Goal: Information Seeking & Learning: Learn about a topic

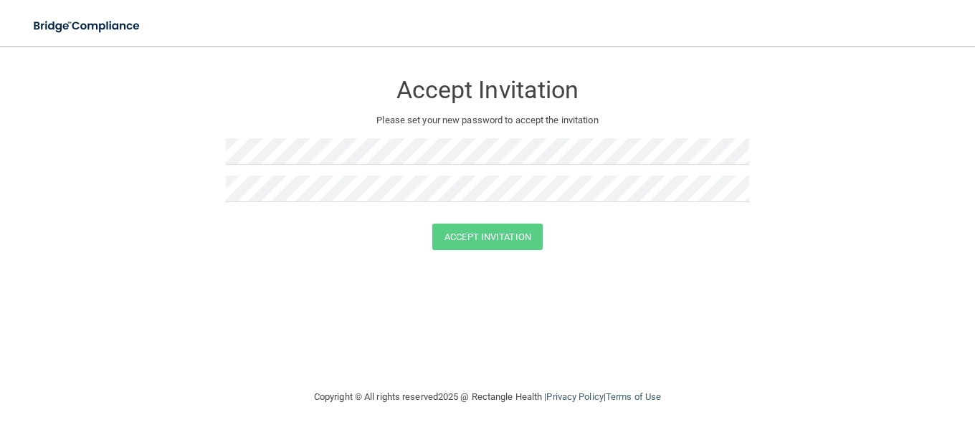
click at [169, 269] on div "Accept Invitation Please set your new password to accept the invitation Accept …" at bounding box center [487, 217] width 917 height 314
click at [322, 166] on div at bounding box center [487, 156] width 523 height 37
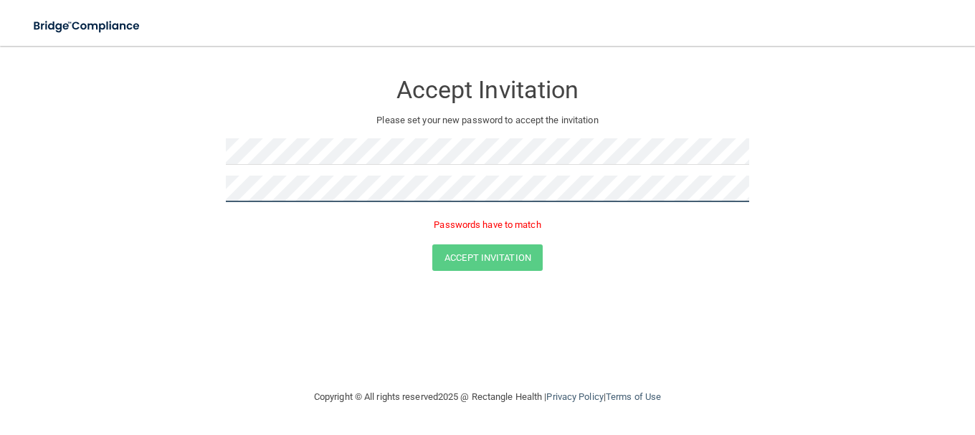
click at [432, 244] on button "Accept Invitation" at bounding box center [487, 257] width 110 height 27
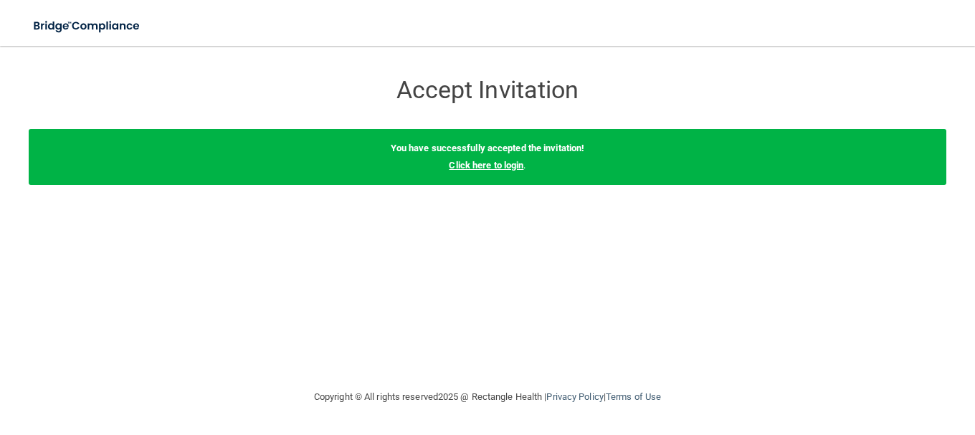
click at [496, 166] on link "Click here to login" at bounding box center [486, 165] width 75 height 11
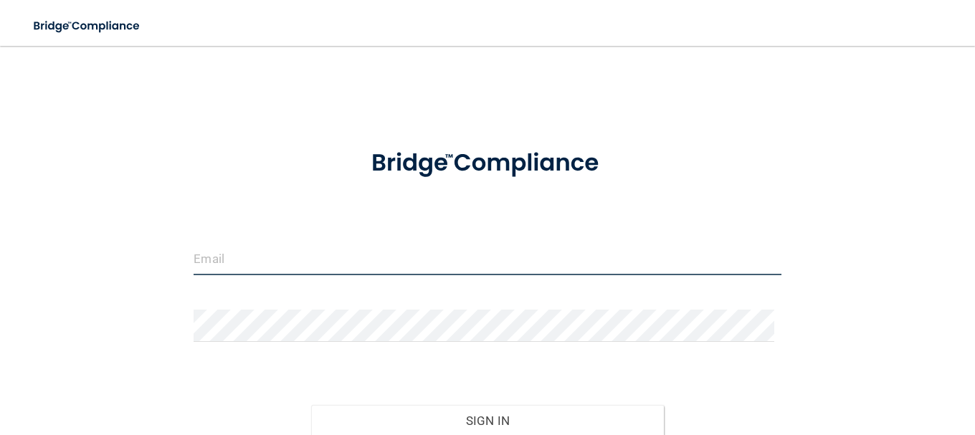
click at [304, 247] on input "email" at bounding box center [486, 259] width 587 height 32
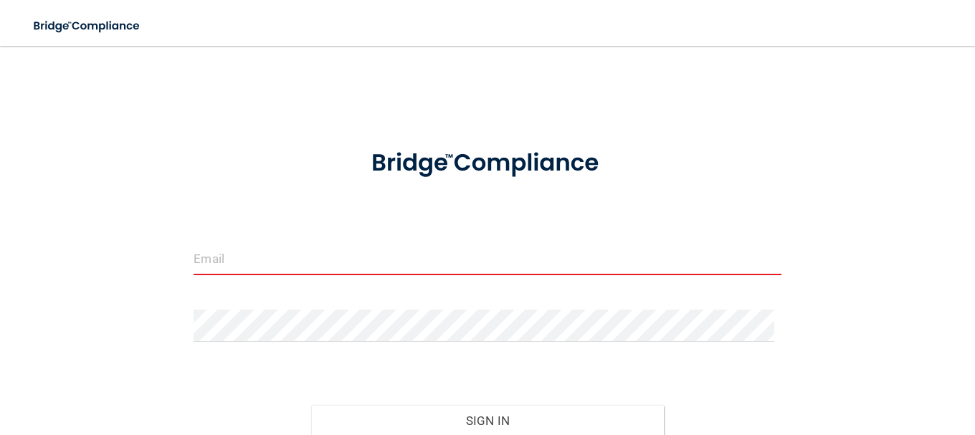
click at [277, 260] on input "email" at bounding box center [486, 259] width 587 height 32
paste input "[EMAIL_ADDRESS][DOMAIN_NAME]"
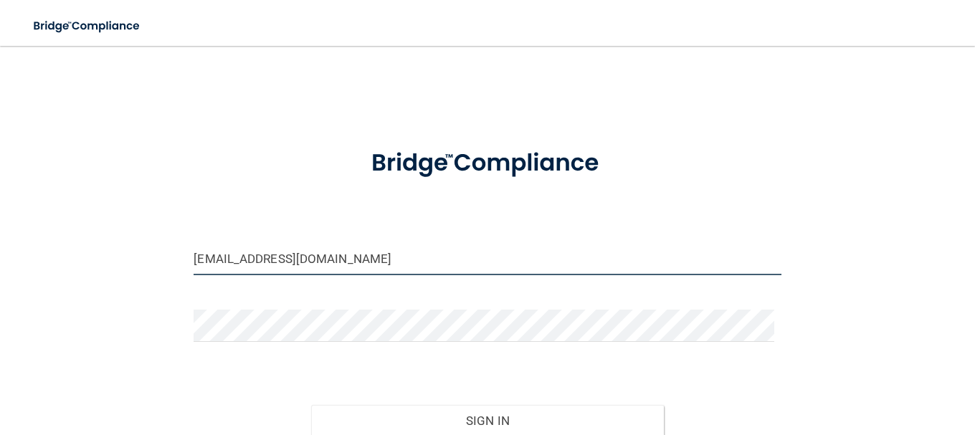
type input "[EMAIL_ADDRESS][DOMAIN_NAME]"
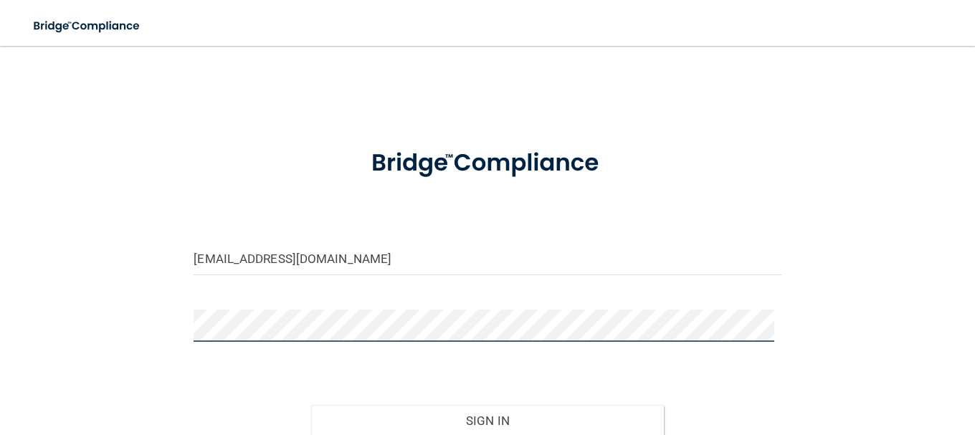
click at [311, 405] on button "Sign In" at bounding box center [487, 421] width 353 height 32
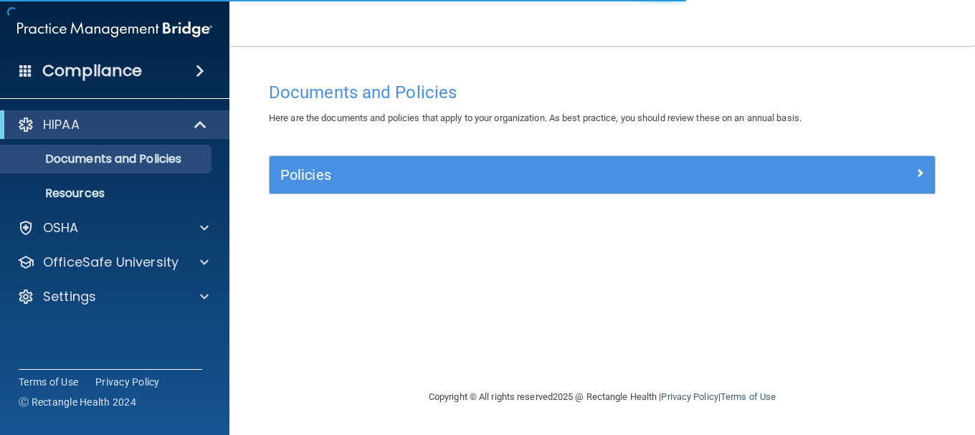
click at [256, 42] on nav "Toggle navigation Ashanti Foster ashantifoster11@gmail.com Manage My Enterprise…" at bounding box center [601, 23] width 745 height 46
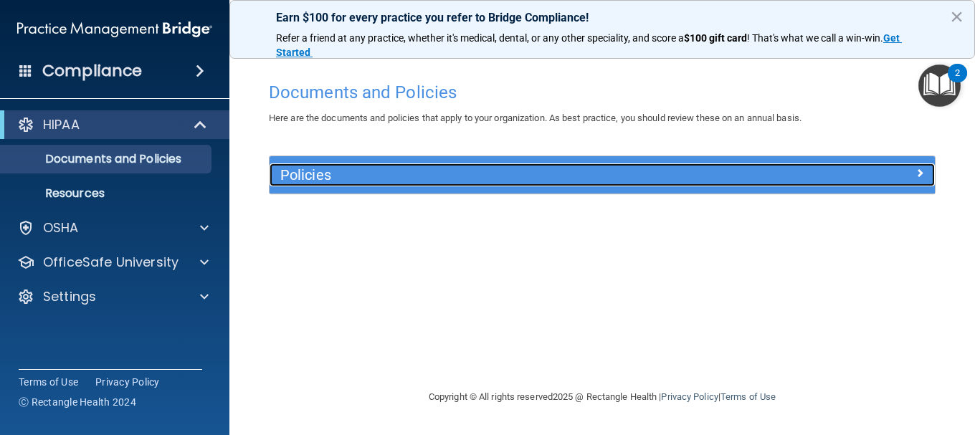
click at [394, 172] on h5 "Policies" at bounding box center [518, 175] width 477 height 16
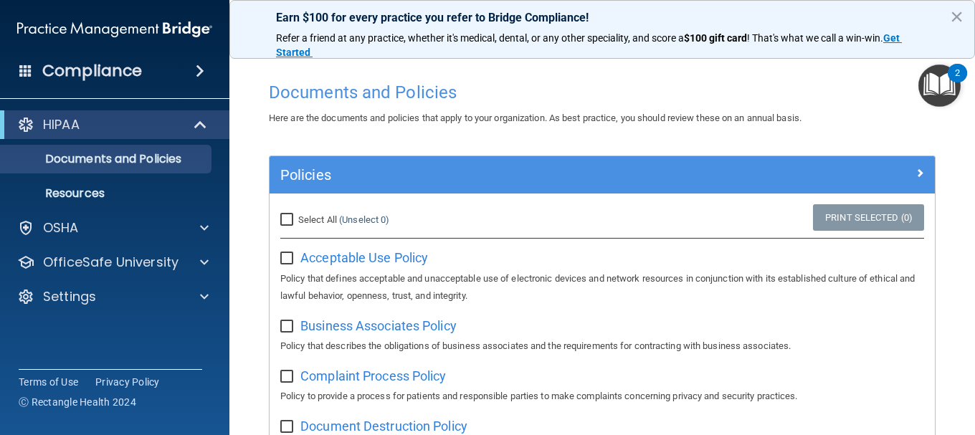
click at [291, 220] on input "Select All (Unselect 0) Unselect All" at bounding box center [288, 219] width 16 height 11
checkbox input "true"
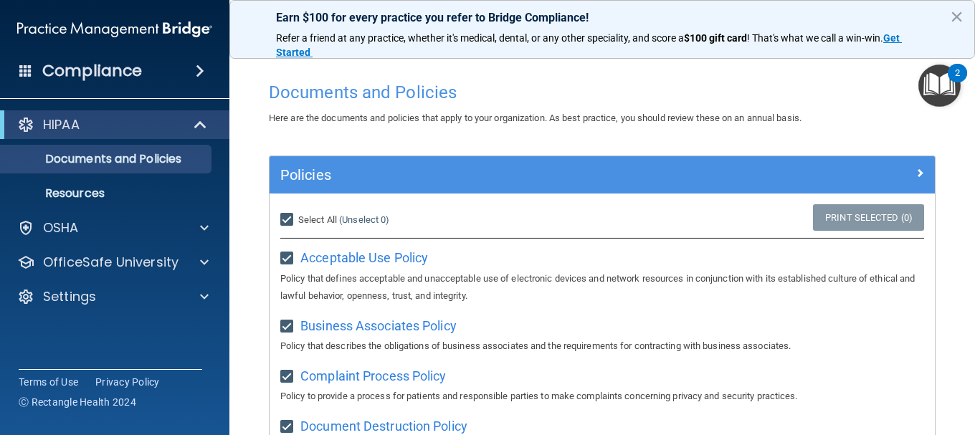
checkbox input "true"
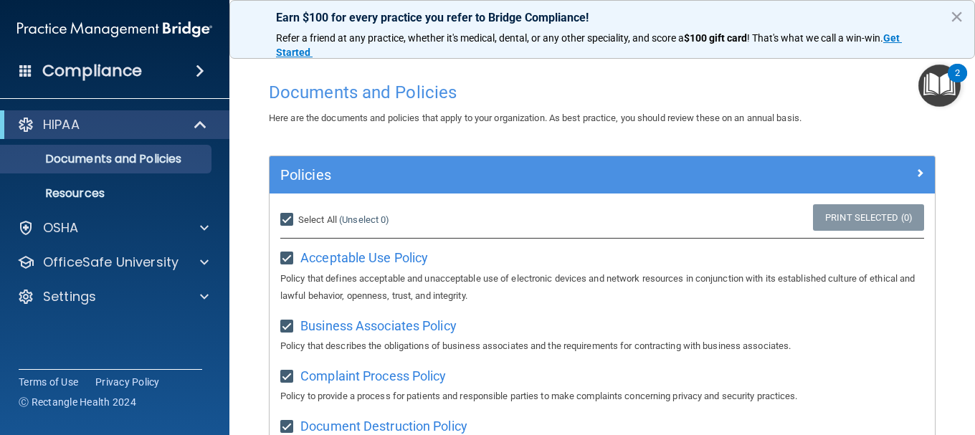
checkbox input "true"
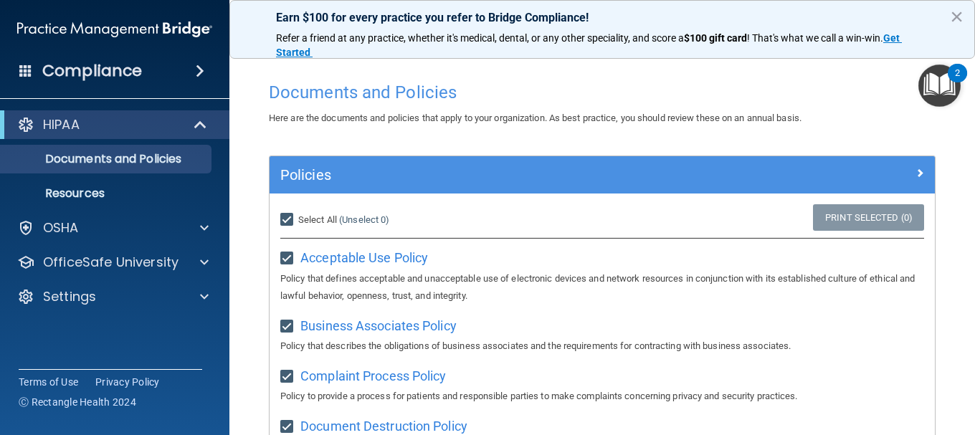
checkbox input "true"
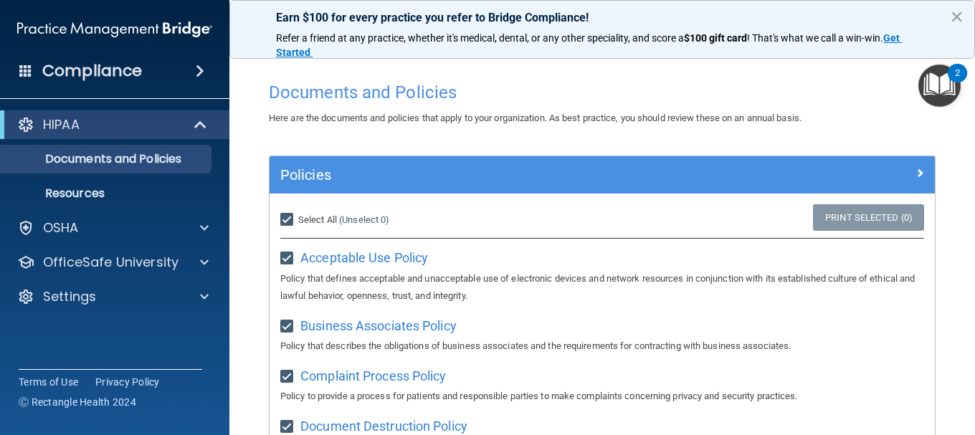
checkbox input "true"
click at [107, 163] on p "Documents and Policies" at bounding box center [107, 159] width 196 height 14
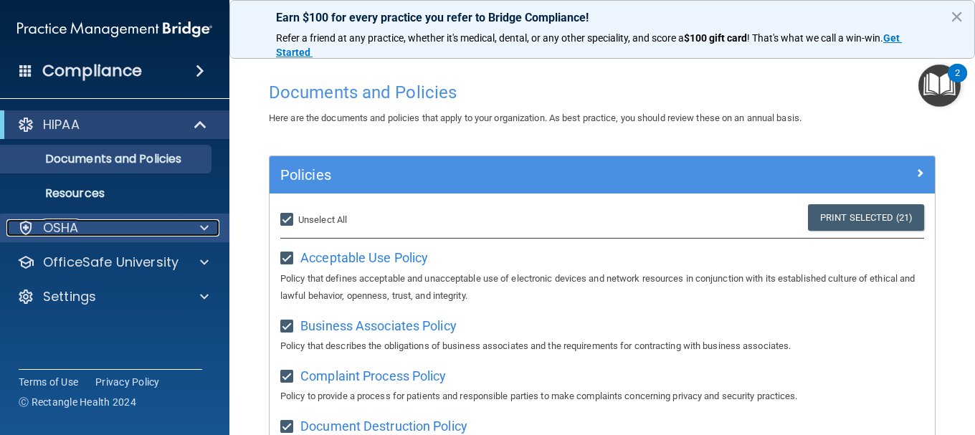
click at [78, 225] on p "OSHA" at bounding box center [61, 227] width 36 height 17
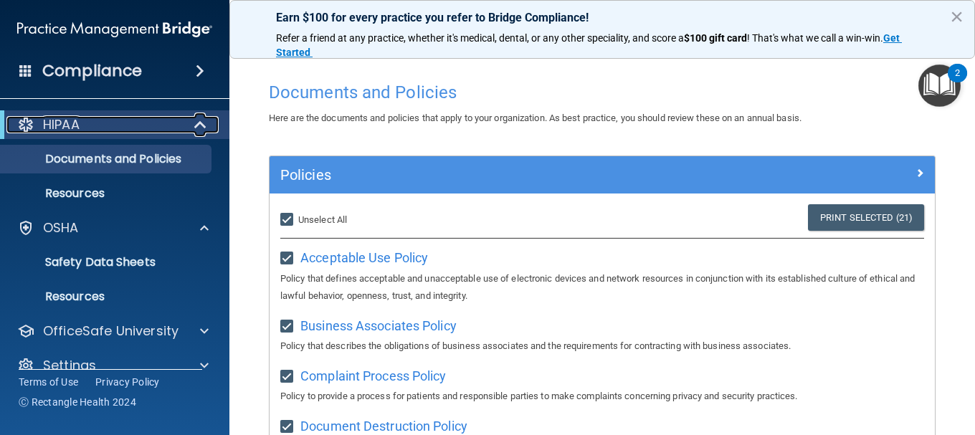
click at [123, 130] on div "HIPAA" at bounding box center [94, 124] width 177 height 17
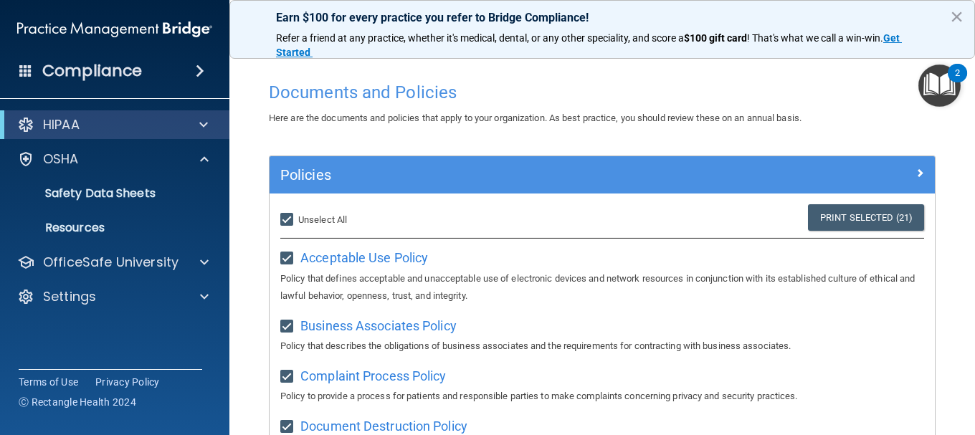
click at [940, 97] on img "Open Resource Center, 2 new notifications" at bounding box center [939, 85] width 42 height 42
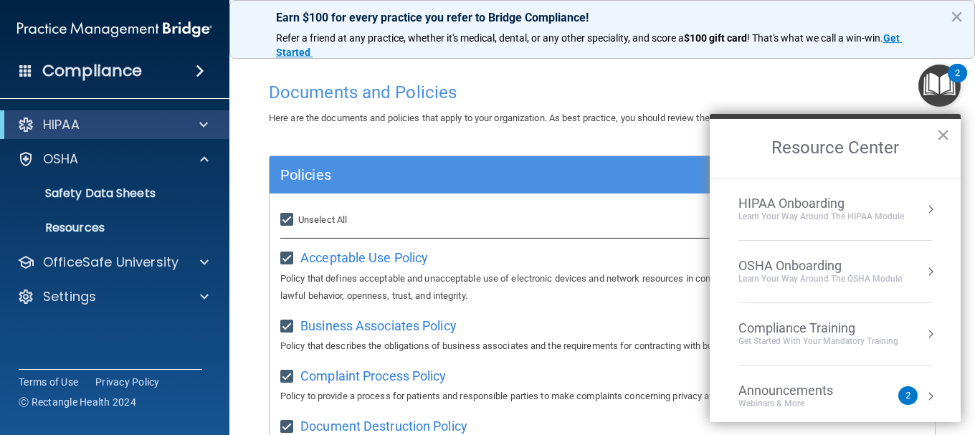
click at [895, 214] on div "Learn Your Way around the HIPAA module" at bounding box center [821, 217] width 166 height 12
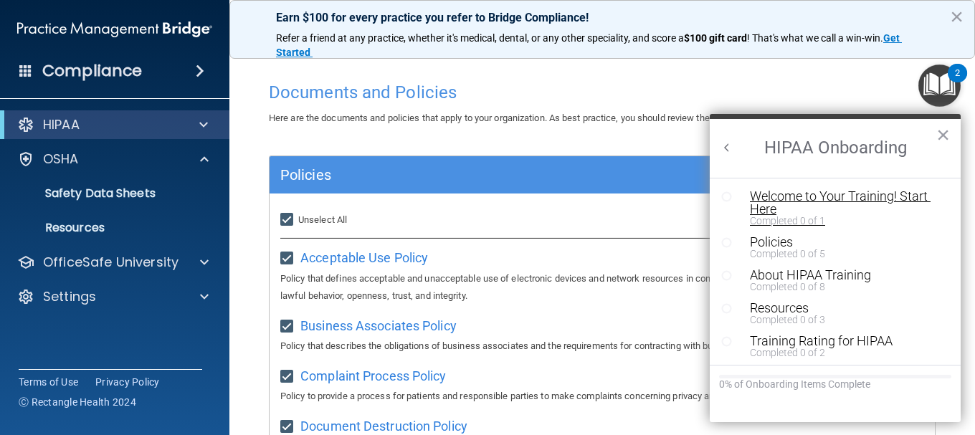
click at [795, 195] on div "Welcome to Your Training! Start Here" at bounding box center [840, 203] width 181 height 26
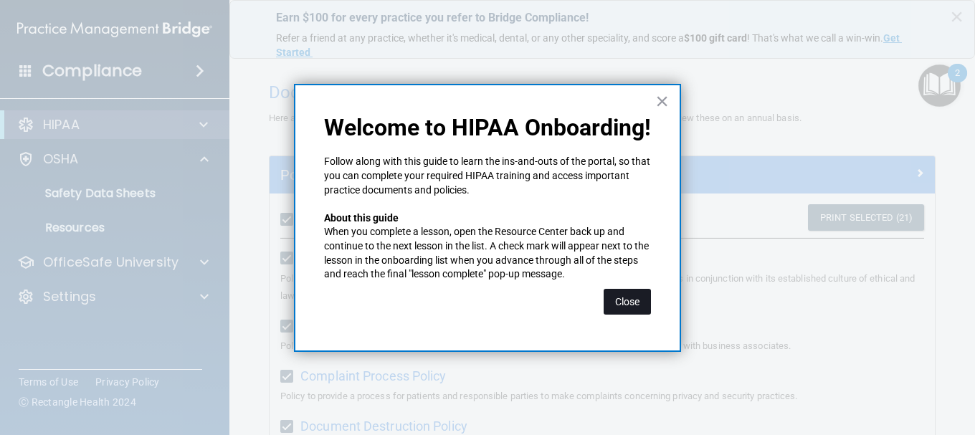
click at [644, 300] on button "Close" at bounding box center [626, 302] width 47 height 26
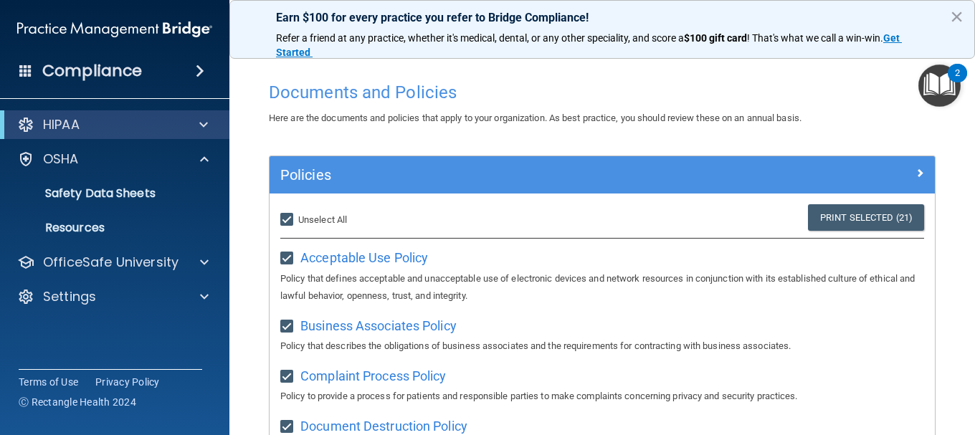
click at [944, 85] on img "Open Resource Center, 2 new notifications" at bounding box center [939, 85] width 42 height 42
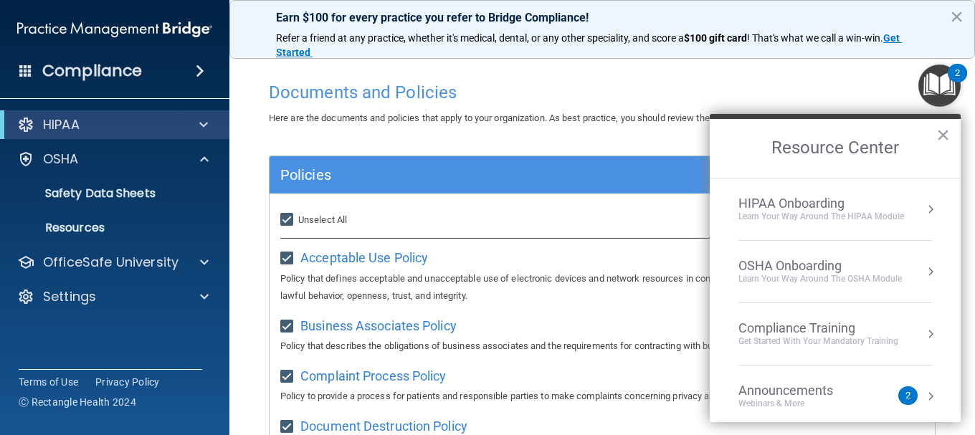
click at [836, 212] on div "Learn Your Way around the HIPAA module" at bounding box center [821, 217] width 166 height 12
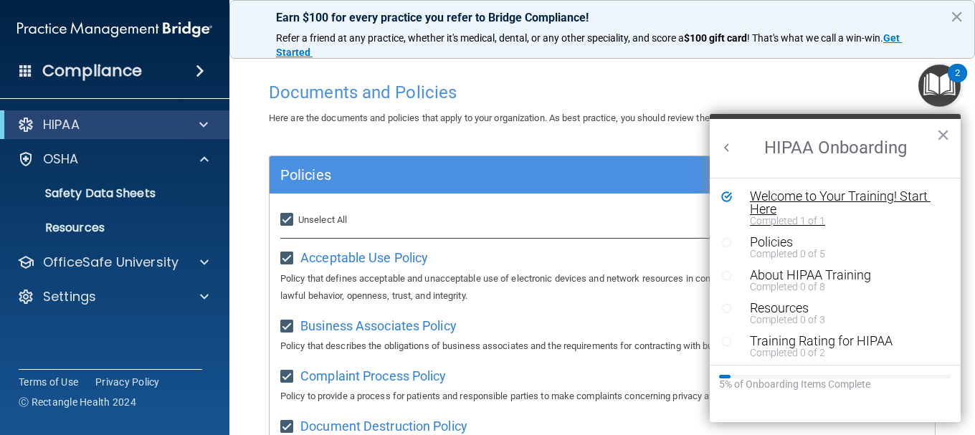
click at [780, 196] on div "Welcome to Your Training! Start Here" at bounding box center [840, 203] width 181 height 26
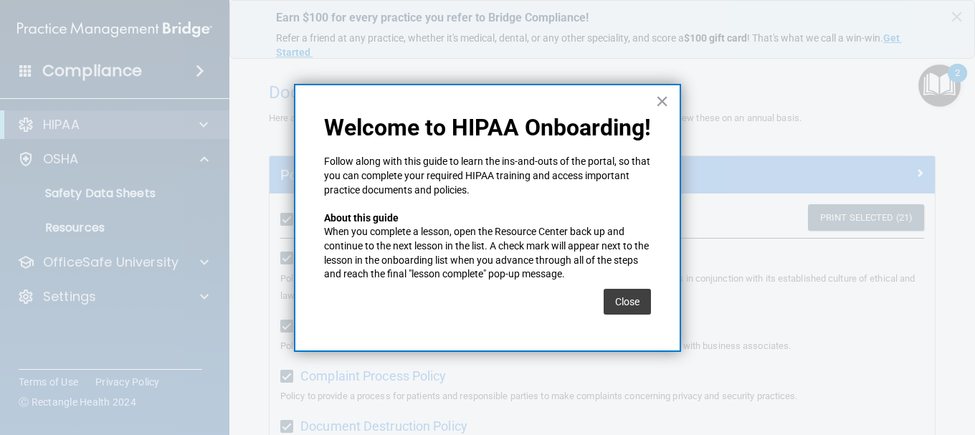
click at [646, 303] on button "Close" at bounding box center [626, 302] width 47 height 26
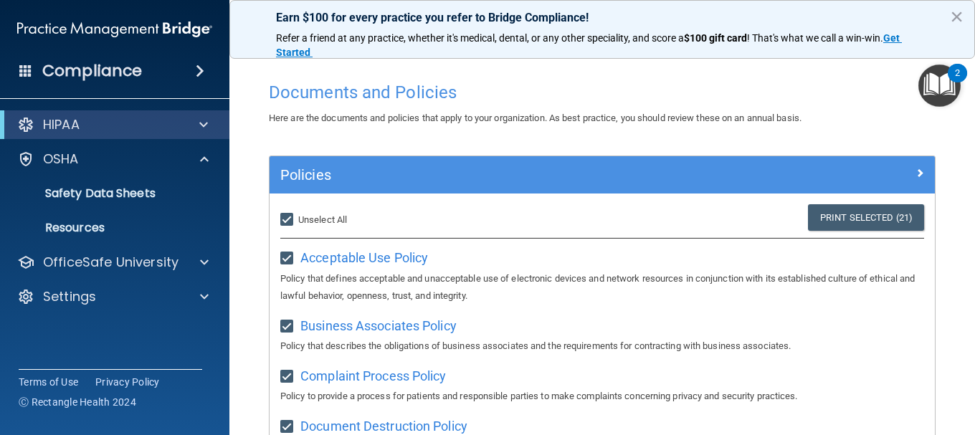
click at [942, 84] on img "Open Resource Center, 2 new notifications" at bounding box center [939, 85] width 42 height 42
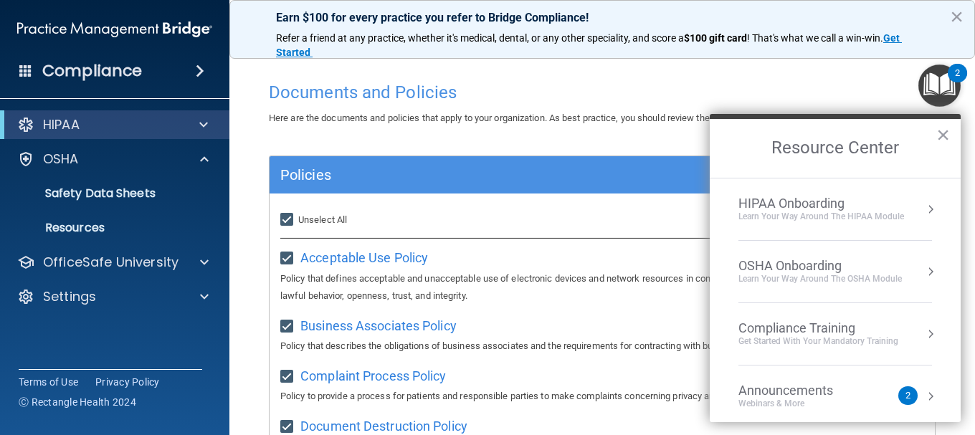
click at [777, 204] on div "HIPAA Onboarding" at bounding box center [821, 204] width 166 height 16
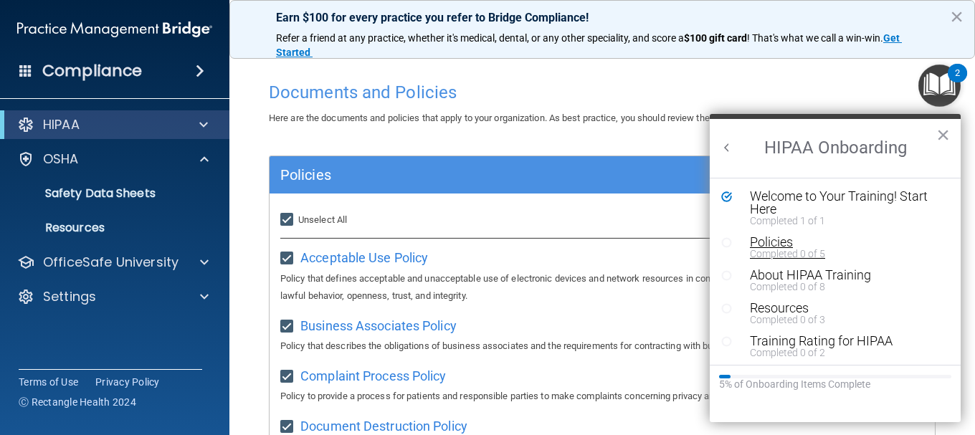
click at [753, 249] on div "Completed 0 of 5" at bounding box center [840, 254] width 181 height 10
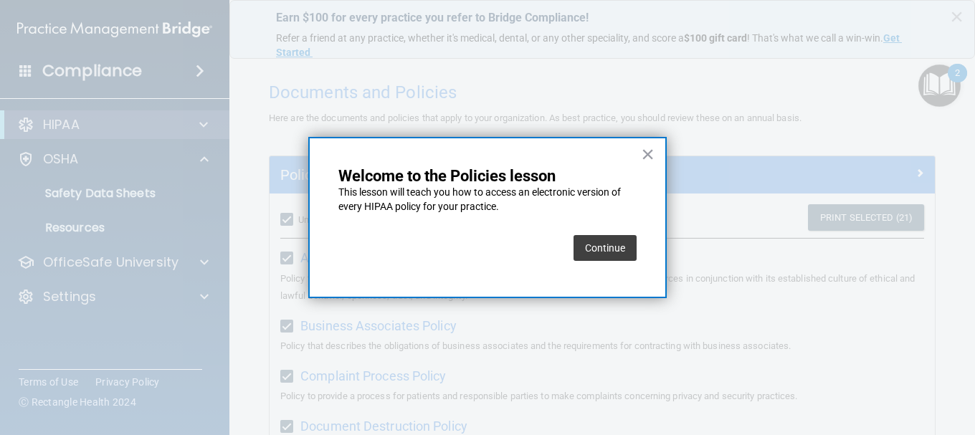
click at [598, 244] on button "Continue" at bounding box center [604, 248] width 63 height 26
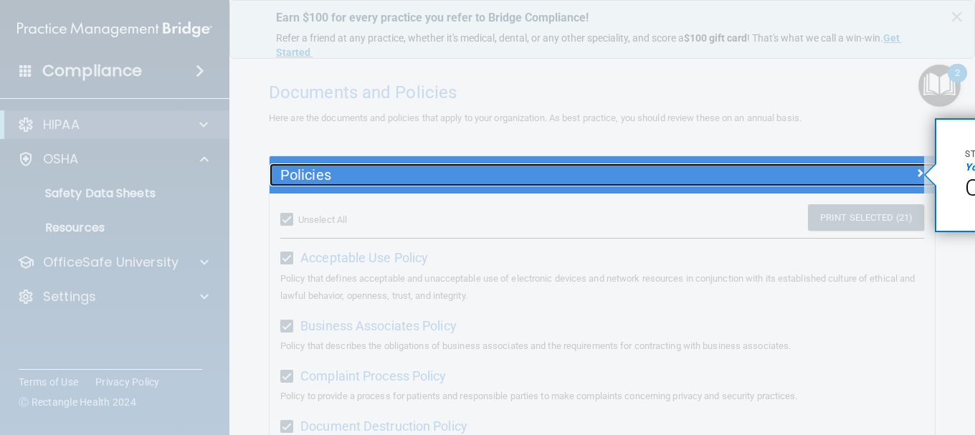
click at [874, 170] on div at bounding box center [851, 171] width 166 height 17
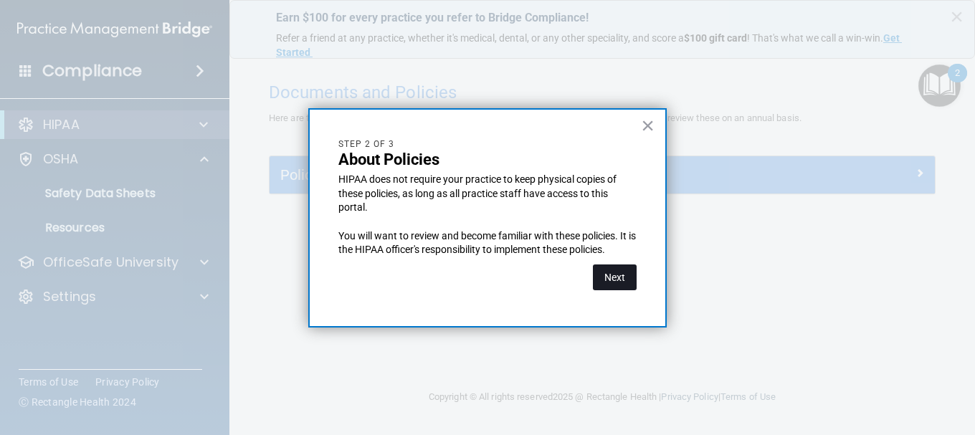
click at [616, 271] on button "Next" at bounding box center [615, 277] width 44 height 26
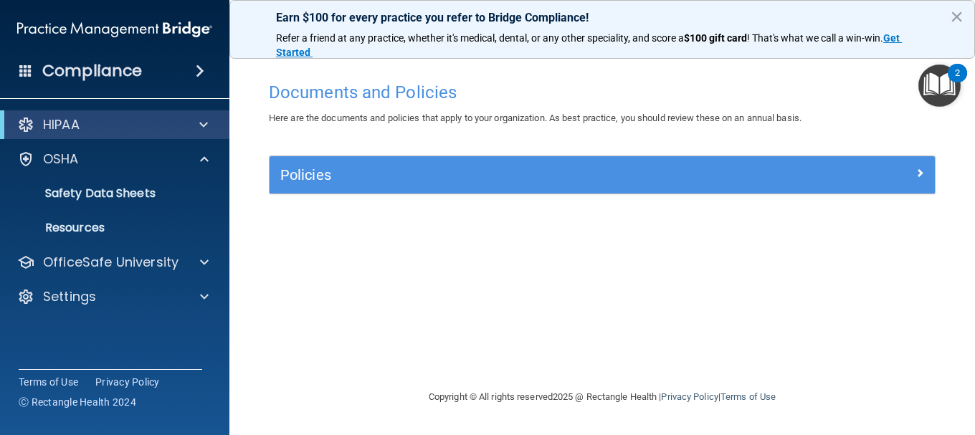
click at [926, 96] on img "Open Resource Center, 2 new notifications" at bounding box center [939, 85] width 42 height 42
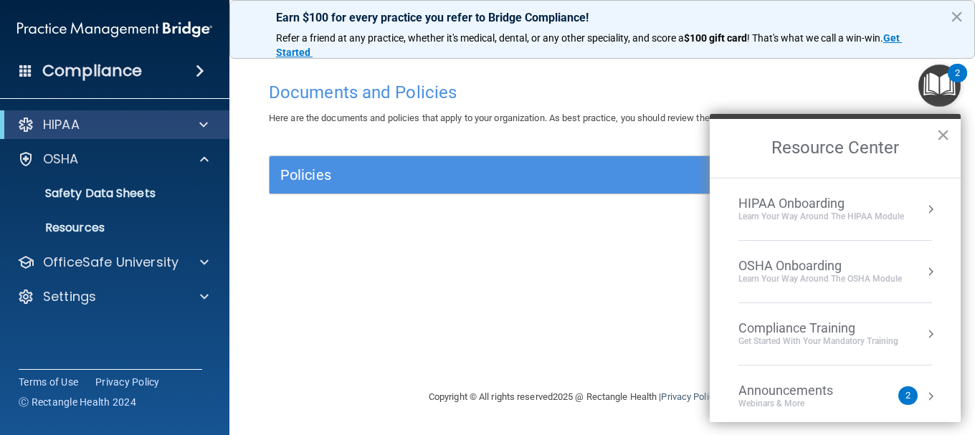
click at [846, 204] on div "HIPAA Onboarding" at bounding box center [821, 204] width 166 height 16
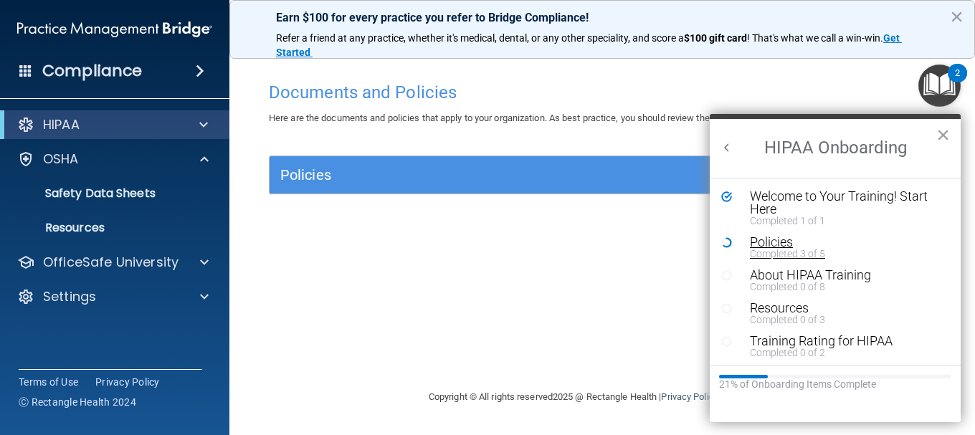
click at [756, 247] on div "Policies" at bounding box center [840, 242] width 181 height 13
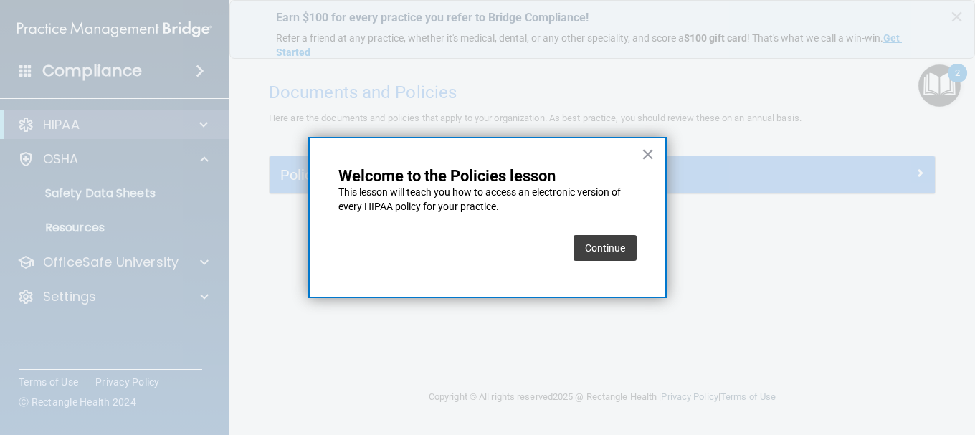
click at [596, 250] on button "Continue" at bounding box center [604, 248] width 63 height 26
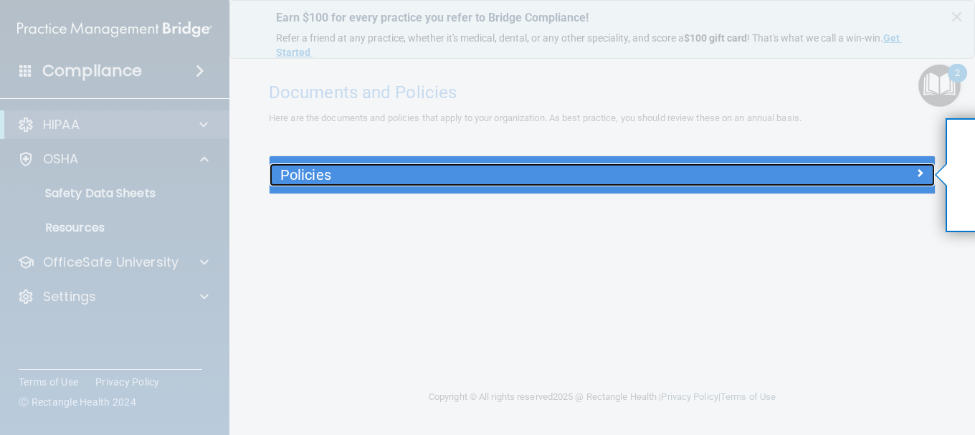
click at [927, 172] on div at bounding box center [851, 171] width 166 height 17
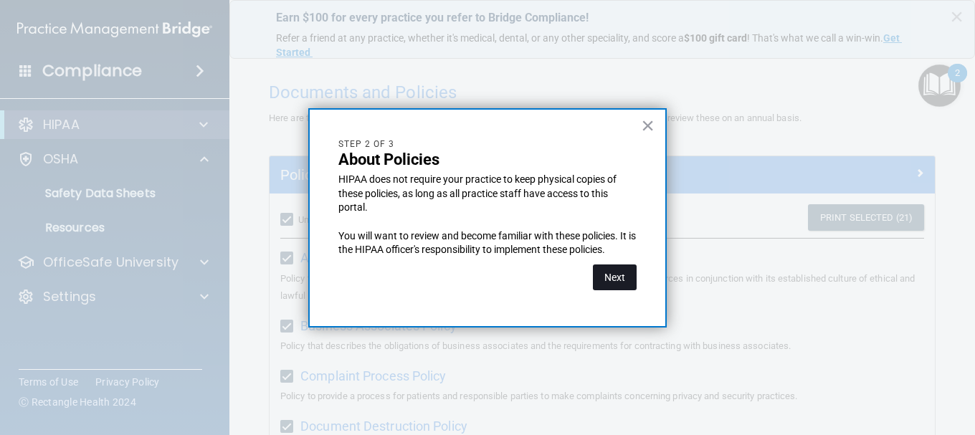
click at [614, 269] on button "Next" at bounding box center [615, 277] width 44 height 26
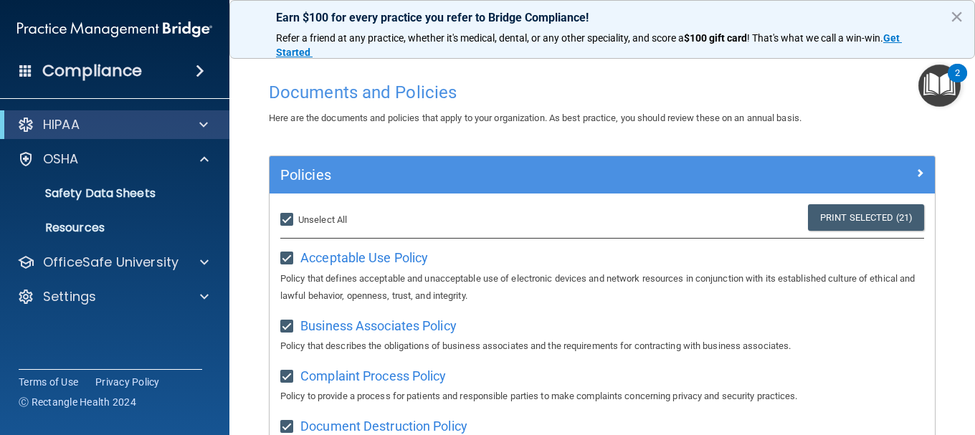
click at [940, 80] on img "Open Resource Center, 2 new notifications" at bounding box center [939, 85] width 42 height 42
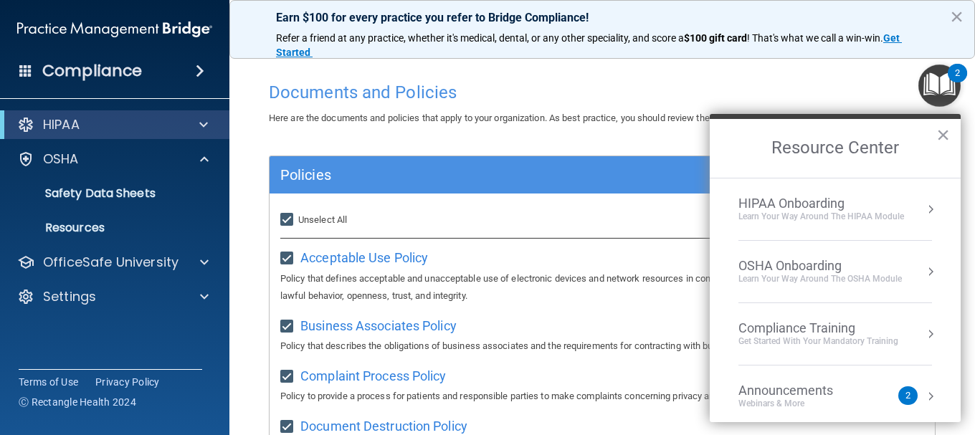
click at [799, 230] on li "HIPAA Onboarding Learn Your Way around the HIPAA module" at bounding box center [834, 209] width 193 height 62
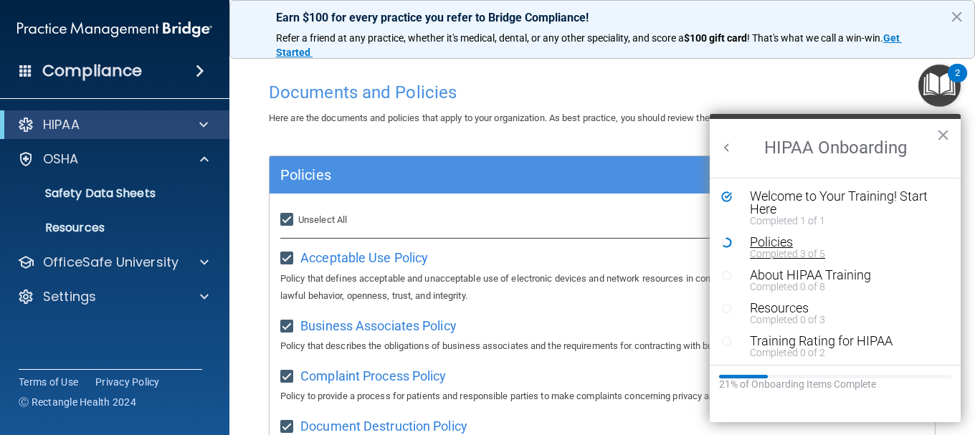
click at [801, 243] on div "Policies" at bounding box center [840, 242] width 181 height 13
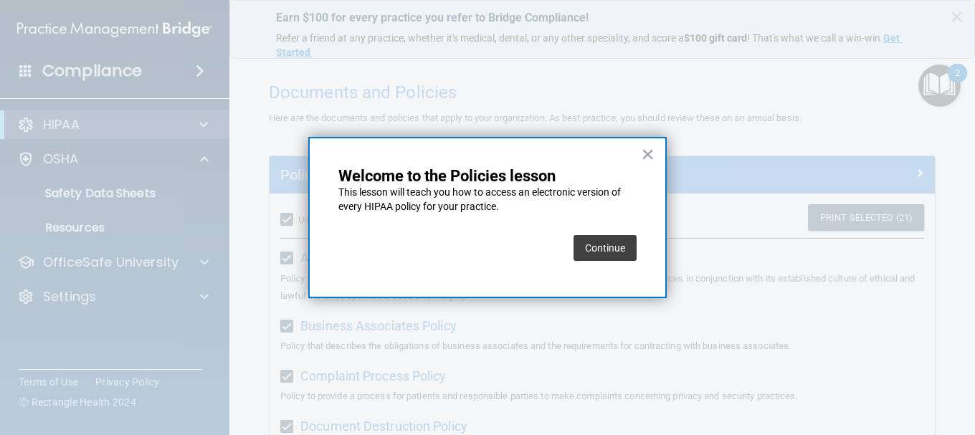
click at [596, 245] on button "Continue" at bounding box center [604, 248] width 63 height 26
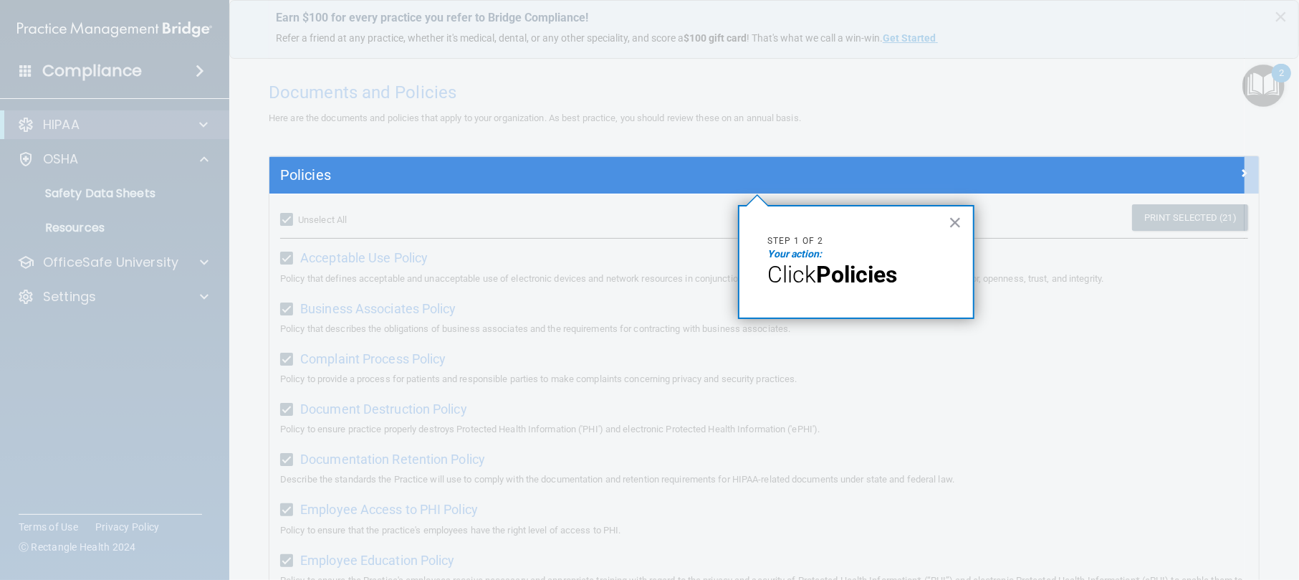
drag, startPoint x: 753, startPoint y: 1, endPoint x: 970, endPoint y: 24, distance: 217.6
click at [970, 24] on div at bounding box center [756, 78] width 975 height 157
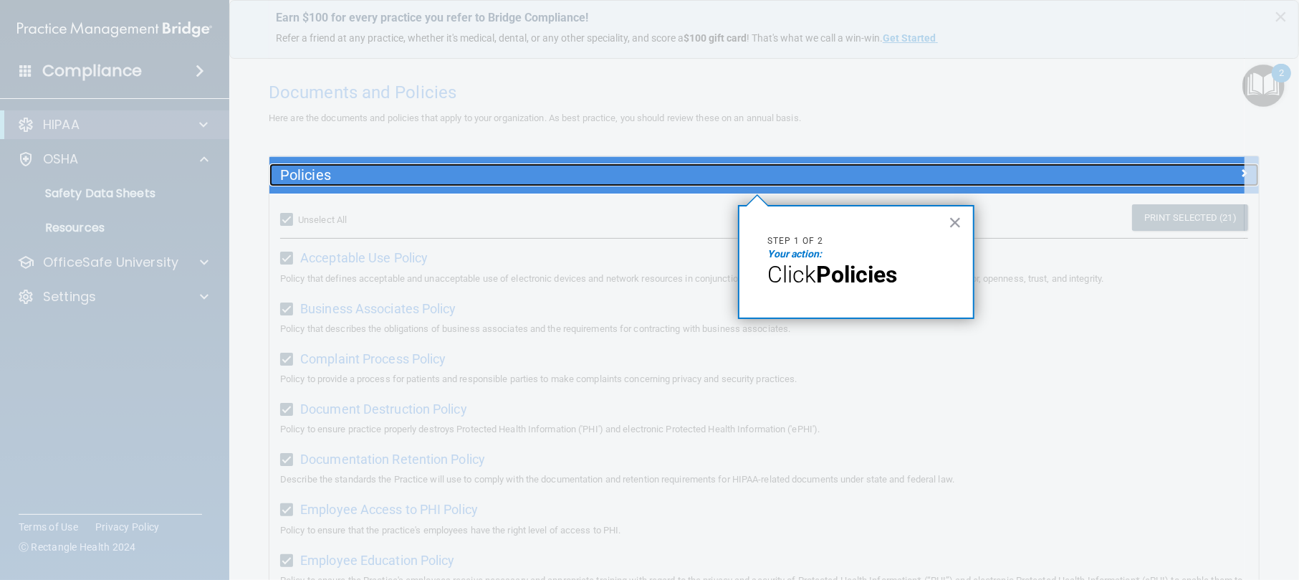
click at [394, 170] on h5 "Policies" at bounding box center [640, 175] width 721 height 16
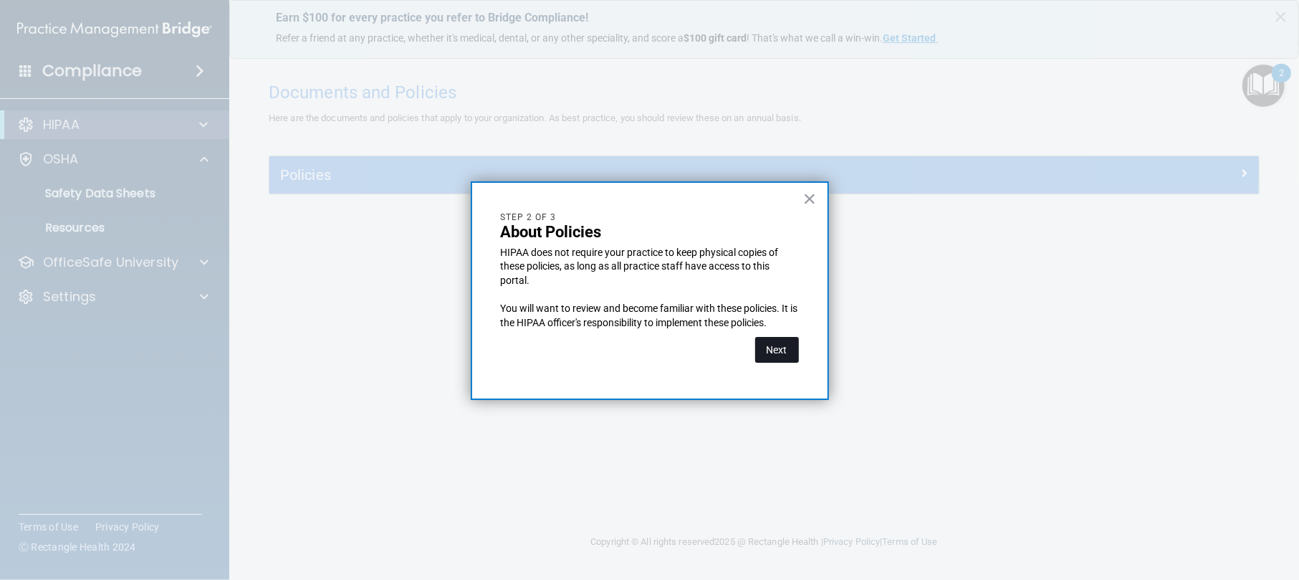
click at [766, 344] on button "Next" at bounding box center [777, 350] width 44 height 26
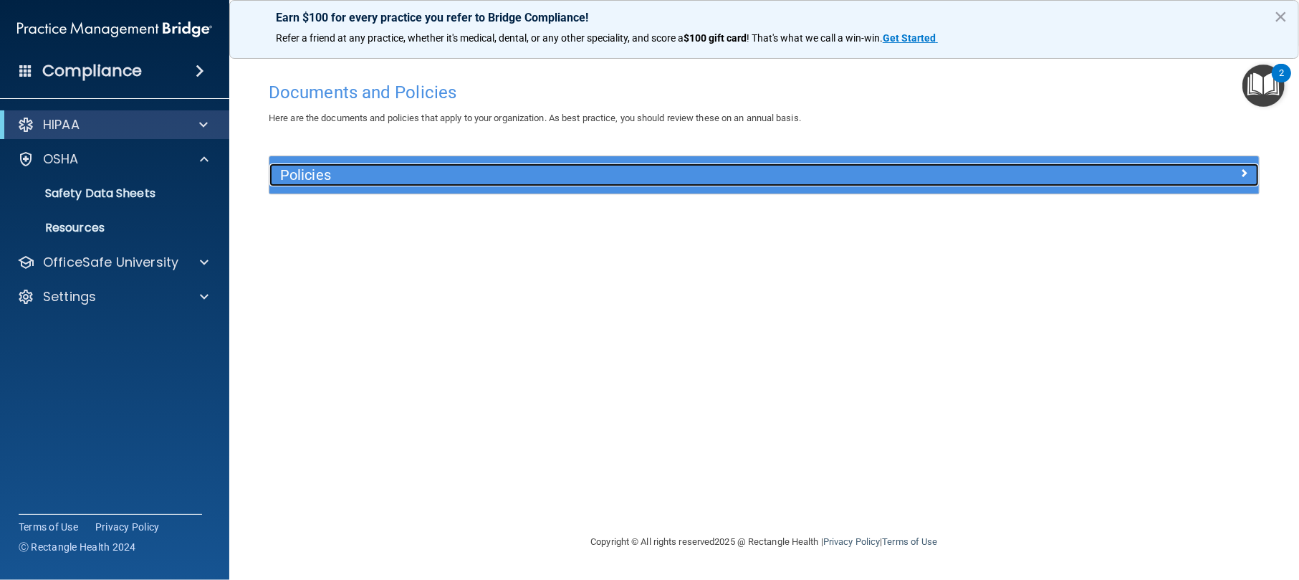
click at [734, 171] on h5 "Policies" at bounding box center [640, 175] width 721 height 16
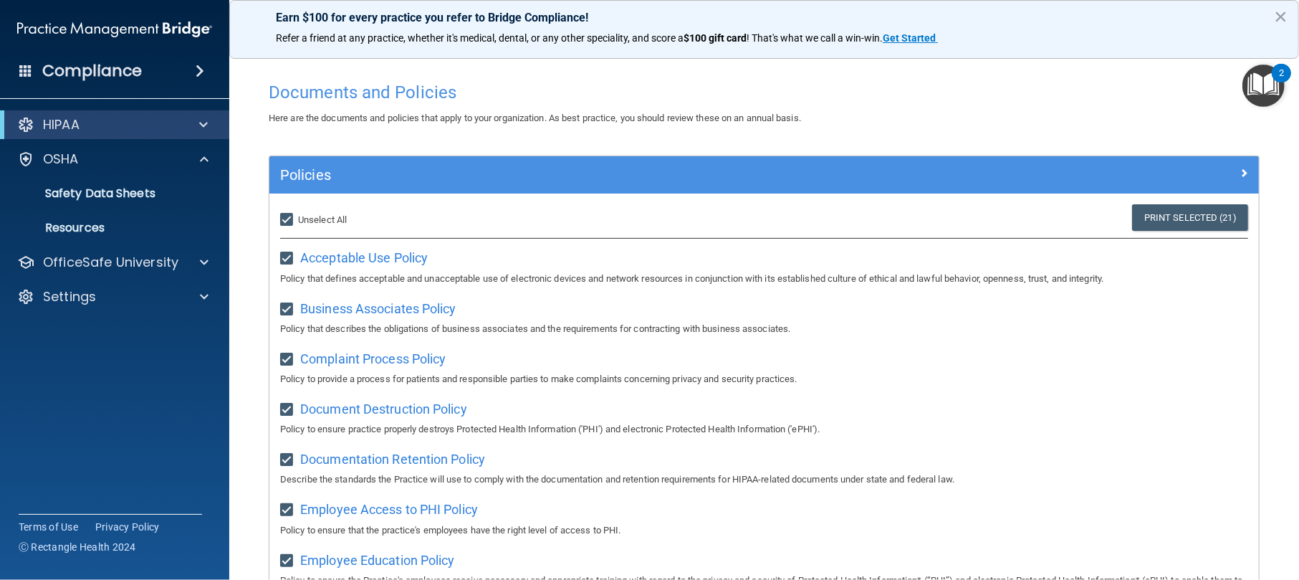
click at [287, 224] on input "Select All (Unselect 21) Unselect All" at bounding box center [288, 219] width 16 height 11
checkbox input "false"
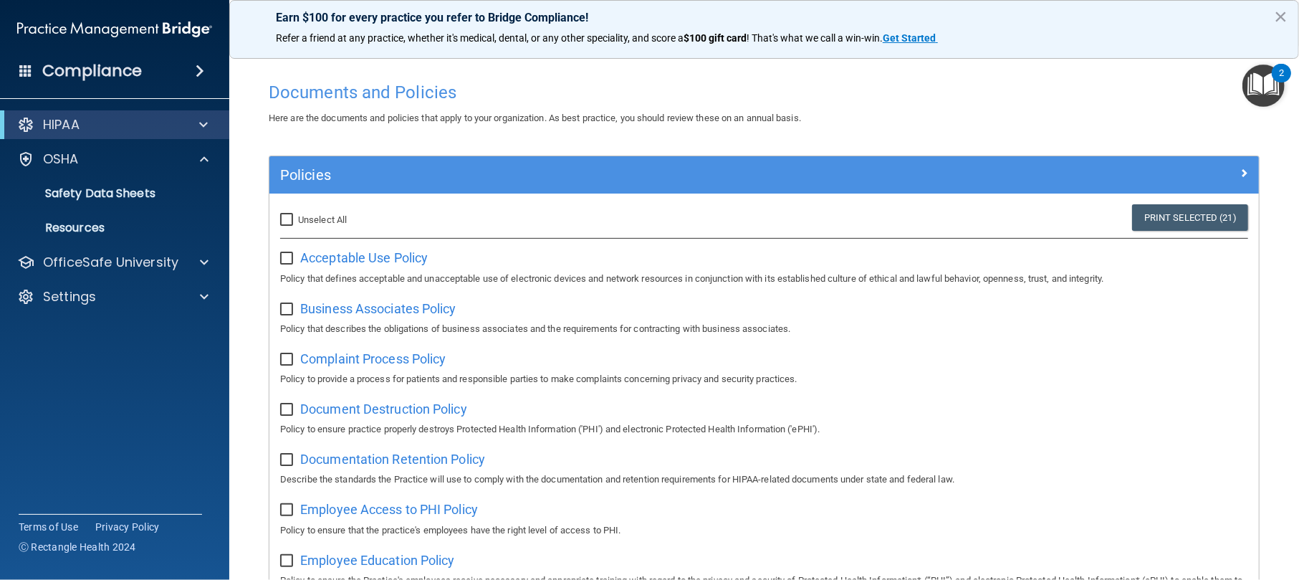
checkbox input "false"
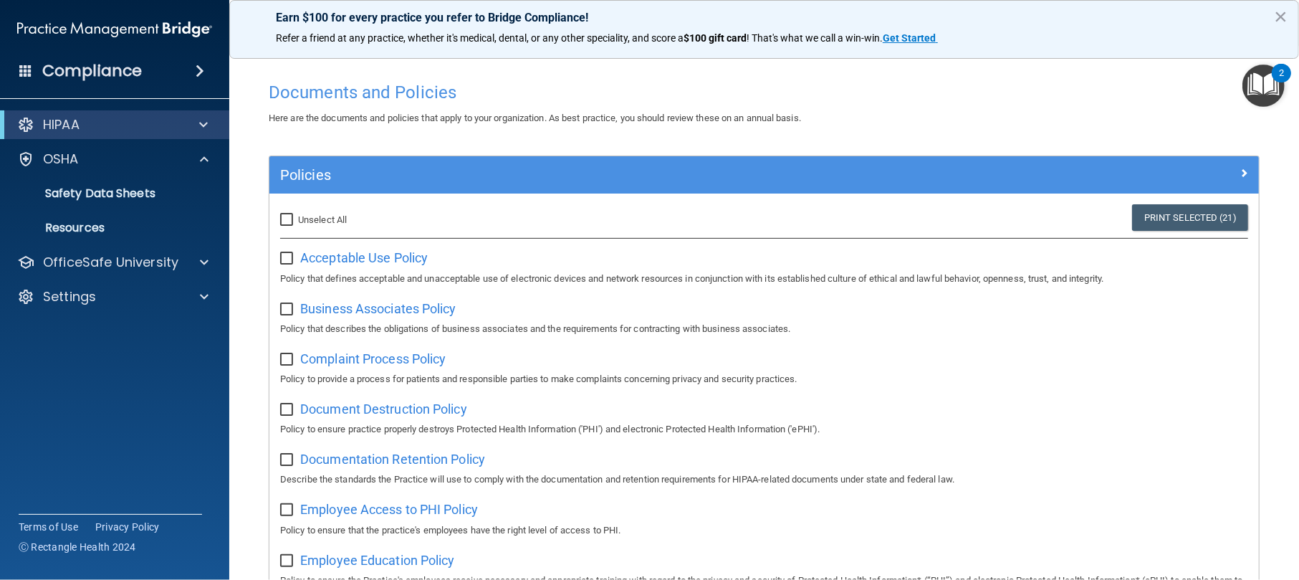
checkbox input "false"
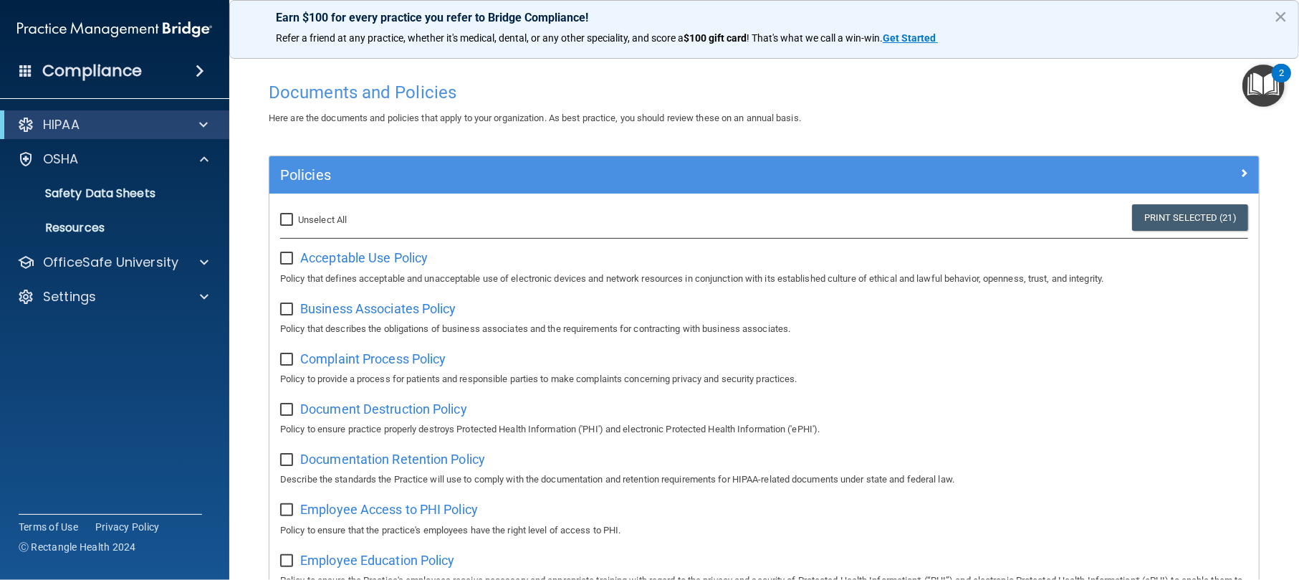
checkbox input "false"
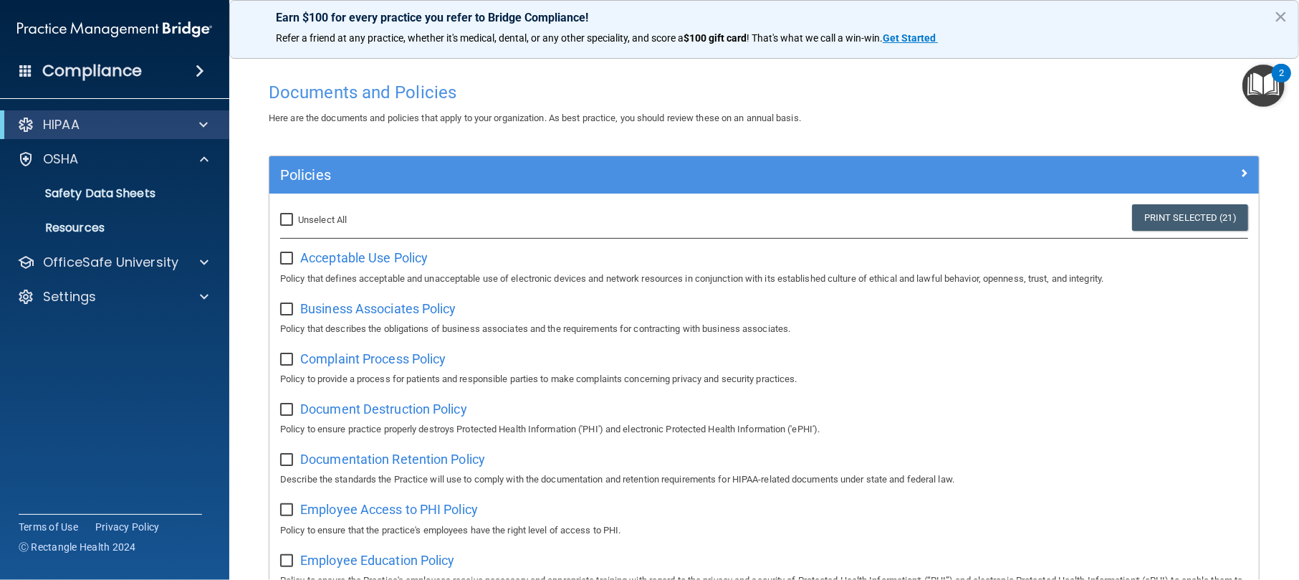
checkbox input "false"
click at [290, 221] on input "Select All (Unselect 0) Unselect All" at bounding box center [288, 219] width 16 height 11
checkbox input "true"
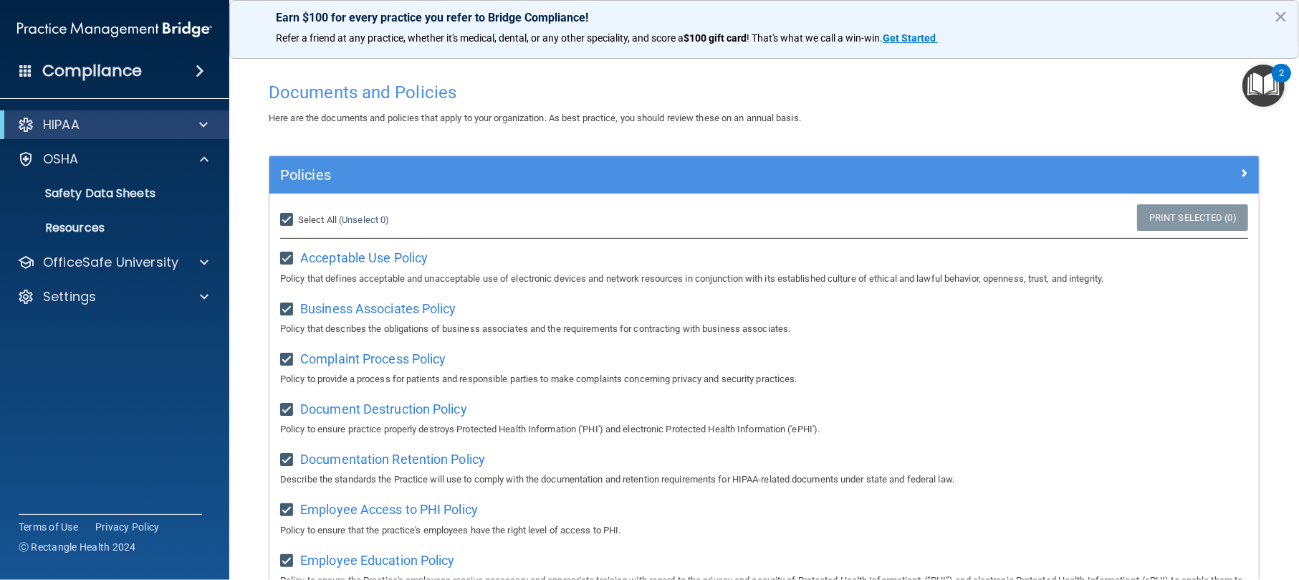
checkbox input "true"
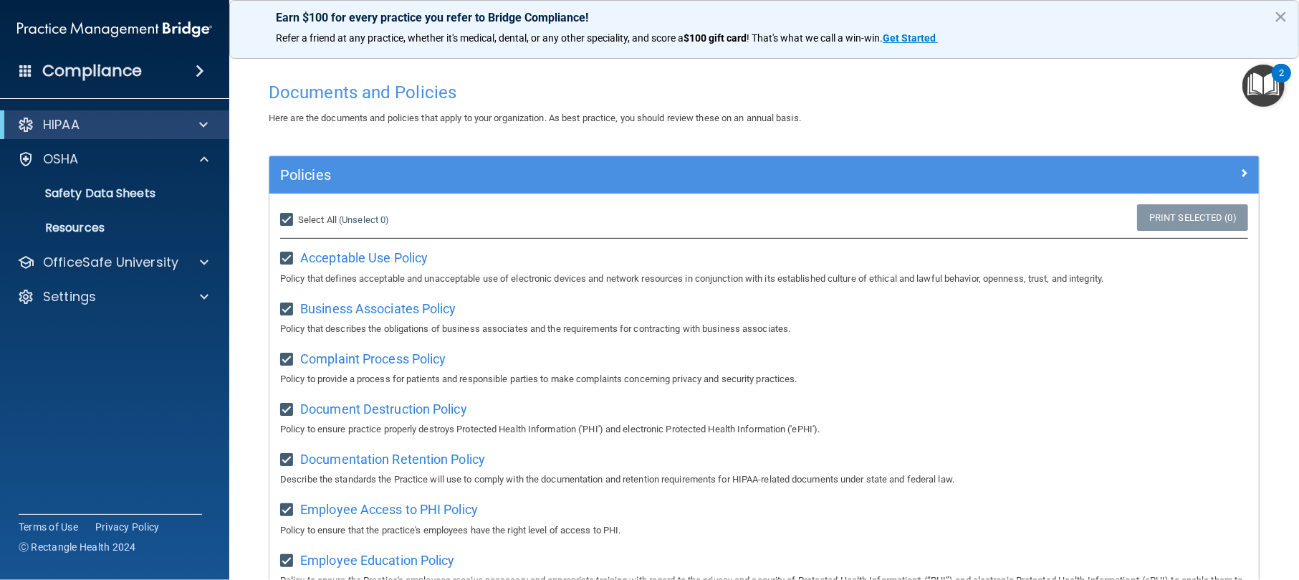
checkbox input "true"
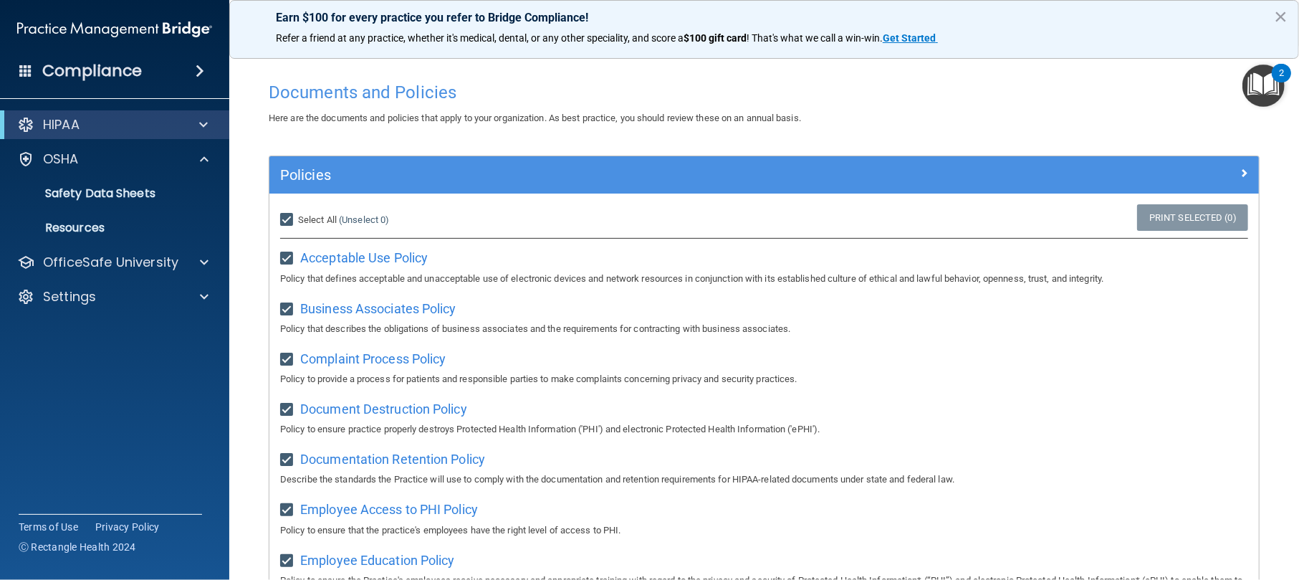
checkbox input "true"
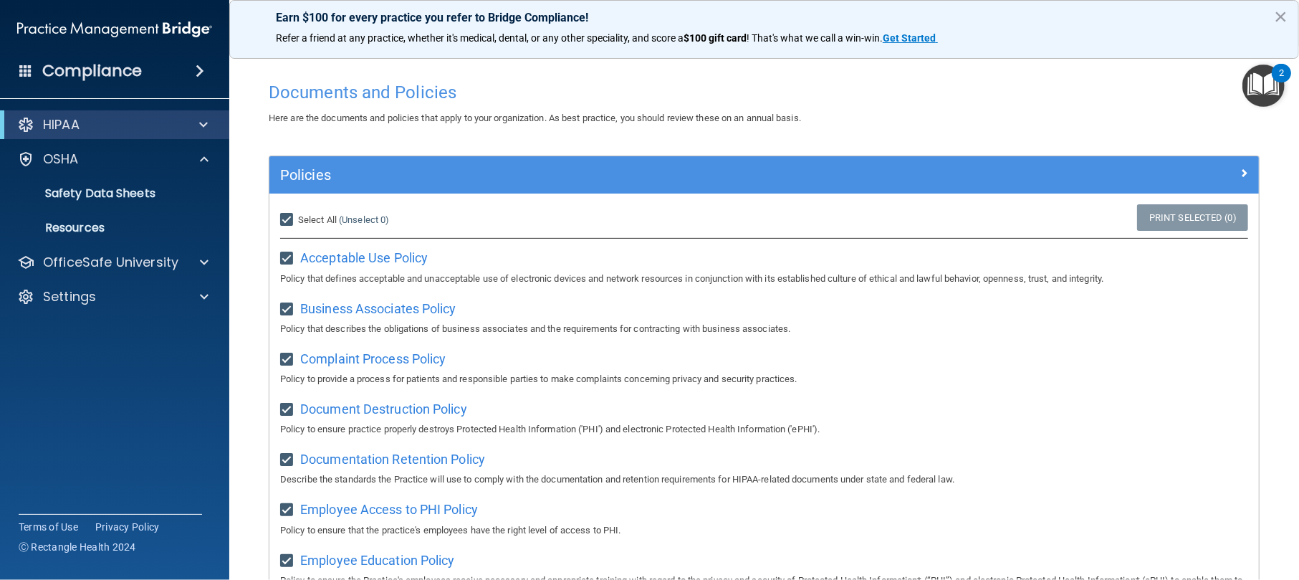
checkbox input "true"
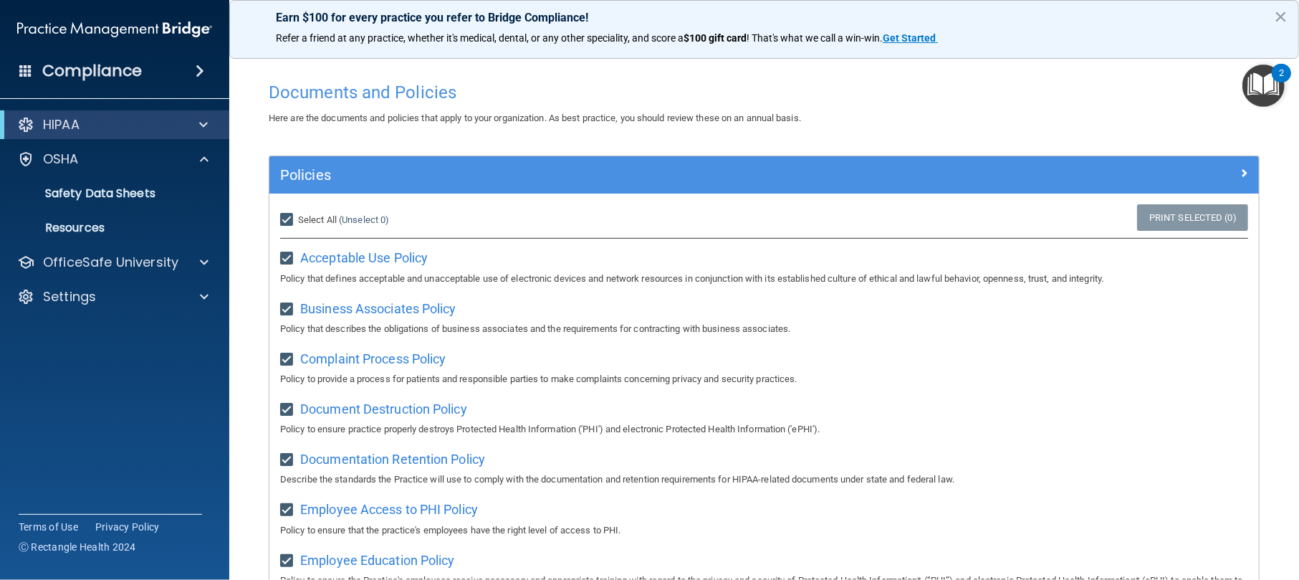
checkbox input "true"
click at [322, 256] on span "Acceptable Use Policy" at bounding box center [364, 257] width 128 height 15
click at [330, 304] on span "Business Associates Policy" at bounding box center [378, 308] width 156 height 15
click at [974, 87] on img "Open Resource Center, 2 new notifications" at bounding box center [1264, 85] width 42 height 42
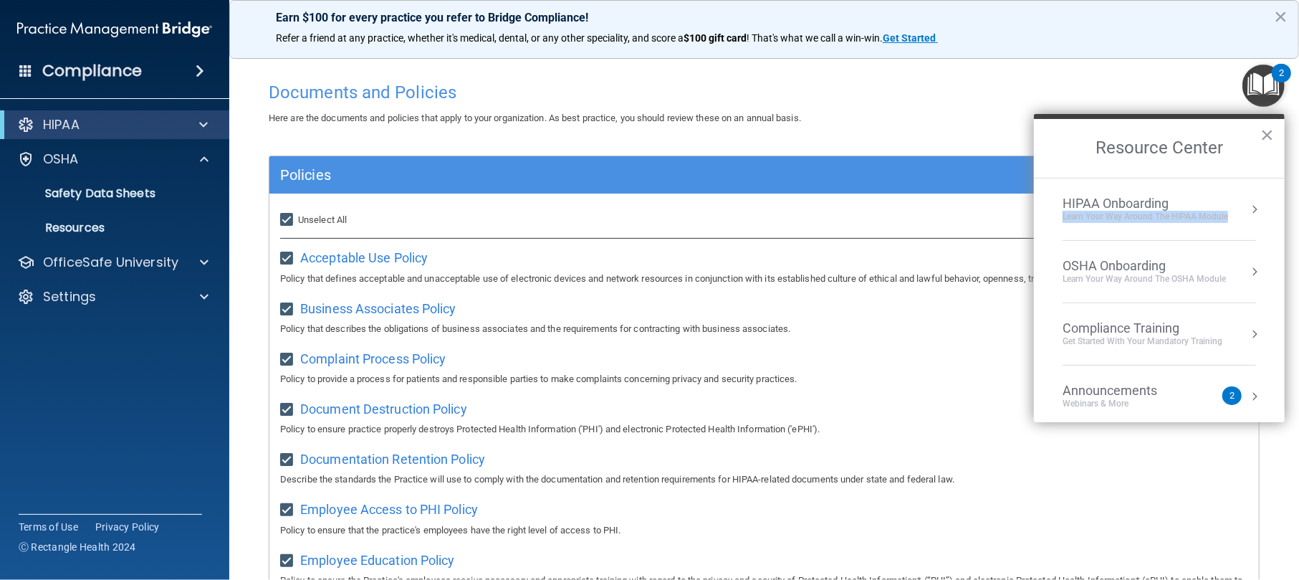
click at [974, 195] on li "HIPAA Onboarding Learn Your Way around the HIPAA module" at bounding box center [1159, 209] width 193 height 62
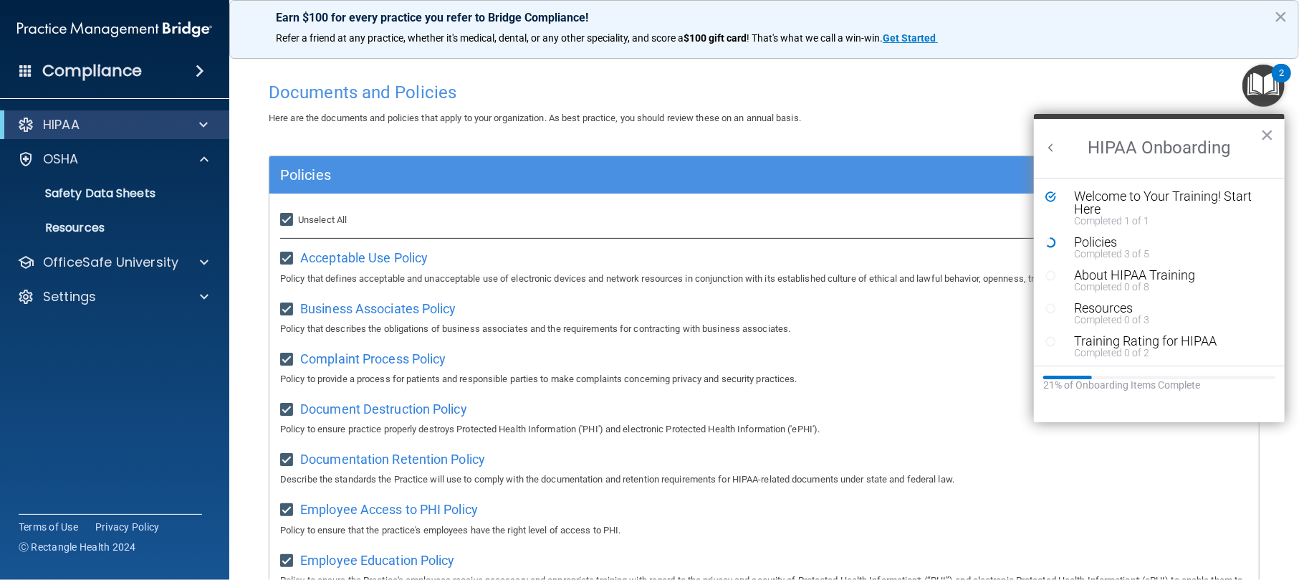
click at [751, 115] on span "Here are the documents and policies that apply to your organization. As best pr…" at bounding box center [535, 118] width 532 height 11
click at [305, 212] on label "Select All (Unselect 21) Unselect All" at bounding box center [313, 219] width 67 height 17
click at [297, 214] on input "Select All (Unselect 21) Unselect All" at bounding box center [288, 219] width 16 height 11
checkbox input "false"
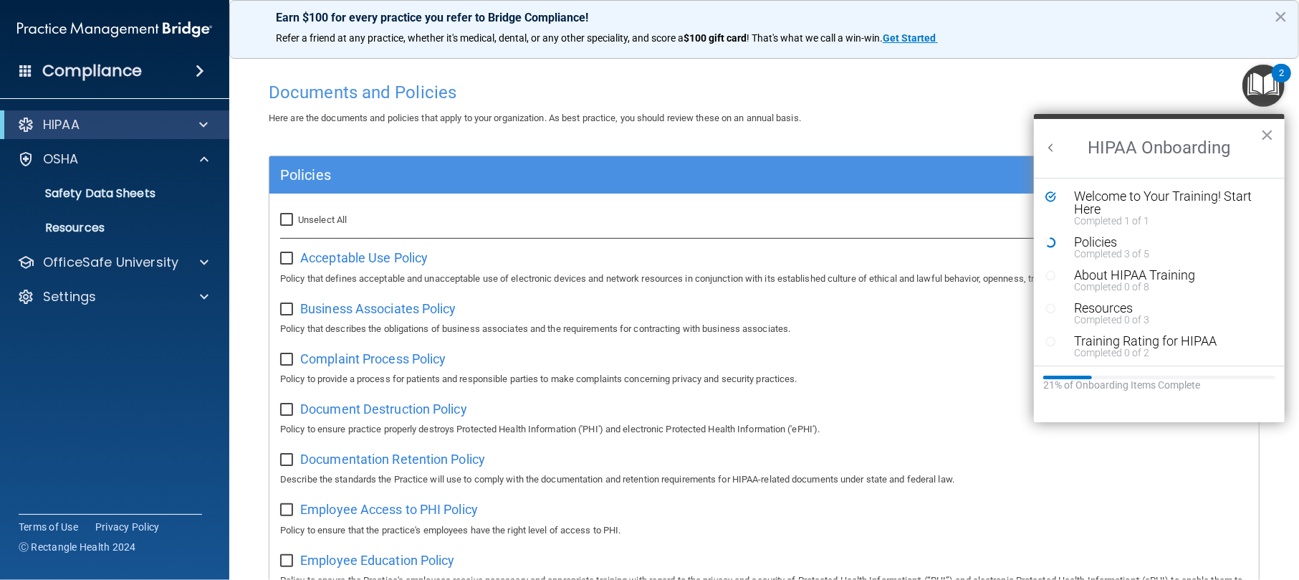
checkbox input "false"
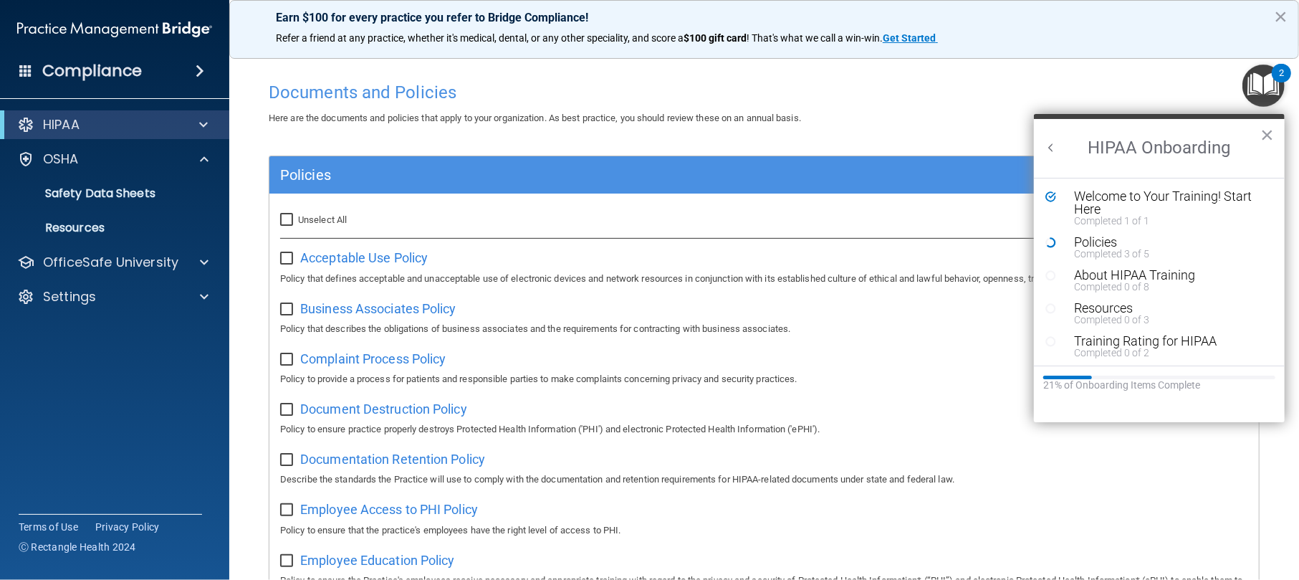
checkbox input "false"
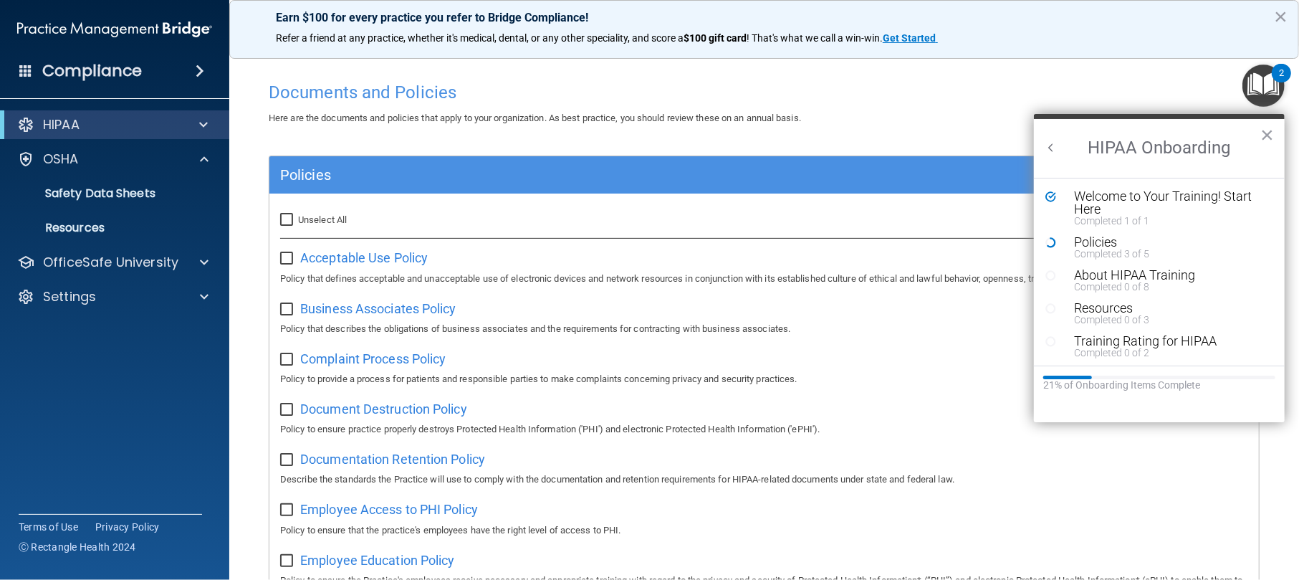
checkbox input "false"
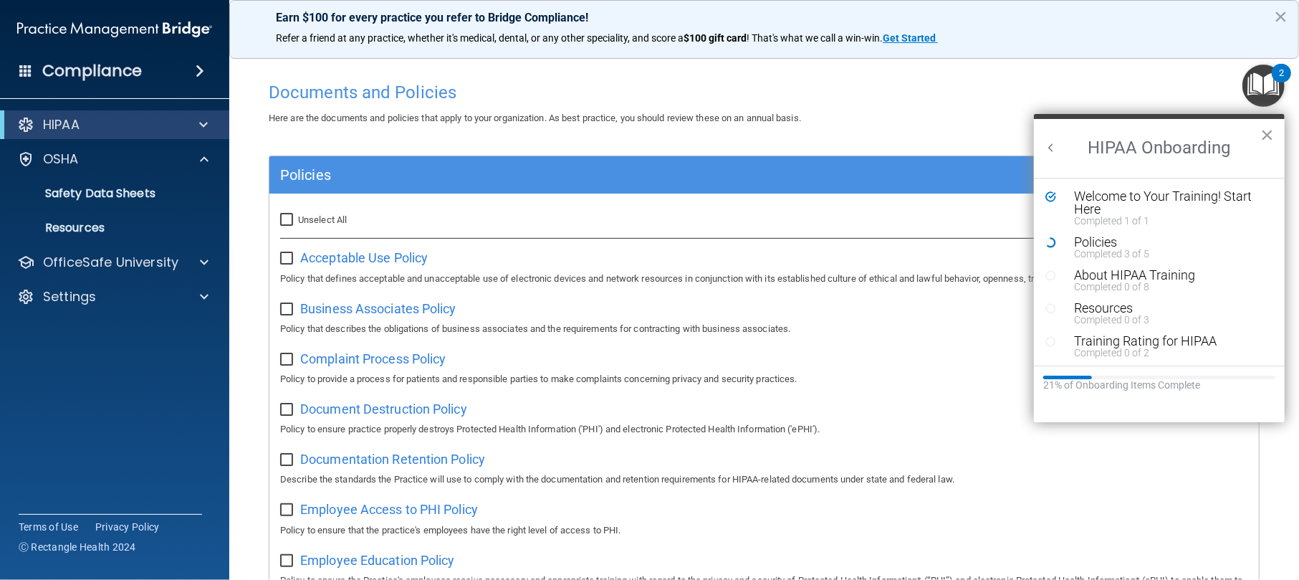
checkbox input "false"
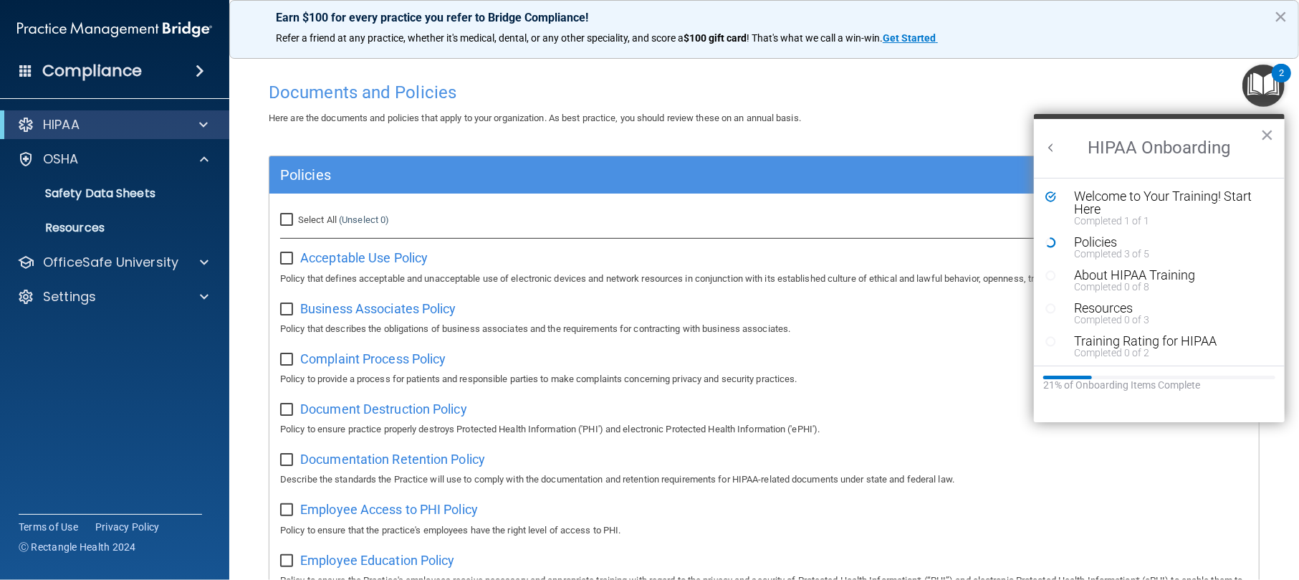
click at [974, 99] on h4 "Documents and Policies" at bounding box center [764, 92] width 991 height 19
click at [974, 152] on h2 "HIPAA Onboarding" at bounding box center [1159, 148] width 251 height 59
click at [974, 148] on button "Back to Resource Center Home" at bounding box center [1051, 147] width 14 height 14
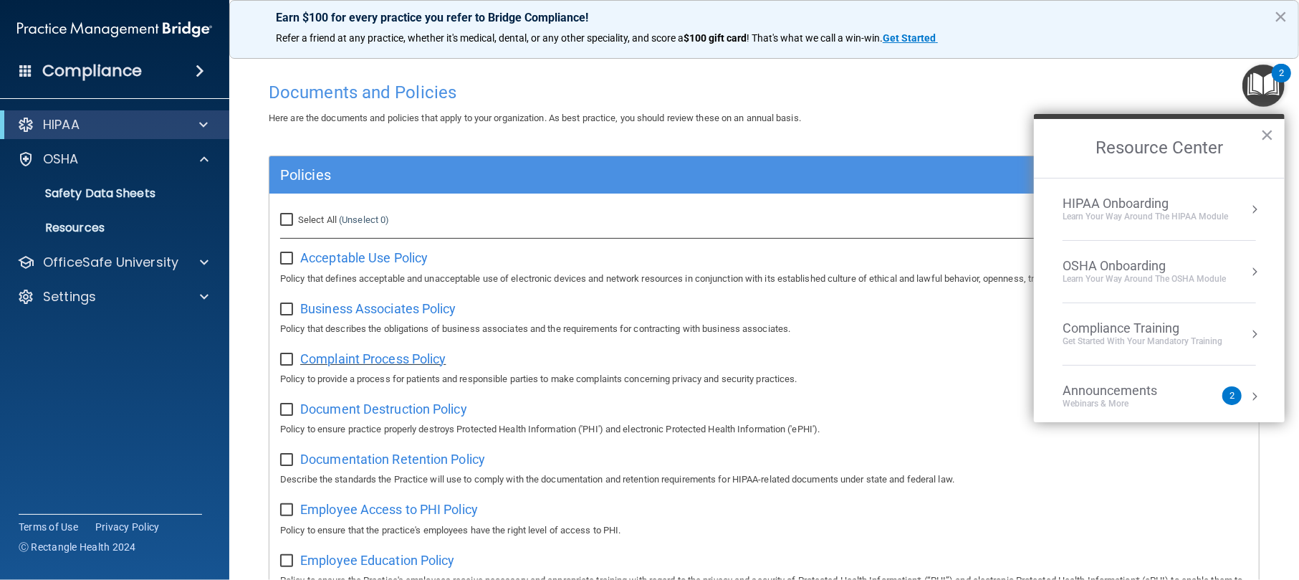
click at [333, 351] on span "Complaint Process Policy" at bounding box center [372, 358] width 145 height 15
click at [417, 359] on span "Complaint Process Policy" at bounding box center [372, 358] width 145 height 15
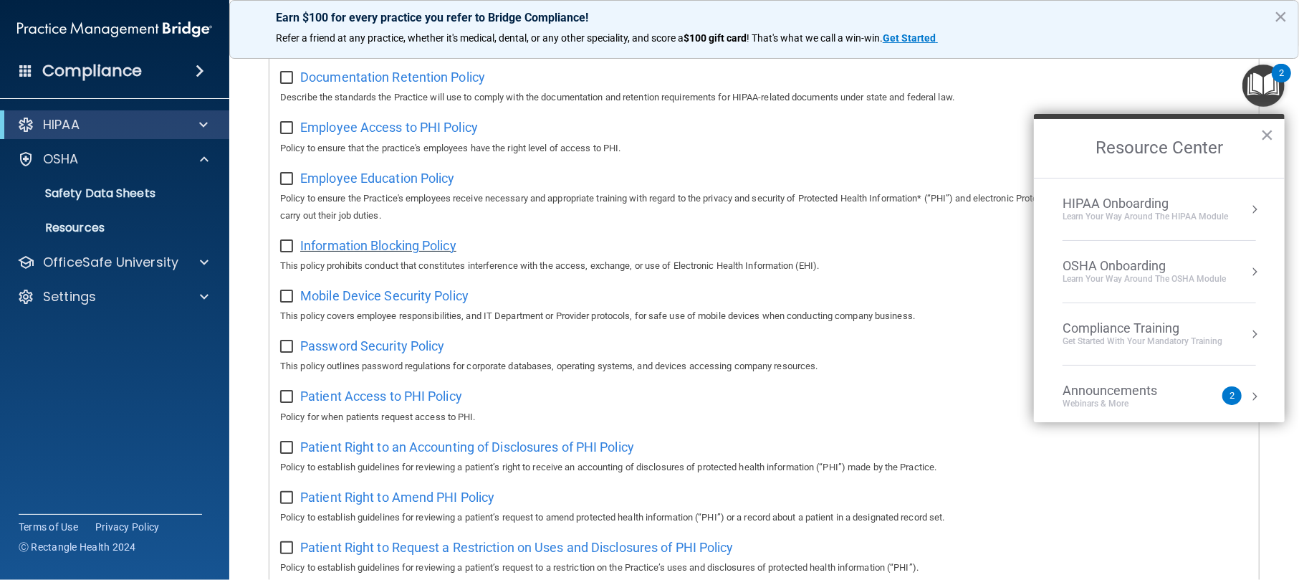
click at [362, 247] on span "Information Blocking Policy" at bounding box center [378, 245] width 156 height 15
click at [974, 233] on li "HIPAA Onboarding Learn Your Way around the HIPAA module" at bounding box center [1159, 209] width 193 height 62
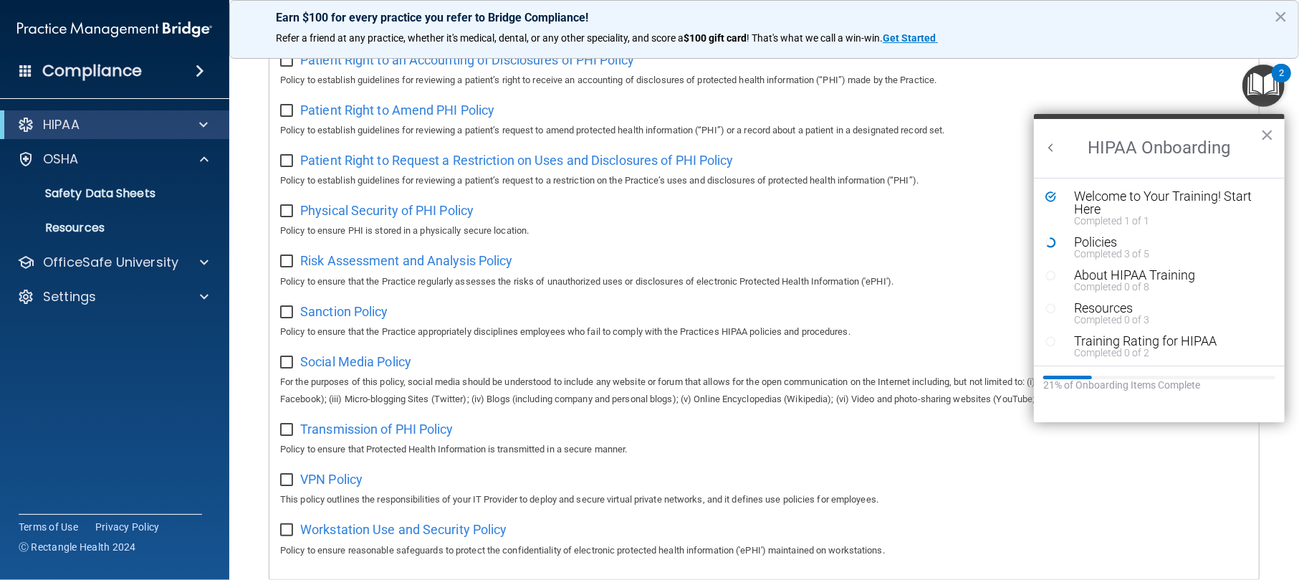
scroll to position [864, 0]
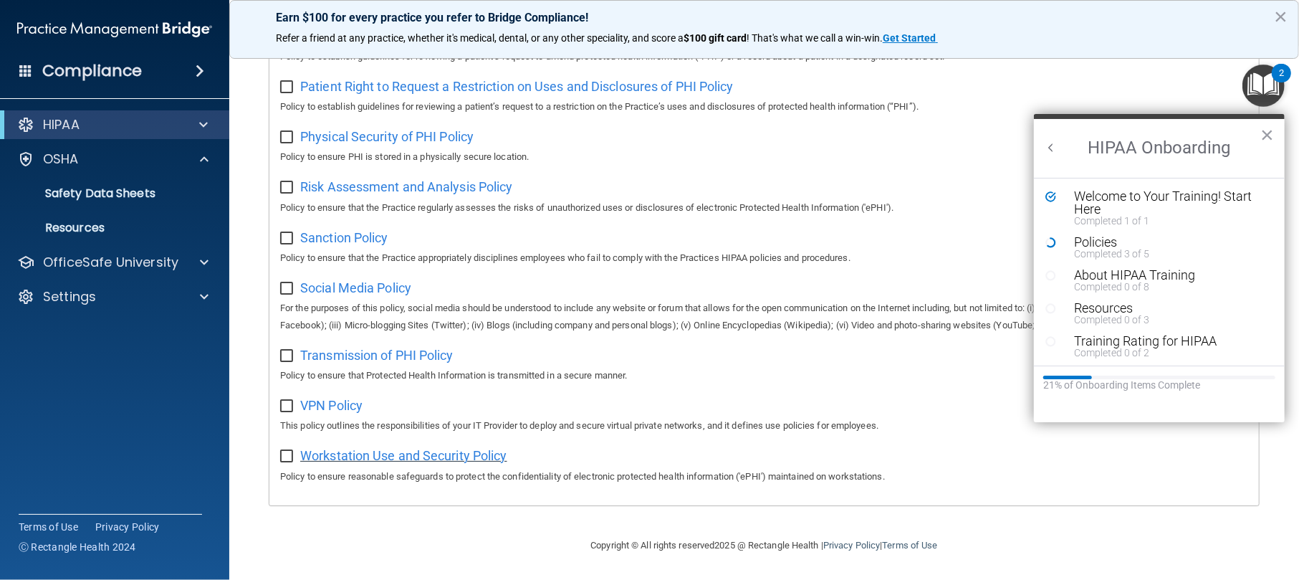
click at [401, 434] on span "Workstation Use and Security Policy" at bounding box center [403, 455] width 207 height 15
click at [351, 408] on span "VPN Policy" at bounding box center [331, 405] width 62 height 15
click at [974, 238] on button "Policies Completed 3 of 5" at bounding box center [1159, 247] width 185 height 23
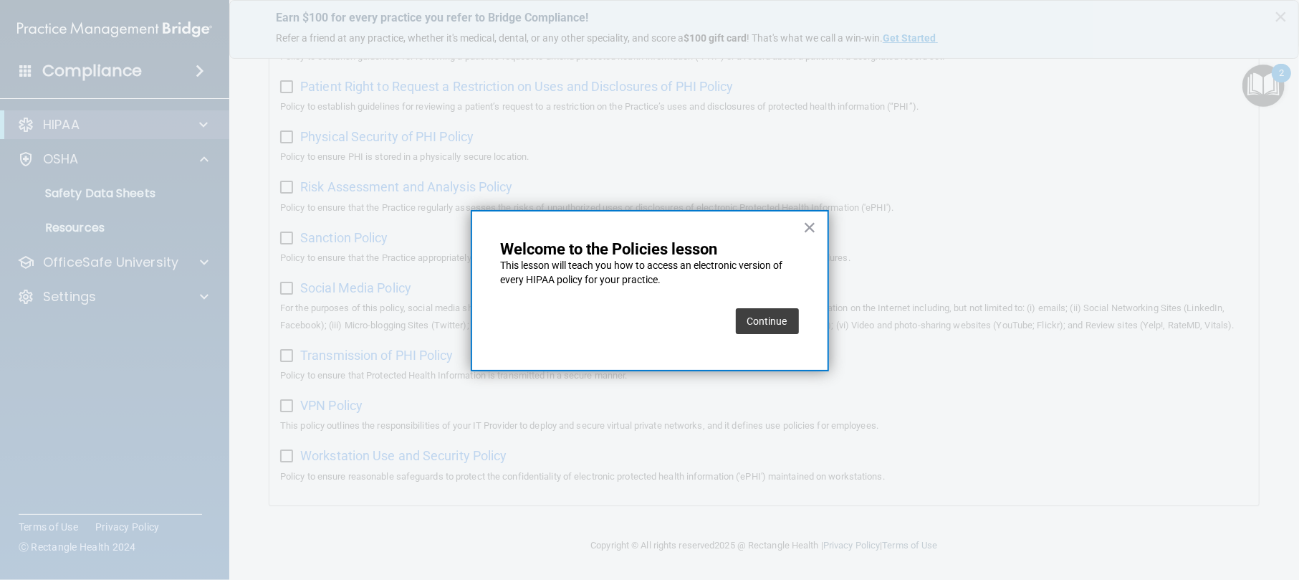
click at [787, 314] on button "Continue" at bounding box center [767, 321] width 63 height 26
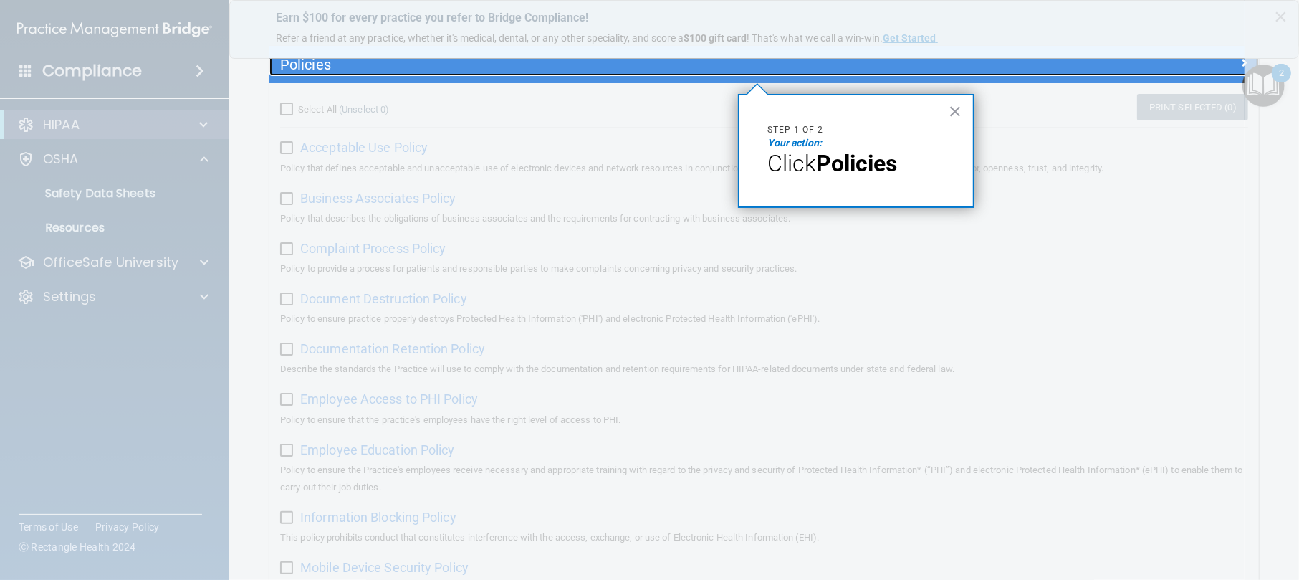
click at [525, 64] on h5 "Policies" at bounding box center [640, 65] width 721 height 16
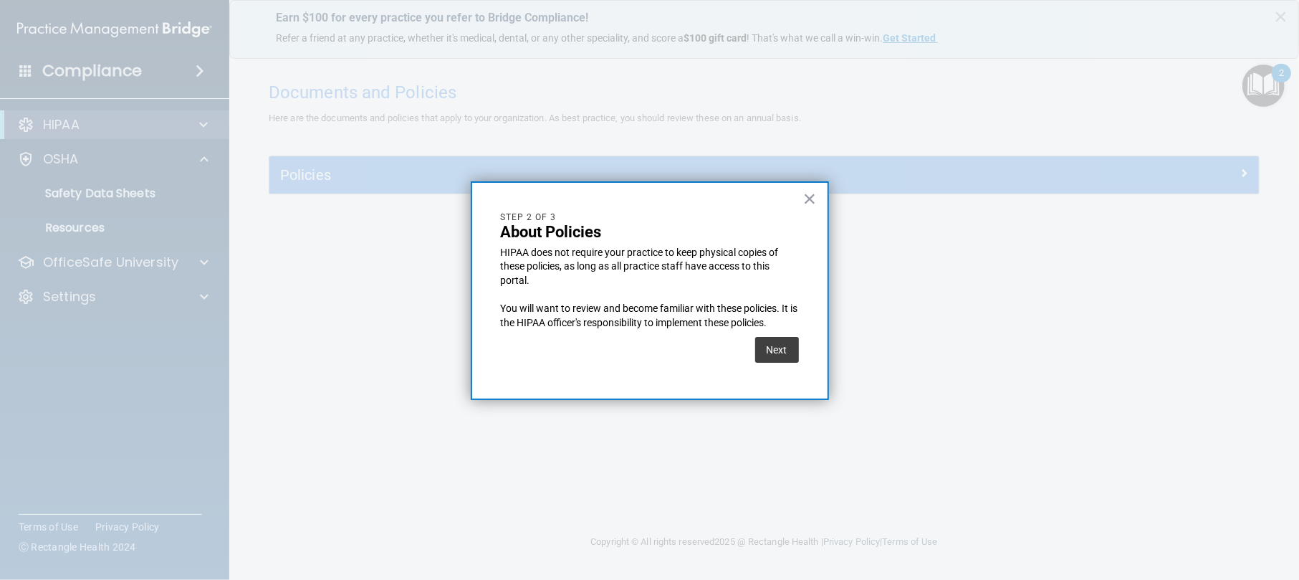
scroll to position [0, 0]
click at [780, 355] on button "Next" at bounding box center [777, 350] width 44 height 26
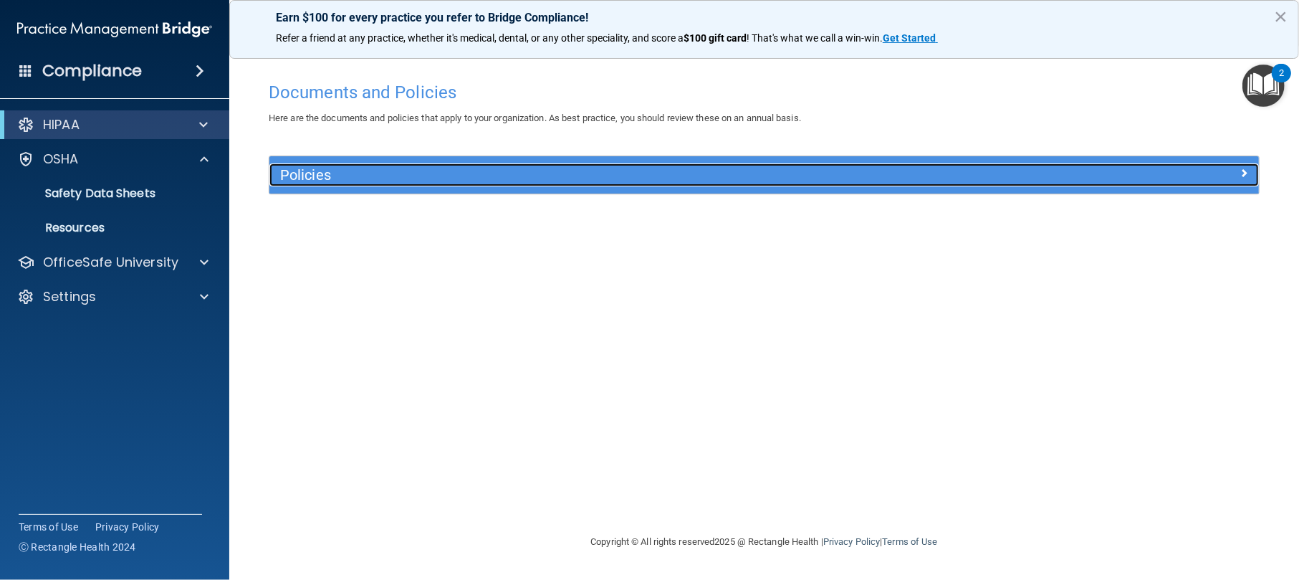
click at [656, 185] on div "Policies" at bounding box center [640, 174] width 742 height 23
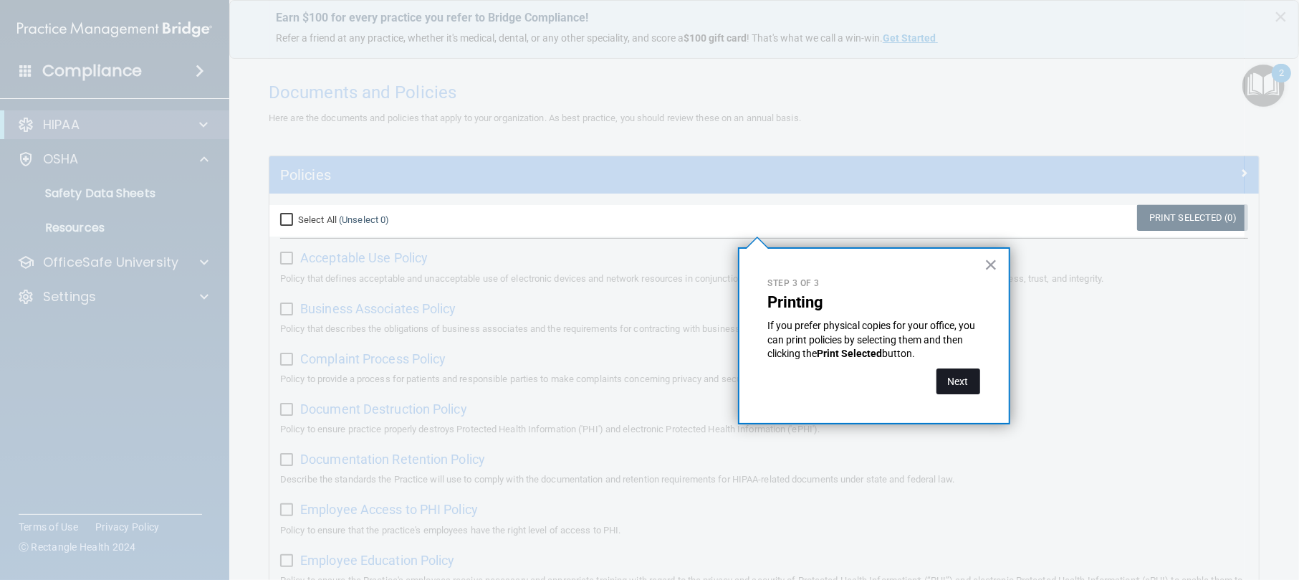
click at [961, 380] on button "Next" at bounding box center [959, 381] width 44 height 26
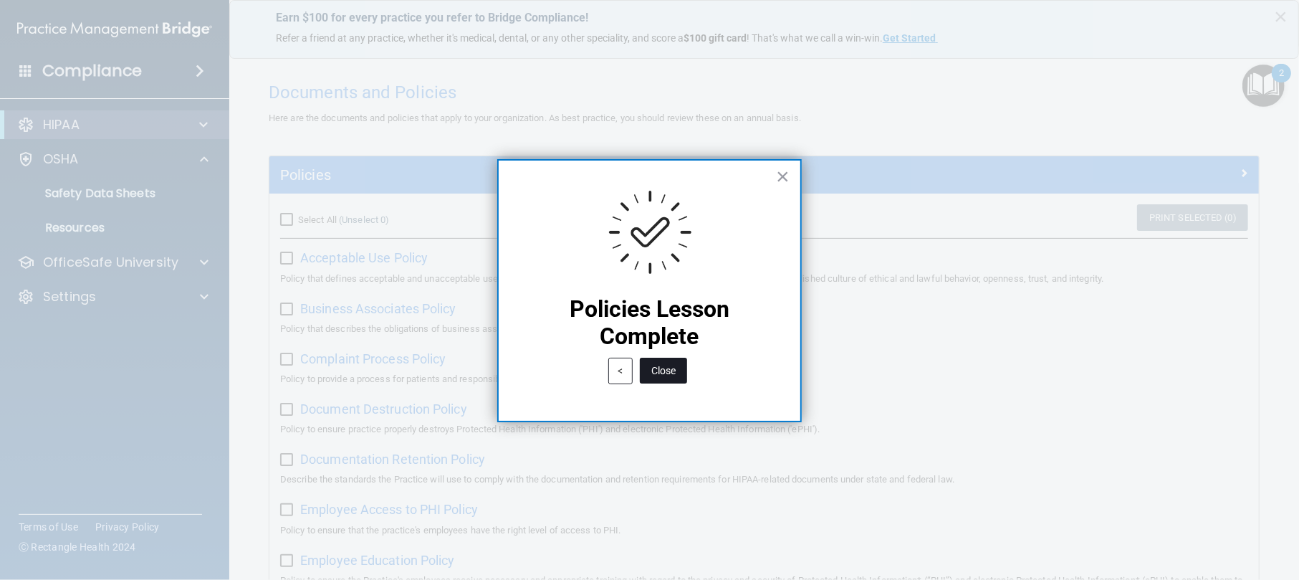
click at [668, 370] on button "Close" at bounding box center [663, 371] width 47 height 26
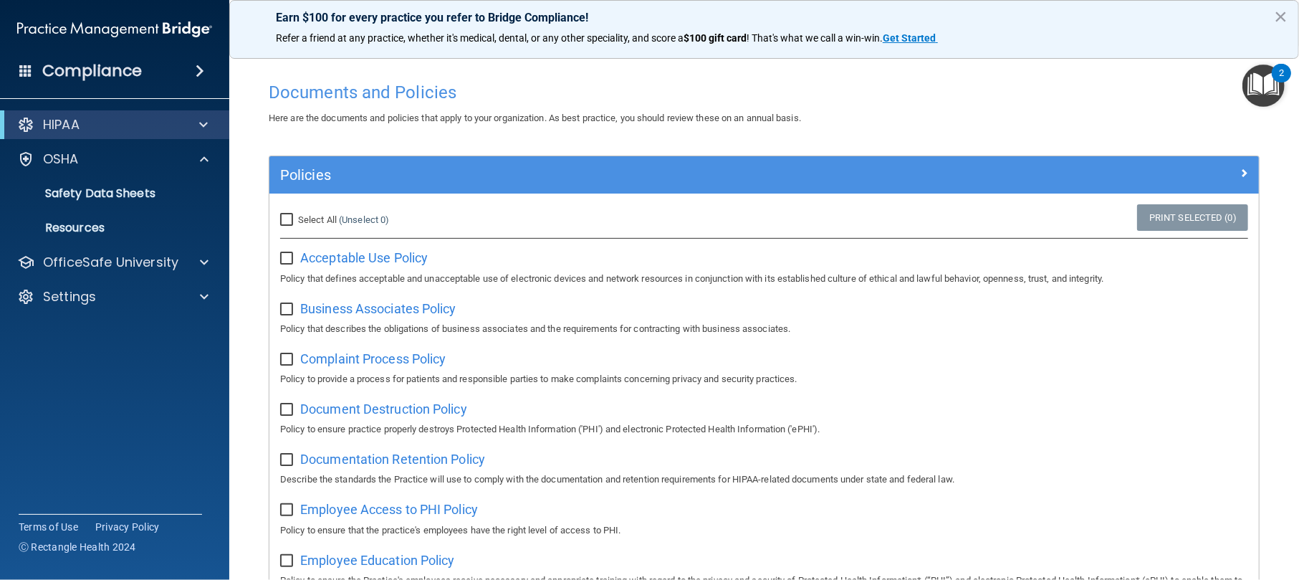
click at [974, 110] on div "Here are the documents and policies that apply to your organization. As best pr…" at bounding box center [764, 118] width 1013 height 17
click at [974, 86] on img "Open Resource Center, 2 new notifications" at bounding box center [1264, 85] width 42 height 42
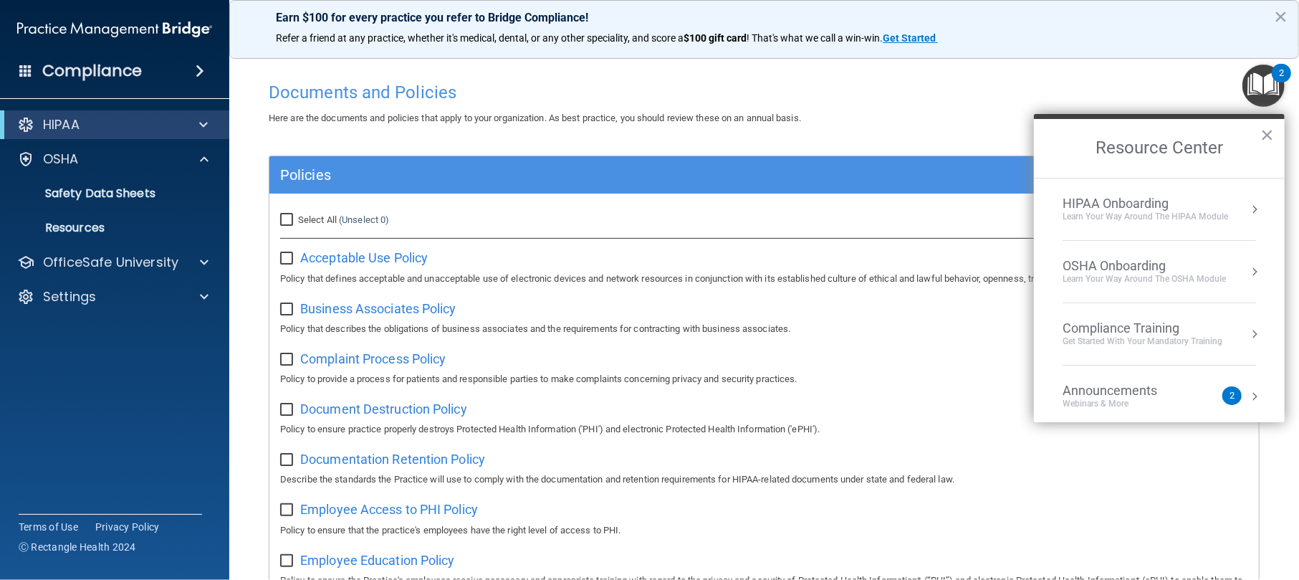
click at [974, 215] on div "Learn Your Way around the HIPAA module" at bounding box center [1146, 217] width 166 height 12
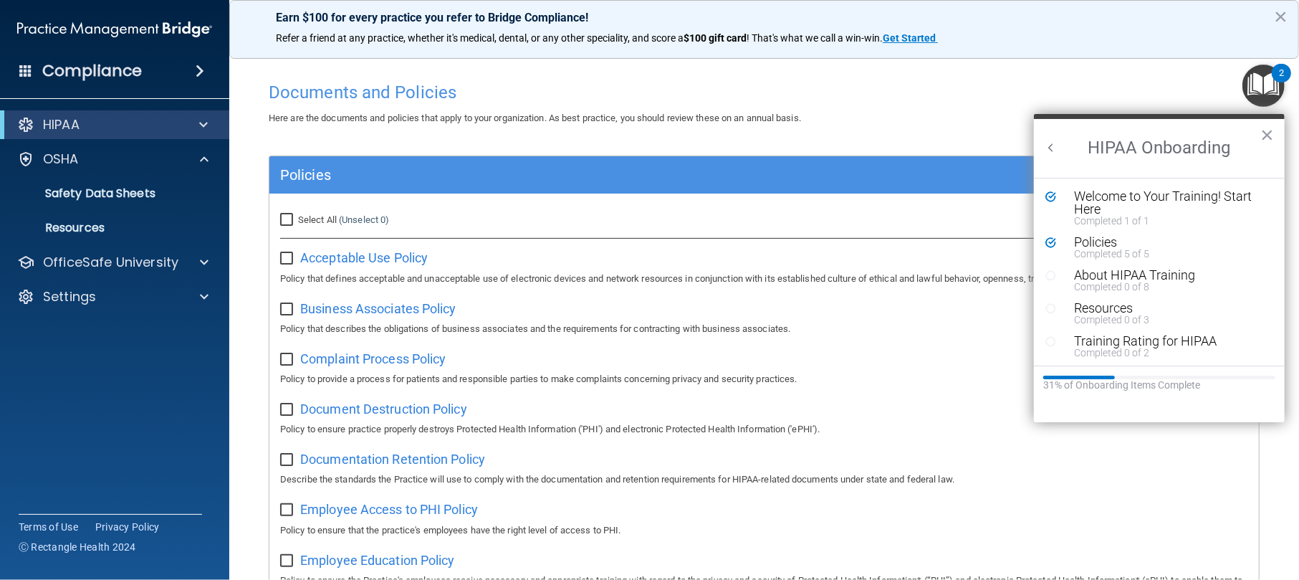
click at [974, 282] on div "Completed 0 of 8" at bounding box center [1163, 287] width 178 height 10
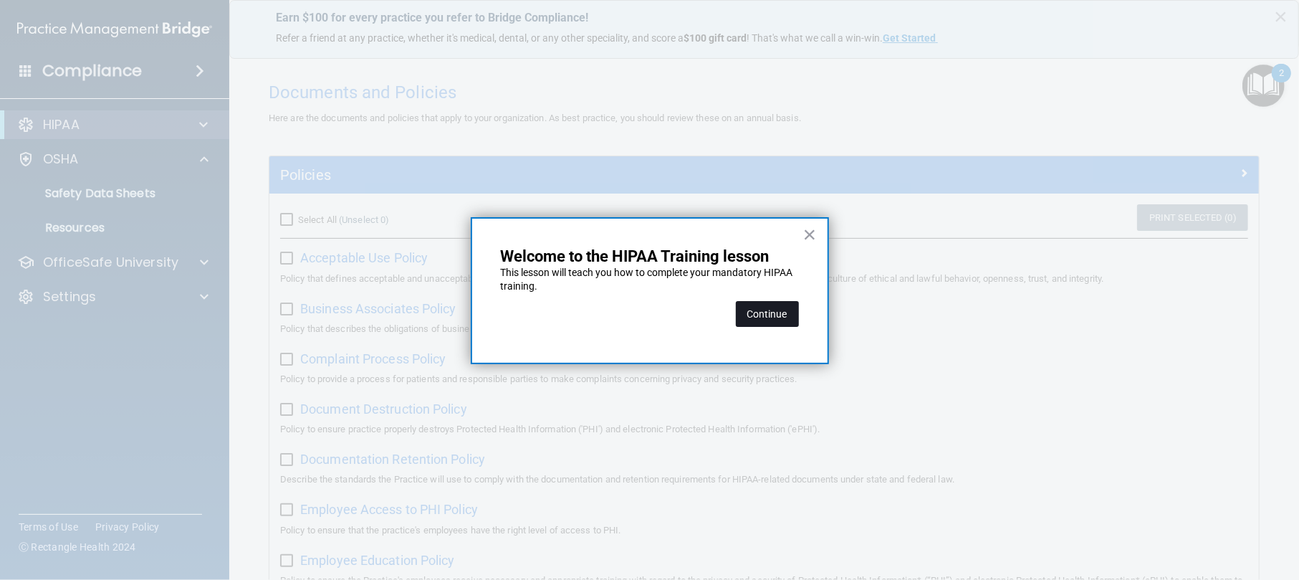
click at [760, 307] on button "Continue" at bounding box center [767, 314] width 63 height 26
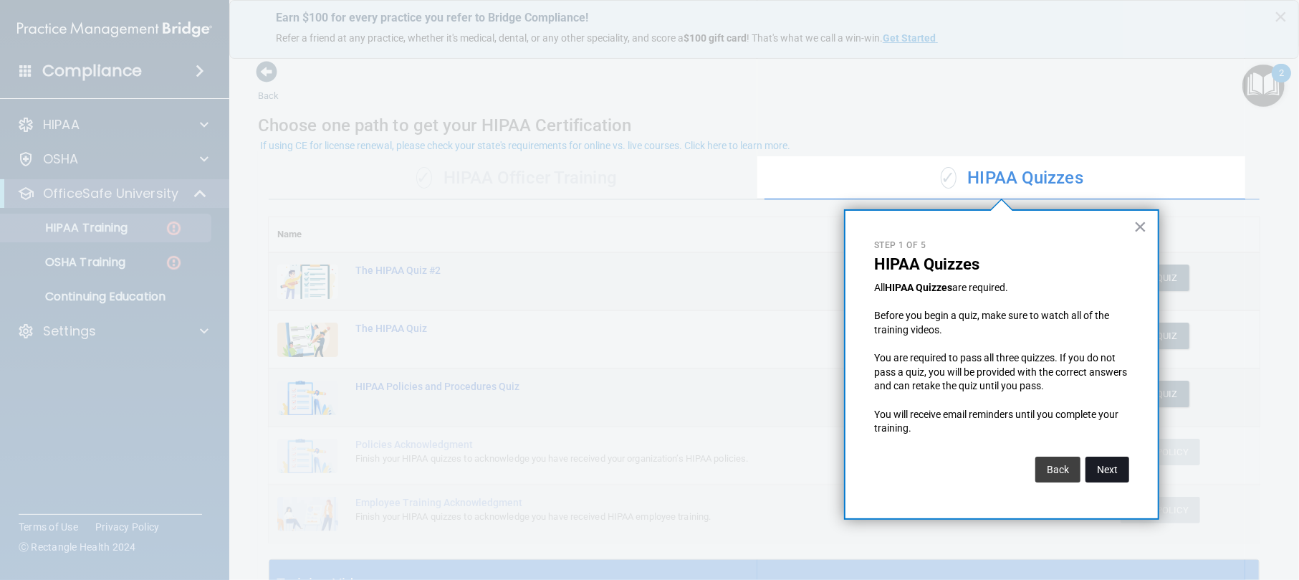
click at [974, 434] on button "Next" at bounding box center [1108, 470] width 44 height 26
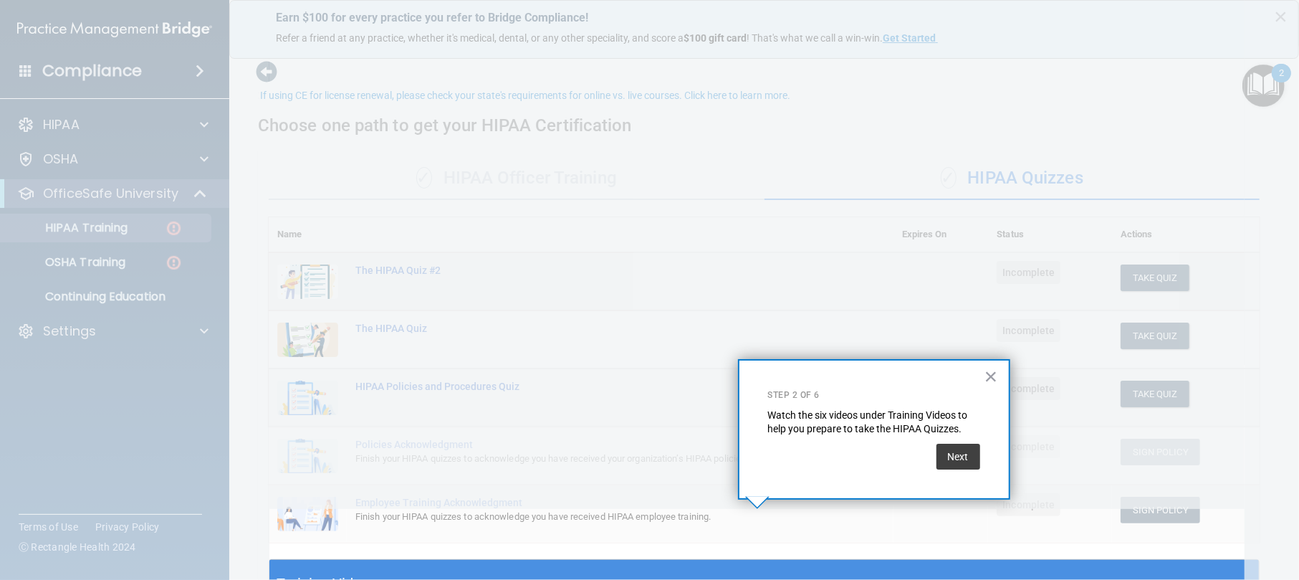
scroll to position [50, 0]
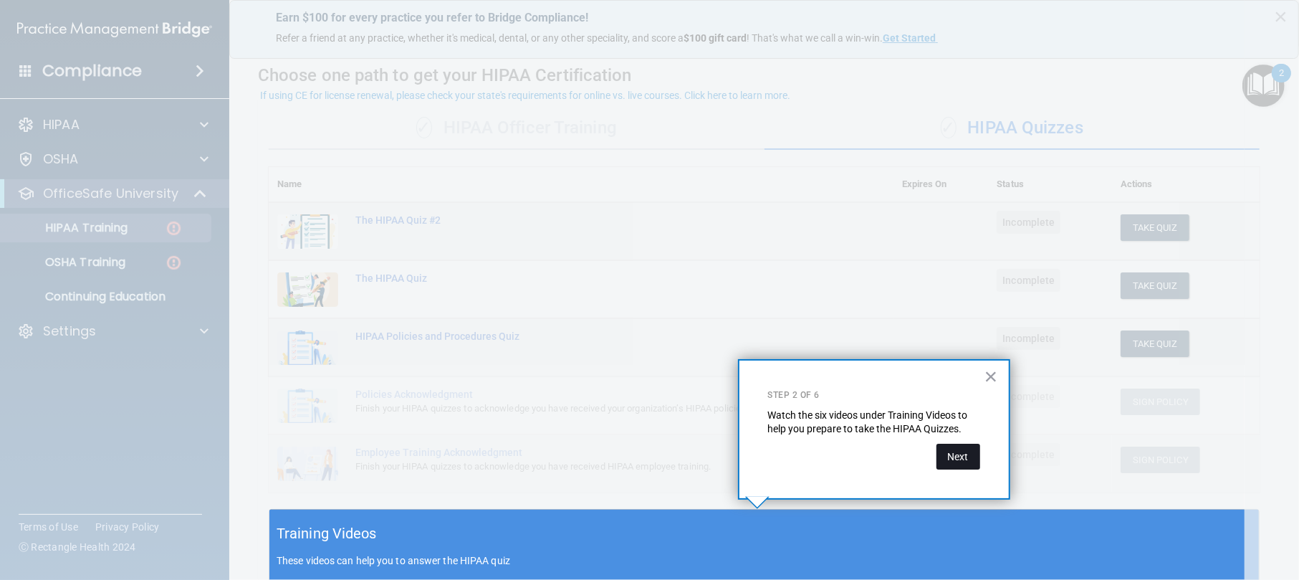
click at [972, 434] on button "Next" at bounding box center [959, 457] width 44 height 26
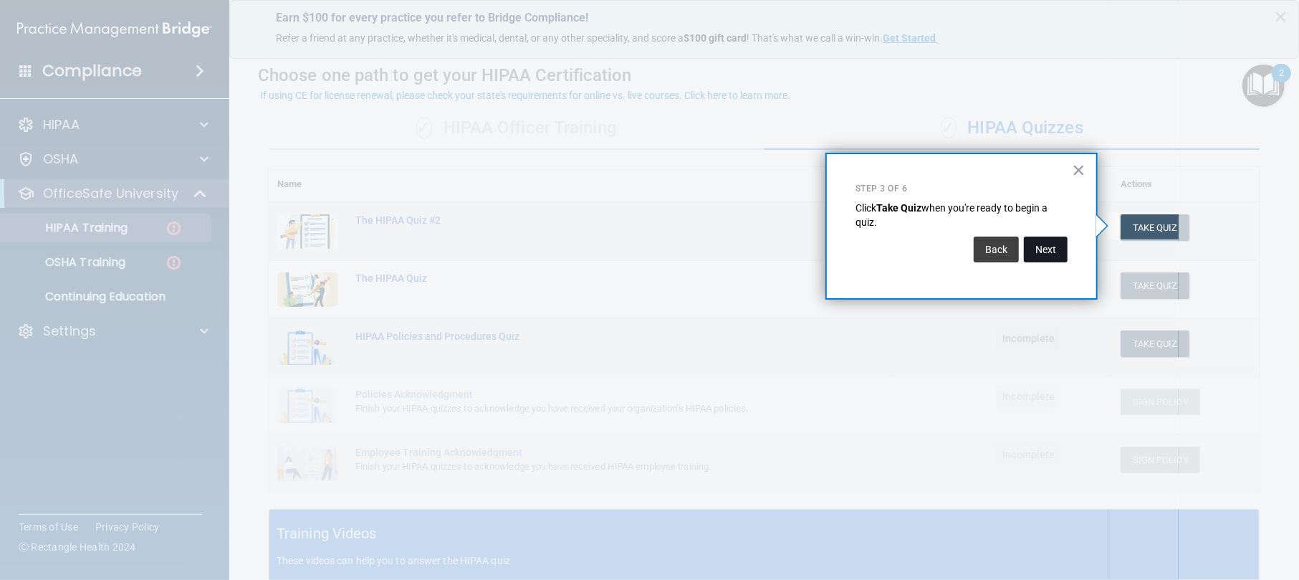
click at [974, 253] on button "Next" at bounding box center [1046, 249] width 44 height 26
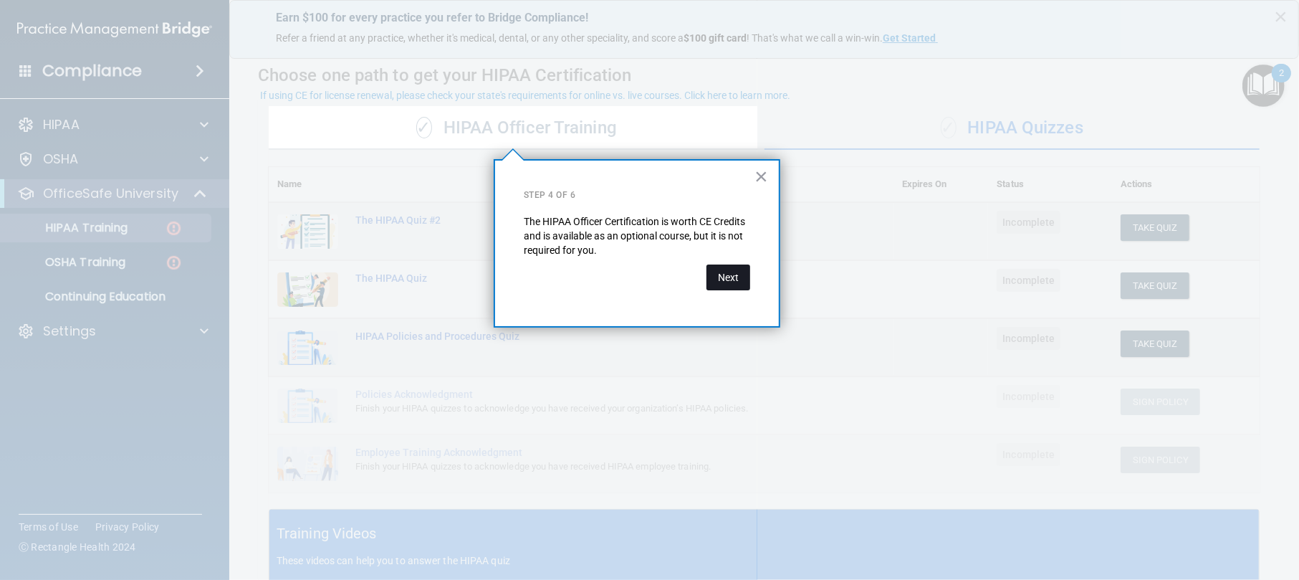
click at [723, 268] on button "Next" at bounding box center [729, 277] width 44 height 26
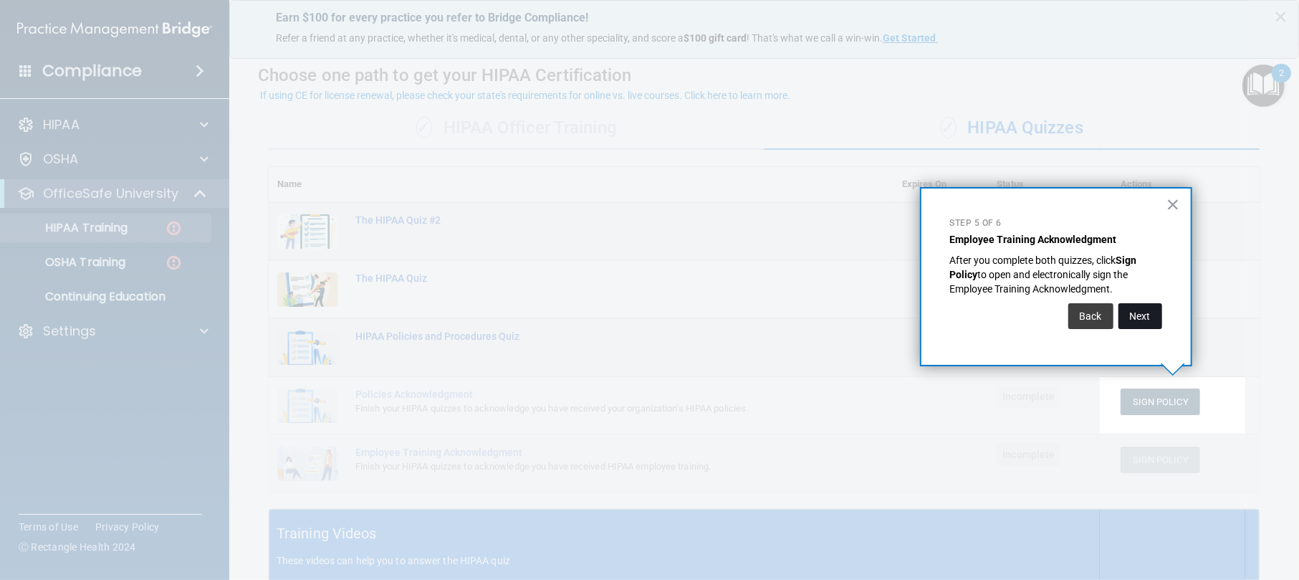
click at [974, 305] on button "Next" at bounding box center [1141, 316] width 44 height 26
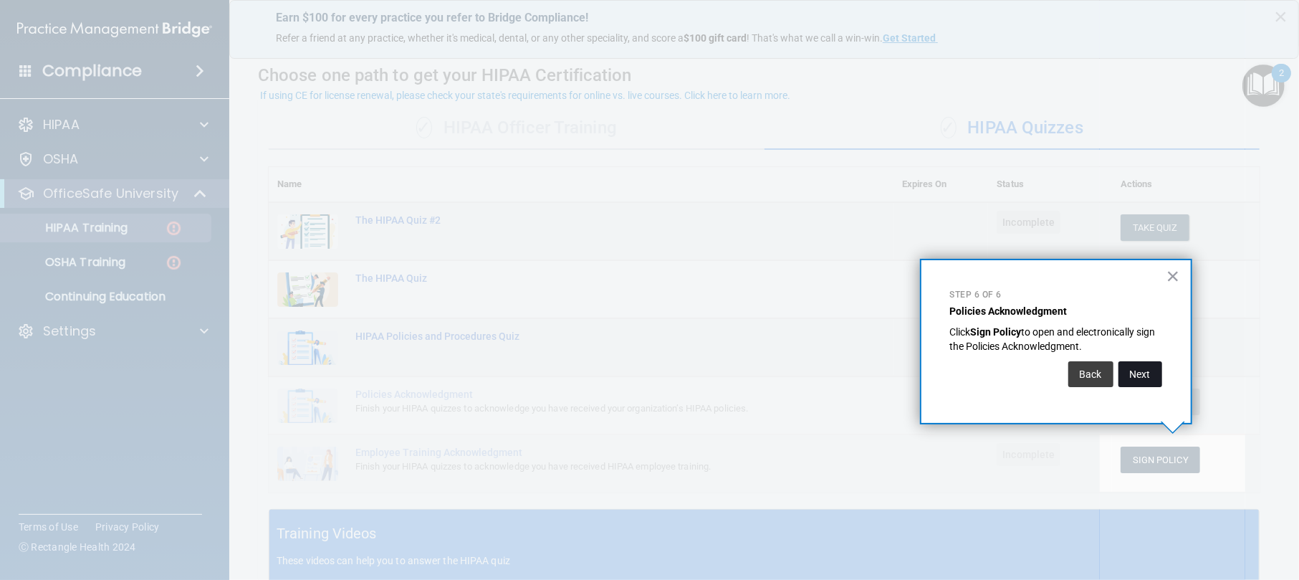
click at [974, 376] on button "Next" at bounding box center [1141, 374] width 44 height 26
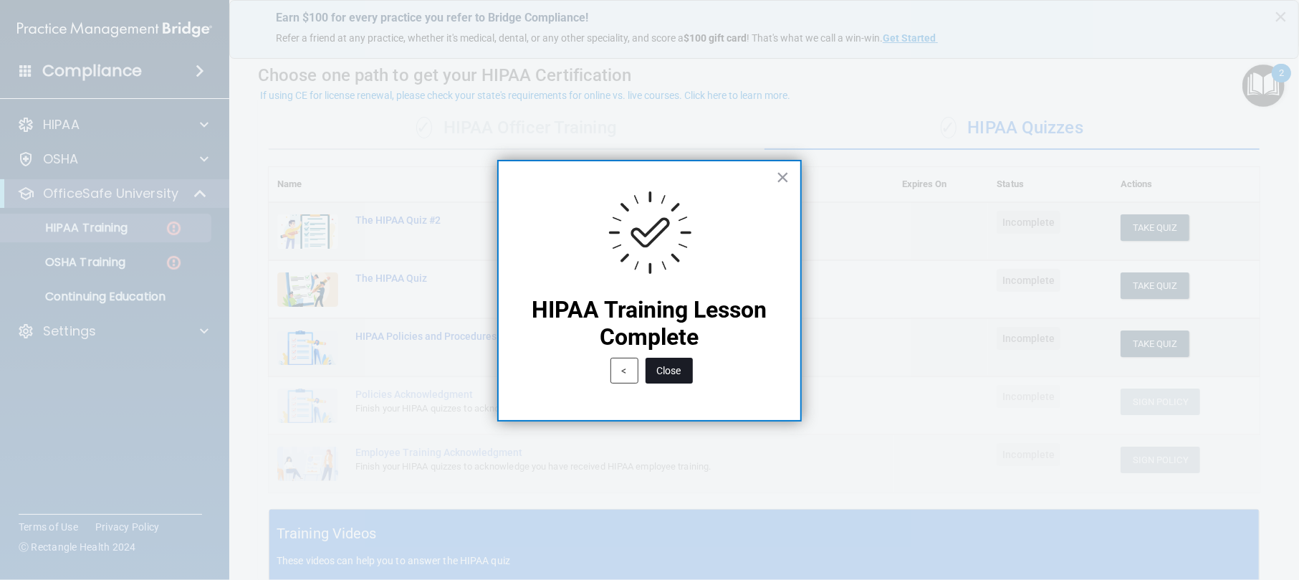
click at [688, 371] on button "Close" at bounding box center [669, 371] width 47 height 26
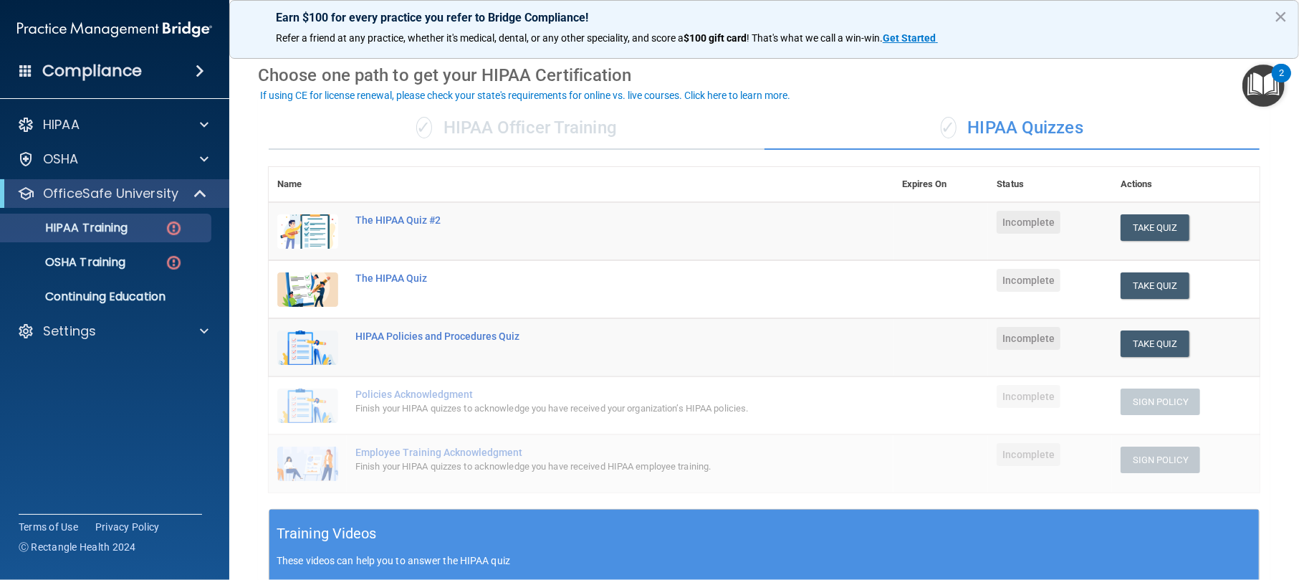
click at [974, 81] on div "2" at bounding box center [1281, 73] width 19 height 19
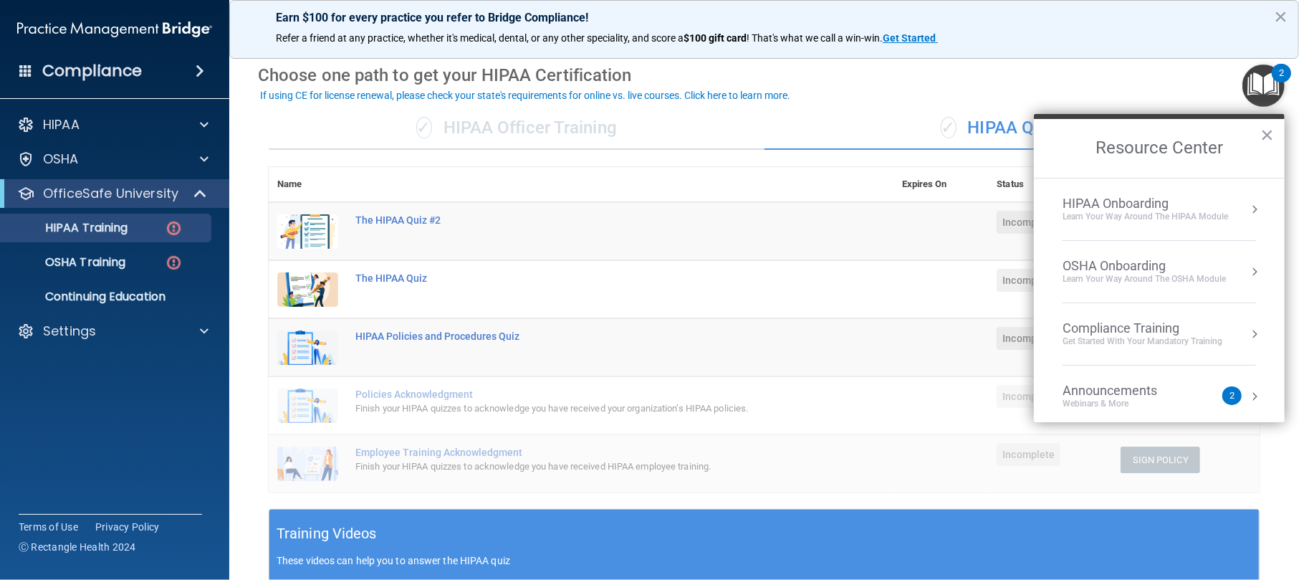
click at [974, 222] on div "Learn Your Way around the HIPAA module" at bounding box center [1146, 217] width 166 height 12
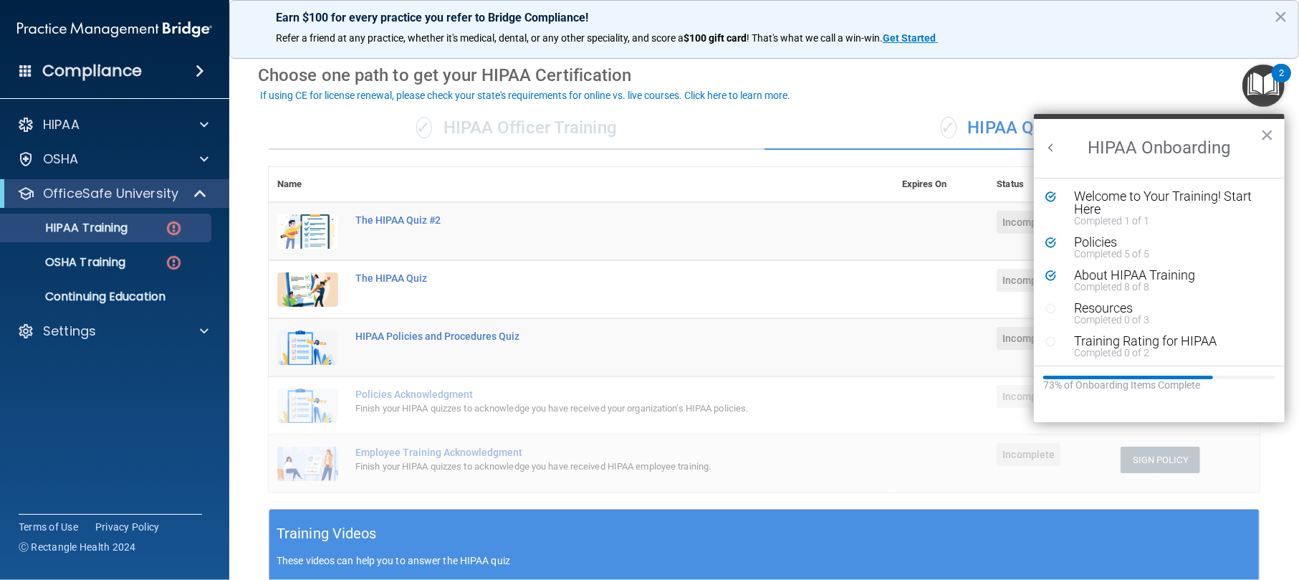
scroll to position [1, 0]
click at [974, 300] on div "Resources" at bounding box center [1163, 306] width 178 height 13
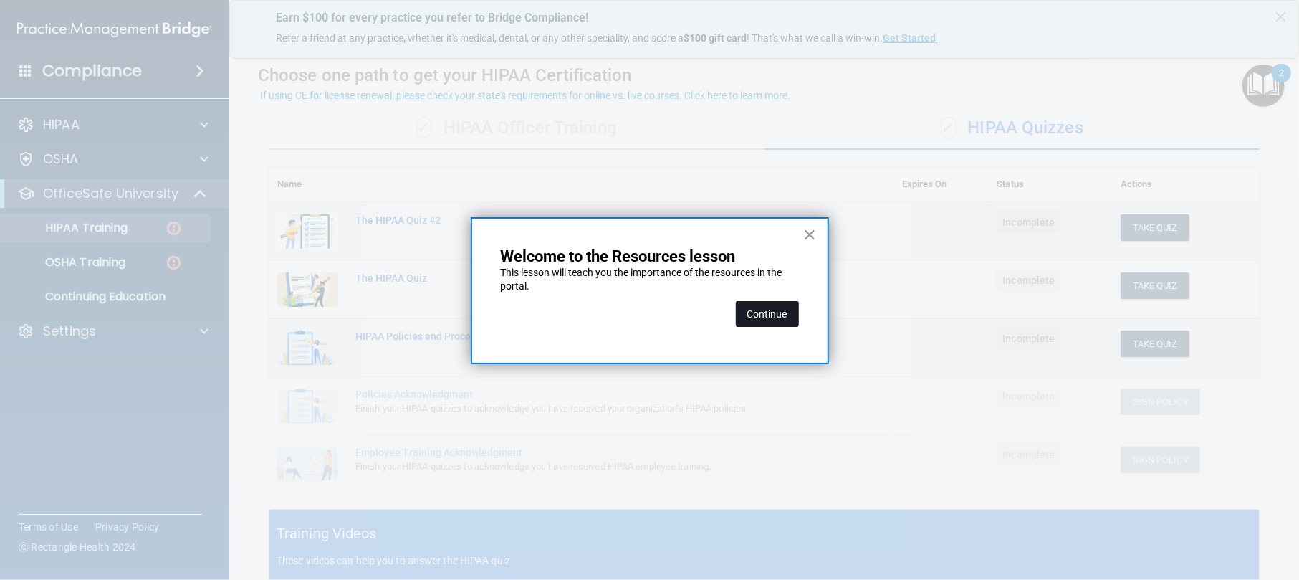
click at [775, 307] on button "Continue" at bounding box center [767, 314] width 63 height 26
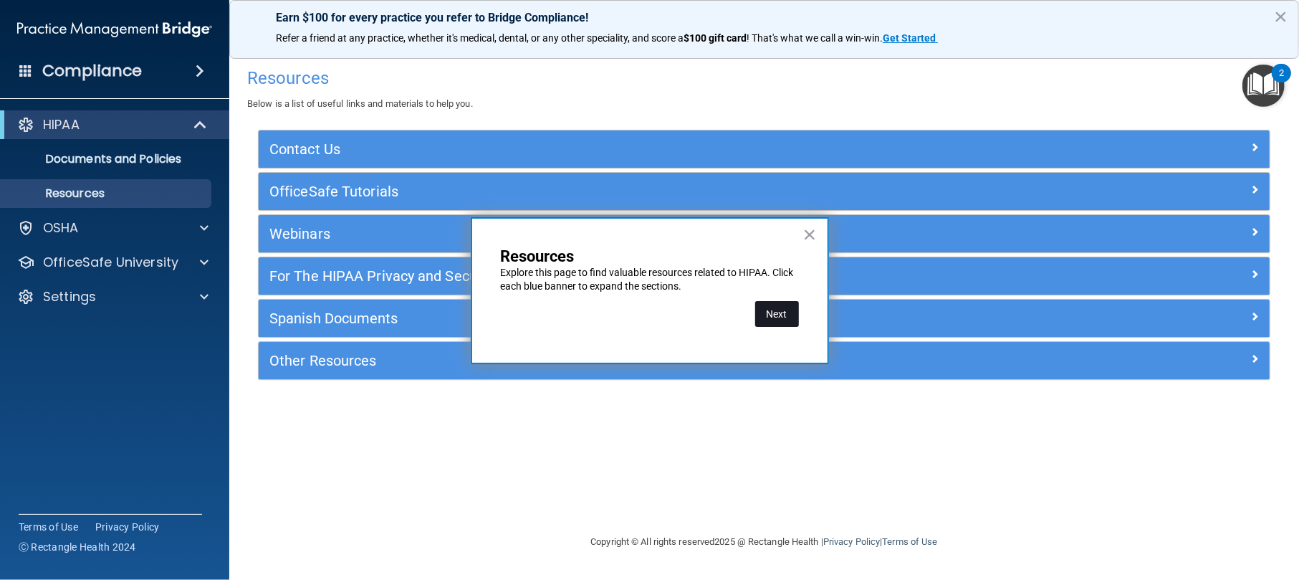
click at [778, 307] on button "Next" at bounding box center [777, 314] width 44 height 26
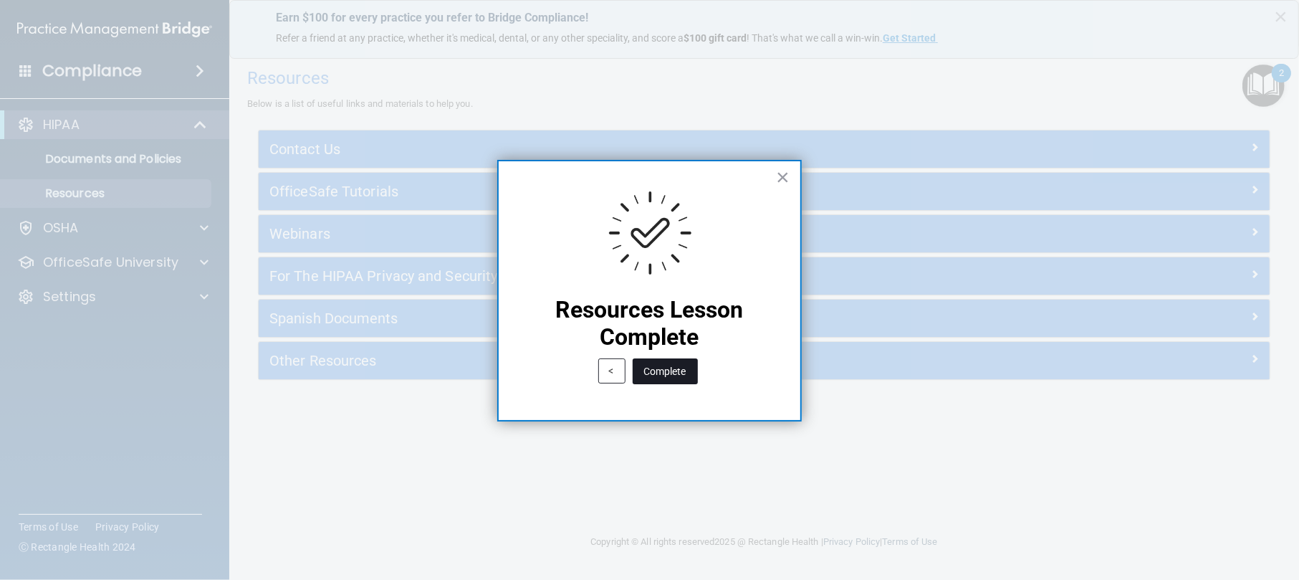
click at [657, 370] on button "Complete" at bounding box center [665, 371] width 65 height 26
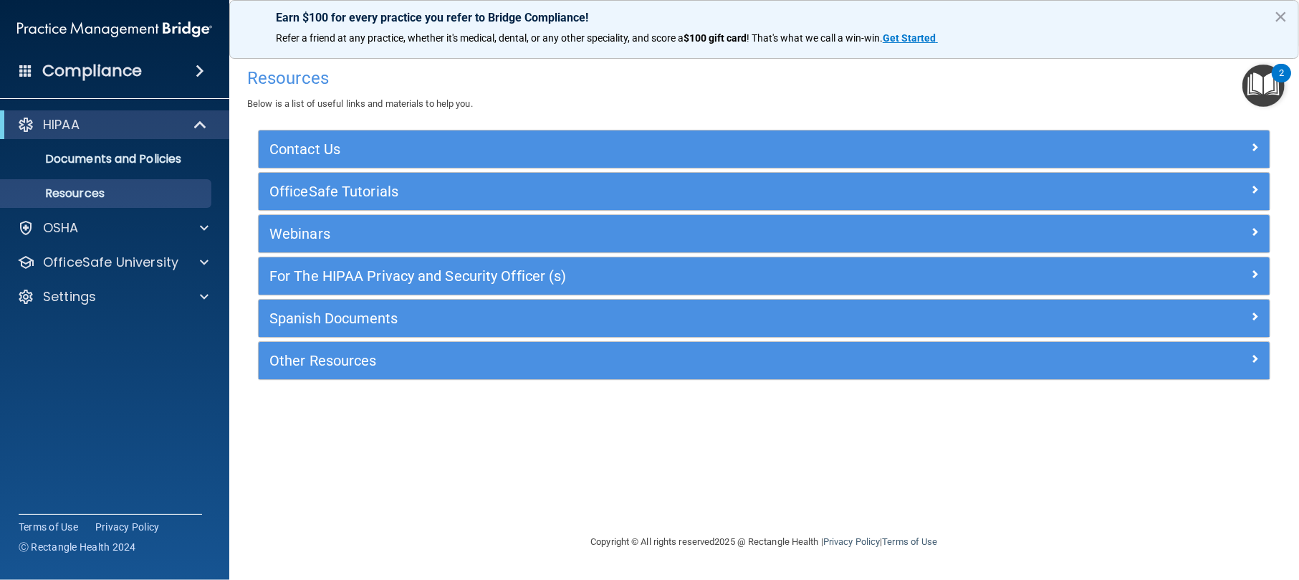
click at [974, 81] on img "Open Resource Center, 2 new notifications" at bounding box center [1264, 85] width 42 height 42
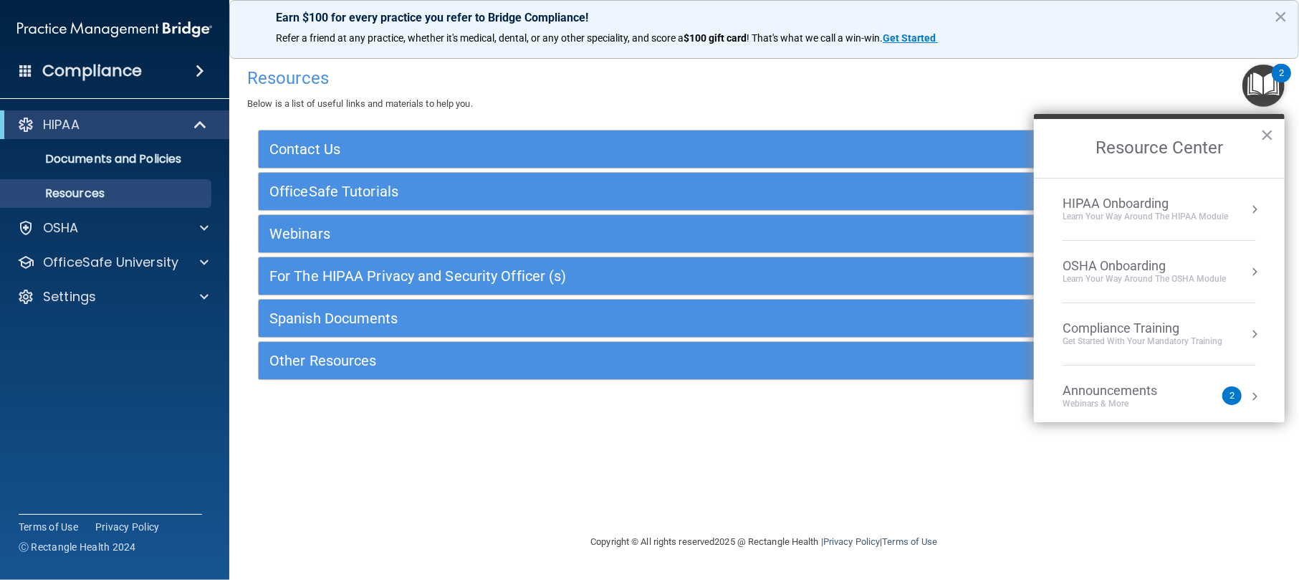
click at [974, 218] on div "Learn Your Way around the HIPAA module" at bounding box center [1146, 217] width 166 height 12
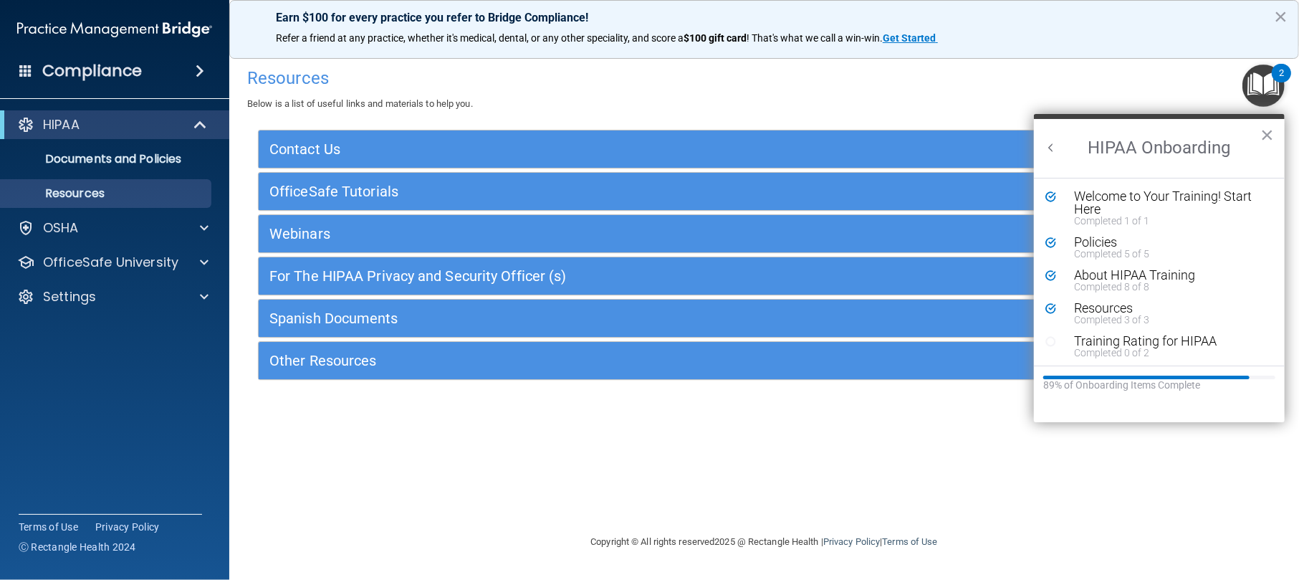
scroll to position [1, 0]
click at [974, 346] on div "Completed 0 of 2" at bounding box center [1163, 351] width 178 height 10
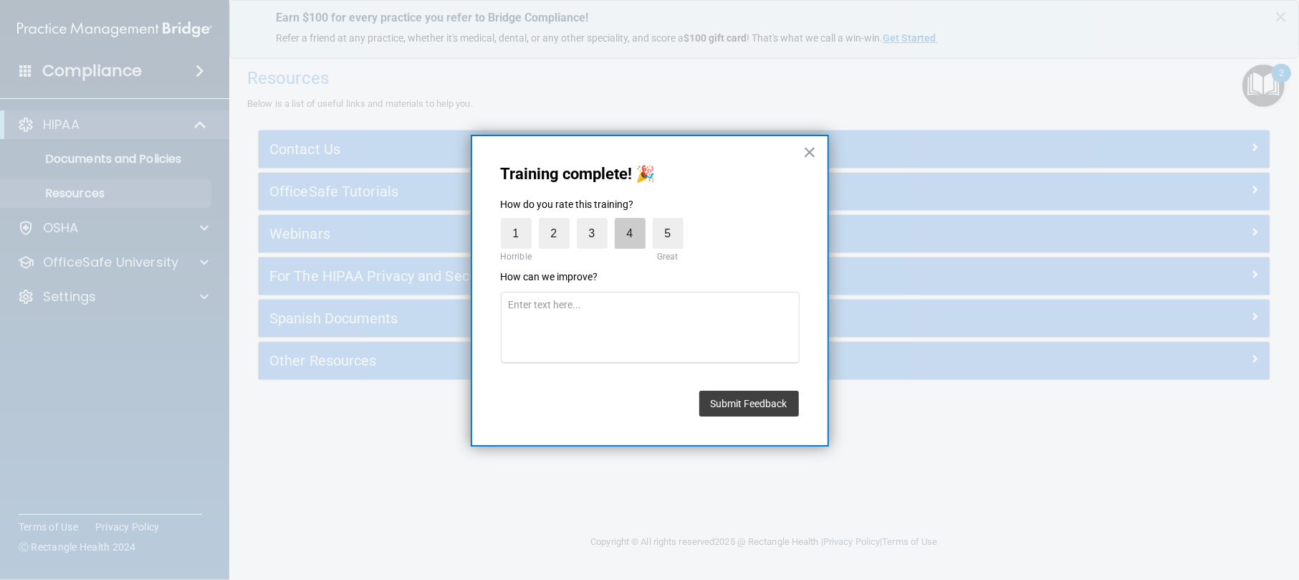
click at [617, 231] on label "4" at bounding box center [630, 233] width 31 height 31
click at [597, 221] on input "4" at bounding box center [597, 221] width 0 height 0
click at [718, 396] on button "Submit Feedback" at bounding box center [749, 404] width 100 height 26
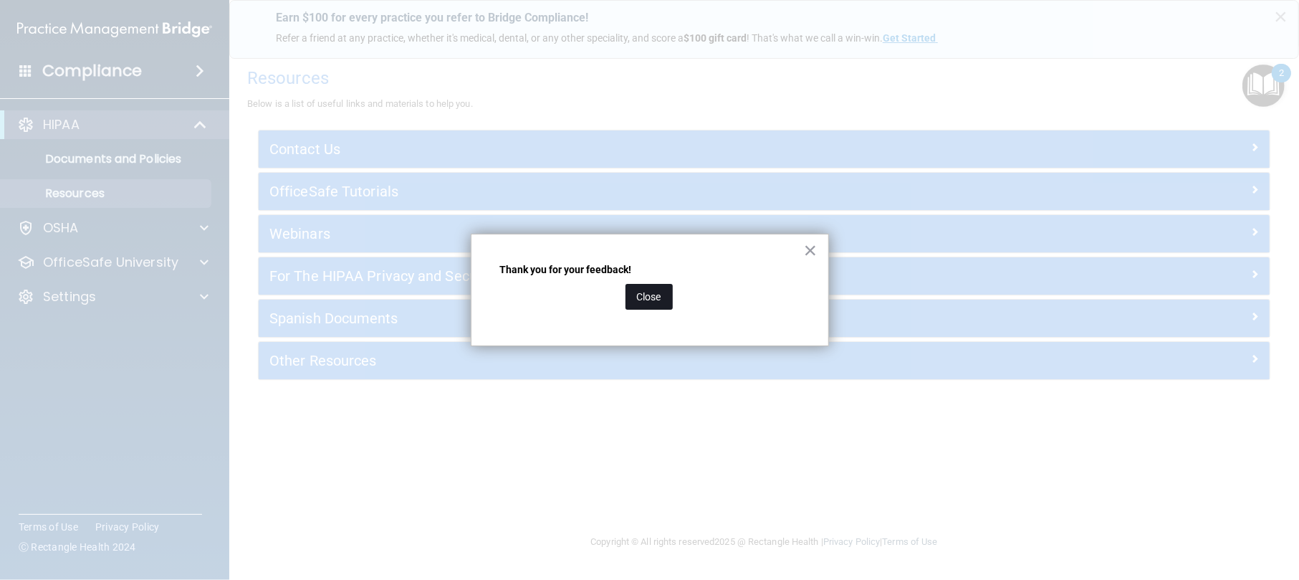
click at [649, 285] on button "Close" at bounding box center [649, 297] width 47 height 26
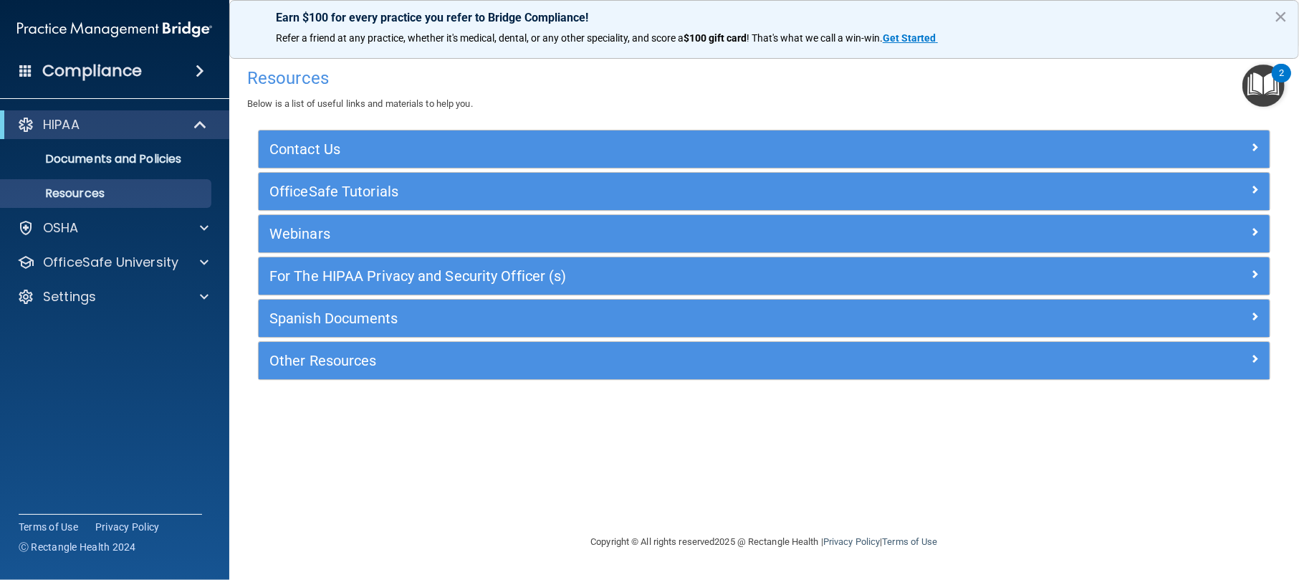
click at [974, 79] on img "Open Resource Center, 2 new notifications" at bounding box center [1264, 85] width 42 height 42
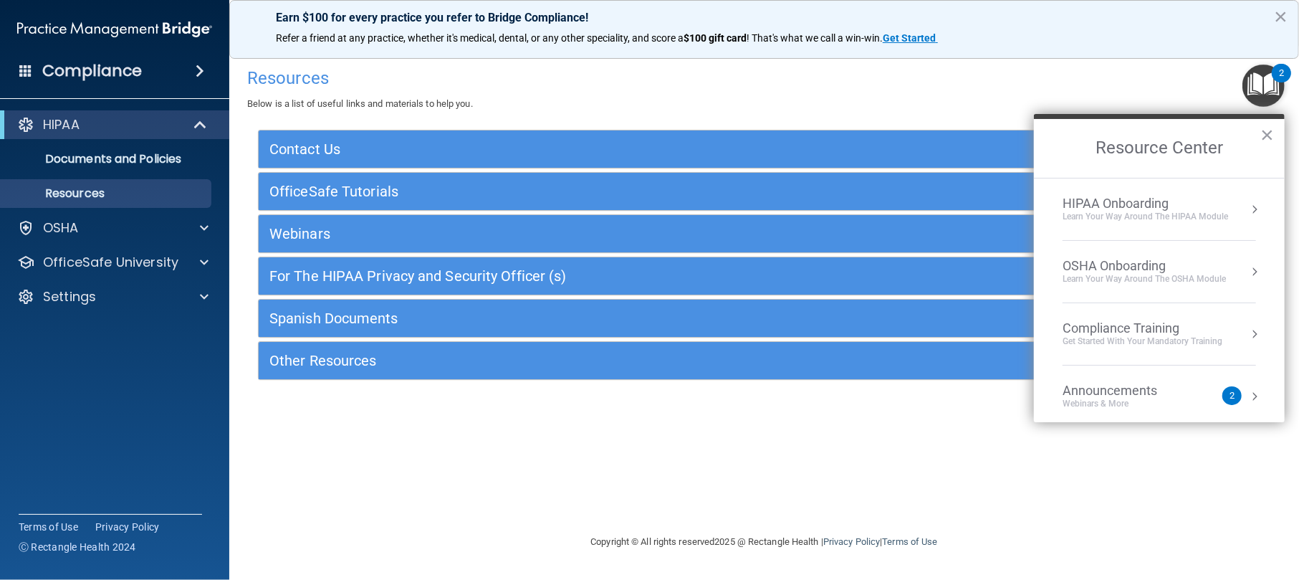
click at [974, 188] on li "HIPAA Onboarding Learn Your Way around the HIPAA module" at bounding box center [1159, 209] width 193 height 62
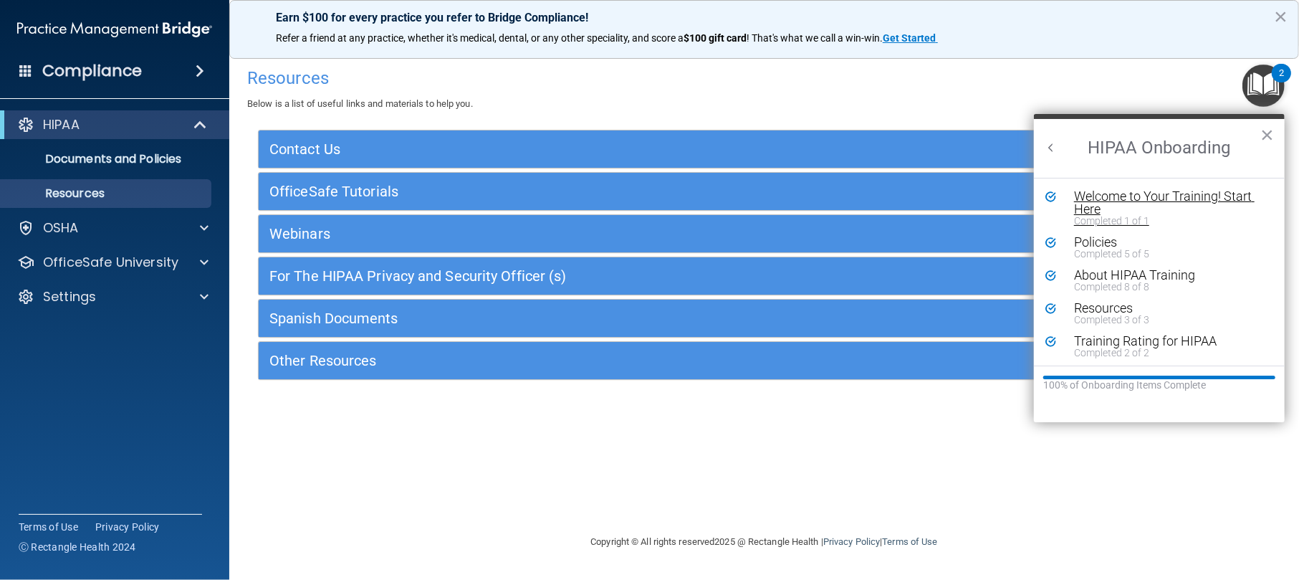
scroll to position [0, 0]
click at [974, 209] on div "Welcome to Your Training! Start Here" at bounding box center [1163, 203] width 178 height 26
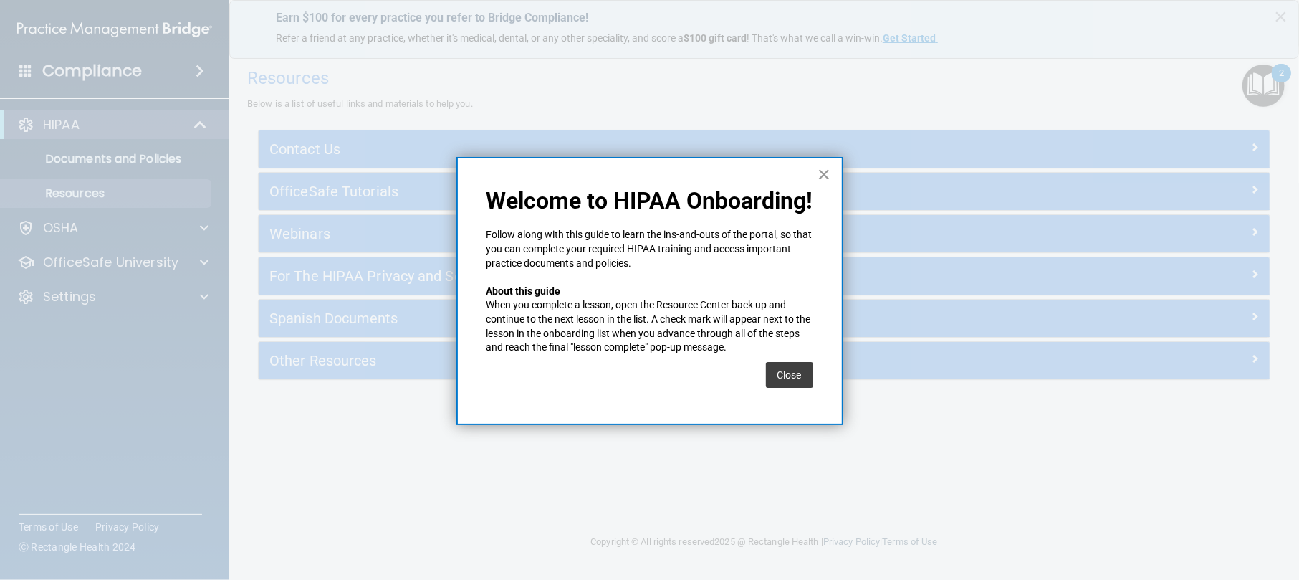
click at [830, 178] on button "×" at bounding box center [825, 174] width 14 height 23
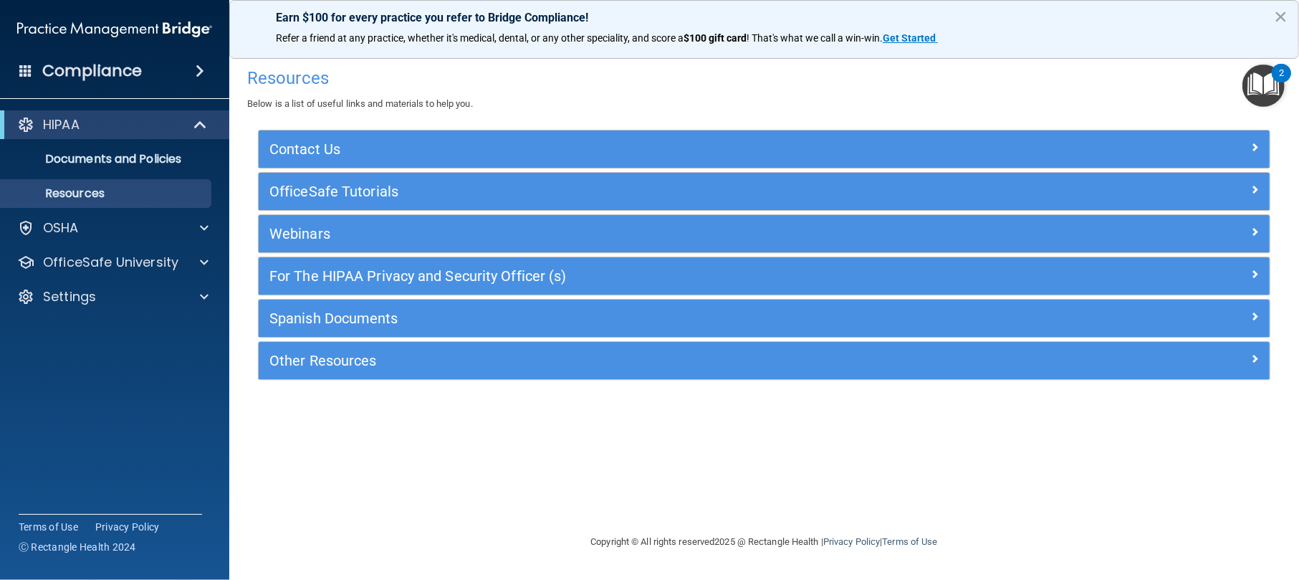
click at [974, 85] on img "Open Resource Center, 2 new notifications" at bounding box center [1264, 85] width 42 height 42
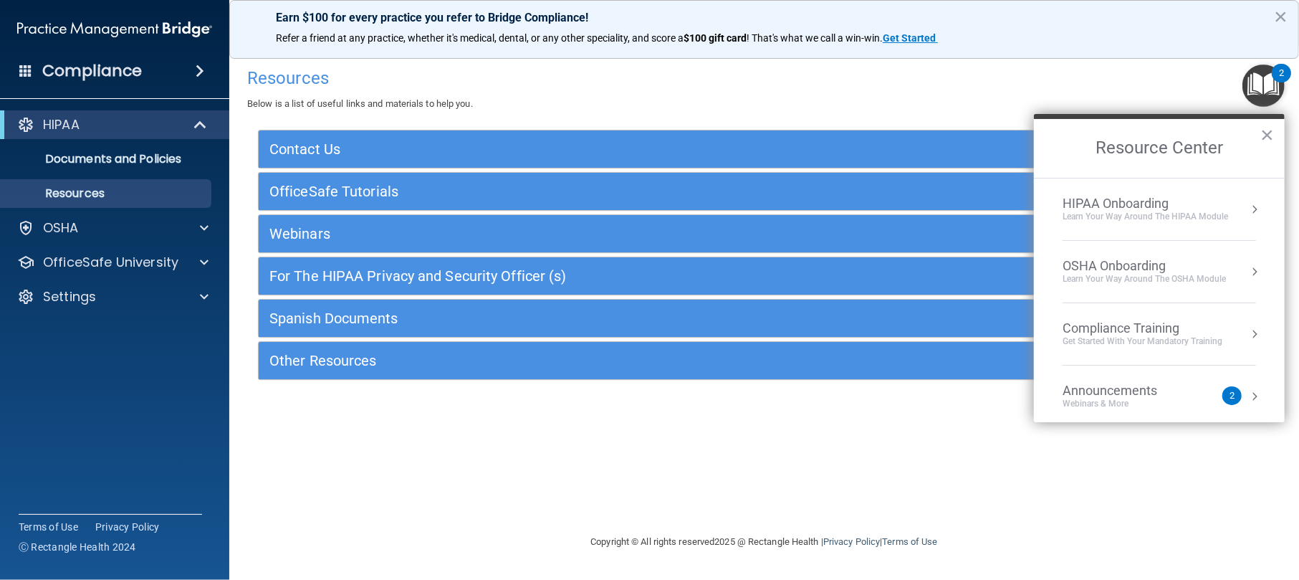
click at [974, 204] on div "HIPAA Onboarding" at bounding box center [1146, 204] width 166 height 16
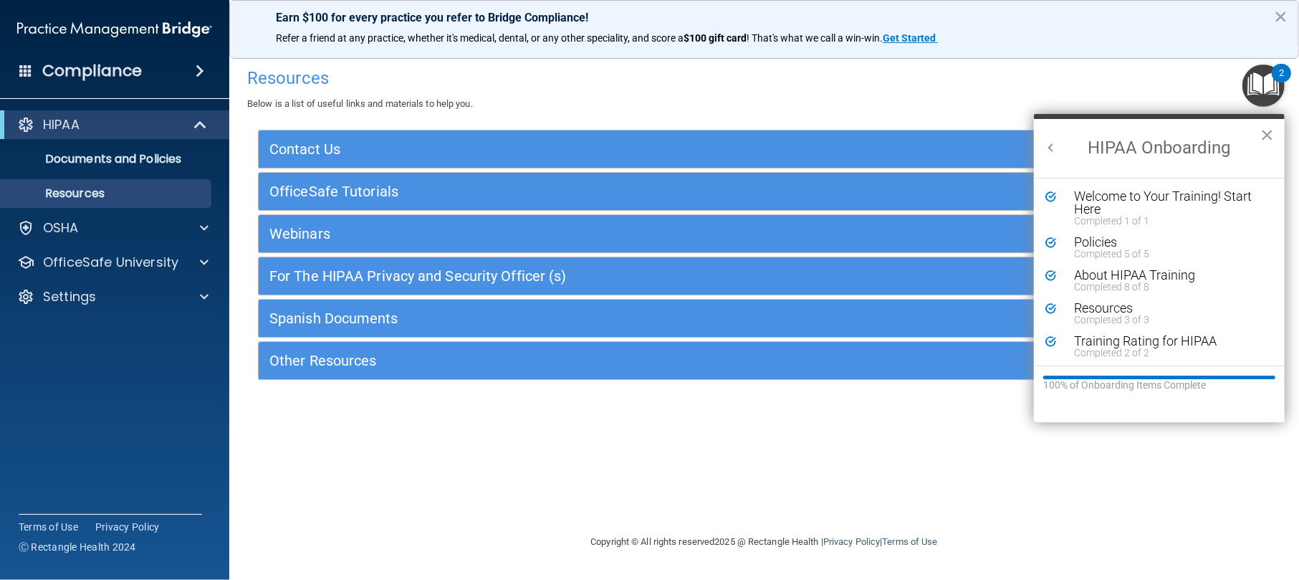
scroll to position [1, 0]
click at [73, 228] on p "OSHA" at bounding box center [61, 227] width 36 height 17
click at [159, 119] on div "HIPAA" at bounding box center [94, 124] width 177 height 17
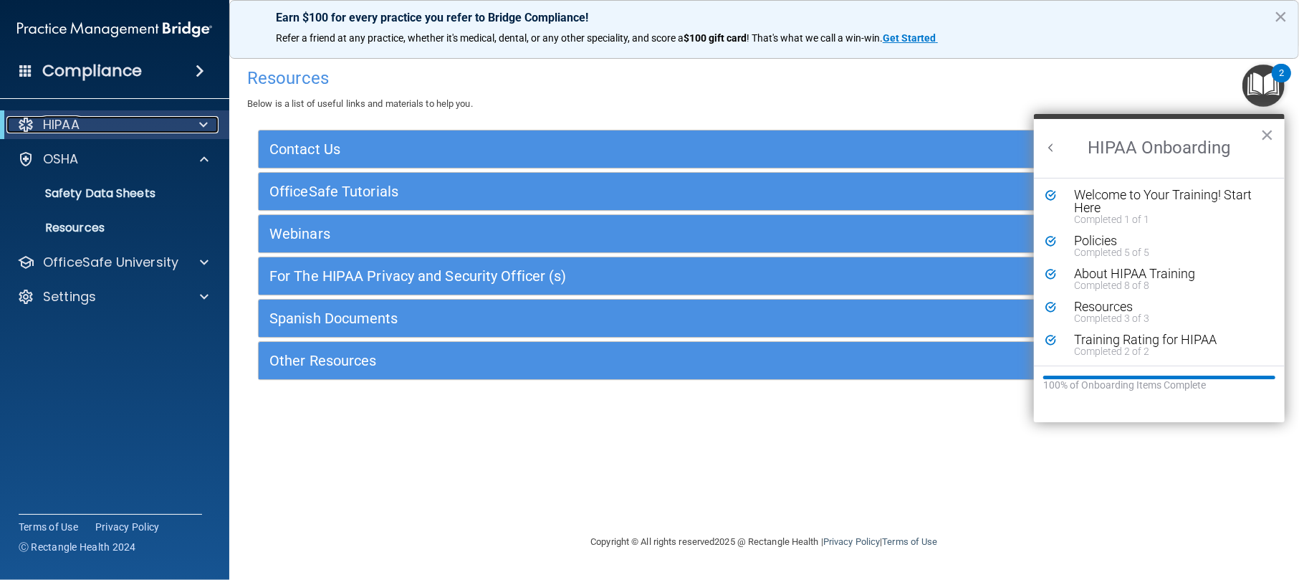
click at [159, 119] on div "HIPAA" at bounding box center [94, 124] width 177 height 17
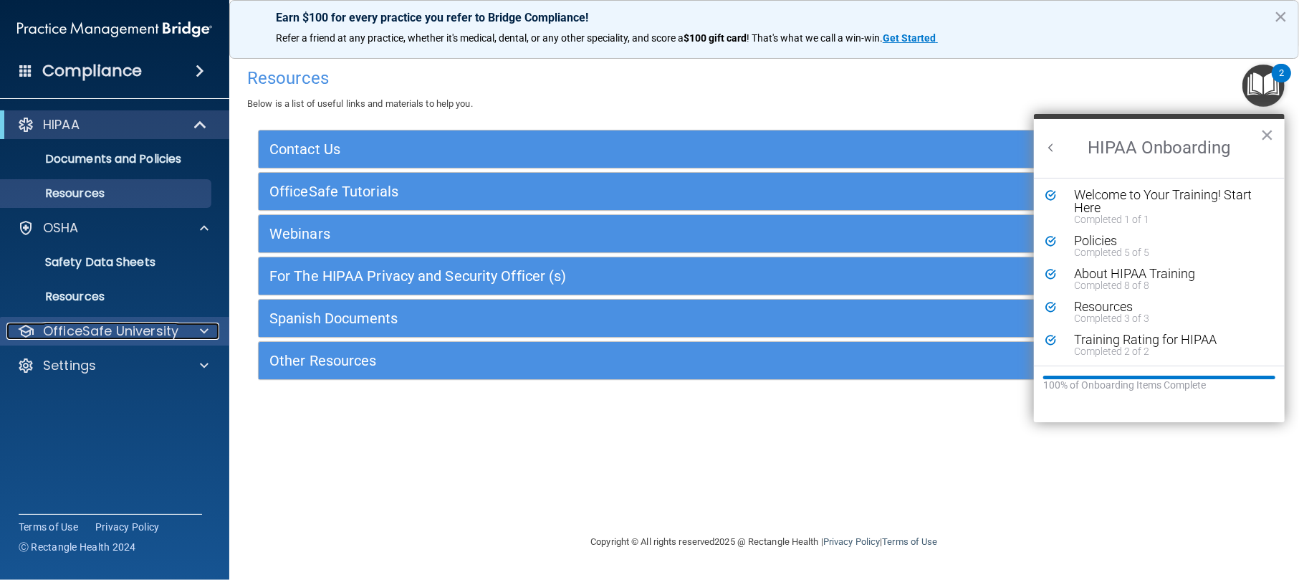
click at [143, 333] on p "OfficeSafe University" at bounding box center [110, 330] width 135 height 17
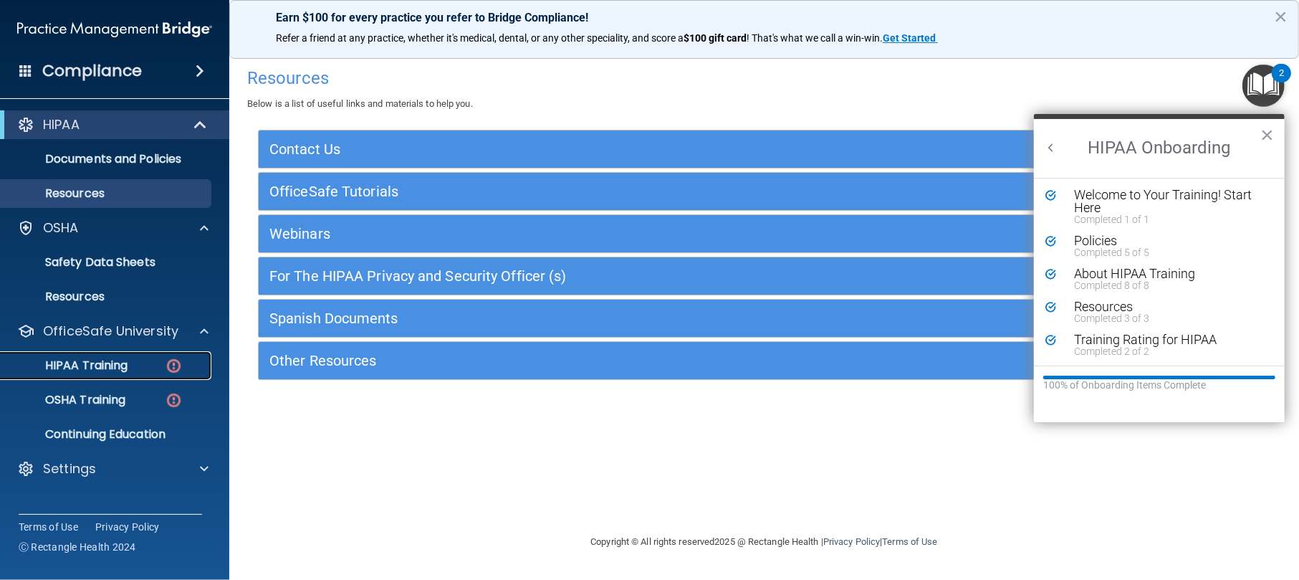
click at [125, 351] on link "HIPAA Training" at bounding box center [99, 365] width 226 height 29
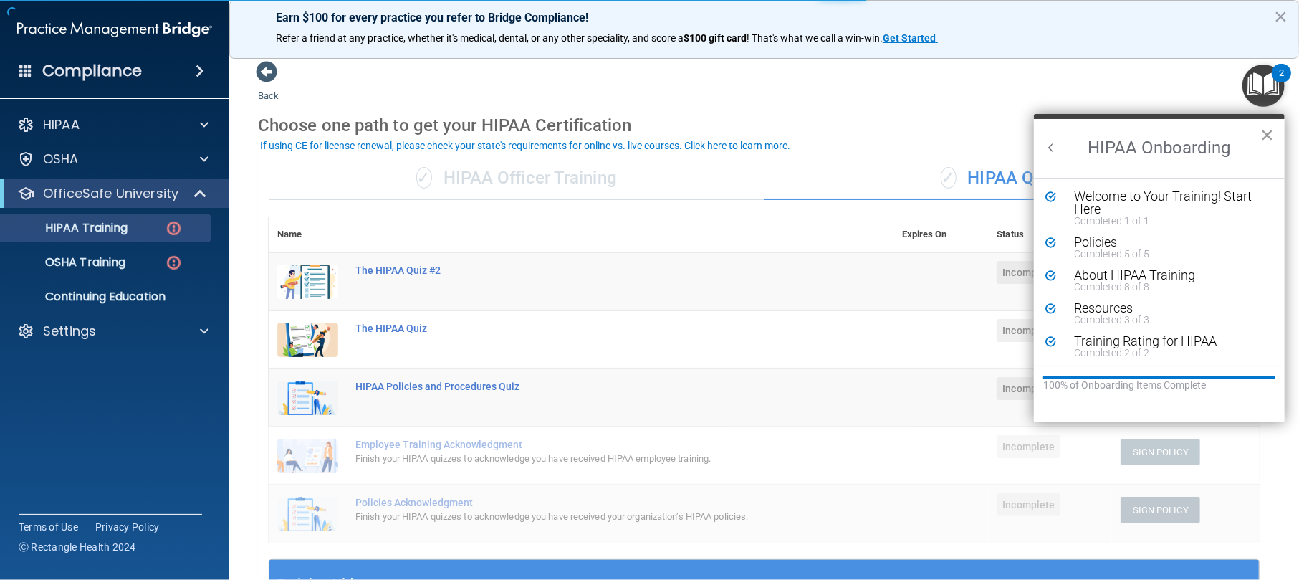
click at [974, 135] on button "×" at bounding box center [1268, 134] width 14 height 23
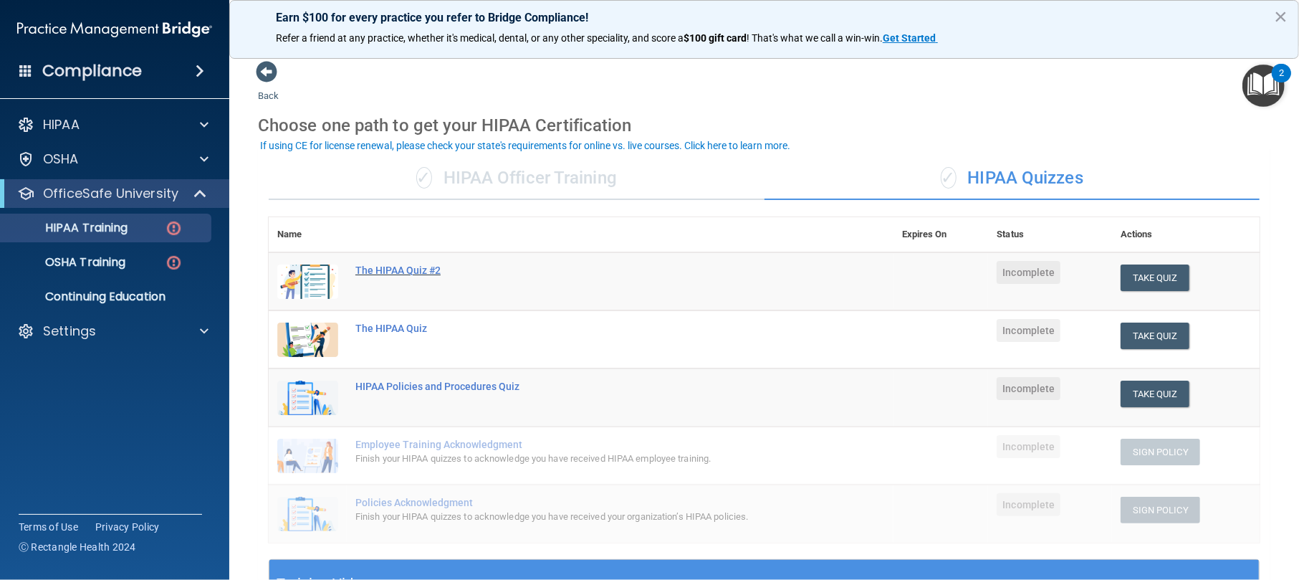
click at [441, 270] on div "The HIPAA Quiz #2" at bounding box center [588, 269] width 467 height 11
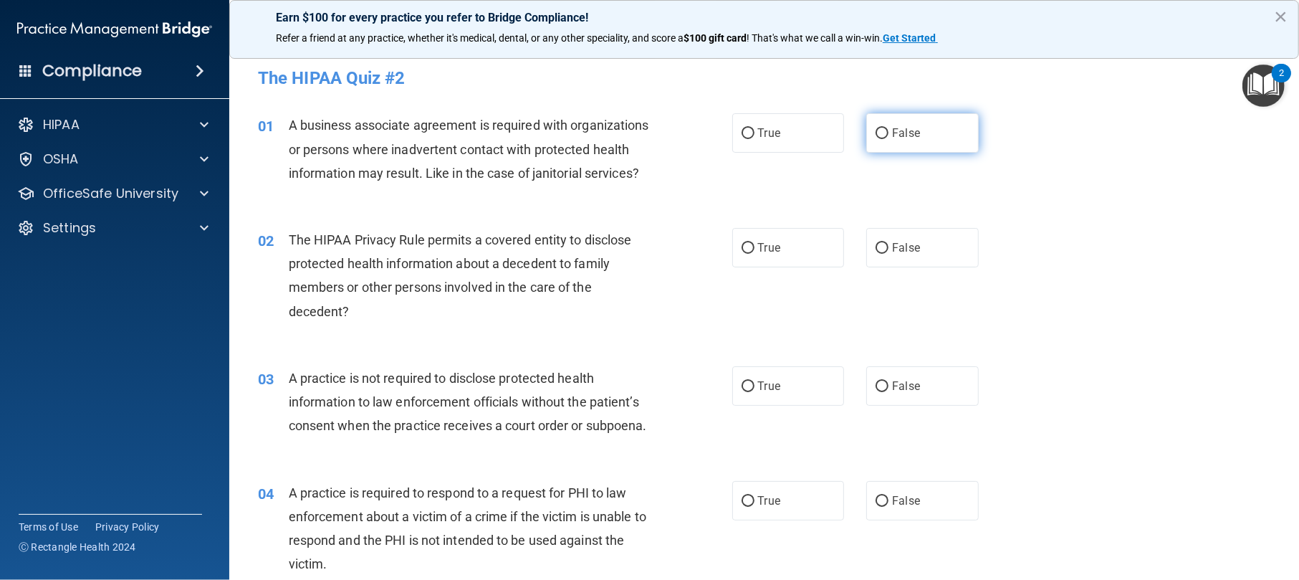
click at [932, 127] on label "False" at bounding box center [922, 132] width 113 height 39
click at [889, 128] on input "False" at bounding box center [882, 133] width 13 height 11
radio input "true"
click at [780, 267] on label "True" at bounding box center [788, 247] width 113 height 39
click at [755, 254] on input "True" at bounding box center [748, 248] width 13 height 11
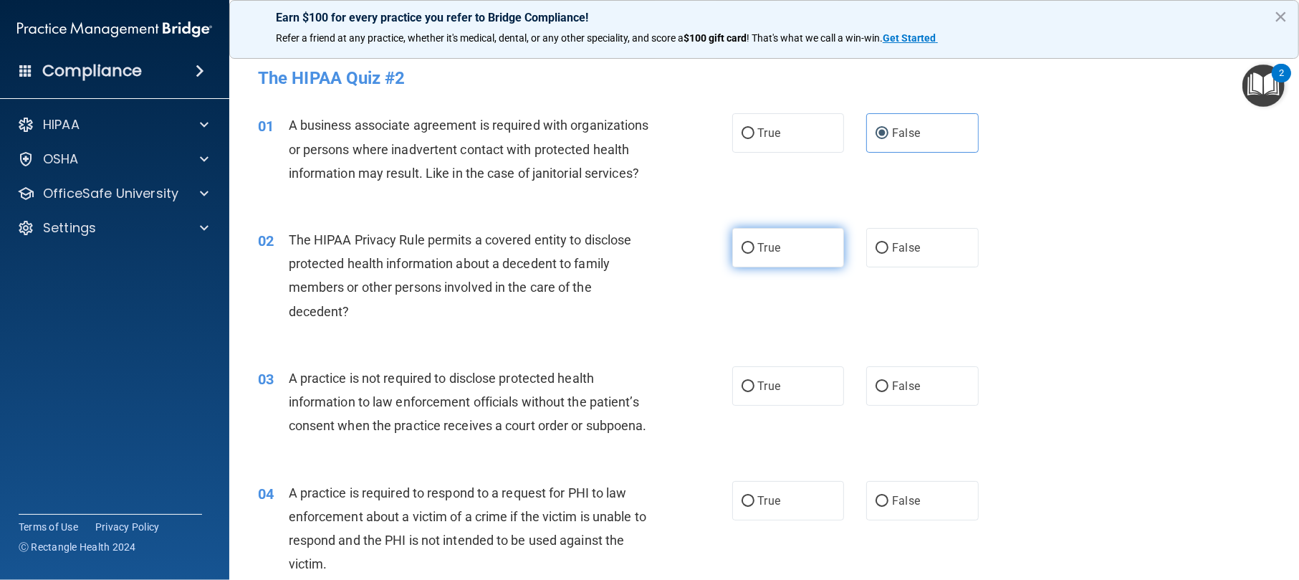
radio input "true"
click at [775, 388] on div "03 A practice is not required to disclose protected health information to law e…" at bounding box center [764, 405] width 1034 height 115
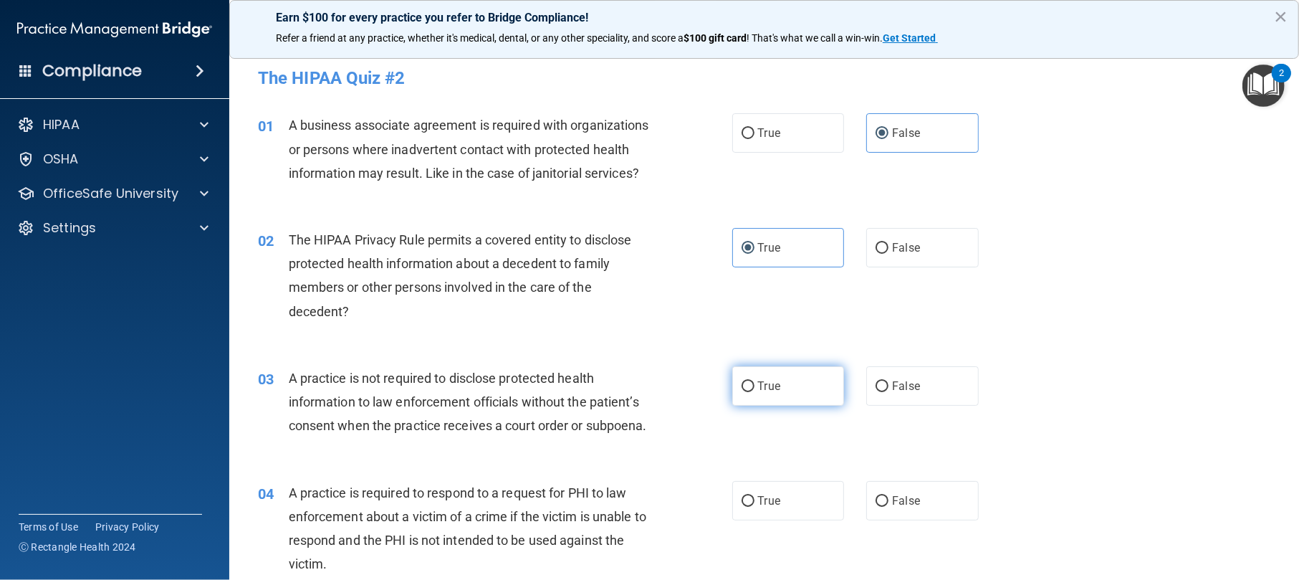
click at [790, 404] on label "True" at bounding box center [788, 385] width 113 height 39
click at [755, 392] on input "True" at bounding box center [748, 386] width 13 height 11
radio input "true"
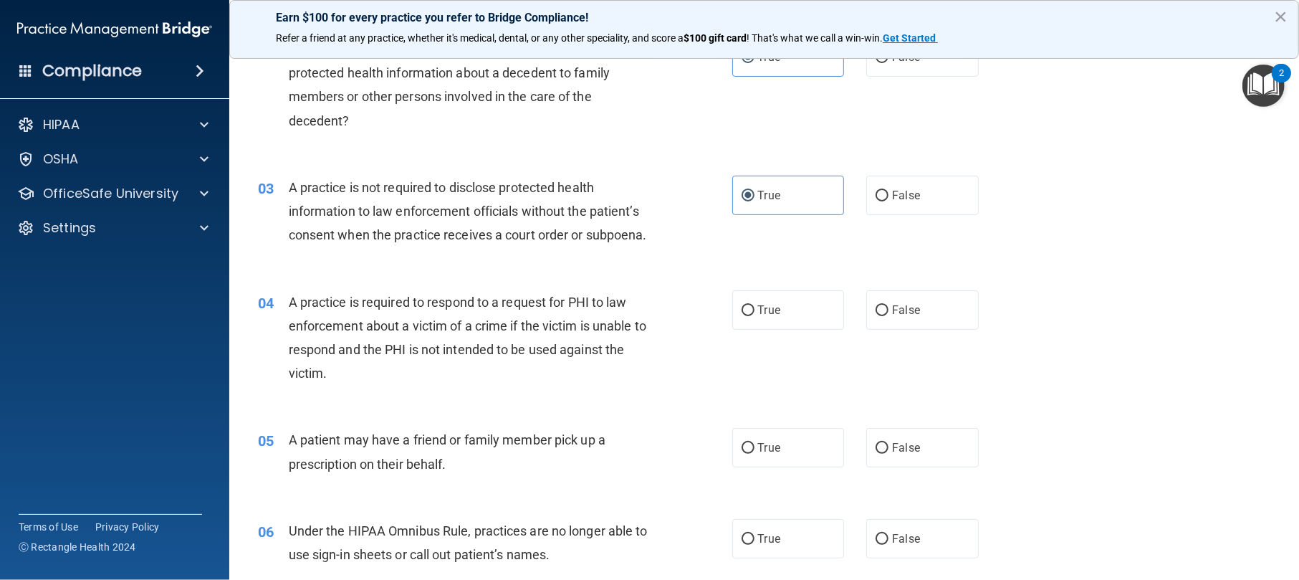
scroll to position [287, 0]
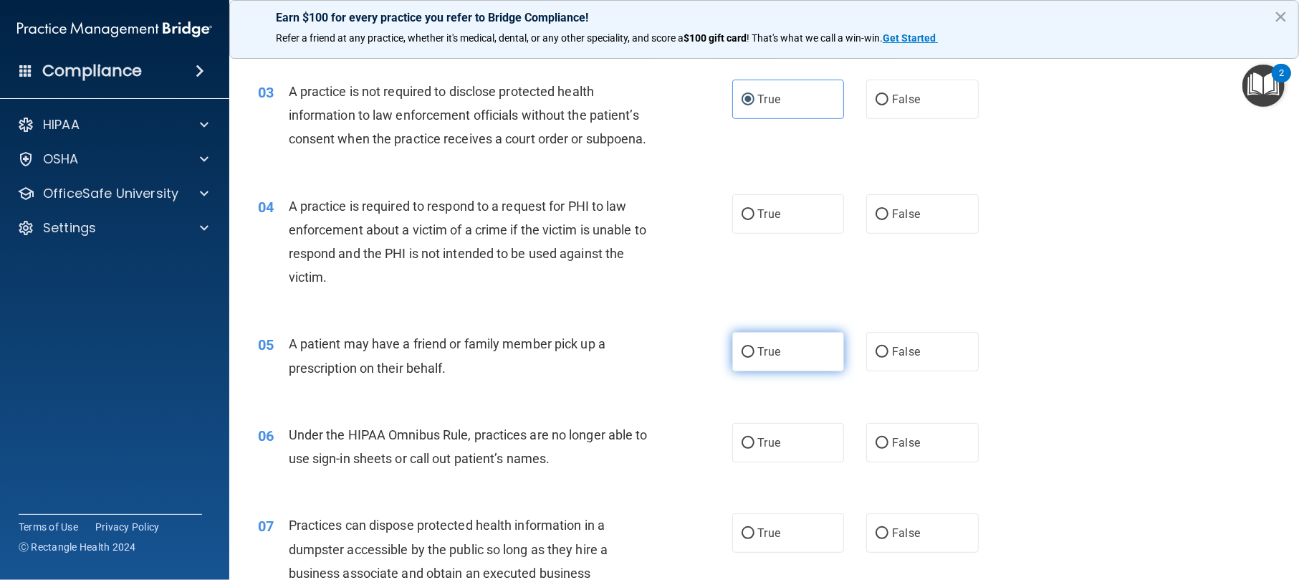
click at [809, 371] on label "True" at bounding box center [788, 351] width 113 height 39
click at [755, 358] on input "True" at bounding box center [748, 352] width 13 height 11
radio input "true"
click at [798, 234] on label "True" at bounding box center [788, 213] width 113 height 39
click at [755, 220] on input "True" at bounding box center [748, 214] width 13 height 11
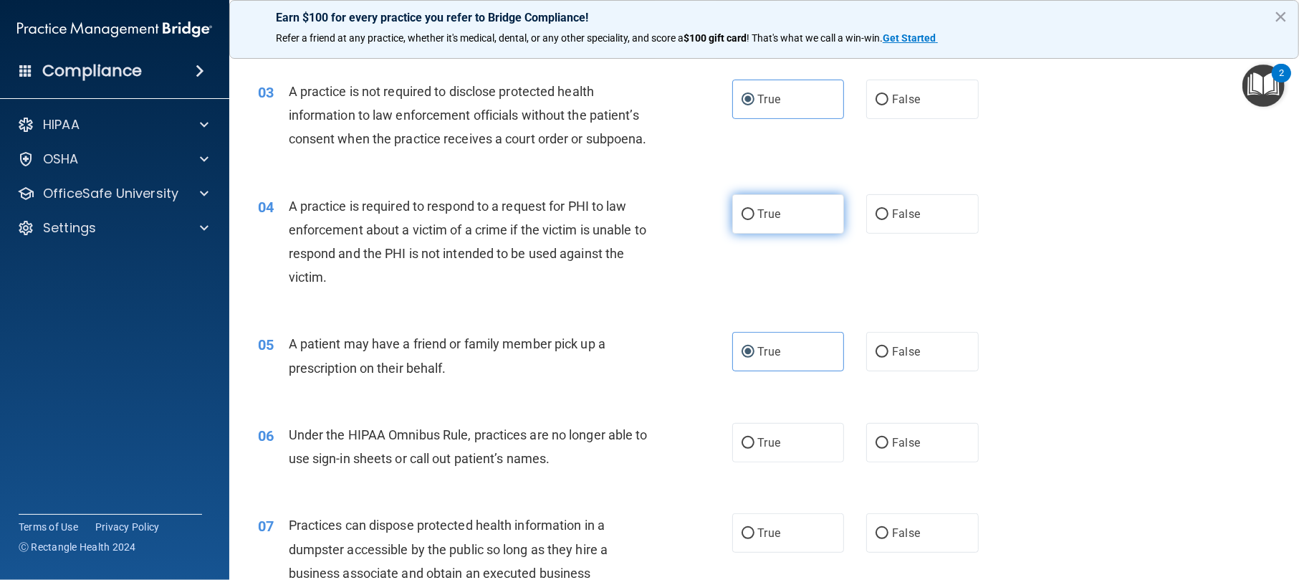
radio input "true"
click at [784, 371] on label "True" at bounding box center [788, 351] width 113 height 39
click at [755, 358] on input "True" at bounding box center [748, 352] width 13 height 11
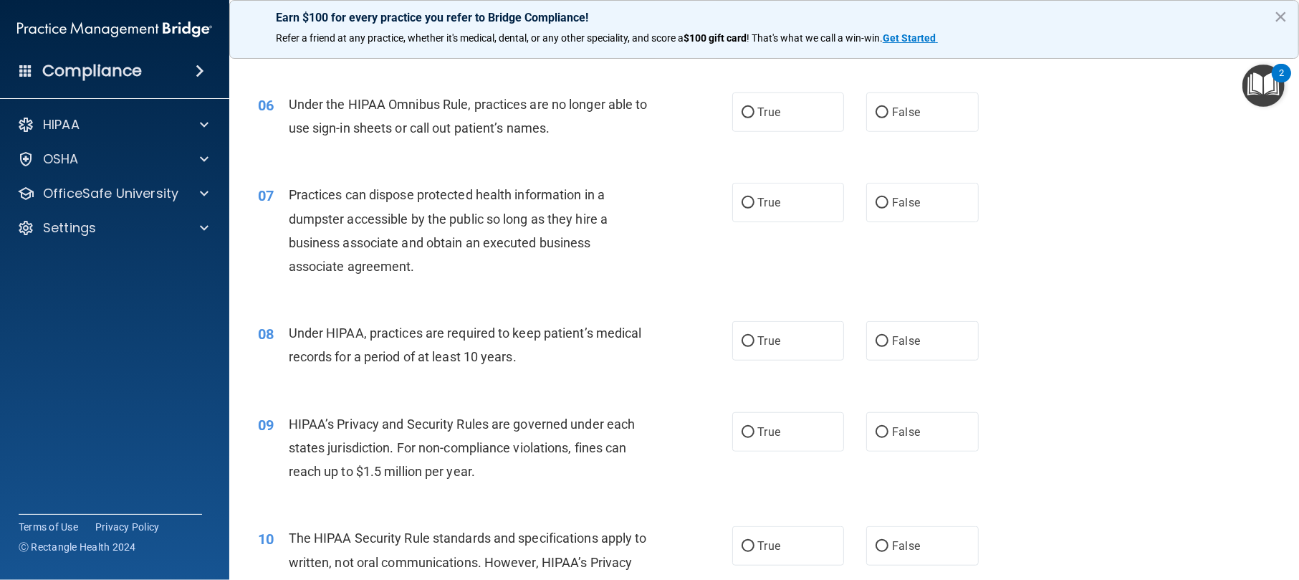
scroll to position [603, 0]
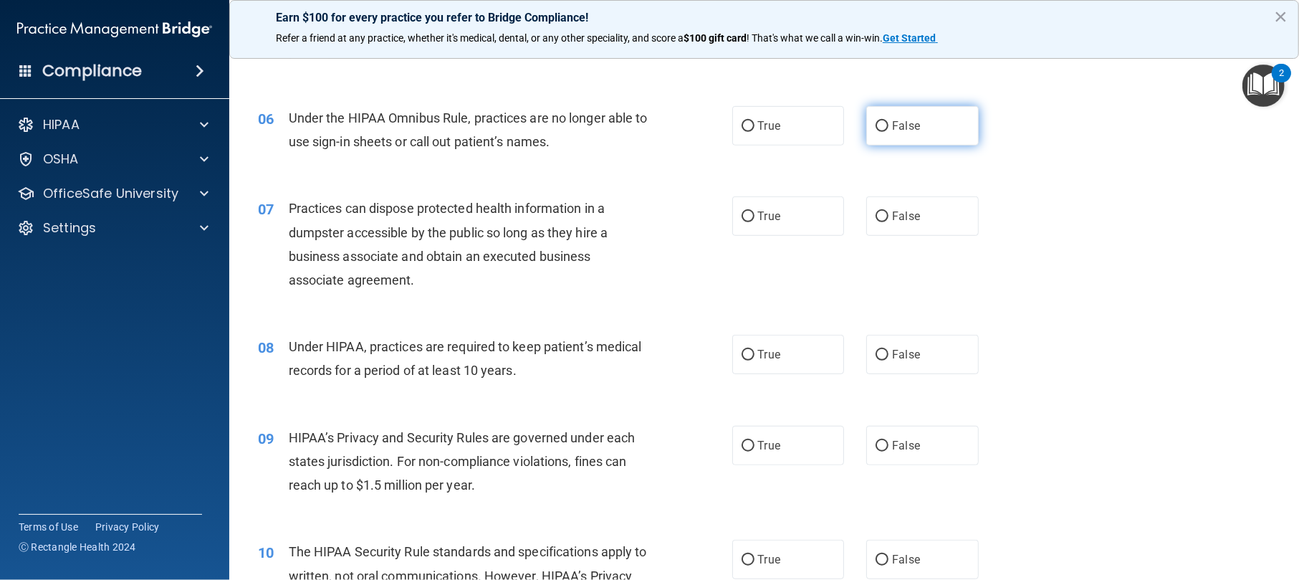
click at [904, 133] on span "False" at bounding box center [906, 126] width 28 height 14
click at [889, 132] on input "False" at bounding box center [882, 126] width 13 height 11
radio input "true"
click at [900, 223] on span "False" at bounding box center [906, 216] width 28 height 14
click at [889, 222] on input "False" at bounding box center [882, 216] width 13 height 11
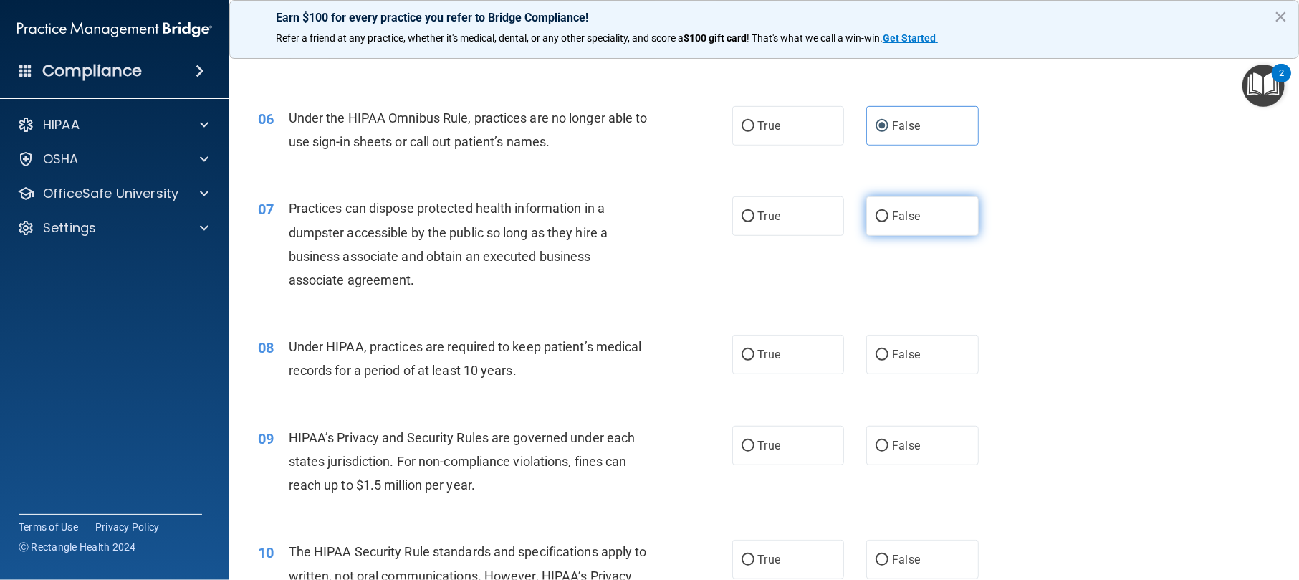
radio input "true"
click at [914, 374] on label "False" at bounding box center [922, 354] width 113 height 39
click at [889, 360] on input "False" at bounding box center [882, 355] width 13 height 11
radio input "true"
click at [919, 434] on label "False" at bounding box center [922, 445] width 113 height 39
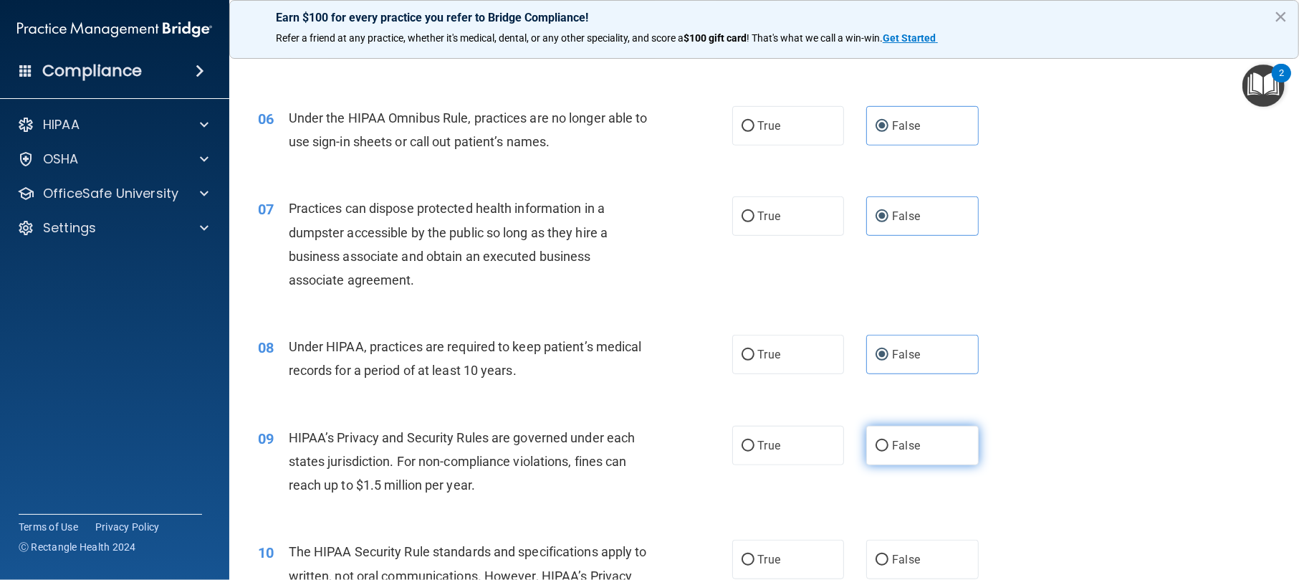
click at [889, 434] on input "False" at bounding box center [882, 446] width 13 height 11
radio input "true"
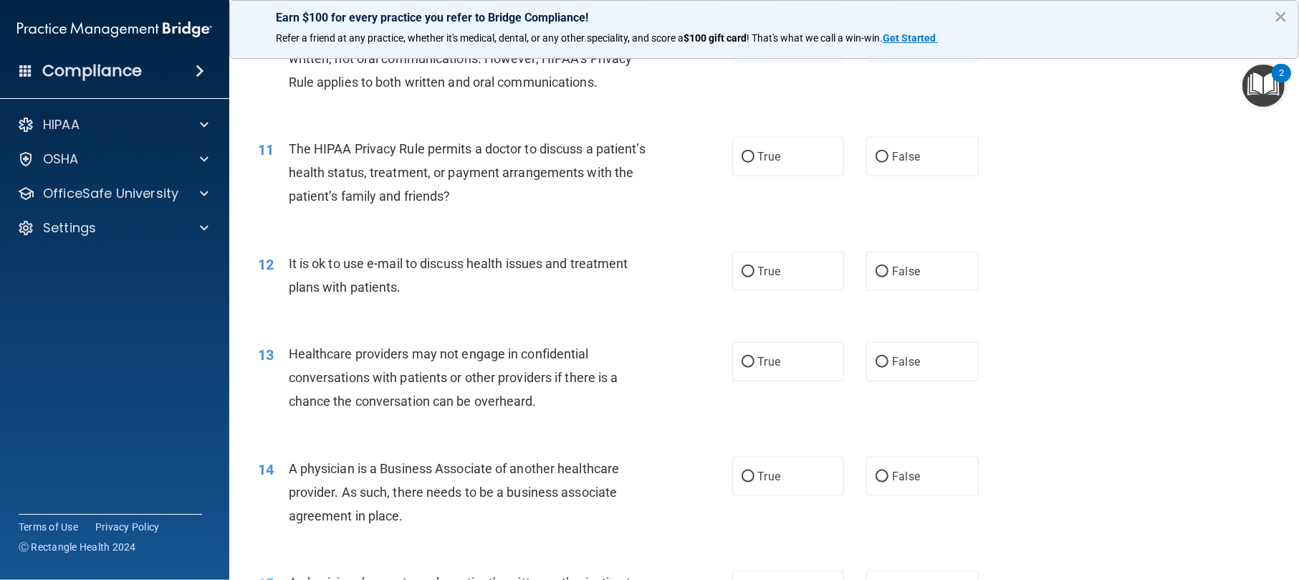
scroll to position [1134, 0]
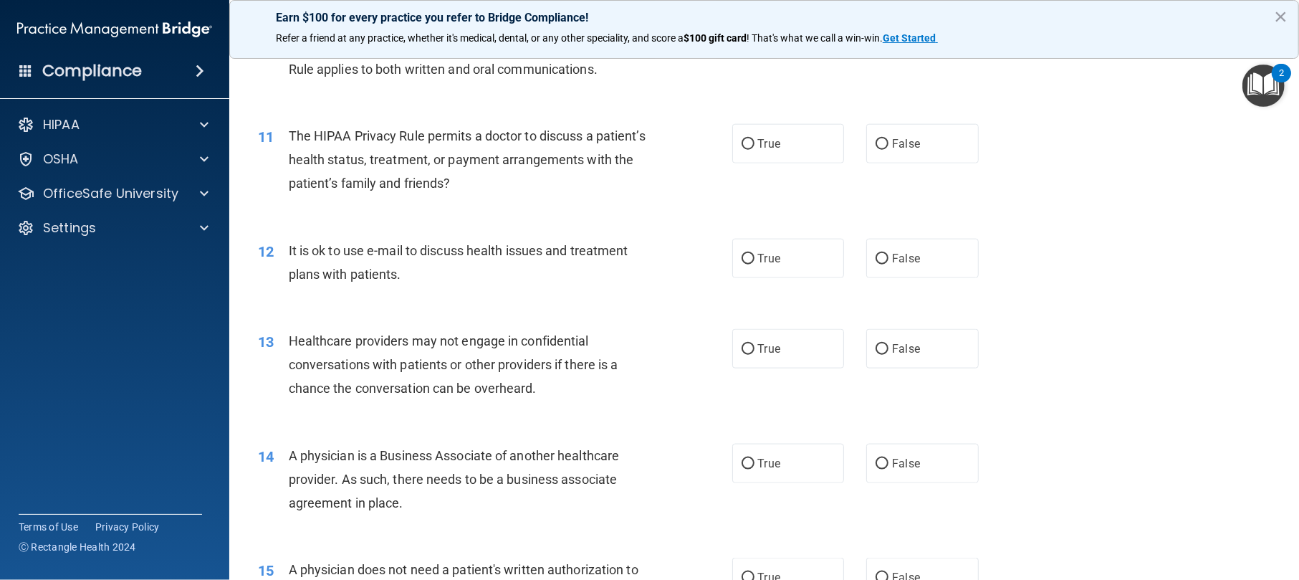
drag, startPoint x: 787, startPoint y: 75, endPoint x: 765, endPoint y: 128, distance: 57.2
click at [787, 49] on label "True" at bounding box center [788, 28] width 113 height 39
click at [755, 35] on input "True" at bounding box center [748, 29] width 13 height 11
radio input "true"
drag, startPoint x: 755, startPoint y: 199, endPoint x: 751, endPoint y: 212, distance: 13.4
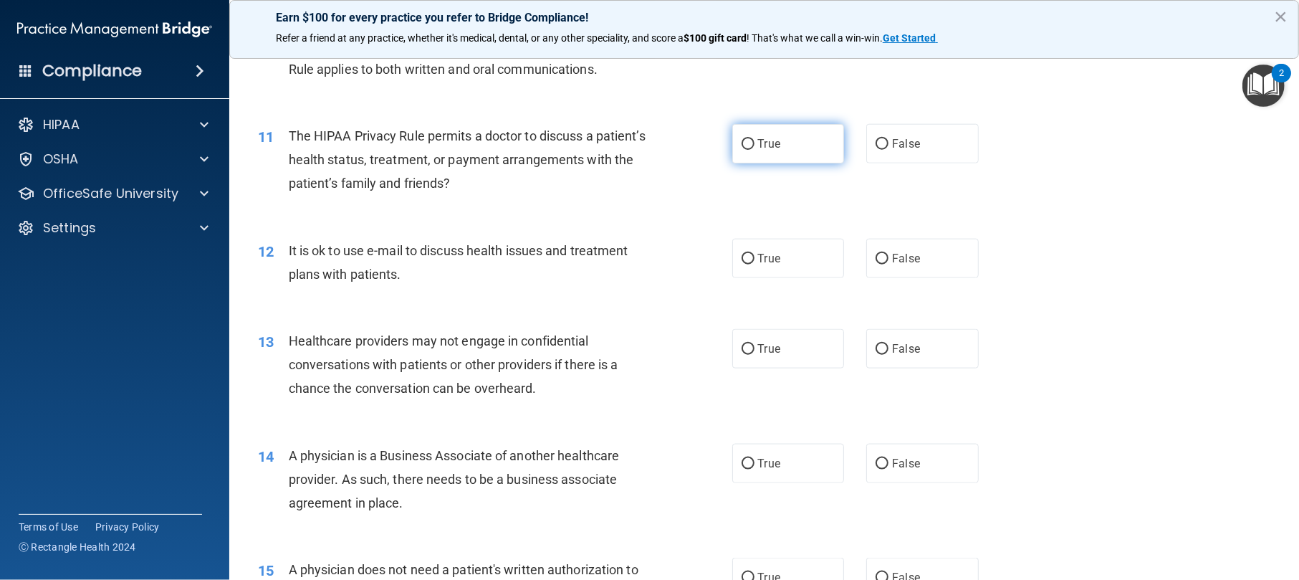
click at [752, 163] on label "True" at bounding box center [788, 143] width 113 height 39
click at [758, 265] on span "True" at bounding box center [769, 259] width 22 height 14
click at [751, 264] on input "True" at bounding box center [748, 259] width 13 height 11
radio input "true"
click at [798, 163] on label "True" at bounding box center [788, 143] width 113 height 39
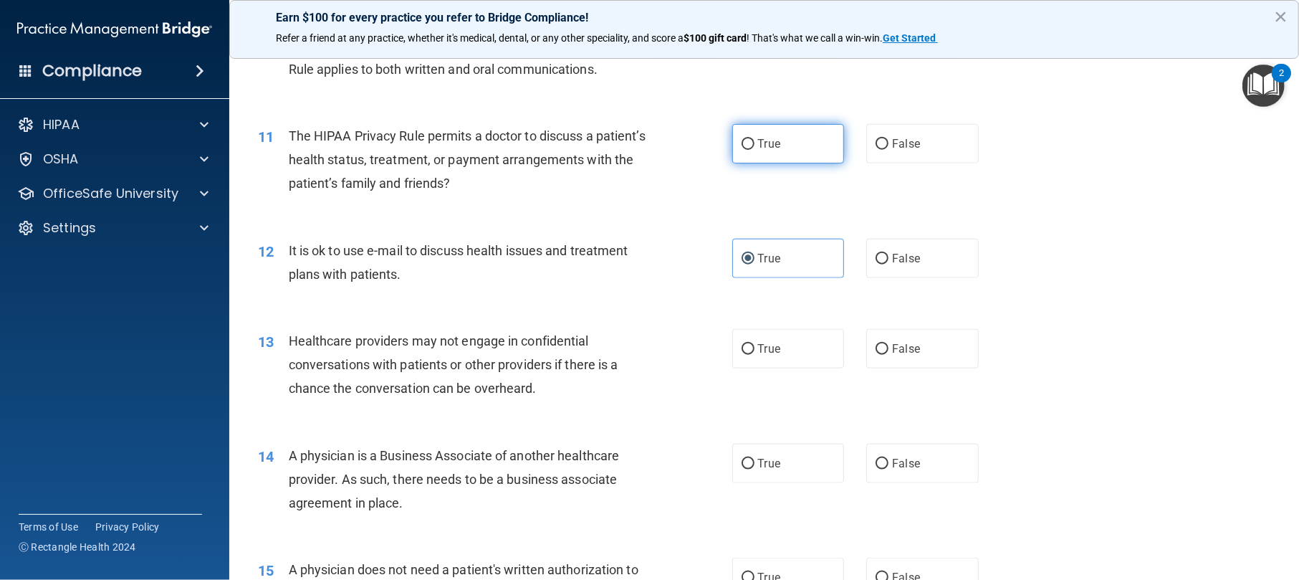
click at [755, 150] on input "True" at bounding box center [748, 144] width 13 height 11
radio input "true"
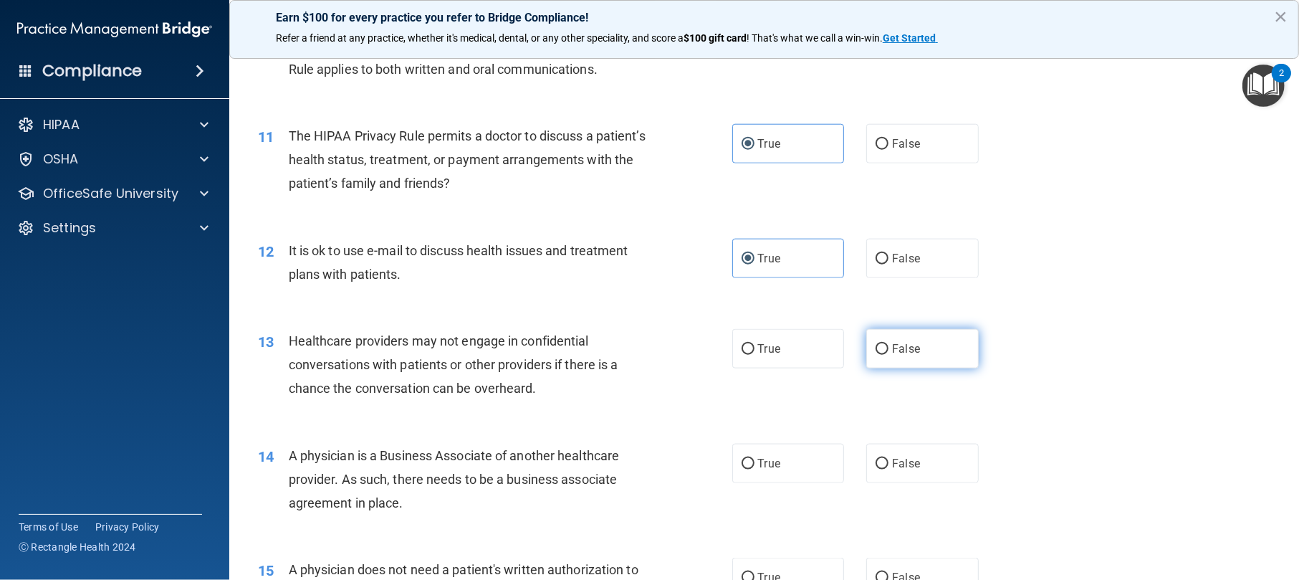
click at [922, 368] on label "False" at bounding box center [922, 348] width 113 height 39
click at [889, 355] on input "False" at bounding box center [882, 349] width 13 height 11
radio input "true"
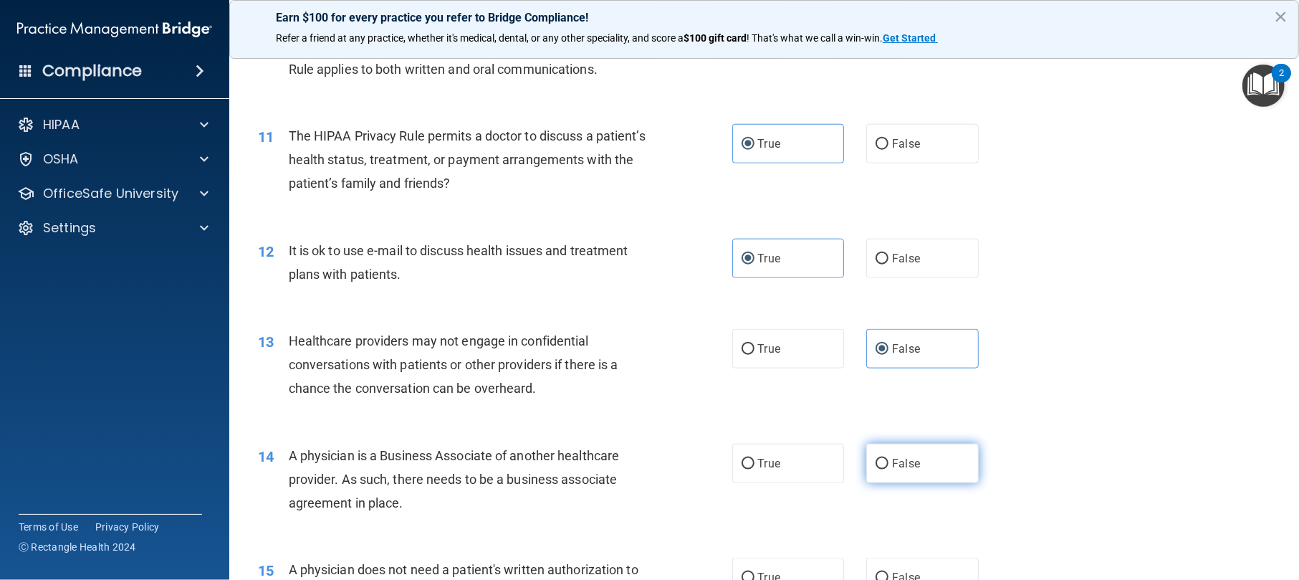
click at [915, 434] on label "False" at bounding box center [922, 463] width 113 height 39
click at [889, 434] on input "False" at bounding box center [882, 464] width 13 height 11
radio input "true"
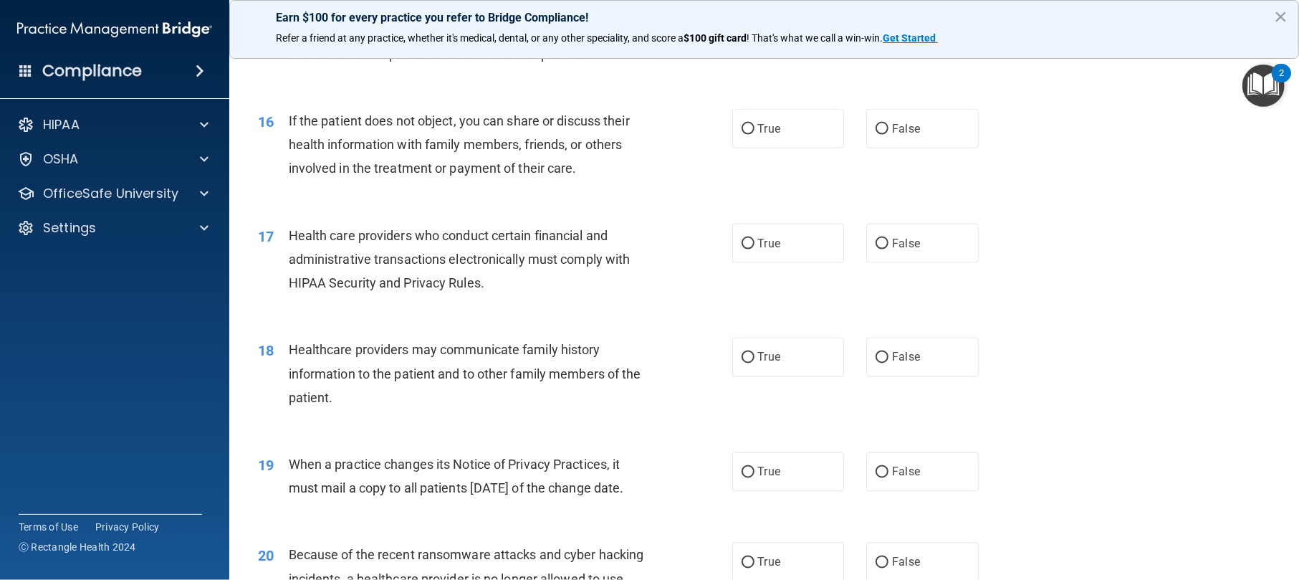
scroll to position [1703, 0]
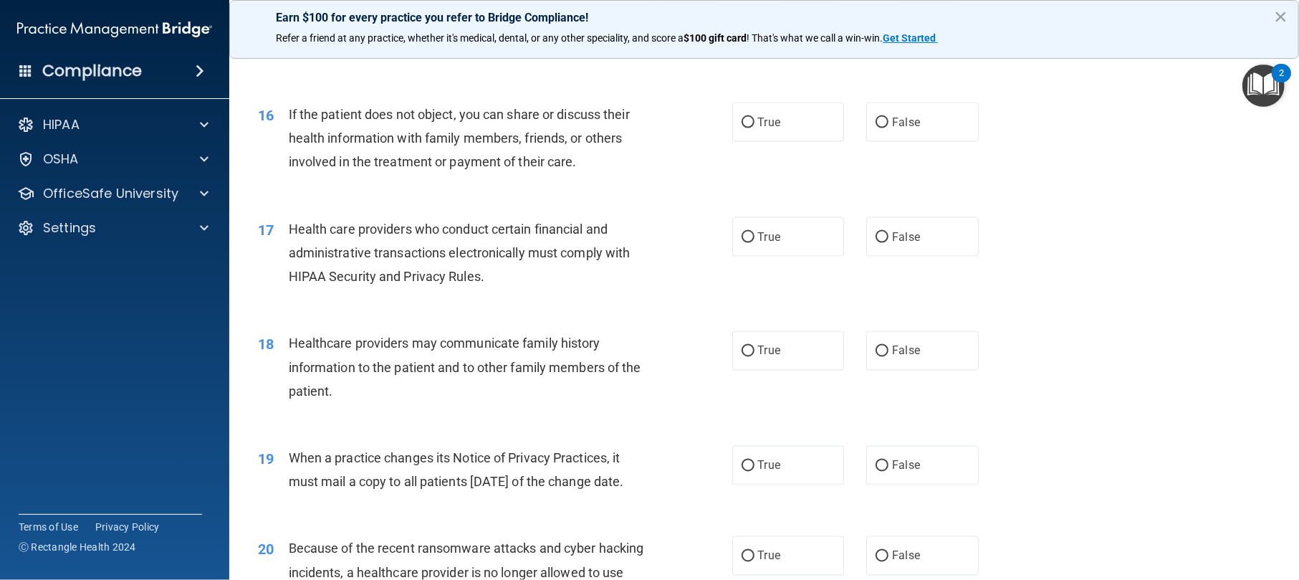
click at [814, 27] on label "True" at bounding box center [788, 7] width 113 height 39
click at [755, 14] on input "True" at bounding box center [748, 8] width 13 height 11
radio input "true"
click at [820, 142] on label "True" at bounding box center [788, 121] width 113 height 39
click at [755, 128] on input "True" at bounding box center [748, 123] width 13 height 11
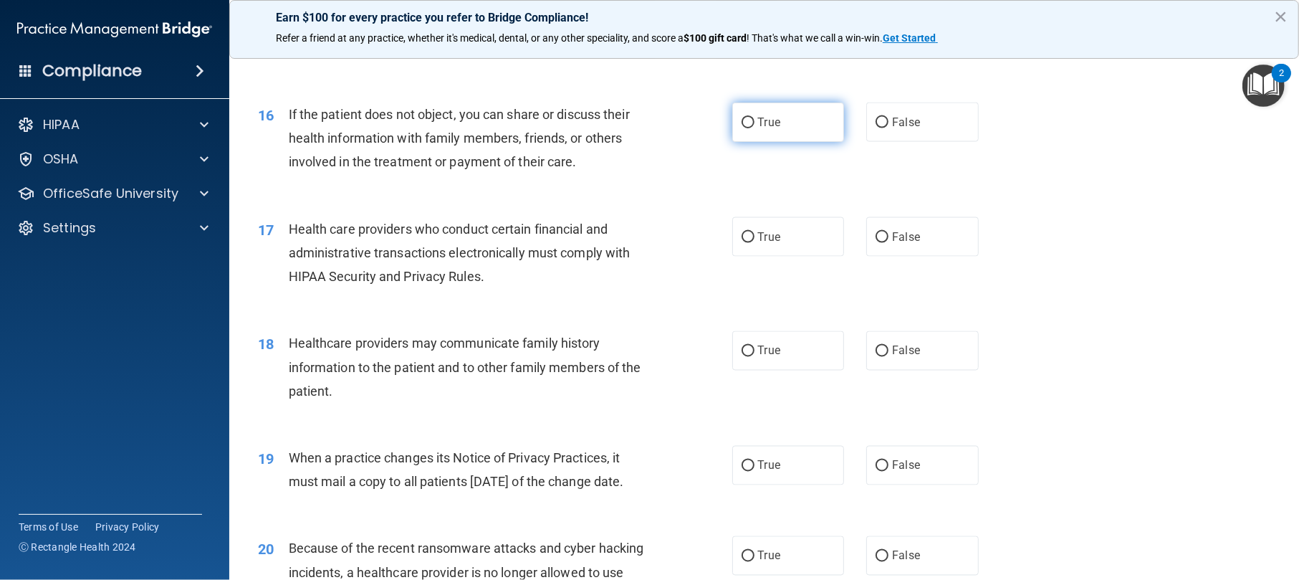
radio input "true"
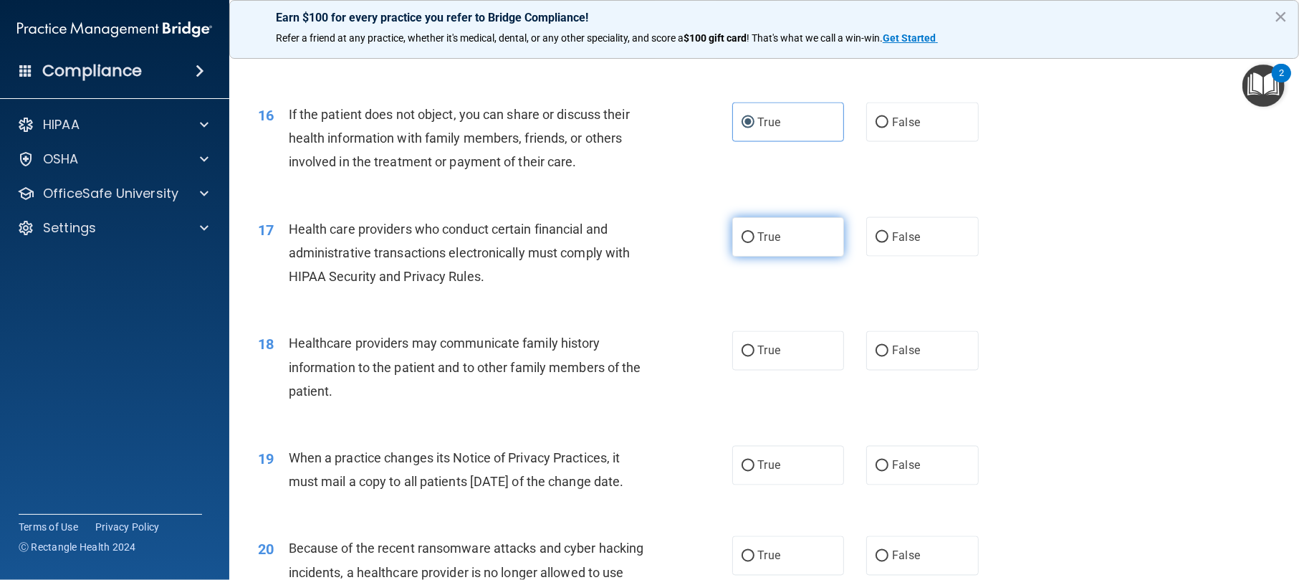
click at [810, 257] on label "True" at bounding box center [788, 236] width 113 height 39
click at [755, 243] on input "True" at bounding box center [748, 237] width 13 height 11
radio input "true"
click at [795, 371] on label "True" at bounding box center [788, 350] width 113 height 39
click at [755, 357] on input "True" at bounding box center [748, 351] width 13 height 11
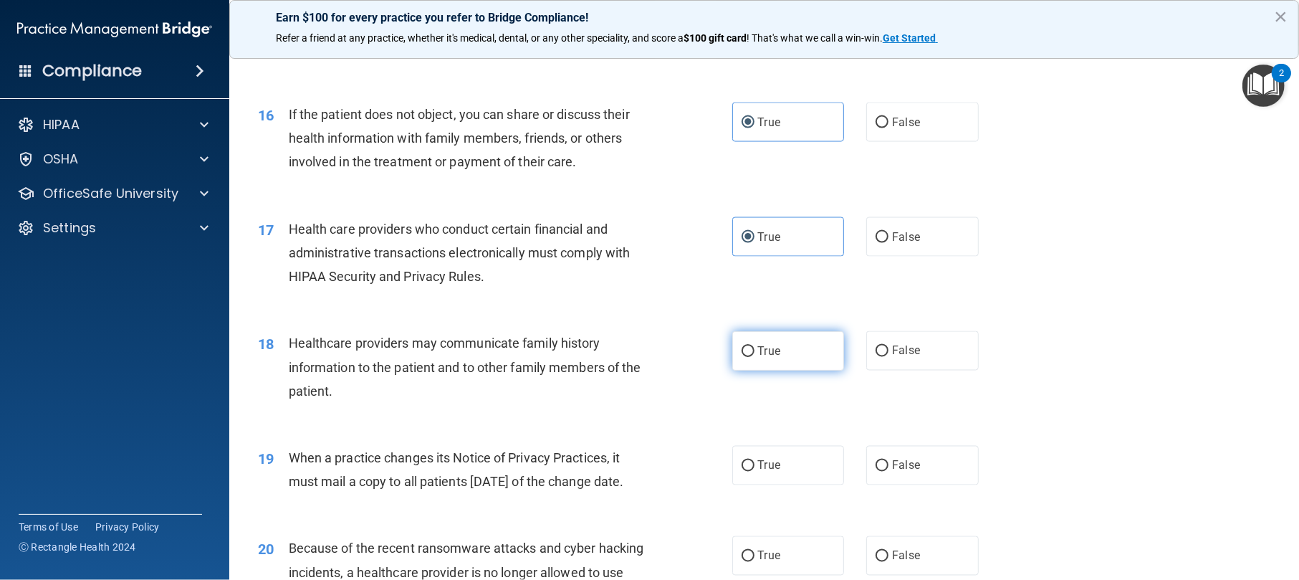
radio input "true"
click at [927, 434] on label "False" at bounding box center [922, 465] width 113 height 39
click at [889, 434] on input "False" at bounding box center [882, 466] width 13 height 11
radio input "true"
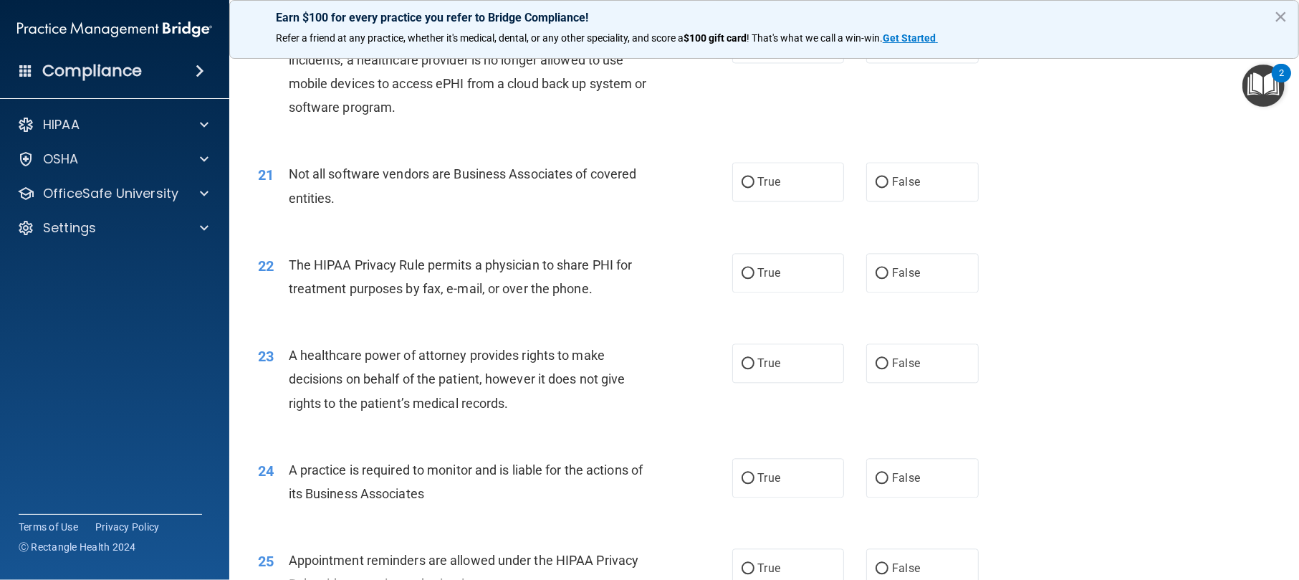
scroll to position [2269, 0]
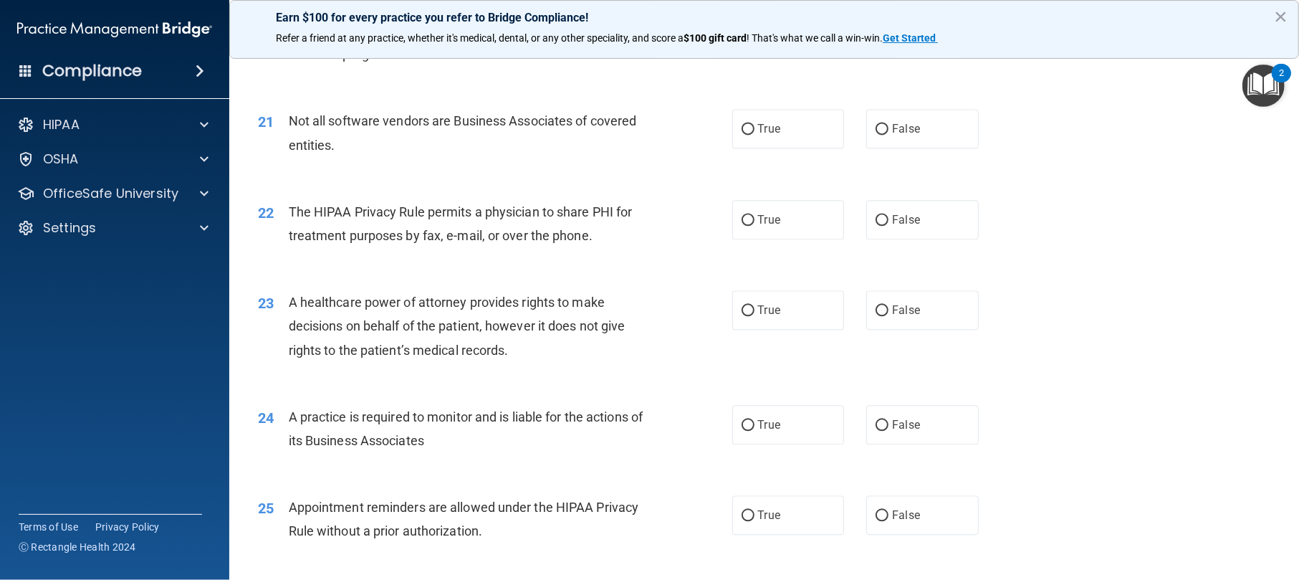
radio input "true"
click at [791, 148] on label "True" at bounding box center [788, 128] width 113 height 39
click at [755, 135] on input "True" at bounding box center [748, 129] width 13 height 11
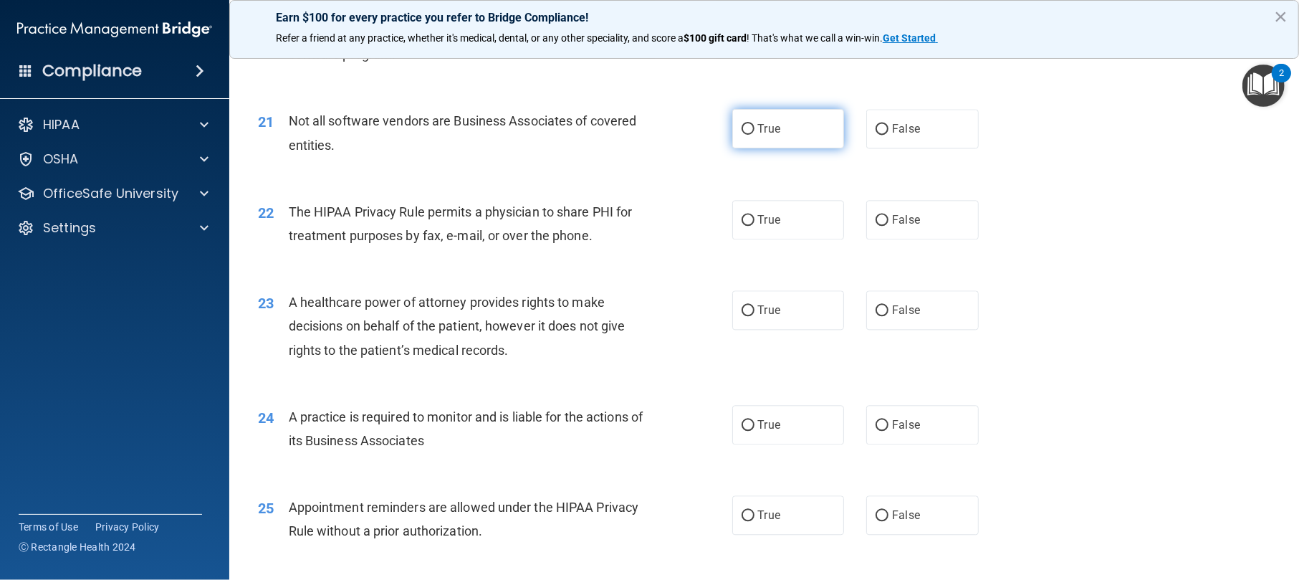
radio input "true"
click at [791, 239] on label "True" at bounding box center [788, 219] width 113 height 39
click at [755, 226] on input "True" at bounding box center [748, 220] width 13 height 11
radio input "true"
click at [787, 330] on label "True" at bounding box center [788, 309] width 113 height 39
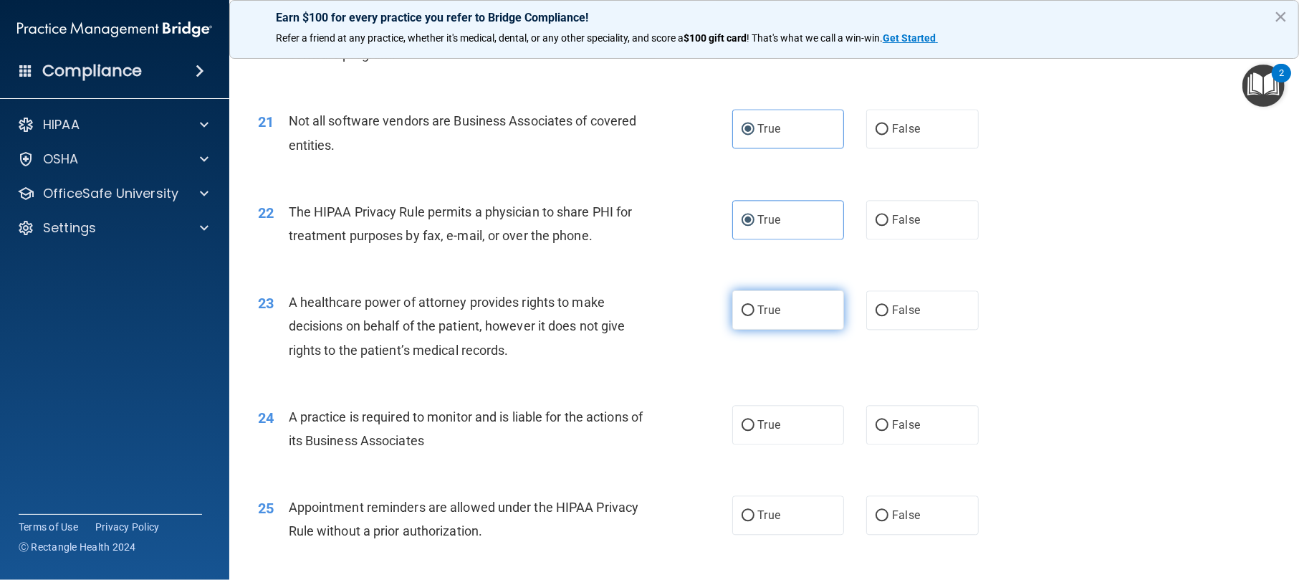
click at [755, 316] on input "True" at bounding box center [748, 310] width 13 height 11
radio input "true"
click at [758, 431] on span "True" at bounding box center [769, 425] width 22 height 14
click at [755, 431] on input "True" at bounding box center [748, 425] width 13 height 11
radio input "true"
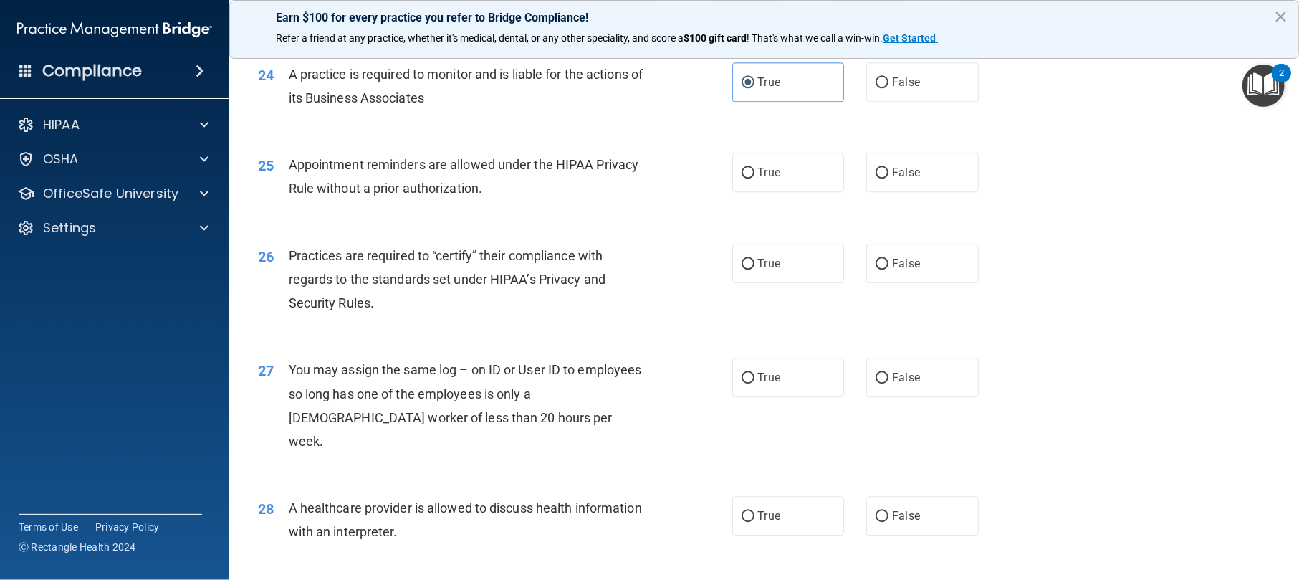
scroll to position [2802, 0]
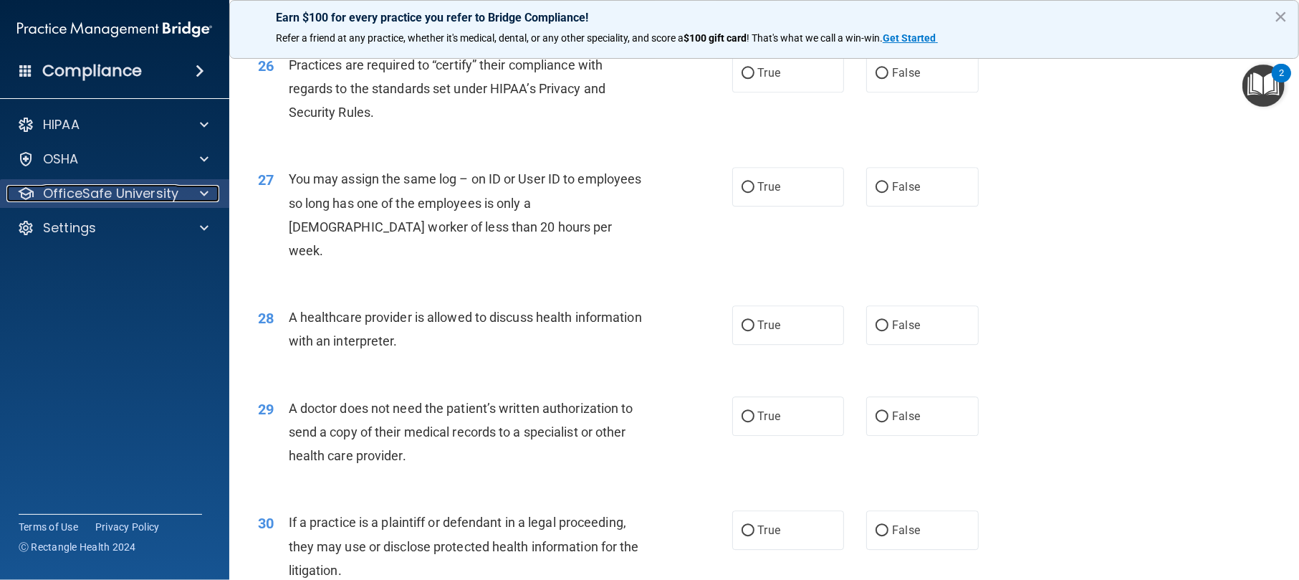
click at [175, 195] on p "OfficeSafe University" at bounding box center [110, 193] width 135 height 17
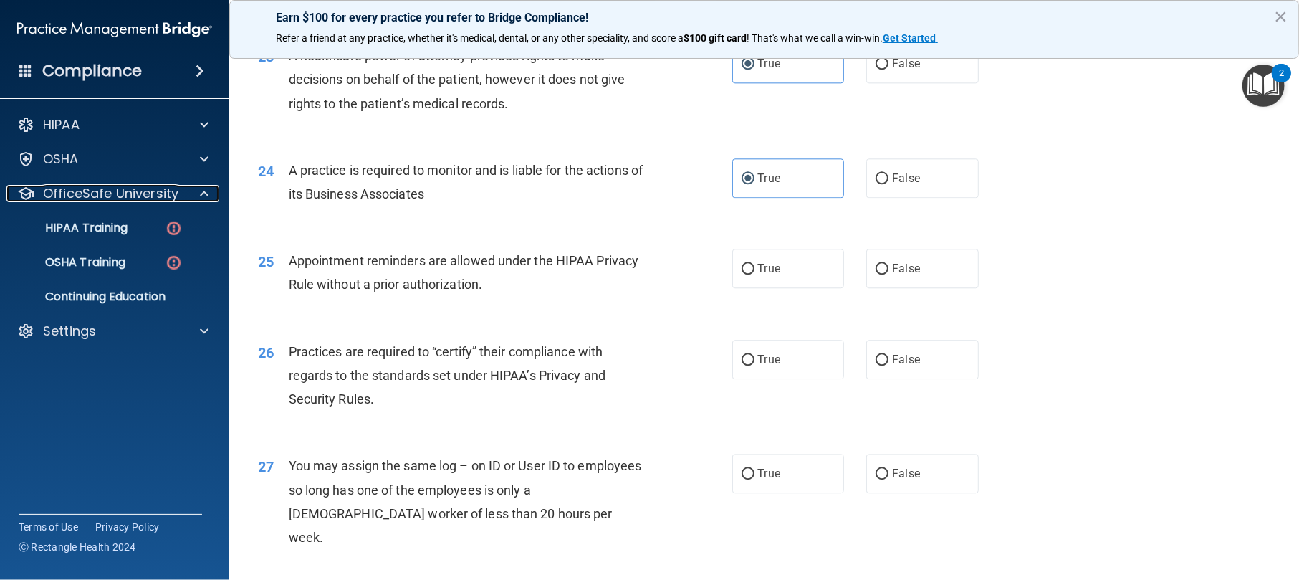
scroll to position [2707, 0]
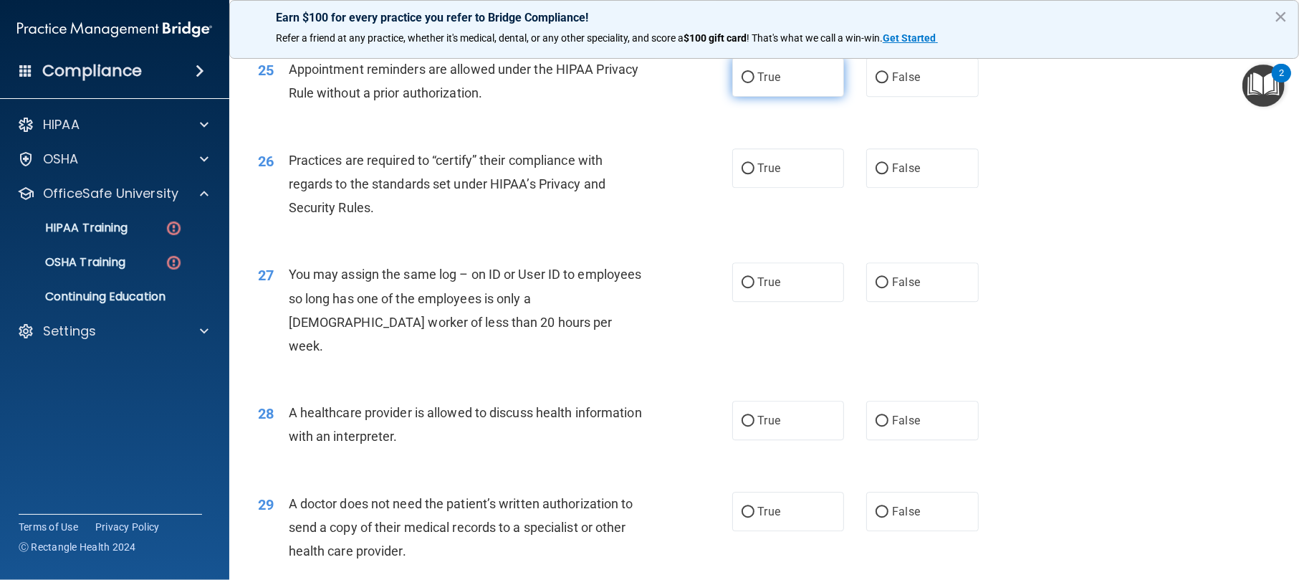
click at [781, 97] on label "True" at bounding box center [788, 76] width 113 height 39
click at [755, 83] on input "True" at bounding box center [748, 77] width 13 height 11
radio input "true"
click at [768, 175] on span "True" at bounding box center [769, 168] width 22 height 14
click at [755, 174] on input "True" at bounding box center [748, 168] width 13 height 11
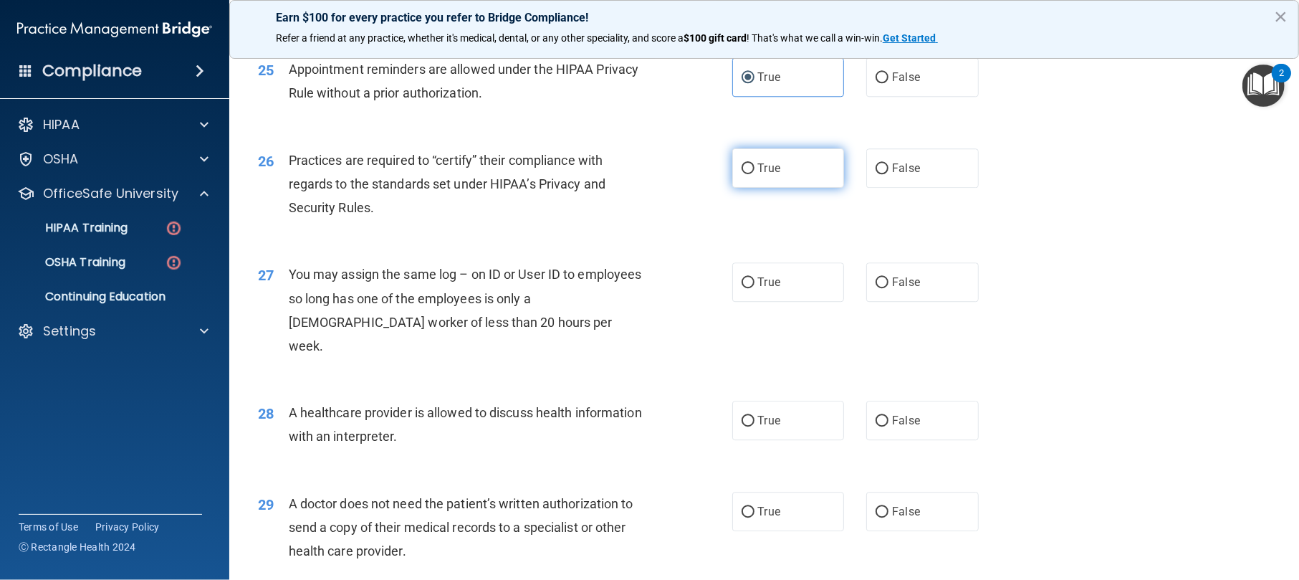
radio input "true"
click at [890, 302] on label "False" at bounding box center [922, 281] width 113 height 39
click at [889, 288] on input "False" at bounding box center [882, 282] width 13 height 11
radio input "true"
click at [775, 434] on label "True" at bounding box center [788, 420] width 113 height 39
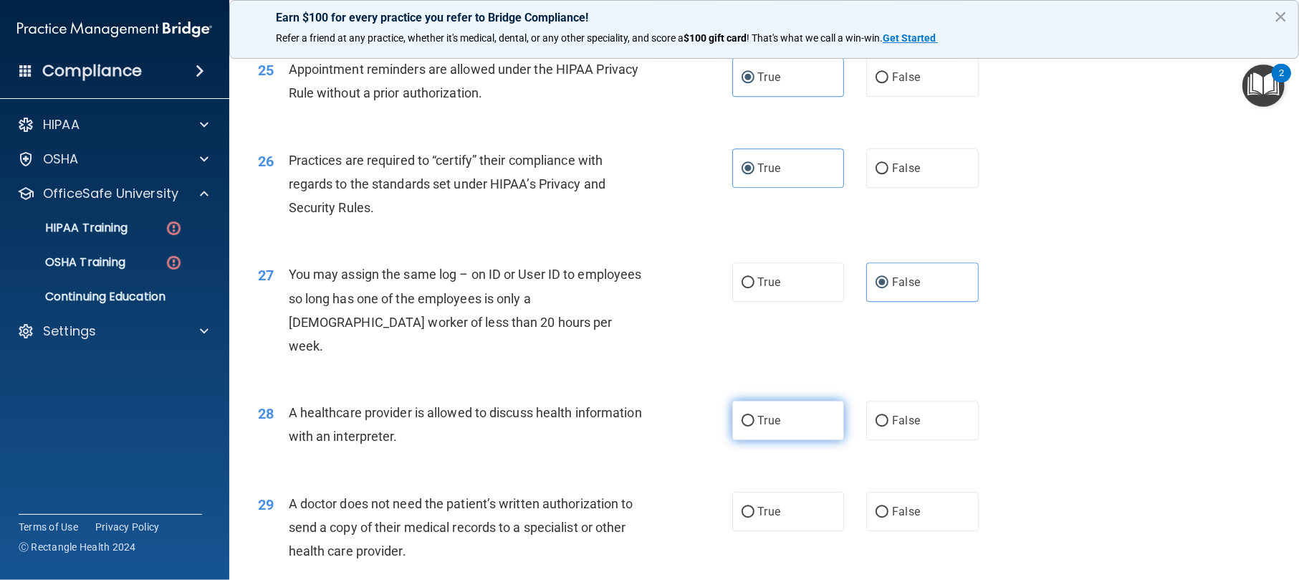
click at [755, 426] on input "True" at bounding box center [748, 421] width 13 height 11
radio input "true"
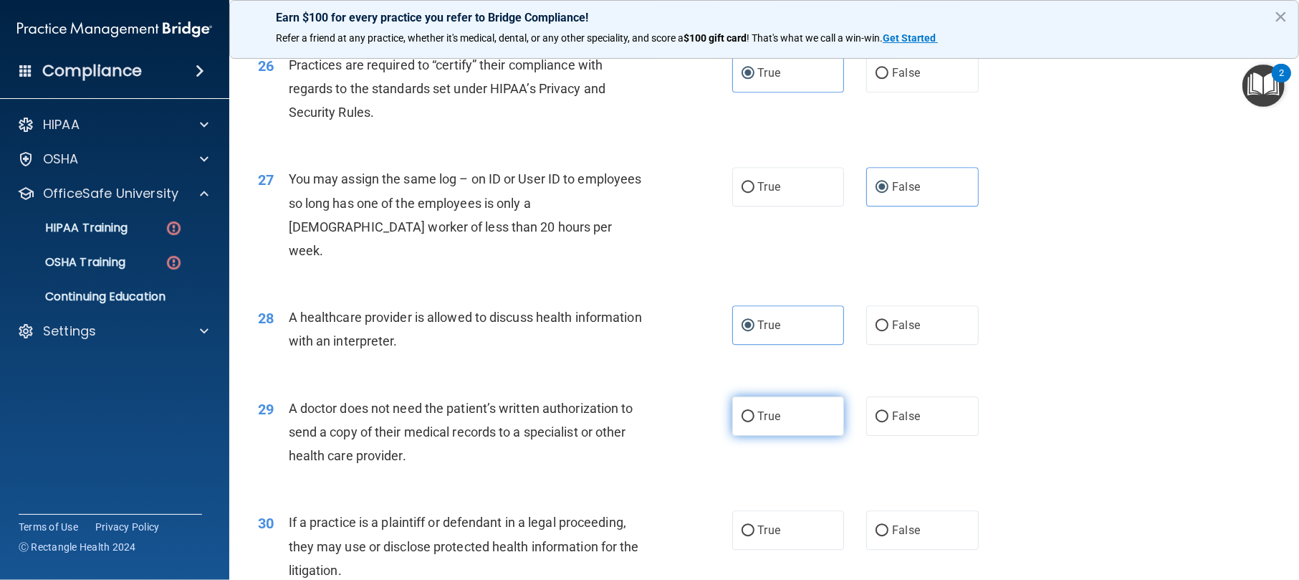
click at [775, 434] on label "True" at bounding box center [788, 415] width 113 height 39
click at [755, 422] on input "True" at bounding box center [748, 416] width 13 height 11
radio input "true"
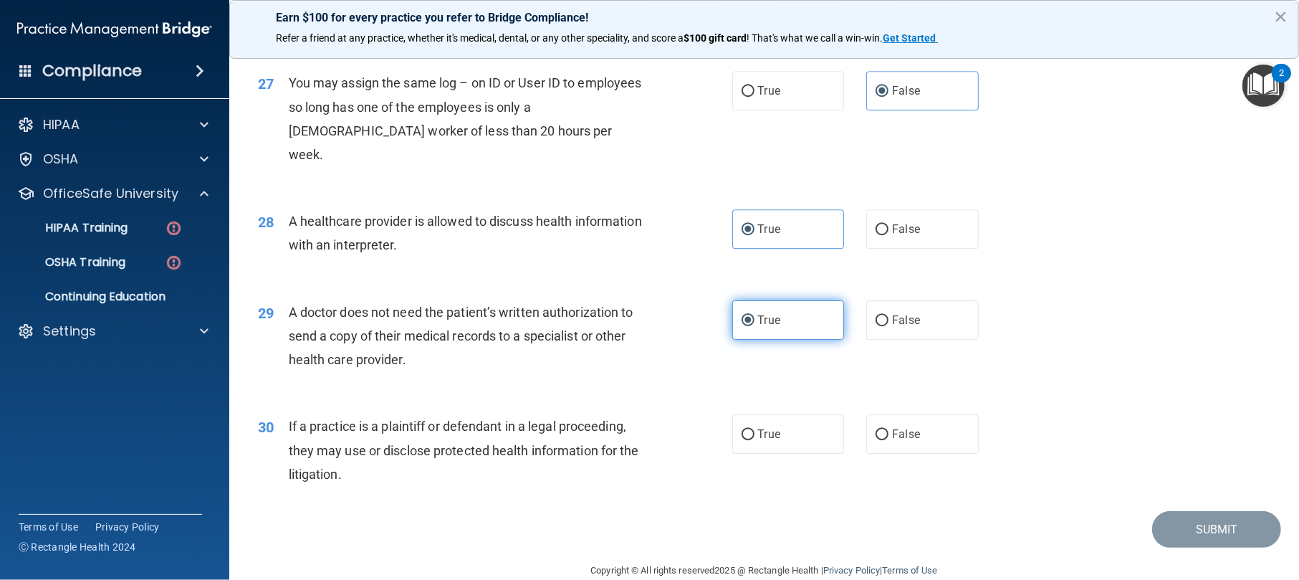
scroll to position [2993, 0]
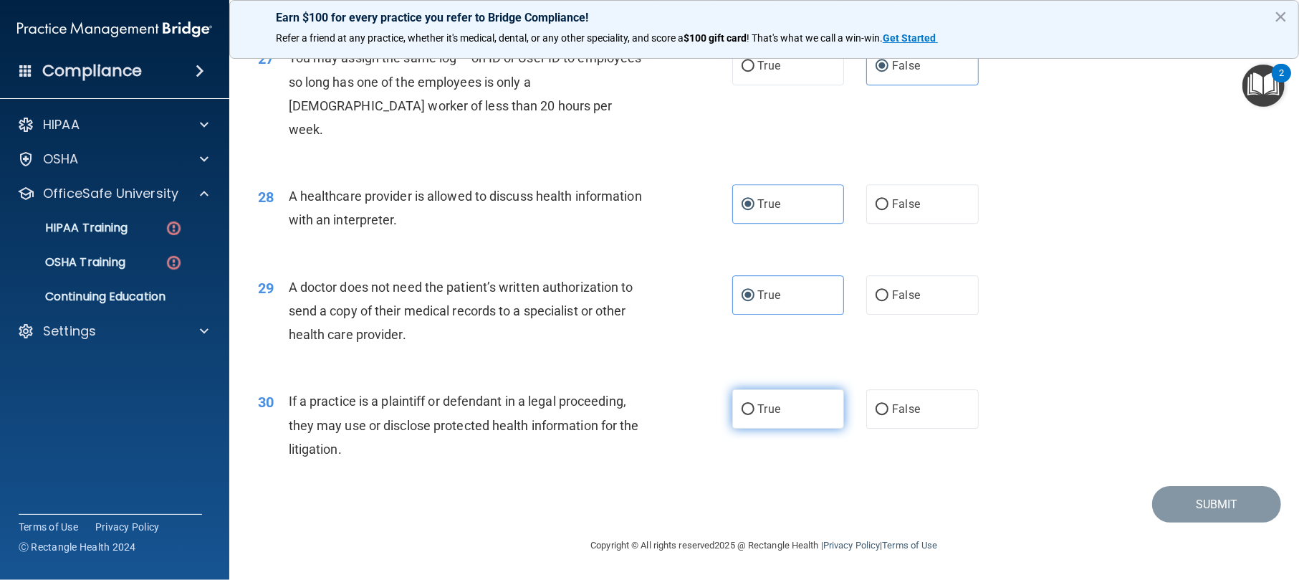
click at [742, 404] on input "True" at bounding box center [748, 409] width 13 height 11
radio input "true"
click at [735, 403] on label "True" at bounding box center [788, 408] width 113 height 39
click at [742, 404] on input "True" at bounding box center [748, 409] width 13 height 11
click at [974, 434] on button "Submit" at bounding box center [1216, 504] width 129 height 37
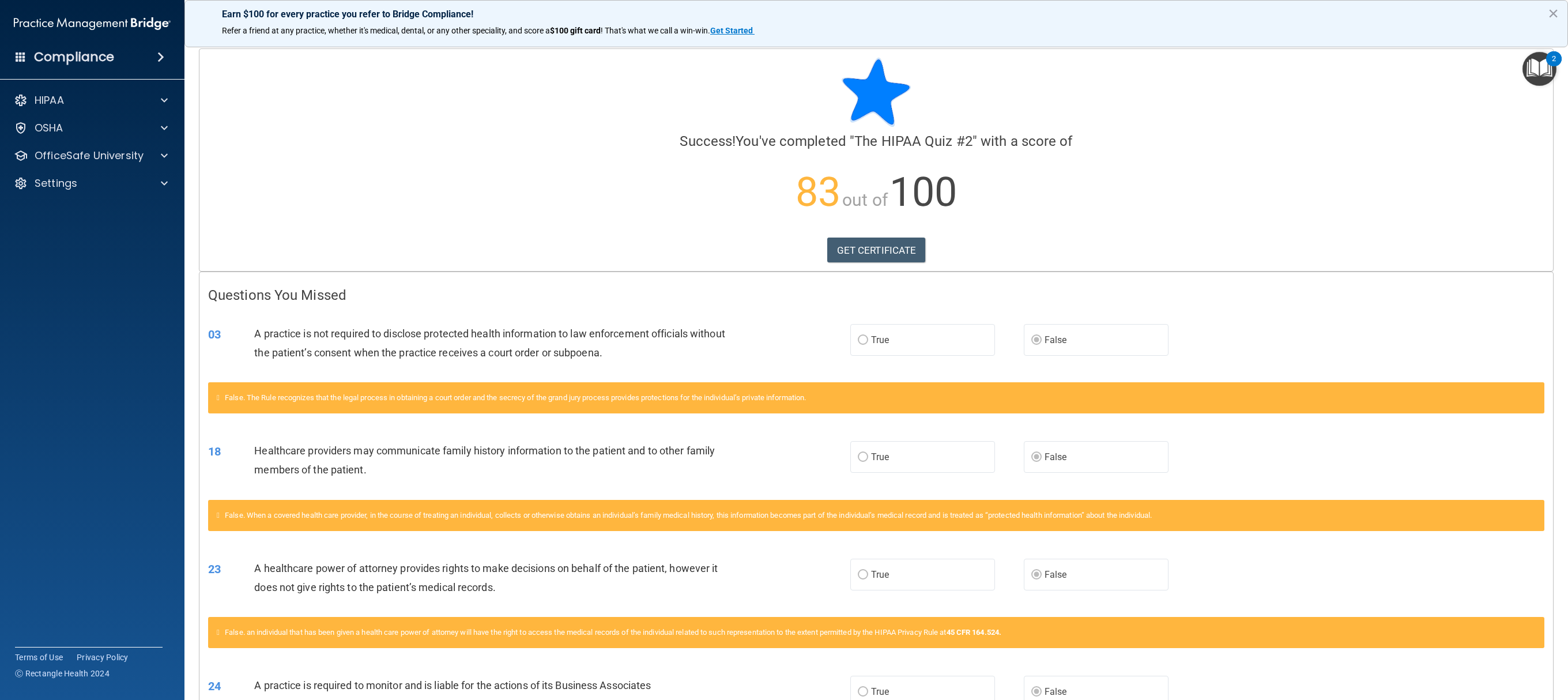
drag, startPoint x: 1045, startPoint y: 7, endPoint x: 1169, endPoint y: 237, distance: 261.3
click at [784, 237] on div "GET CERTIFICATE" at bounding box center [876, 250] width 1336 height 26
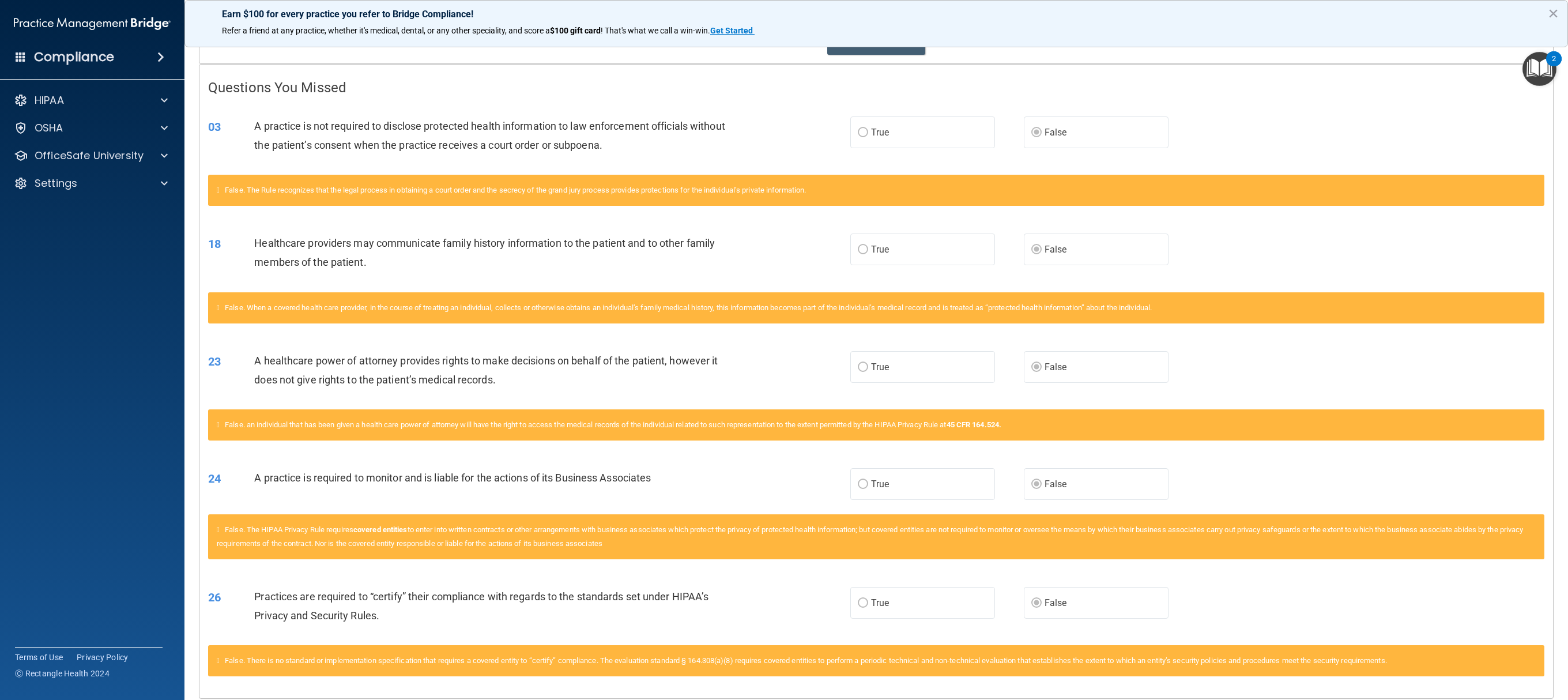
scroll to position [205, 0]
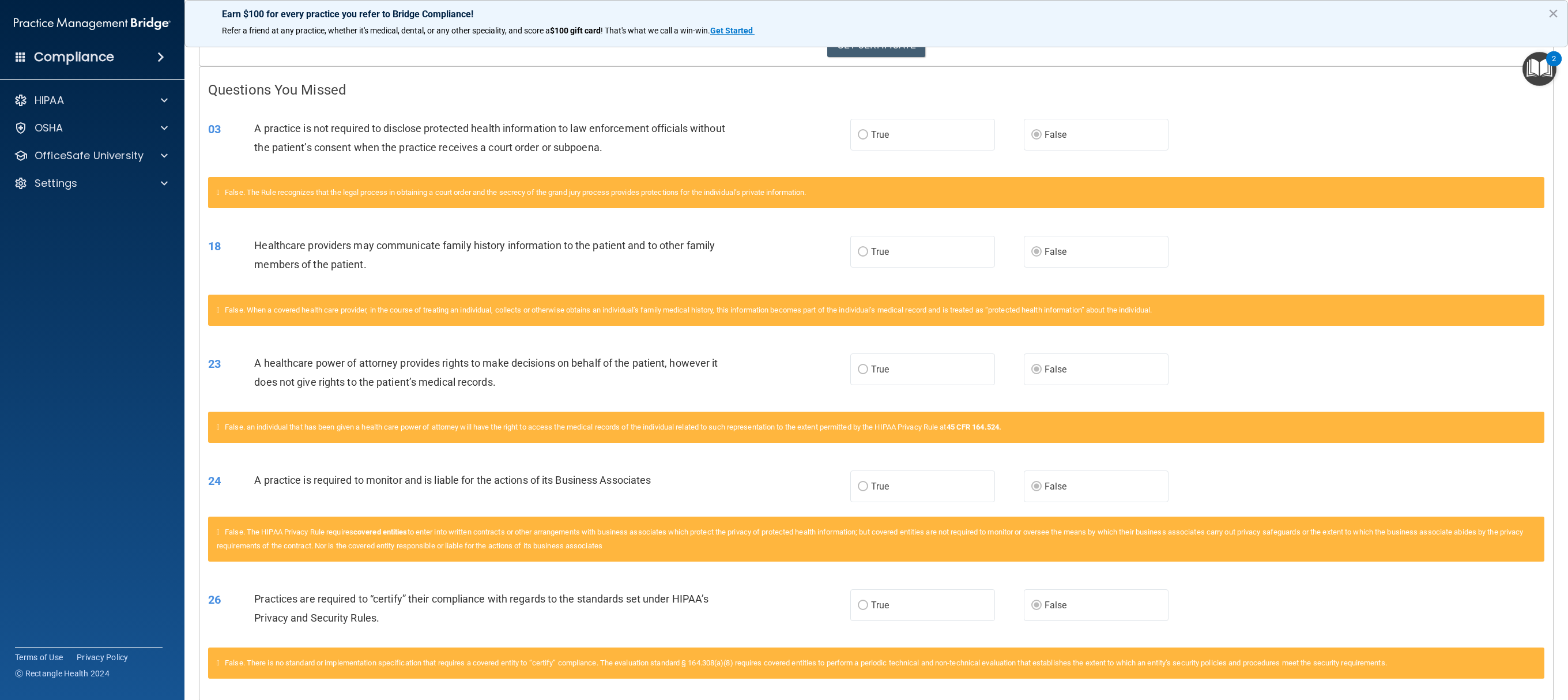
drag, startPoint x: 1115, startPoint y: 138, endPoint x: 1104, endPoint y: 166, distance: 30.1
click at [784, 136] on label "False" at bounding box center [1097, 134] width 145 height 31
click at [784, 141] on label "False" at bounding box center [1097, 134] width 145 height 31
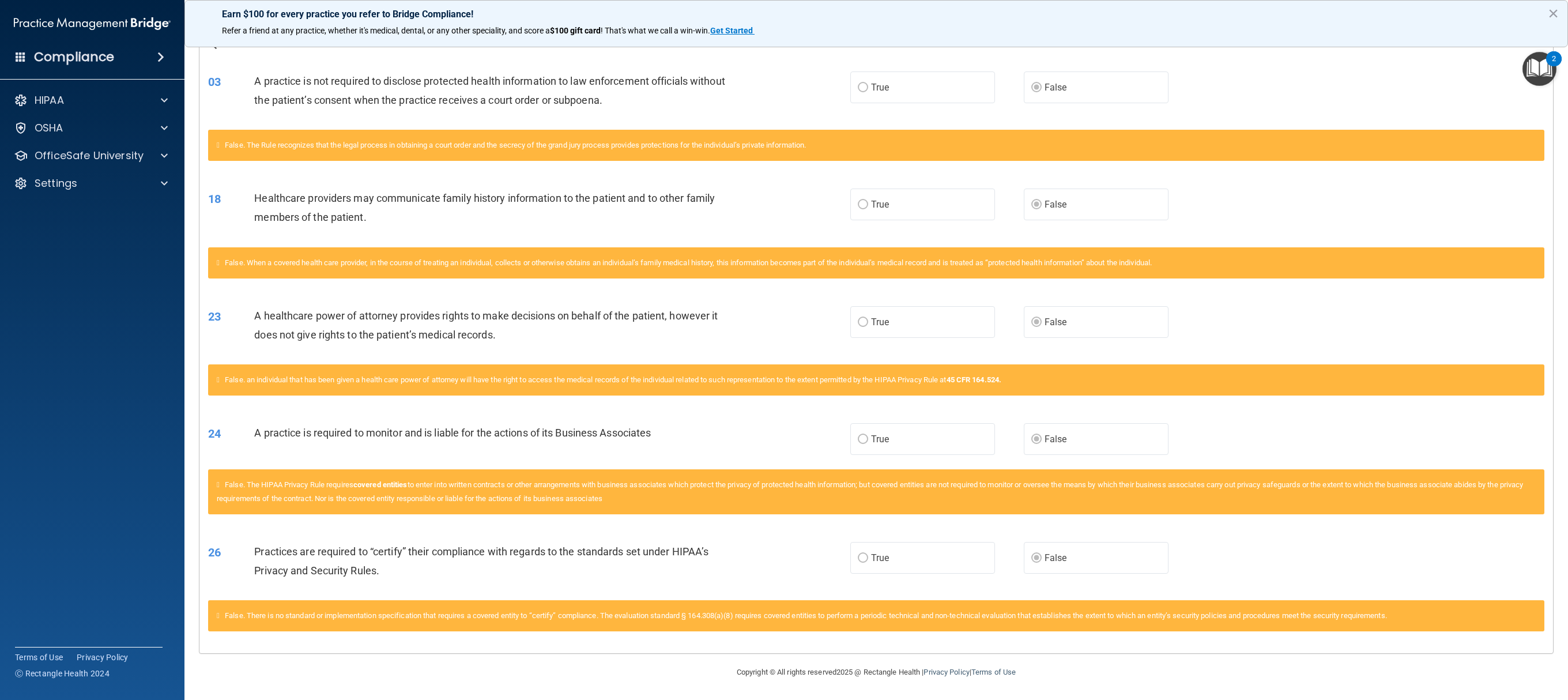
scroll to position [0, 0]
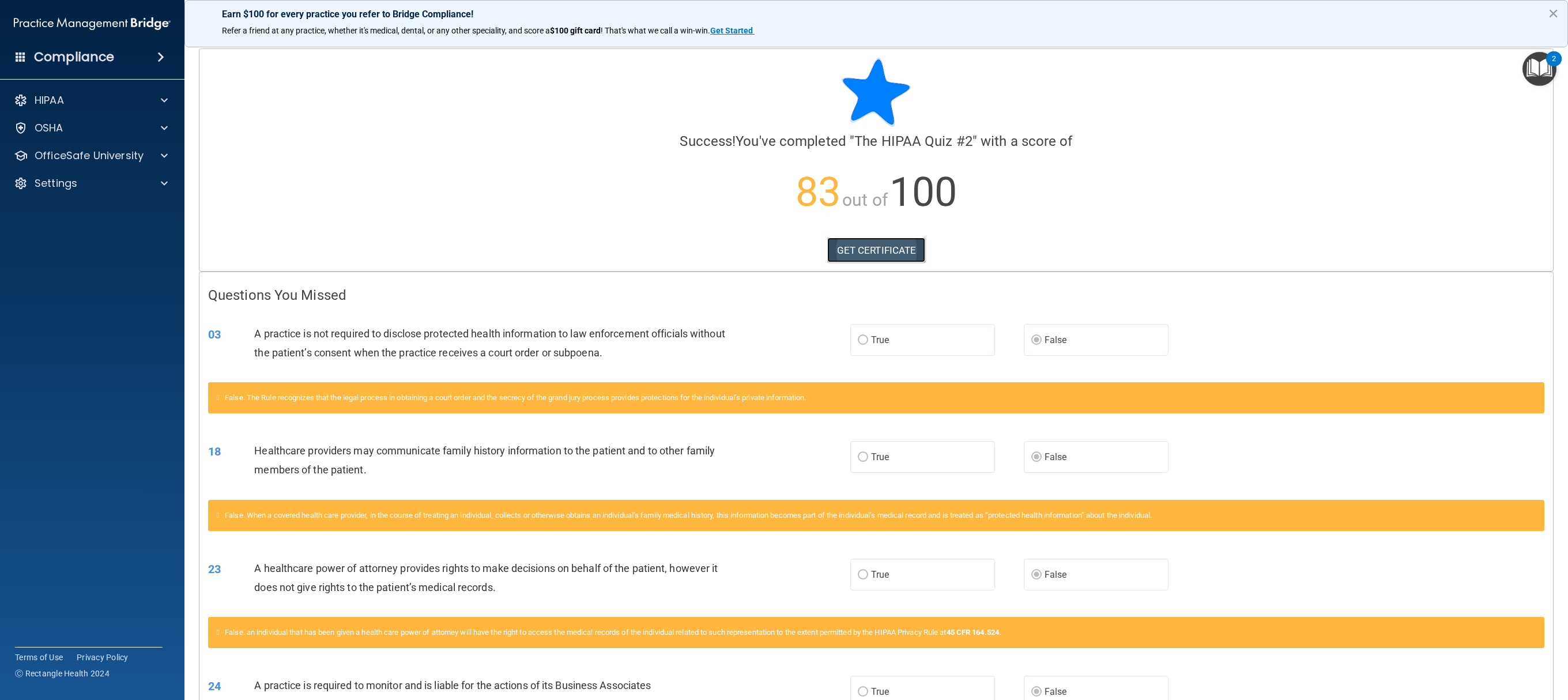
click at [784, 250] on link "GET CERTIFICATE" at bounding box center [876, 250] width 99 height 26
click at [88, 158] on p "OfficeSafe University" at bounding box center [88, 155] width 109 height 14
click at [101, 180] on p "HIPAA Training" at bounding box center [55, 183] width 95 height 11
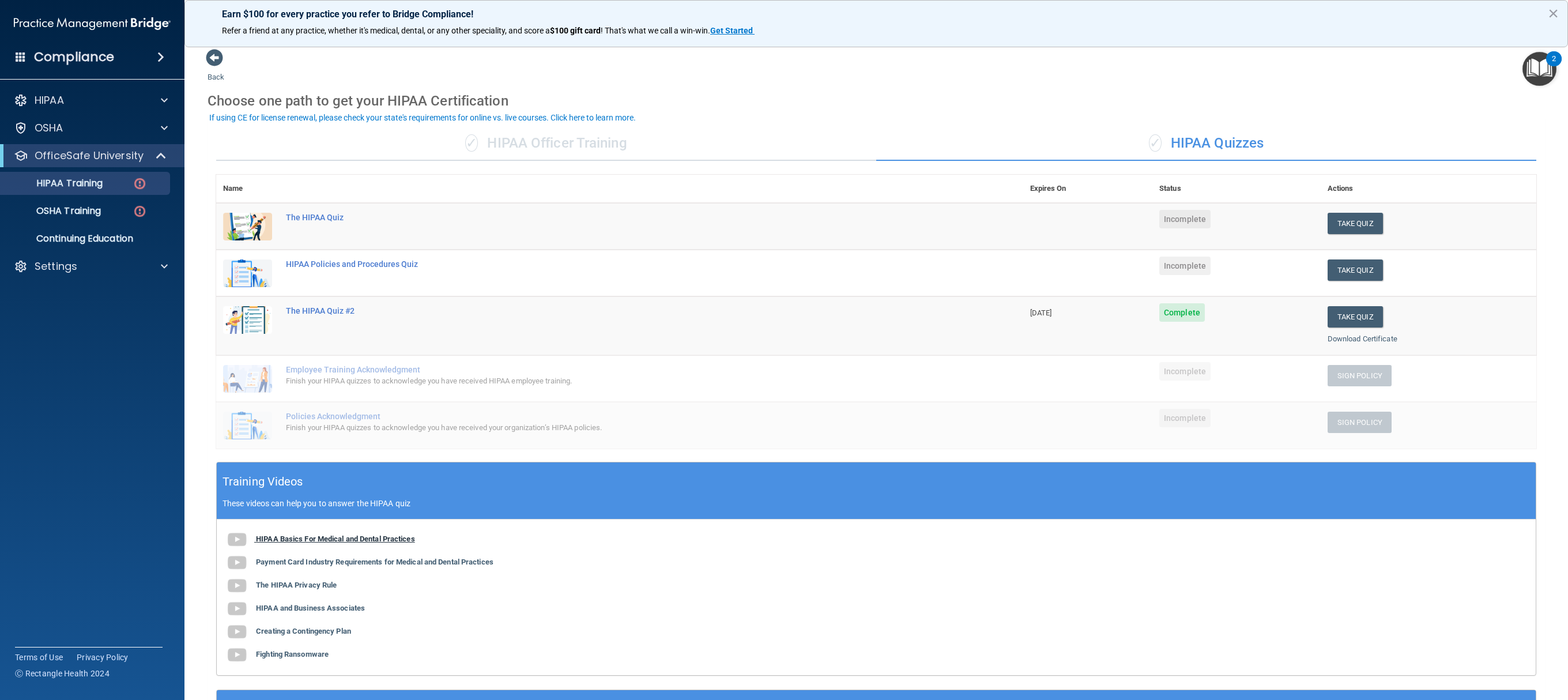
click at [290, 349] on b "HIPAA Basics For Medical and Dental Practices" at bounding box center [335, 538] width 159 height 9
click at [784, 224] on button "Take Quiz" at bounding box center [1355, 223] width 56 height 22
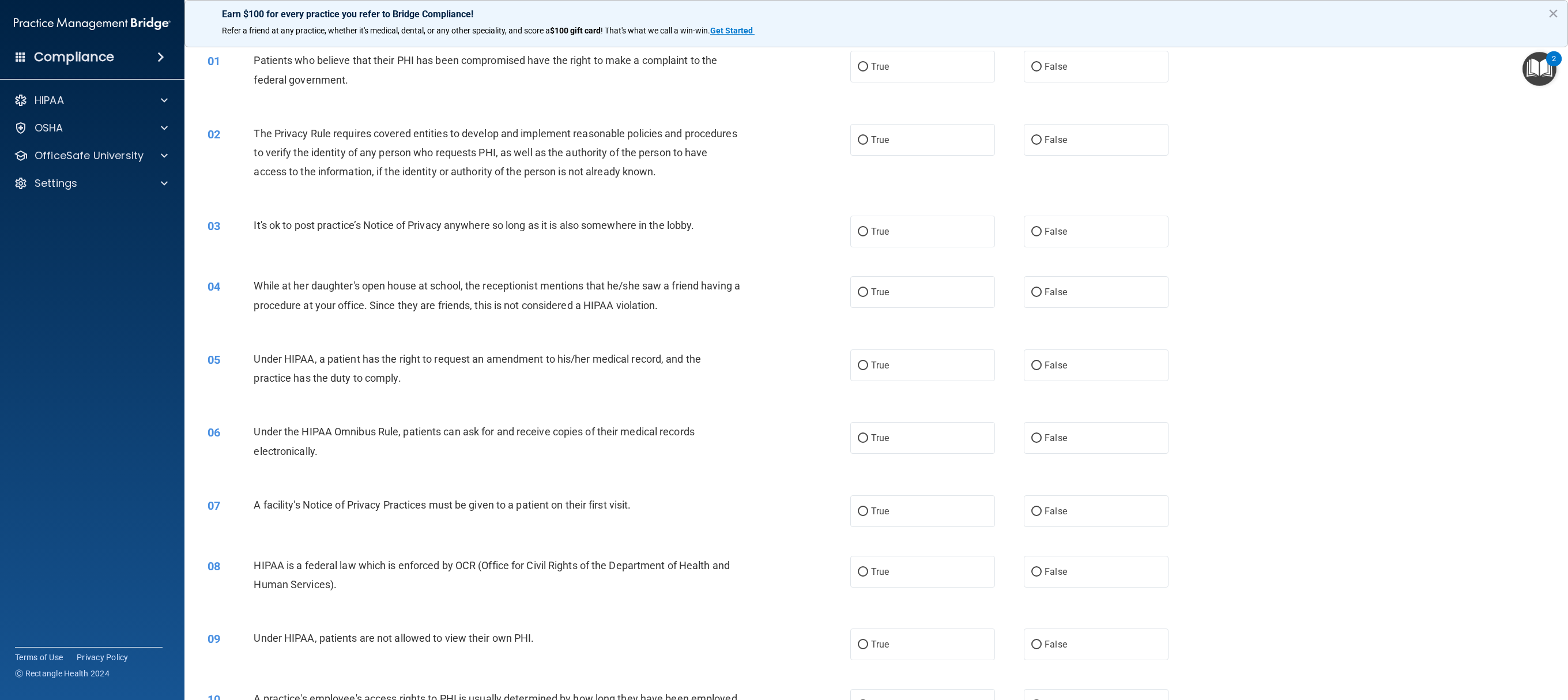
scroll to position [35, 0]
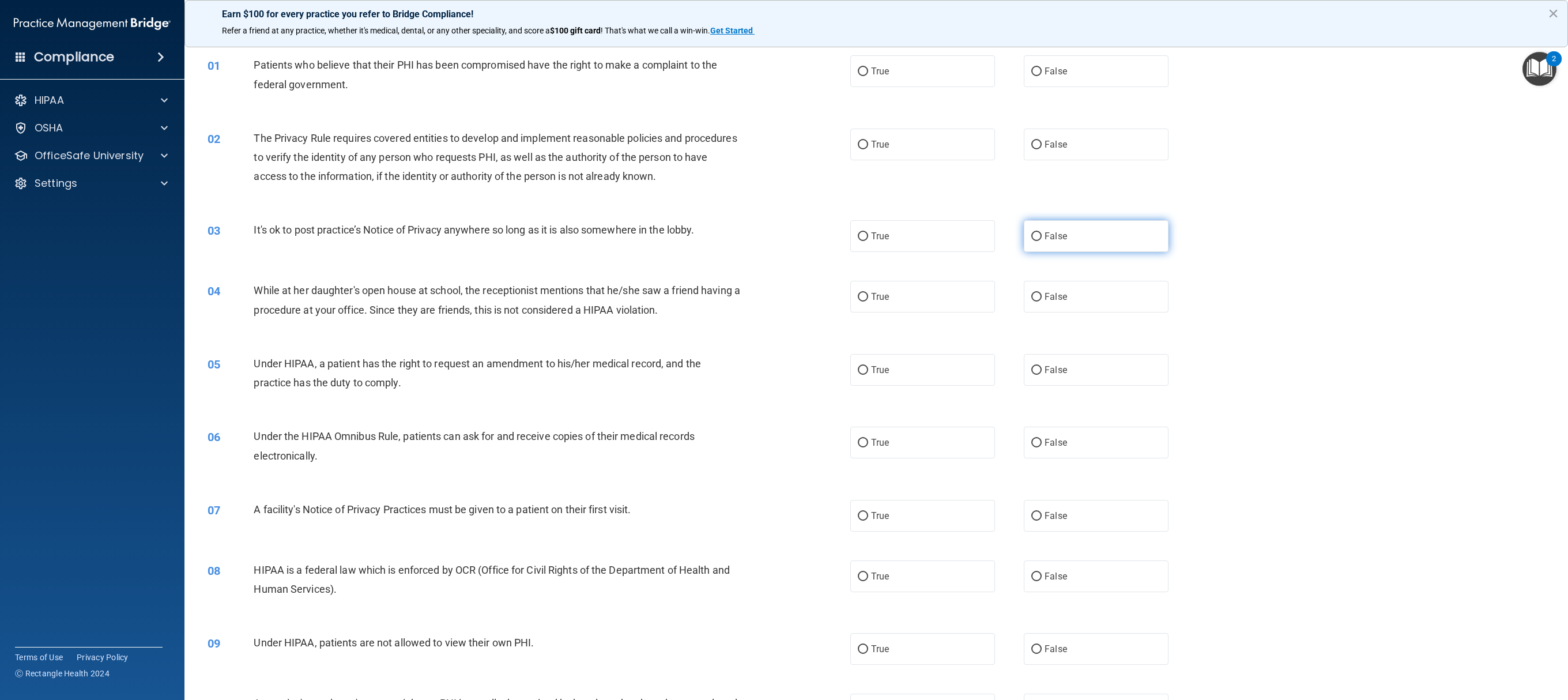
click at [784, 239] on label "False" at bounding box center [1097, 236] width 145 height 31
click at [784, 239] on input "False" at bounding box center [1036, 237] width 10 height 9
radio input "true"
click at [784, 349] on label "False" at bounding box center [1097, 649] width 145 height 31
click at [784, 349] on input "False" at bounding box center [1036, 649] width 10 height 9
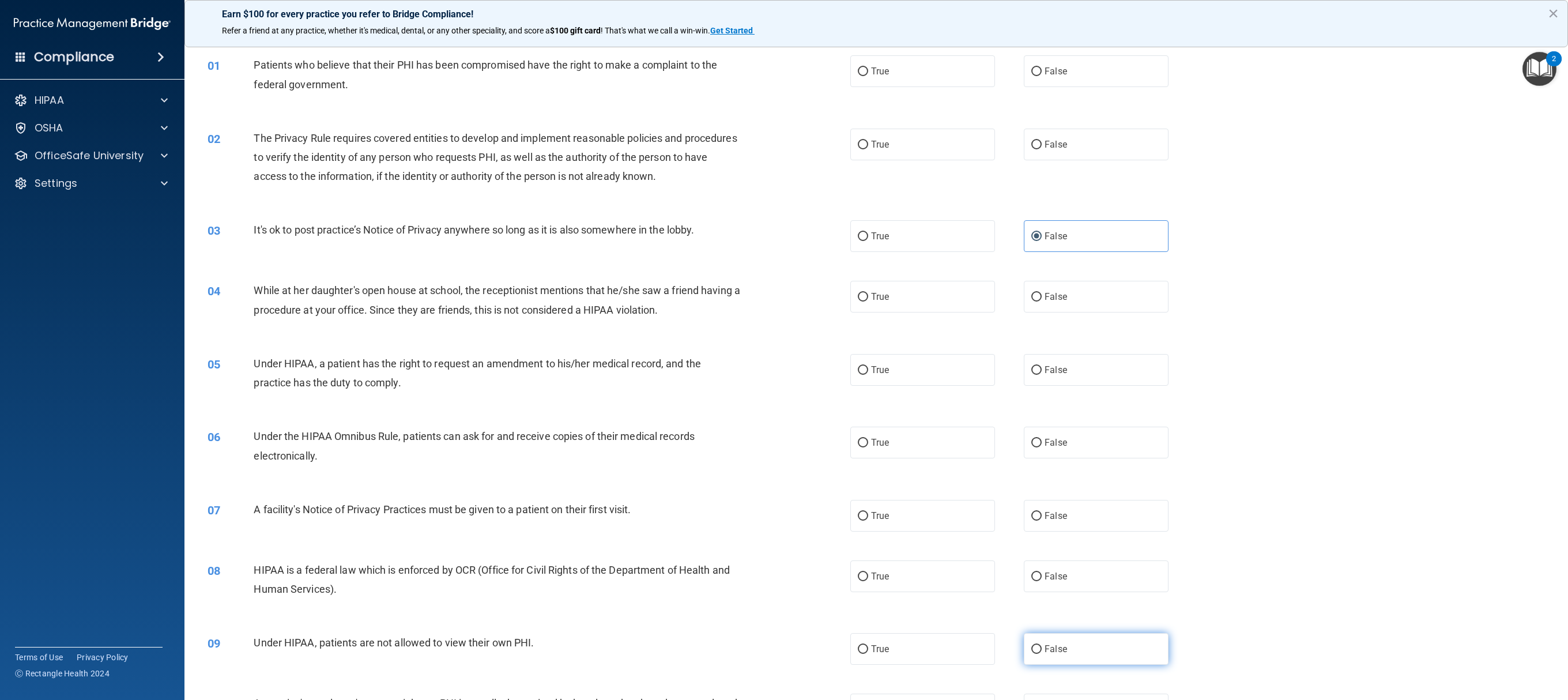
radio input "true"
click at [784, 72] on span "True" at bounding box center [880, 72] width 18 height 11
click at [784, 72] on input "True" at bounding box center [862, 72] width 10 height 9
radio input "true"
click at [784, 141] on input "True" at bounding box center [862, 145] width 10 height 9
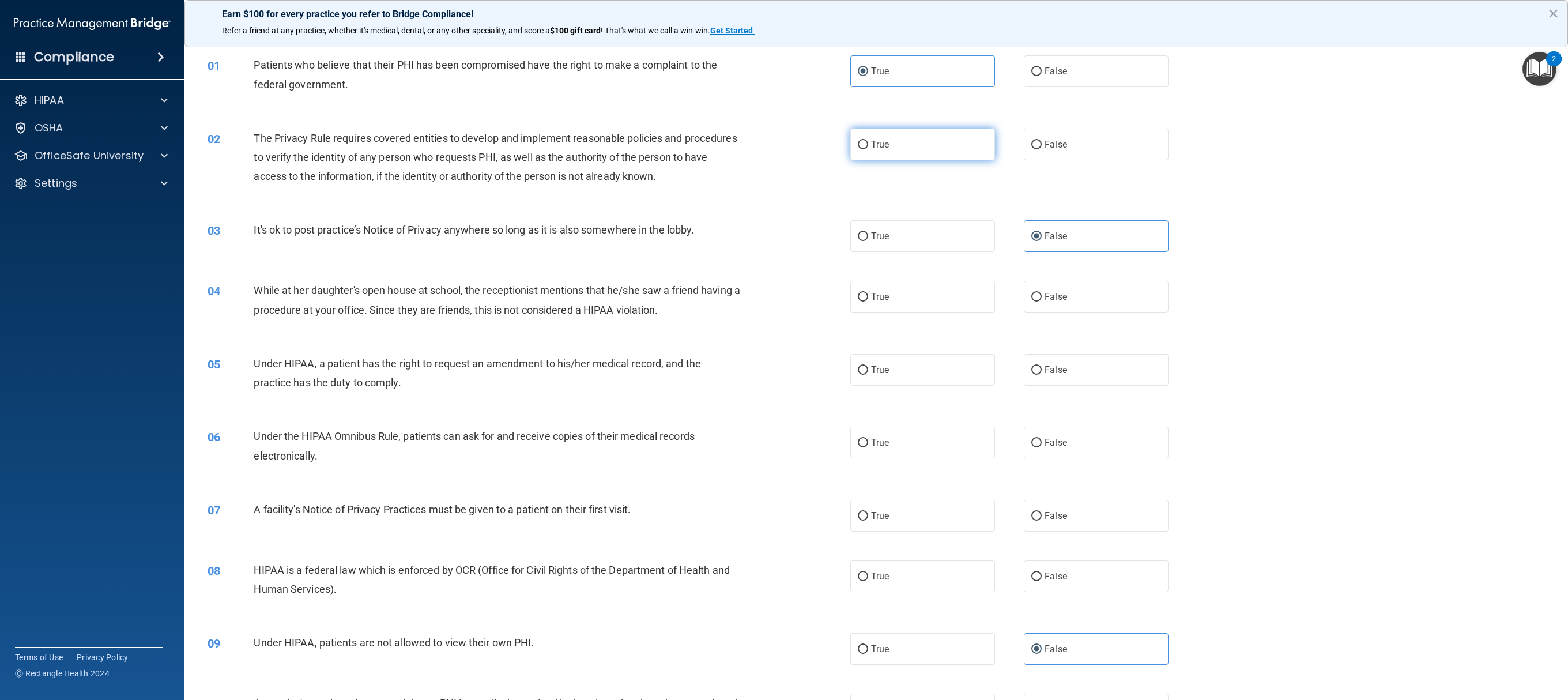
radio input "true"
click at [784, 301] on label "True" at bounding box center [923, 296] width 145 height 31
click at [784, 301] on input "True" at bounding box center [862, 297] width 10 height 9
radio input "true"
click at [784, 349] on label "True" at bounding box center [923, 369] width 145 height 31
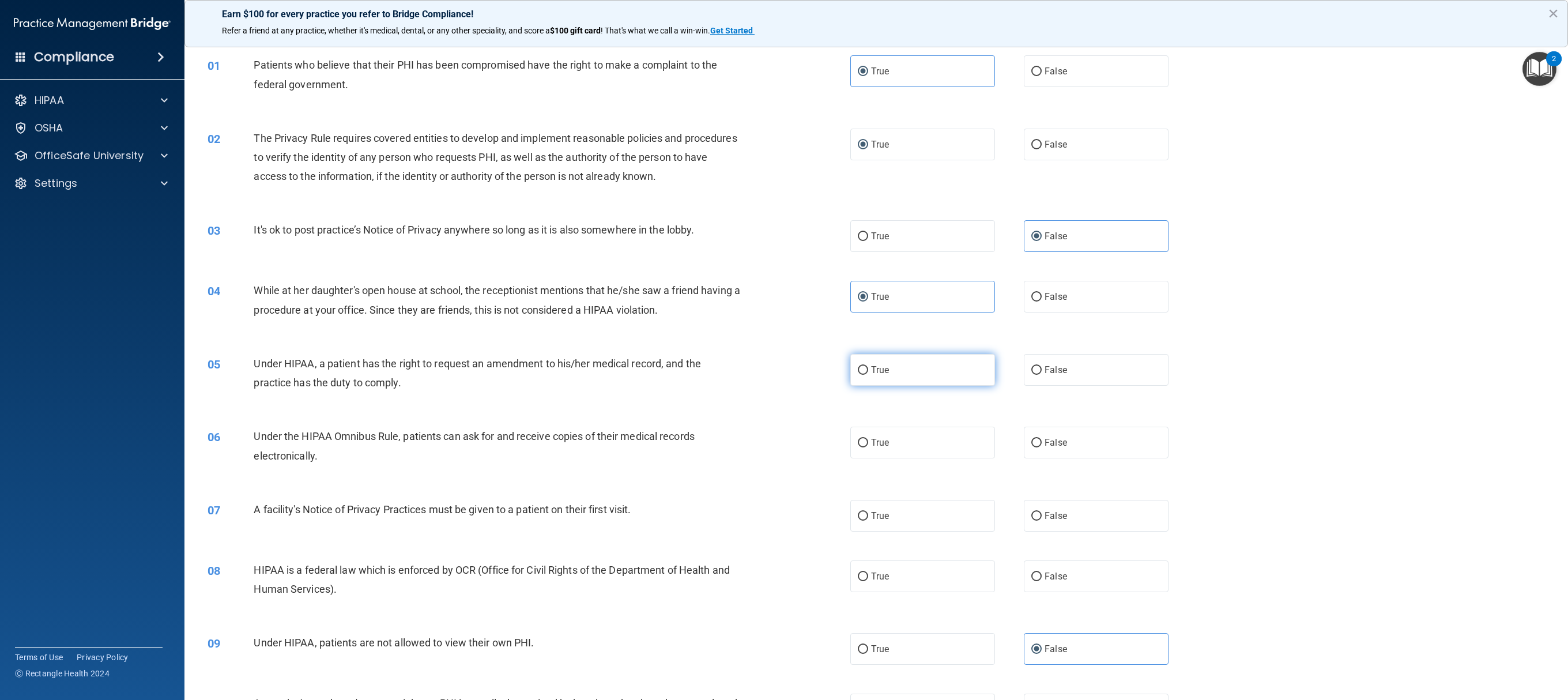
click at [784, 349] on input "True" at bounding box center [862, 370] width 10 height 9
radio input "true"
click at [784, 349] on label "True" at bounding box center [923, 442] width 145 height 31
click at [784, 349] on input "True" at bounding box center [862, 443] width 10 height 9
radio input "true"
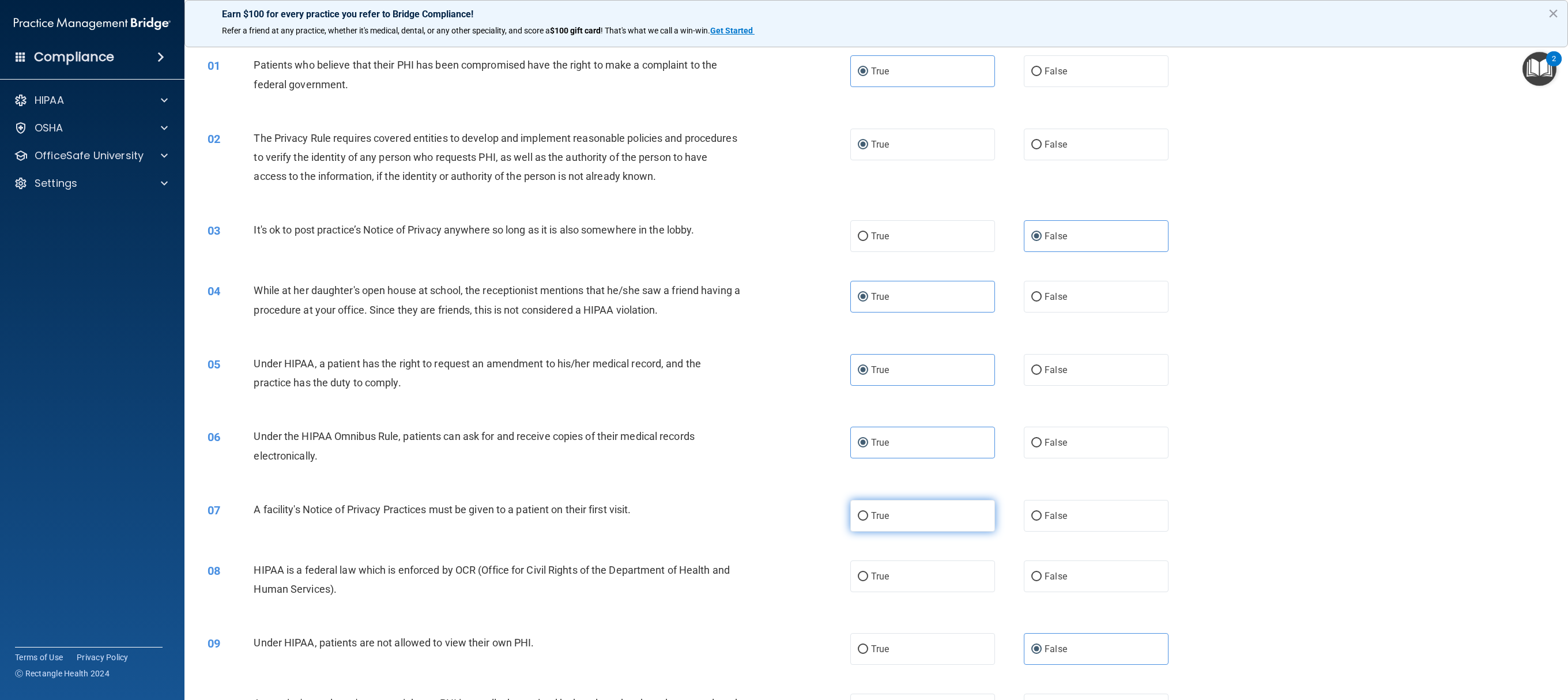
click at [784, 349] on label "True" at bounding box center [923, 515] width 145 height 31
click at [784, 349] on input "True" at bounding box center [862, 516] width 10 height 9
radio input "true"
click at [784, 349] on label "True" at bounding box center [923, 576] width 145 height 31
click at [784, 349] on input "True" at bounding box center [862, 577] width 10 height 9
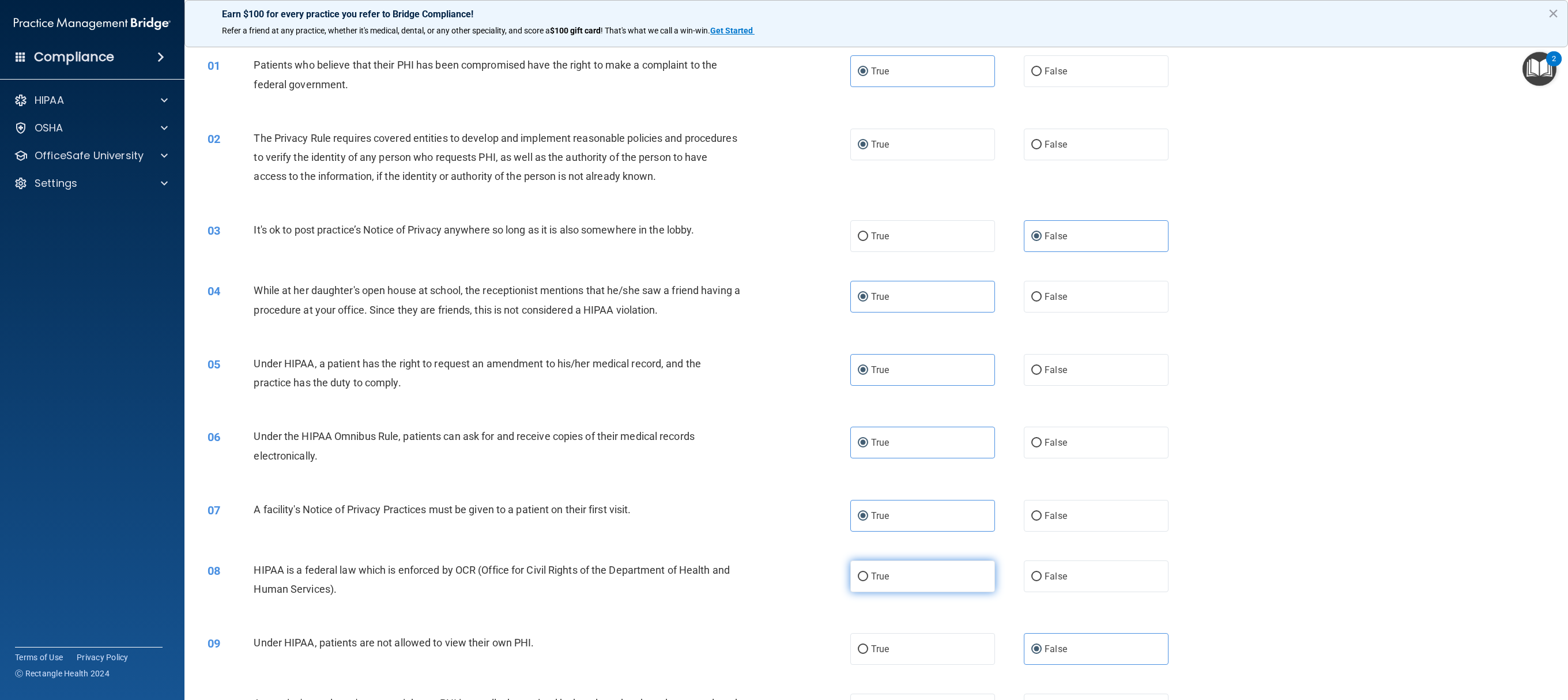
radio input "true"
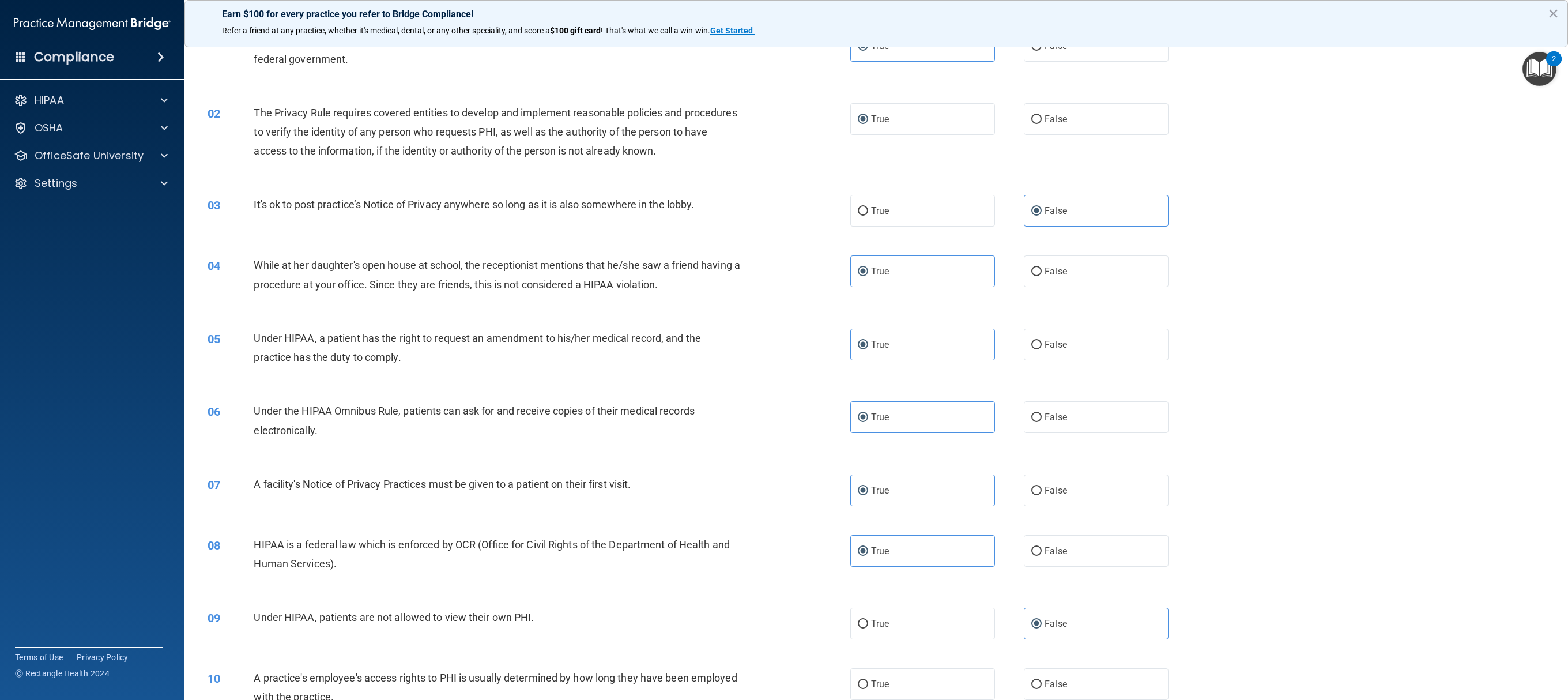
scroll to position [61, 0]
click at [784, 127] on label "True" at bounding box center [923, 118] width 145 height 31
click at [784, 124] on input "True" at bounding box center [862, 119] width 10 height 9
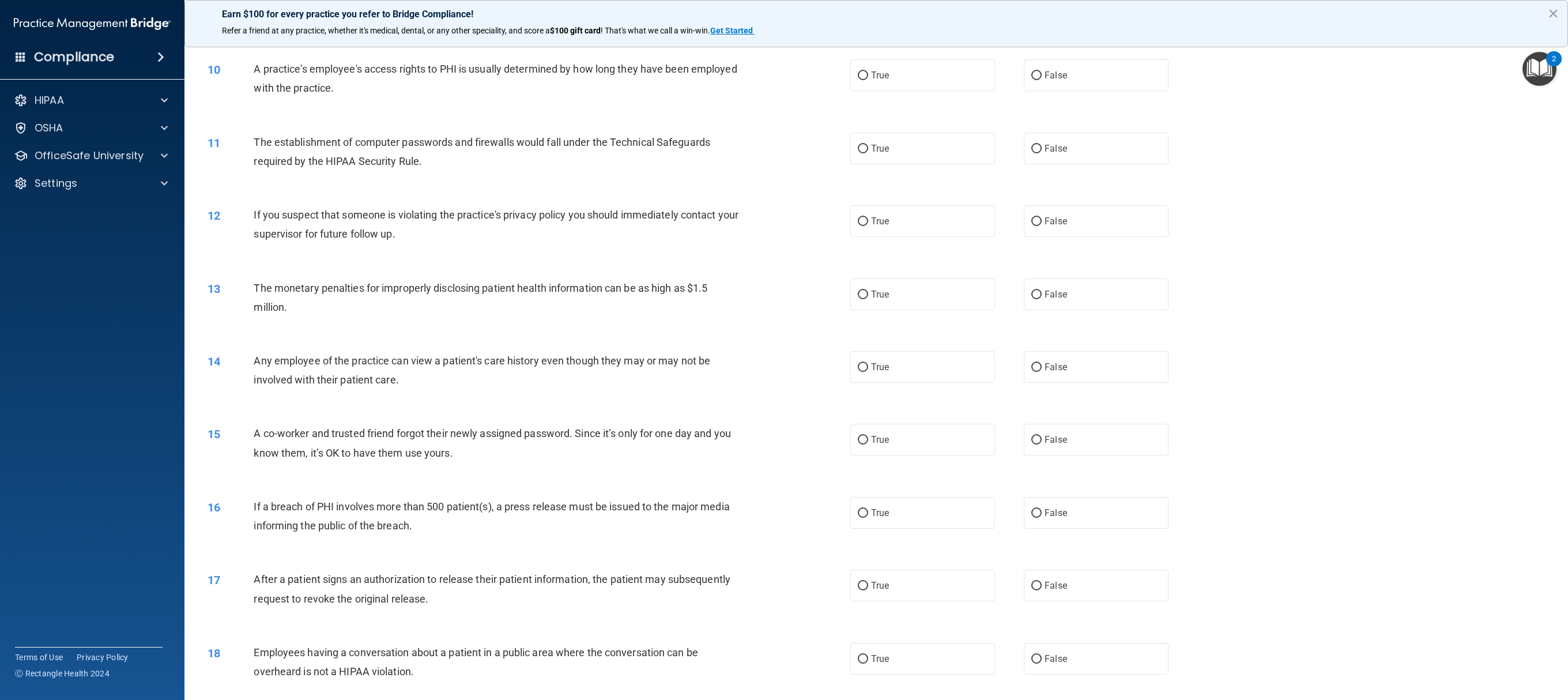
scroll to position [673, 0]
click at [784, 77] on img "Open Resource Center, 2 new notifications" at bounding box center [1540, 68] width 34 height 34
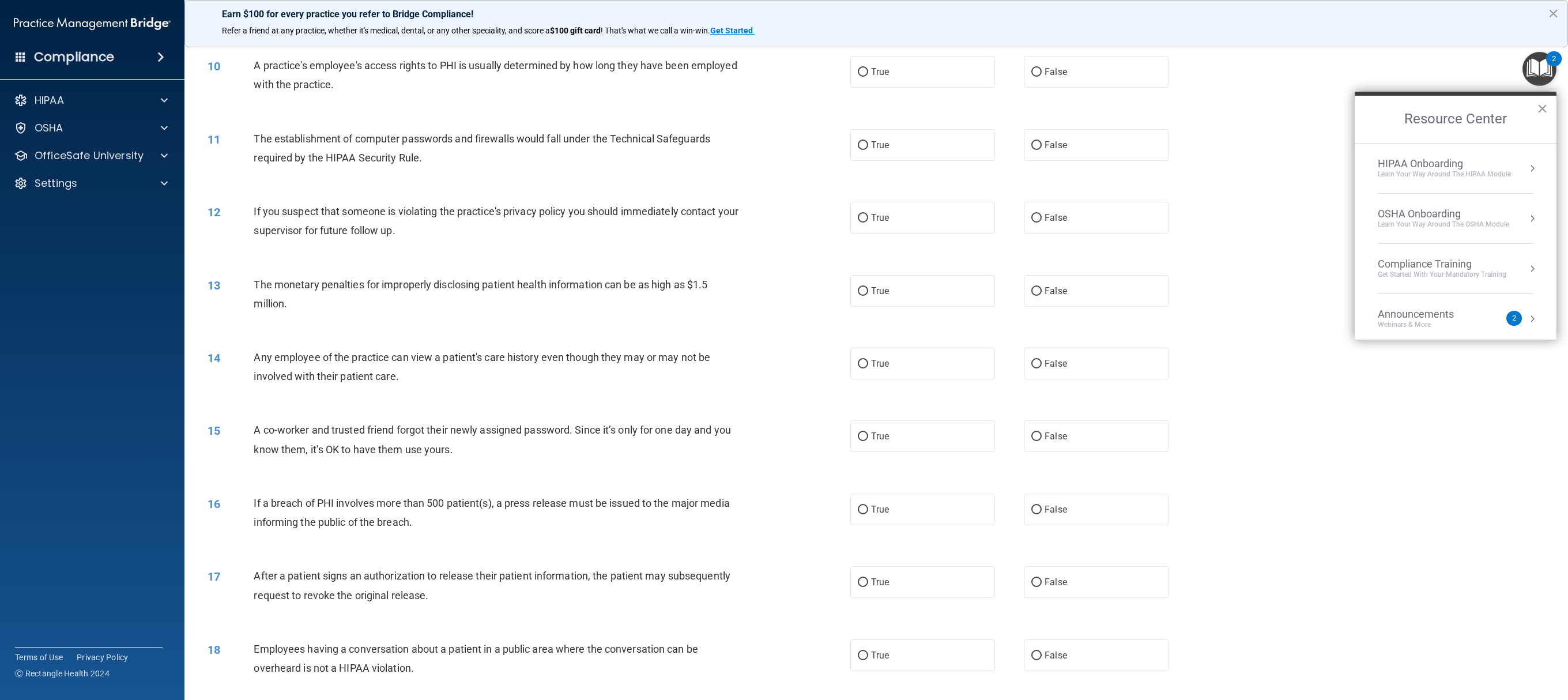
click at [784, 164] on div "HIPAA Onboarding" at bounding box center [1445, 164] width 134 height 13
click at [784, 120] on button "Back to Resource Center Home" at bounding box center [1368, 118] width 11 height 11
click at [784, 204] on li "OSHA Onboarding Learn your way around the OSHA module" at bounding box center [1455, 219] width 155 height 50
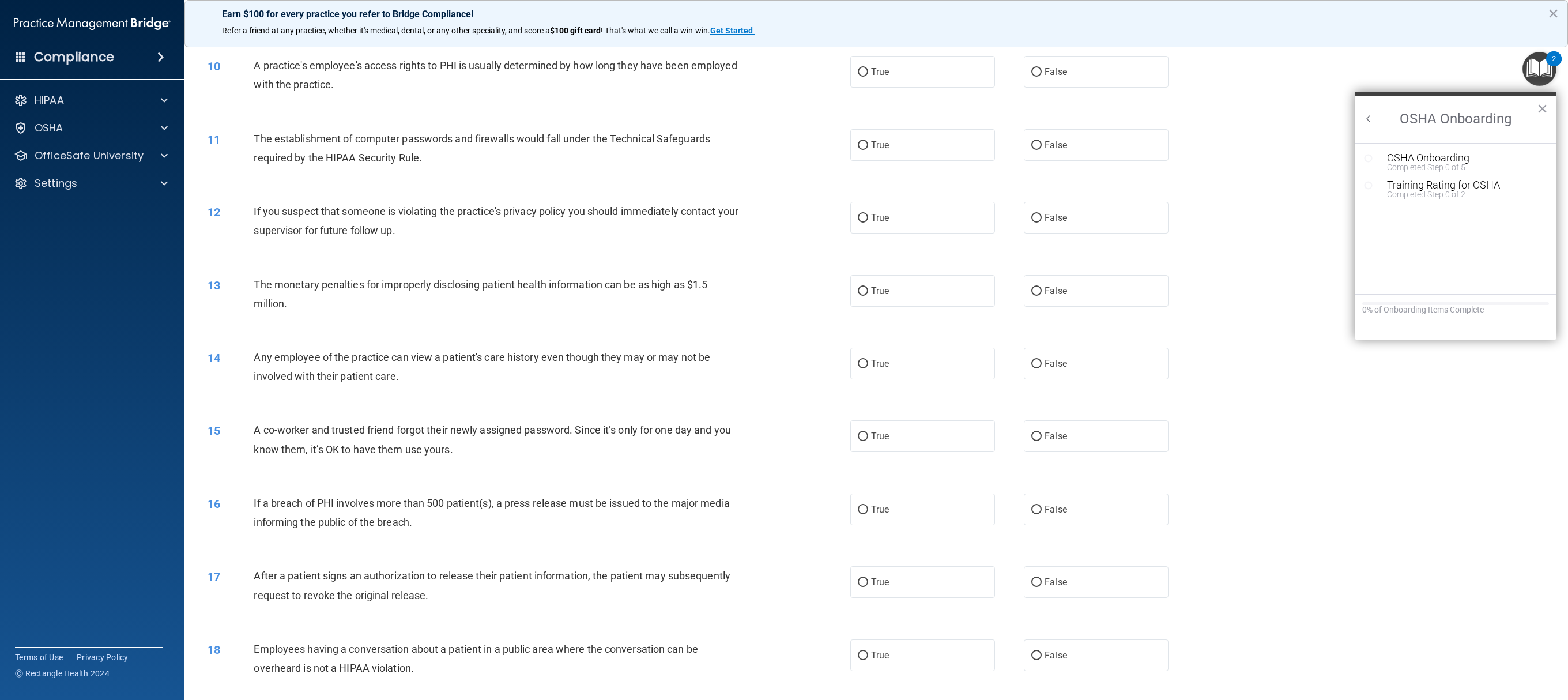
click at [784, 114] on button "Back to Resource Center Home" at bounding box center [1368, 118] width 11 height 11
click at [784, 274] on div "Get Started with your mandatory training" at bounding box center [1442, 274] width 129 height 10
click at [784, 113] on button "Back to Resource Center Home" at bounding box center [1368, 118] width 11 height 11
click at [784, 256] on div "Webinars & More" at bounding box center [1427, 261] width 99 height 10
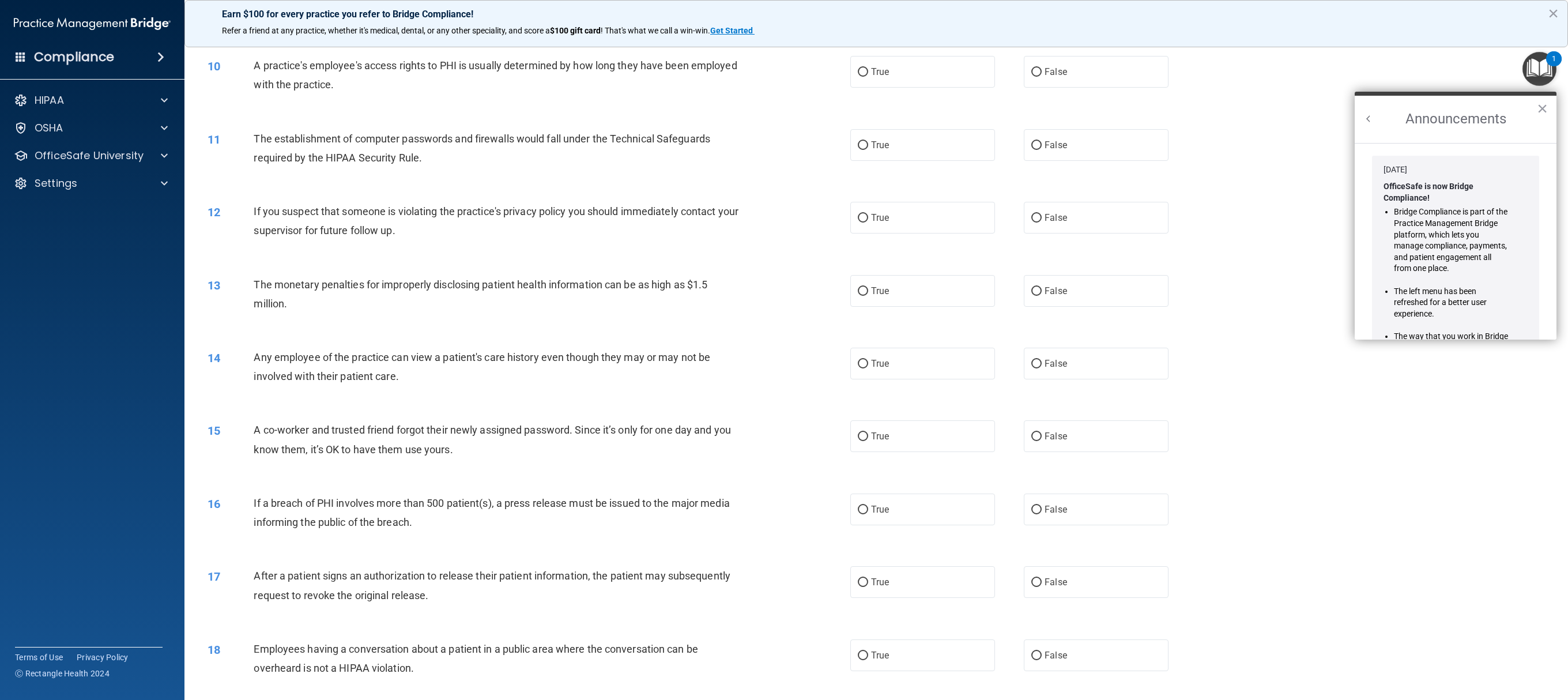
scroll to position [226, 0]
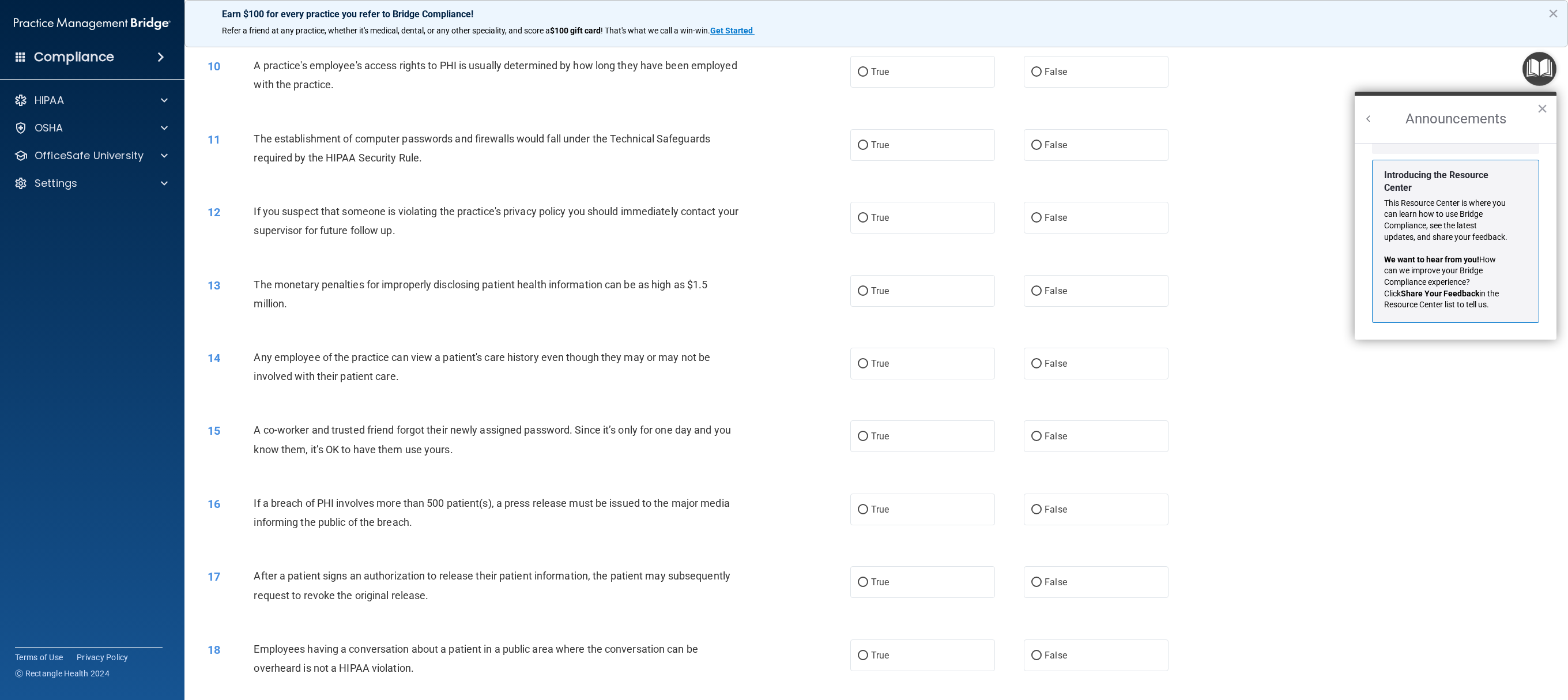
click at [784, 117] on h2 "Announcements" at bounding box center [1455, 119] width 202 height 47
click at [784, 114] on button "Back to Resource Center Home" at bounding box center [1368, 118] width 11 height 11
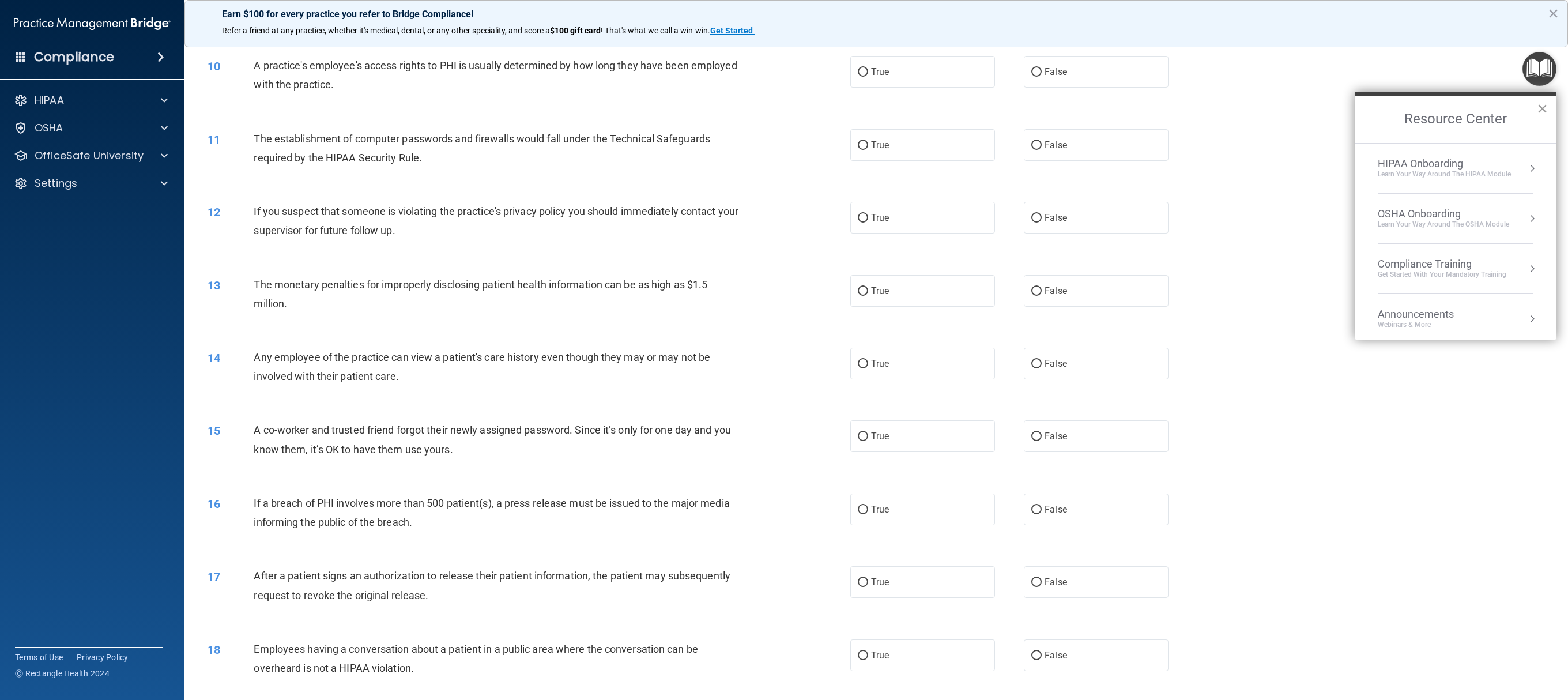
click at [784, 109] on button "×" at bounding box center [1543, 108] width 11 height 19
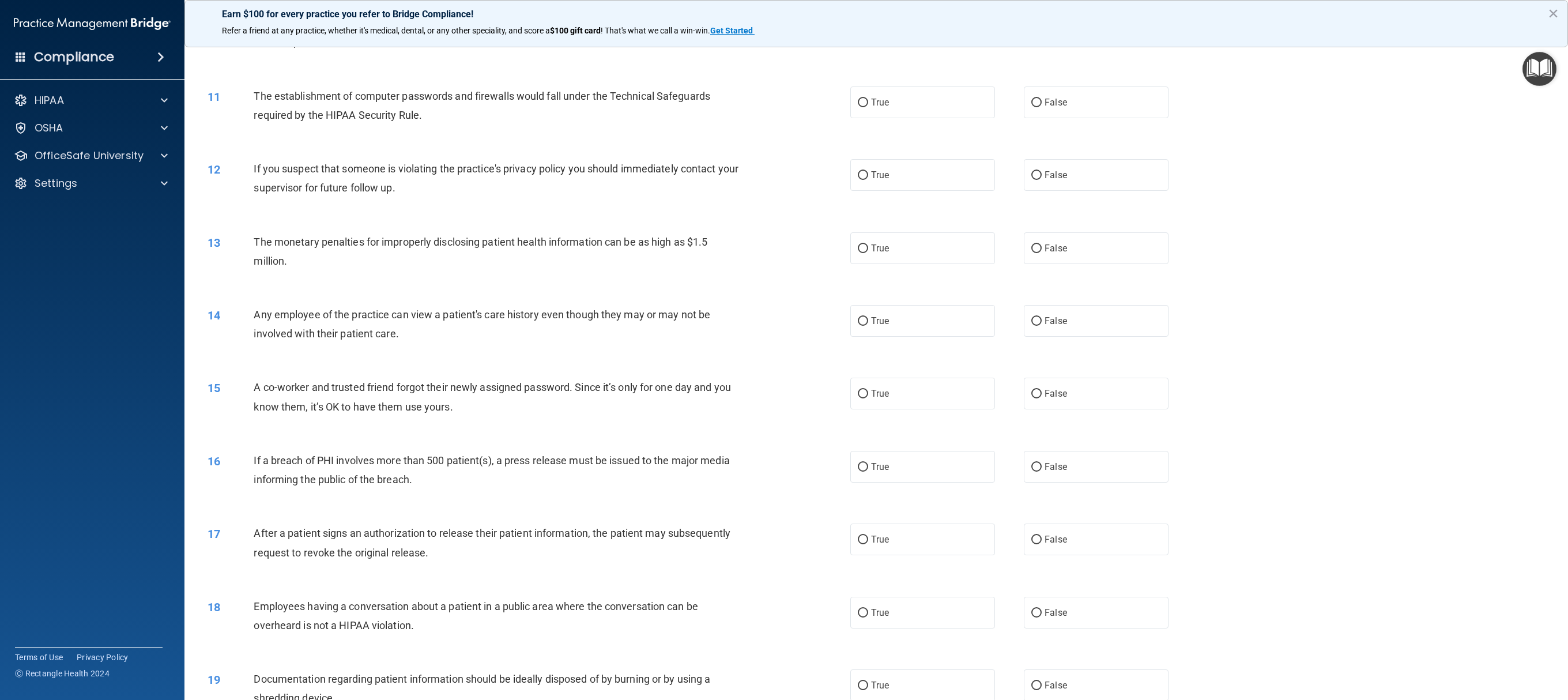
scroll to position [370, 0]
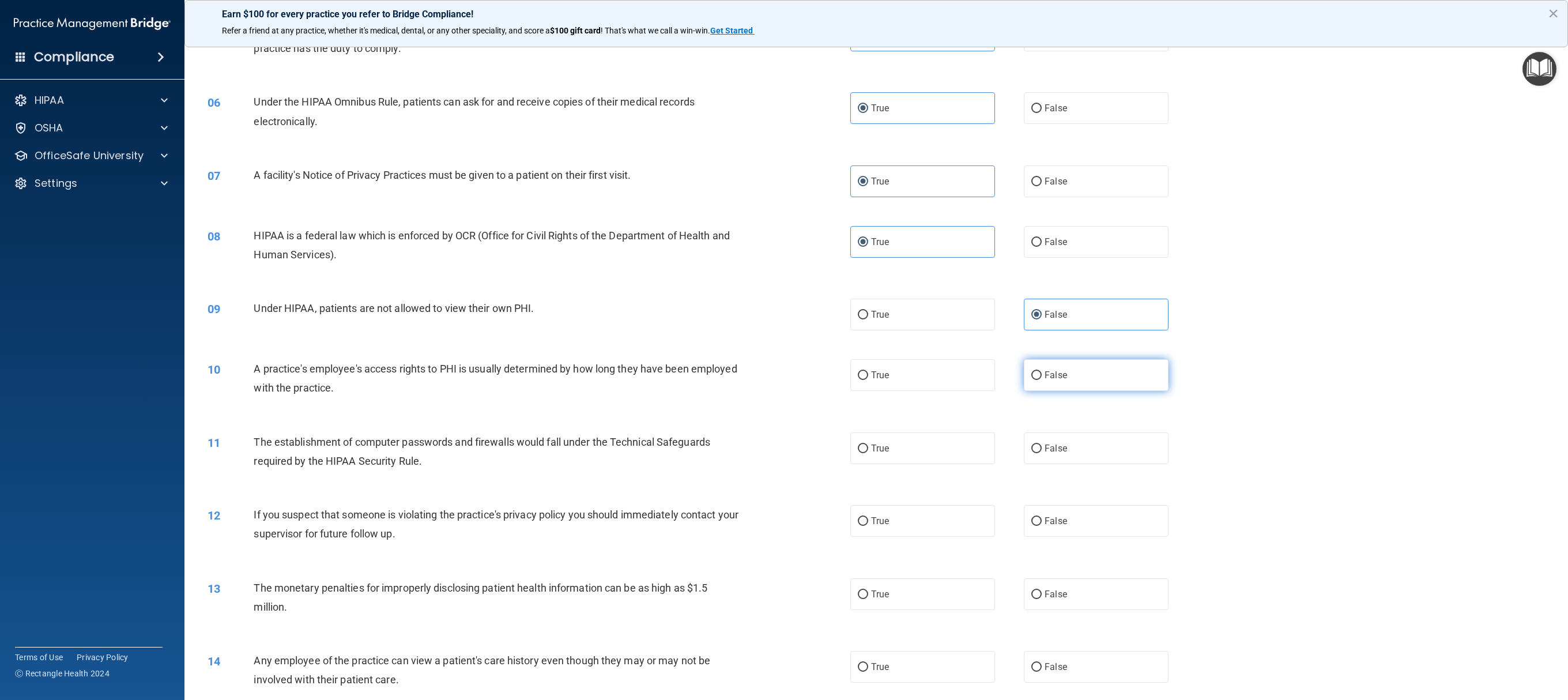
click at [784, 349] on label "False" at bounding box center [1097, 374] width 145 height 31
click at [784, 349] on input "False" at bounding box center [1036, 376] width 10 height 9
radio input "true"
click at [784, 349] on label "True" at bounding box center [923, 447] width 145 height 31
click at [784, 349] on input "True" at bounding box center [862, 449] width 10 height 9
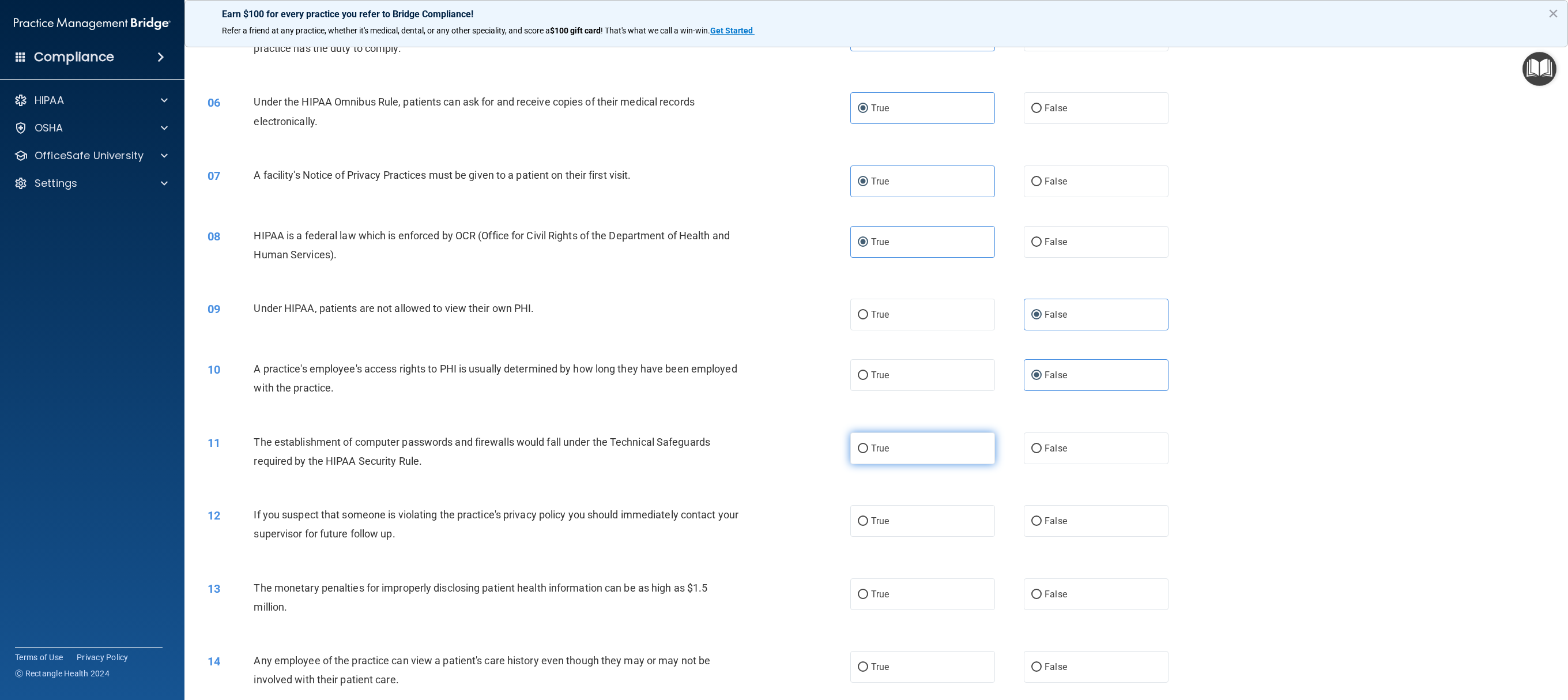
radio input "true"
click at [784, 349] on label "True" at bounding box center [923, 521] width 145 height 31
click at [784, 349] on input "True" at bounding box center [862, 521] width 10 height 9
radio input "true"
click at [784, 349] on label "True" at bounding box center [923, 594] width 145 height 31
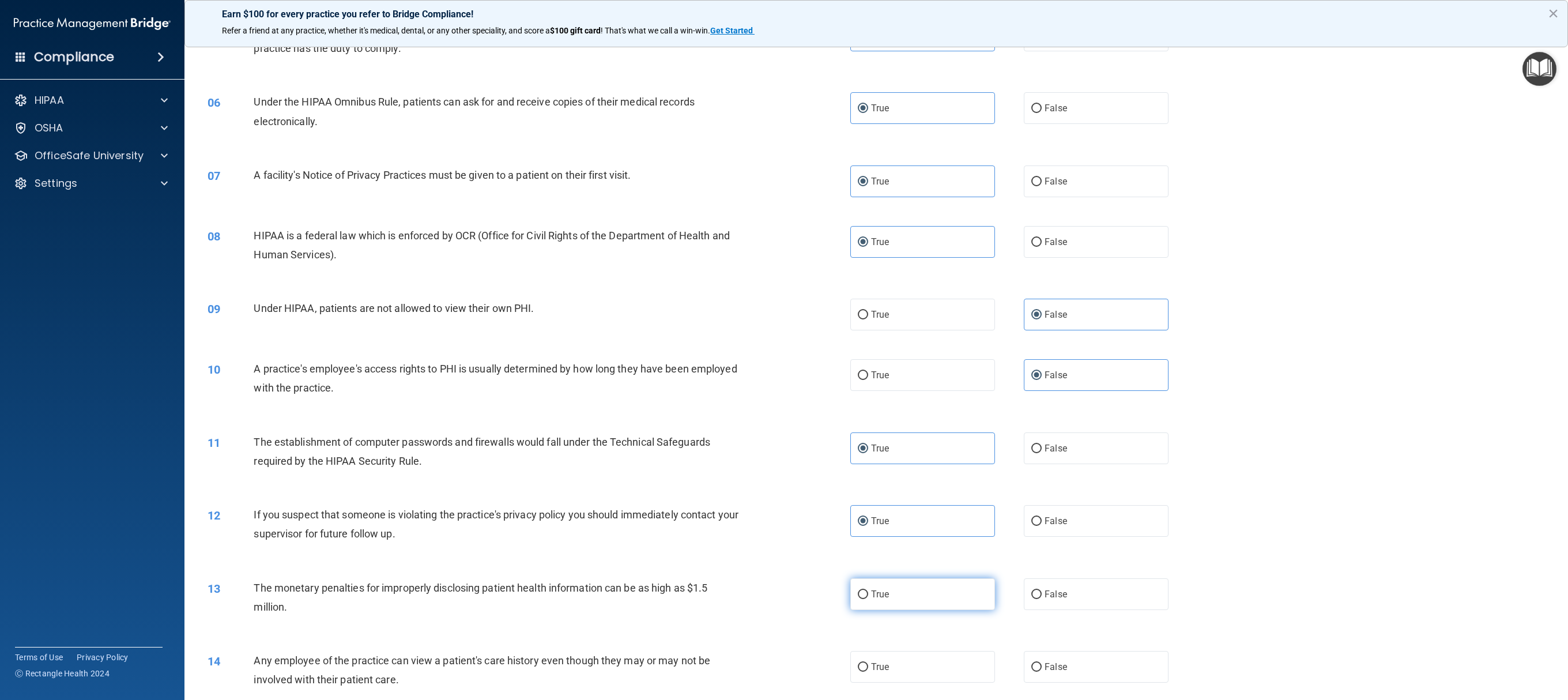
click at [784, 349] on input "True" at bounding box center [862, 595] width 10 height 9
radio input "true"
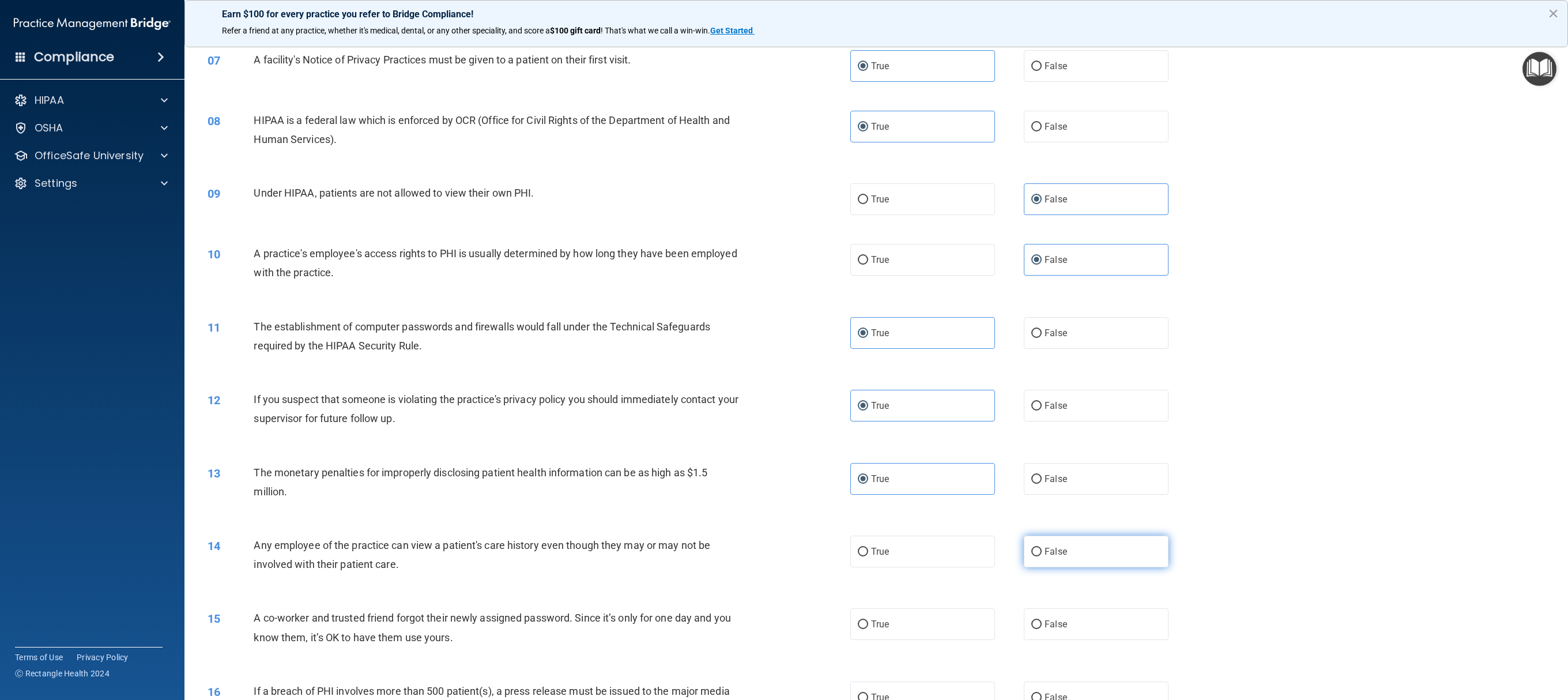
click at [784, 349] on input "False" at bounding box center [1036, 552] width 10 height 9
radio input "true"
click at [784, 349] on input "False" at bounding box center [1036, 552] width 10 height 9
click at [784, 349] on label "False" at bounding box center [1097, 551] width 145 height 31
click at [784, 349] on input "False" at bounding box center [1036, 552] width 10 height 9
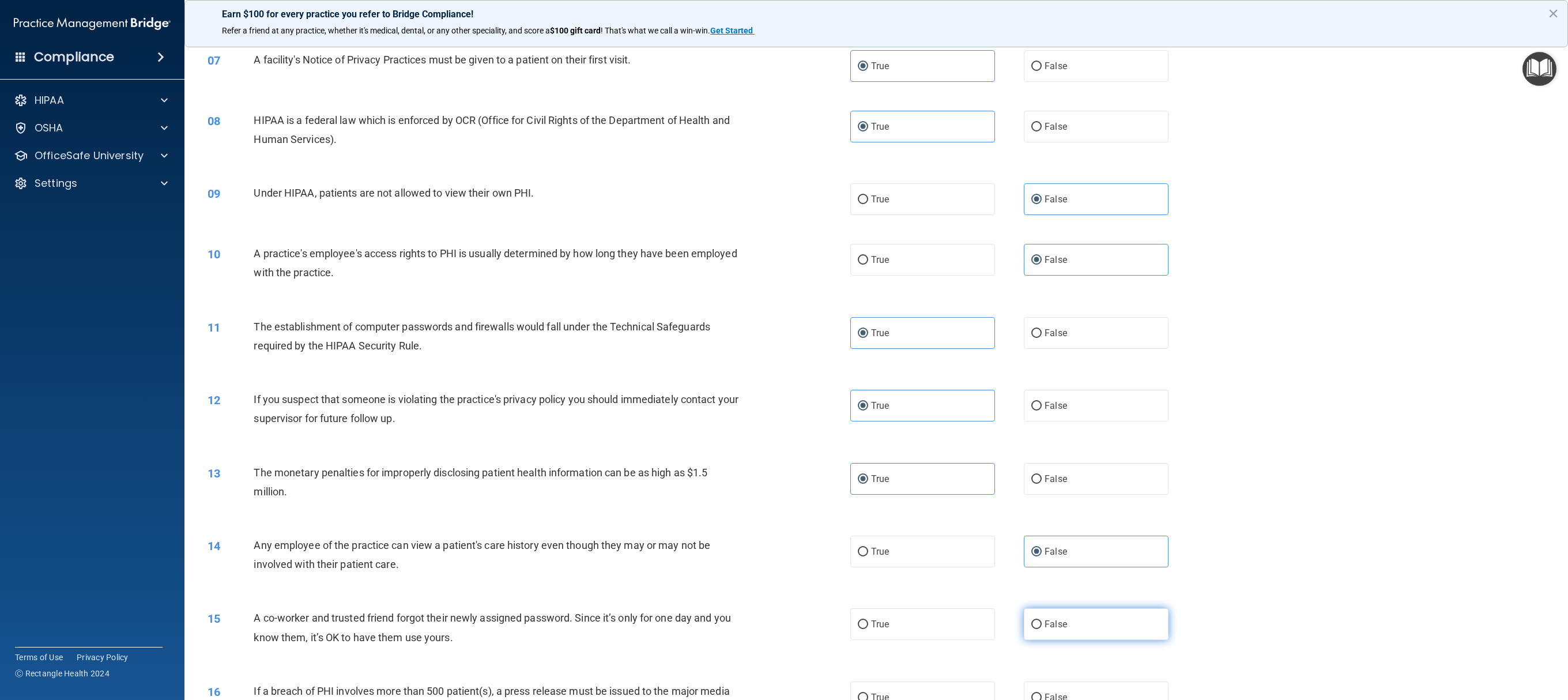
click at [784, 349] on label "False" at bounding box center [1097, 624] width 145 height 31
click at [784, 349] on input "False" at bounding box center [1036, 624] width 10 height 9
radio input "true"
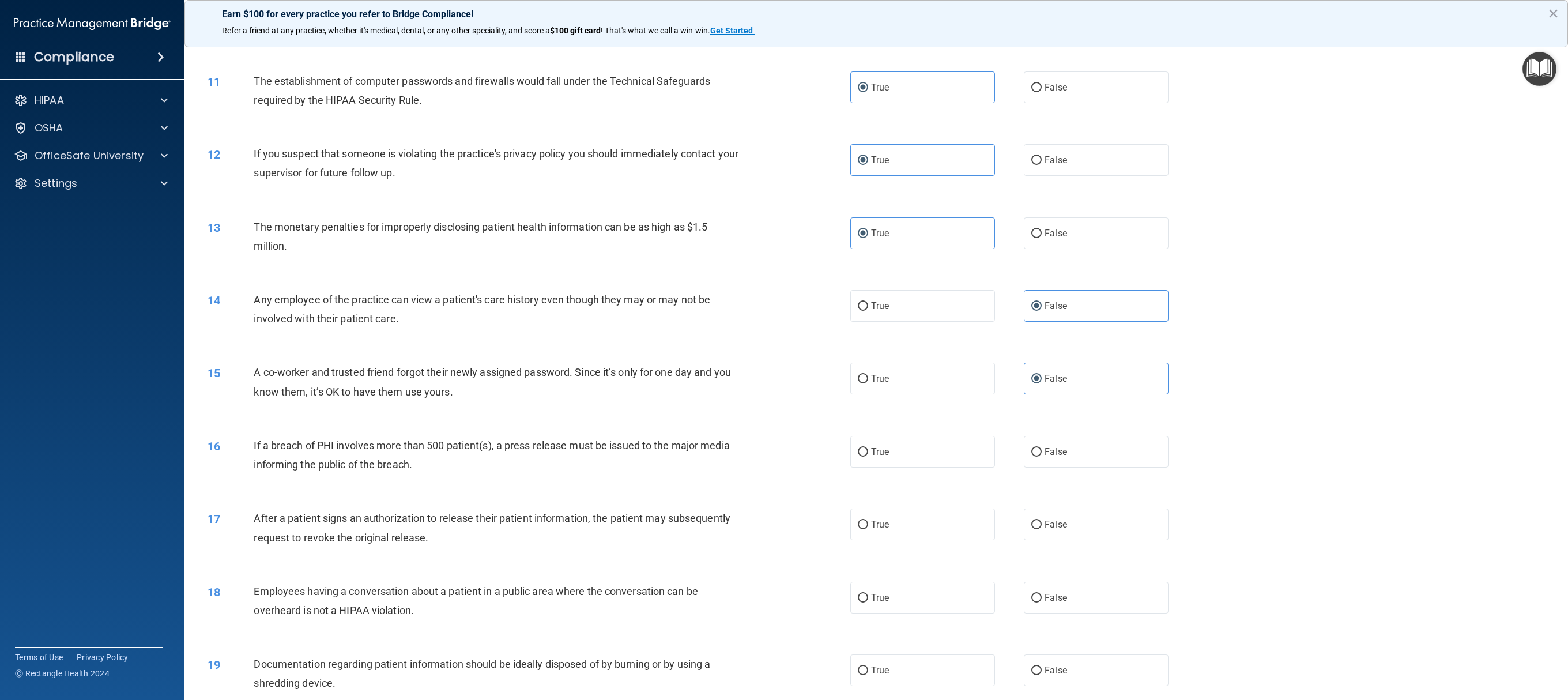
scroll to position [739, 0]
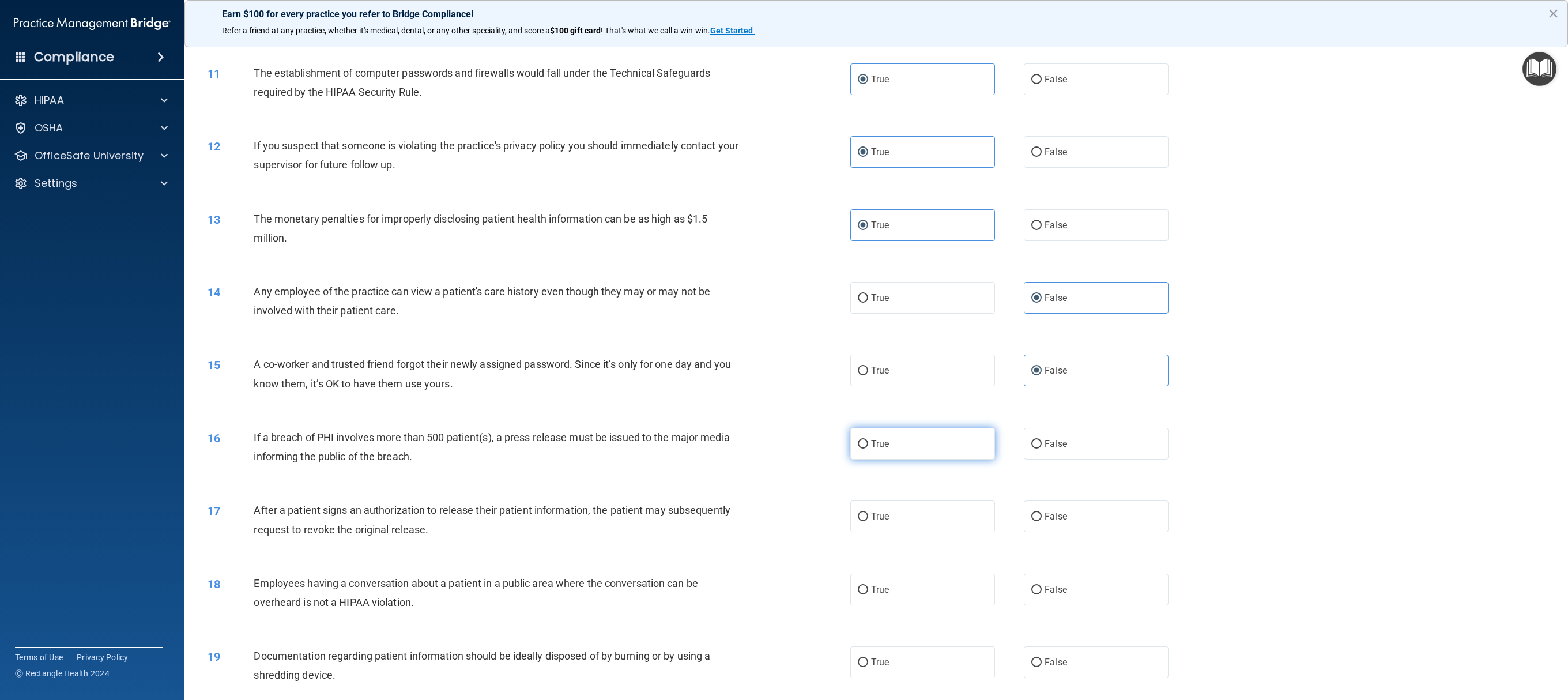
click at [784, 349] on label "True" at bounding box center [923, 443] width 145 height 31
click at [784, 349] on input "True" at bounding box center [862, 444] width 10 height 9
radio input "true"
click at [784, 349] on label "True" at bounding box center [923, 516] width 145 height 31
click at [784, 349] on input "True" at bounding box center [862, 517] width 10 height 9
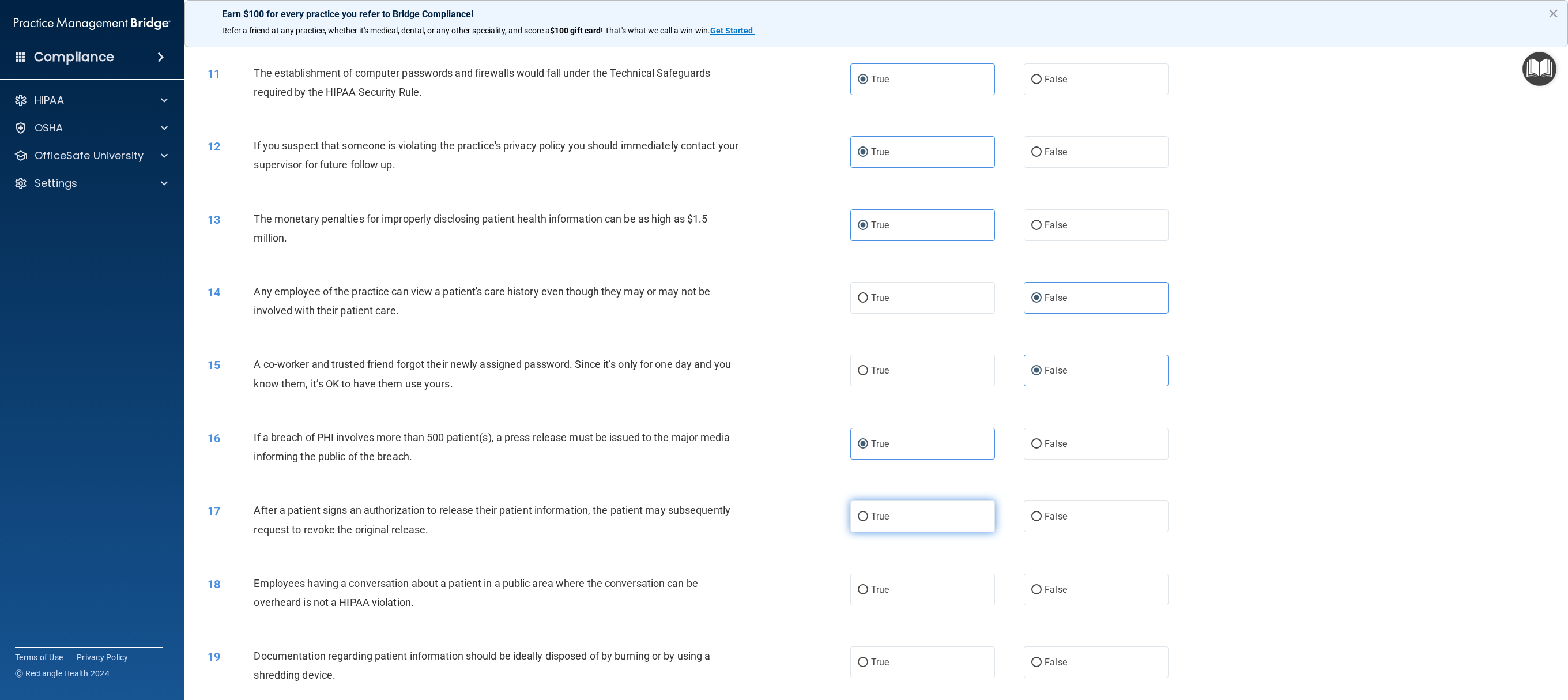
radio input "true"
click at [784, 349] on label "False" at bounding box center [1097, 589] width 145 height 31
click at [784, 349] on input "False" at bounding box center [1036, 590] width 10 height 9
radio input "true"
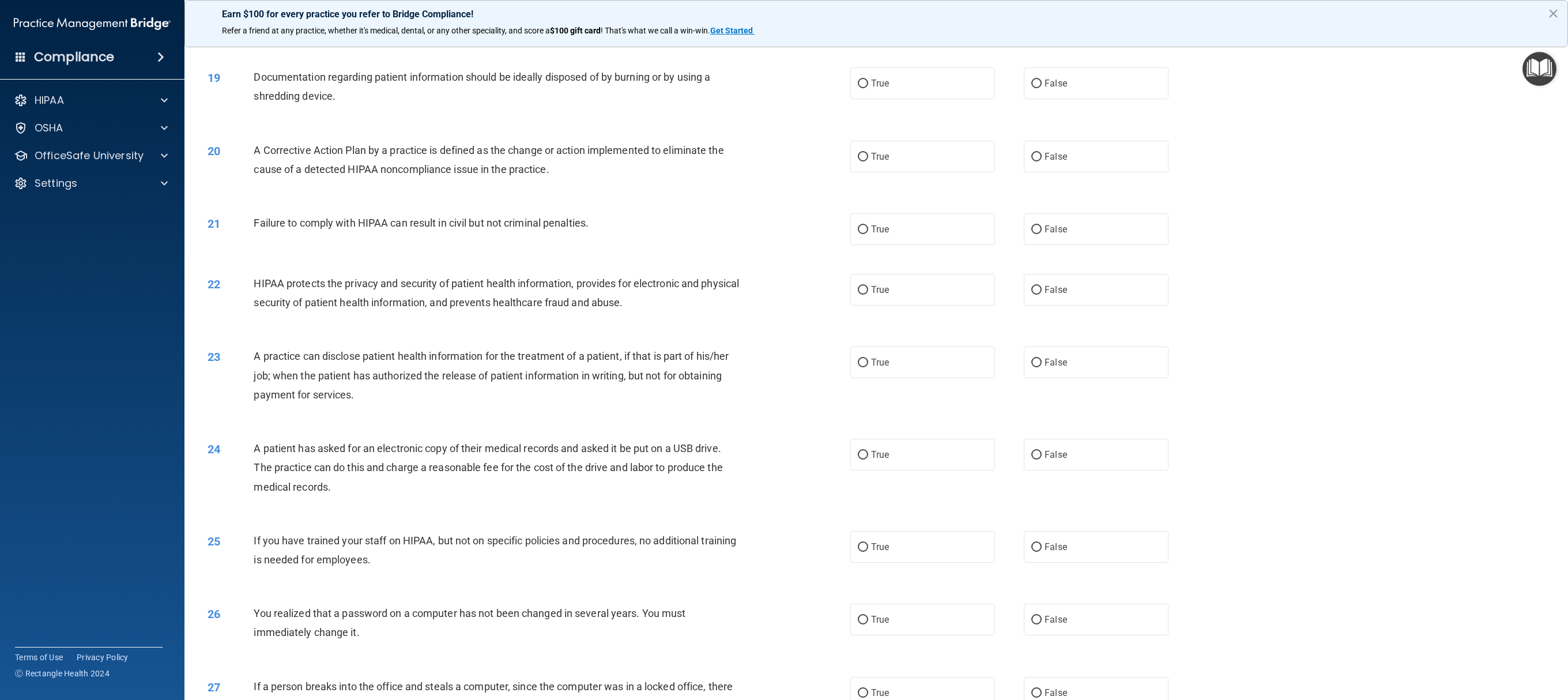
scroll to position [1326, 0]
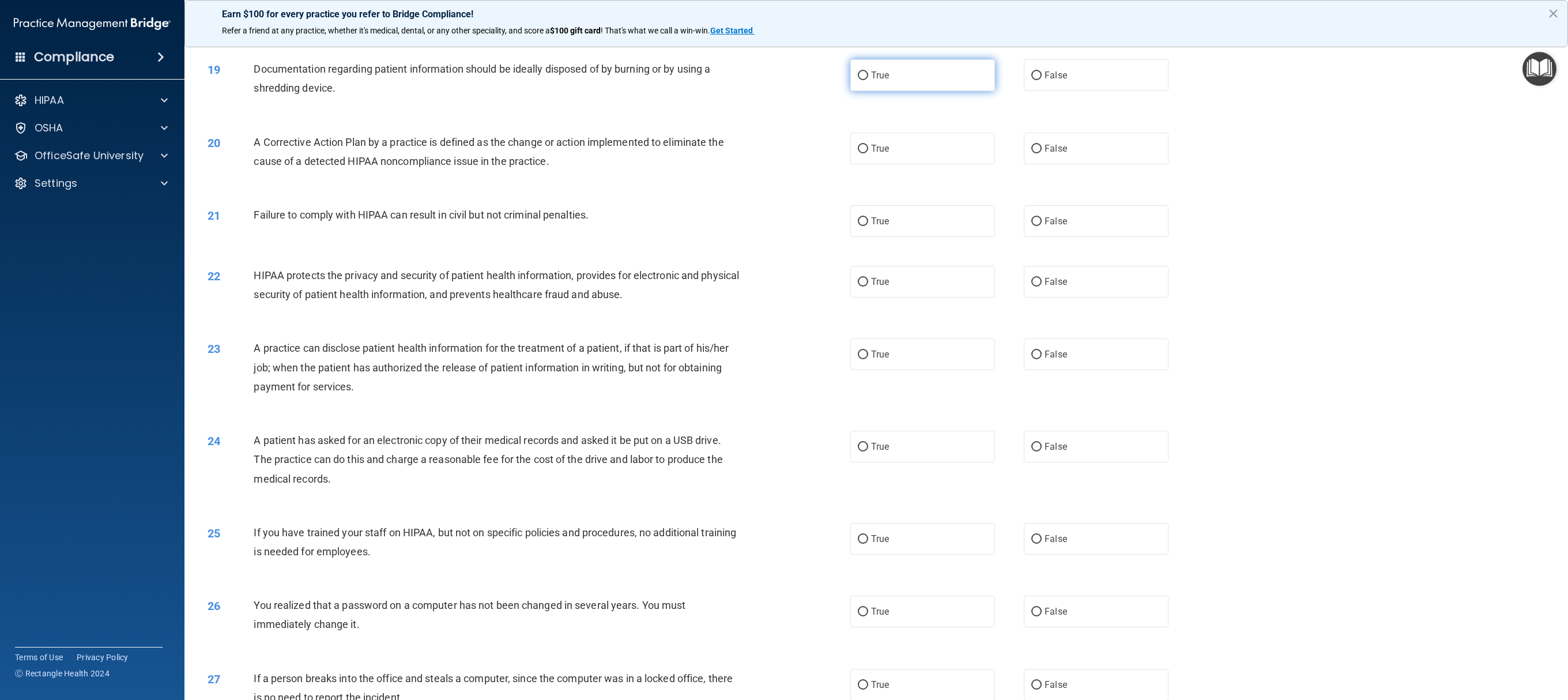
click at [784, 69] on label "True" at bounding box center [923, 75] width 145 height 31
click at [784, 72] on input "True" at bounding box center [862, 76] width 10 height 9
radio input "true"
click at [784, 155] on label "True" at bounding box center [923, 148] width 145 height 31
click at [784, 154] on input "True" at bounding box center [862, 149] width 10 height 9
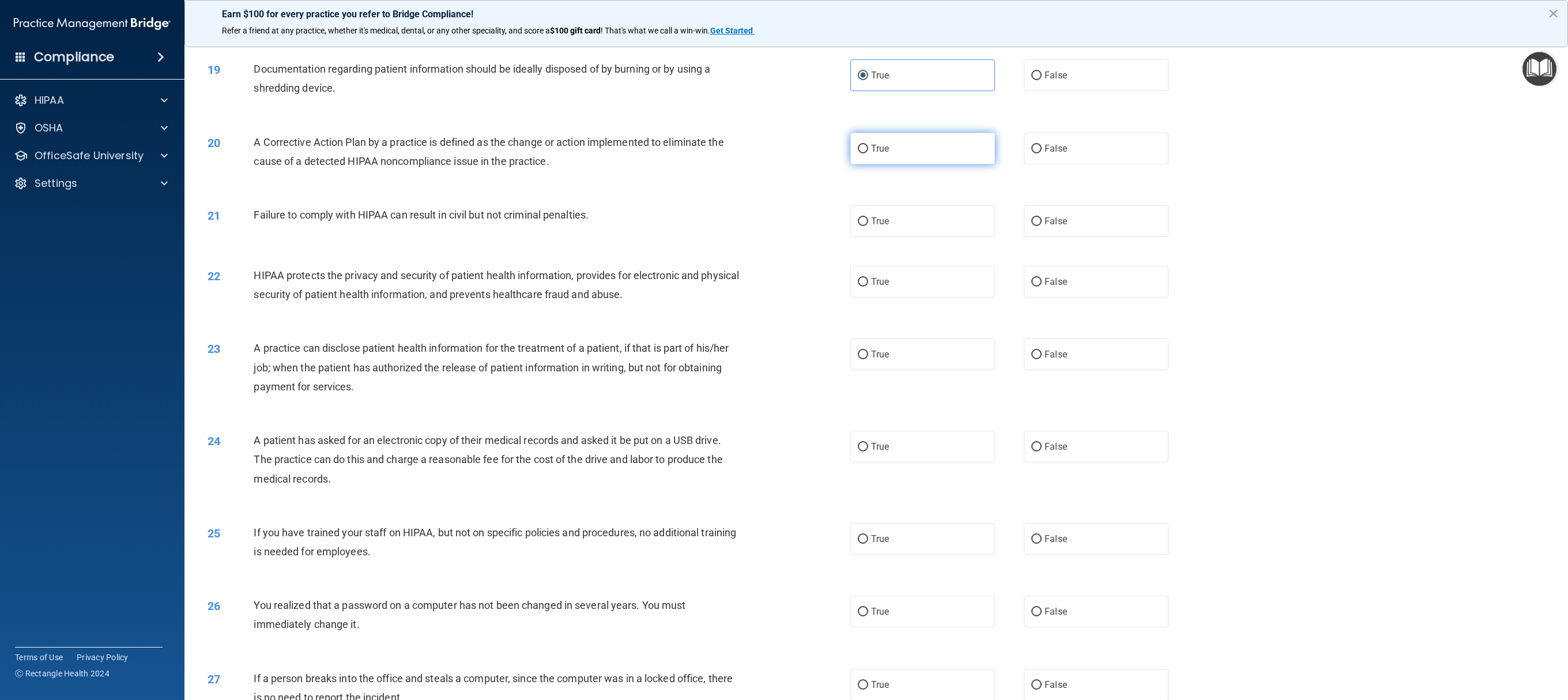
radio input "true"
click at [784, 227] on label "False" at bounding box center [1097, 220] width 145 height 31
click at [784, 226] on input "False" at bounding box center [1036, 221] width 10 height 9
radio input "true"
click at [784, 280] on label "True" at bounding box center [923, 281] width 145 height 31
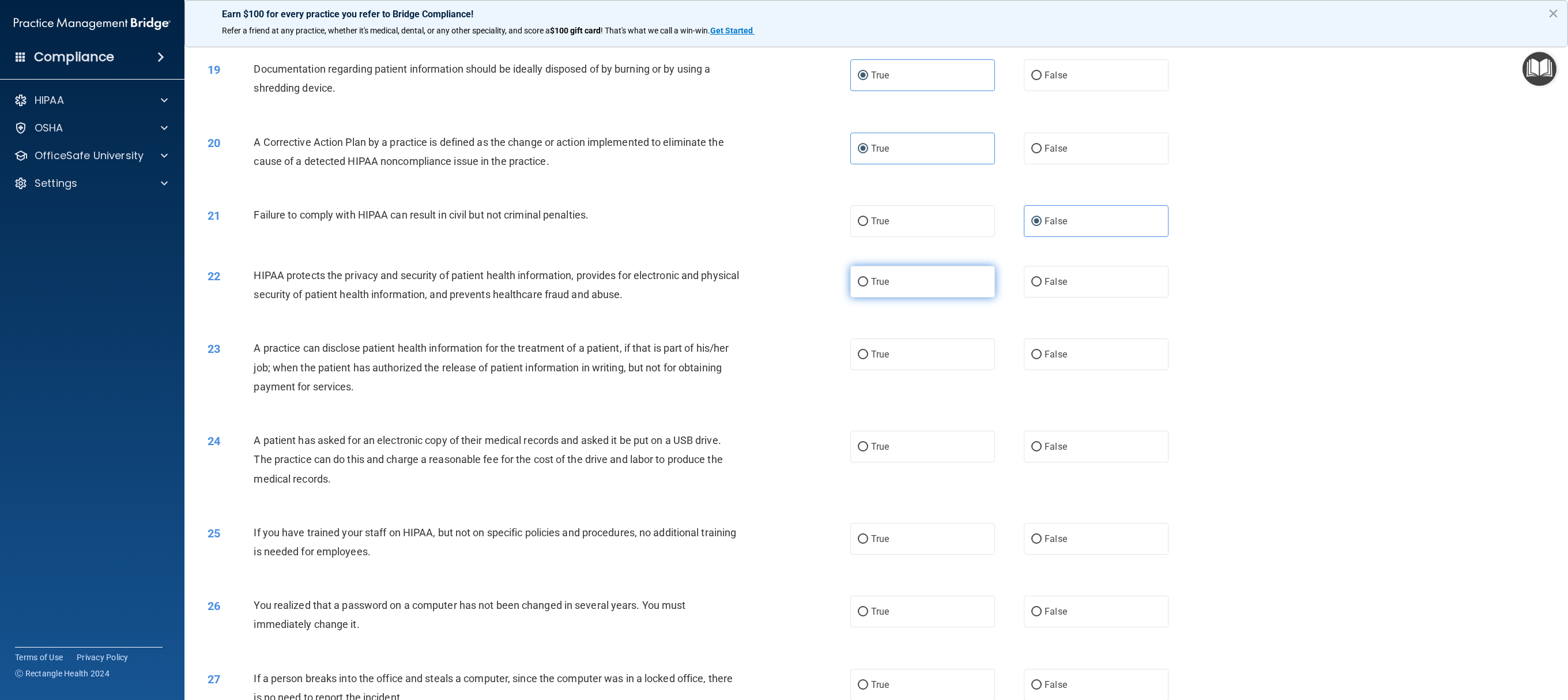
click at [784, 280] on input "True" at bounding box center [862, 282] width 10 height 9
radio input "true"
click at [784, 349] on label "True" at bounding box center [923, 354] width 145 height 31
click at [784, 349] on input "True" at bounding box center [862, 355] width 10 height 9
radio input "true"
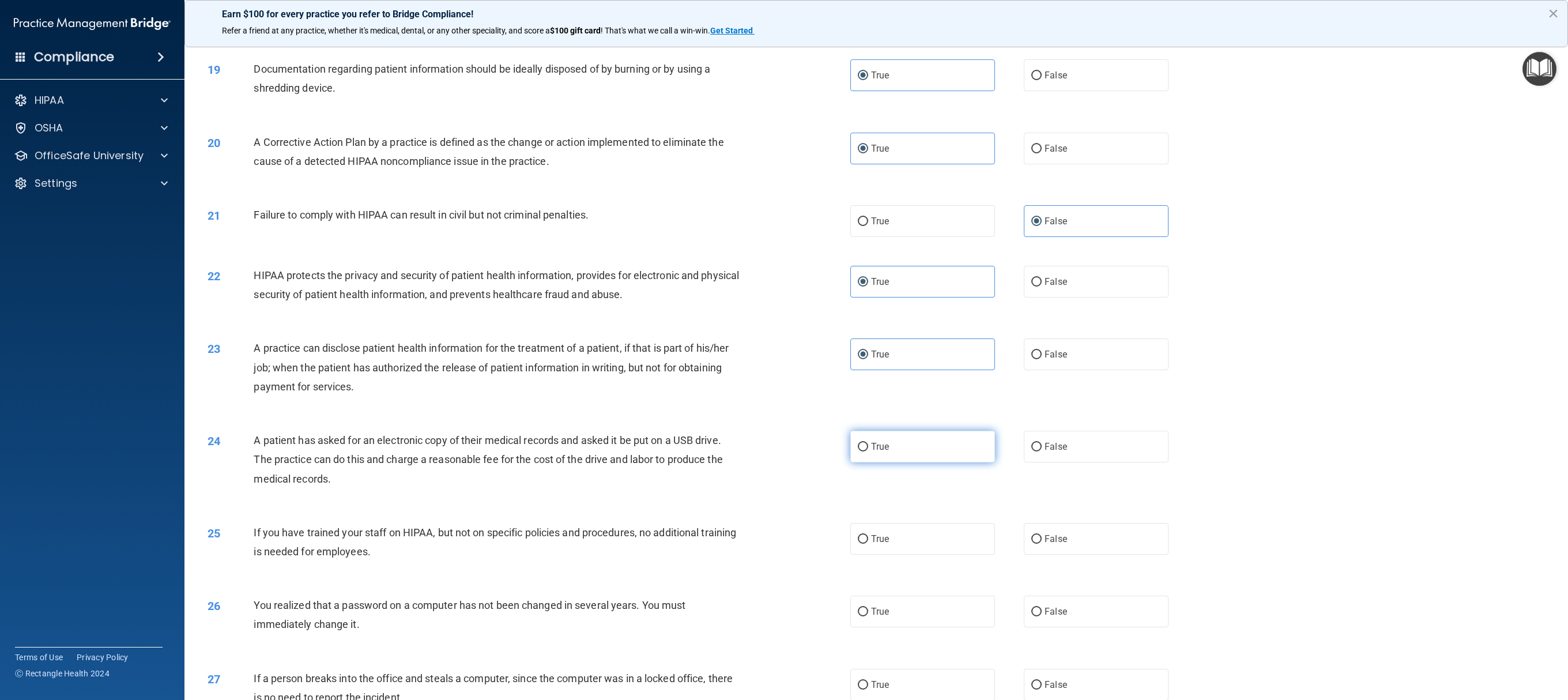
click at [784, 349] on label "True" at bounding box center [923, 446] width 145 height 31
click at [784, 349] on input "True" at bounding box center [862, 447] width 10 height 9
radio input "true"
click at [784, 349] on span "False" at bounding box center [1056, 539] width 23 height 11
click at [784, 349] on input "False" at bounding box center [1036, 539] width 10 height 9
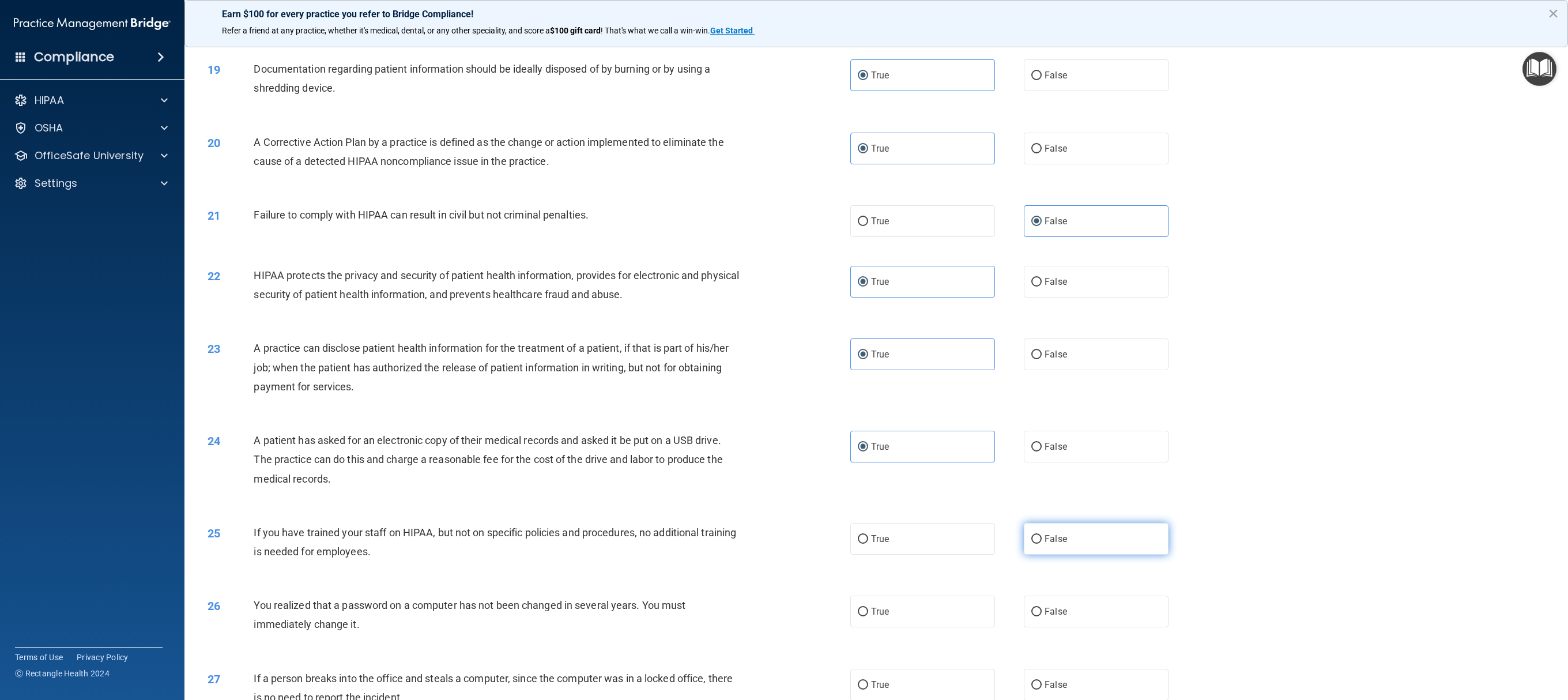
radio input "true"
click at [784, 349] on label "True" at bounding box center [923, 611] width 145 height 31
click at [784, 349] on input "True" at bounding box center [862, 611] width 10 height 9
radio input "true"
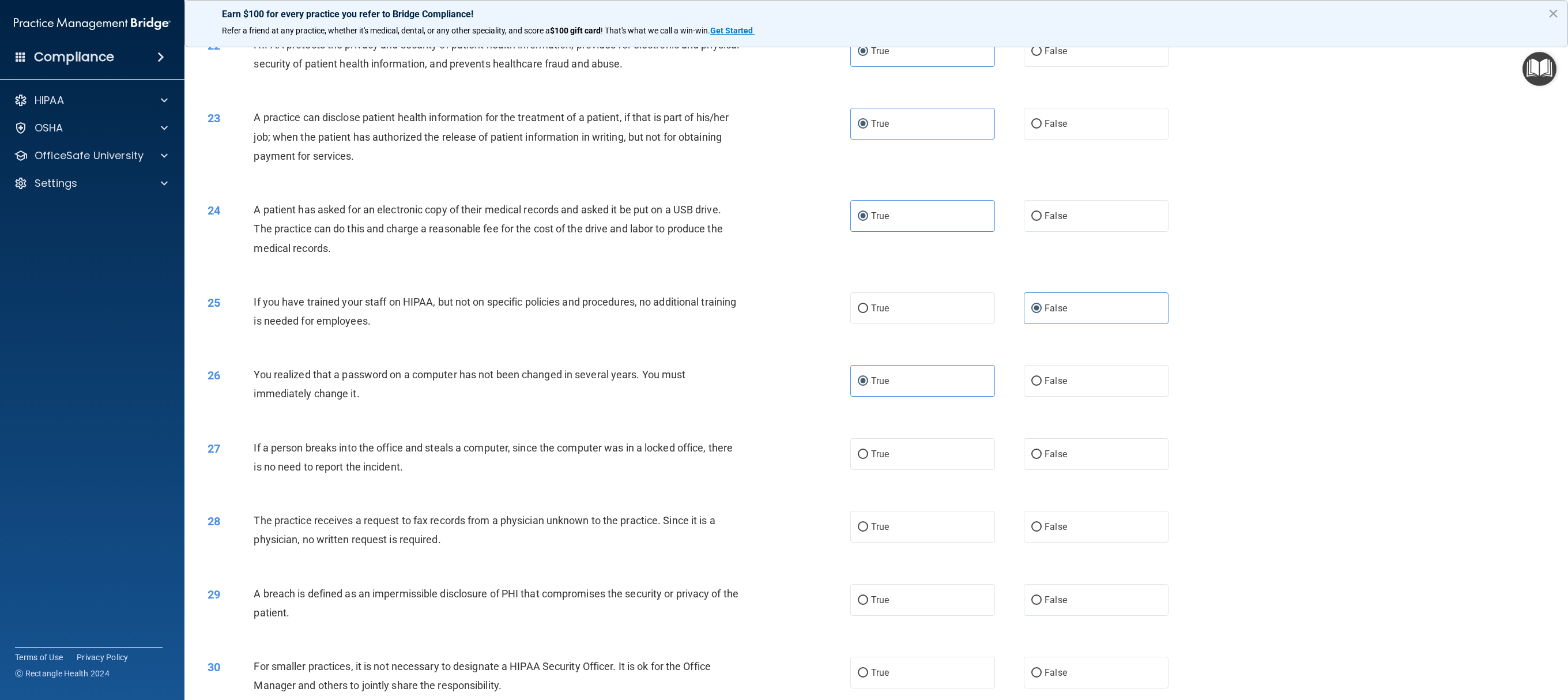
scroll to position [1648, 0]
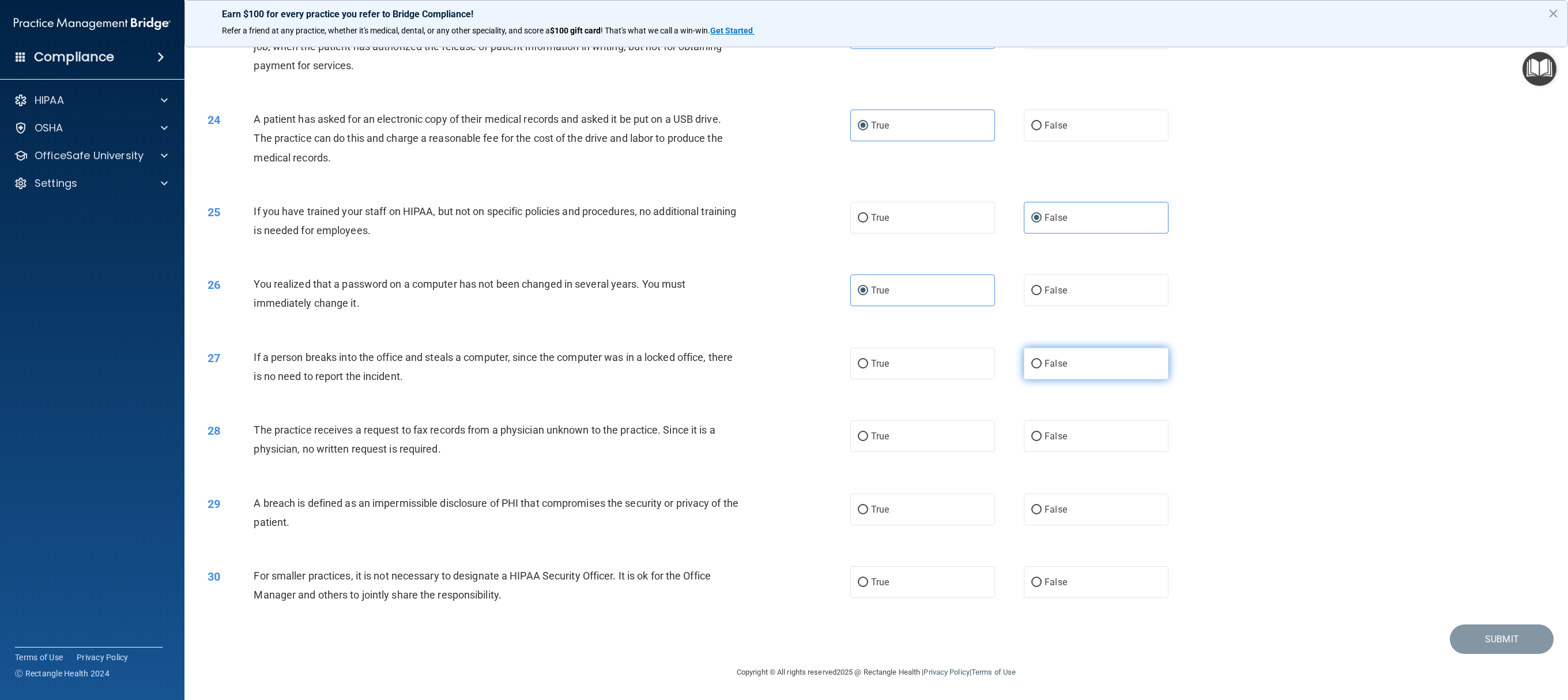
click at [784, 349] on label "False" at bounding box center [1097, 363] width 145 height 31
click at [784, 349] on input "False" at bounding box center [1036, 364] width 10 height 9
radio input "true"
click at [784, 349] on label "False" at bounding box center [1097, 435] width 145 height 31
click at [784, 349] on input "False" at bounding box center [1036, 436] width 10 height 9
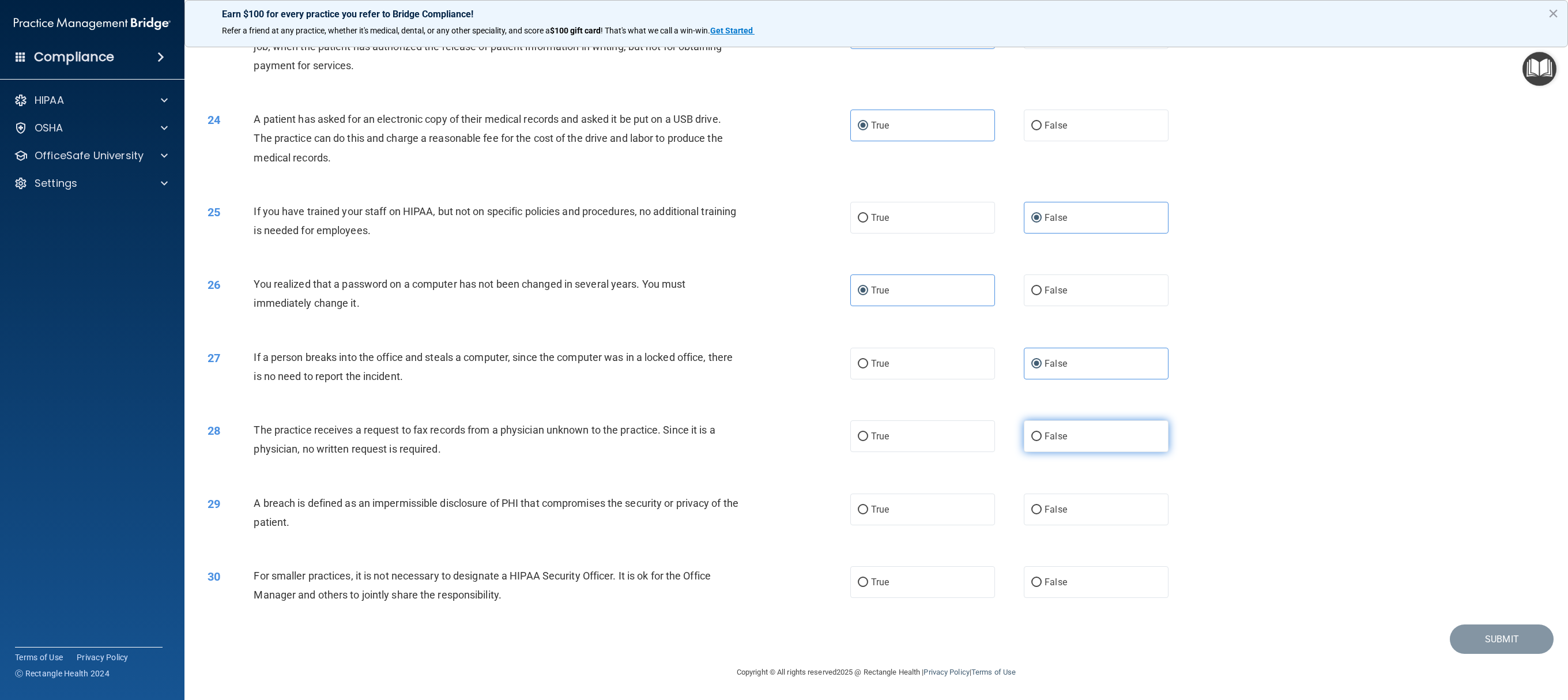
radio input "true"
click at [784, 349] on label "True" at bounding box center [923, 509] width 145 height 31
click at [784, 349] on input "True" at bounding box center [862, 510] width 10 height 9
radio input "true"
click at [784, 349] on label "True" at bounding box center [923, 582] width 145 height 31
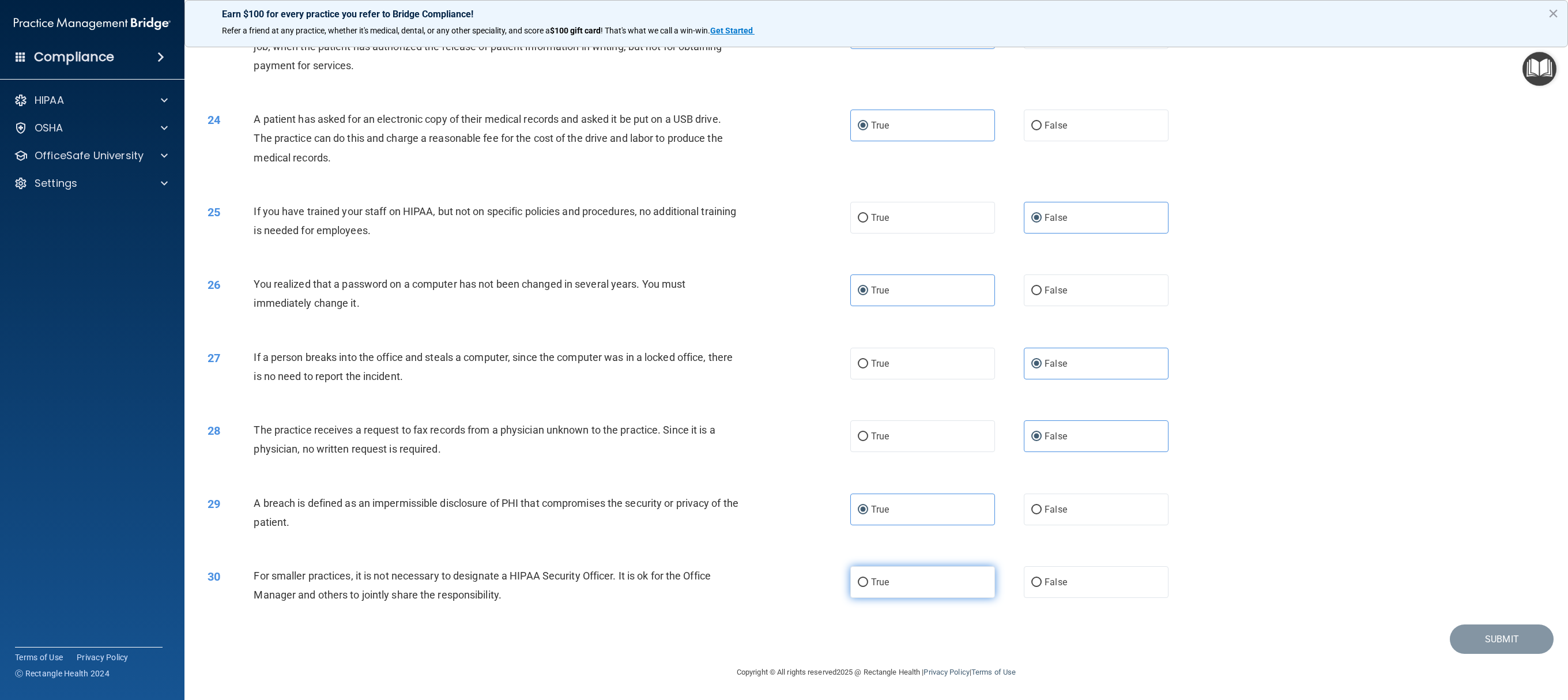
click at [784, 349] on input "True" at bounding box center [862, 583] width 10 height 9
radio input "true"
click at [784, 349] on label "False" at bounding box center [1097, 582] width 145 height 31
click at [784, 349] on input "False" at bounding box center [1036, 583] width 10 height 9
radio input "true"
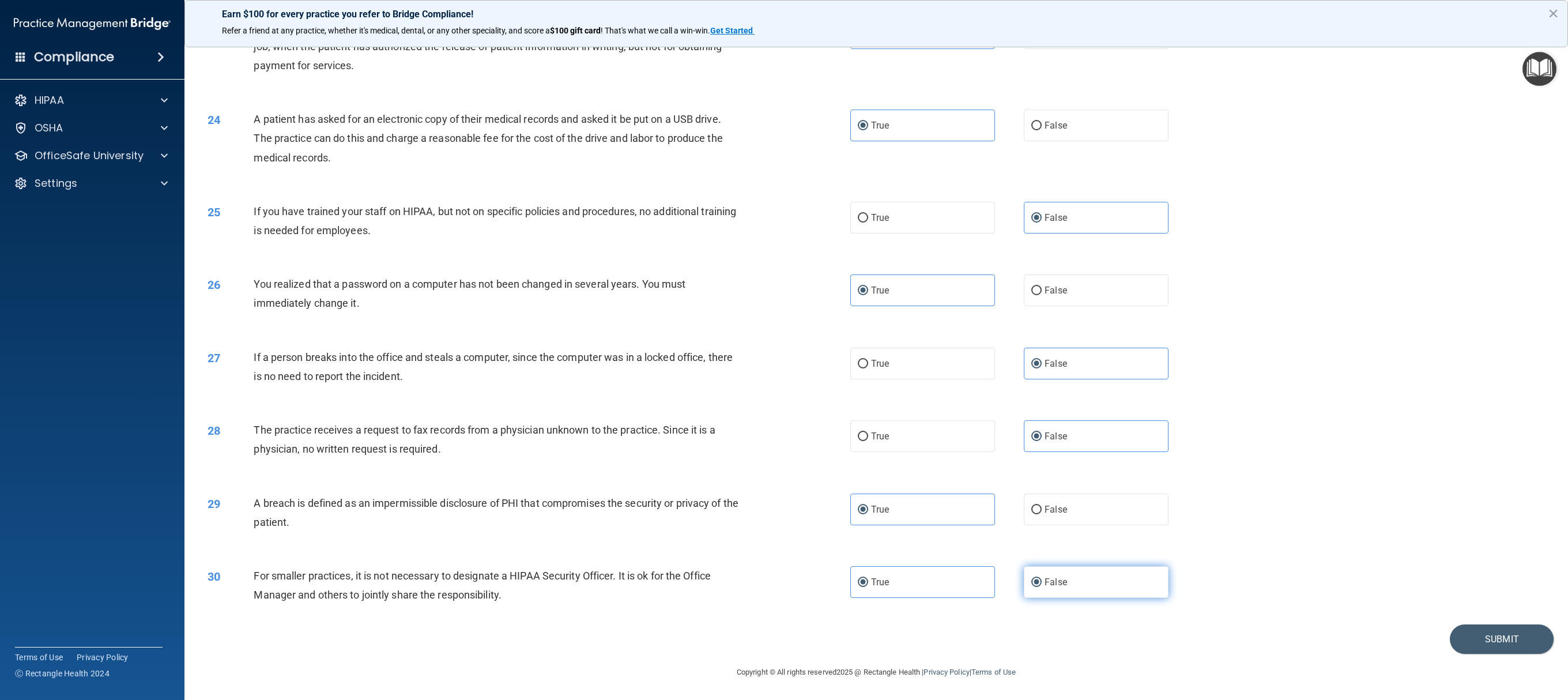
radio input "false"
click at [784, 349] on button "Submit" at bounding box center [1501, 639] width 104 height 30
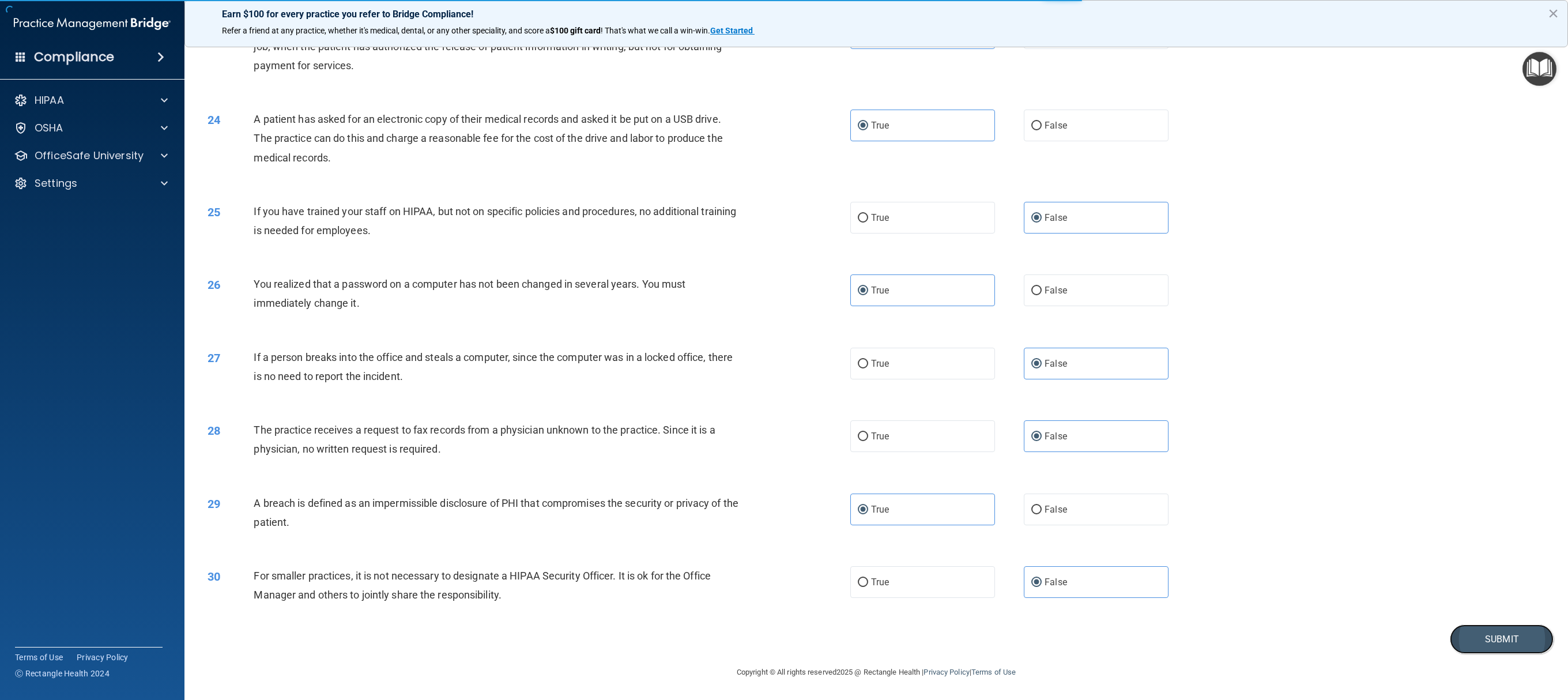
click at [784, 349] on button "Submit" at bounding box center [1501, 639] width 104 height 30
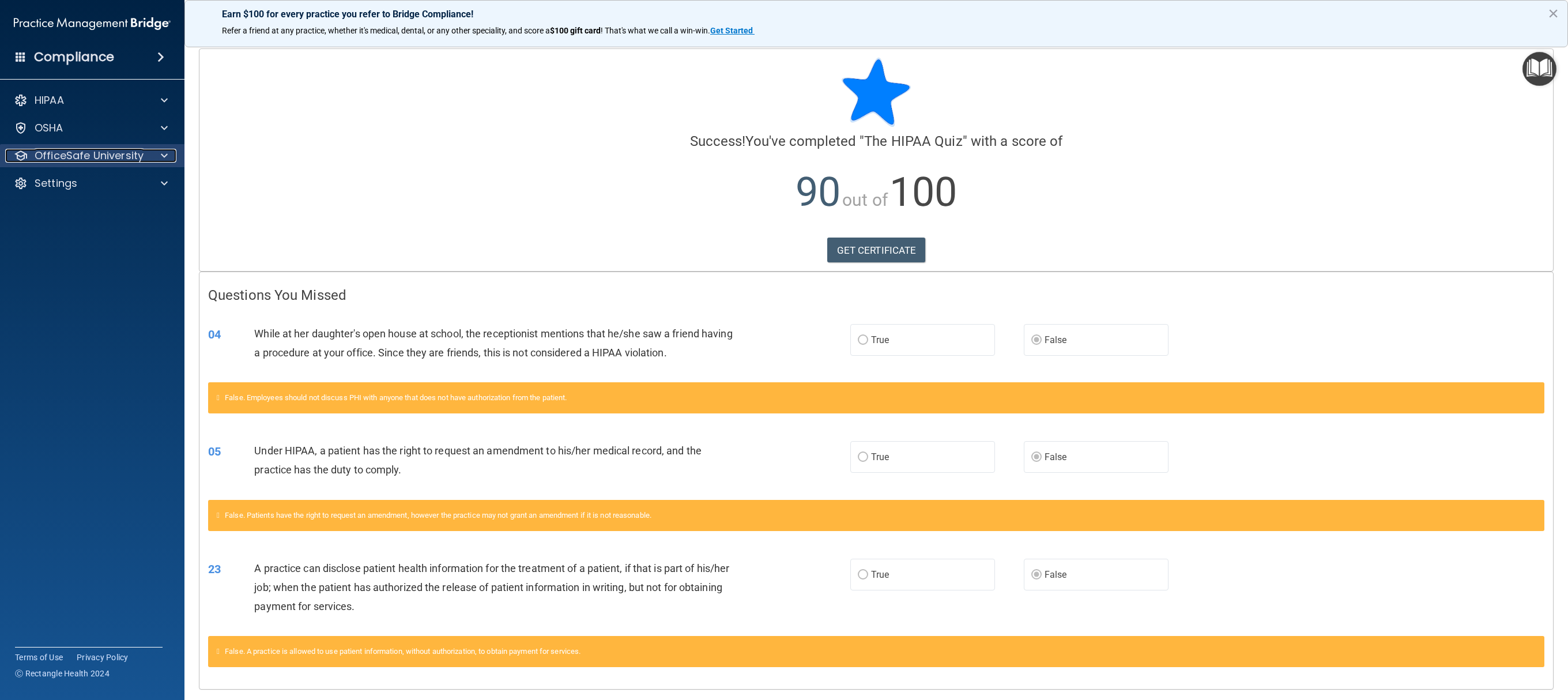
click at [75, 157] on p "OfficeSafe University" at bounding box center [88, 155] width 109 height 14
click at [115, 181] on div "HIPAA Training" at bounding box center [86, 183] width 158 height 11
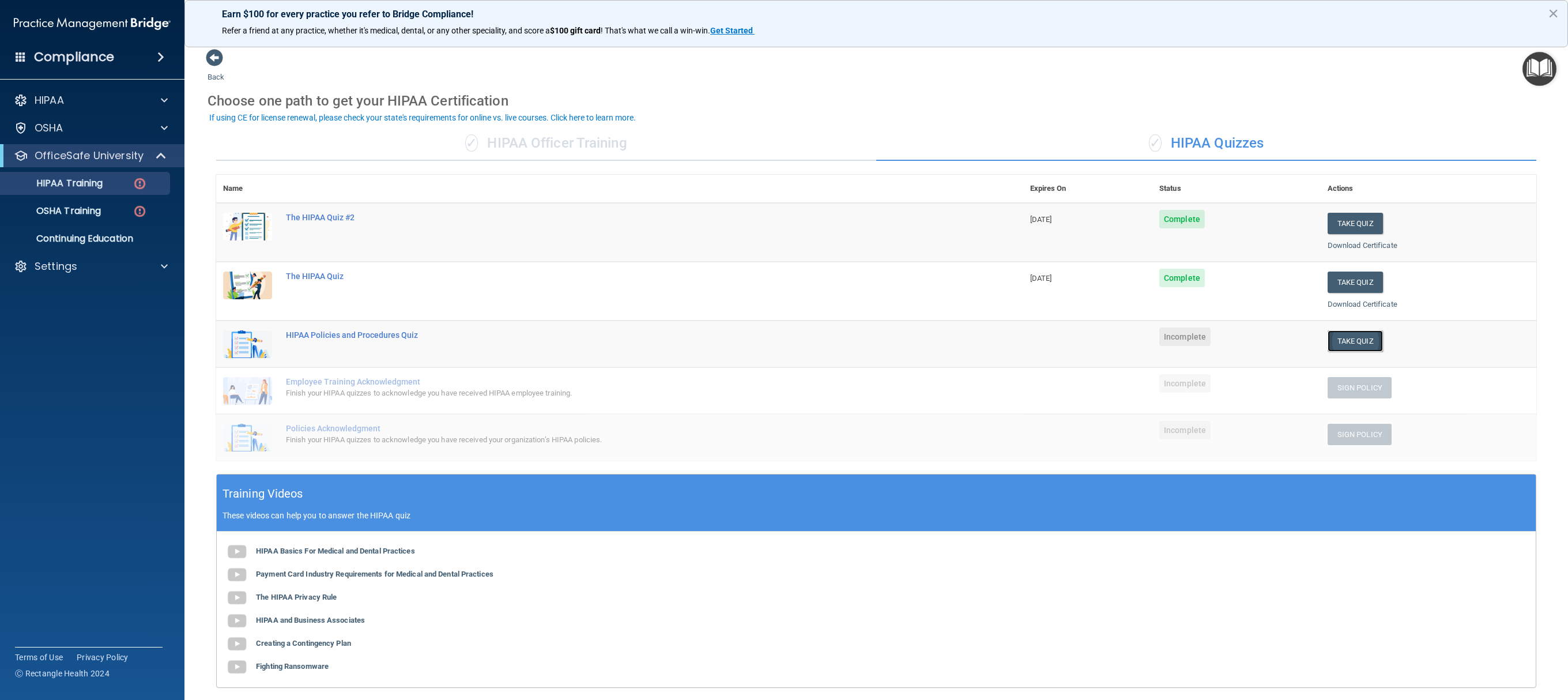
click at [784, 341] on button "Take Quiz" at bounding box center [1355, 341] width 56 height 22
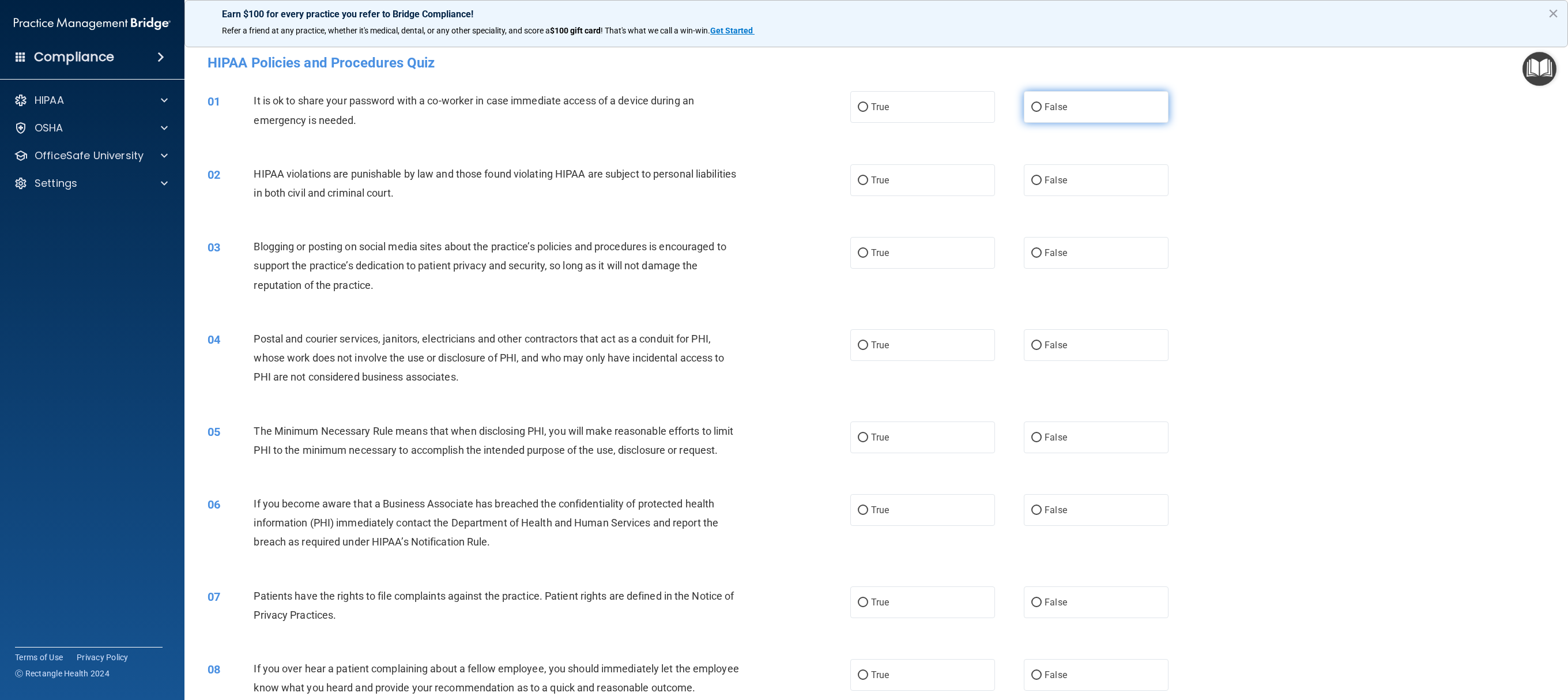
click at [784, 103] on label "False" at bounding box center [1097, 106] width 145 height 31
click at [784, 103] on input "False" at bounding box center [1036, 107] width 10 height 9
radio input "true"
click at [784, 184] on span "True" at bounding box center [880, 180] width 18 height 11
click at [784, 184] on input "True" at bounding box center [862, 180] width 10 height 9
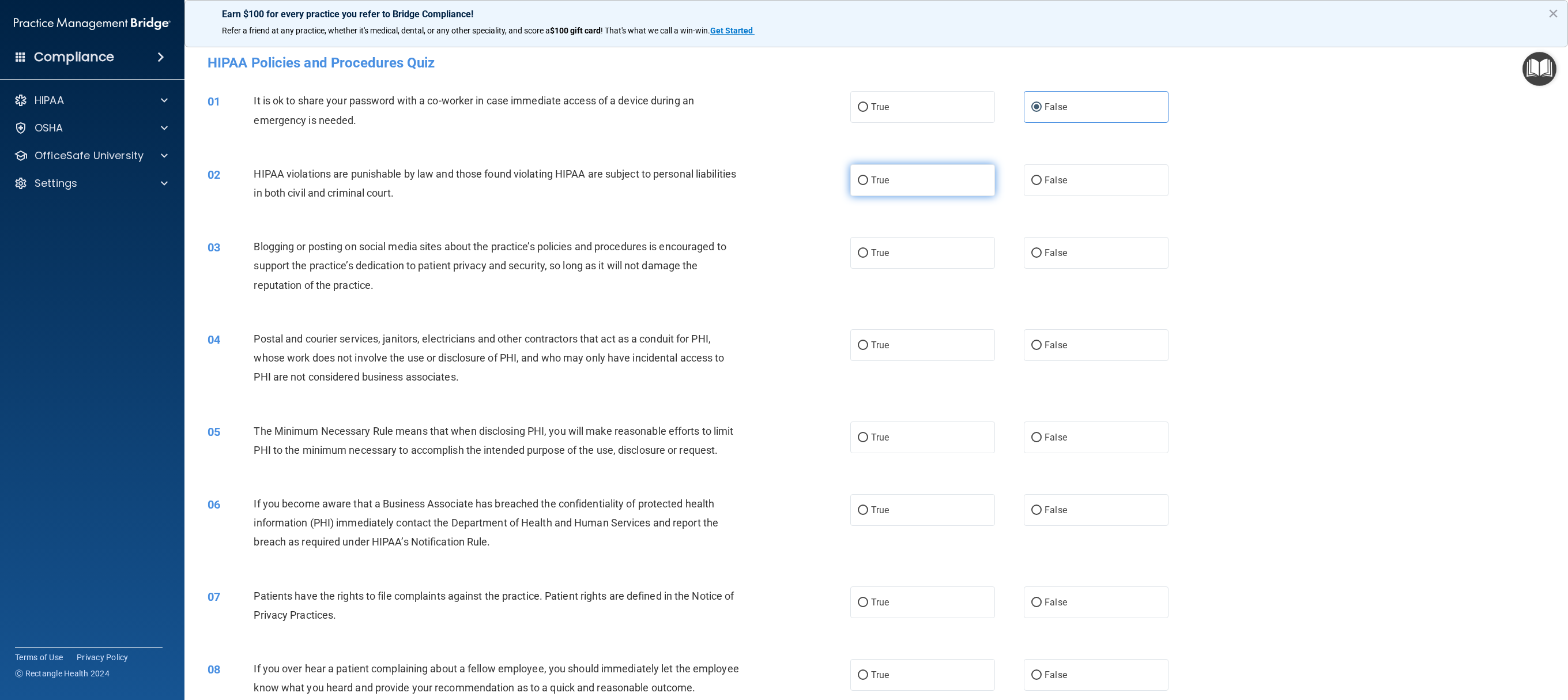
radio input "true"
click at [784, 241] on label "False" at bounding box center [1097, 253] width 145 height 31
click at [784, 249] on input "False" at bounding box center [1036, 253] width 10 height 9
radio input "true"
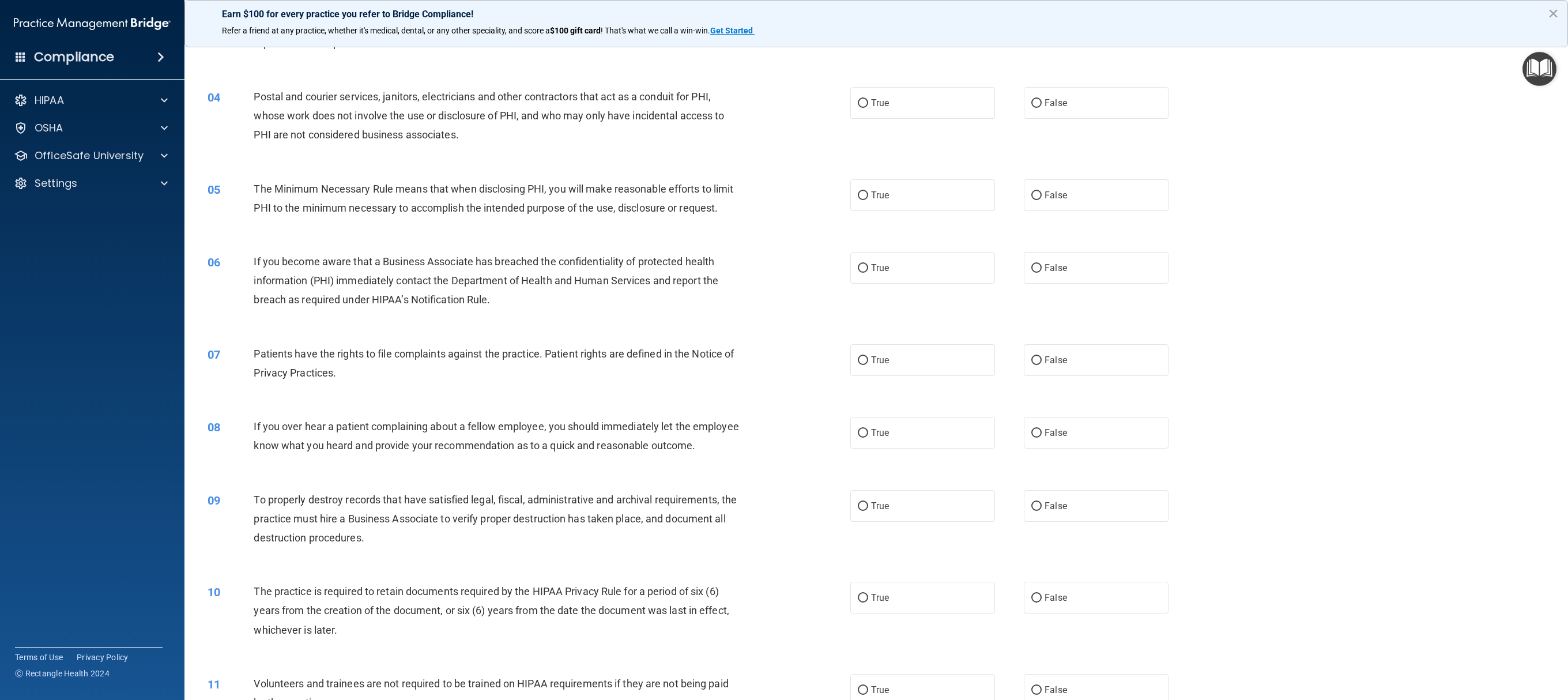
scroll to position [250, 0]
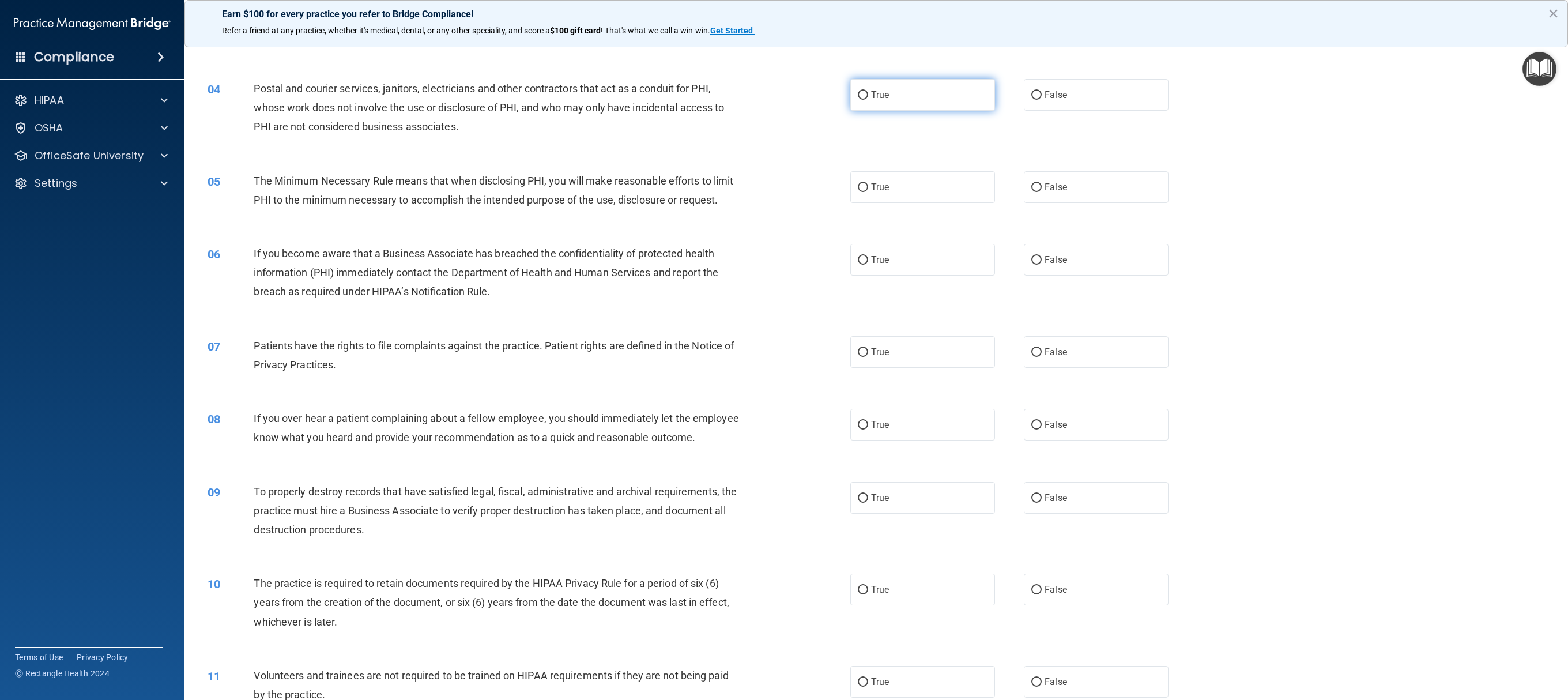
click at [784, 93] on label "True" at bounding box center [923, 94] width 145 height 31
click at [784, 93] on input "True" at bounding box center [862, 95] width 10 height 9
radio input "true"
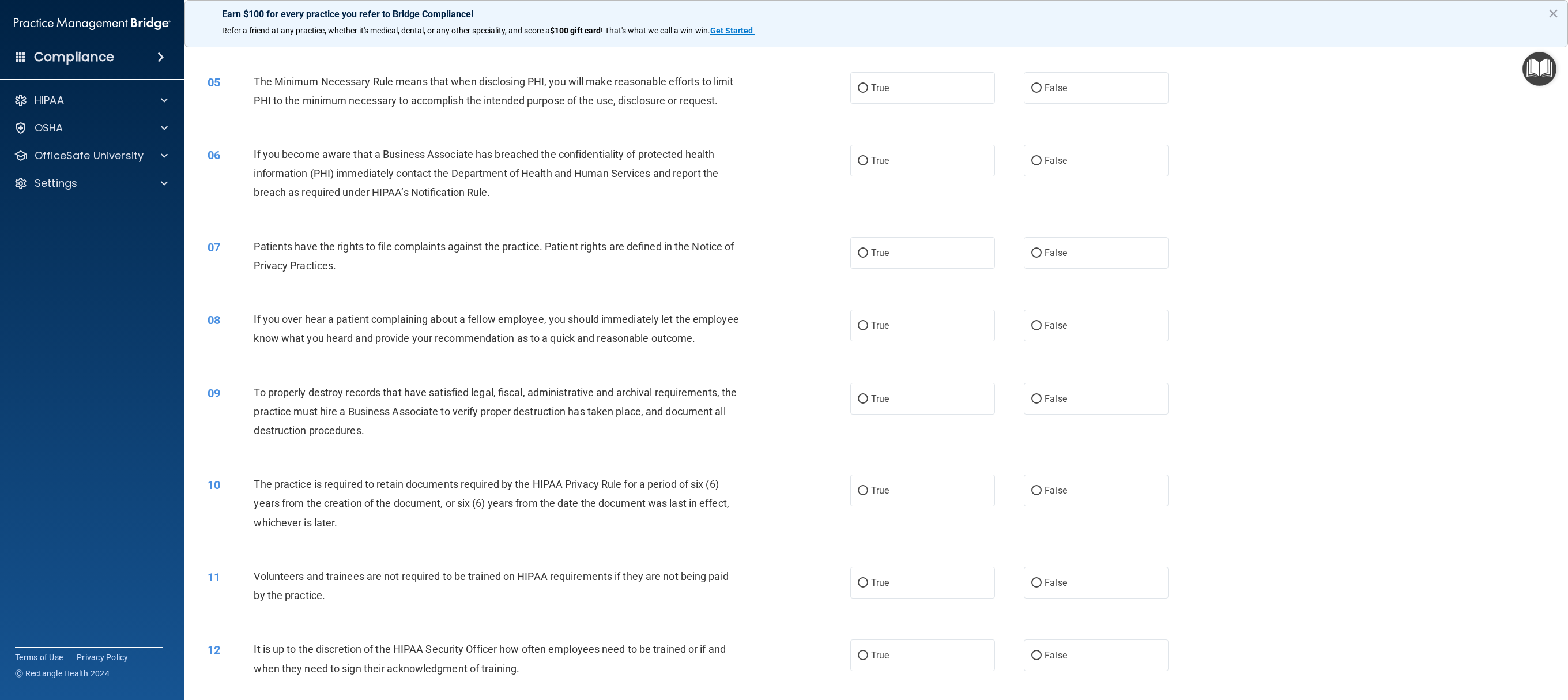
scroll to position [359, 0]
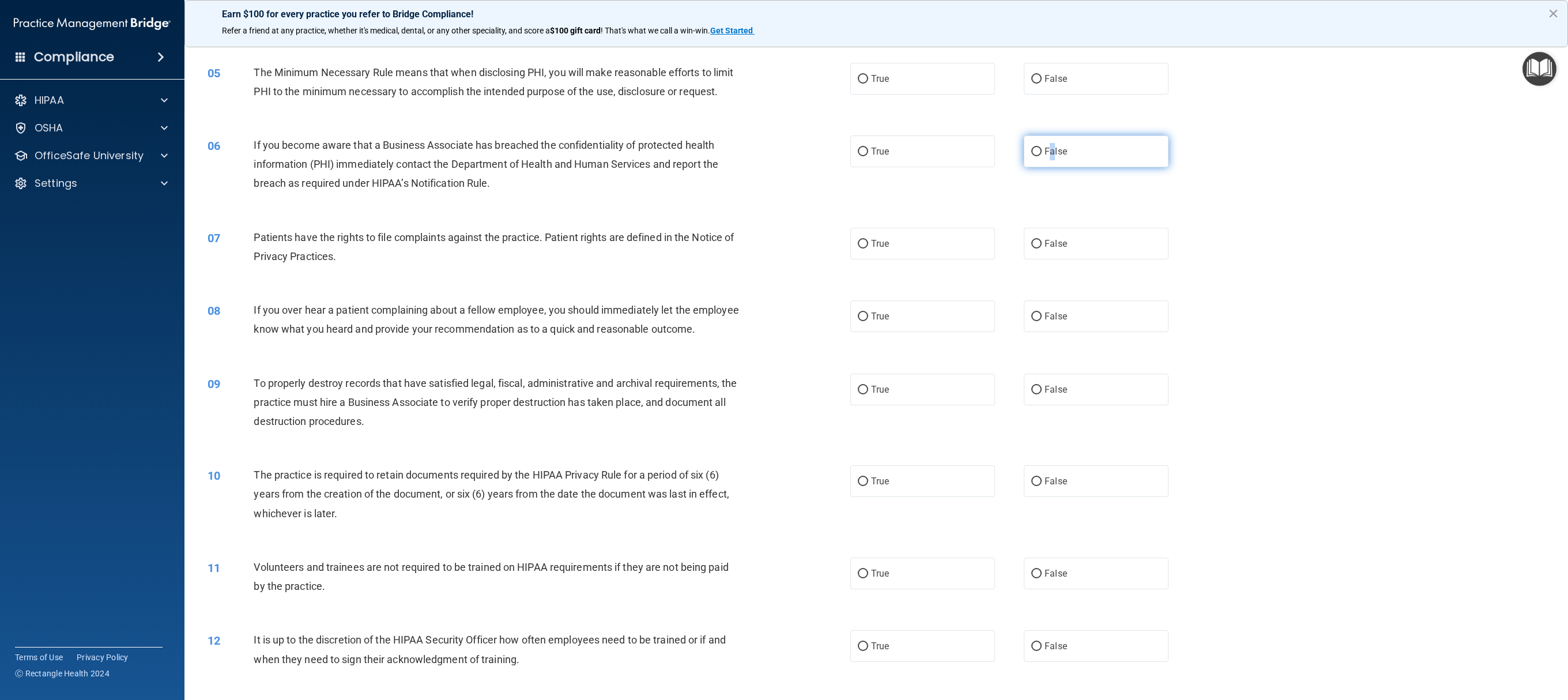
click at [784, 157] on span "False" at bounding box center [1056, 151] width 23 height 11
click at [784, 167] on label "False" at bounding box center [1097, 150] width 145 height 31
click at [784, 156] on input "False" at bounding box center [1036, 151] width 10 height 9
radio input "true"
click at [784, 78] on label "True" at bounding box center [923, 78] width 145 height 31
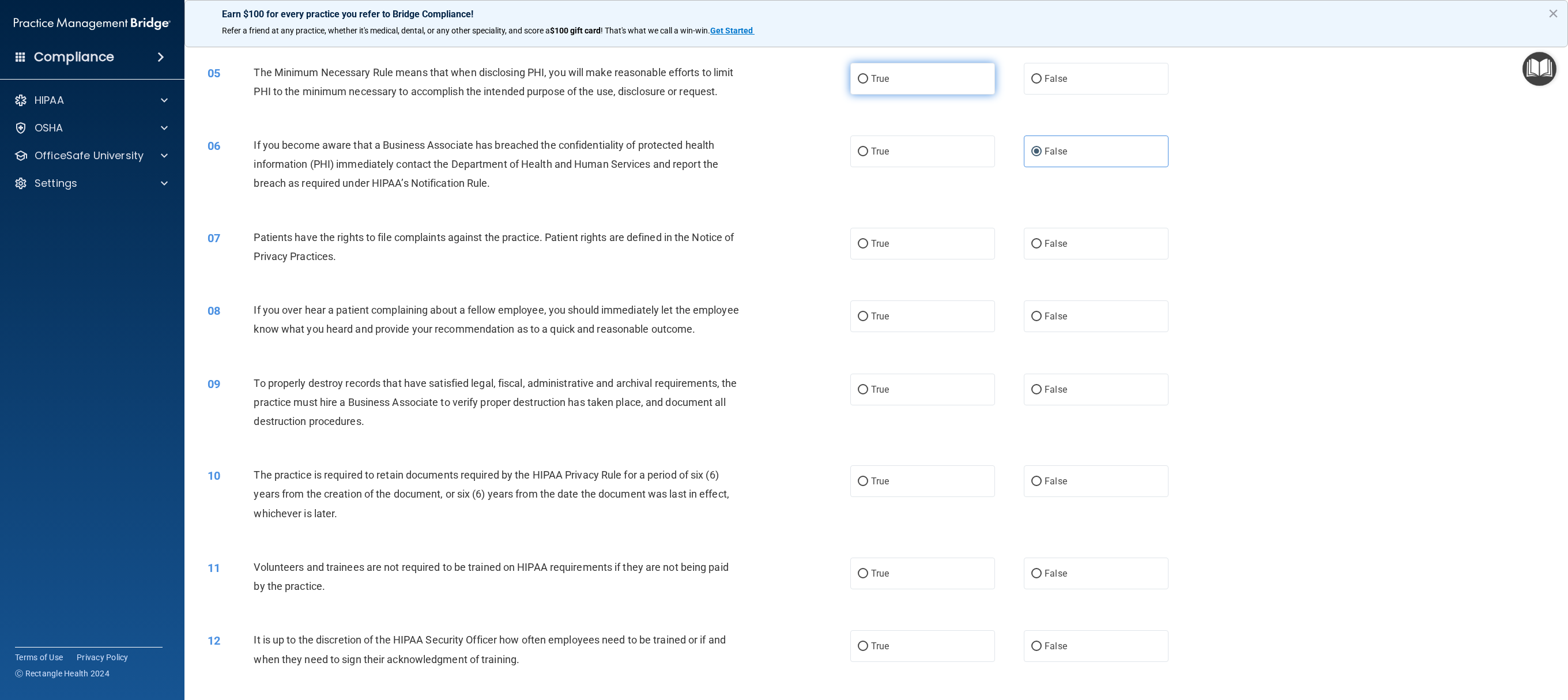
click at [784, 78] on input "True" at bounding box center [862, 79] width 10 height 9
radio input "true"
click at [784, 259] on label "True" at bounding box center [923, 243] width 145 height 31
click at [784, 249] on input "True" at bounding box center [862, 244] width 10 height 9
radio input "true"
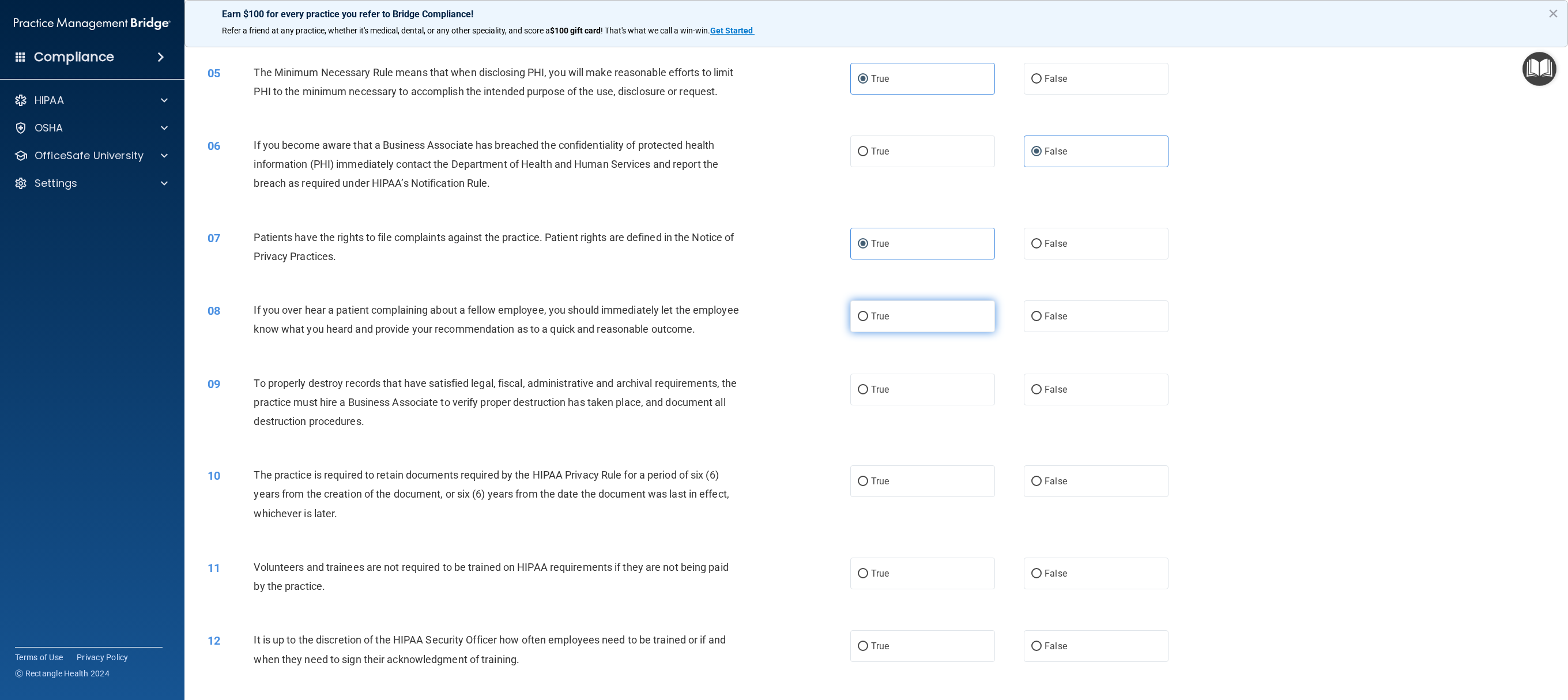
click at [784, 332] on label "True" at bounding box center [923, 315] width 145 height 31
click at [784, 321] on input "True" at bounding box center [862, 316] width 10 height 9
radio input "true"
click at [784, 349] on label "True" at bounding box center [923, 389] width 145 height 31
click at [784, 349] on input "True" at bounding box center [862, 389] width 10 height 9
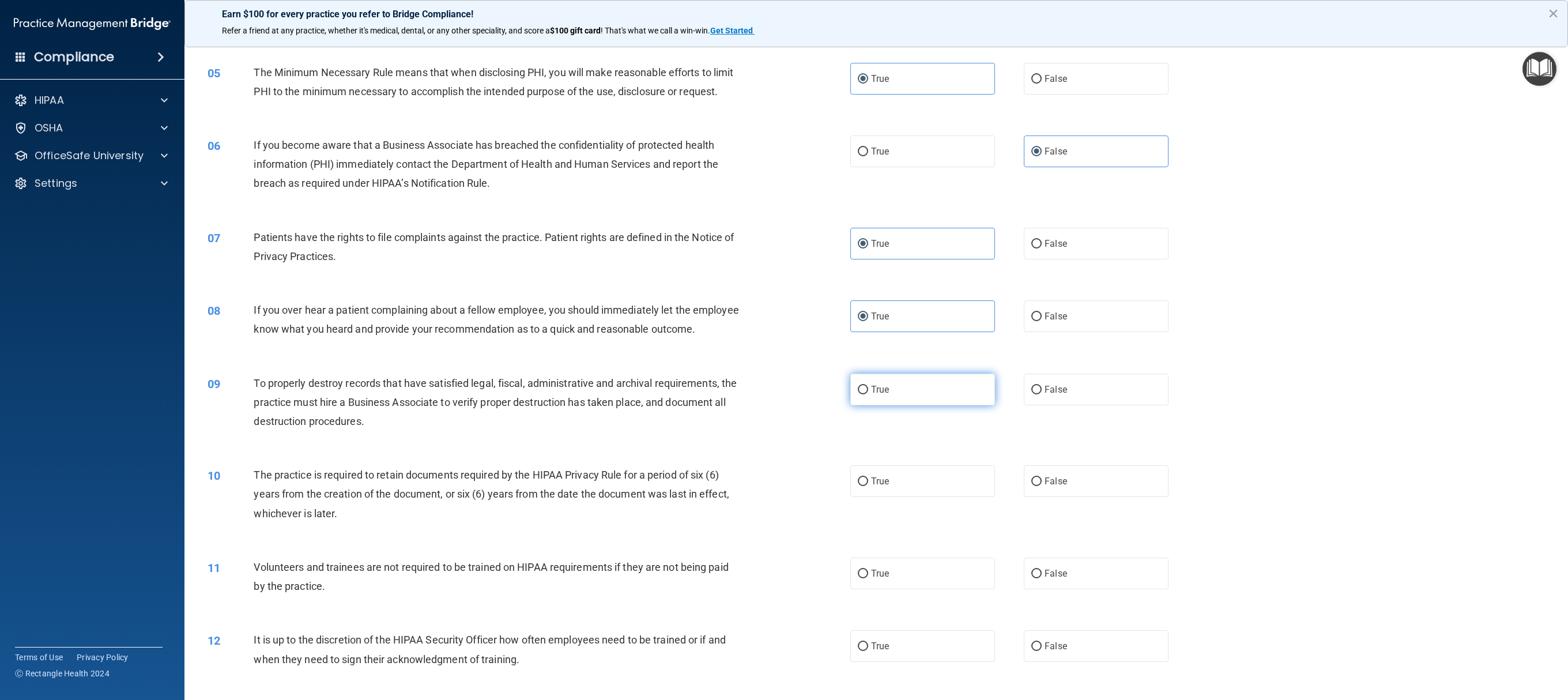
radio input "true"
click at [784, 349] on label "True" at bounding box center [923, 480] width 145 height 31
click at [784, 349] on input "True" at bounding box center [862, 481] width 10 height 9
radio input "true"
drag, startPoint x: 892, startPoint y: 599, endPoint x: 892, endPoint y: 624, distance: 25.0
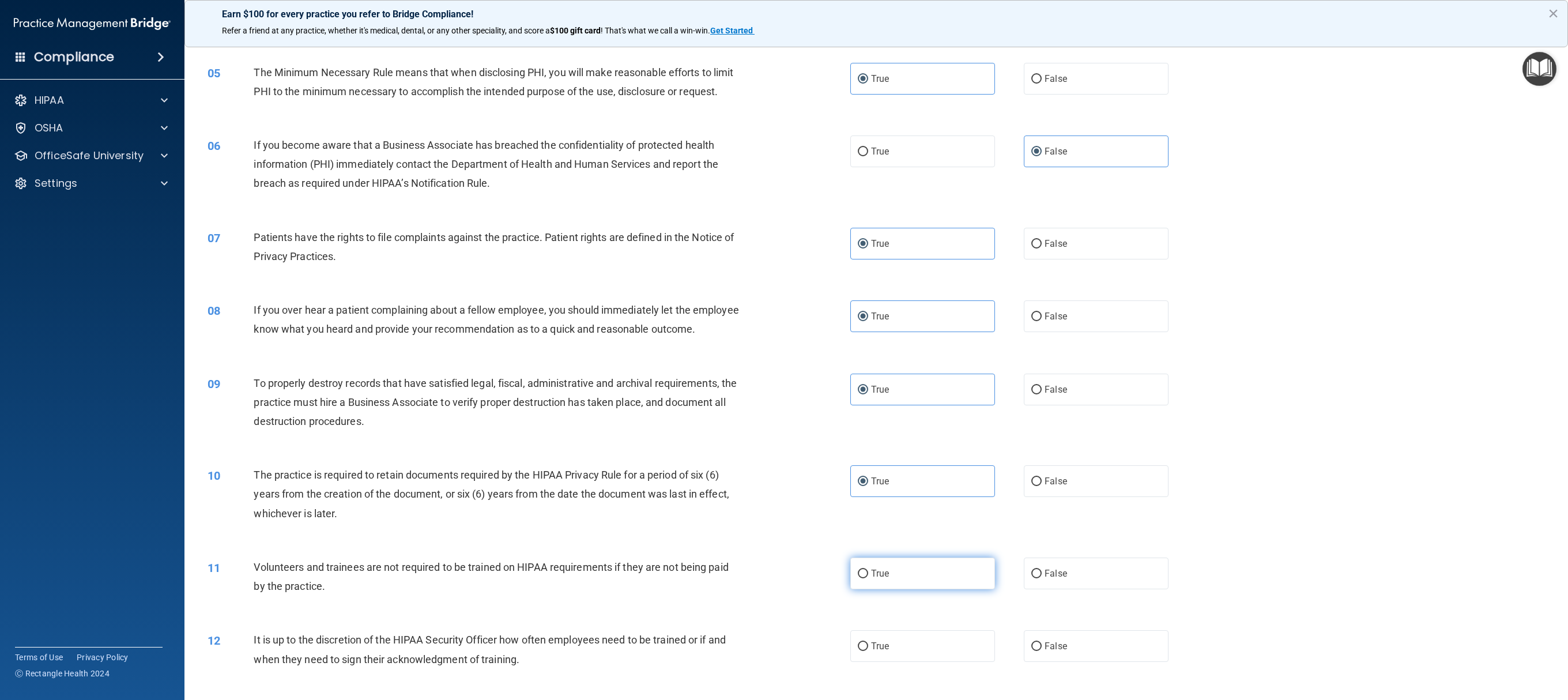
click at [784, 349] on label "True" at bounding box center [923, 573] width 145 height 31
click at [784, 349] on input "True" at bounding box center [862, 574] width 10 height 9
radio input "true"
click at [784, 349] on label "True" at bounding box center [923, 645] width 145 height 31
click at [784, 349] on input "True" at bounding box center [862, 646] width 10 height 9
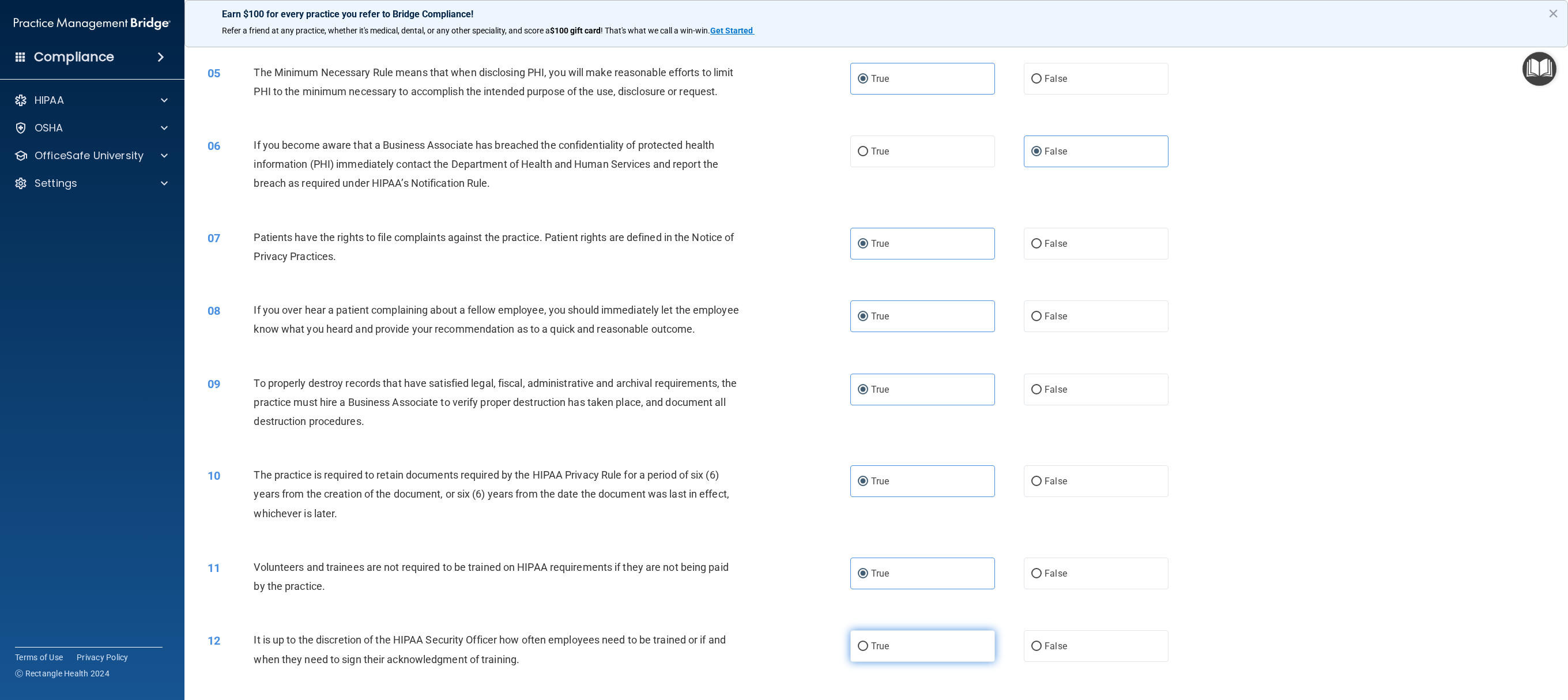
radio input "true"
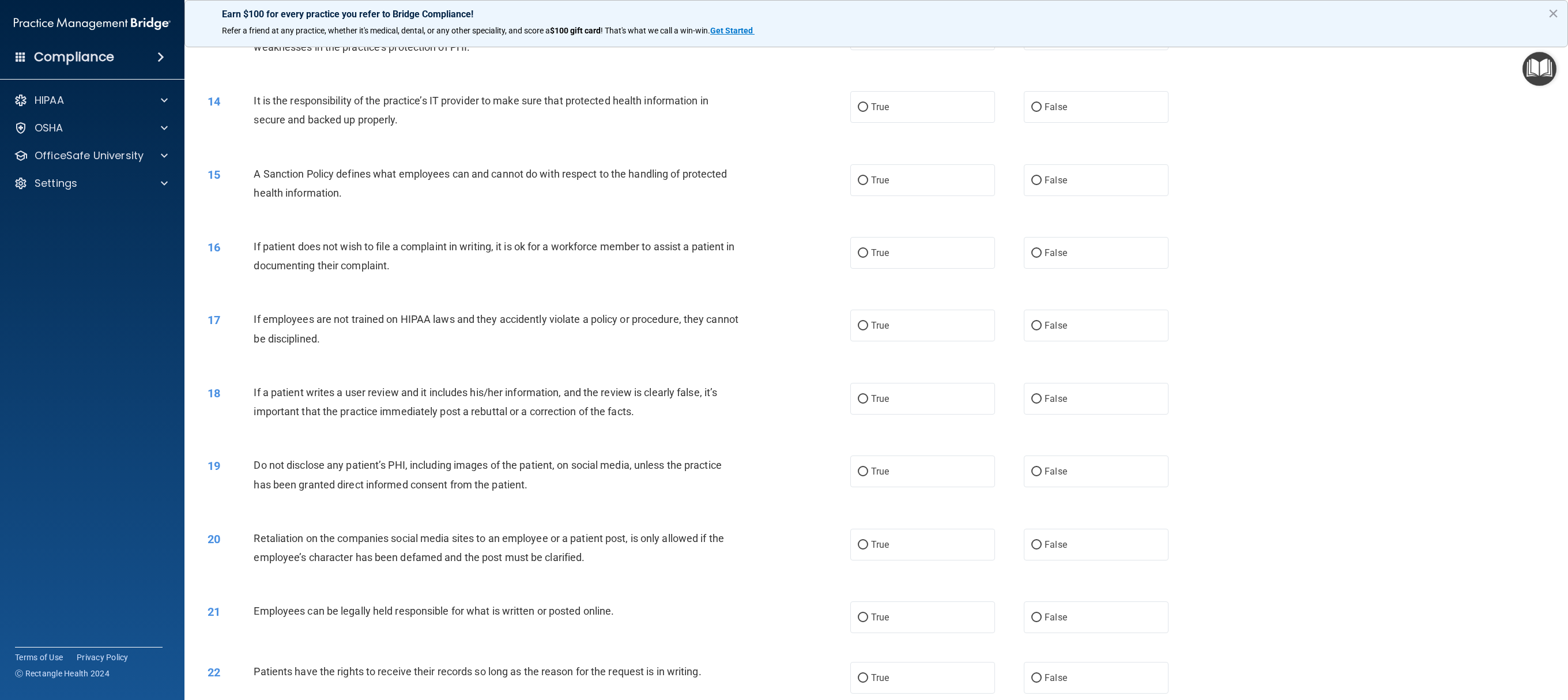
scroll to position [1047, 0]
click at [784, 47] on label "True" at bounding box center [923, 31] width 145 height 31
click at [784, 35] on input "True" at bounding box center [862, 31] width 10 height 9
radio input "true"
drag, startPoint x: 883, startPoint y: 142, endPoint x: 880, endPoint y: 189, distance: 47.1
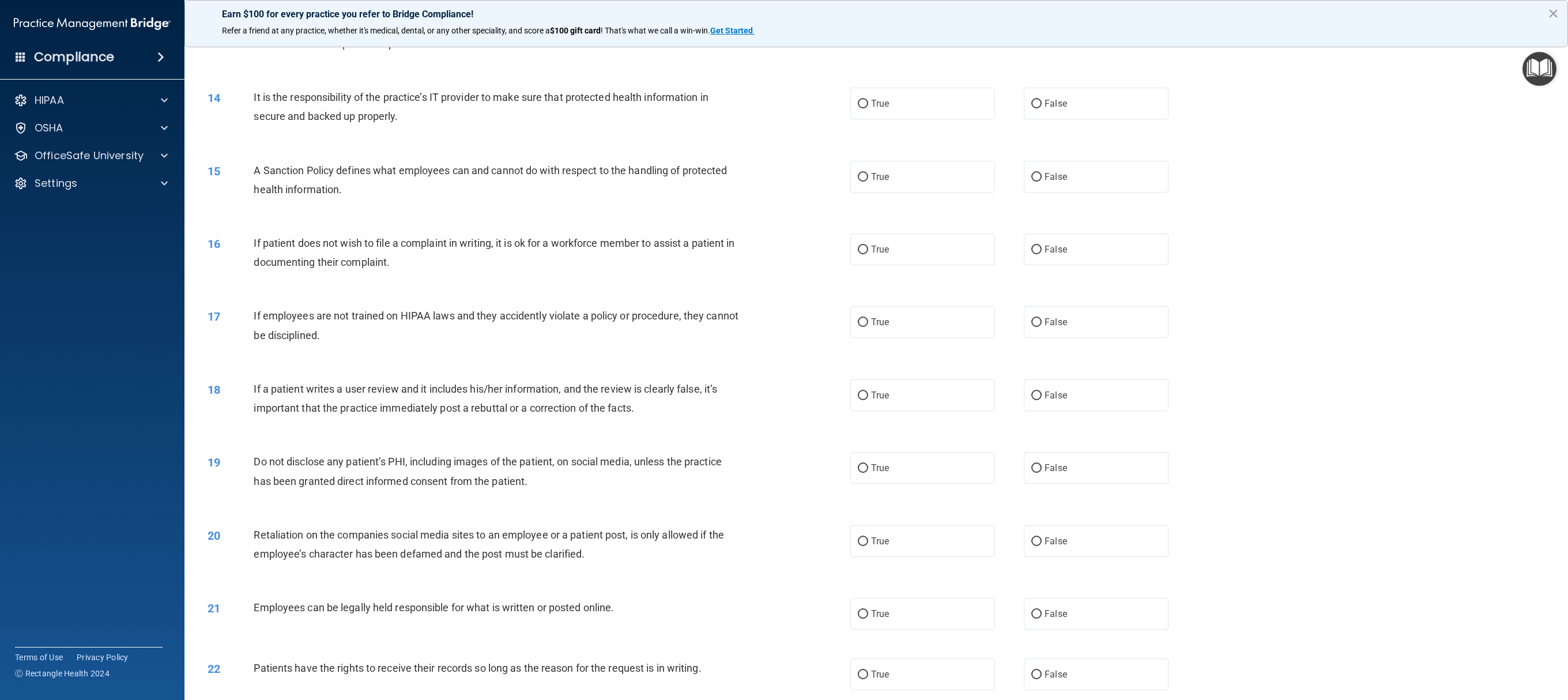
click at [784, 119] on label "True" at bounding box center [923, 103] width 145 height 31
click at [784, 109] on input "True" at bounding box center [862, 104] width 10 height 9
radio input "true"
drag, startPoint x: 873, startPoint y: 223, endPoint x: 870, endPoint y: 233, distance: 10.4
click at [784, 192] on label "True" at bounding box center [923, 176] width 145 height 31
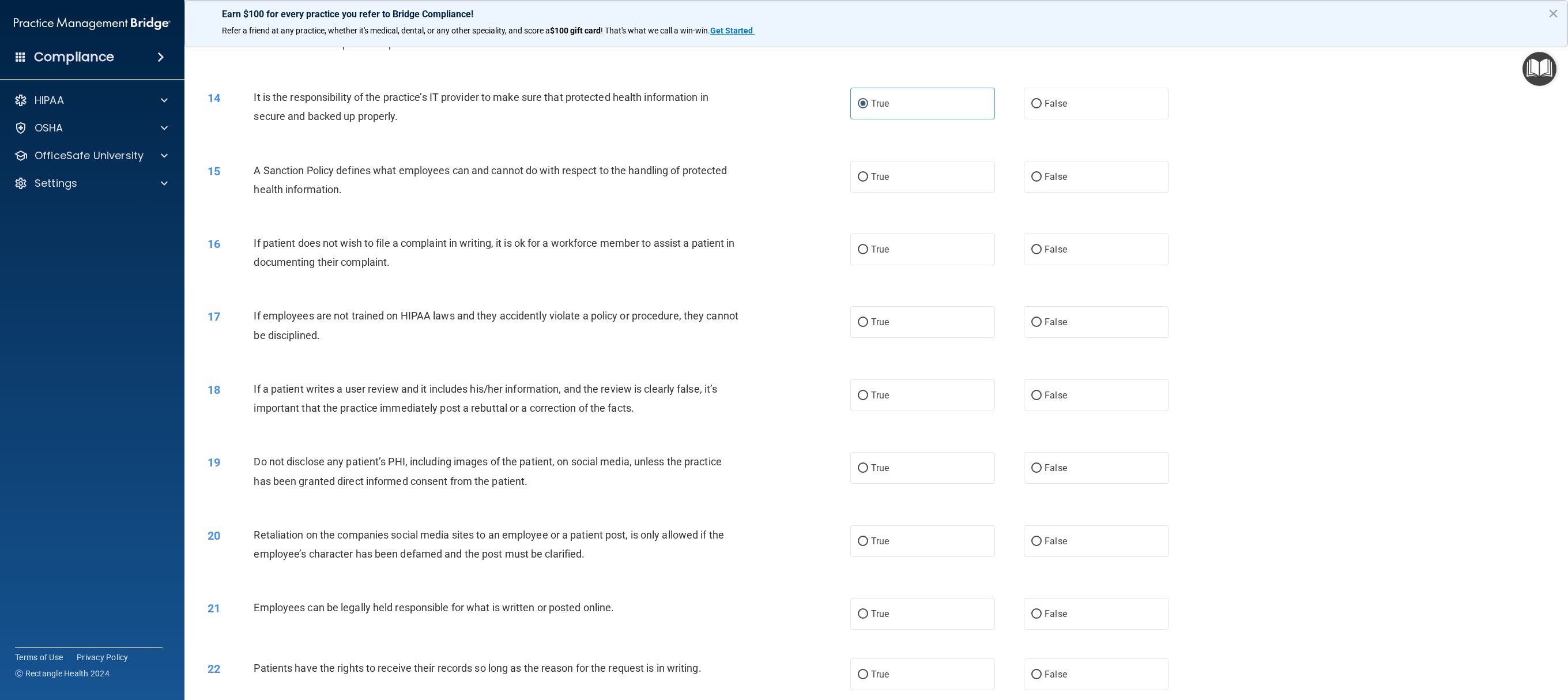
click at [784, 182] on input "True" at bounding box center [862, 177] width 10 height 9
radio input "true"
click at [784, 255] on span "True" at bounding box center [880, 249] width 18 height 11
click at [784, 254] on input "True" at bounding box center [862, 249] width 10 height 9
radio input "true"
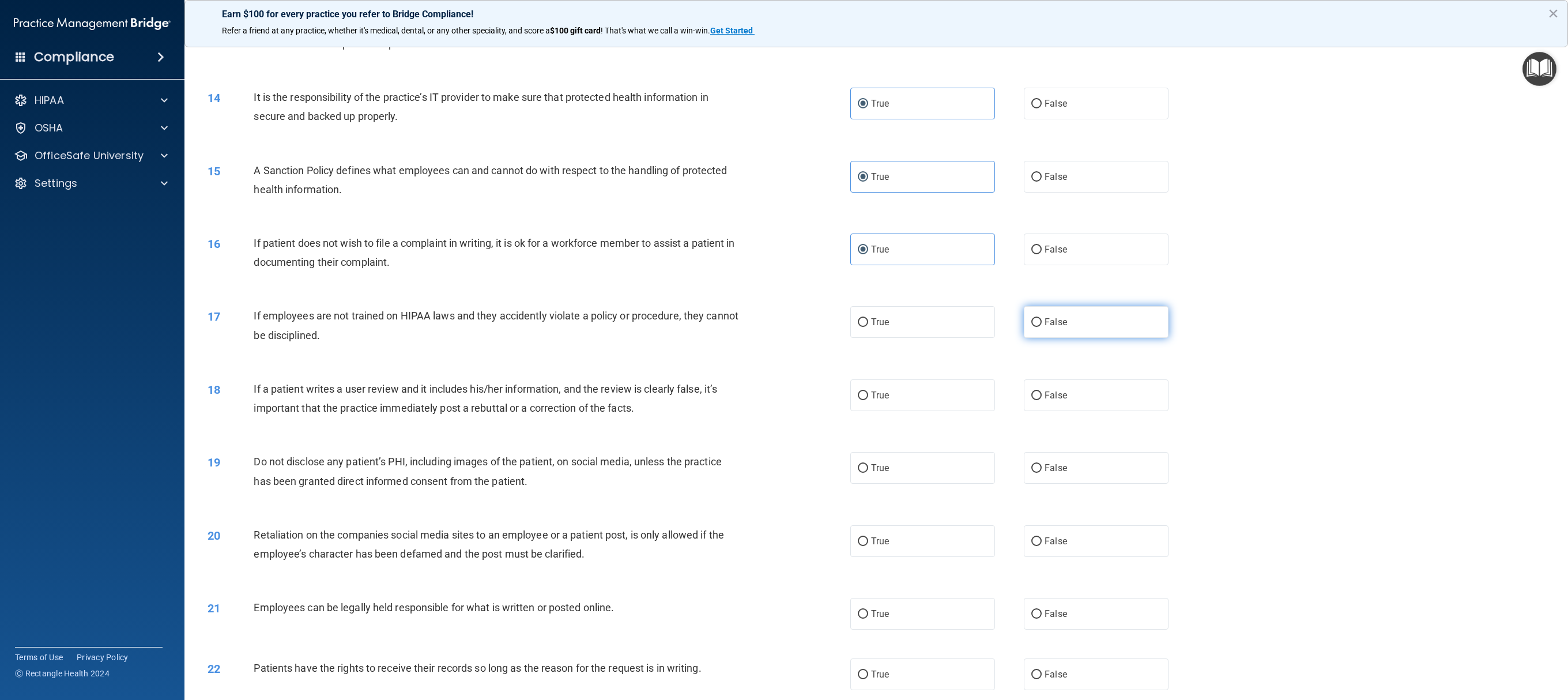
click at [784, 338] on label "False" at bounding box center [1097, 322] width 145 height 31
click at [784, 327] on input "False" at bounding box center [1036, 323] width 10 height 9
radio input "true"
click at [784, 266] on label "False" at bounding box center [1097, 249] width 145 height 31
click at [784, 254] on input "False" at bounding box center [1036, 249] width 10 height 9
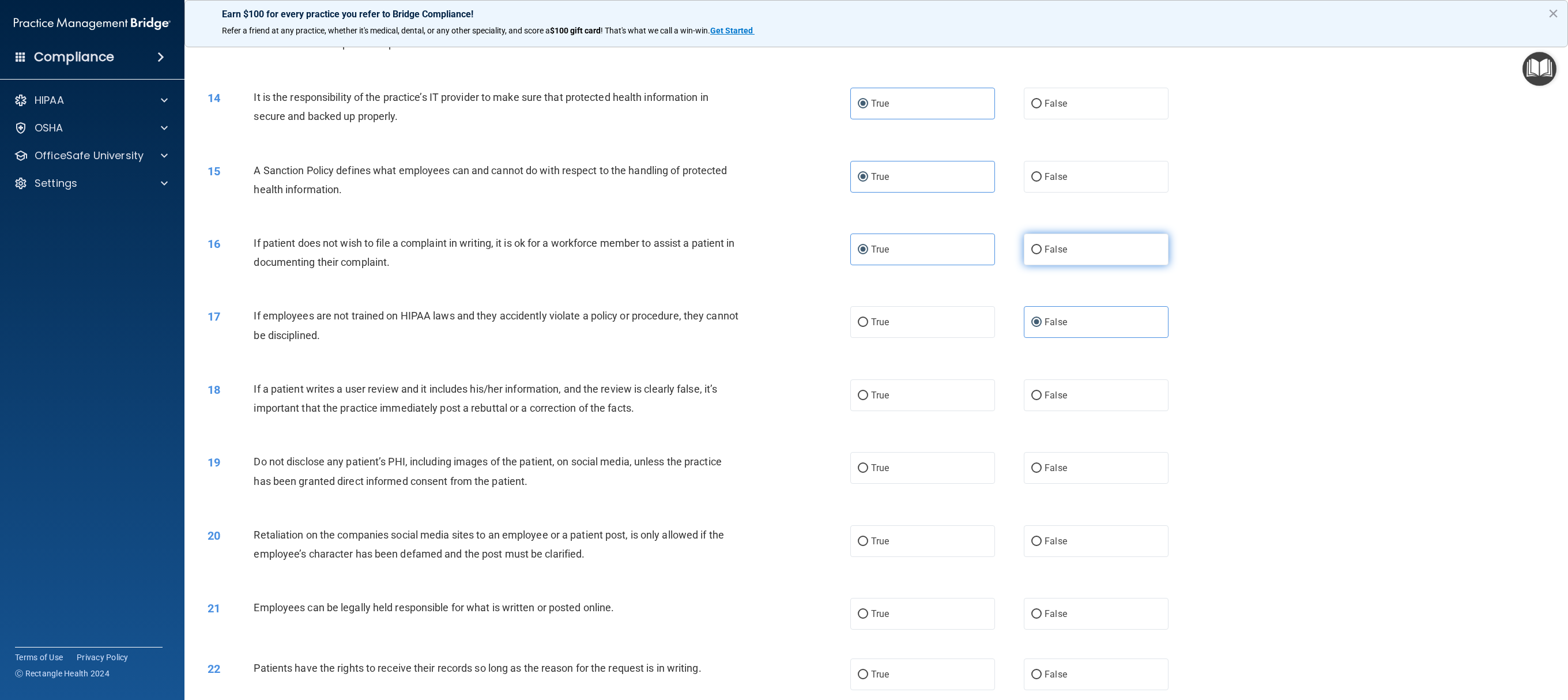
radio input "true"
radio input "false"
click at [784, 349] on label "True" at bounding box center [923, 395] width 145 height 31
click at [784, 349] on input "True" at bounding box center [862, 396] width 10 height 9
radio input "true"
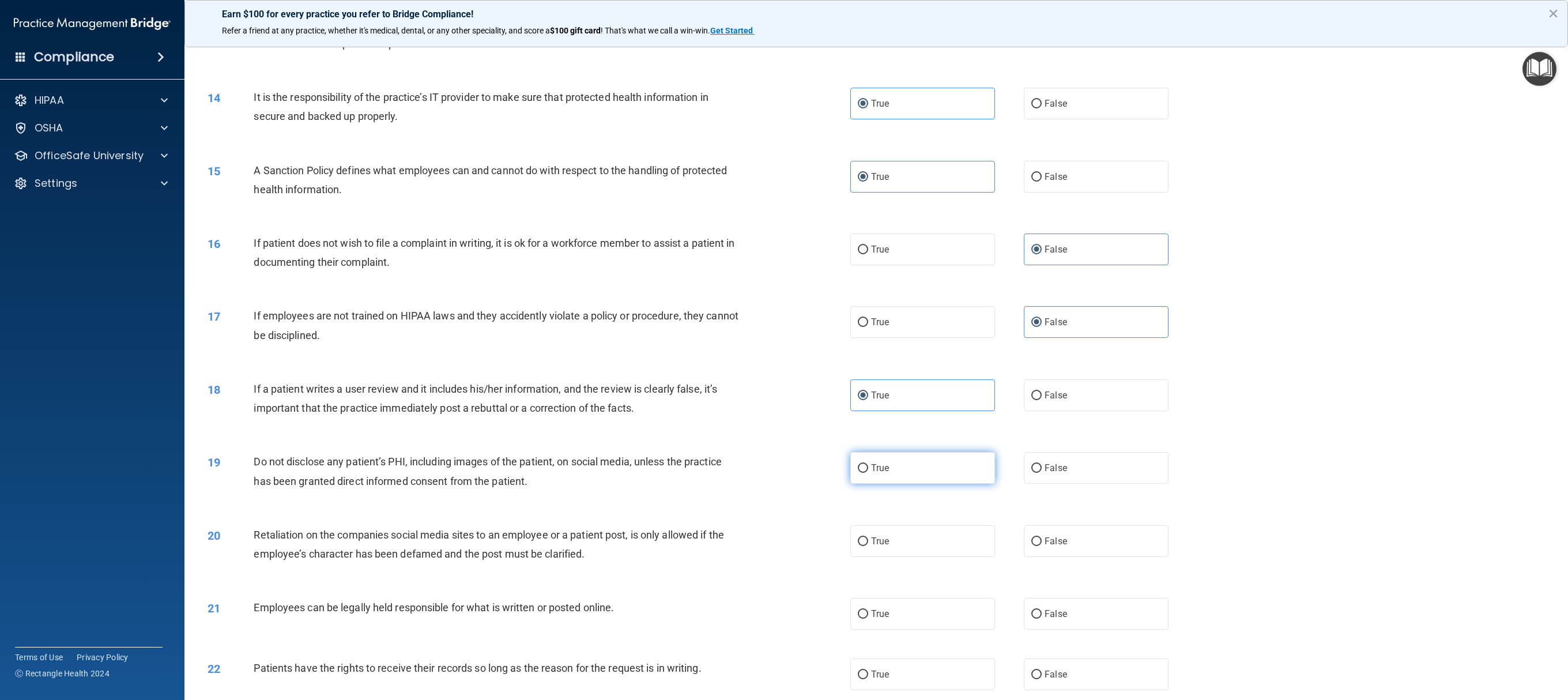
click at [784, 349] on label "True" at bounding box center [923, 467] width 145 height 31
click at [784, 349] on input "True" at bounding box center [862, 468] width 10 height 9
radio input "true"
drag, startPoint x: 1060, startPoint y: 581, endPoint x: 971, endPoint y: 610, distance: 93.6
click at [784, 349] on label "False" at bounding box center [1097, 541] width 145 height 31
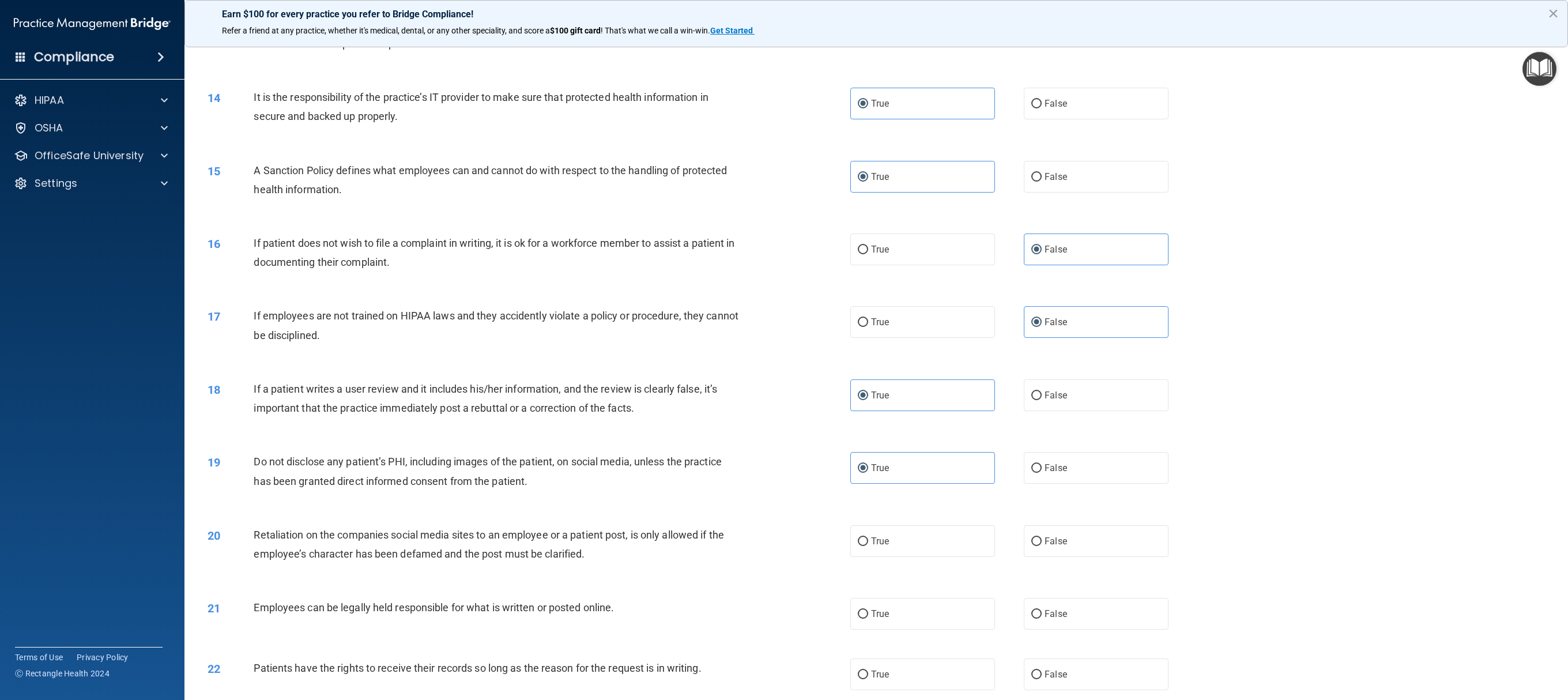
click at [784, 349] on input "False" at bounding box center [1036, 541] width 10 height 9
radio input "true"
click at [784, 349] on label "True" at bounding box center [923, 613] width 145 height 31
click at [784, 349] on input "True" at bounding box center [862, 614] width 10 height 9
radio input "true"
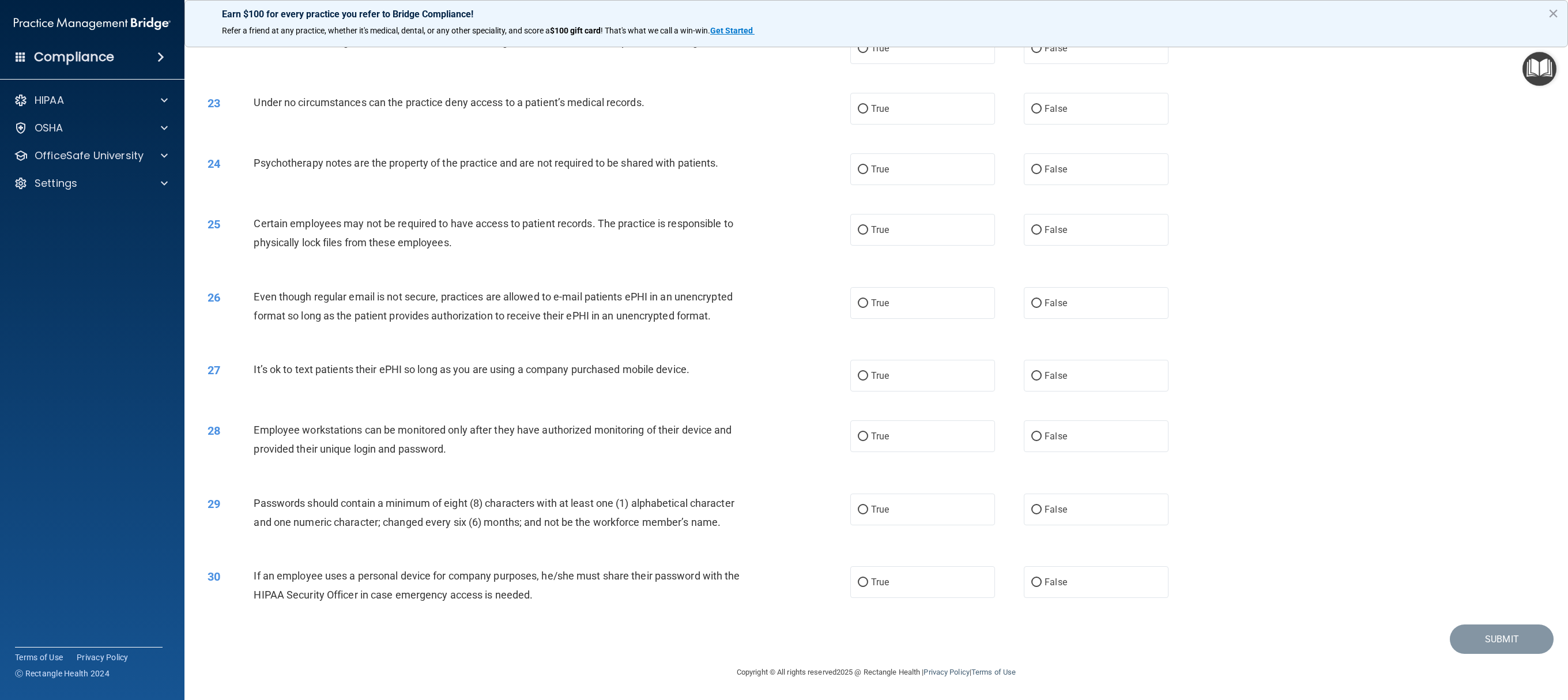
scroll to position [1688, 0]
click at [784, 64] on label "True" at bounding box center [923, 47] width 145 height 31
click at [784, 53] on input "True" at bounding box center [862, 48] width 10 height 9
radio input "true"
click at [784, 125] on label "True" at bounding box center [923, 108] width 145 height 31
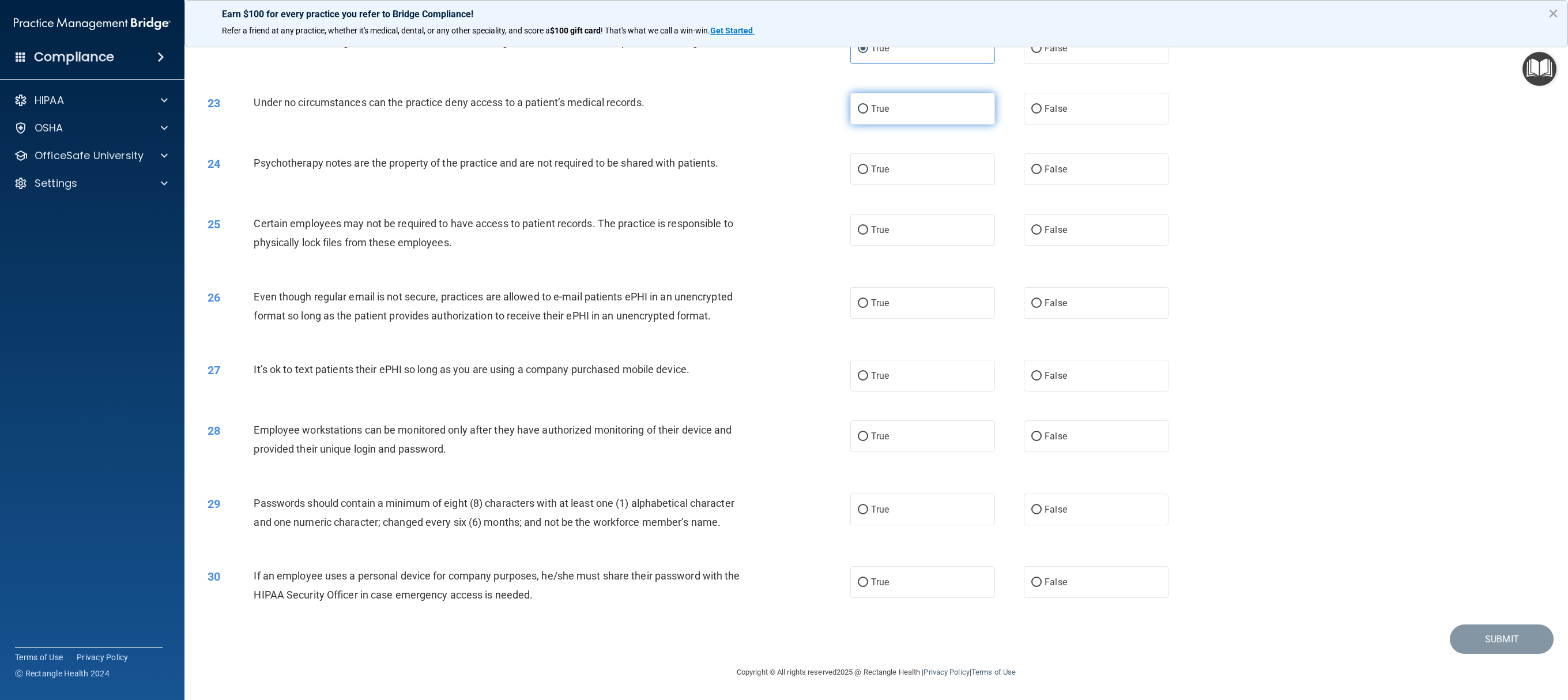
click at [784, 113] on input "True" at bounding box center [862, 109] width 10 height 9
radio input "true"
click at [784, 114] on span "False" at bounding box center [1056, 109] width 23 height 11
click at [784, 113] on input "False" at bounding box center [1036, 109] width 10 height 9
radio input "true"
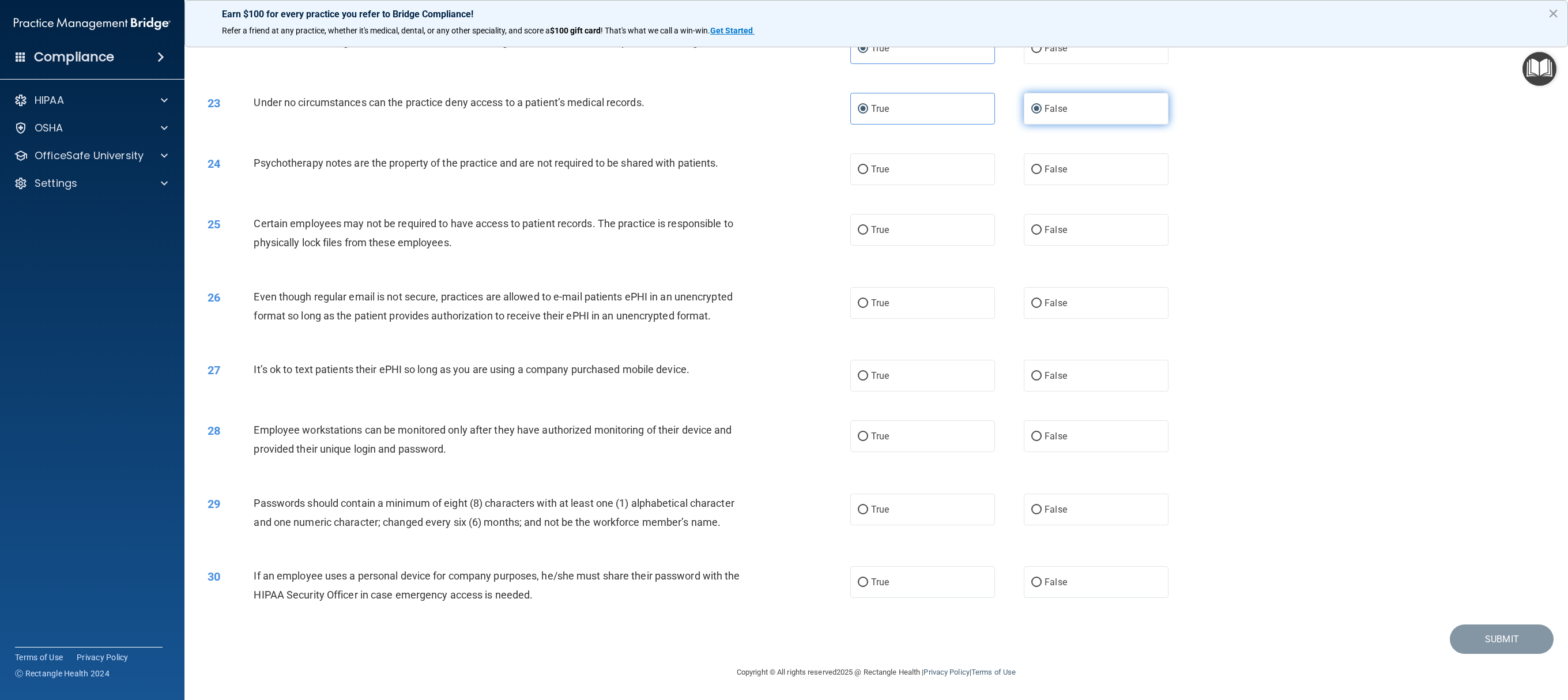
radio input "false"
click at [784, 184] on label "True" at bounding box center [923, 169] width 145 height 31
click at [784, 174] on input "True" at bounding box center [862, 170] width 10 height 9
radio input "true"
click at [784, 245] on label "True" at bounding box center [923, 229] width 145 height 31
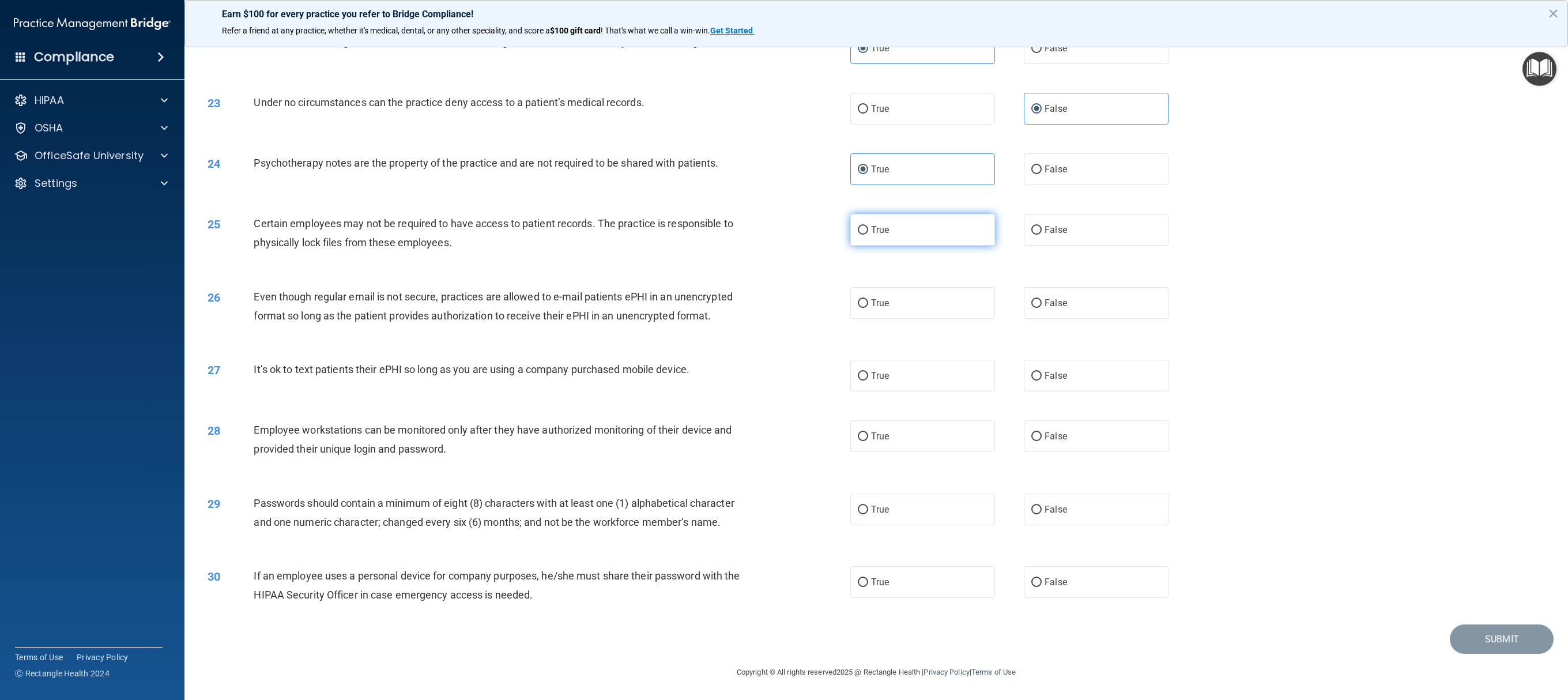
click at [784, 235] on input "True" at bounding box center [862, 230] width 10 height 9
radio input "true"
click at [784, 316] on label "False" at bounding box center [1097, 303] width 145 height 31
click at [784, 308] on input "False" at bounding box center [1036, 303] width 10 height 9
radio input "true"
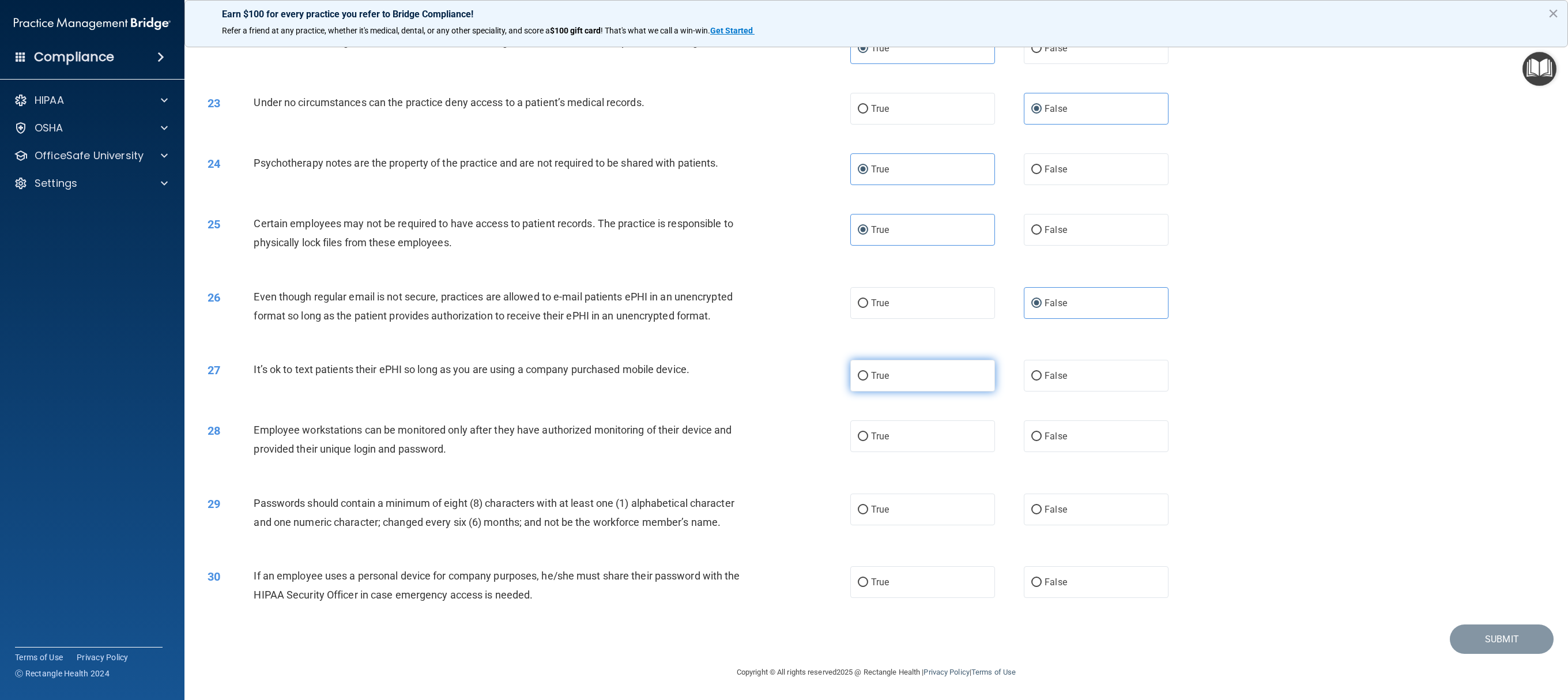
click at [784, 349] on label "True" at bounding box center [923, 375] width 145 height 31
click at [784, 349] on input "True" at bounding box center [862, 376] width 10 height 9
radio input "true"
click at [784, 349] on label "True" at bounding box center [923, 435] width 145 height 31
click at [784, 349] on input "True" at bounding box center [862, 436] width 10 height 9
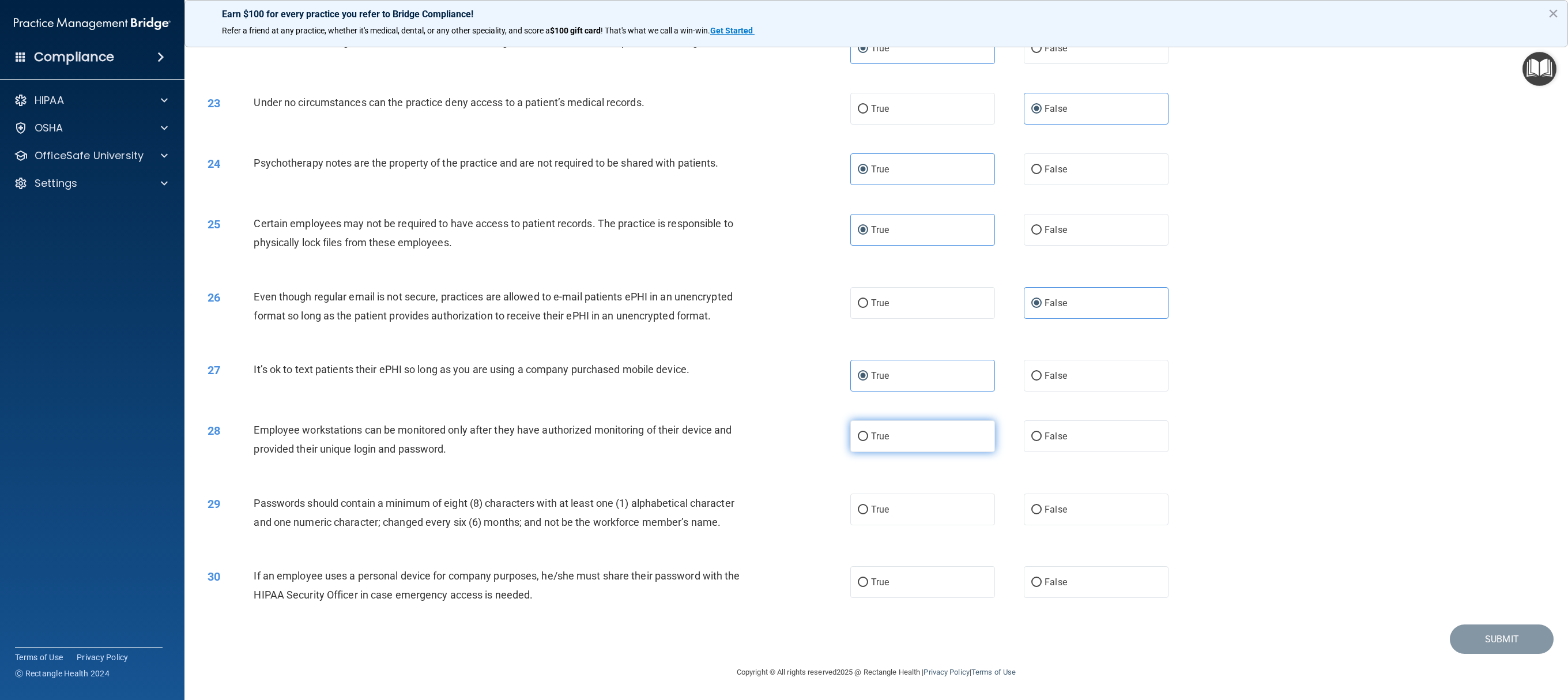
radio input "true"
click at [784, 349] on label "True" at bounding box center [923, 509] width 145 height 31
click at [784, 349] on input "True" at bounding box center [862, 510] width 10 height 9
radio input "true"
click at [784, 349] on label "False" at bounding box center [1097, 582] width 145 height 31
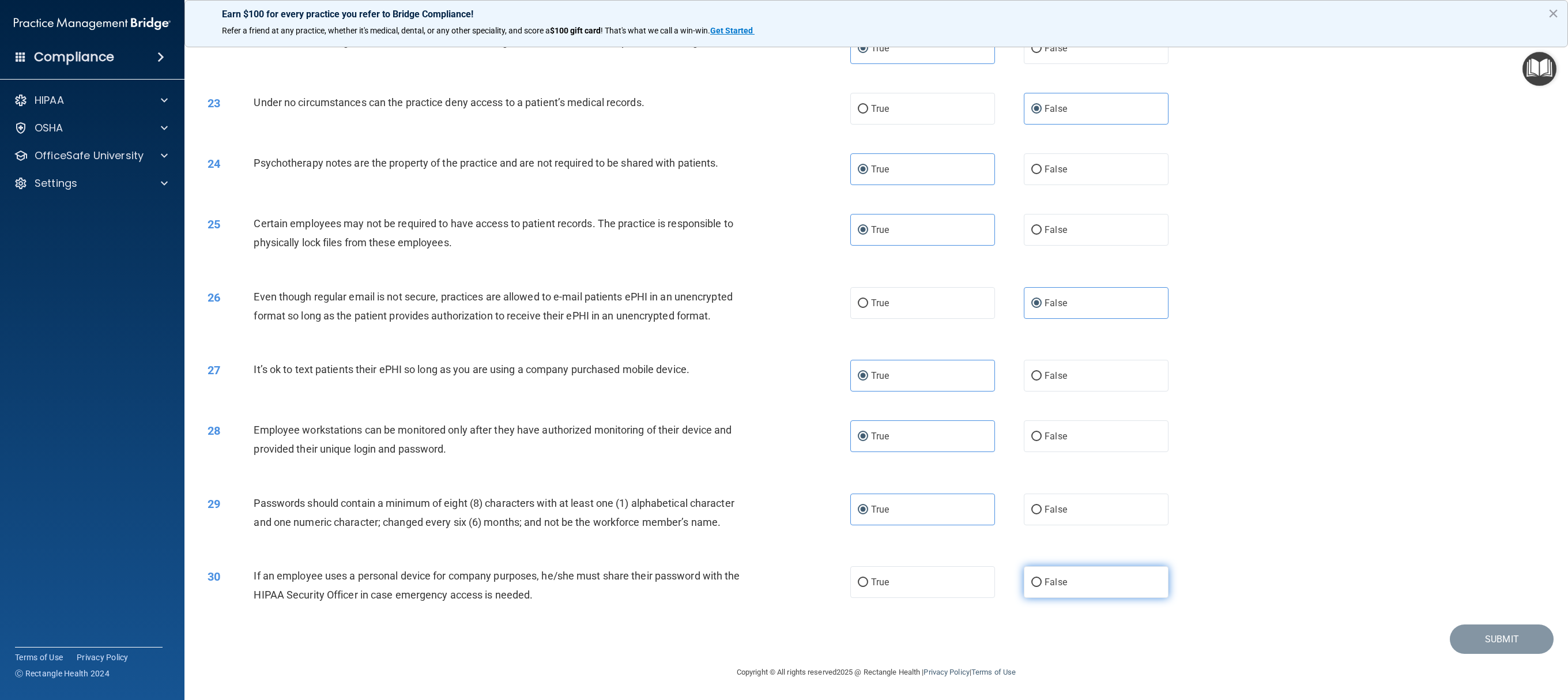
click at [784, 349] on input "False" at bounding box center [1036, 583] width 10 height 9
radio input "true"
click at [784, 349] on button "Submit" at bounding box center [1501, 639] width 104 height 30
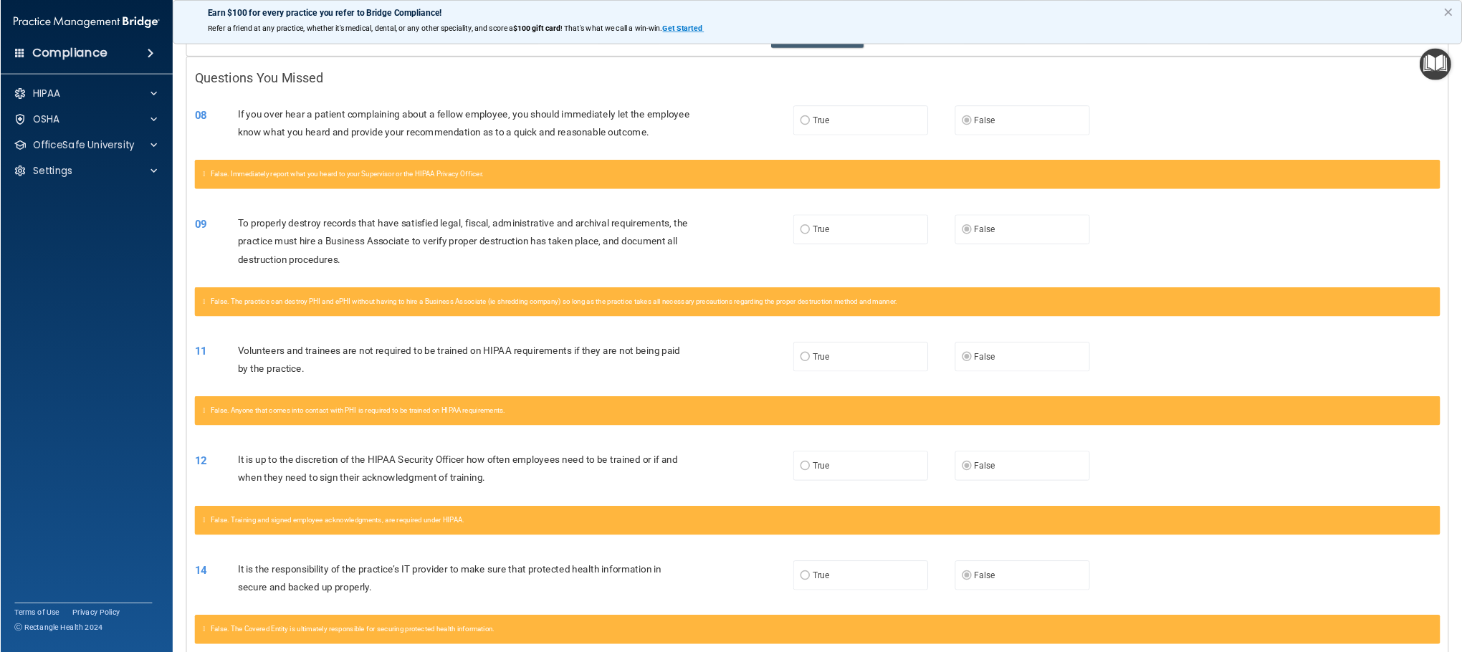
scroll to position [262, 0]
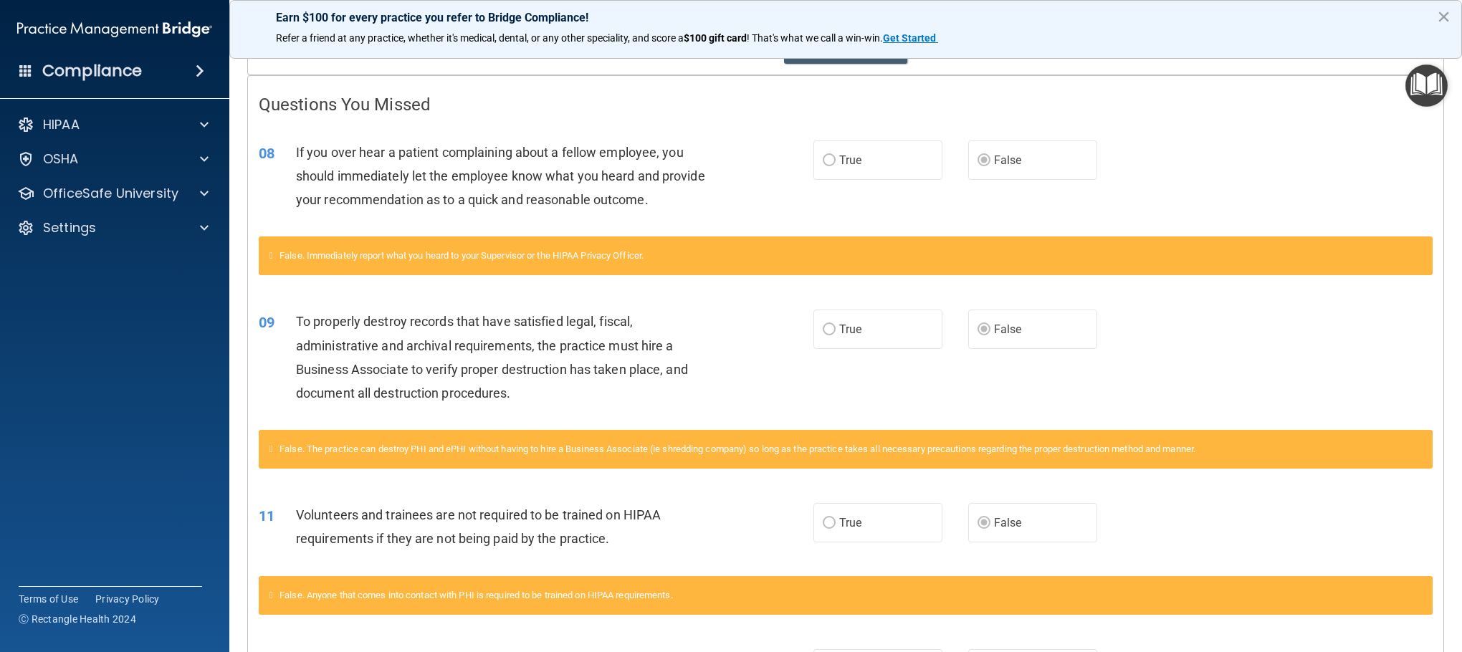
drag, startPoint x: 1909, startPoint y: 3, endPoint x: 1059, endPoint y: 106, distance: 856.9
click at [974, 106] on h4 "Questions You Missed" at bounding box center [846, 104] width 1174 height 19
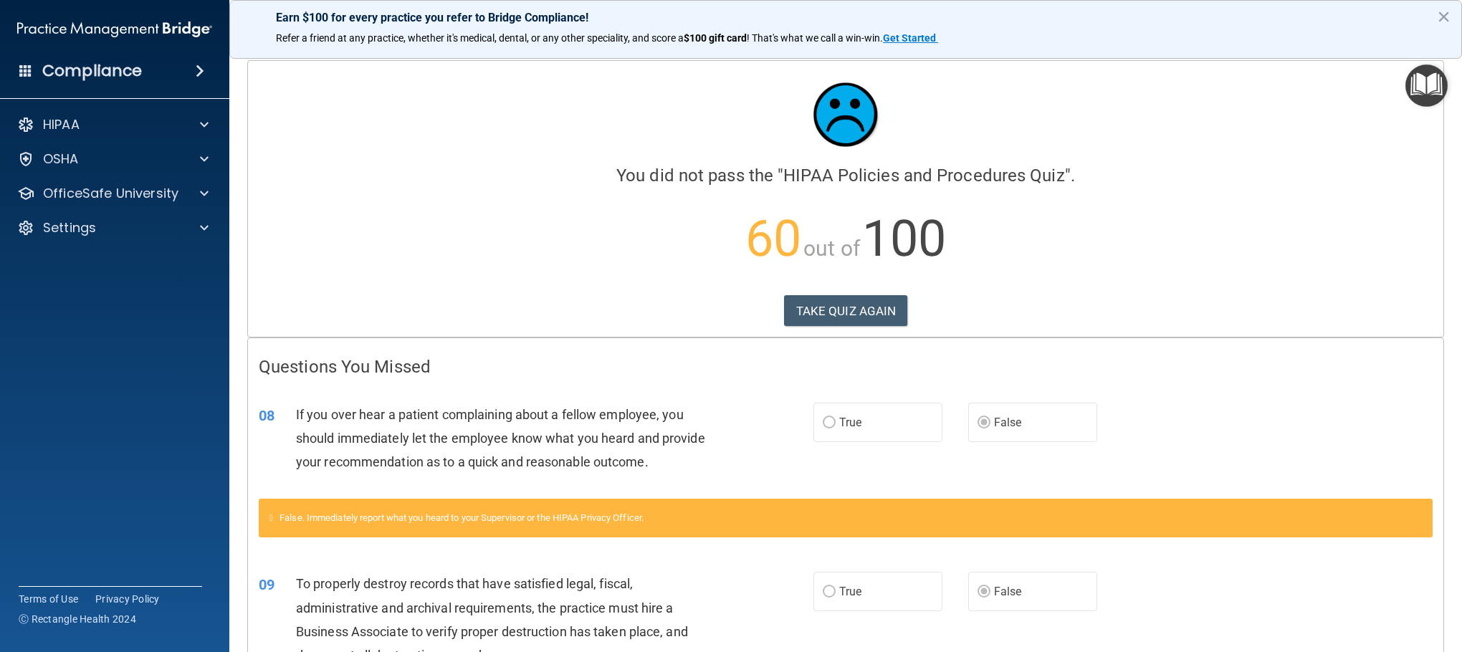
scroll to position [107, 0]
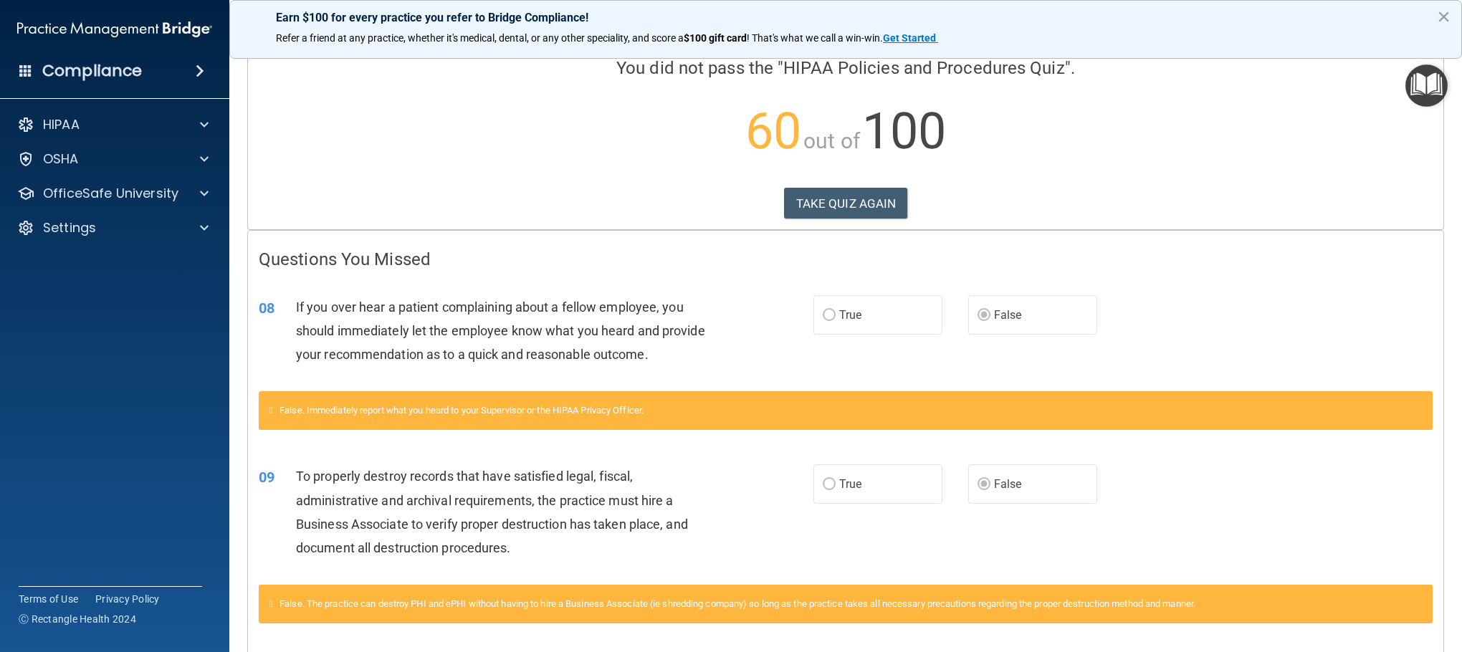
drag, startPoint x: 1448, startPoint y: 179, endPoint x: 1461, endPoint y: 192, distance: 18.2
click at [974, 192] on main "Calculating your score.... You did not pass the " HIPAA Policies and Procedures…" at bounding box center [845, 349] width 1233 height 606
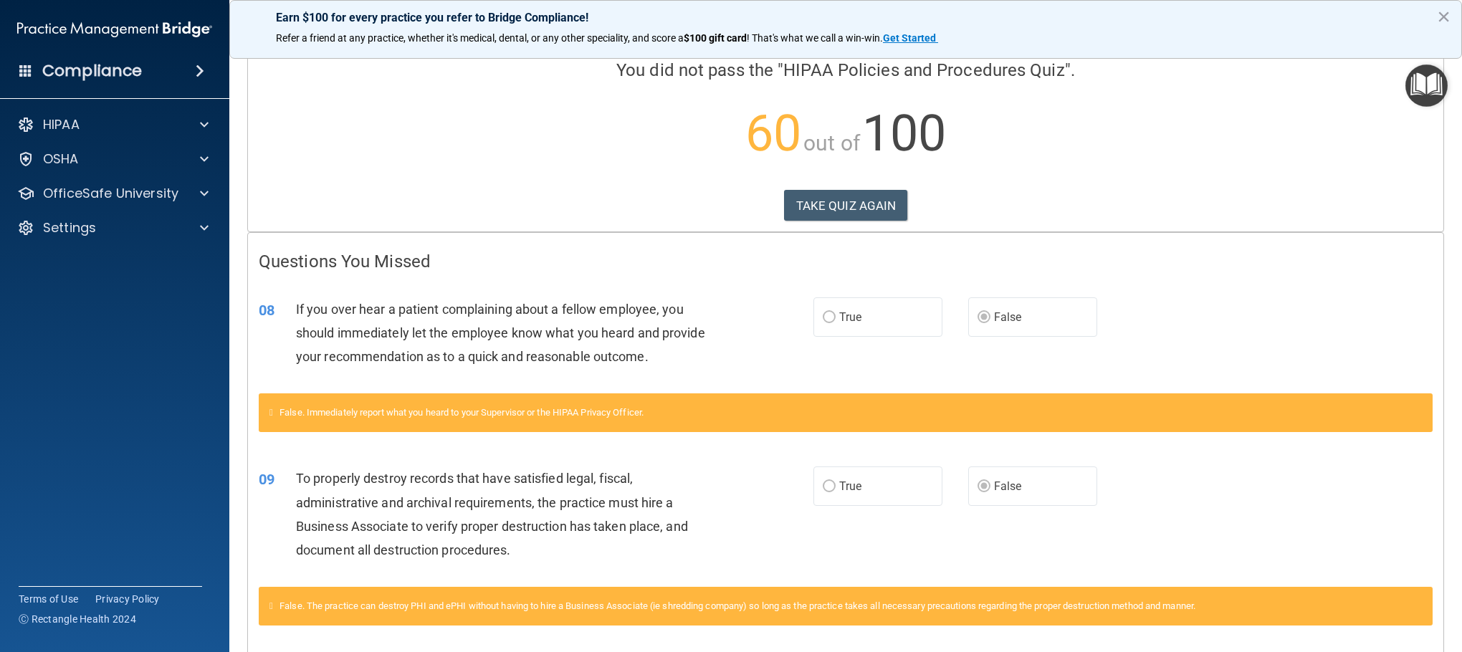
scroll to position [0, 0]
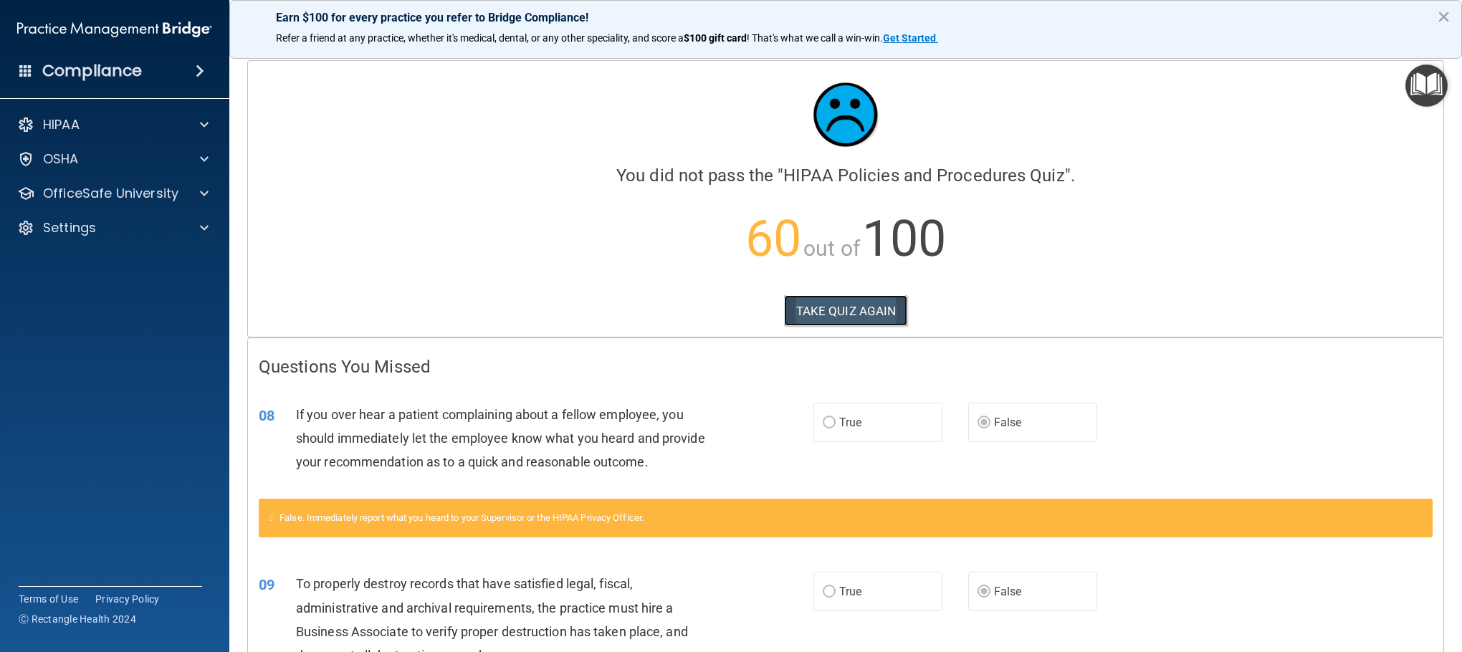
click at [790, 316] on button "TAKE QUIZ AGAIN" at bounding box center [846, 311] width 124 height 32
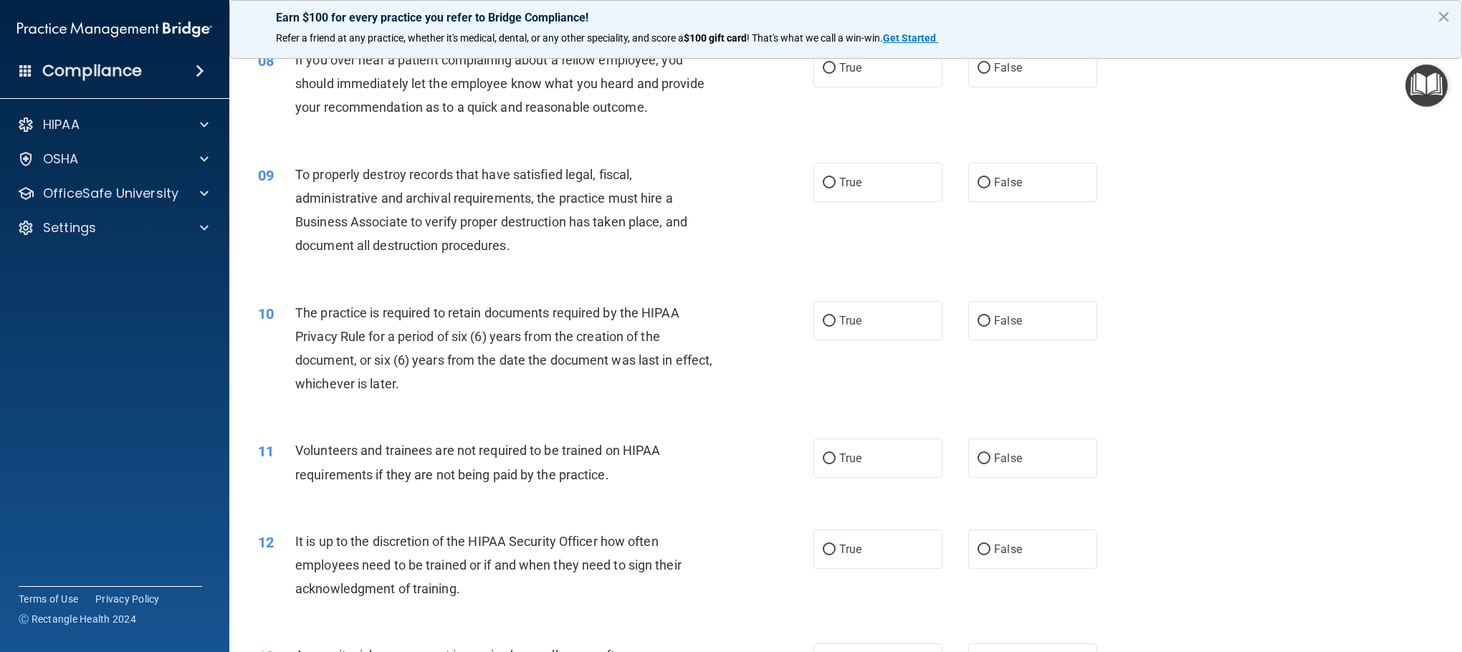
scroll to position [759, 0]
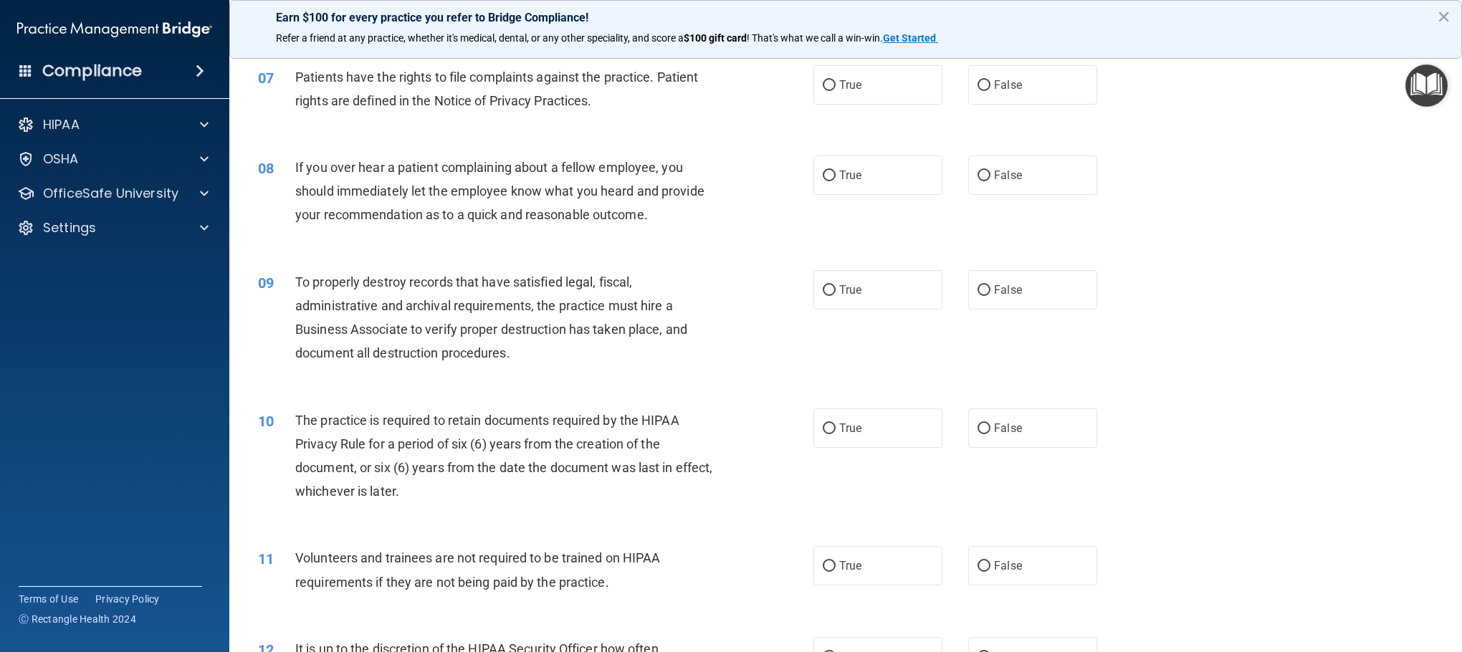
click at [974, 264] on div "09 To properly destroy records that have satisfied legal, fiscal, administrativ…" at bounding box center [845, 321] width 1197 height 138
click at [974, 287] on span "False" at bounding box center [1008, 290] width 28 height 14
click at [974, 287] on input "False" at bounding box center [984, 290] width 13 height 11
radio input "true"
click at [974, 183] on label "False" at bounding box center [1032, 175] width 129 height 39
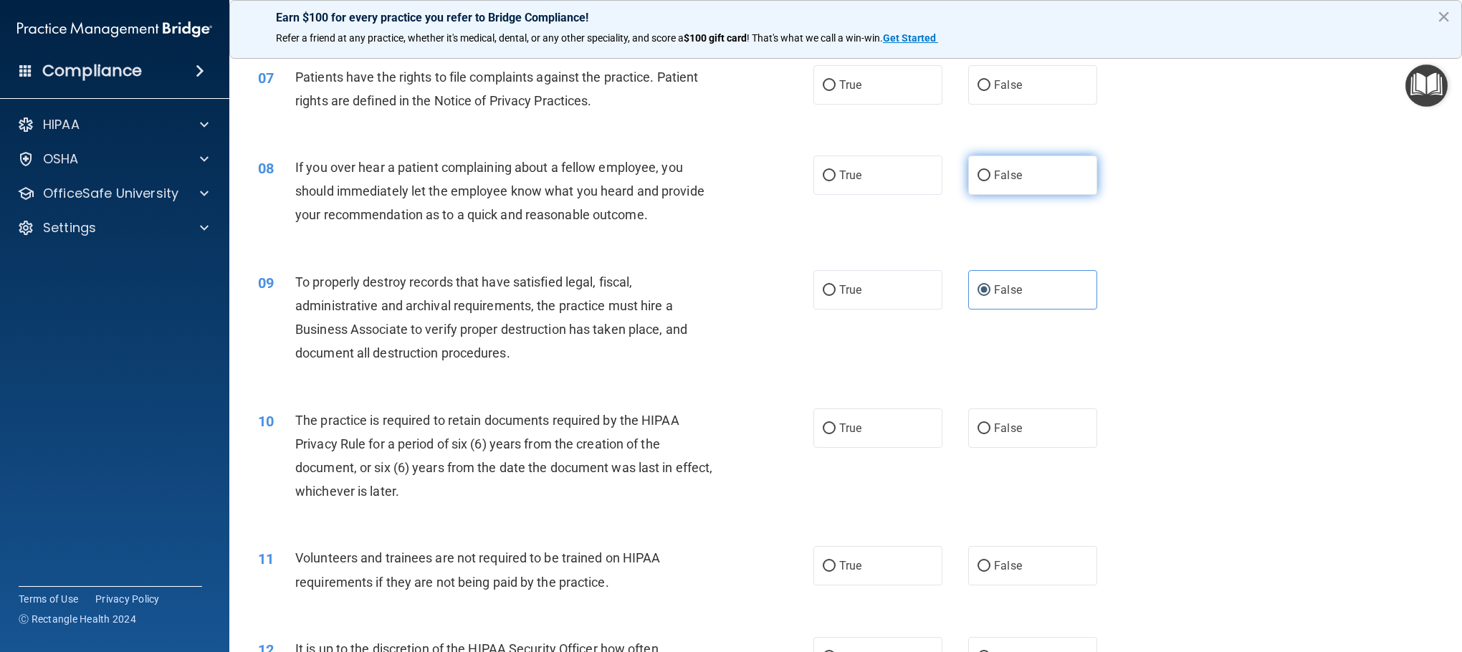
click at [974, 181] on input "False" at bounding box center [984, 176] width 13 height 11
radio input "true"
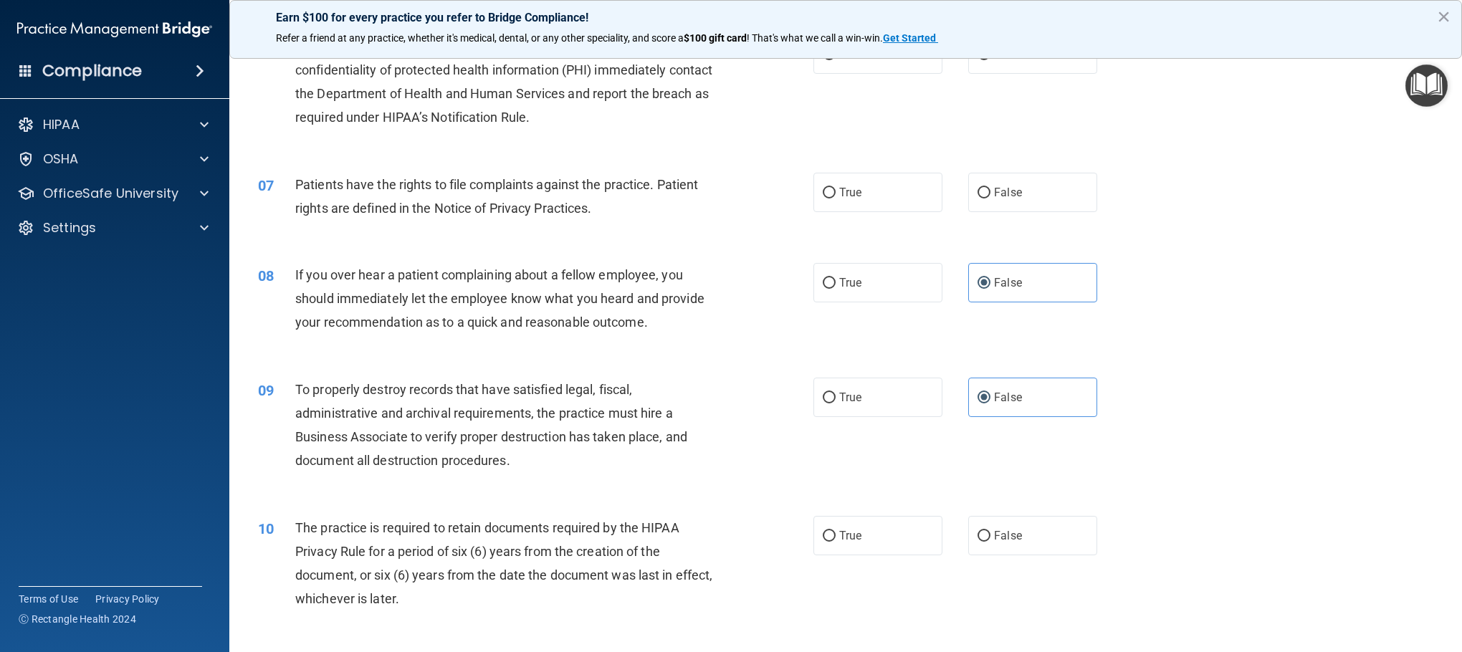
scroll to position [866, 0]
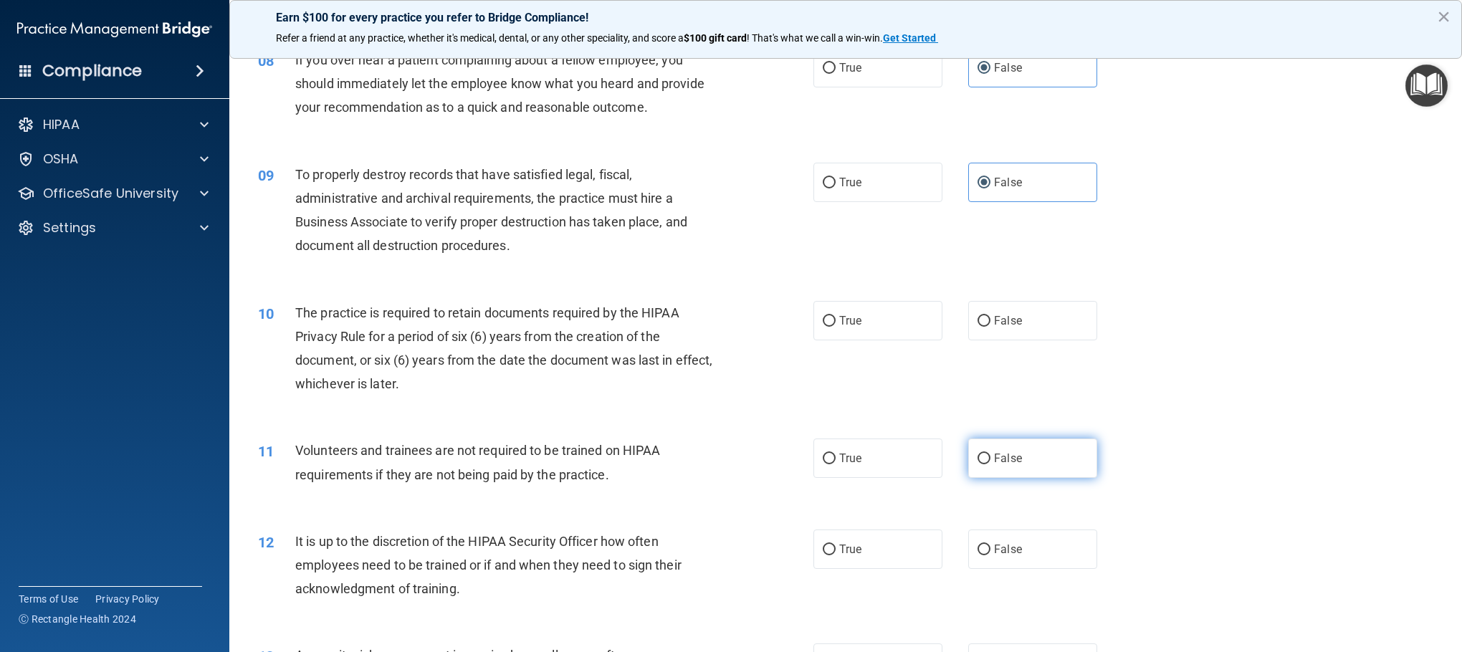
click at [974, 434] on label "False" at bounding box center [1032, 458] width 129 height 39
click at [974, 434] on input "False" at bounding box center [984, 459] width 13 height 11
radio input "true"
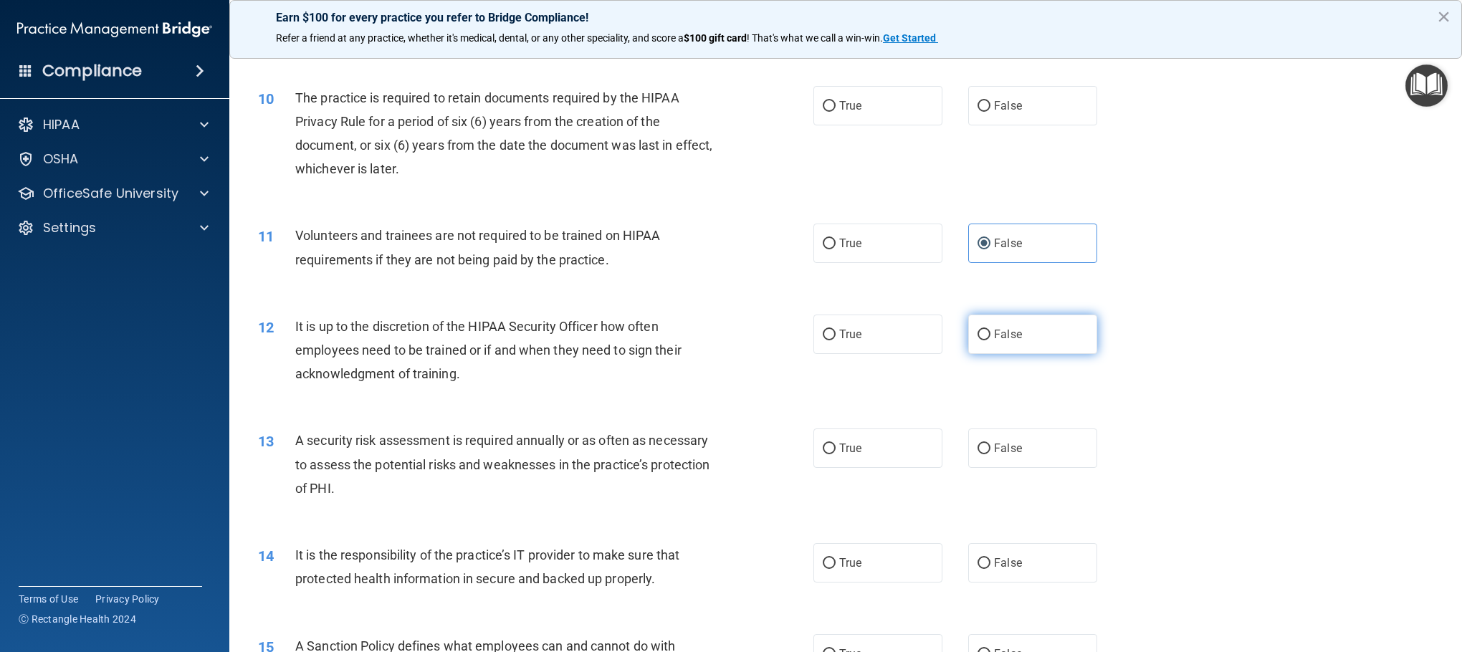
click at [974, 344] on label "False" at bounding box center [1032, 334] width 129 height 39
click at [974, 340] on input "False" at bounding box center [984, 335] width 13 height 11
radio input "true"
click at [974, 434] on span "False" at bounding box center [1008, 563] width 28 height 14
click at [974, 434] on input "False" at bounding box center [984, 563] width 13 height 11
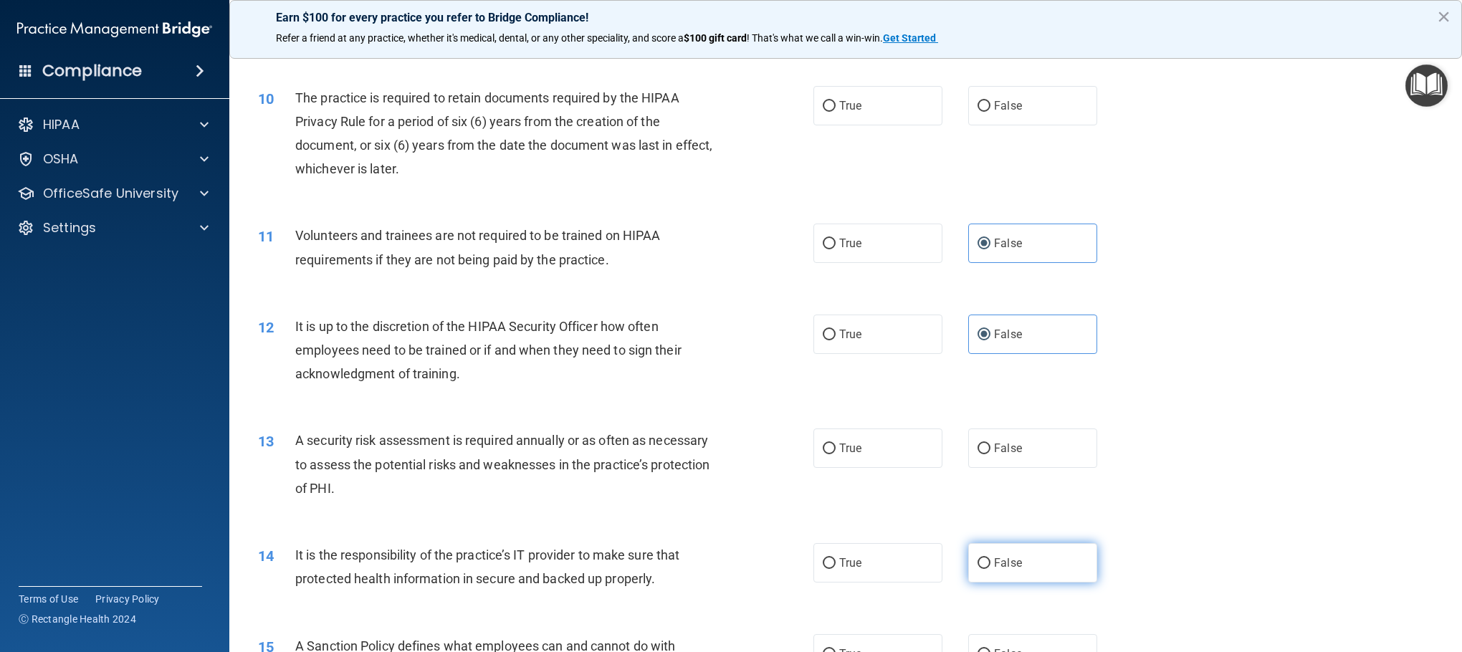
radio input "true"
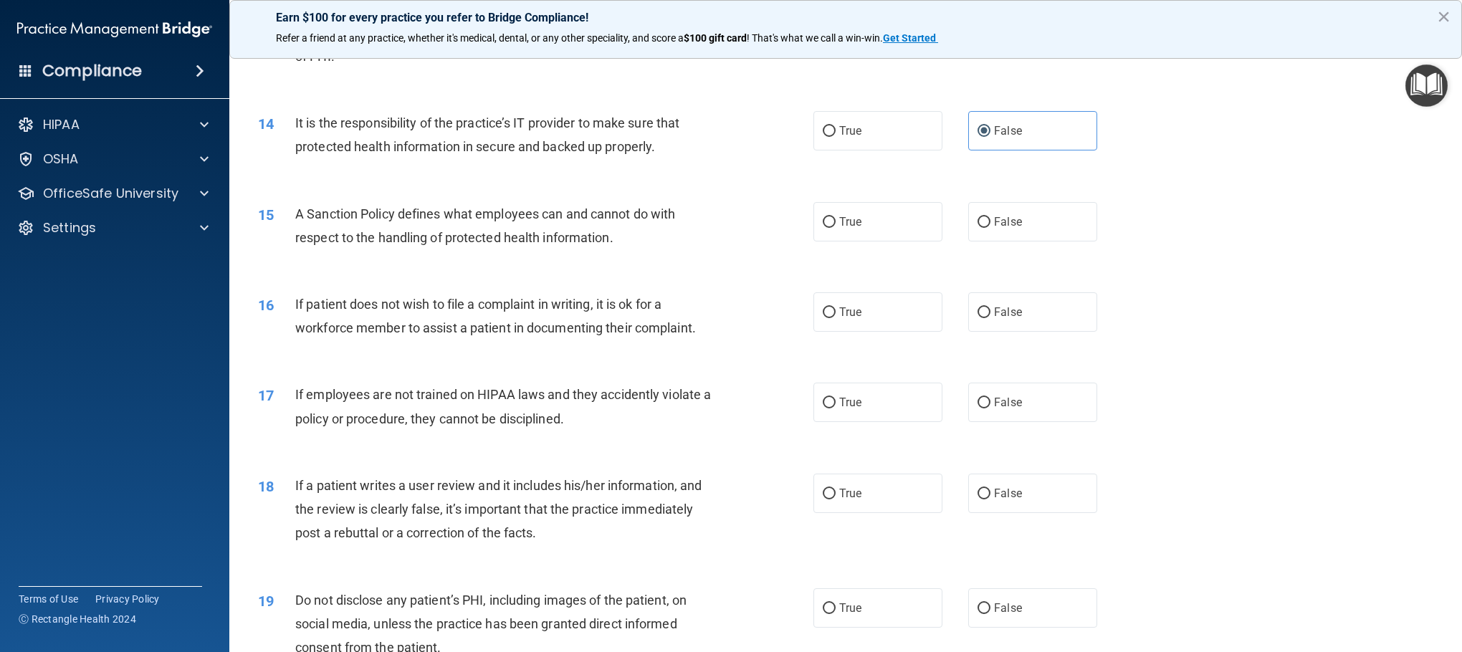
scroll to position [1526, 0]
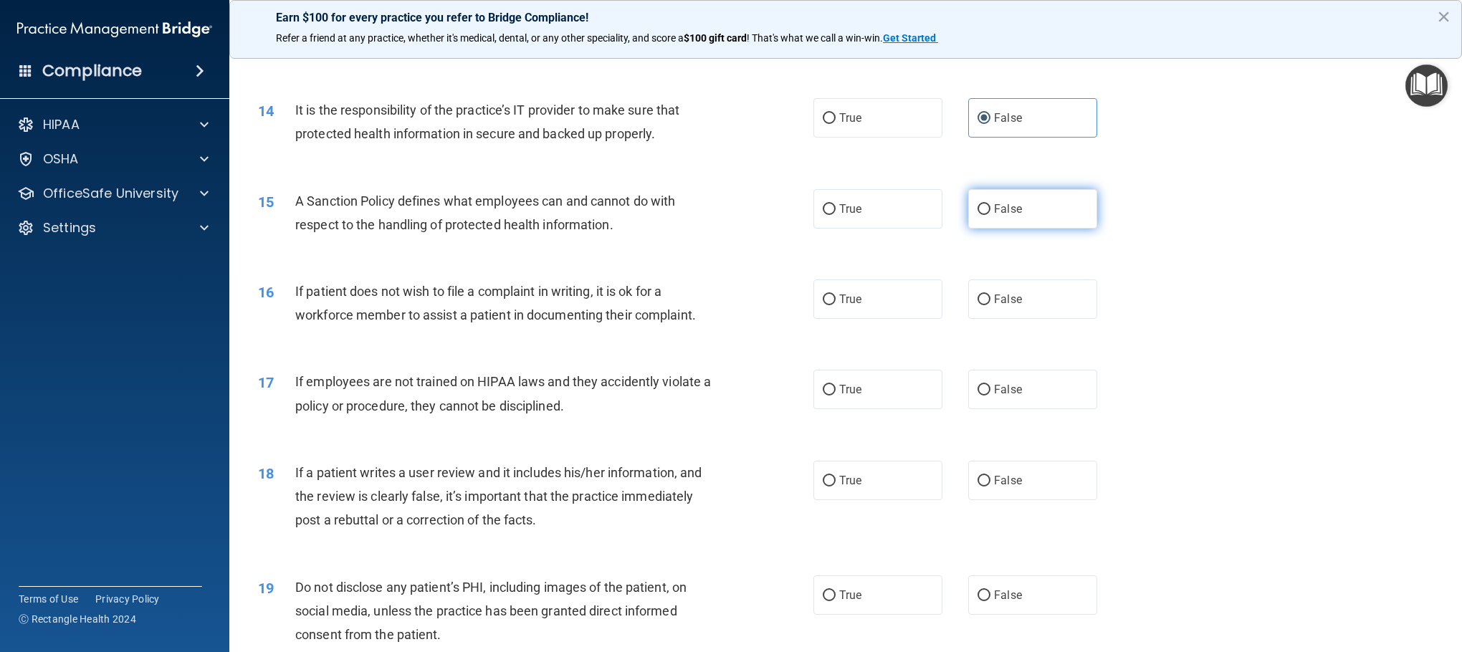
click at [974, 216] on label "False" at bounding box center [1032, 208] width 129 height 39
click at [974, 215] on input "False" at bounding box center [984, 209] width 13 height 11
radio input "true"
click at [871, 303] on label "True" at bounding box center [877, 298] width 129 height 39
click at [836, 303] on input "True" at bounding box center [829, 300] width 13 height 11
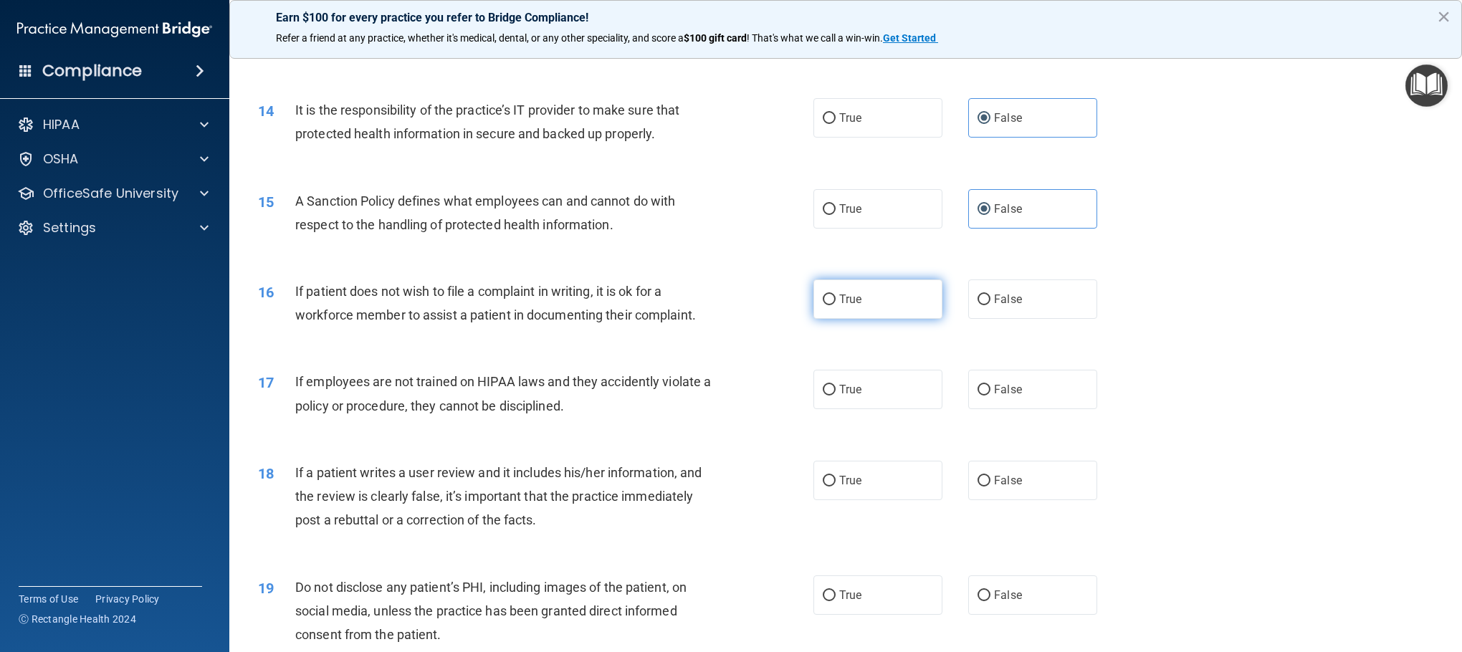
radio input "true"
click at [974, 434] on label "False" at bounding box center [1032, 480] width 129 height 39
click at [974, 434] on input "False" at bounding box center [984, 481] width 13 height 11
radio input "true"
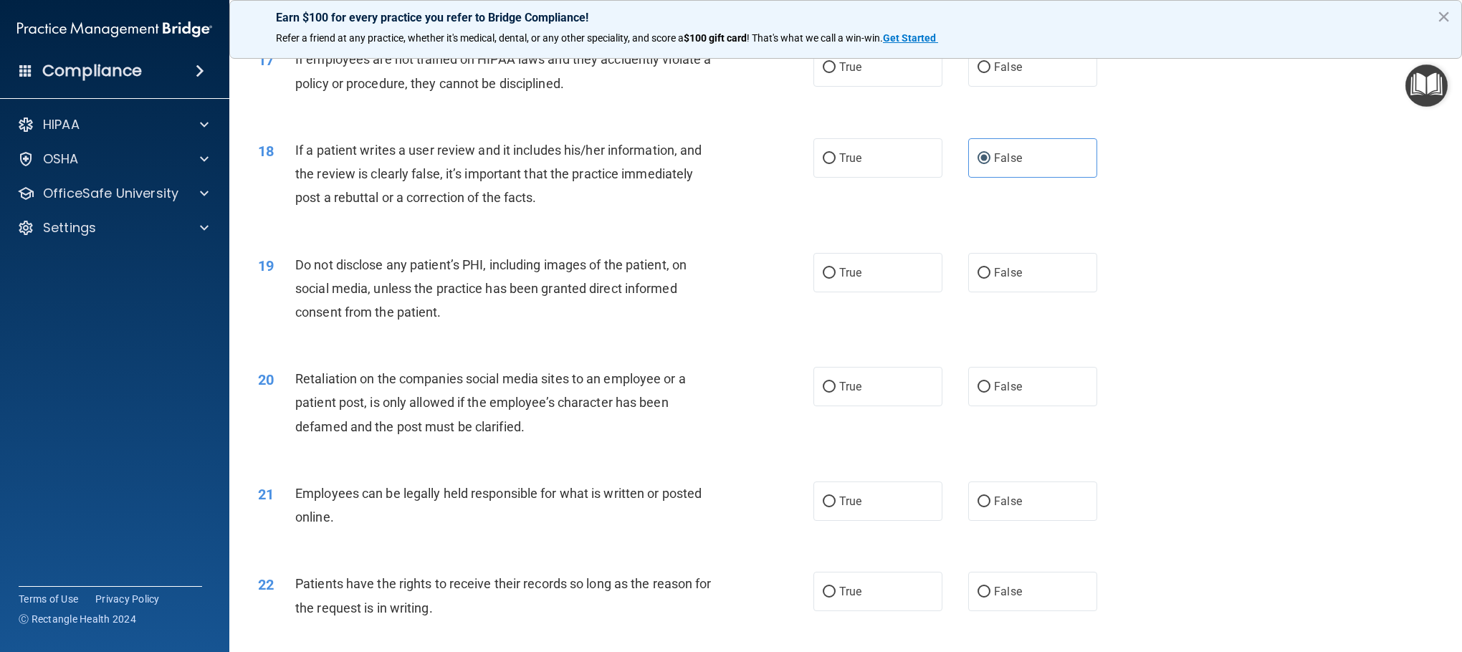
scroll to position [1956, 0]
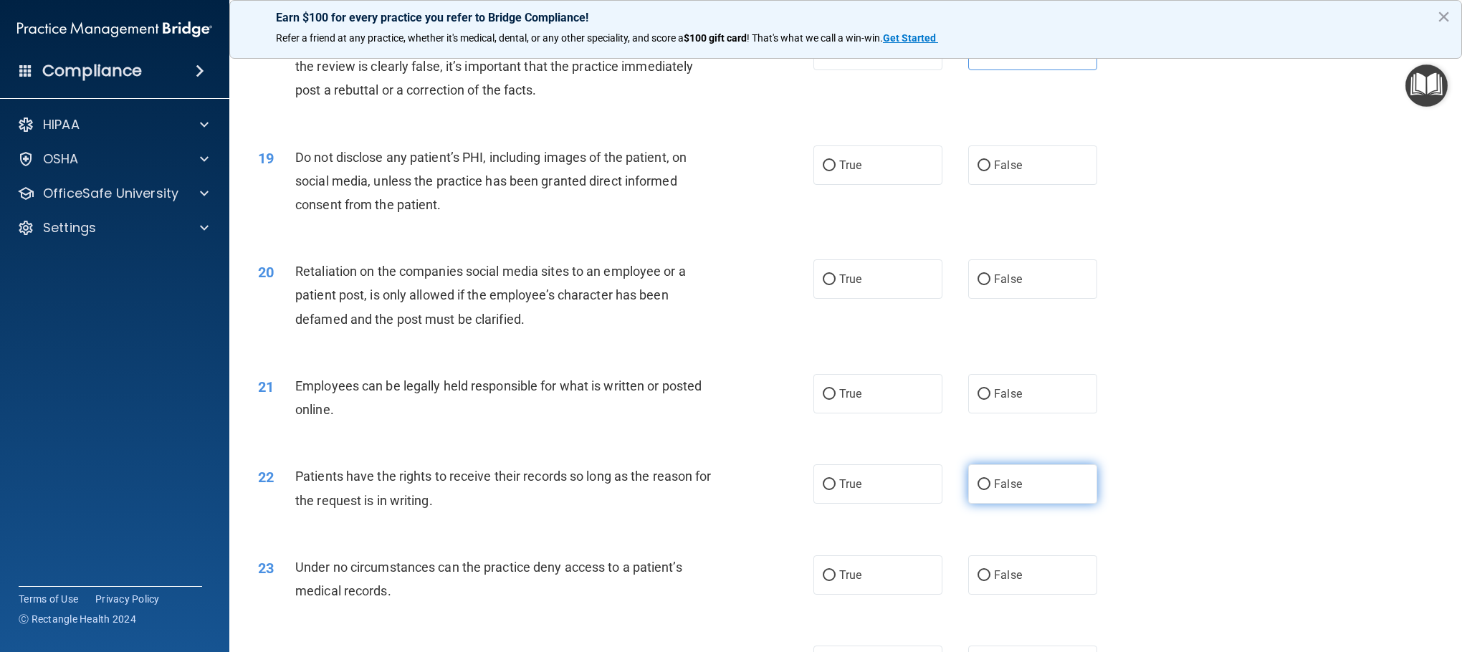
click at [974, 434] on label "False" at bounding box center [1032, 483] width 129 height 39
click at [974, 434] on input "False" at bounding box center [984, 484] width 13 height 11
radio input "true"
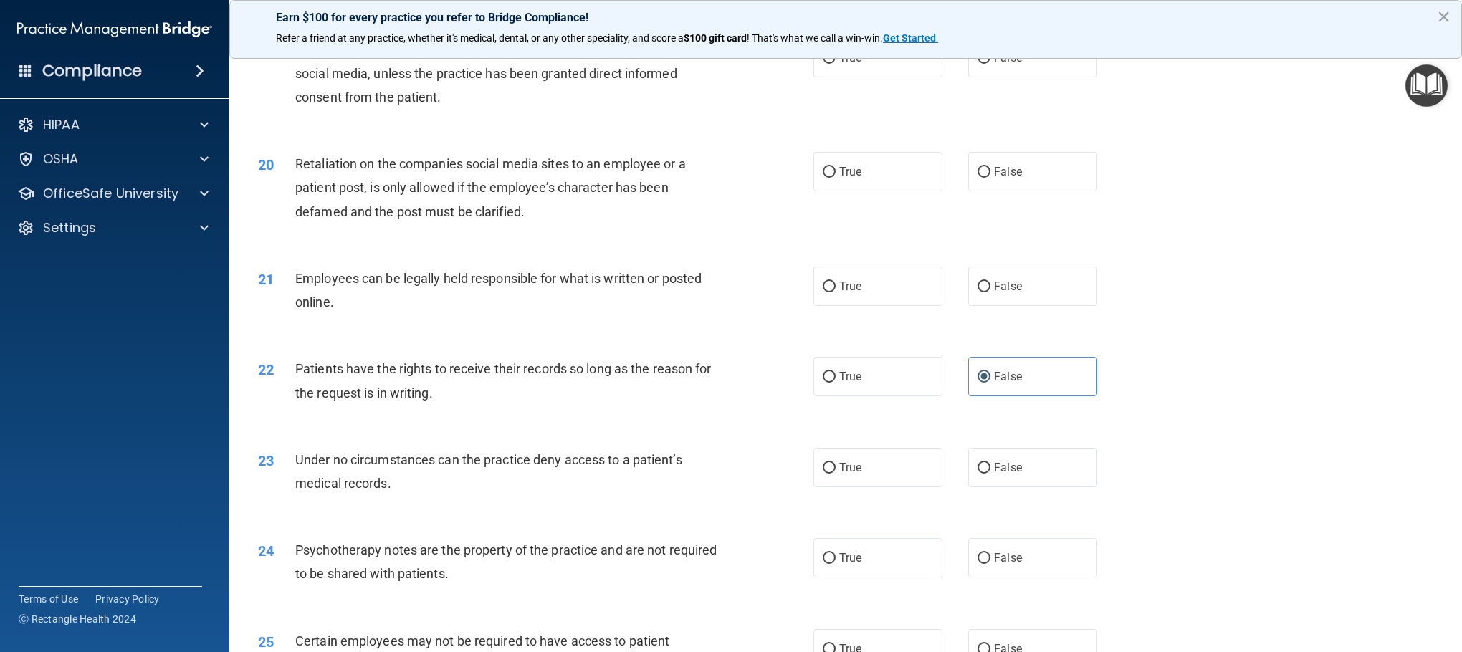
scroll to position [2279, 0]
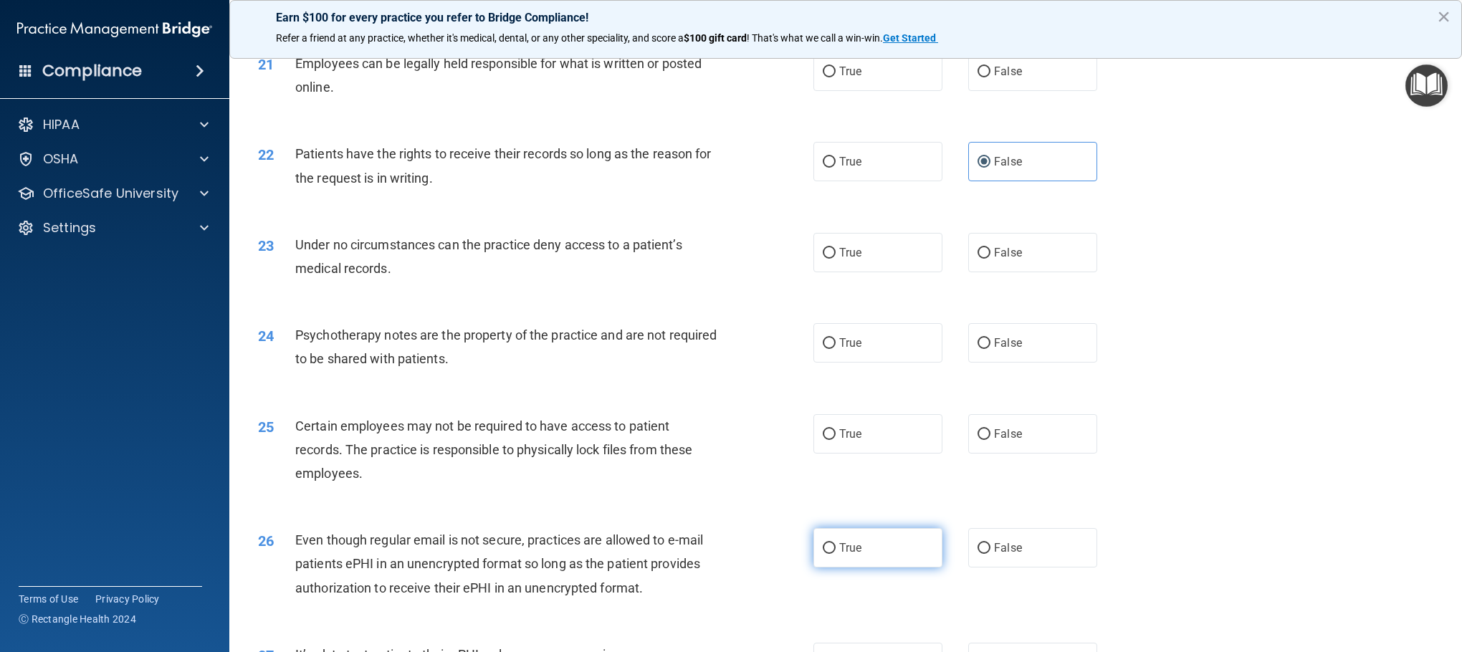
click at [890, 434] on label "True" at bounding box center [877, 547] width 129 height 39
click at [836, 434] on input "True" at bounding box center [829, 548] width 13 height 11
radio input "true"
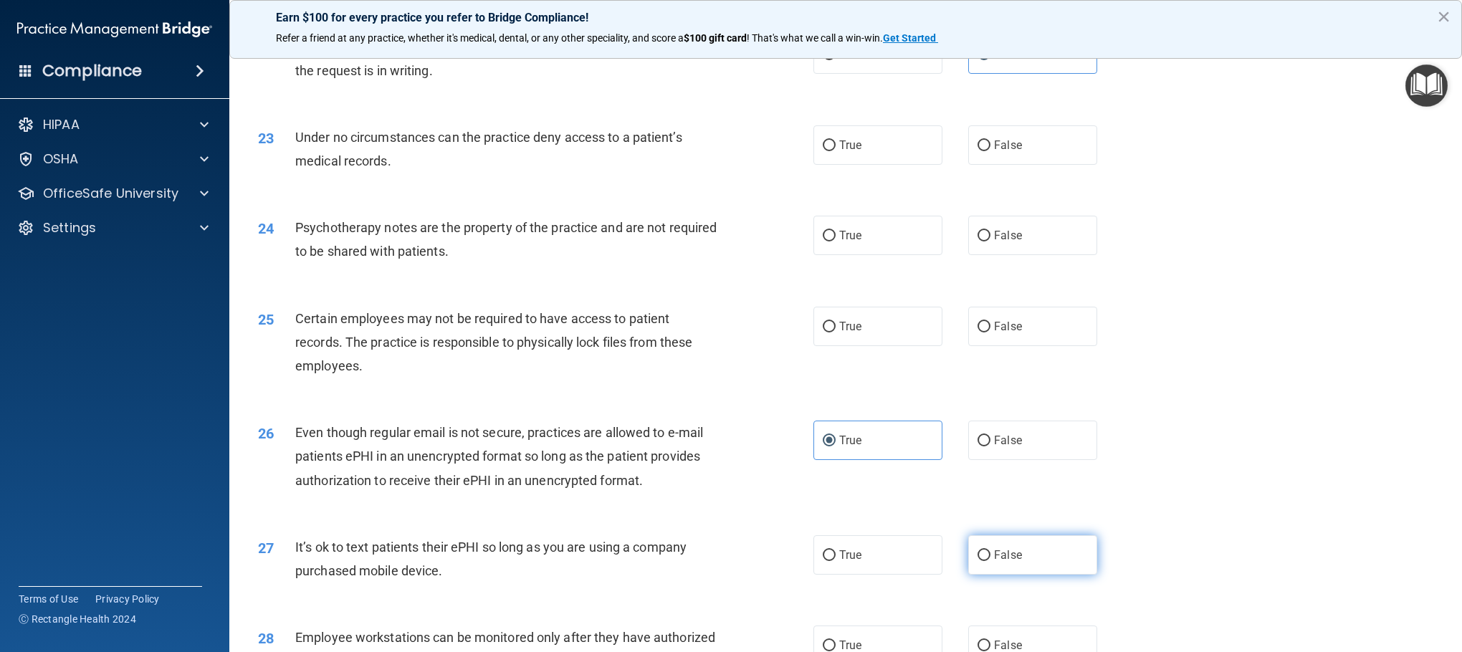
click at [974, 434] on input "False" at bounding box center [984, 555] width 13 height 11
radio input "true"
click at [974, 434] on span "False" at bounding box center [1008, 555] width 28 height 14
click at [974, 434] on input "False" at bounding box center [984, 555] width 13 height 11
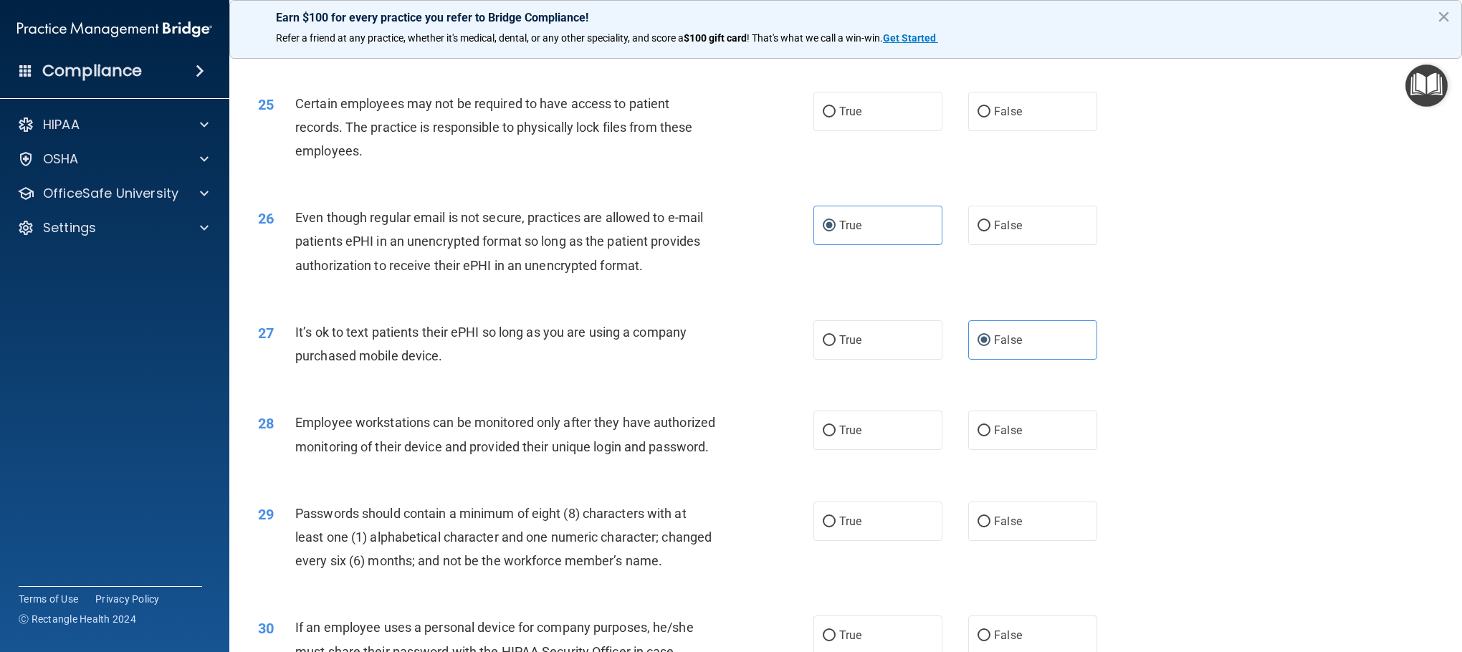
scroll to position [2709, 0]
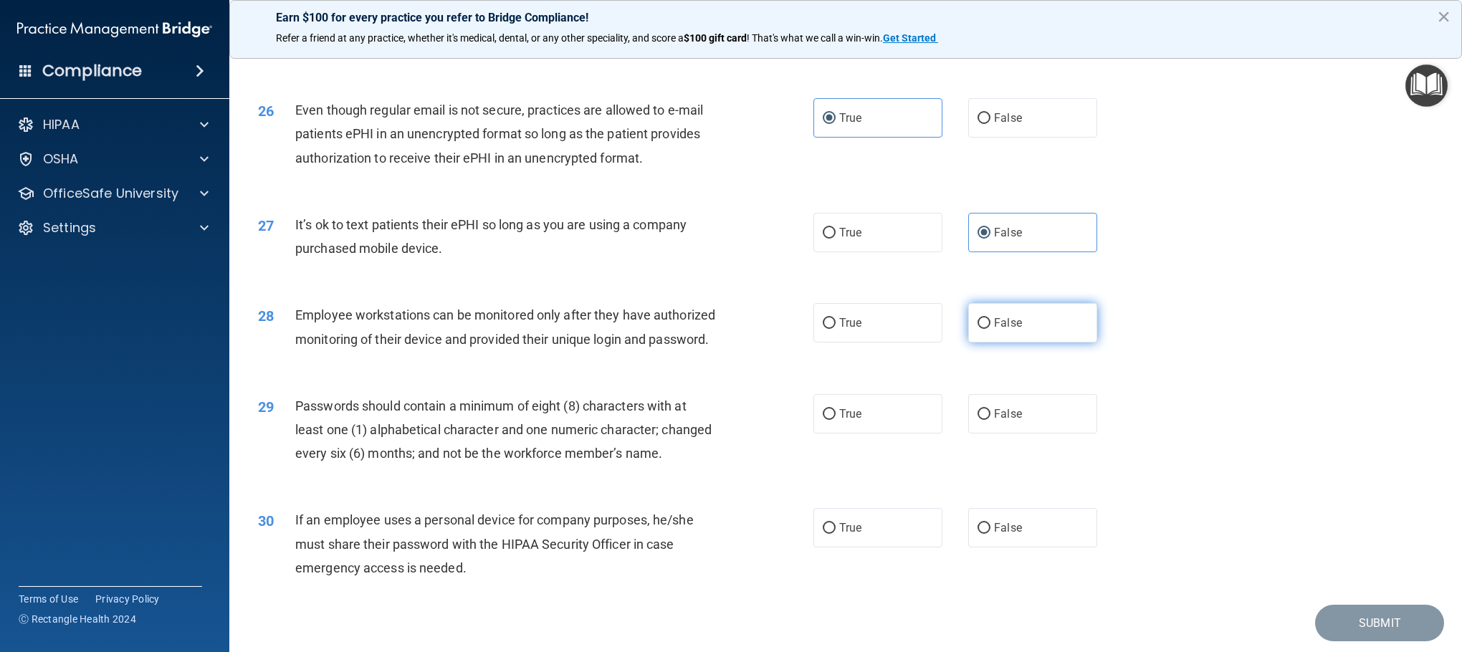
click at [974, 333] on label "False" at bounding box center [1032, 322] width 129 height 39
click at [974, 329] on input "False" at bounding box center [984, 323] width 13 height 11
radio input "true"
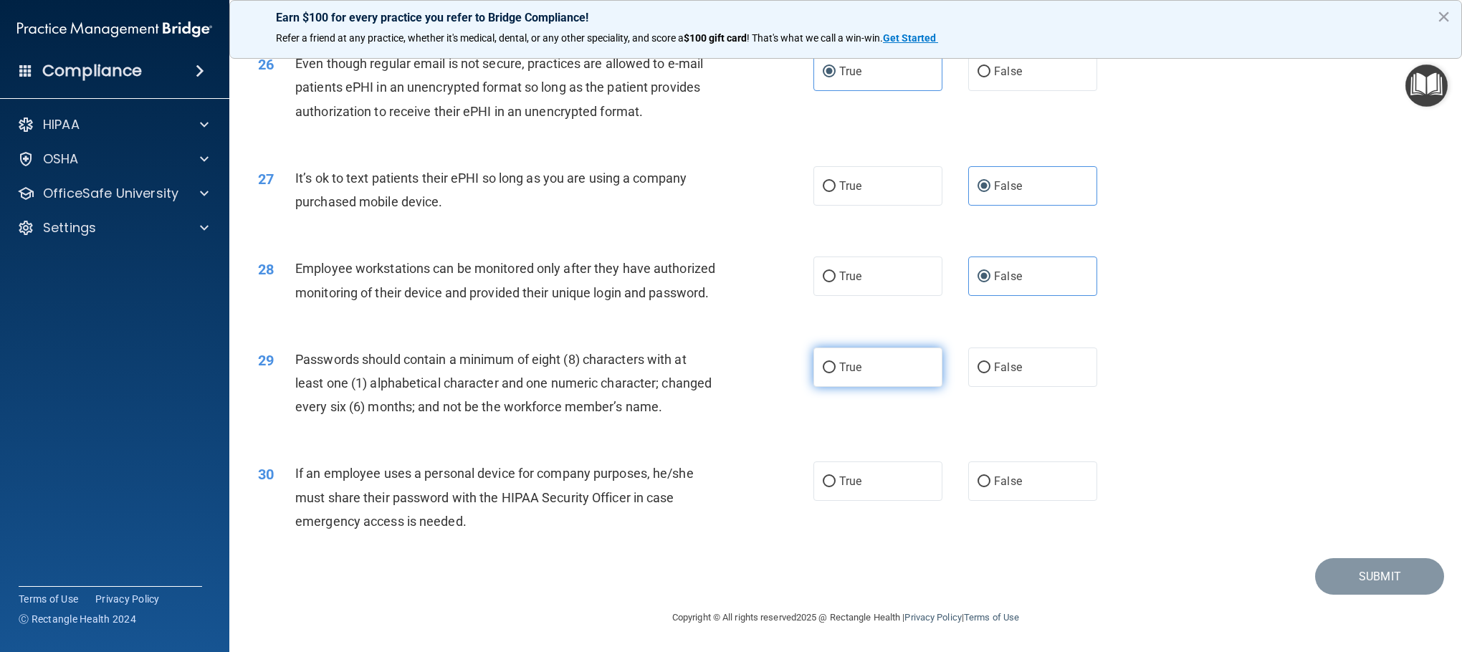
click at [877, 348] on label "True" at bounding box center [877, 367] width 129 height 39
click at [836, 363] on input "True" at bounding box center [829, 368] width 13 height 11
radio input "true"
click at [974, 434] on label "False" at bounding box center [1032, 481] width 129 height 39
click at [974, 434] on input "False" at bounding box center [984, 482] width 13 height 11
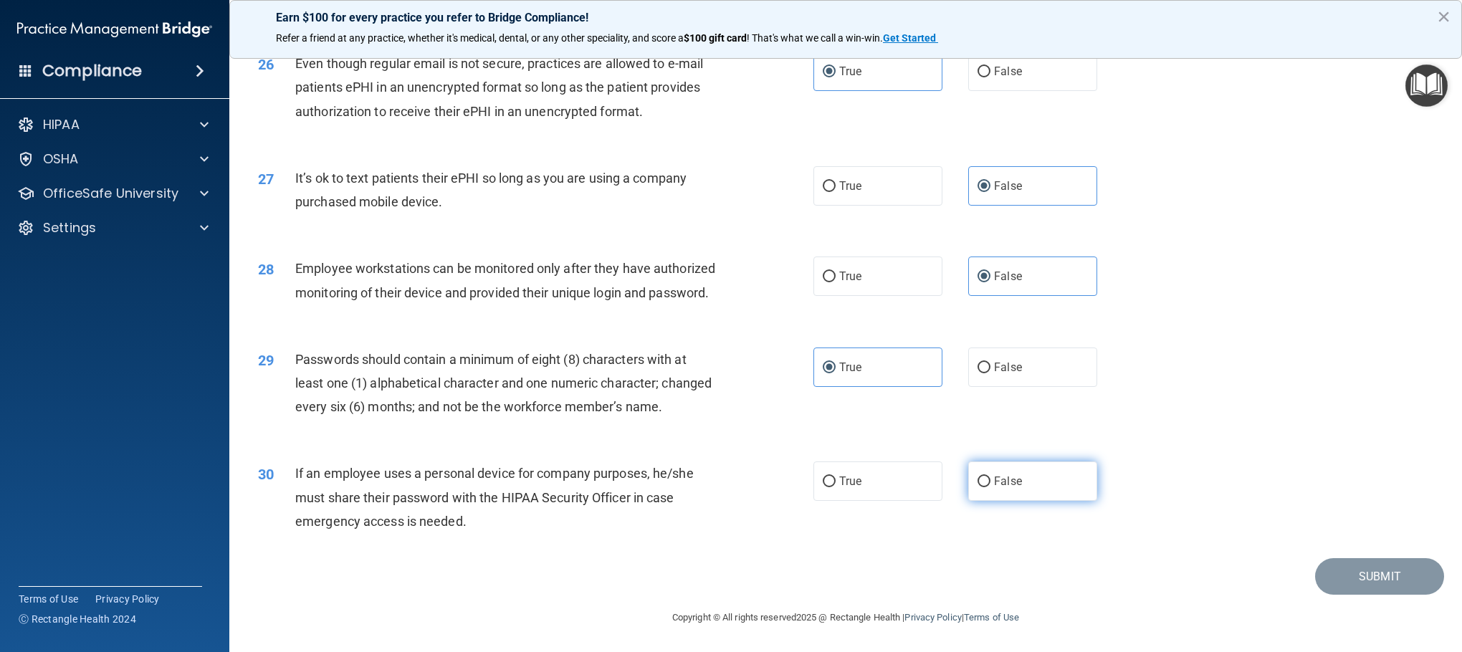
radio input "true"
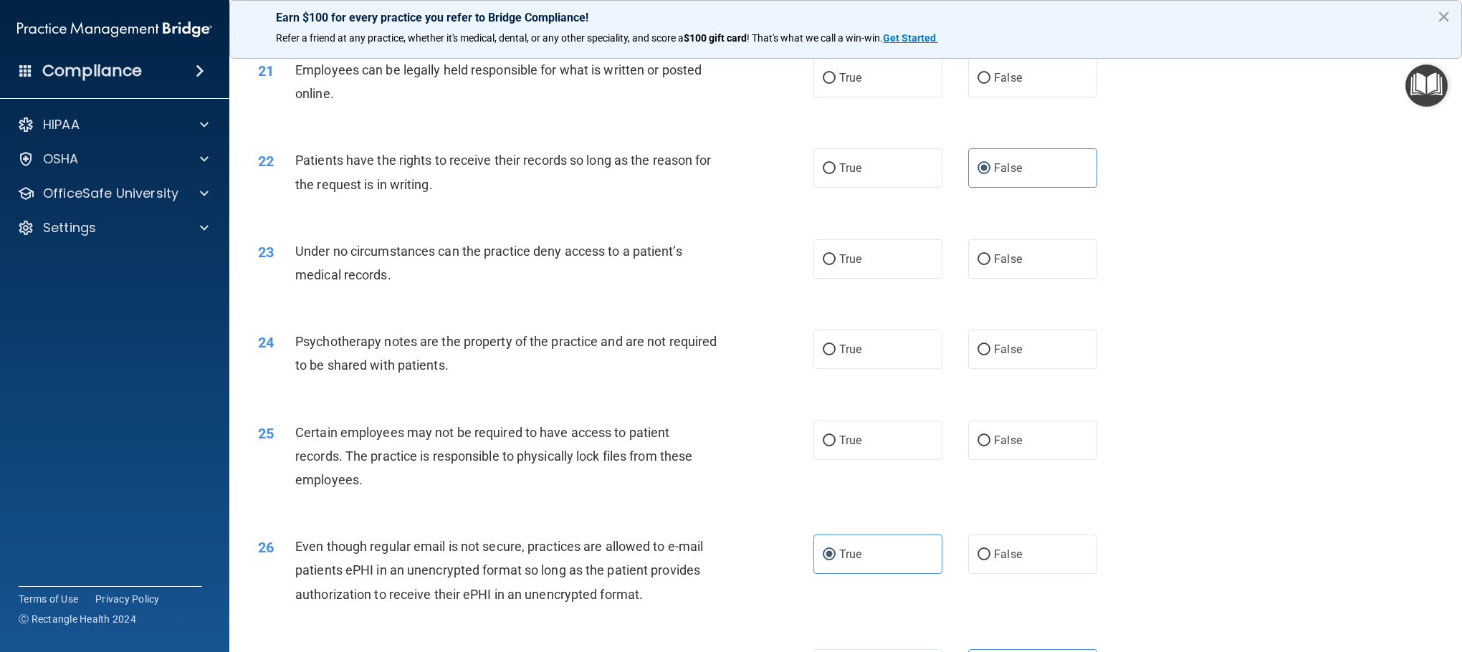
scroll to position [2279, 0]
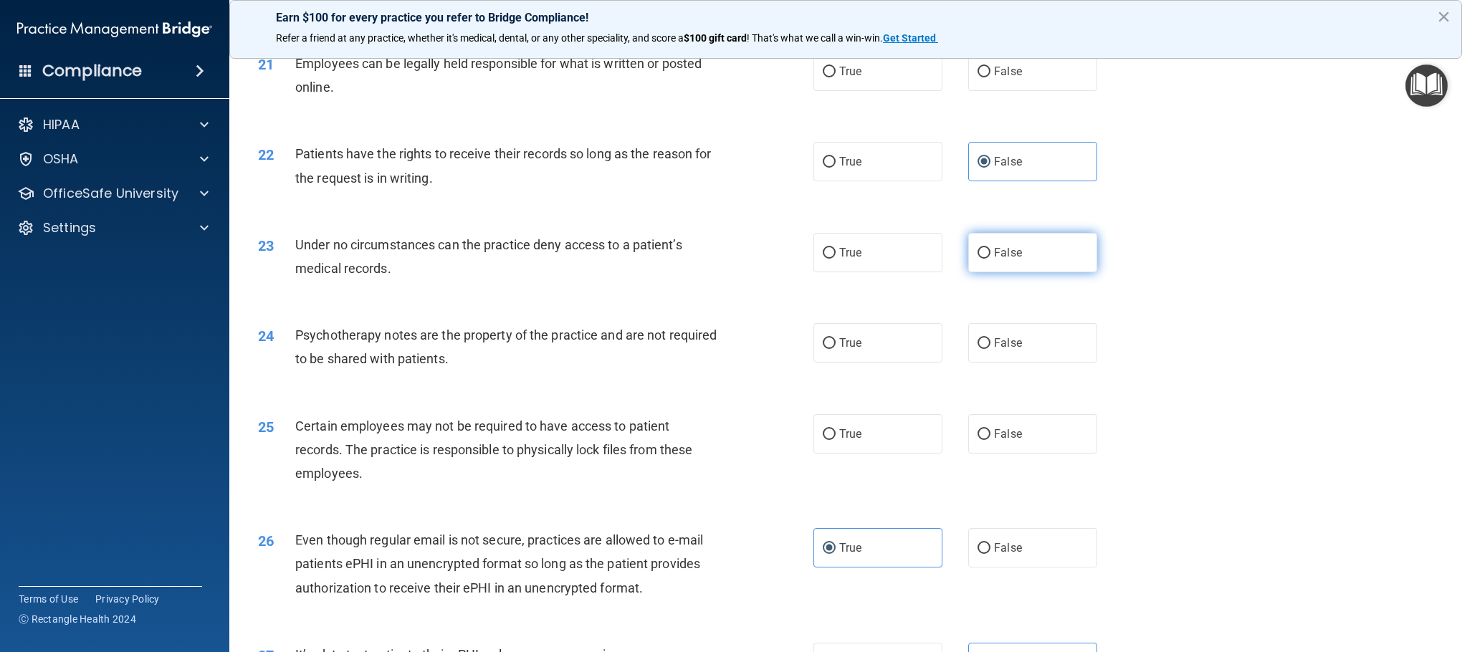
click at [974, 248] on label "False" at bounding box center [1032, 252] width 129 height 39
click at [974, 248] on input "False" at bounding box center [984, 253] width 13 height 11
radio input "true"
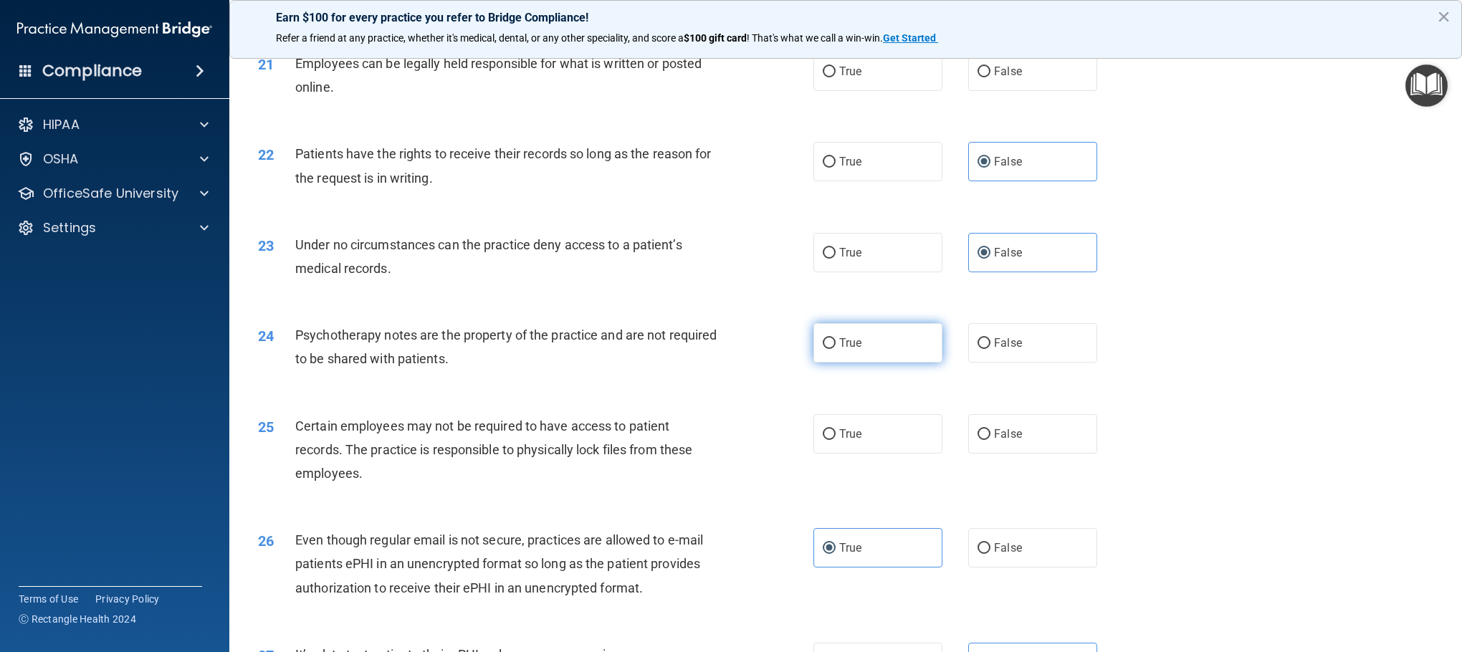
click at [839, 342] on span "True" at bounding box center [850, 343] width 22 height 14
click at [835, 342] on input "True" at bounding box center [829, 343] width 13 height 11
click at [861, 431] on label "True" at bounding box center [877, 433] width 129 height 39
click at [836, 431] on input "True" at bounding box center [829, 434] width 13 height 11
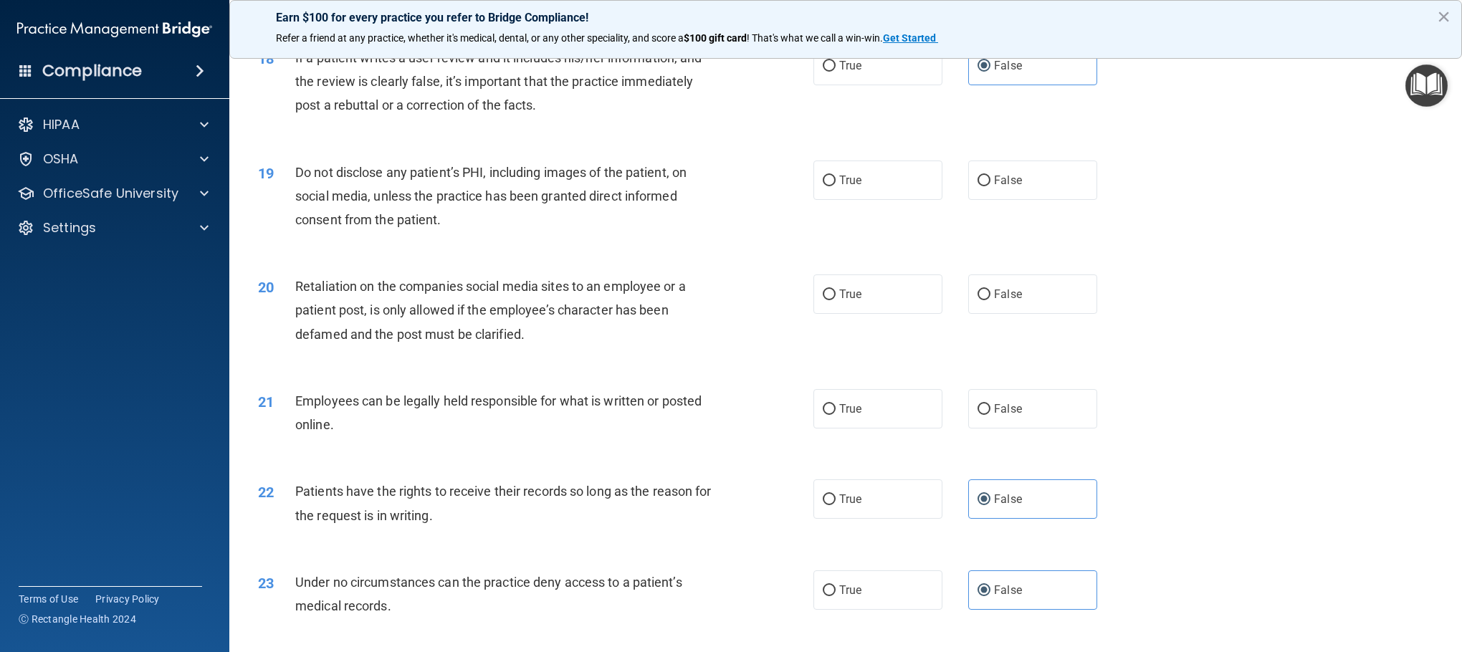
scroll to position [1834, 0]
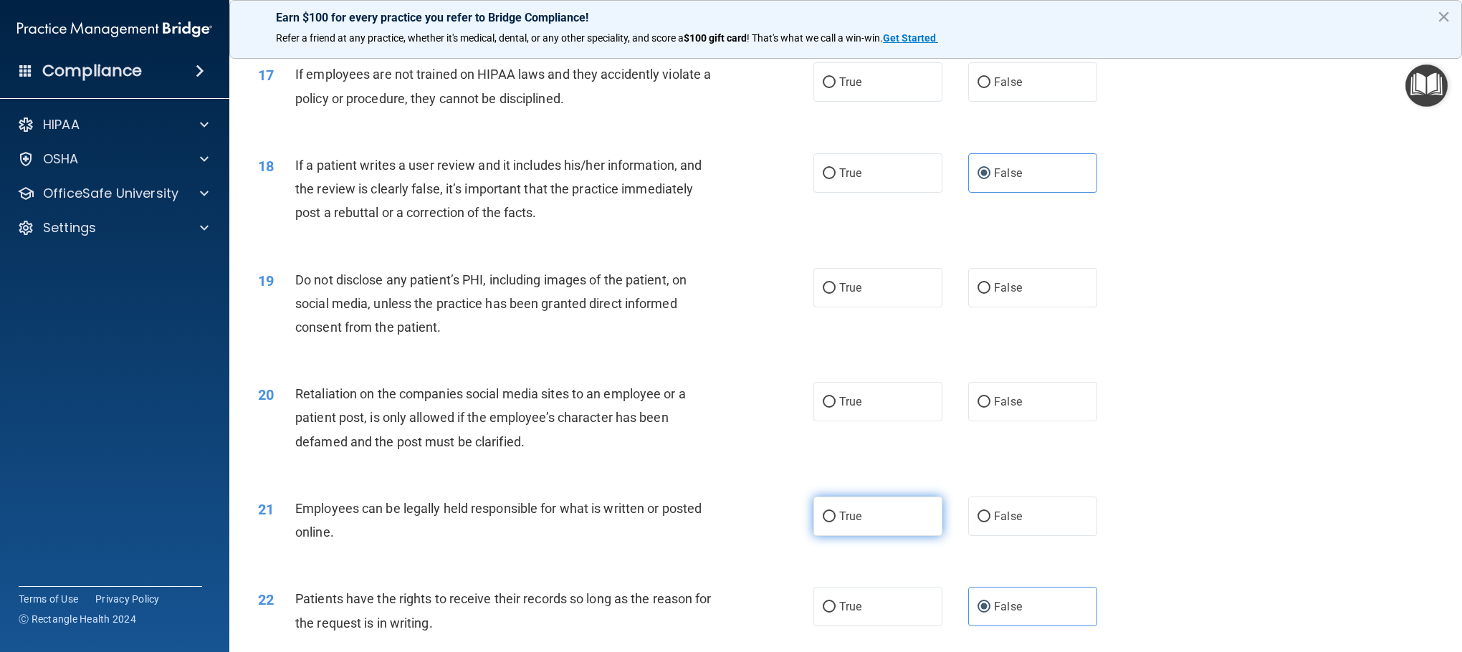
click at [864, 434] on label "True" at bounding box center [877, 516] width 129 height 39
click at [836, 434] on input "True" at bounding box center [829, 517] width 13 height 11
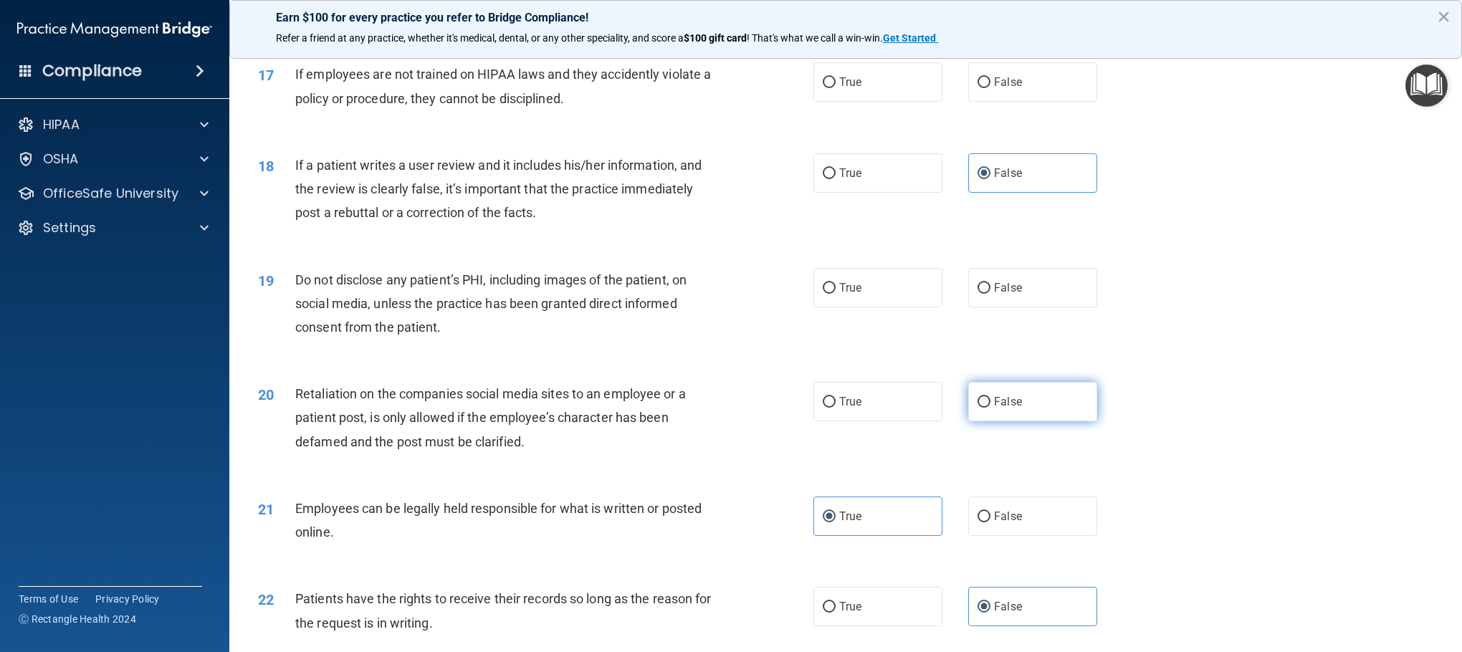
click at [974, 398] on label "False" at bounding box center [1032, 401] width 129 height 39
click at [974, 398] on input "False" at bounding box center [984, 402] width 13 height 11
click at [813, 297] on label "True" at bounding box center [877, 287] width 129 height 39
click at [823, 294] on input "True" at bounding box center [829, 288] width 13 height 11
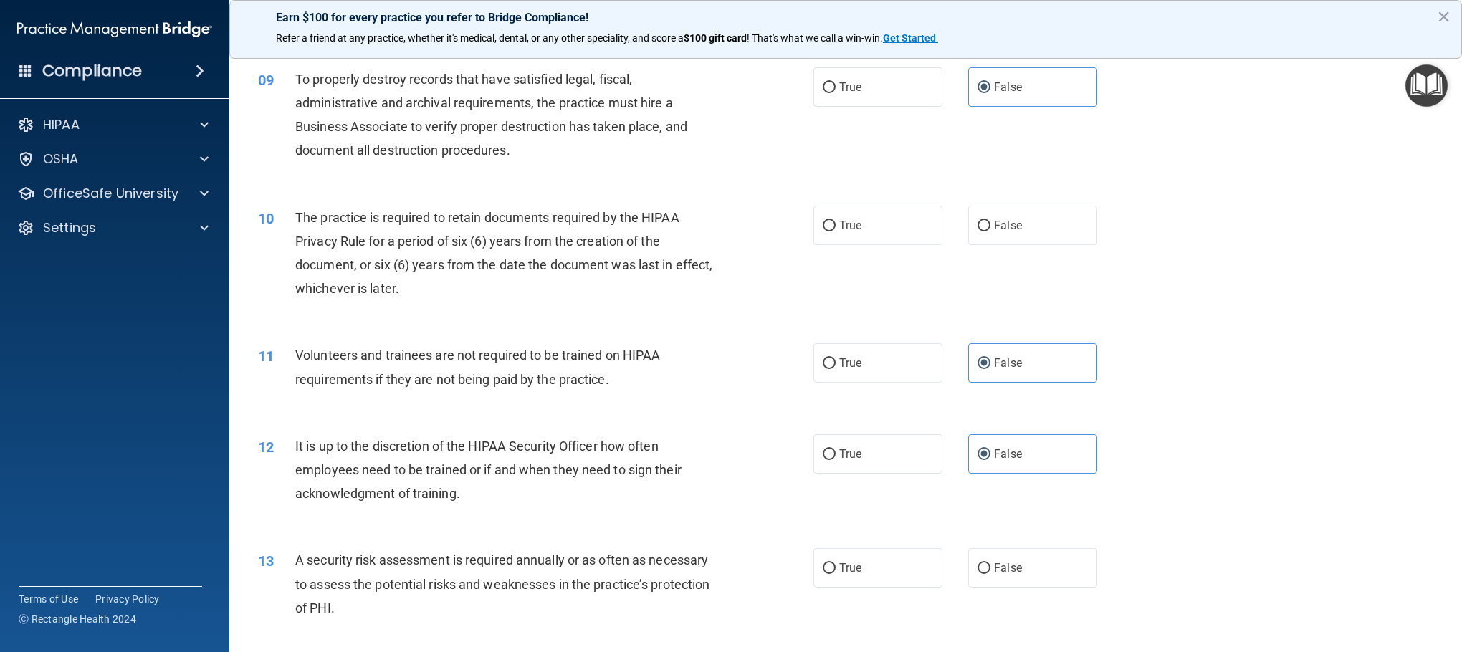
scroll to position [975, 0]
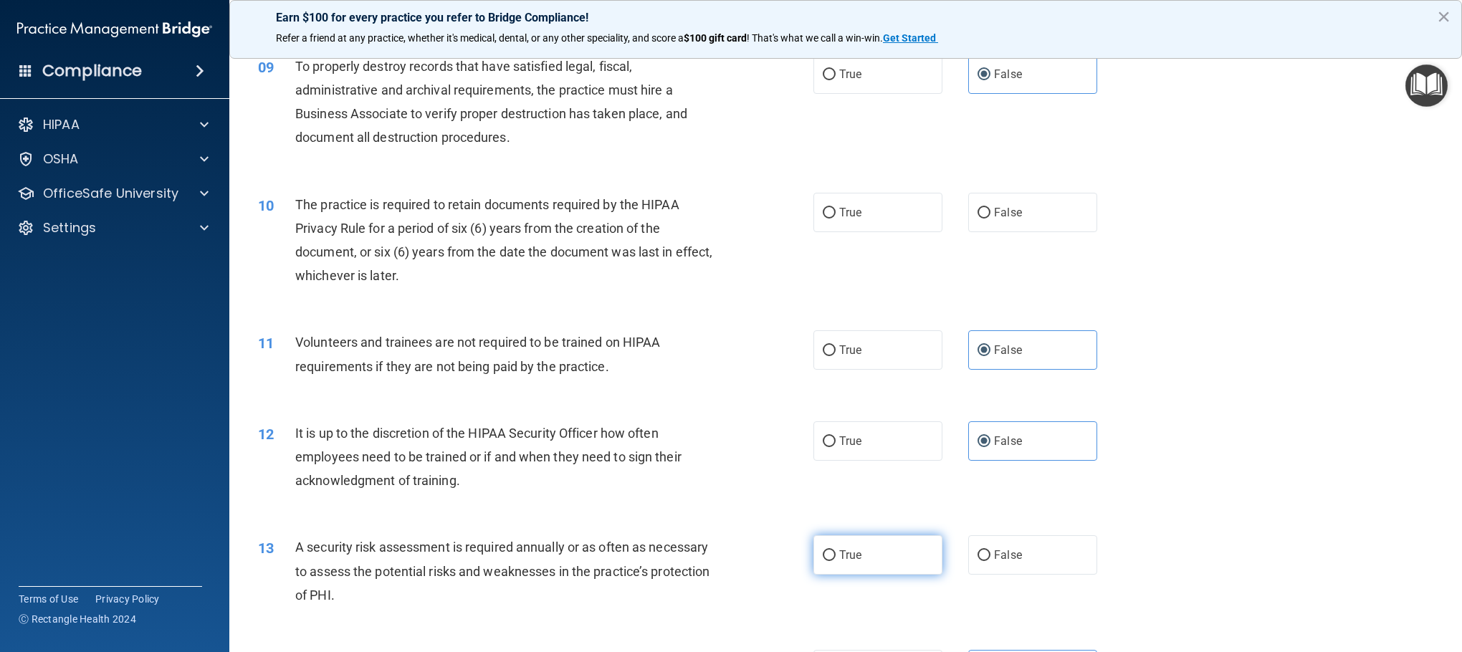
click at [851, 434] on label "True" at bounding box center [877, 554] width 129 height 39
click at [836, 434] on input "True" at bounding box center [829, 555] width 13 height 11
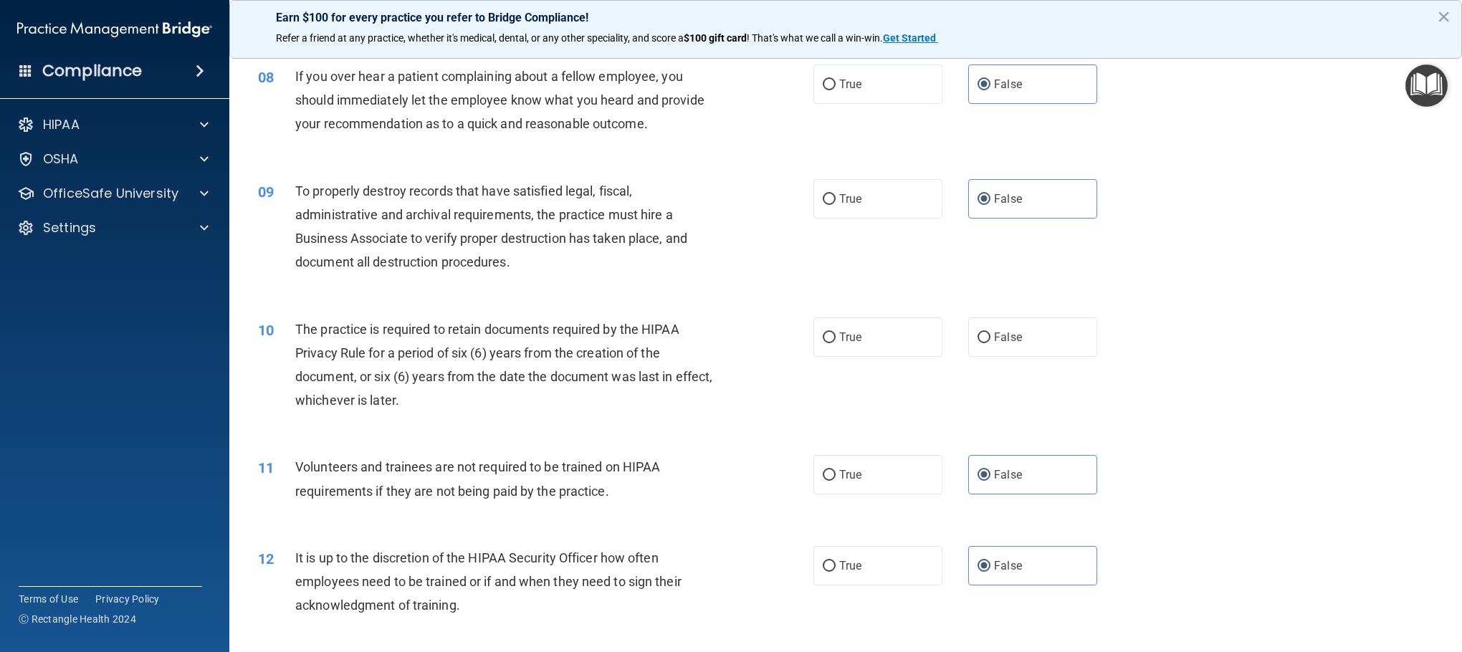
scroll to position [831, 0]
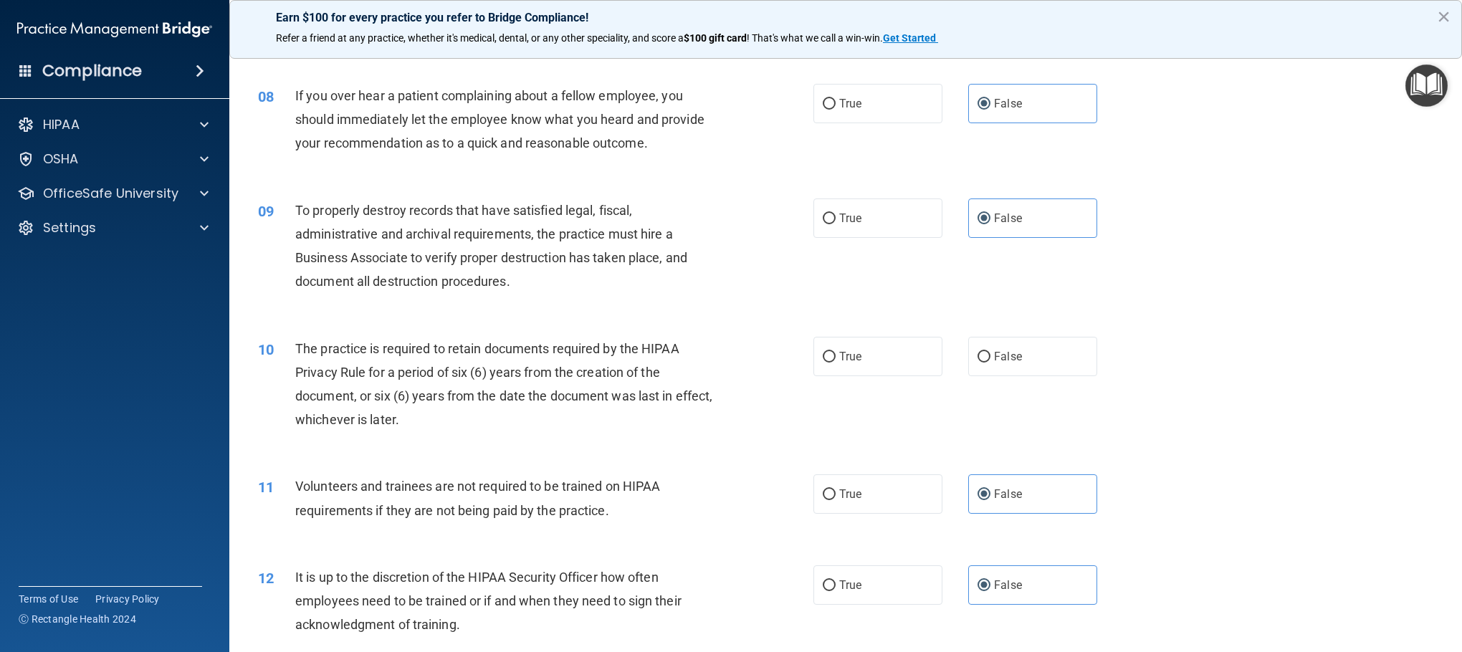
click at [801, 347] on div "10 The practice is required to retain documents required by the HIPAA Privacy R…" at bounding box center [535, 388] width 598 height 102
click at [839, 353] on span "True" at bounding box center [850, 357] width 22 height 14
click at [831, 353] on input "True" at bounding box center [829, 357] width 13 height 11
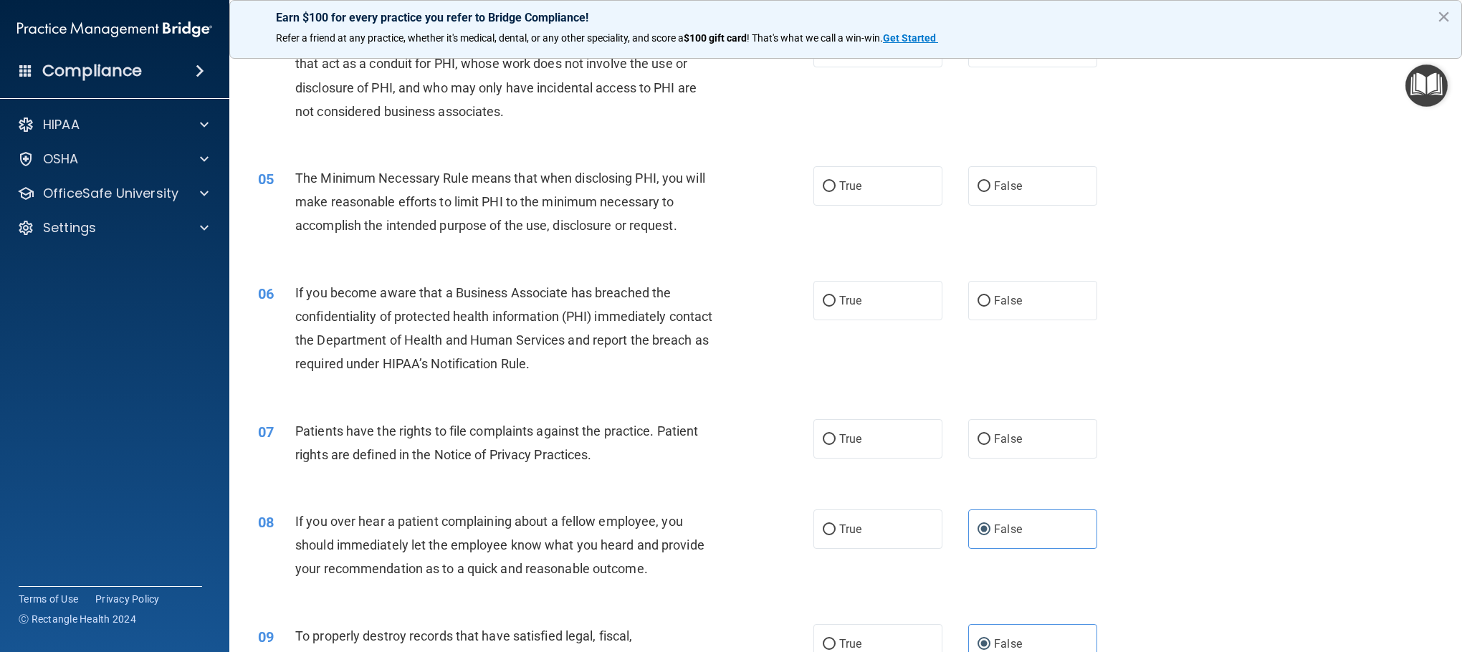
scroll to position [379, 0]
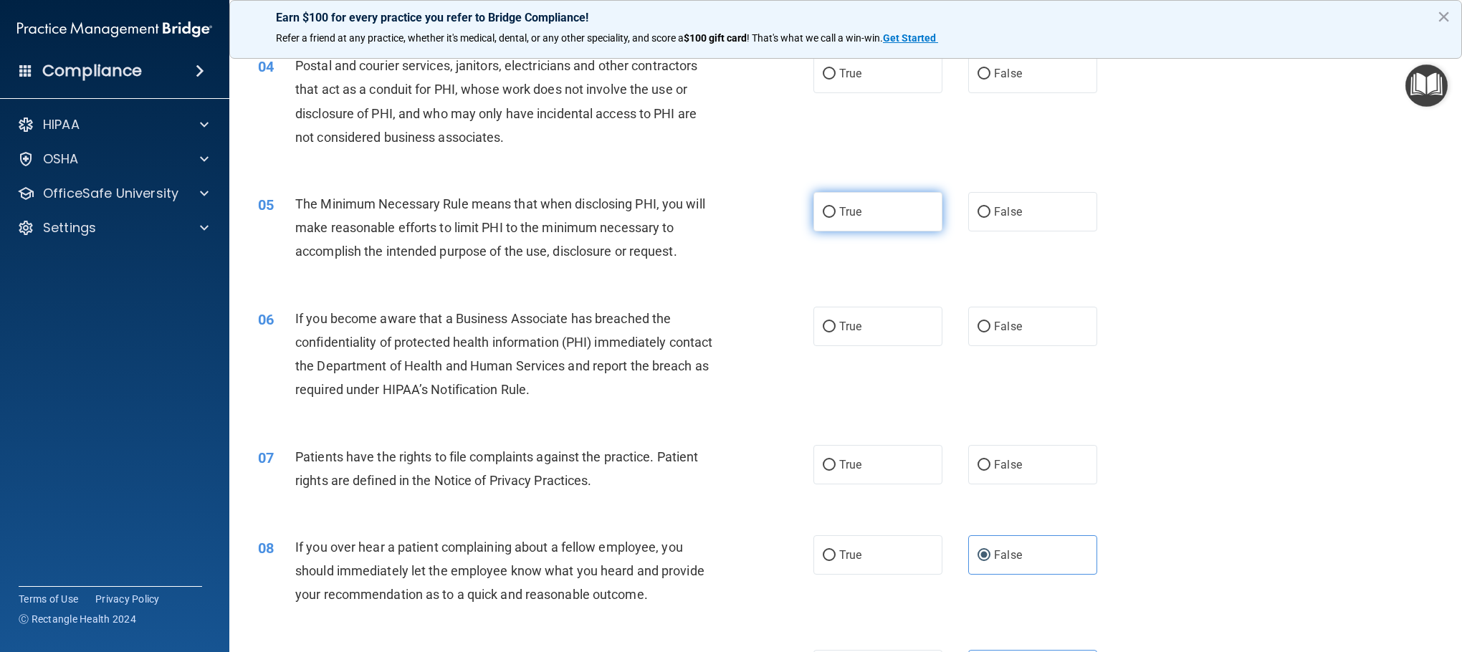
click at [847, 213] on span "True" at bounding box center [850, 212] width 22 height 14
click at [836, 213] on input "True" at bounding box center [829, 212] width 13 height 11
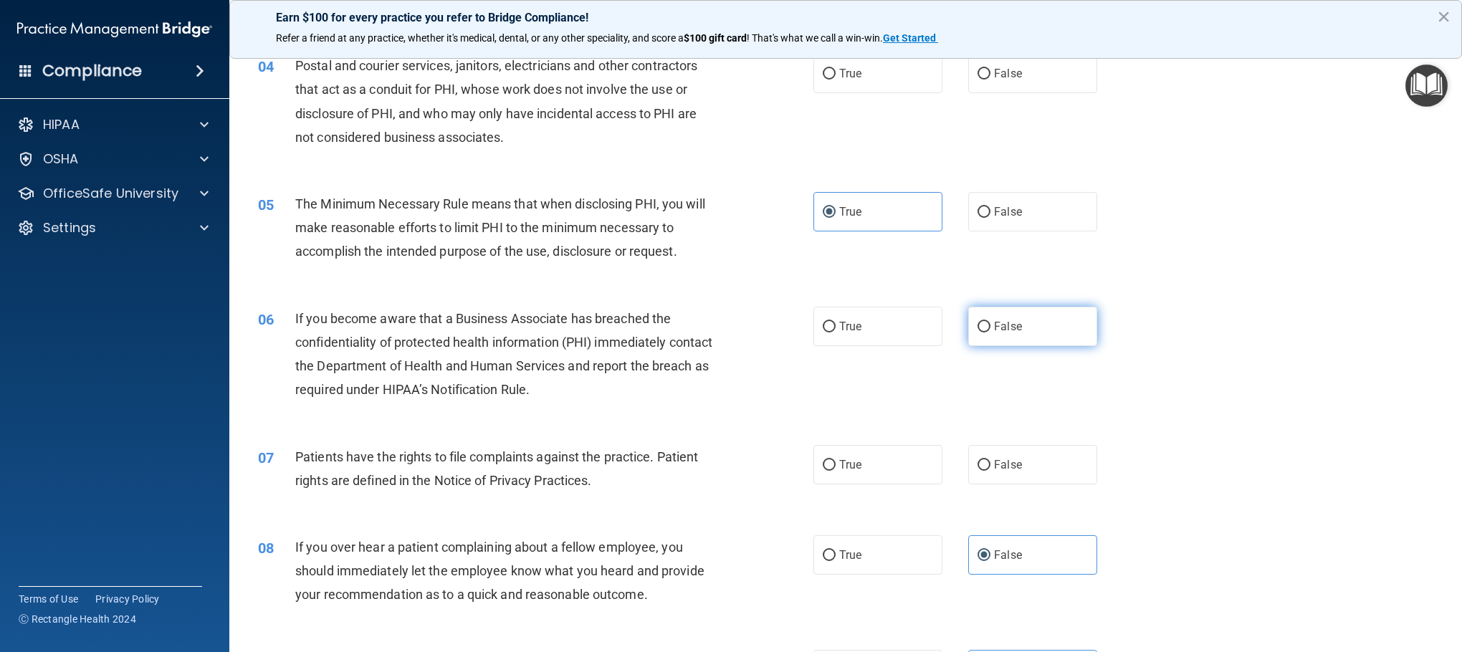
click at [974, 319] on label "False" at bounding box center [1032, 326] width 129 height 39
click at [974, 322] on input "False" at bounding box center [984, 327] width 13 height 11
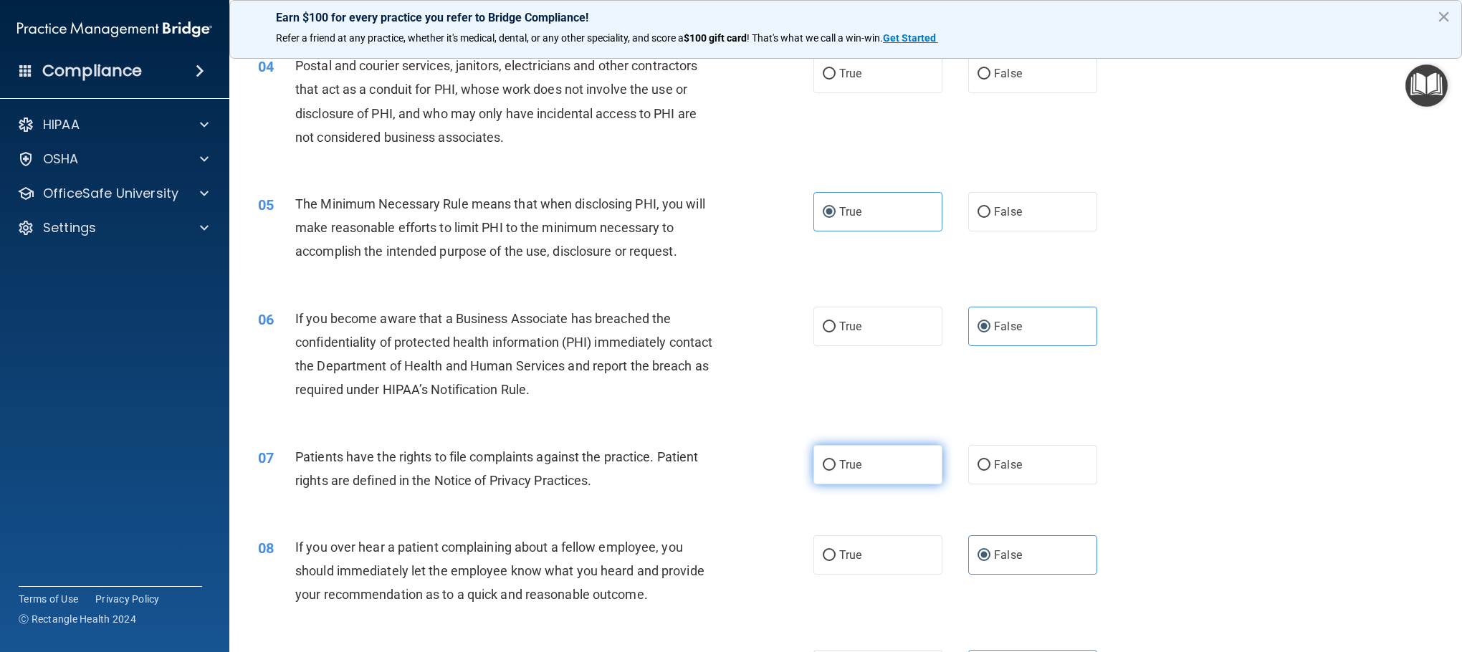
click at [884, 434] on label "True" at bounding box center [877, 464] width 129 height 39
click at [836, 434] on input "True" at bounding box center [829, 465] width 13 height 11
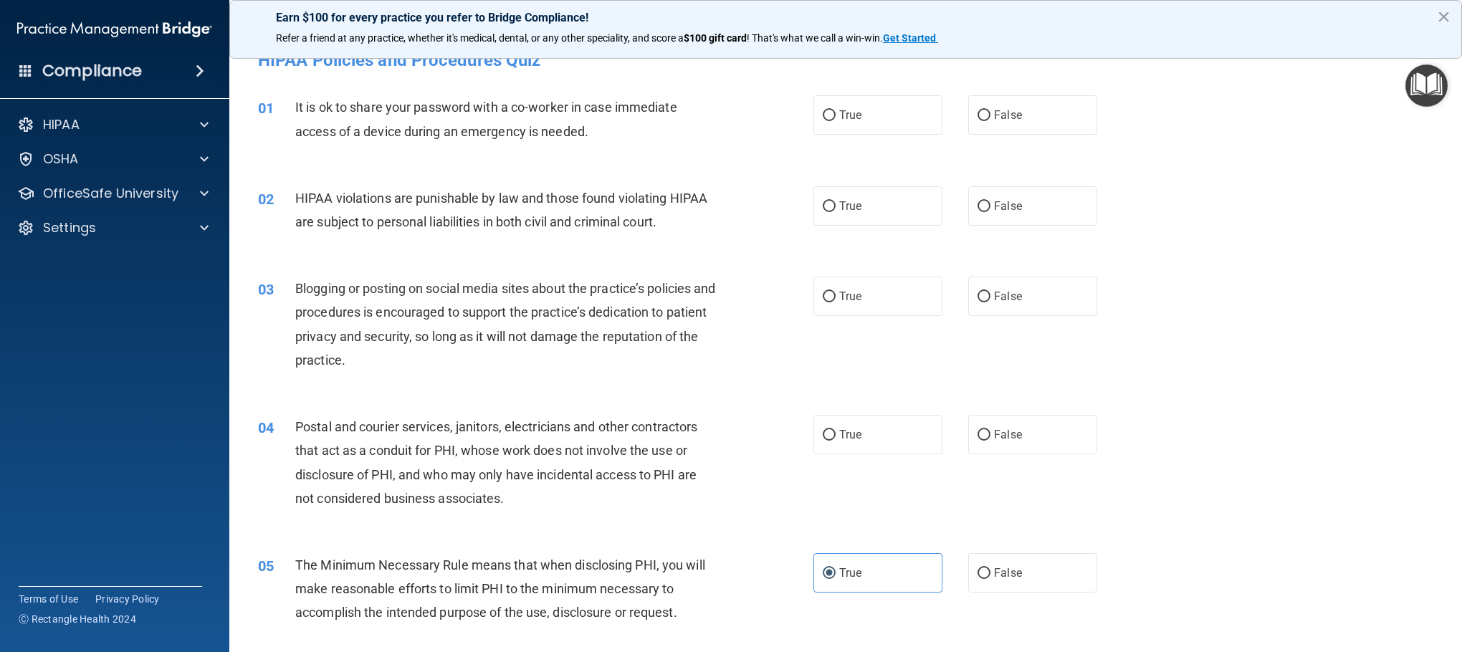
scroll to position [0, 0]
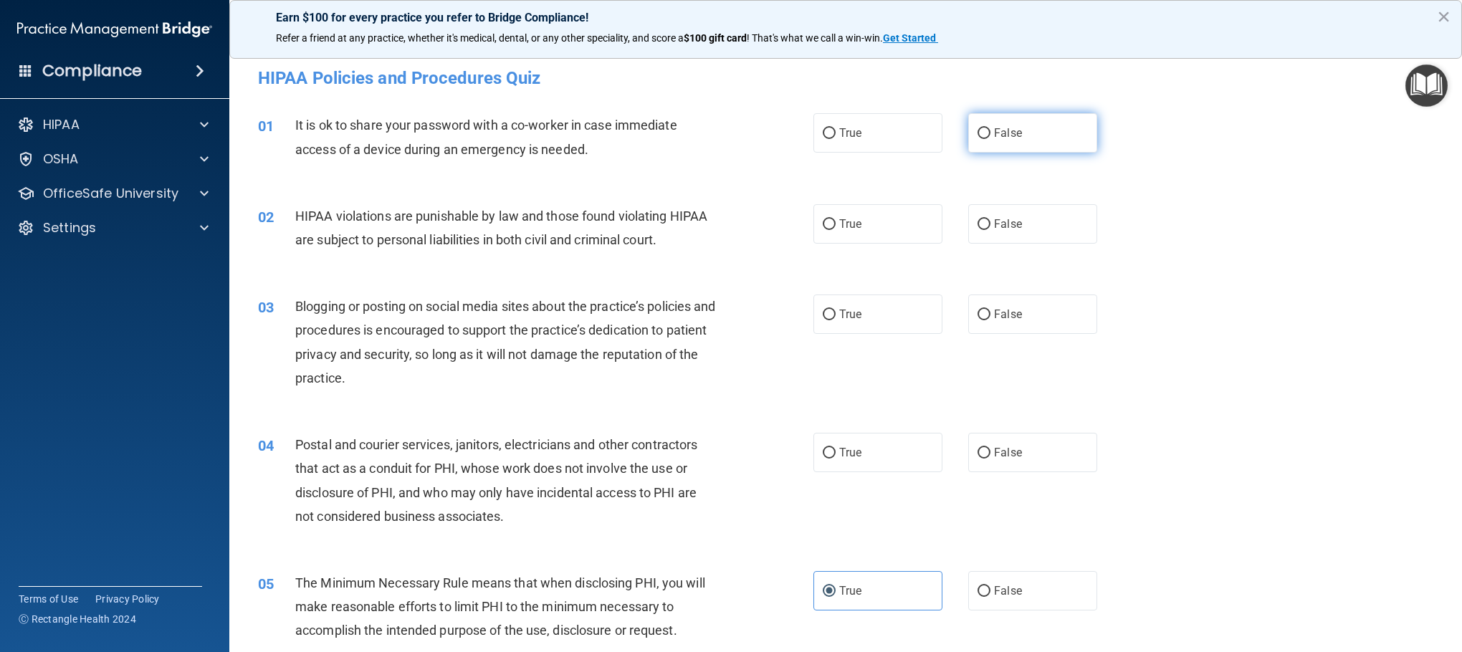
click at [974, 123] on label "False" at bounding box center [1032, 132] width 129 height 39
click at [974, 128] on input "False" at bounding box center [984, 133] width 13 height 11
click at [887, 224] on label "True" at bounding box center [877, 223] width 129 height 39
click at [836, 224] on input "True" at bounding box center [829, 224] width 13 height 11
click at [974, 318] on label "False" at bounding box center [1032, 314] width 129 height 39
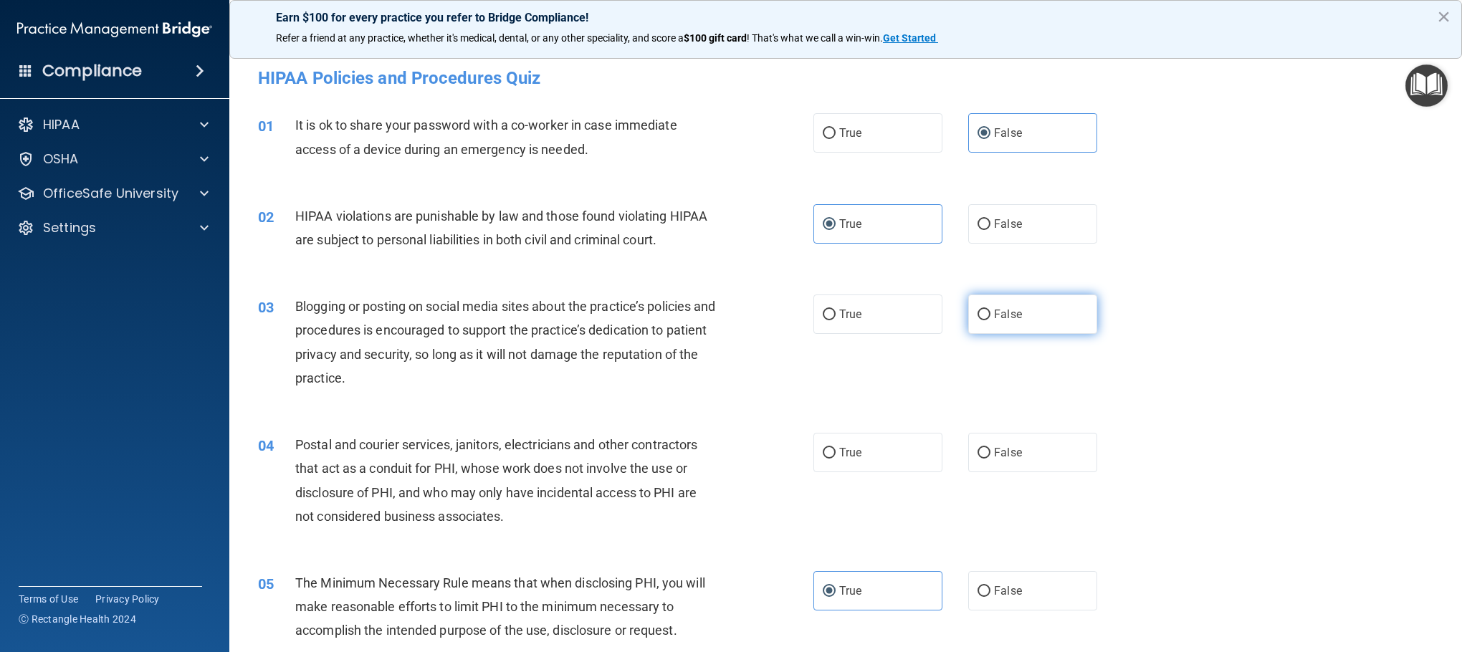
click at [974, 318] on input "False" at bounding box center [984, 315] width 13 height 11
click at [895, 434] on label "True" at bounding box center [877, 452] width 129 height 39
click at [836, 434] on input "True" at bounding box center [829, 453] width 13 height 11
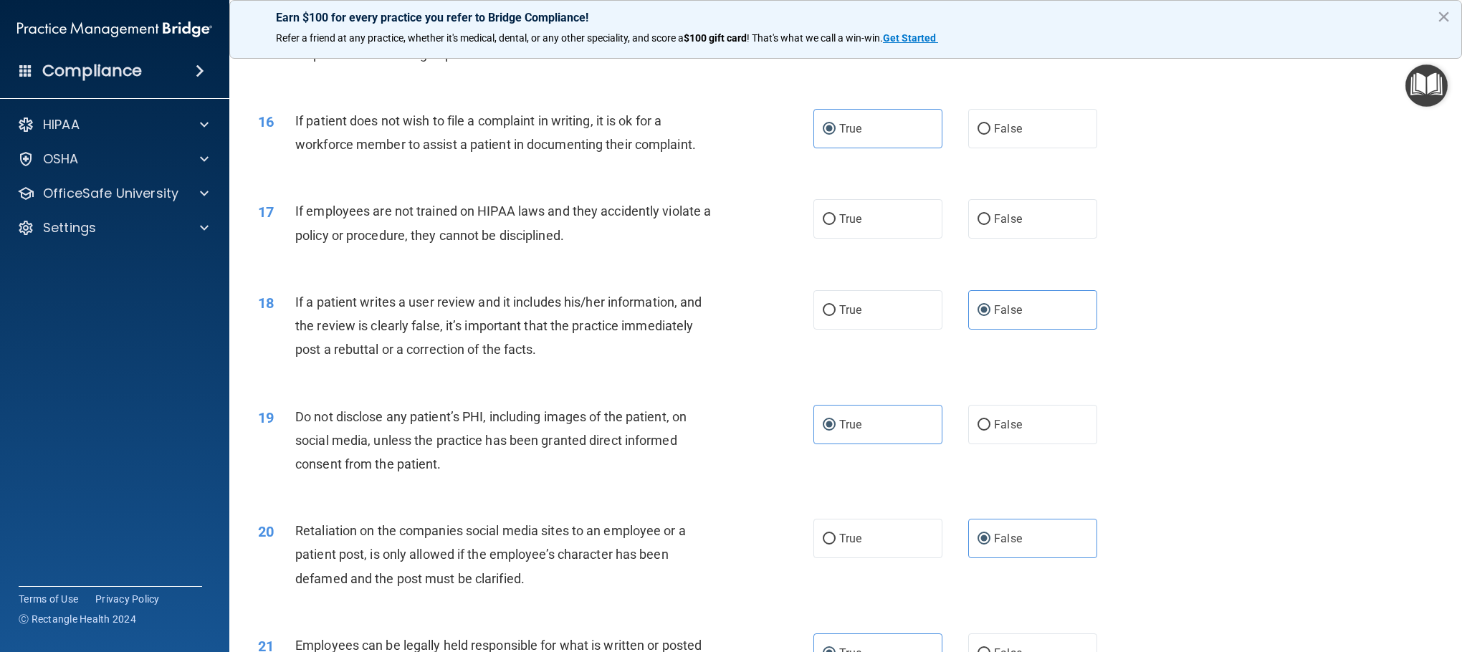
scroll to position [1678, 0]
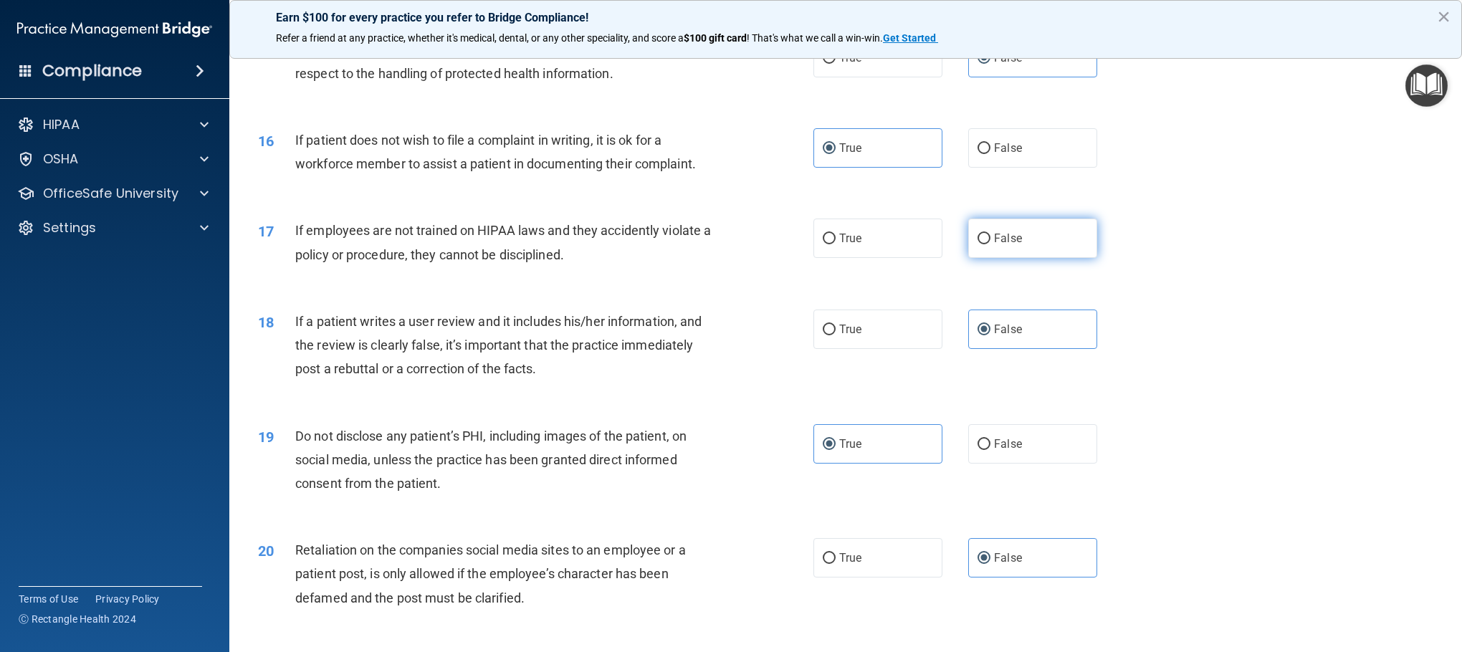
click at [974, 234] on span "False" at bounding box center [1008, 238] width 28 height 14
click at [974, 234] on input "False" at bounding box center [984, 239] width 13 height 11
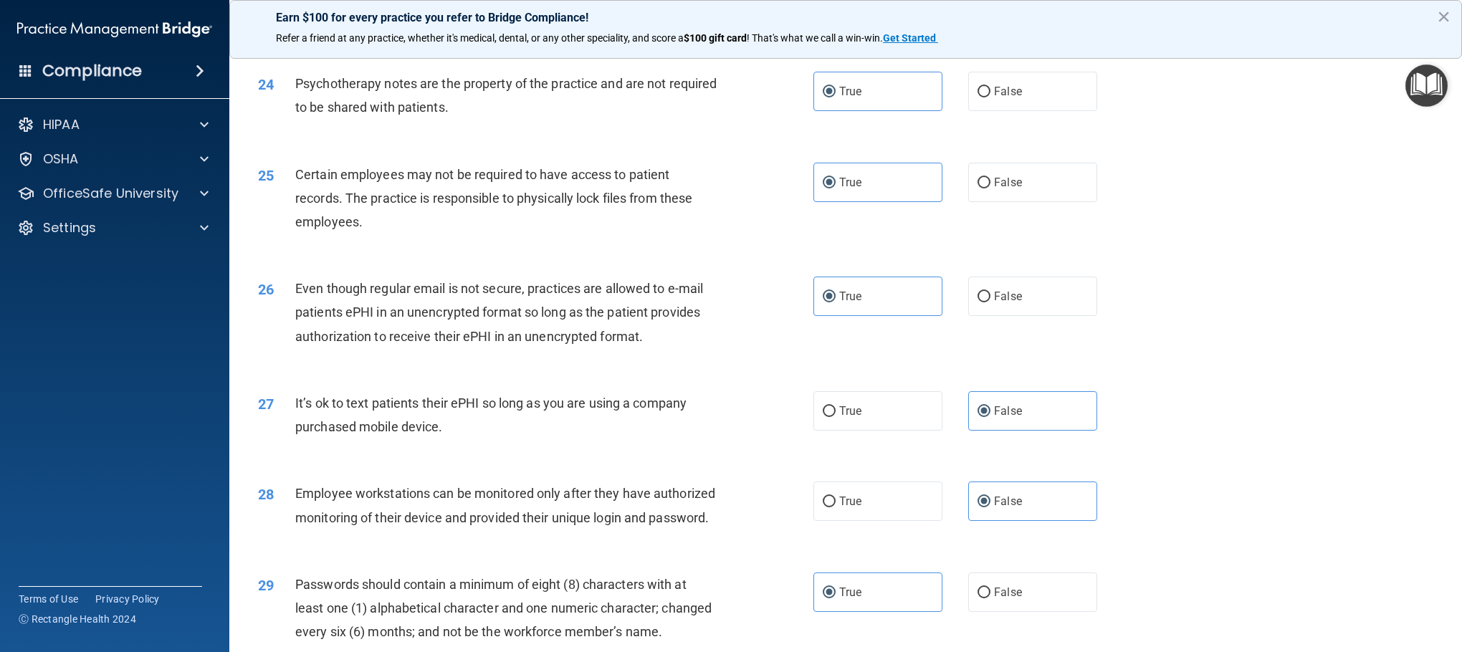
scroll to position [2801, 0]
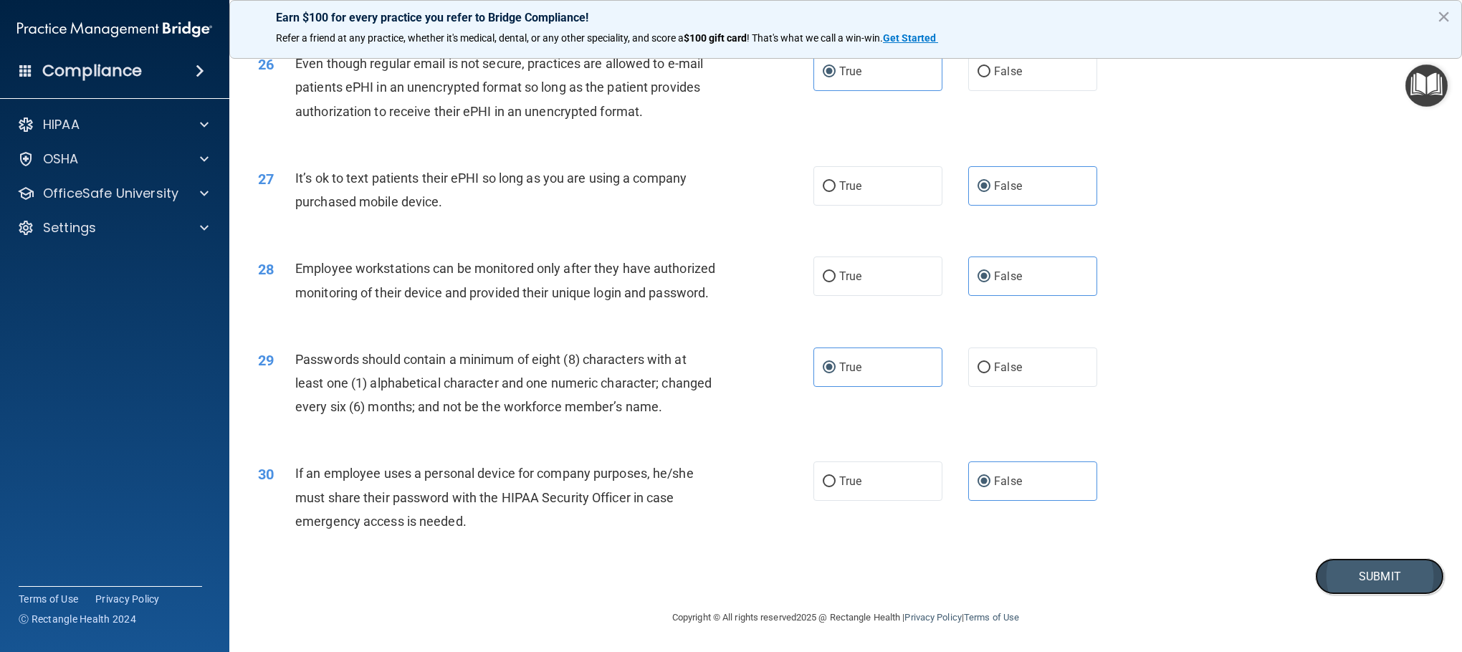
click at [974, 434] on button "Submit" at bounding box center [1379, 576] width 129 height 37
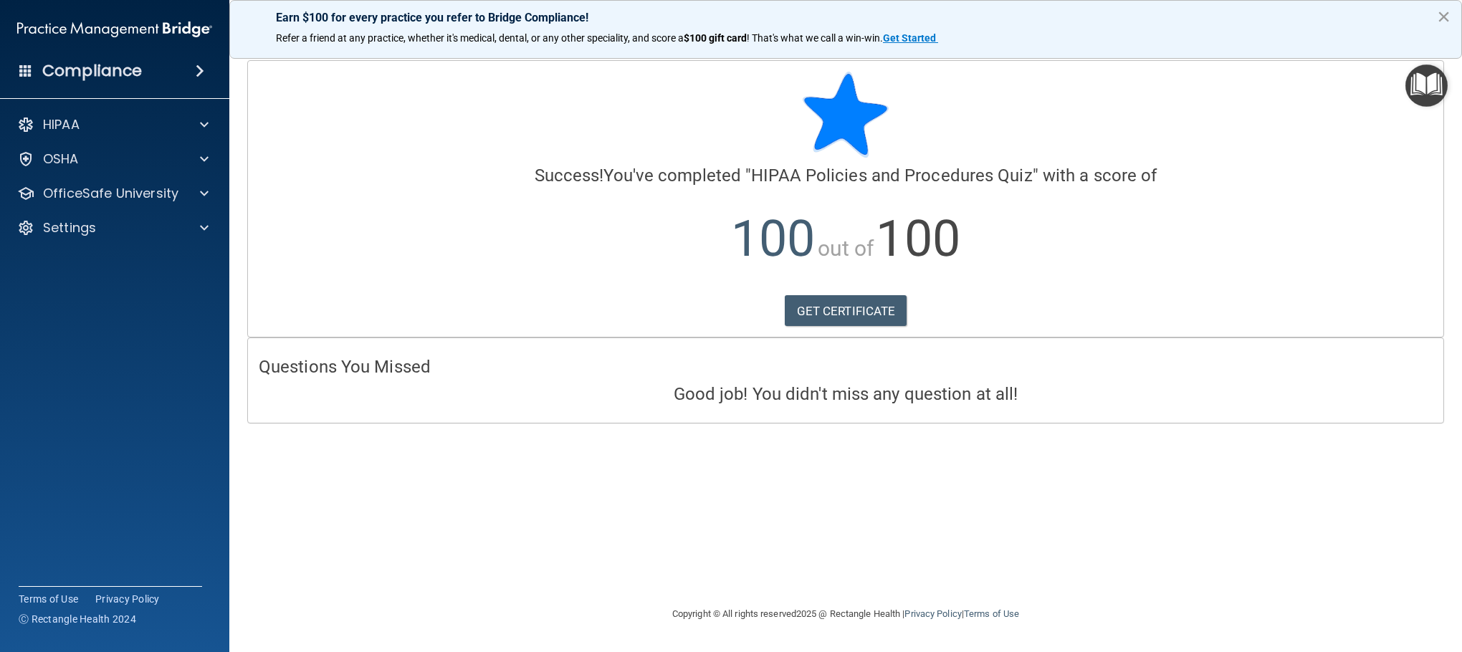
click at [974, 21] on button "×" at bounding box center [1444, 16] width 14 height 23
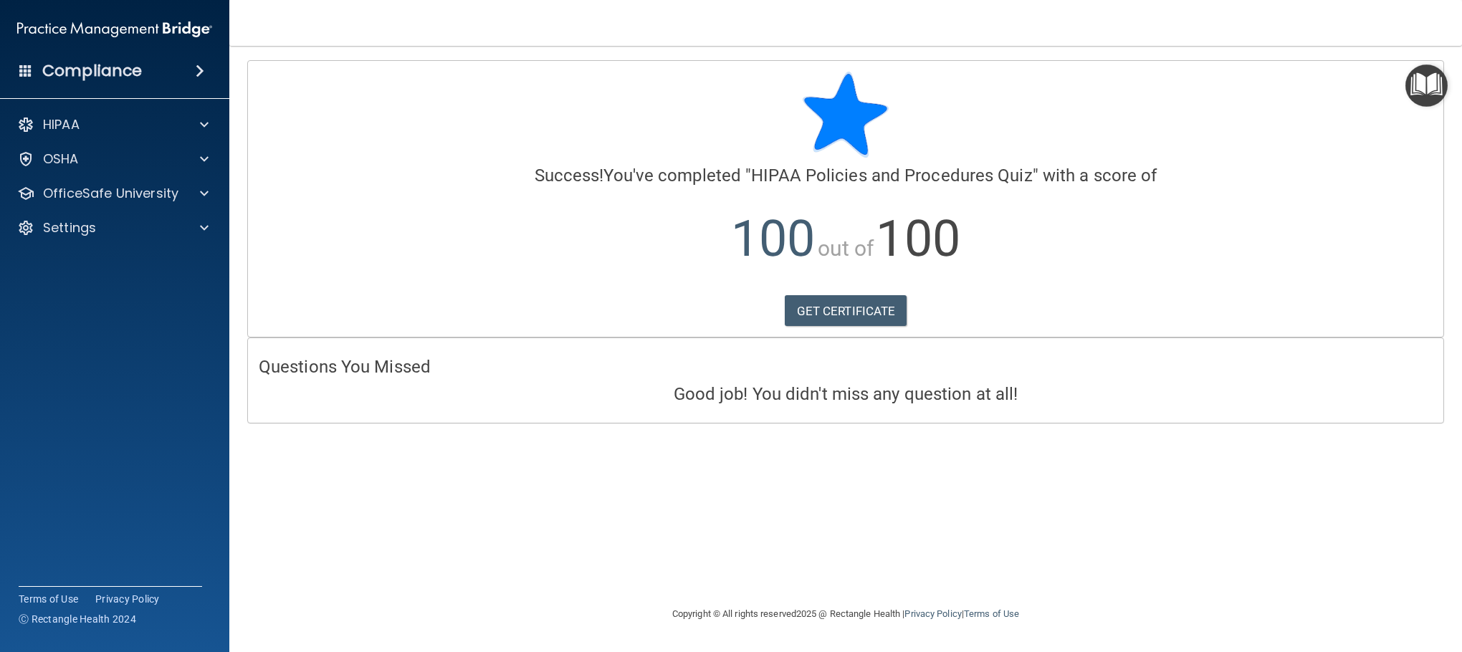
click at [974, 112] on div at bounding box center [846, 115] width 1174 height 86
click at [974, 95] on img "Open Resource Center" at bounding box center [1426, 85] width 42 height 42
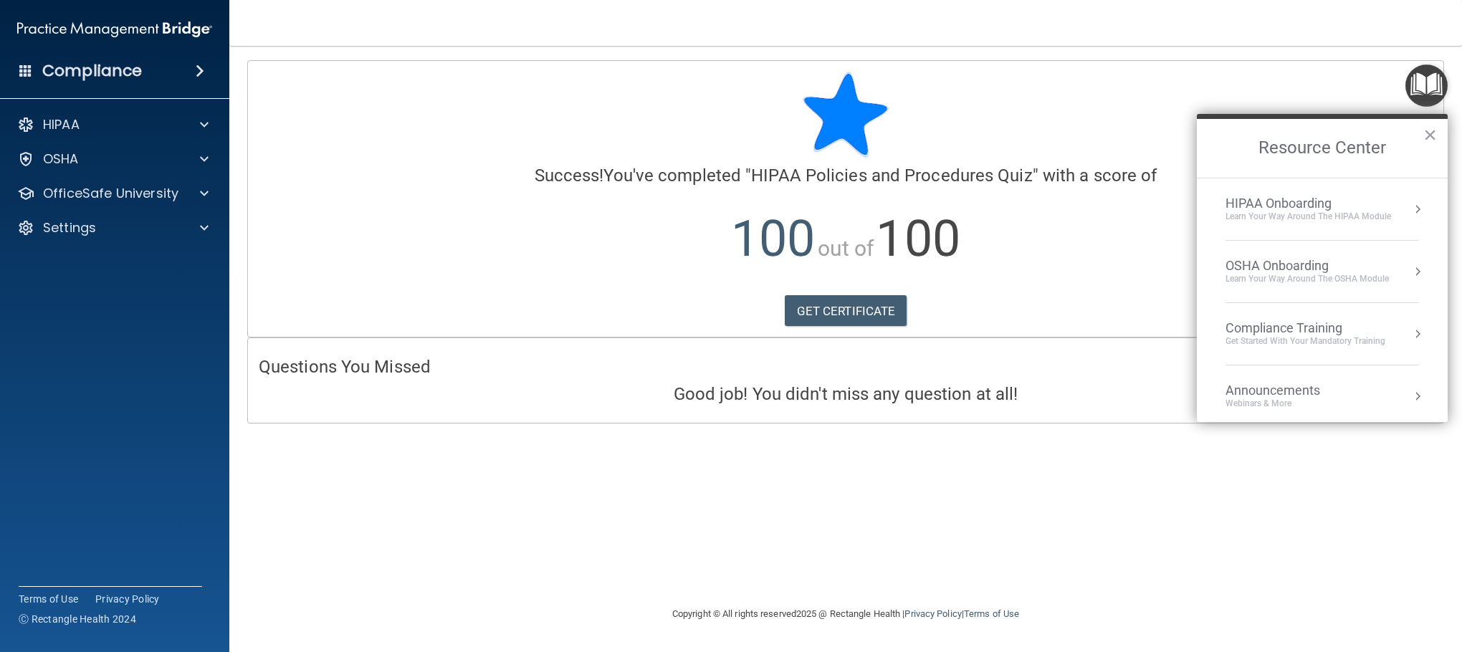
click at [974, 213] on div "HIPAA Onboarding Learn Your Way around the HIPAA module" at bounding box center [1321, 209] width 193 height 27
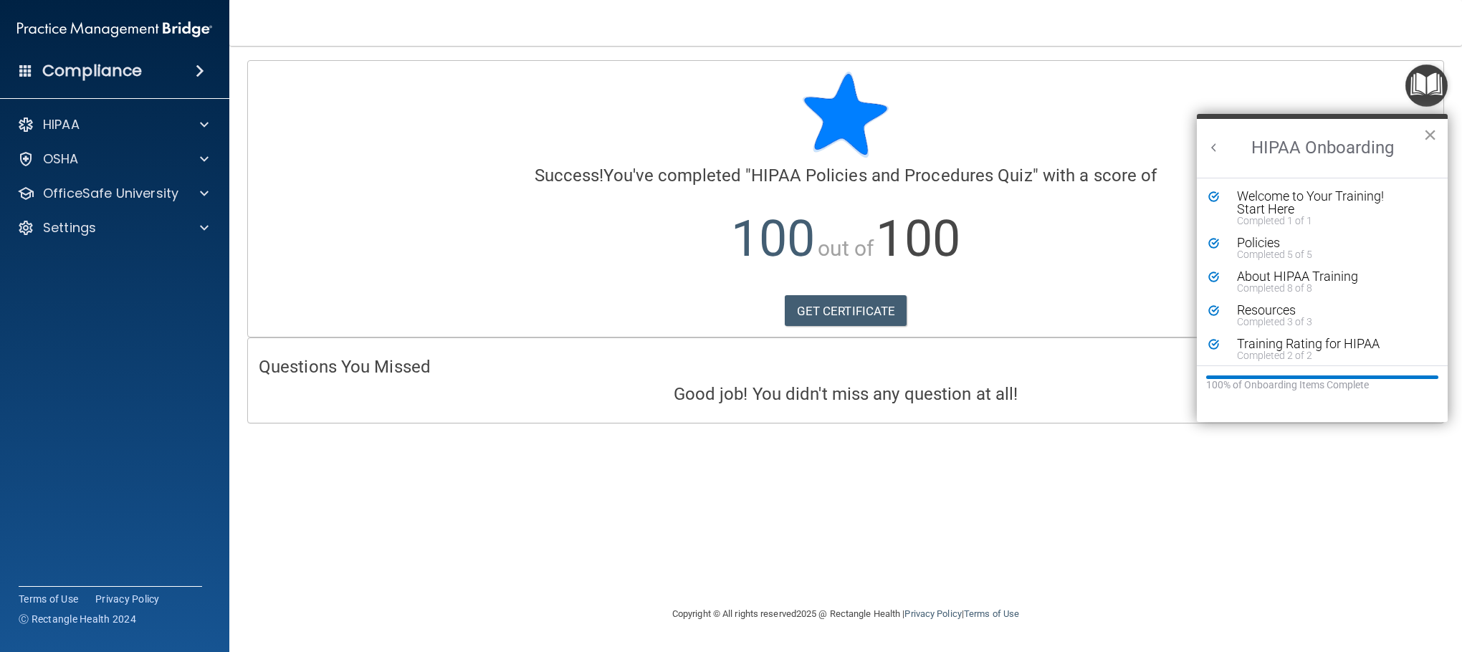
click at [974, 128] on button "×" at bounding box center [1430, 134] width 14 height 23
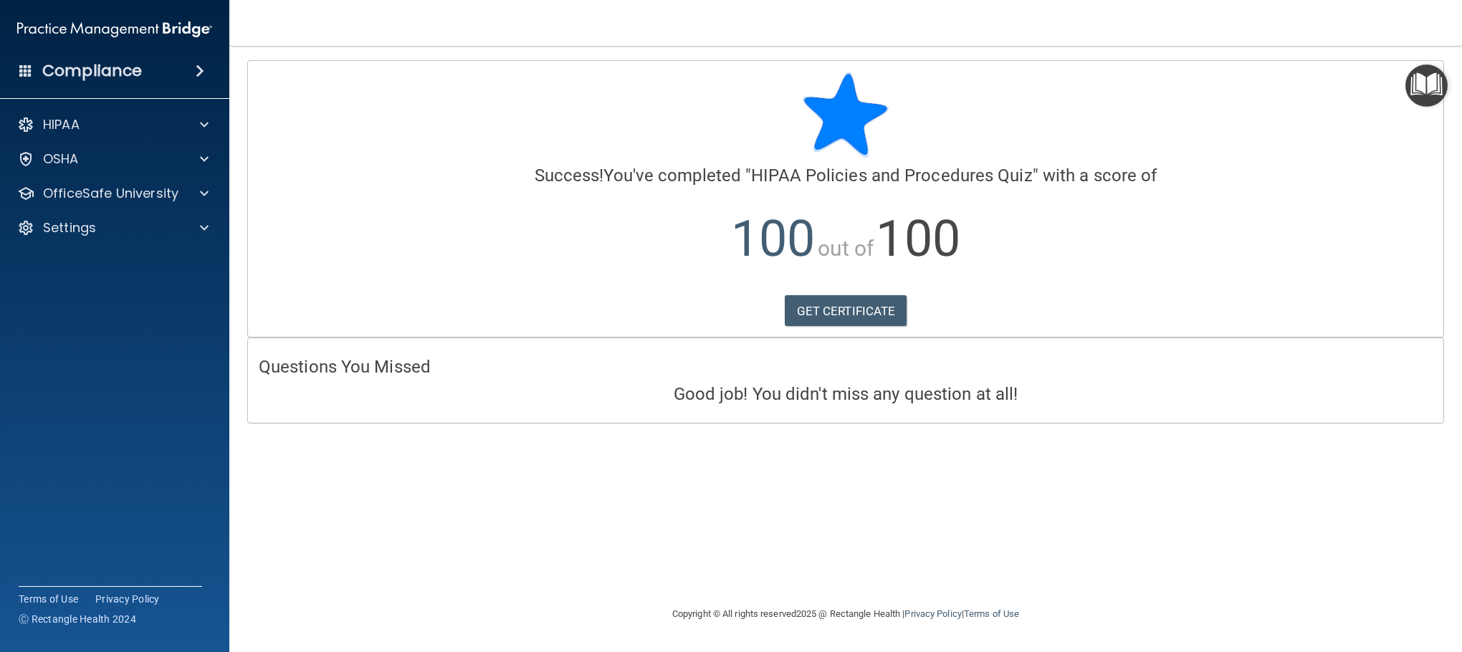
click at [974, 82] on img "Open Resource Center" at bounding box center [1426, 85] width 42 height 42
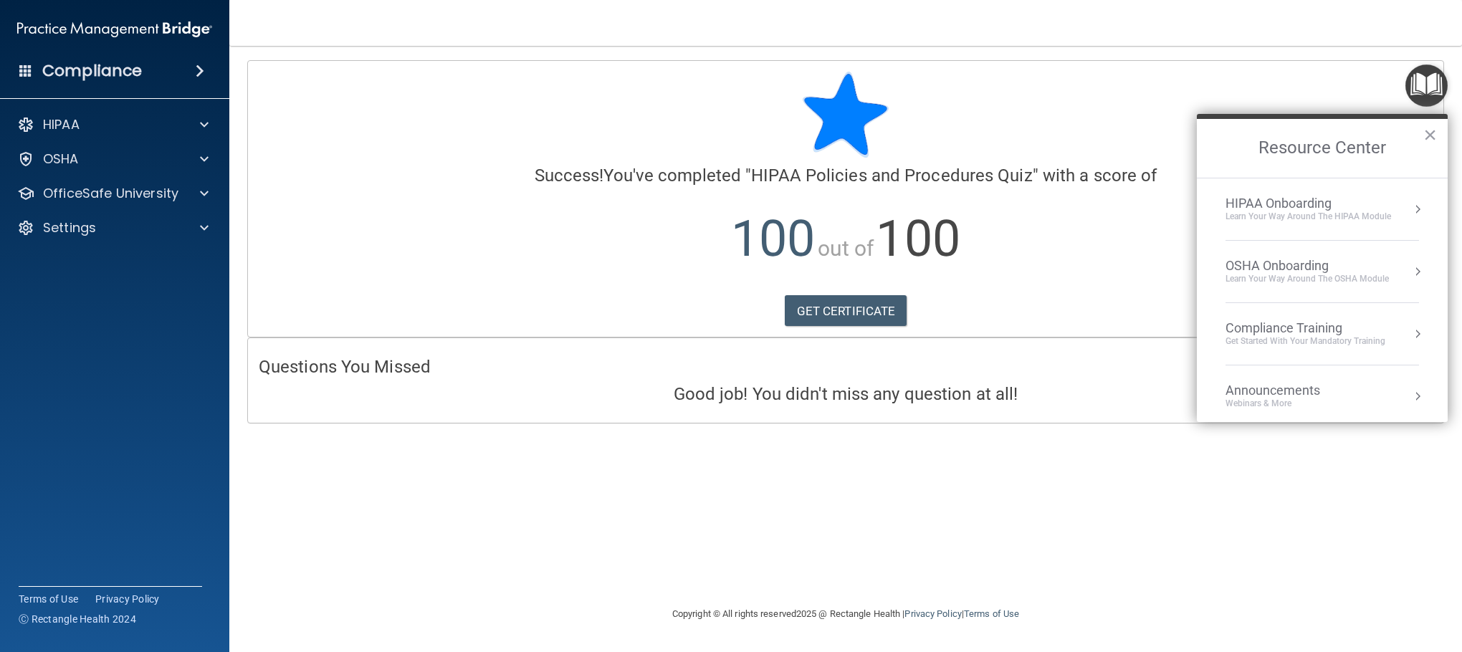
click at [974, 267] on div "OSHA Onboarding" at bounding box center [1306, 266] width 163 height 16
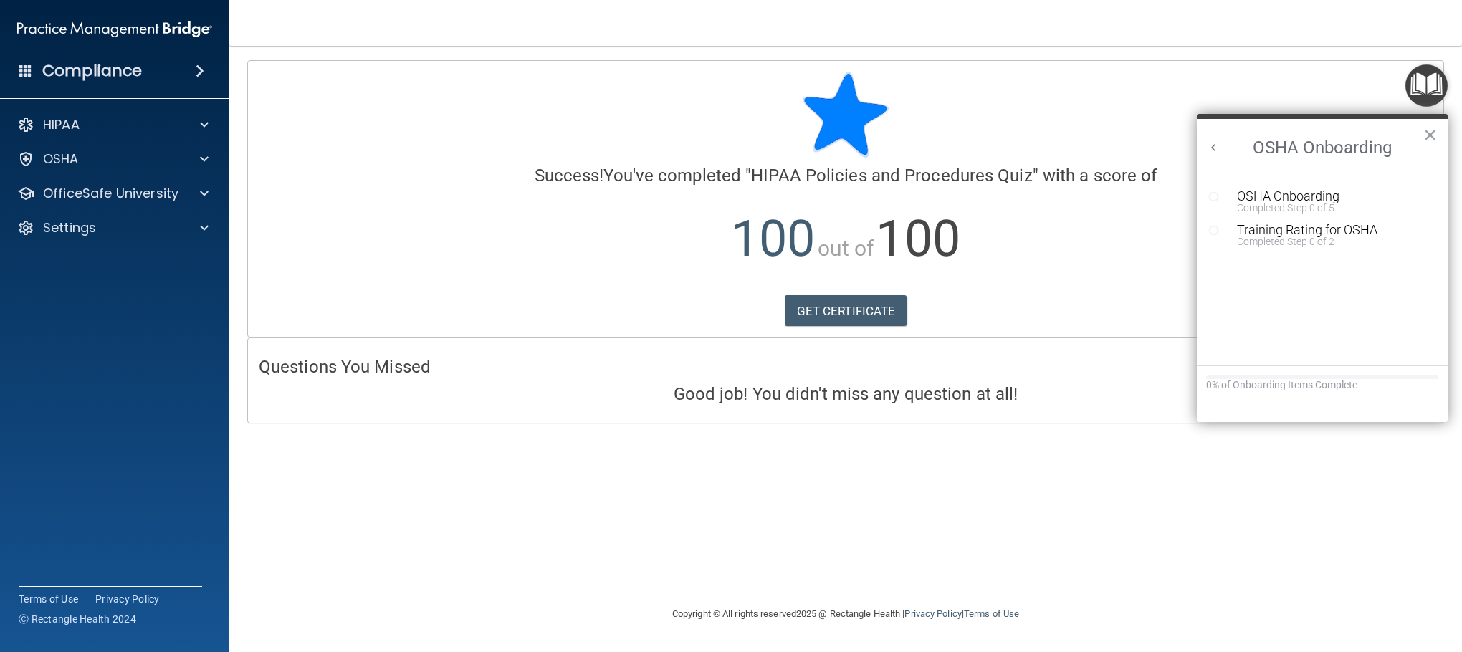
click at [974, 80] on img "Open Resource Center" at bounding box center [1426, 85] width 42 height 42
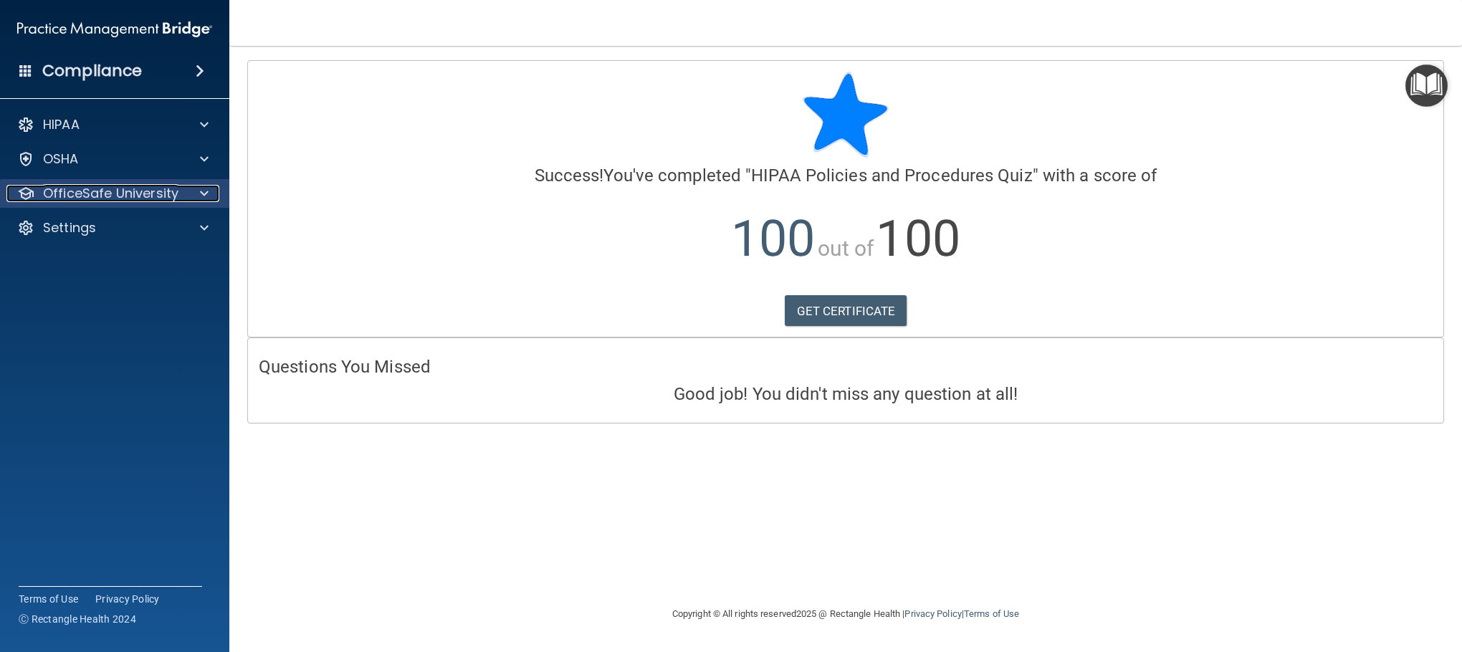
click at [87, 198] on p "OfficeSafe University" at bounding box center [110, 193] width 135 height 17
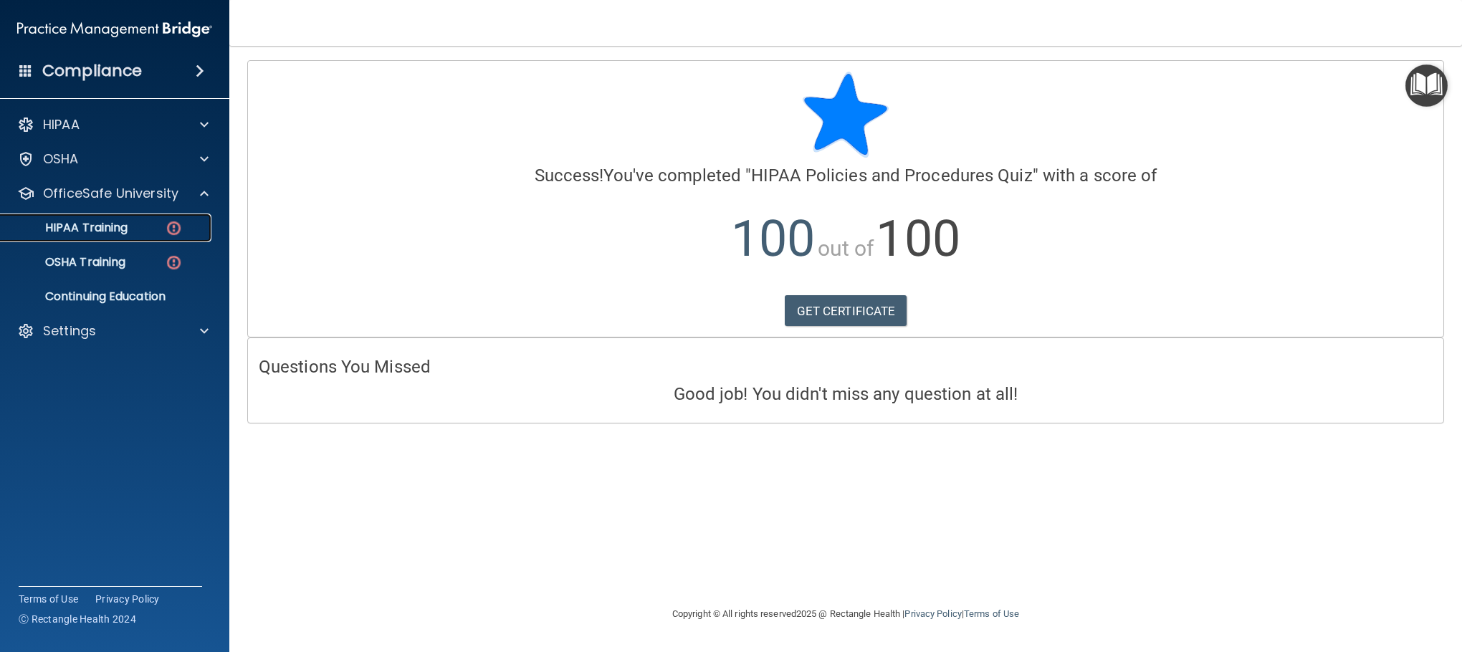
click at [117, 239] on link "HIPAA Training" at bounding box center [99, 228] width 226 height 29
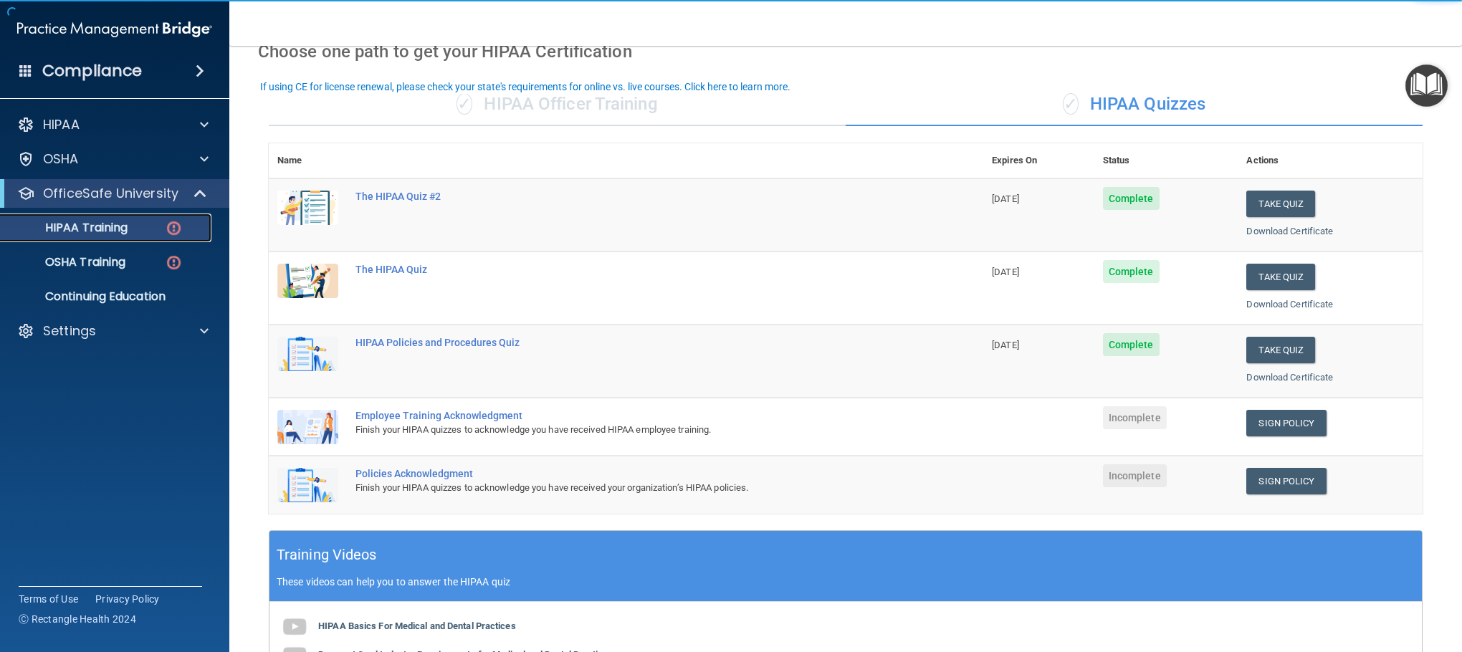
scroll to position [78, 0]
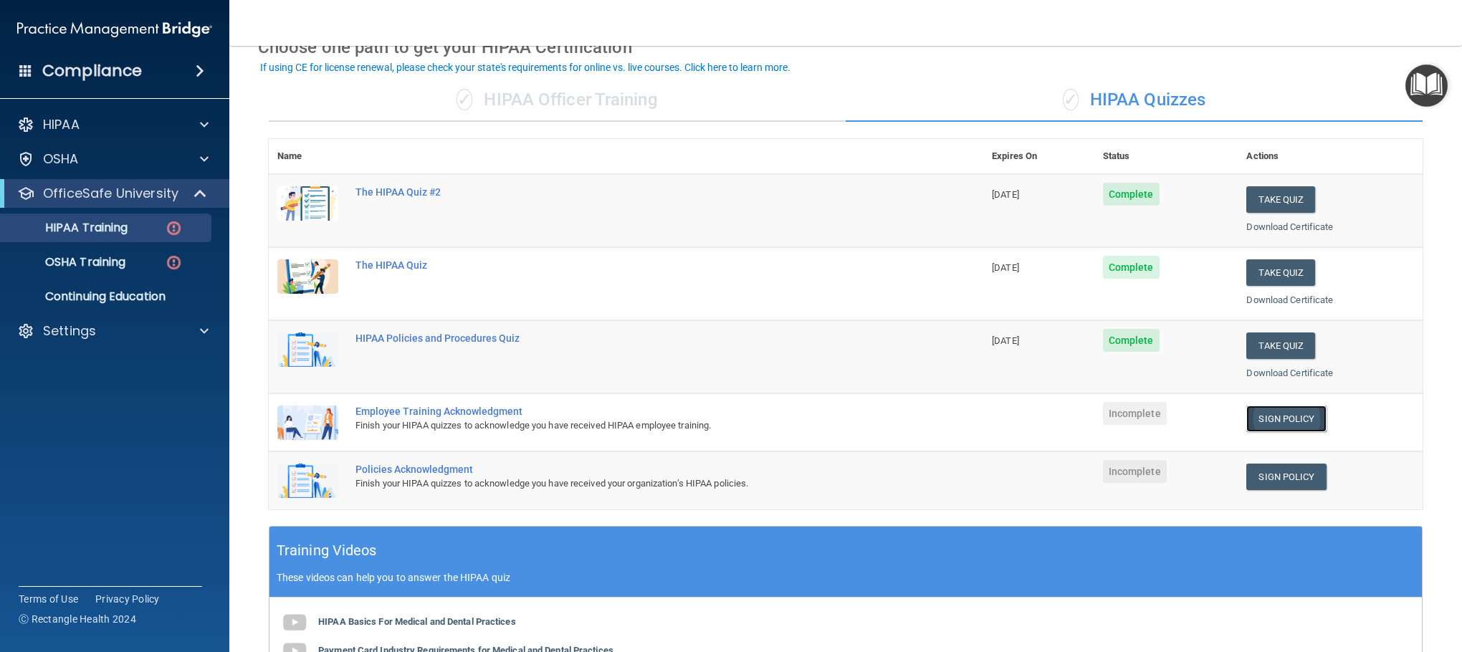
click at [974, 420] on link "Sign Policy" at bounding box center [1286, 419] width 80 height 27
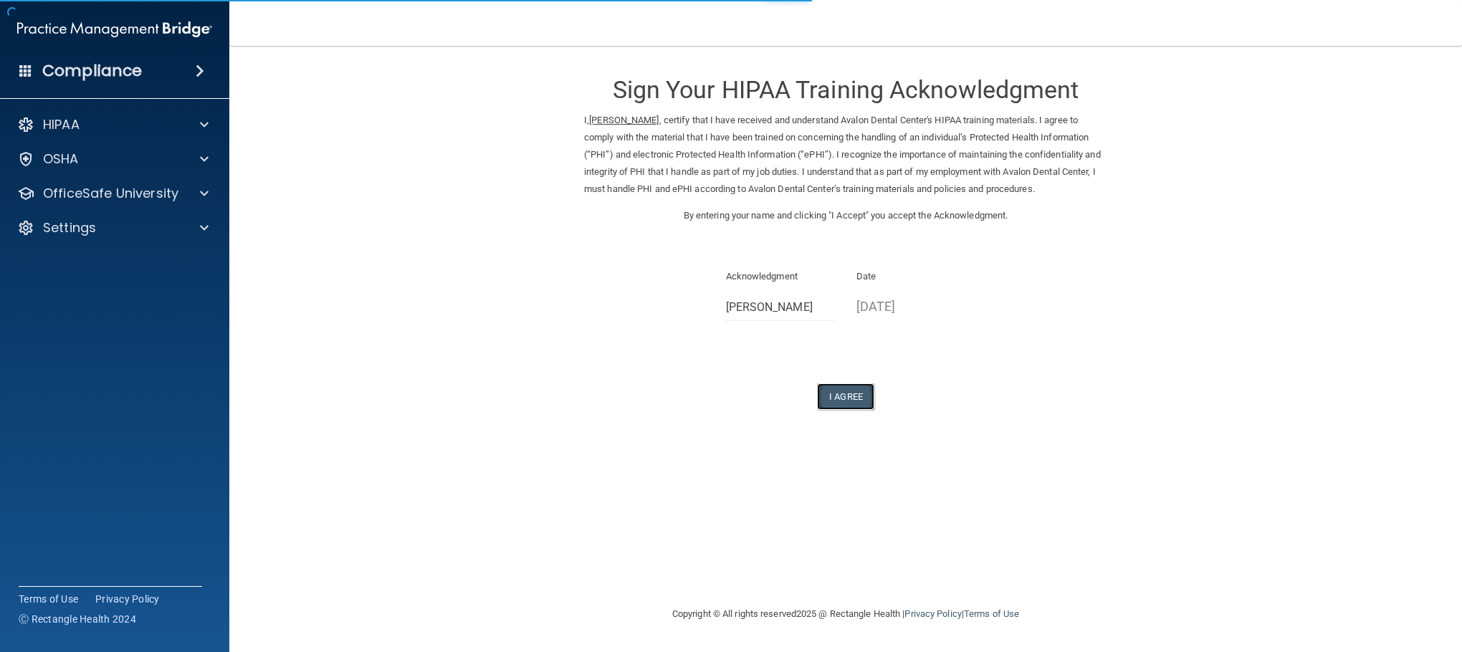
click at [846, 398] on button "I Agree" at bounding box center [845, 396] width 57 height 27
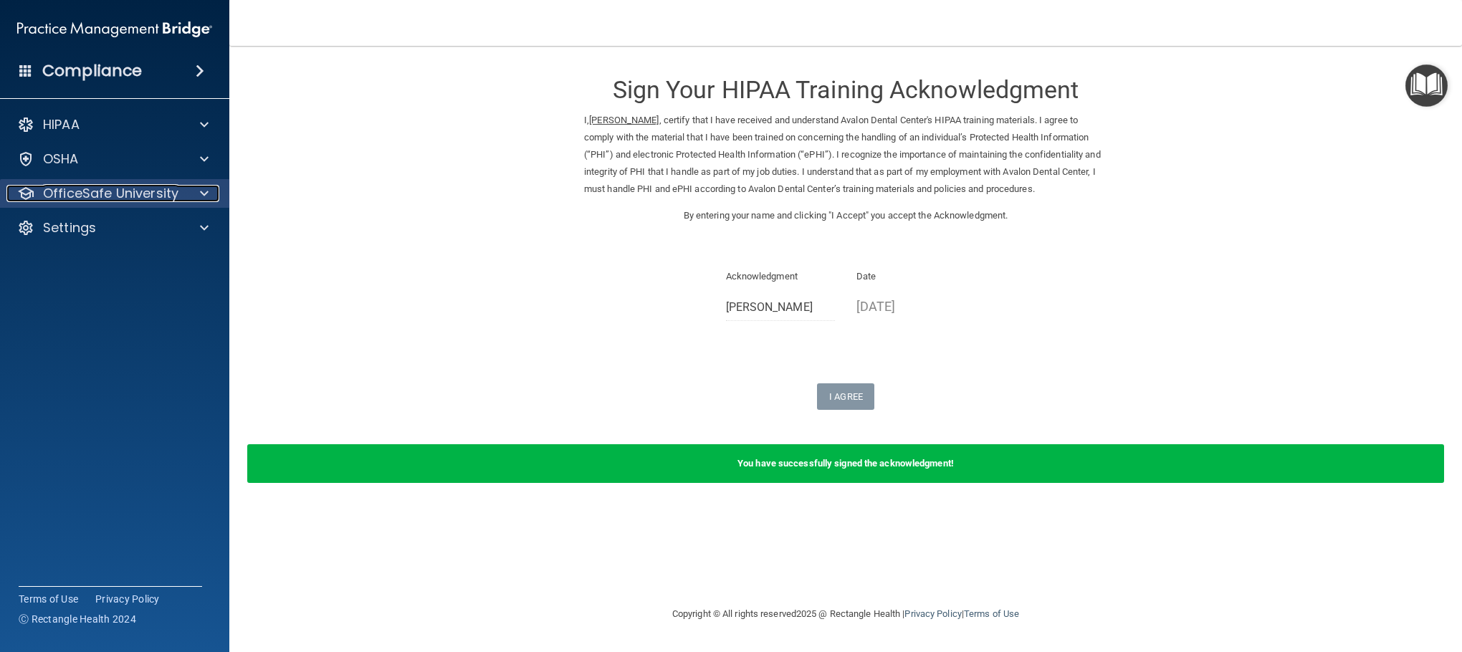
click at [159, 192] on p "OfficeSafe University" at bounding box center [110, 193] width 135 height 17
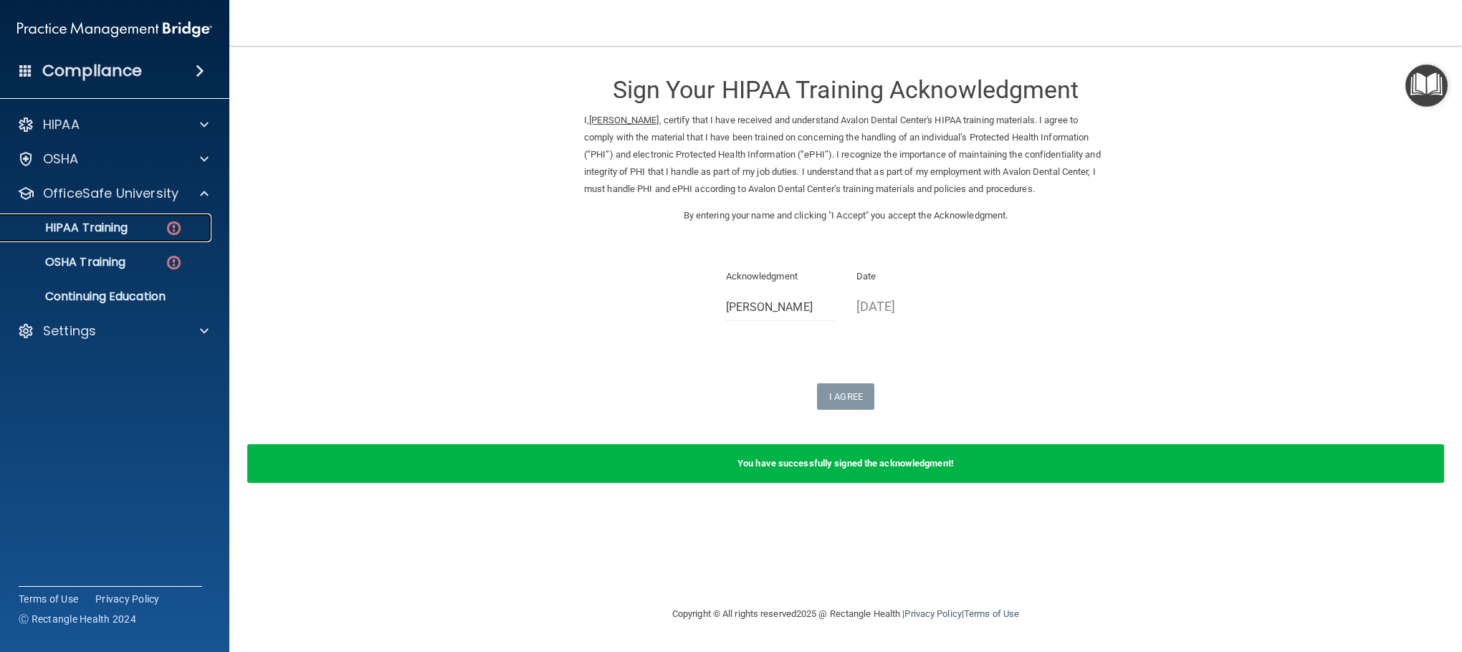
click at [165, 233] on img at bounding box center [174, 228] width 18 height 18
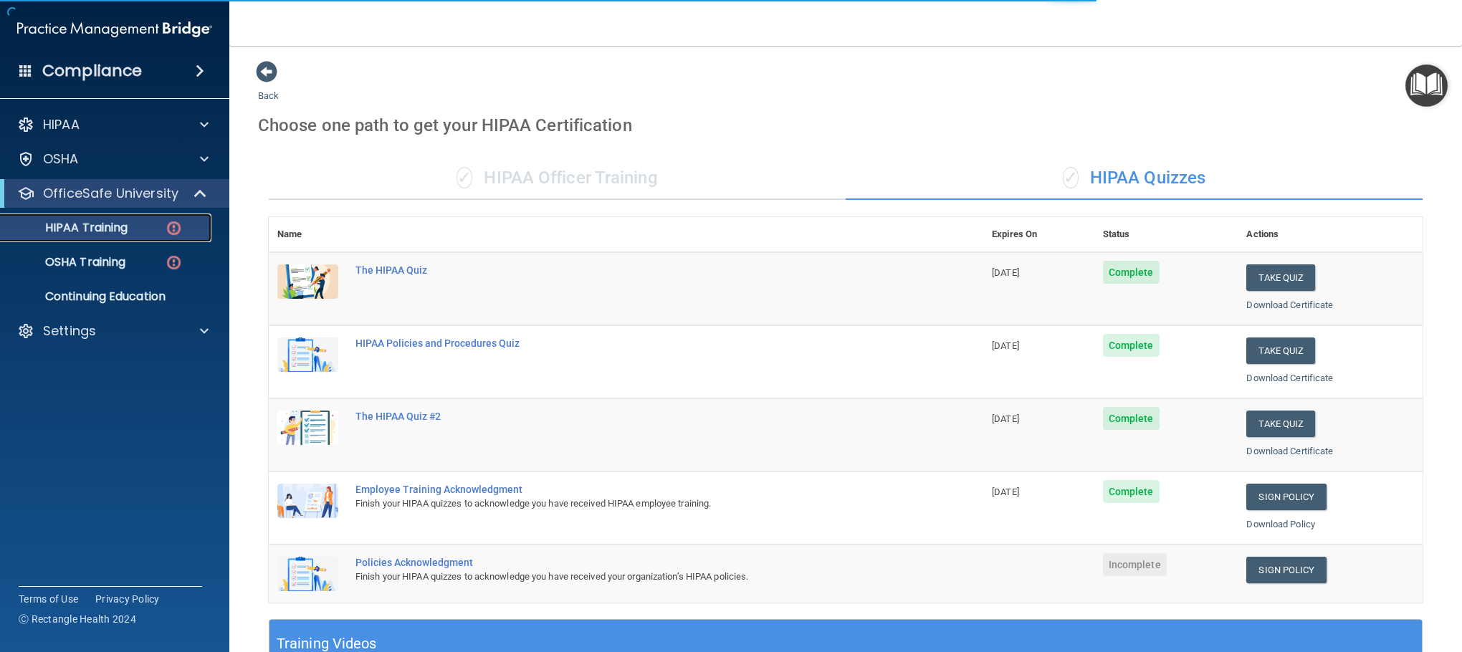
scroll to position [322, 0]
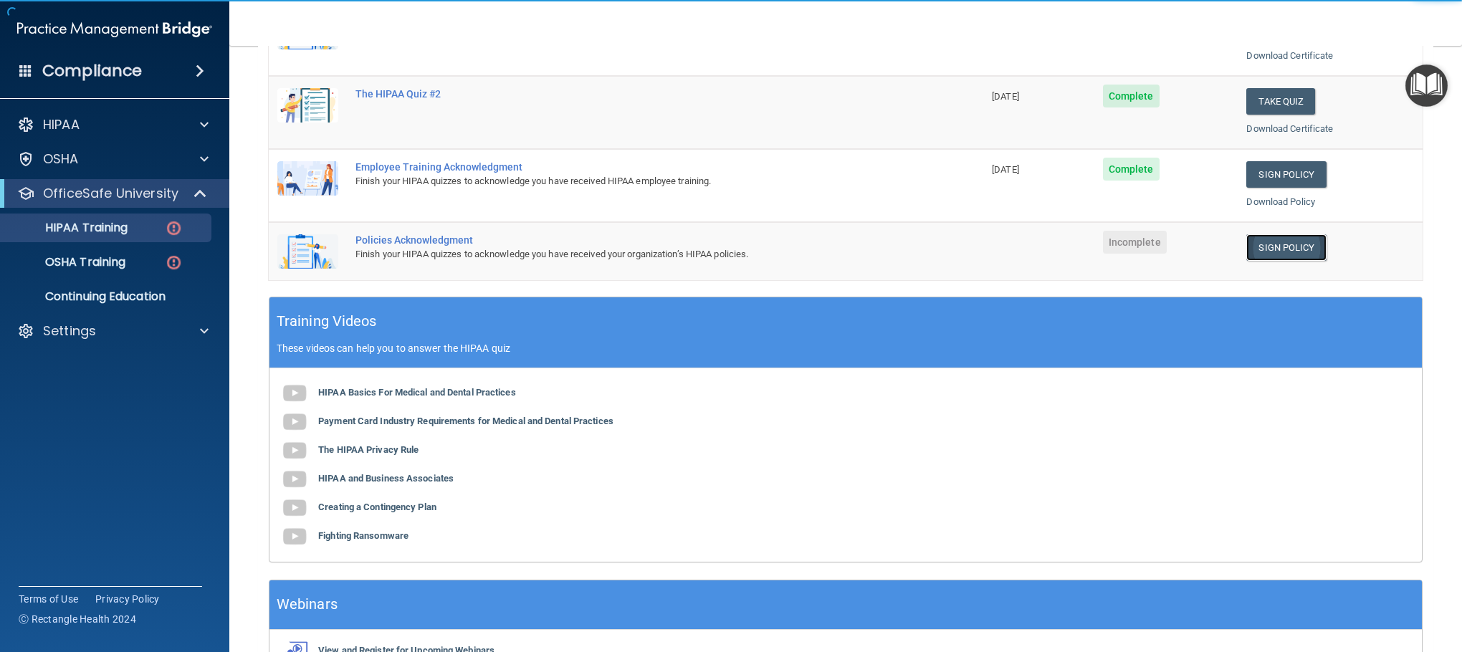
click at [1286, 252] on link "Sign Policy" at bounding box center [1286, 247] width 80 height 27
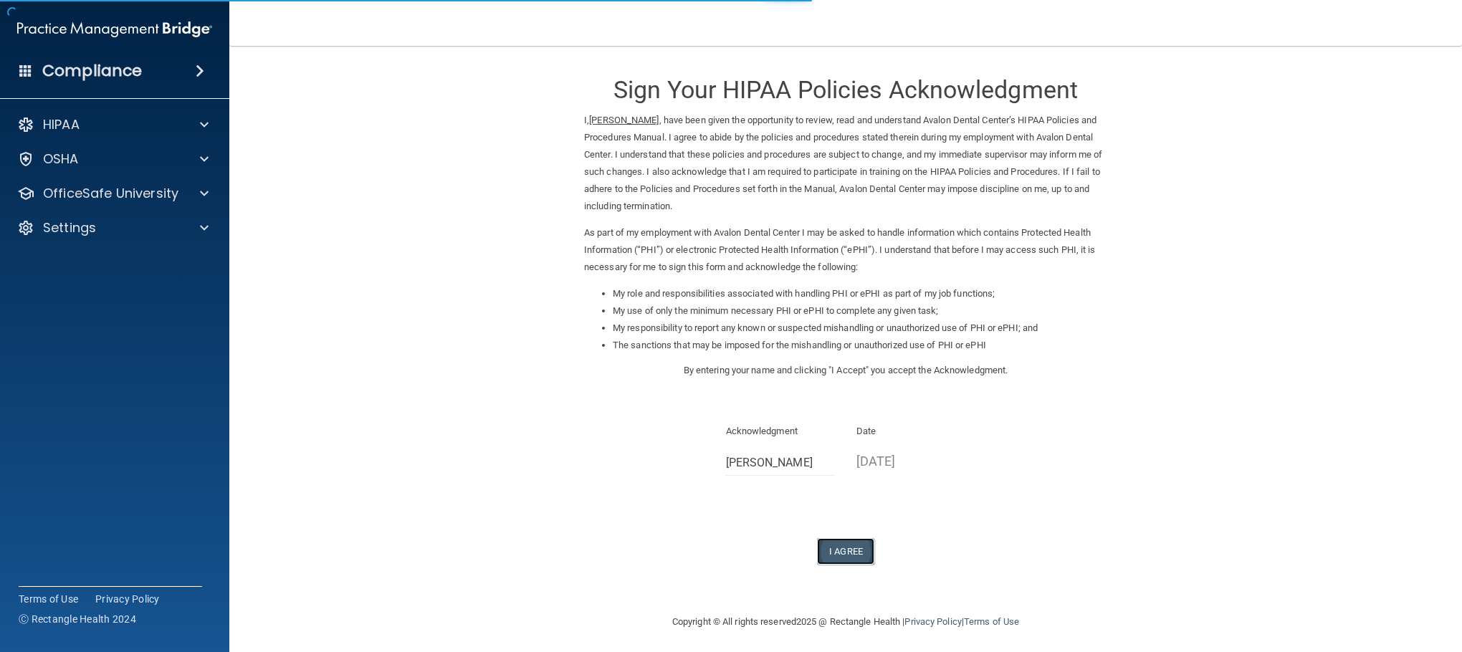
click at [832, 555] on button "I Agree" at bounding box center [845, 551] width 57 height 27
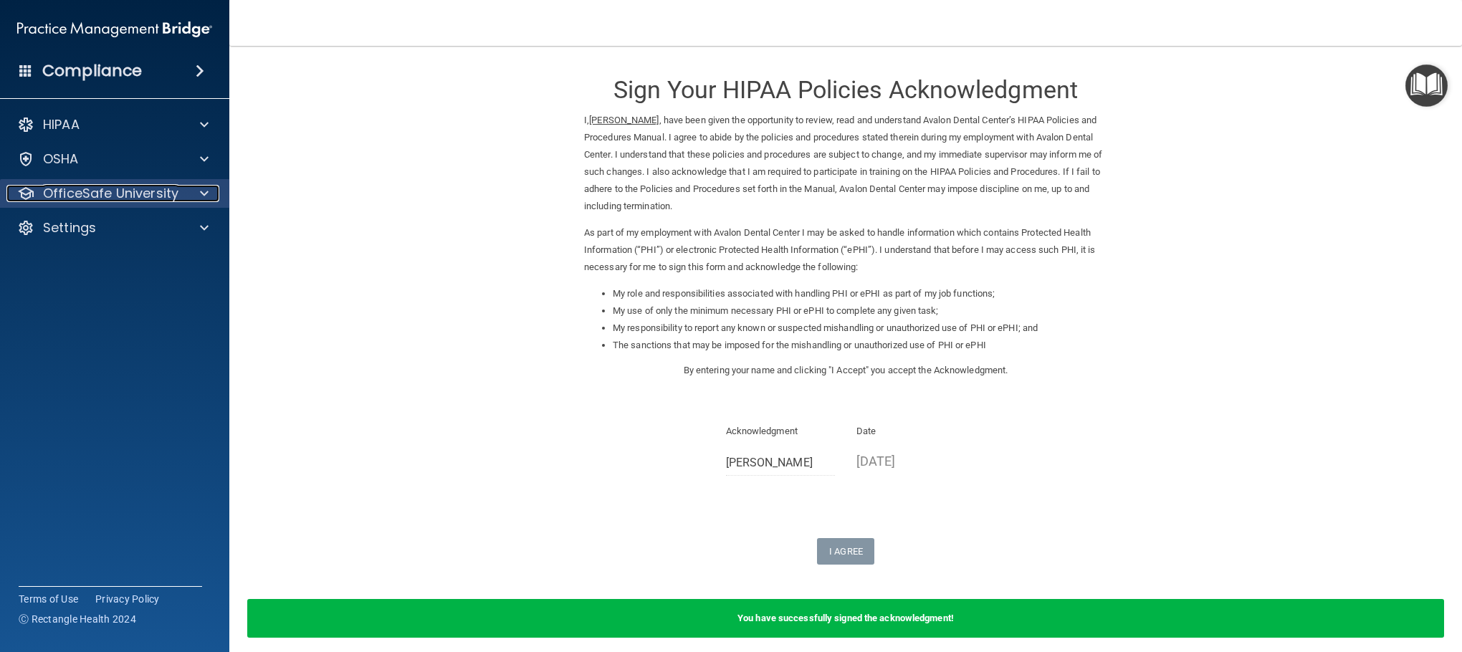
click at [82, 189] on p "OfficeSafe University" at bounding box center [110, 193] width 135 height 17
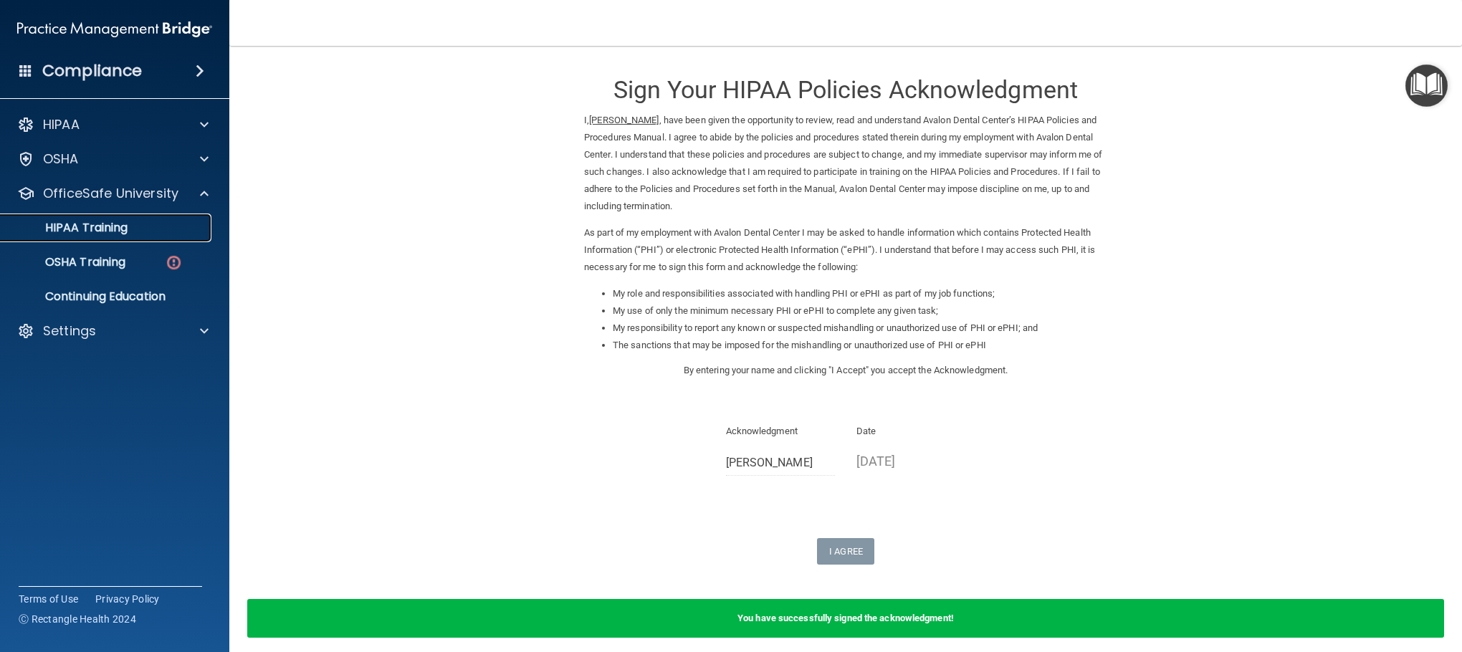
click at [116, 230] on p "HIPAA Training" at bounding box center [68, 228] width 118 height 14
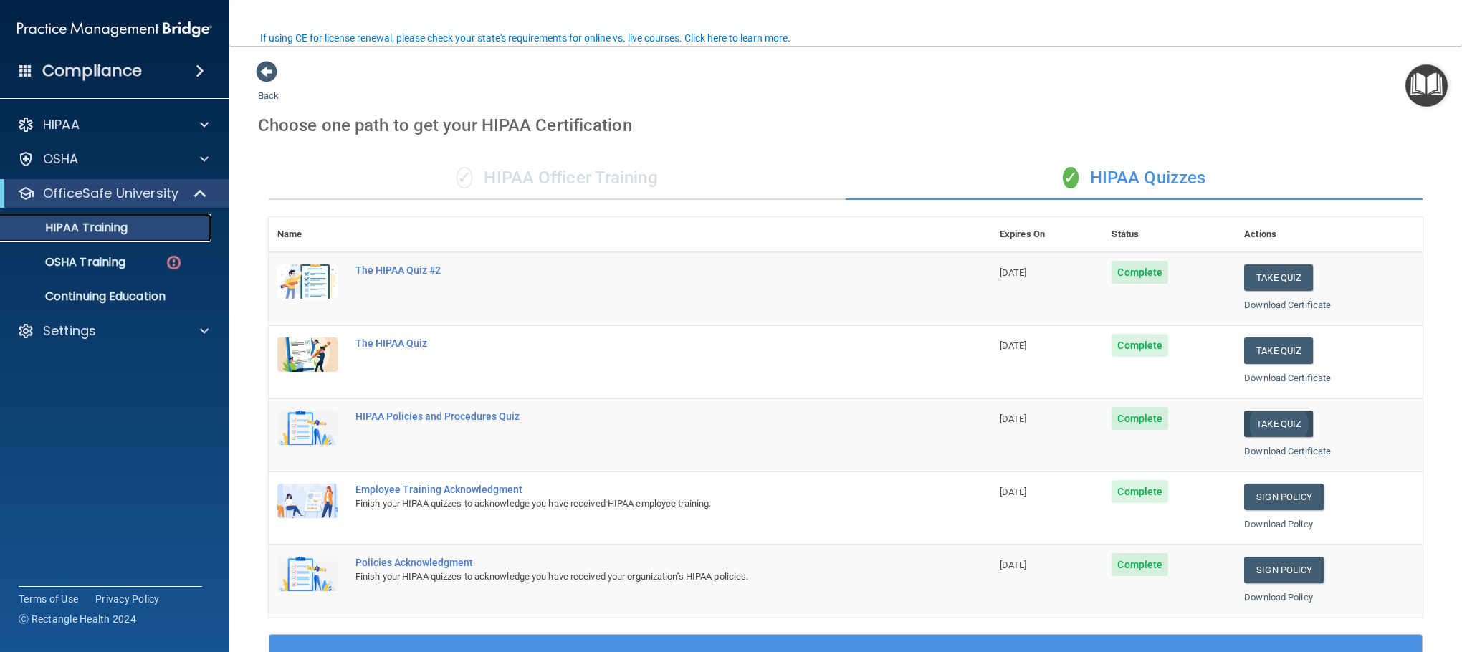
scroll to position [107, 0]
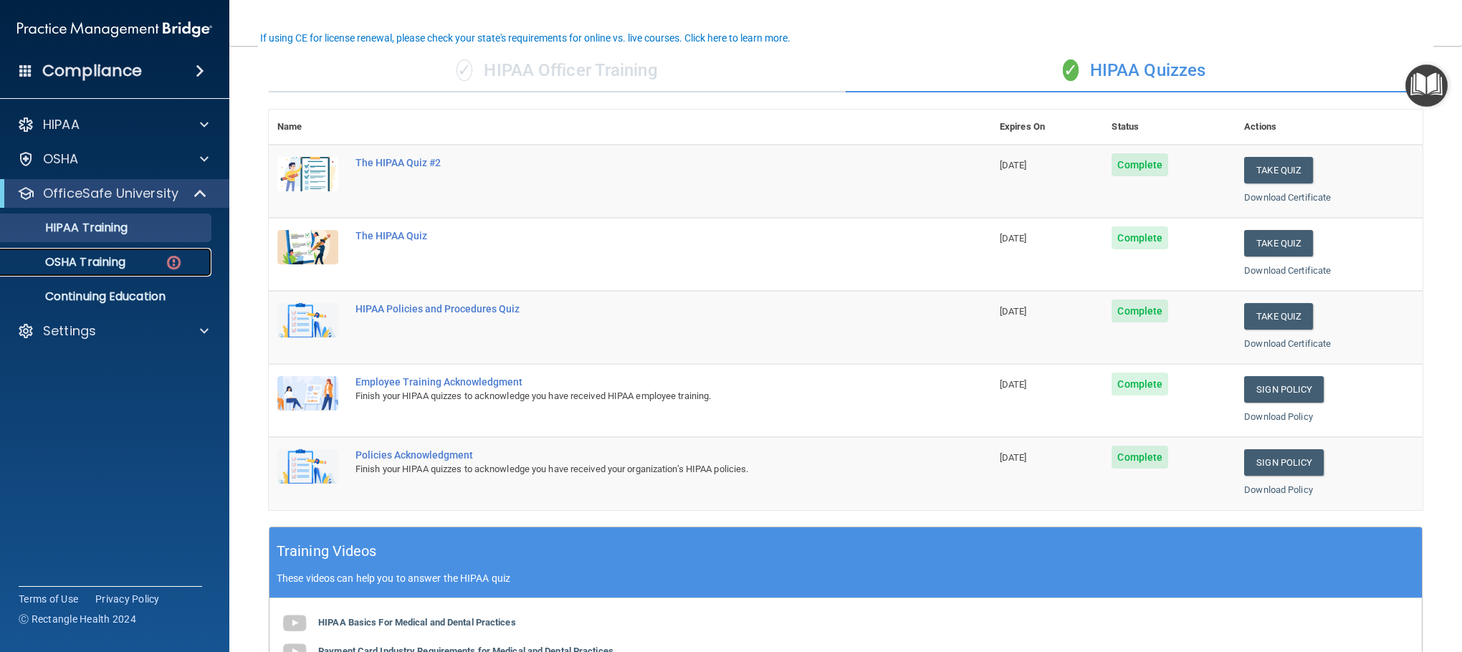
click at [93, 255] on p "OSHA Training" at bounding box center [67, 262] width 116 height 14
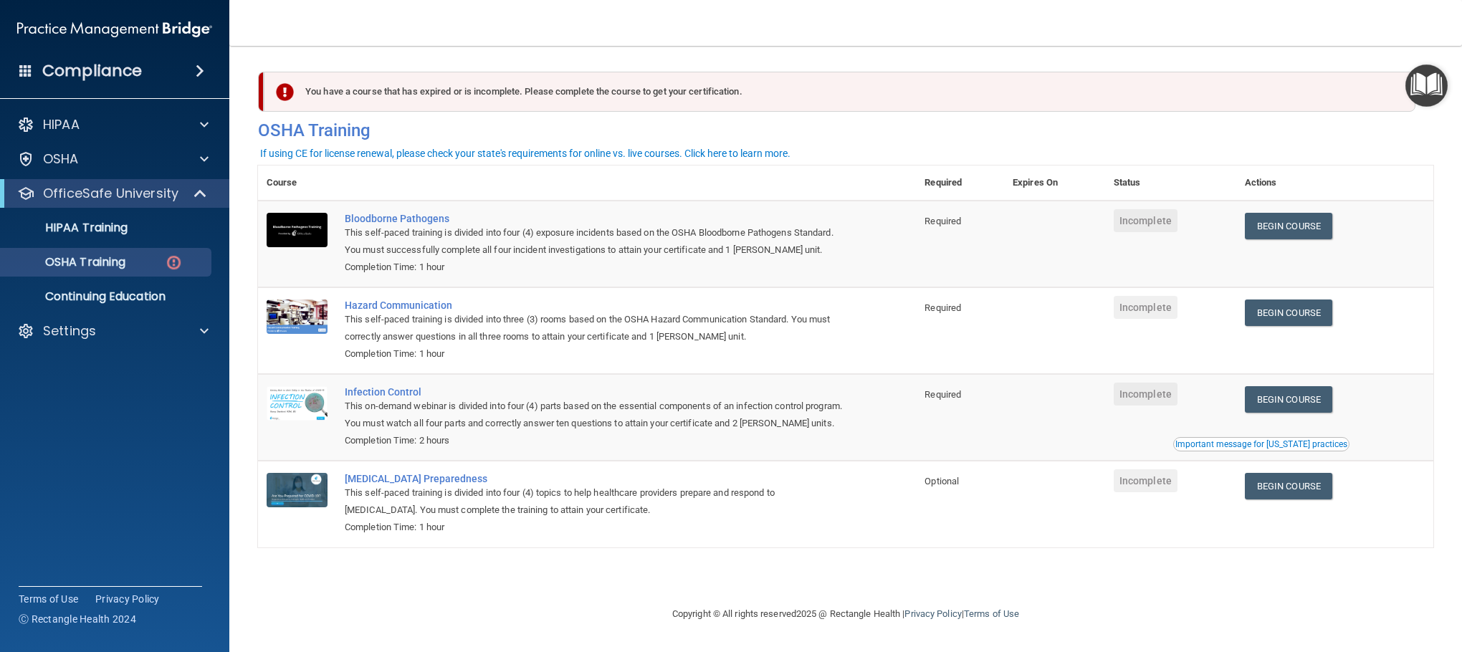
click at [1441, 89] on img "Open Resource Center" at bounding box center [1426, 85] width 42 height 42
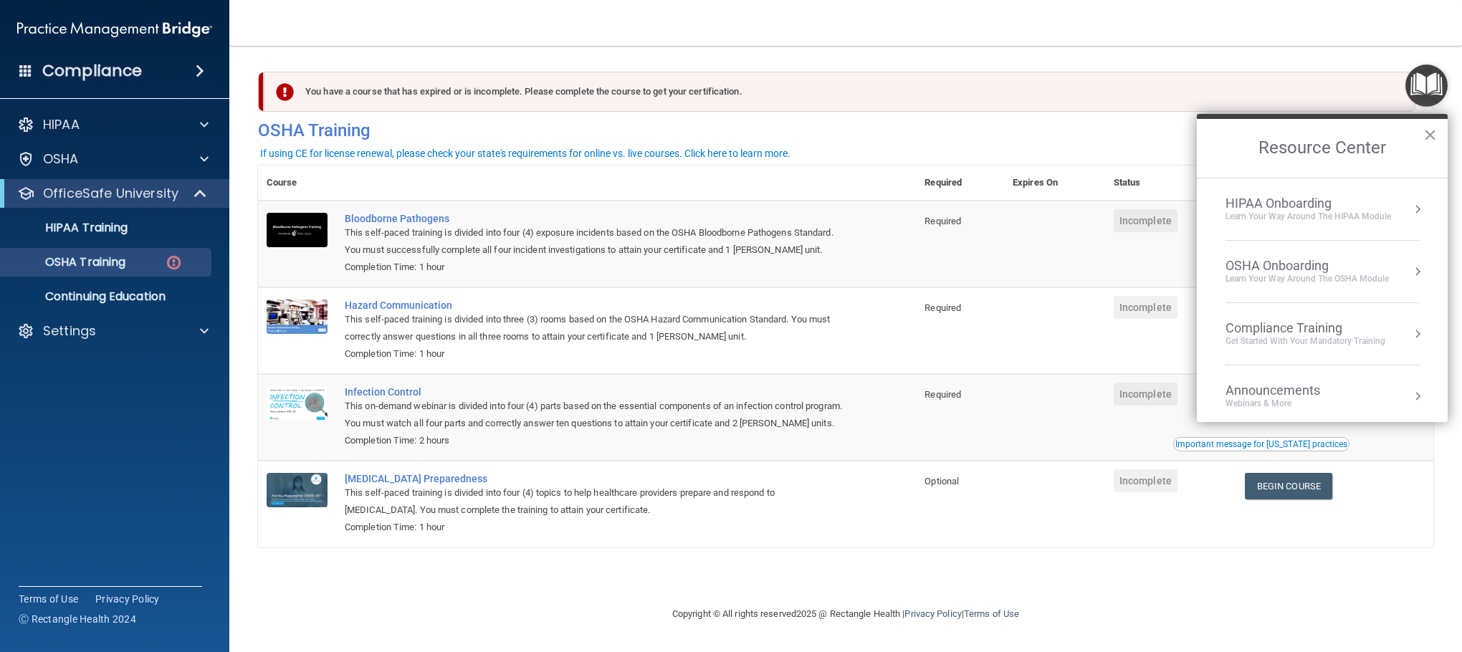
click at [1320, 265] on div "OSHA Onboarding" at bounding box center [1306, 266] width 163 height 16
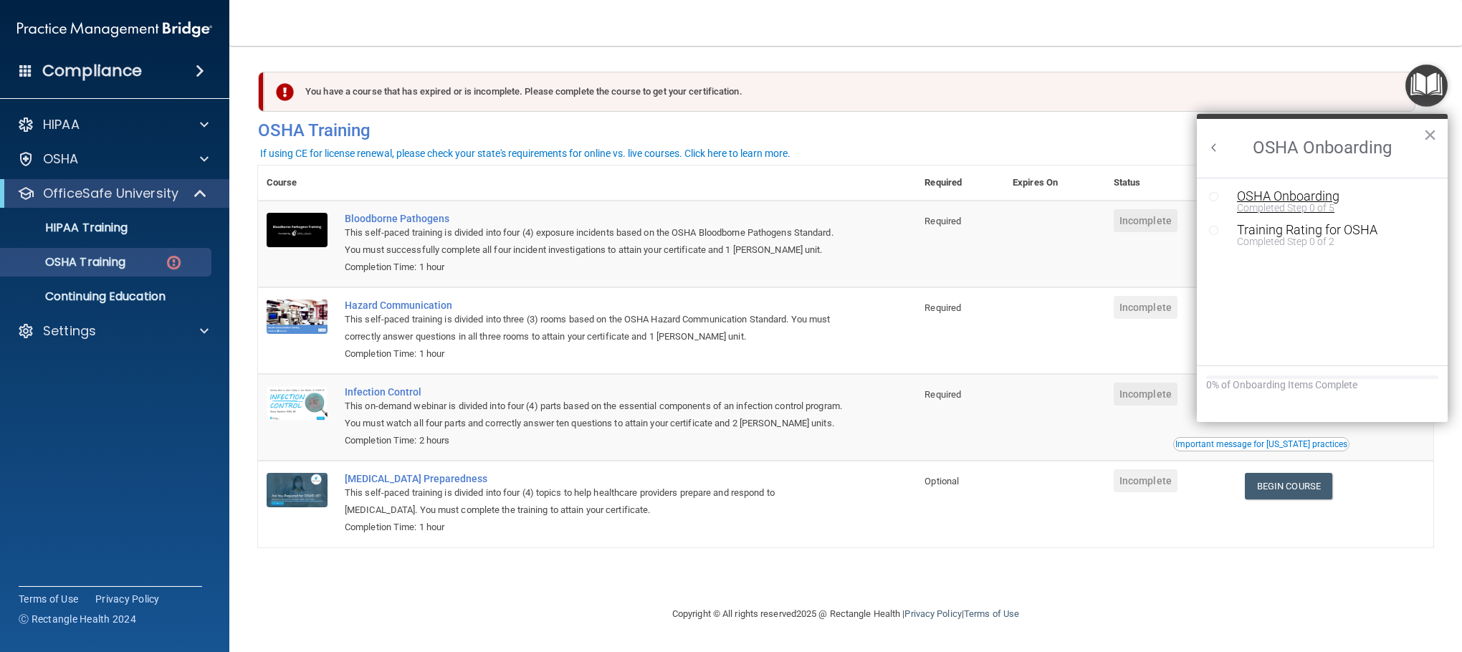
click at [1267, 196] on div "OSHA Onboarding" at bounding box center [1333, 196] width 192 height 13
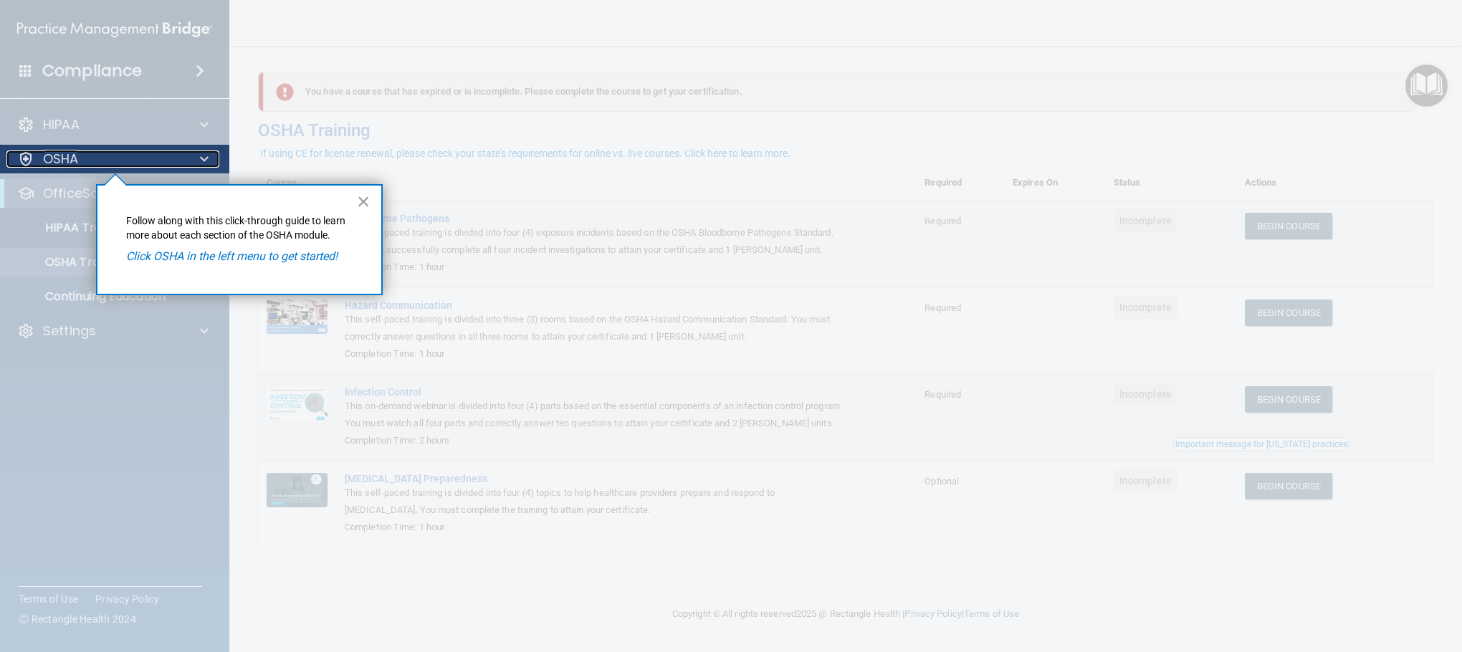
click at [133, 151] on div "OSHA" at bounding box center [95, 158] width 178 height 17
click at [355, 199] on div "× Follow along with this click-through guide to learn more about each section o…" at bounding box center [239, 239] width 287 height 111
click at [360, 192] on button "×" at bounding box center [364, 201] width 14 height 23
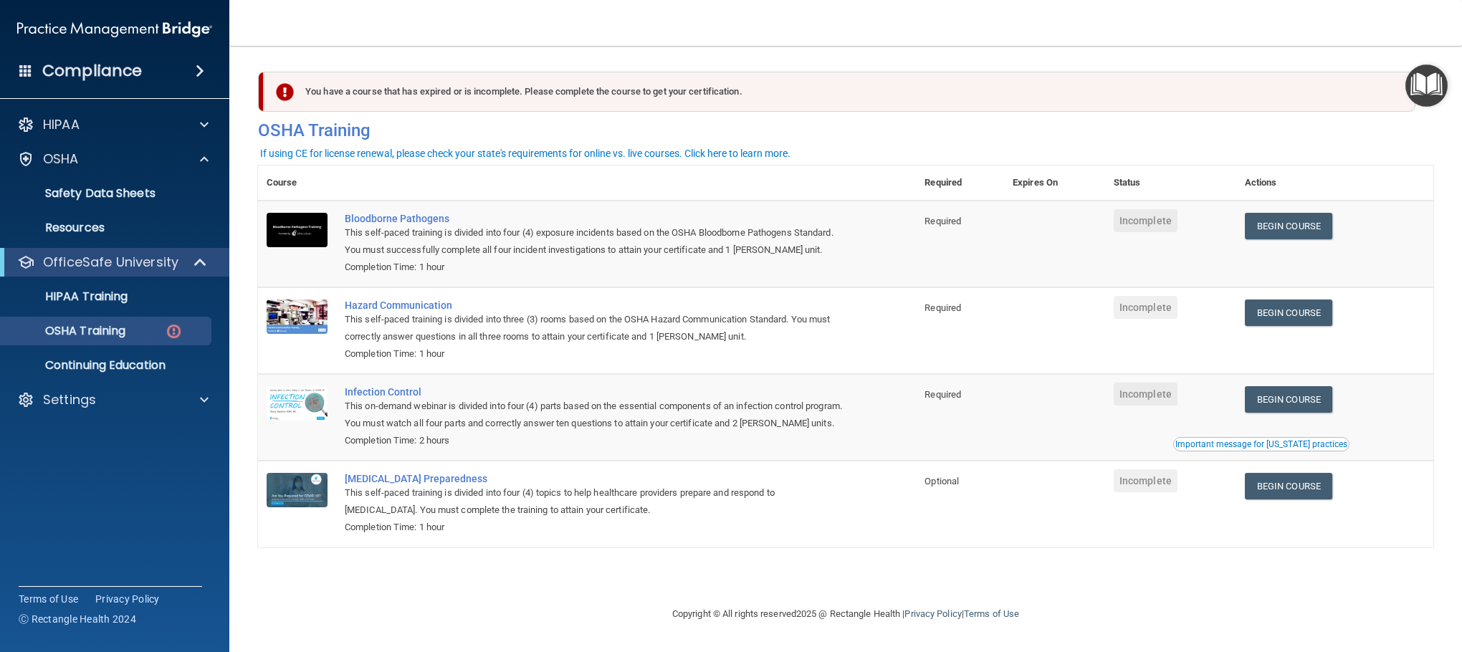
click at [1441, 86] on img "Open Resource Center" at bounding box center [1426, 85] width 42 height 42
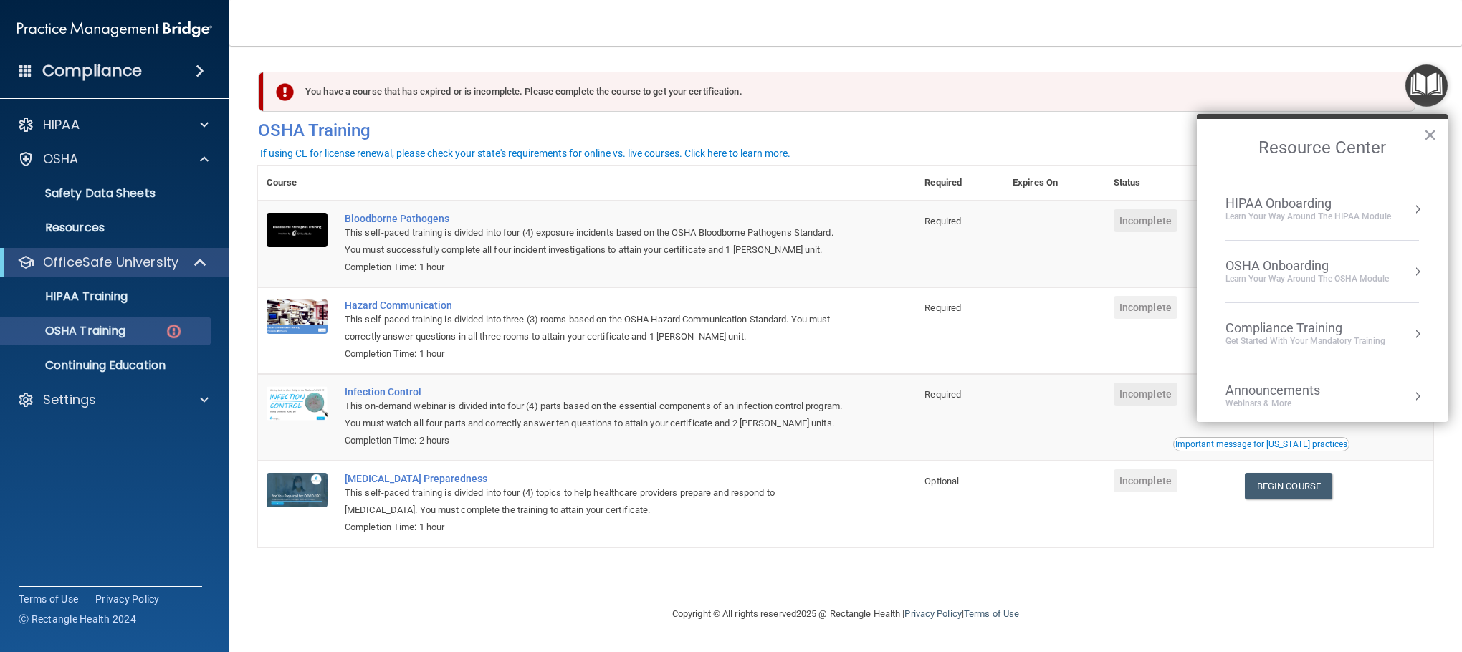
click at [1338, 271] on div "OSHA Onboarding" at bounding box center [1306, 266] width 163 height 16
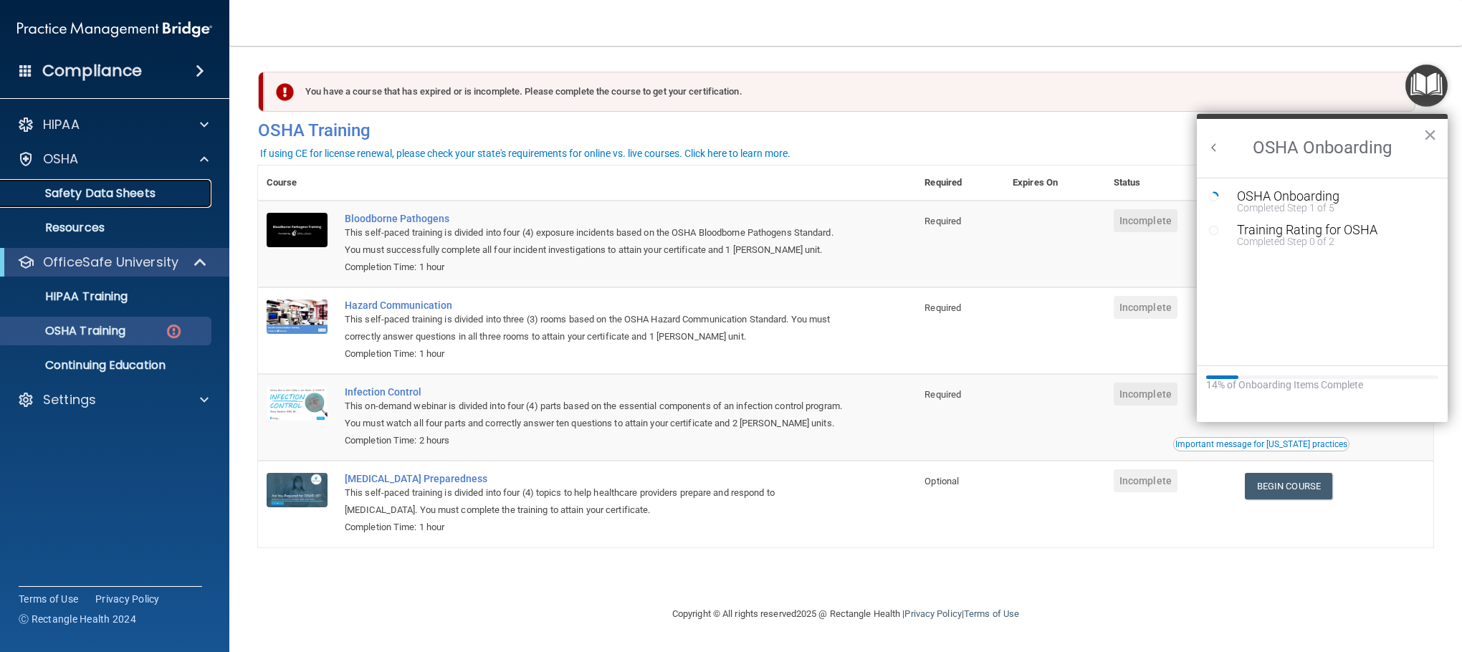
click at [65, 192] on p "Safety Data Sheets" at bounding box center [107, 193] width 196 height 14
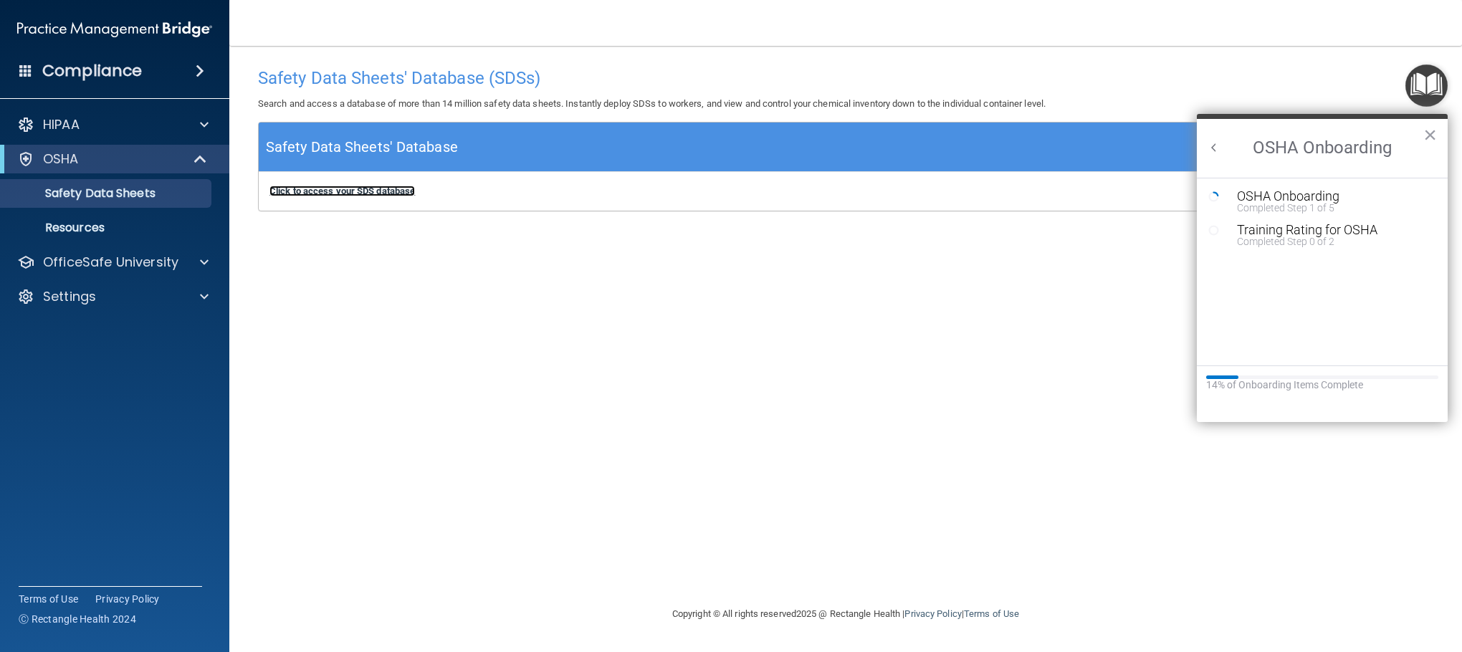
click at [277, 196] on b "Click to access your SDS database" at bounding box center [341, 191] width 145 height 11
drag, startPoint x: 1351, startPoint y: 138, endPoint x: 1248, endPoint y: 178, distance: 110.7
click at [1220, 178] on div "OSHA Onboarding × OSHA Onboarding Completed Step 1 of 5 Training Rating for OSH…" at bounding box center [1322, 268] width 251 height 309
drag, startPoint x: 1434, startPoint y: 123, endPoint x: 1426, endPoint y: 127, distance: 9.0
click at [1433, 123] on button "×" at bounding box center [1430, 134] width 14 height 23
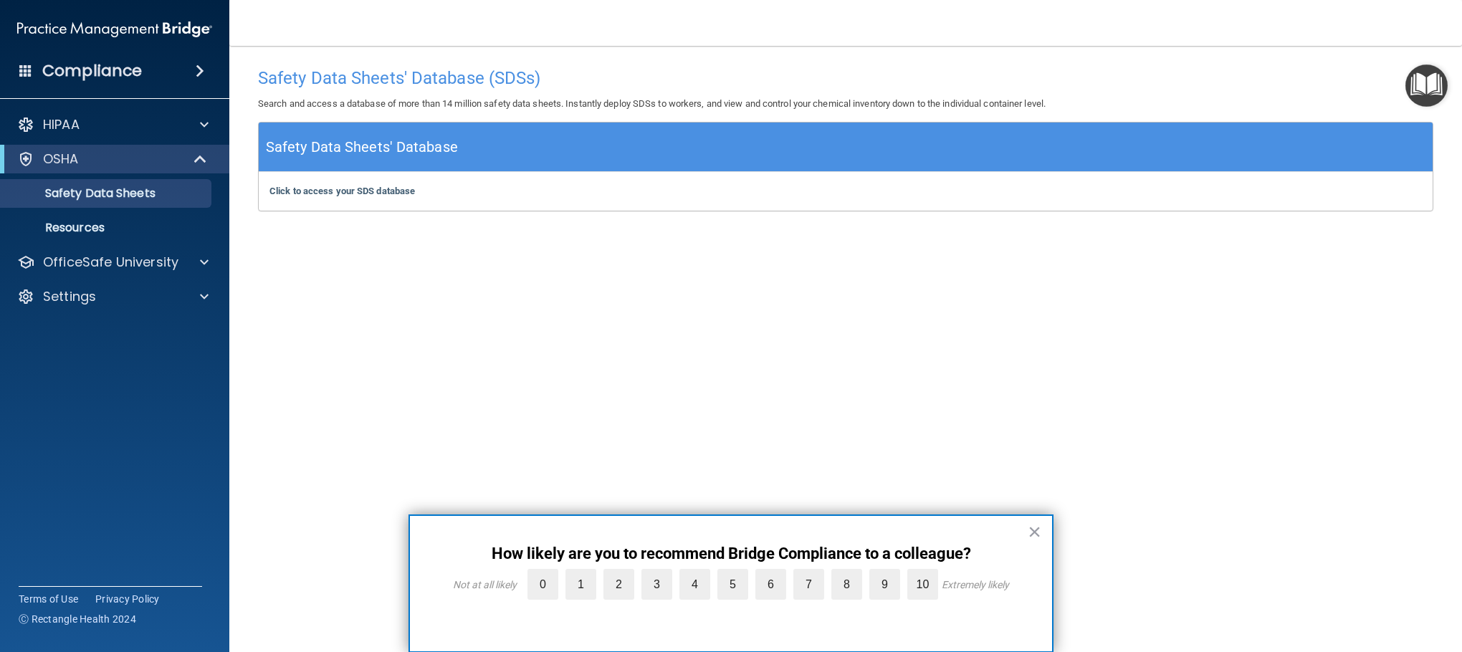
drag, startPoint x: 491, startPoint y: 345, endPoint x: 796, endPoint y: 537, distance: 361.1
click at [492, 347] on div "Safety Data Sheets' Database (SDSs) Search and access a database of more than 1…" at bounding box center [845, 325] width 1175 height 531
click at [725, 589] on label "5" at bounding box center [732, 584] width 31 height 31
click at [699, 573] on input "5" at bounding box center [699, 573] width 0 height 0
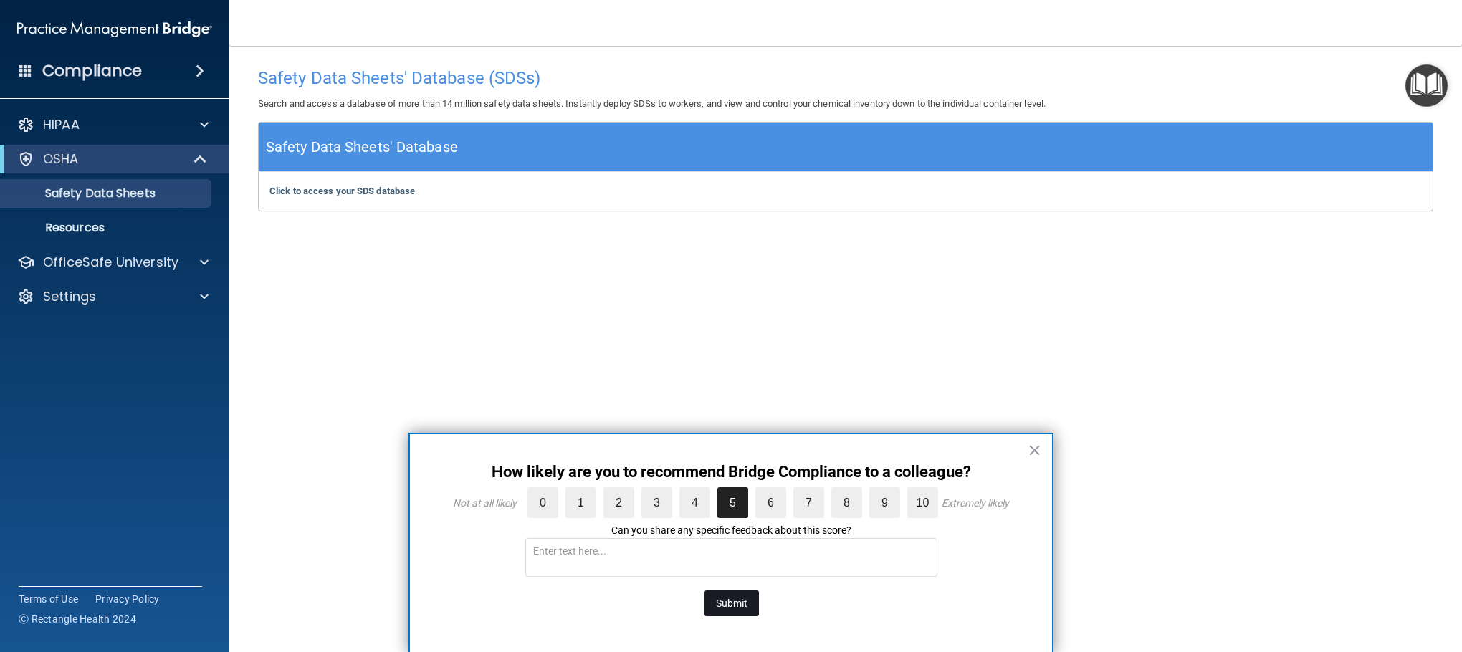
click at [733, 606] on button "Submit" at bounding box center [731, 604] width 54 height 26
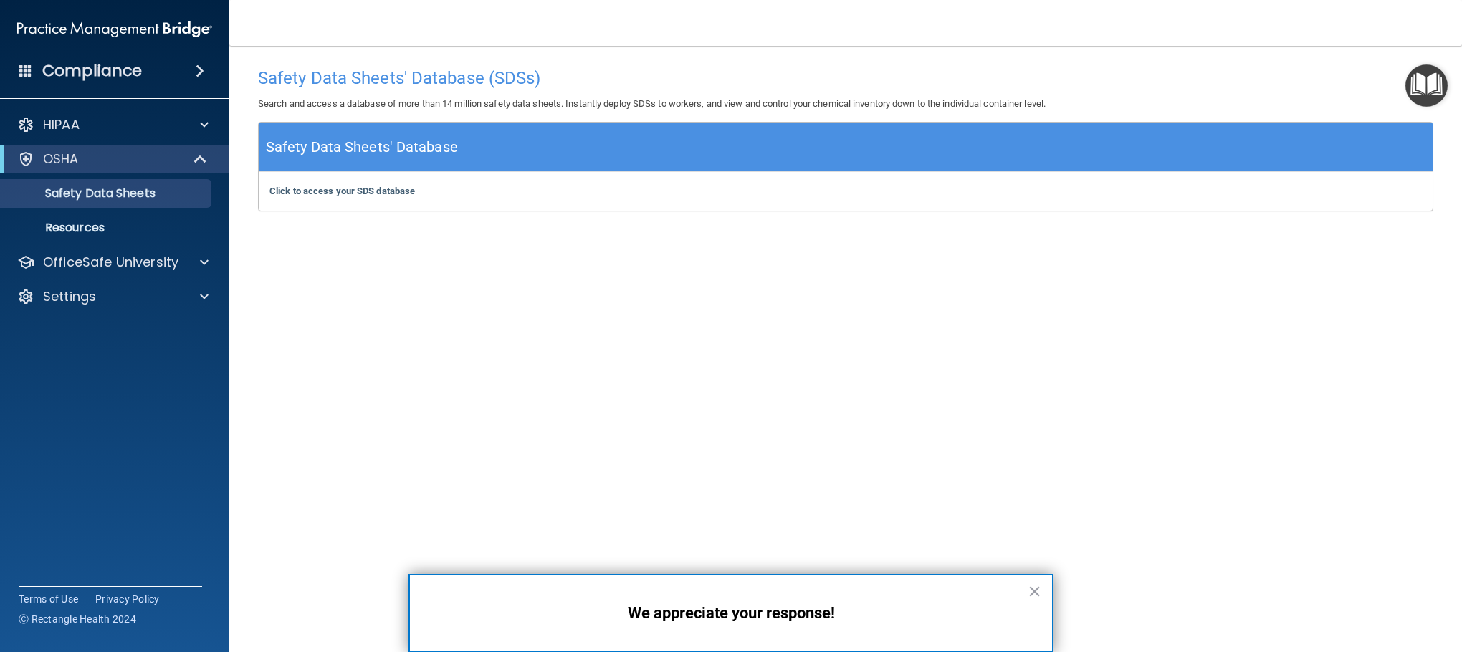
click at [1419, 67] on img "Open Resource Center" at bounding box center [1426, 85] width 42 height 42
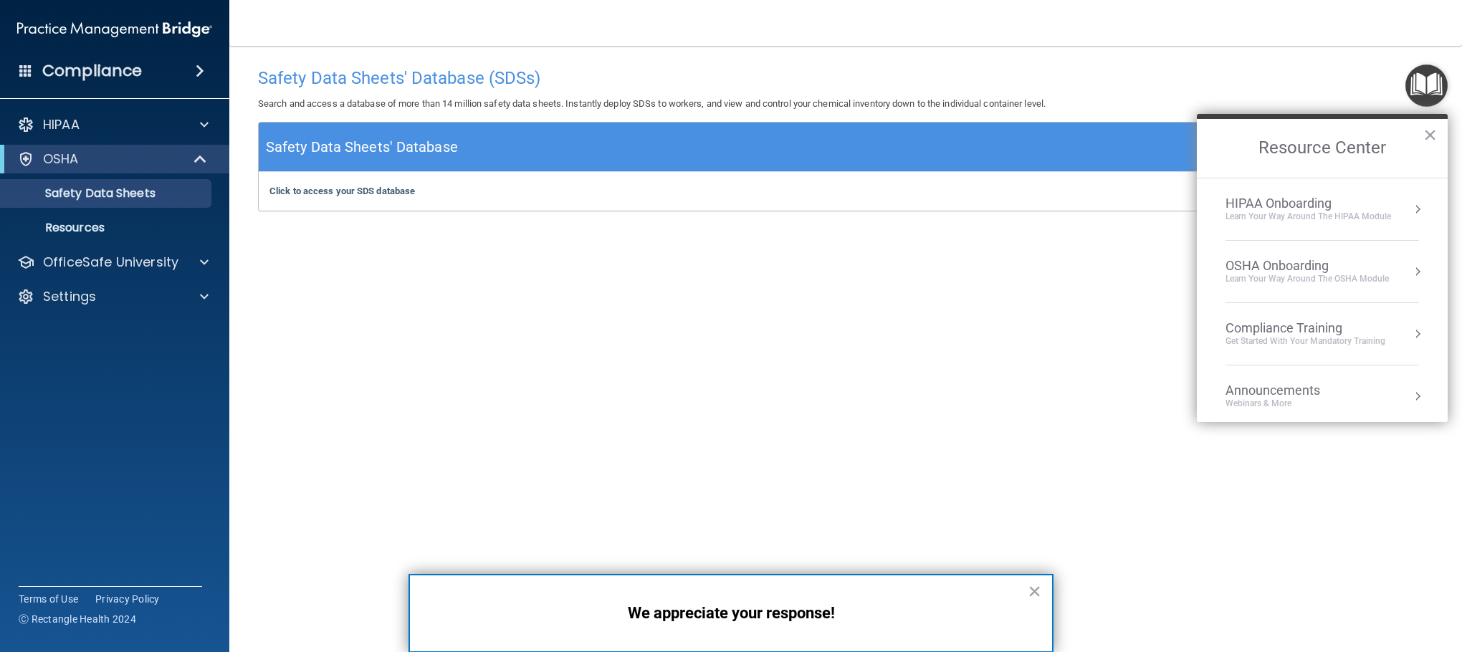
click at [1286, 245] on li "OSHA Onboarding Learn your way around the OSHA module" at bounding box center [1321, 272] width 193 height 62
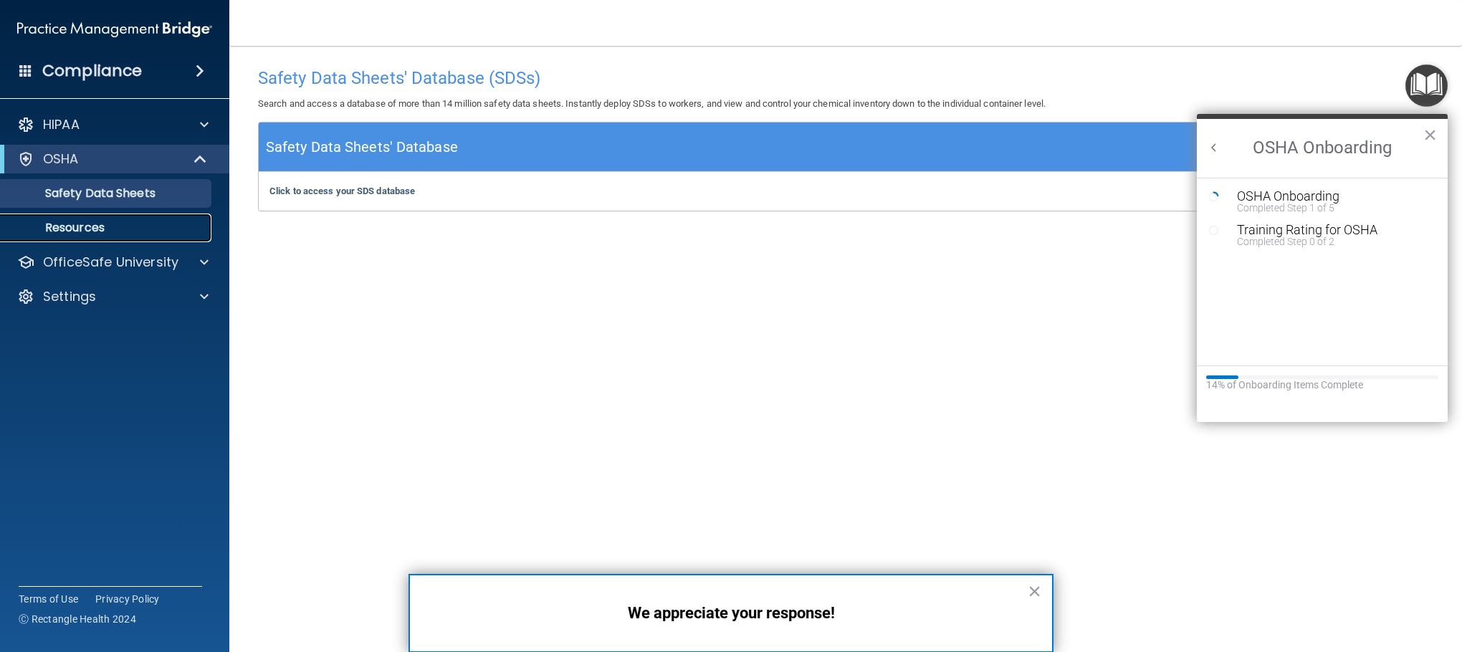
click at [72, 226] on p "Resources" at bounding box center [107, 228] width 196 height 14
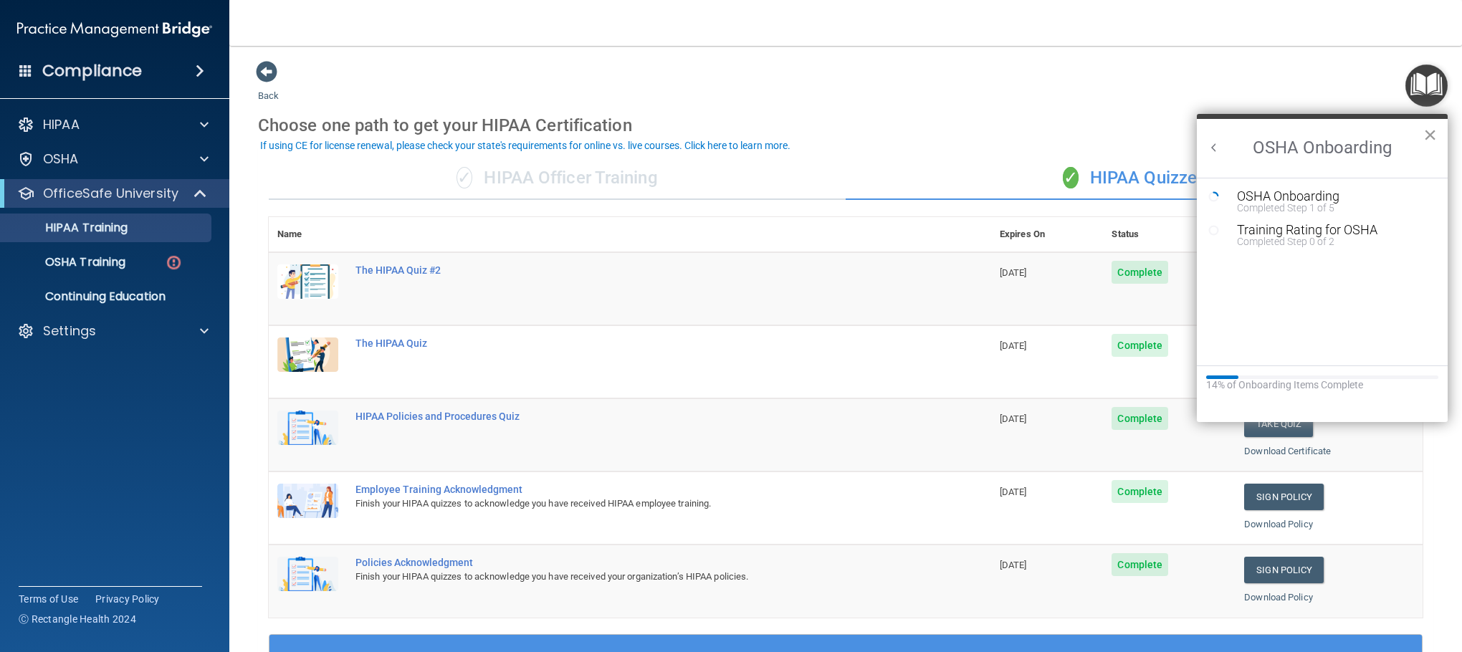
click at [1433, 132] on button "×" at bounding box center [1430, 134] width 14 height 23
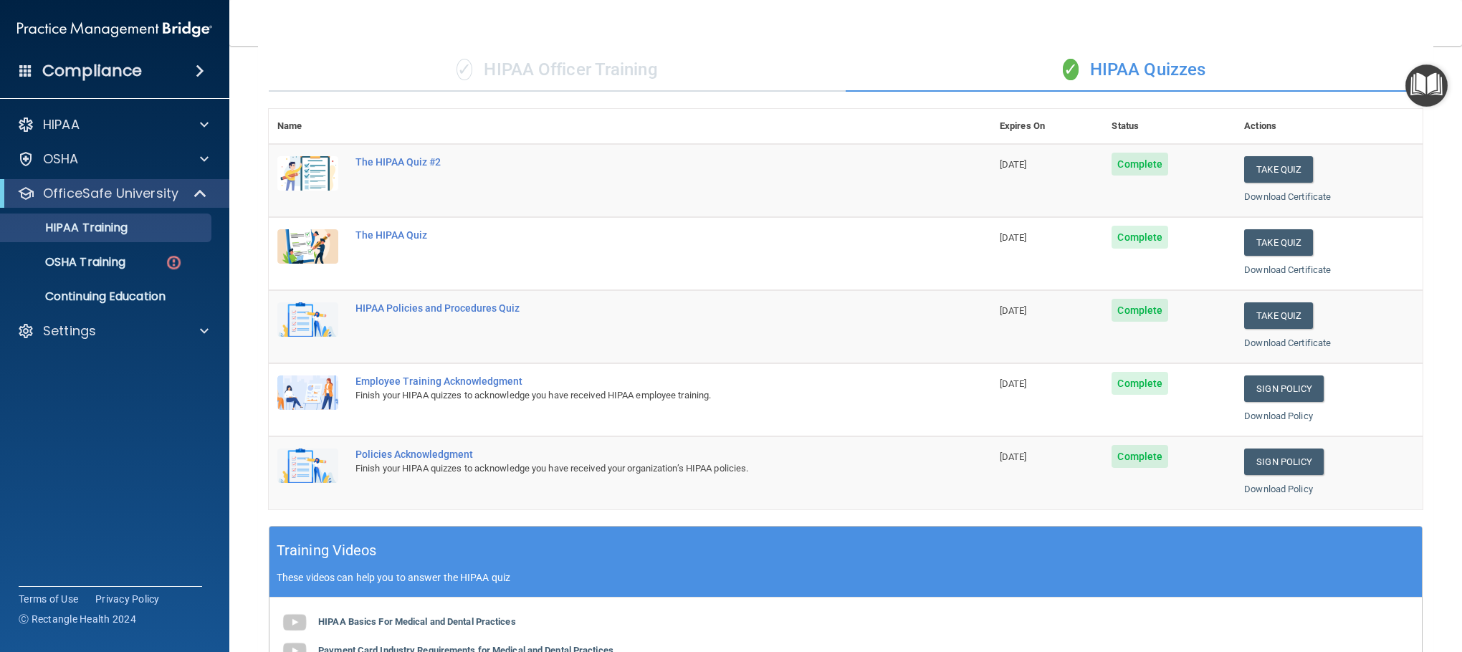
scroll to position [1, 0]
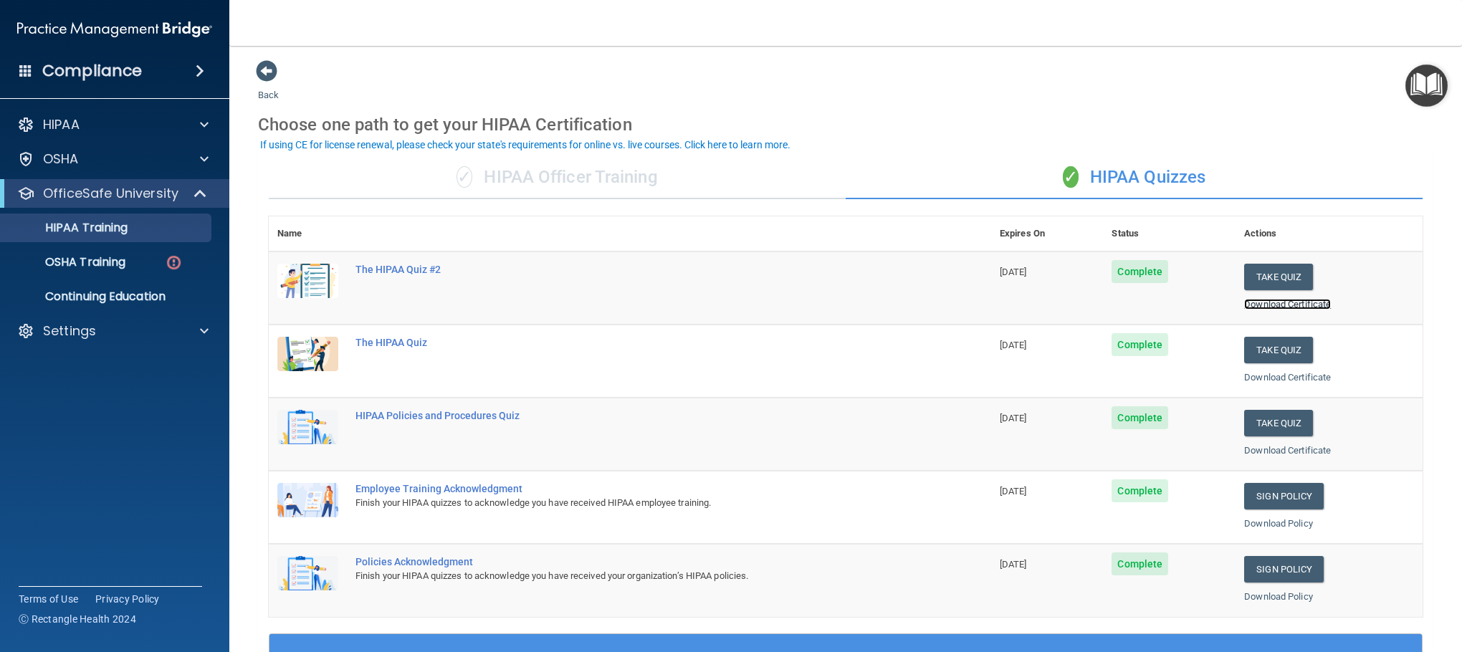
click at [1276, 304] on link "Download Certificate" at bounding box center [1287, 304] width 87 height 11
click at [97, 263] on p "OSHA Training" at bounding box center [67, 262] width 116 height 14
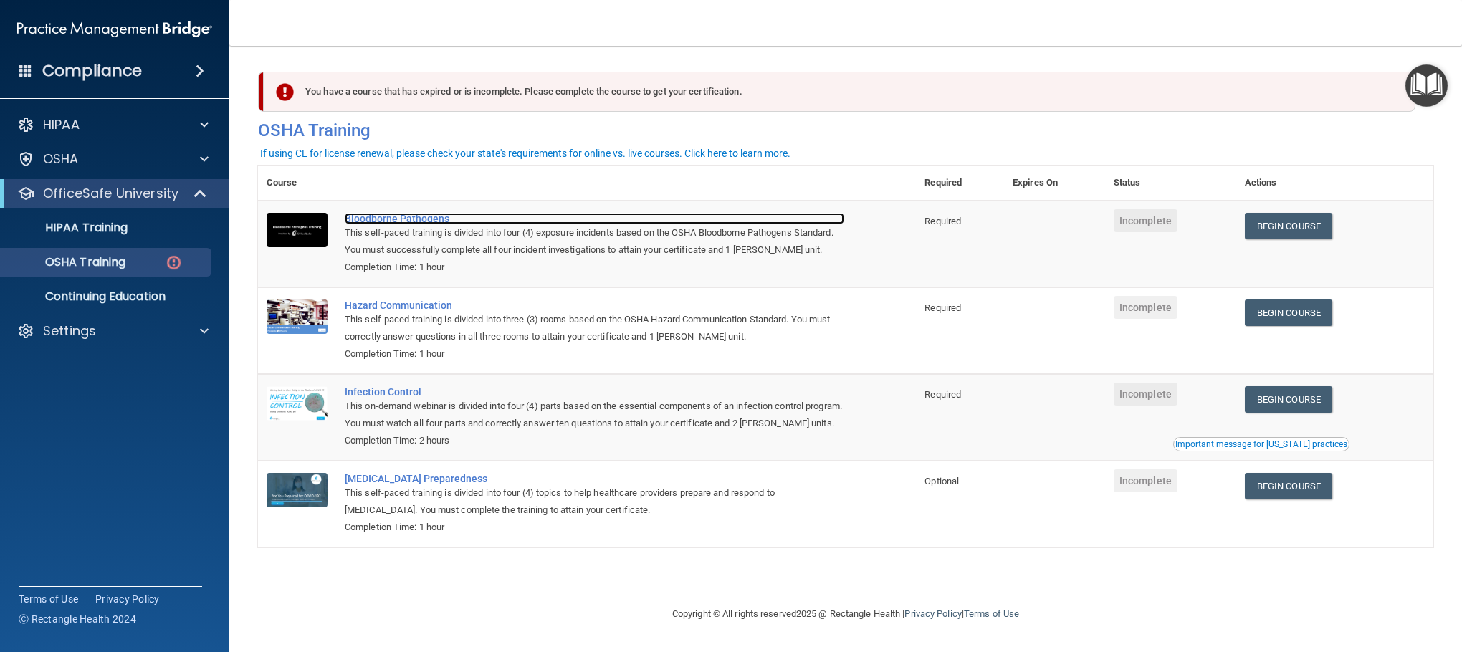
click at [383, 218] on div "Bloodborne Pathogens" at bounding box center [595, 218] width 500 height 11
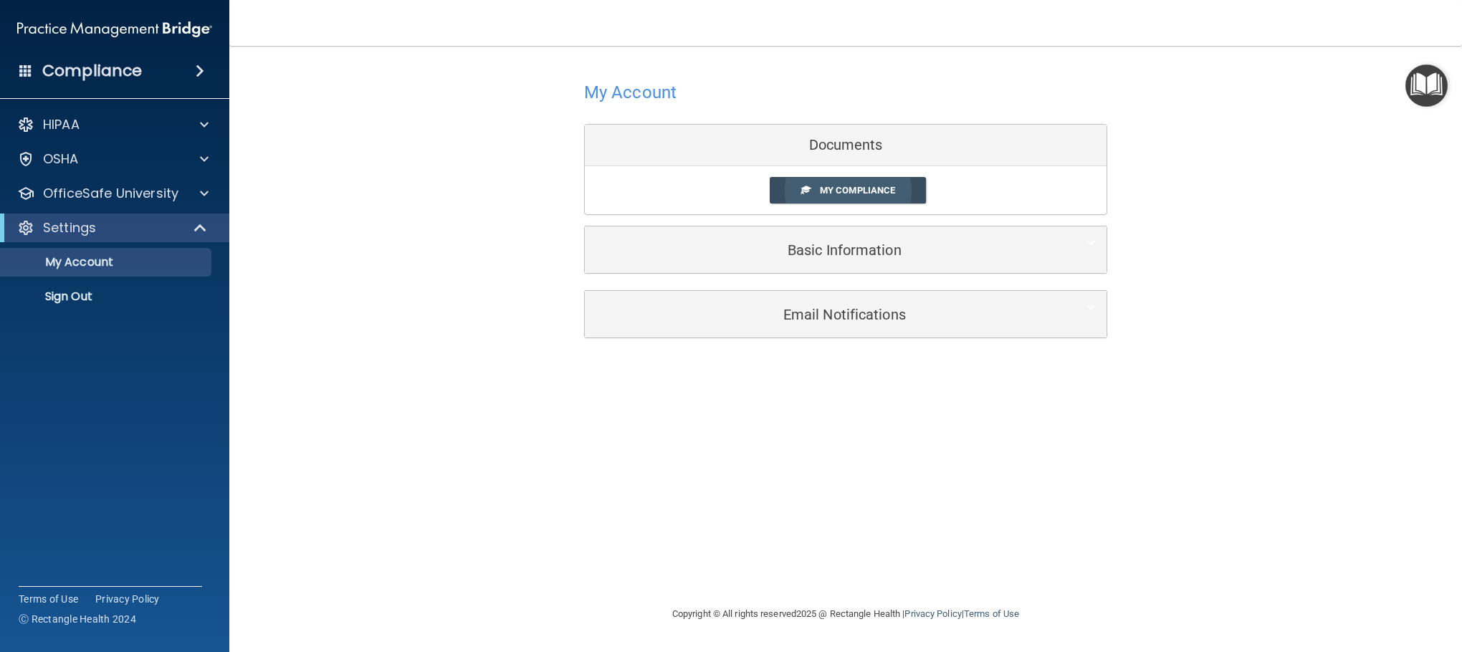
click at [848, 186] on span "My Compliance" at bounding box center [857, 190] width 75 height 11
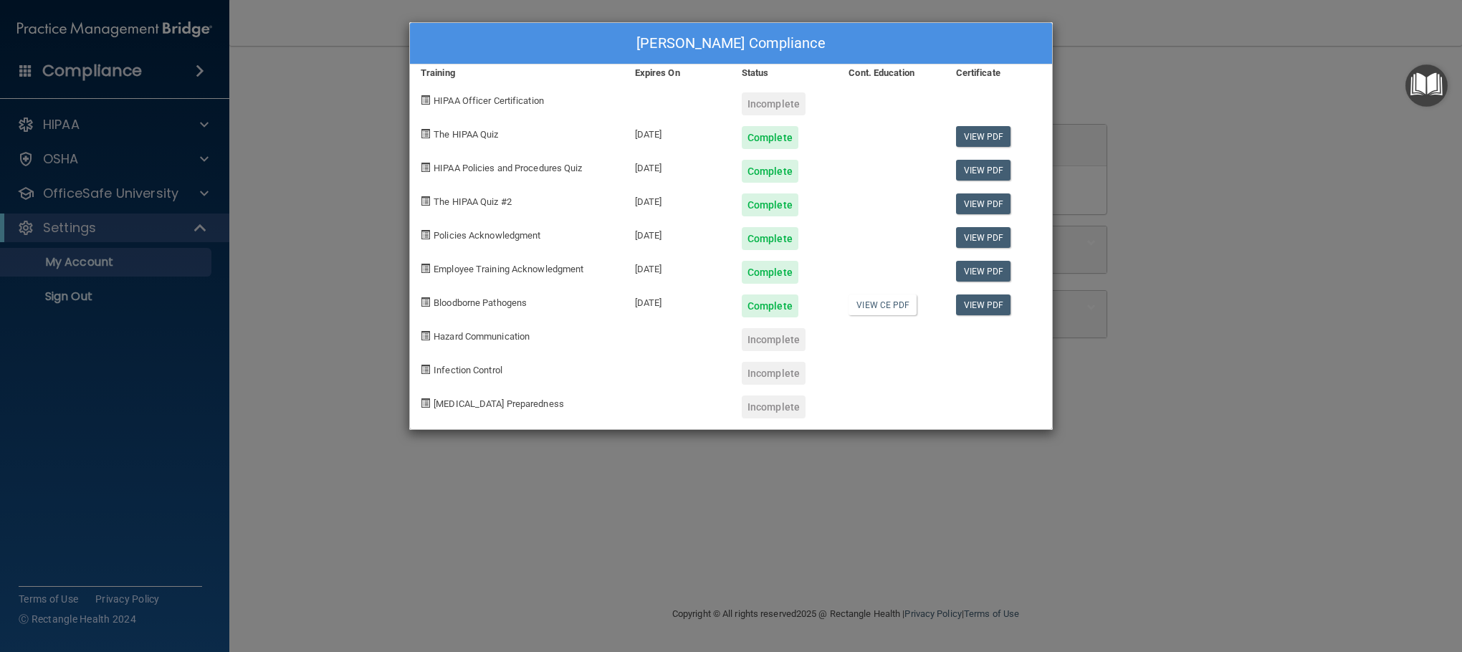
click at [1337, 237] on div "[PERSON_NAME] Compliance Training Expires On Status Cont. Education Certificate…" at bounding box center [731, 326] width 1462 height 652
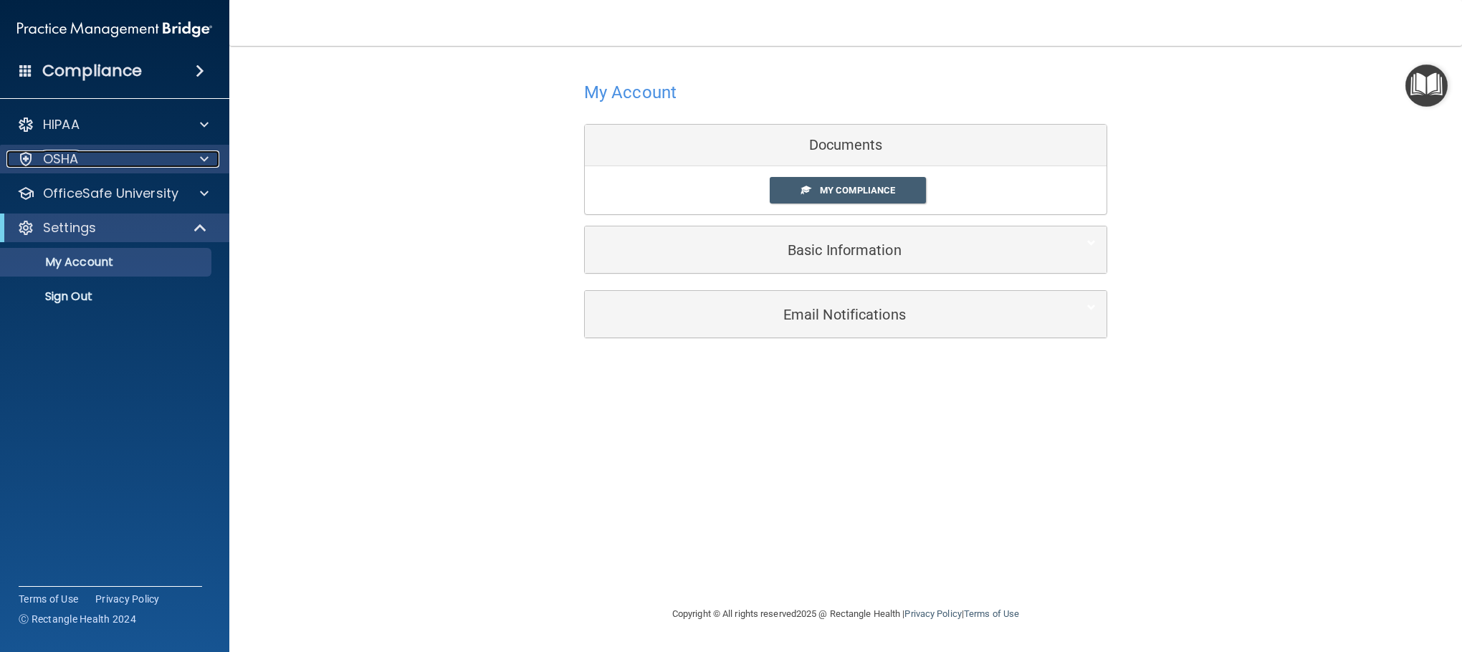
click at [174, 151] on div "OSHA" at bounding box center [95, 158] width 178 height 17
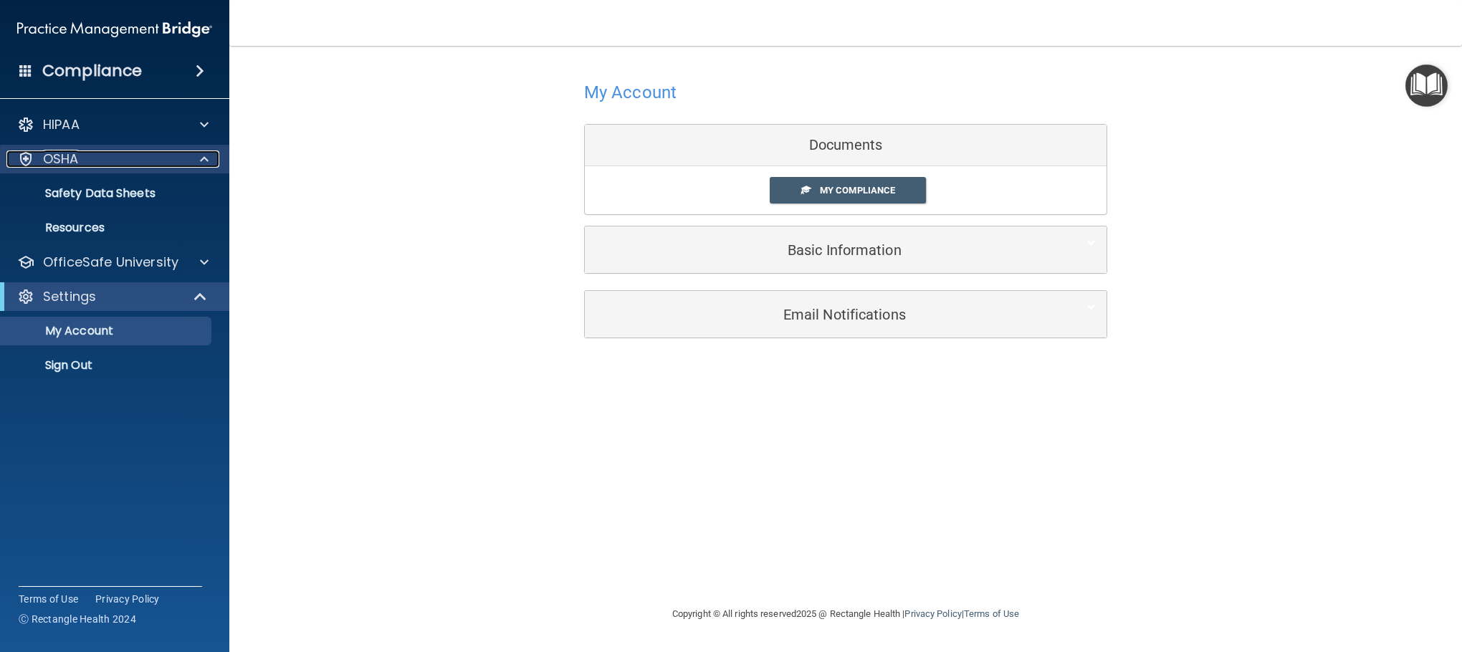
click at [175, 153] on div "OSHA" at bounding box center [95, 158] width 178 height 17
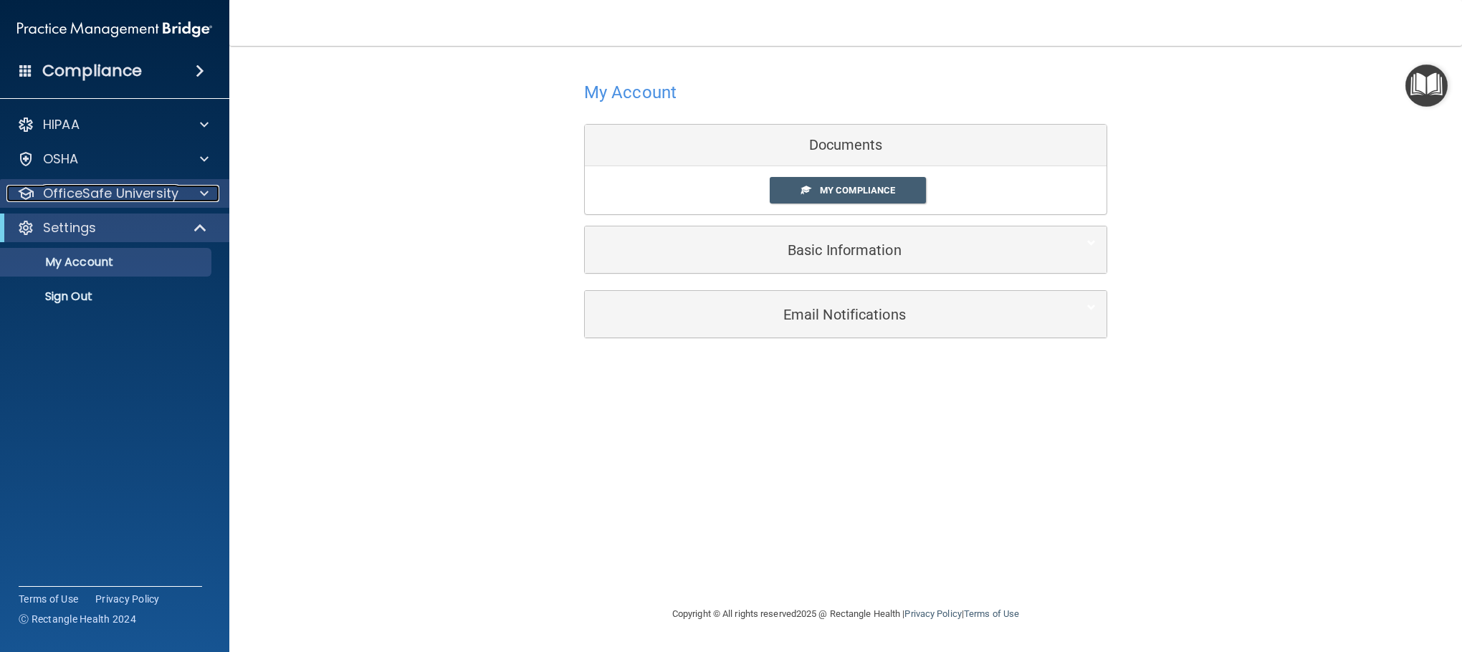
click at [177, 201] on div "OfficeSafe University" at bounding box center [95, 193] width 178 height 17
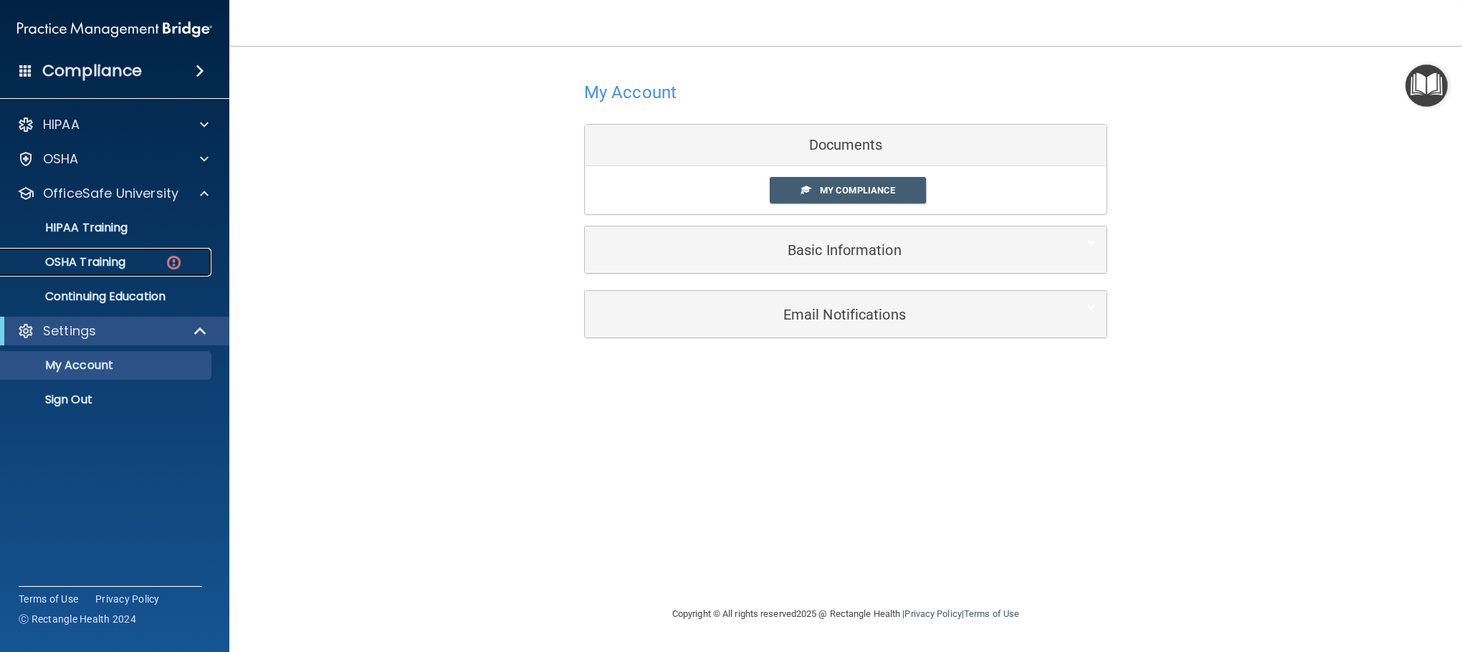
click at [153, 259] on div "OSHA Training" at bounding box center [107, 262] width 196 height 14
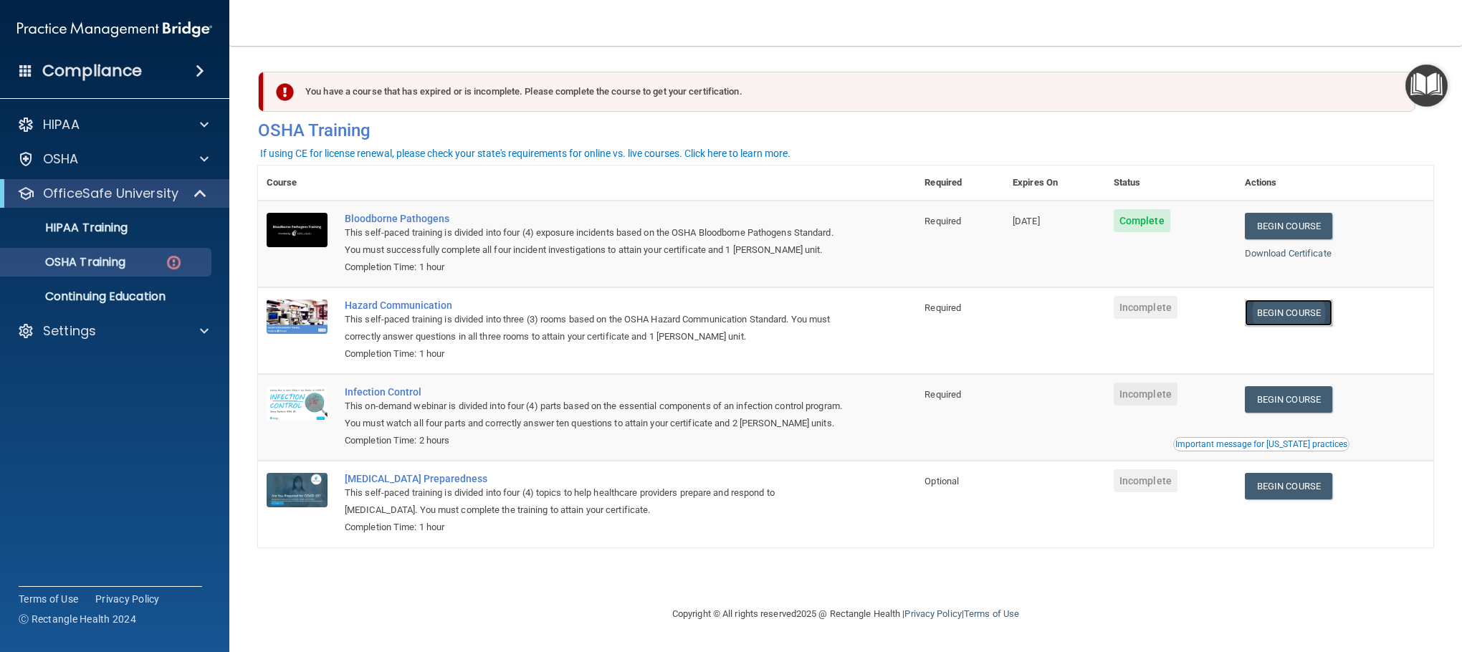
click at [1289, 312] on link "Begin Course" at bounding box center [1288, 313] width 87 height 27
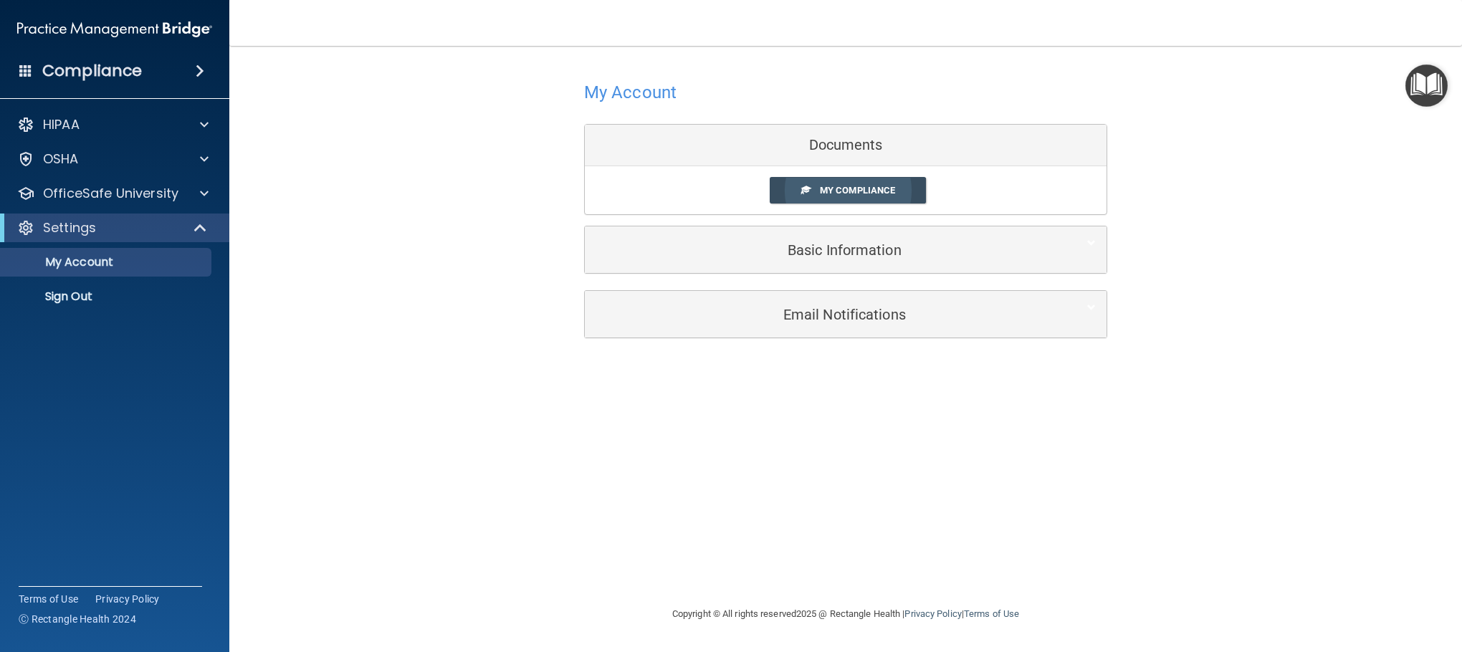
click at [802, 183] on link "My Compliance" at bounding box center [848, 190] width 157 height 27
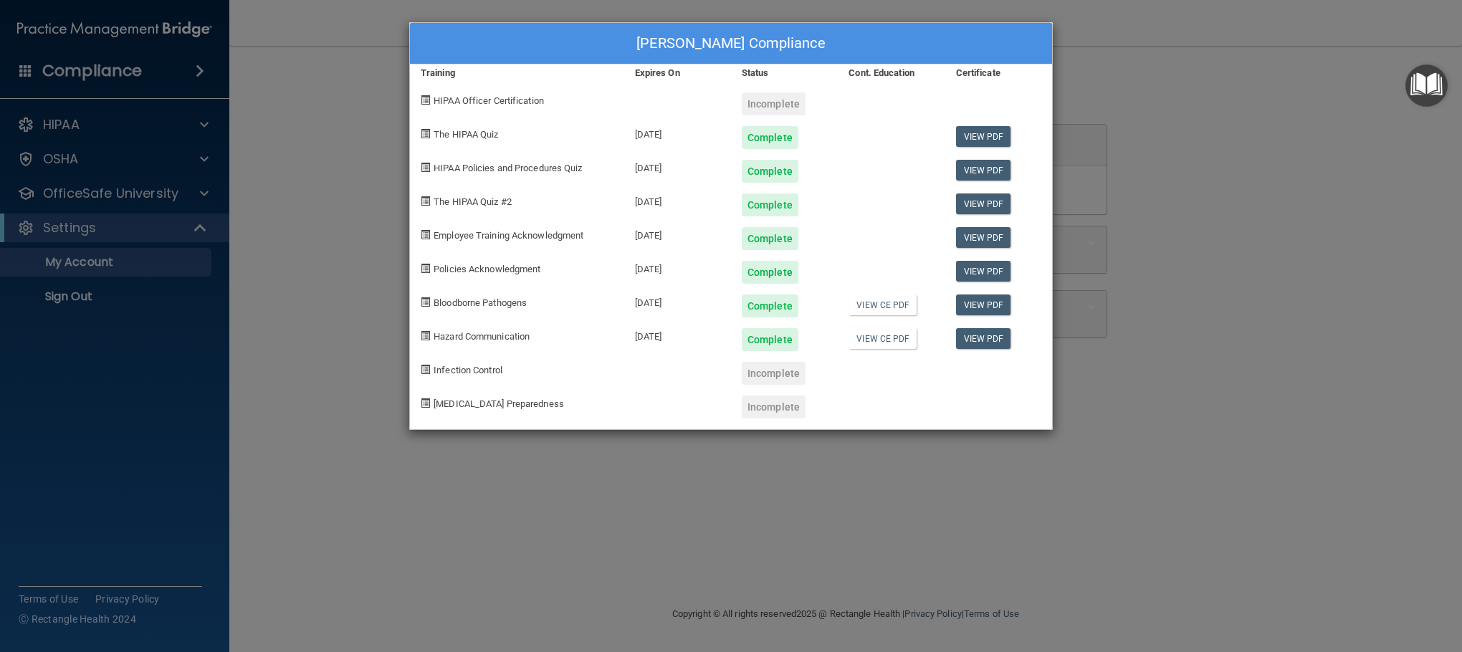
click at [1062, 95] on div "[PERSON_NAME] Compliance Training Expires On Status Cont. Education Certificate…" at bounding box center [731, 326] width 1462 height 652
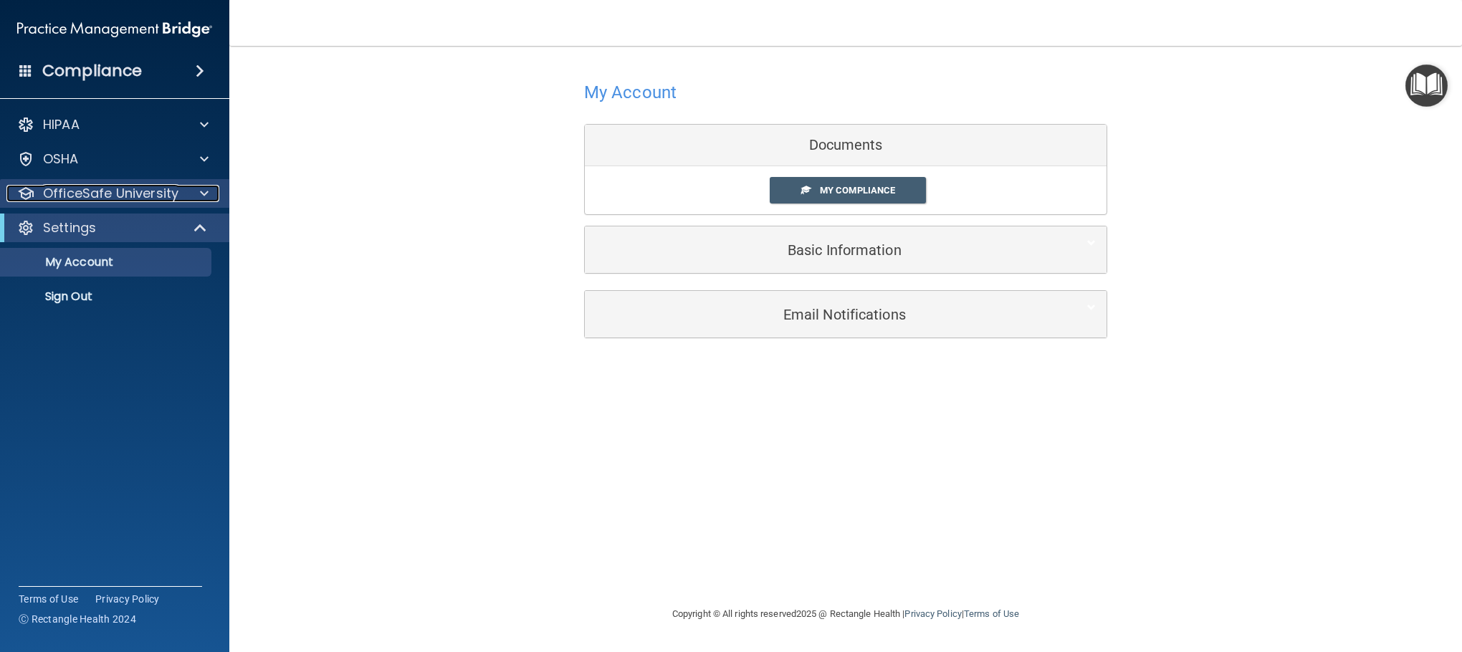
click at [164, 194] on p "OfficeSafe University" at bounding box center [110, 193] width 135 height 17
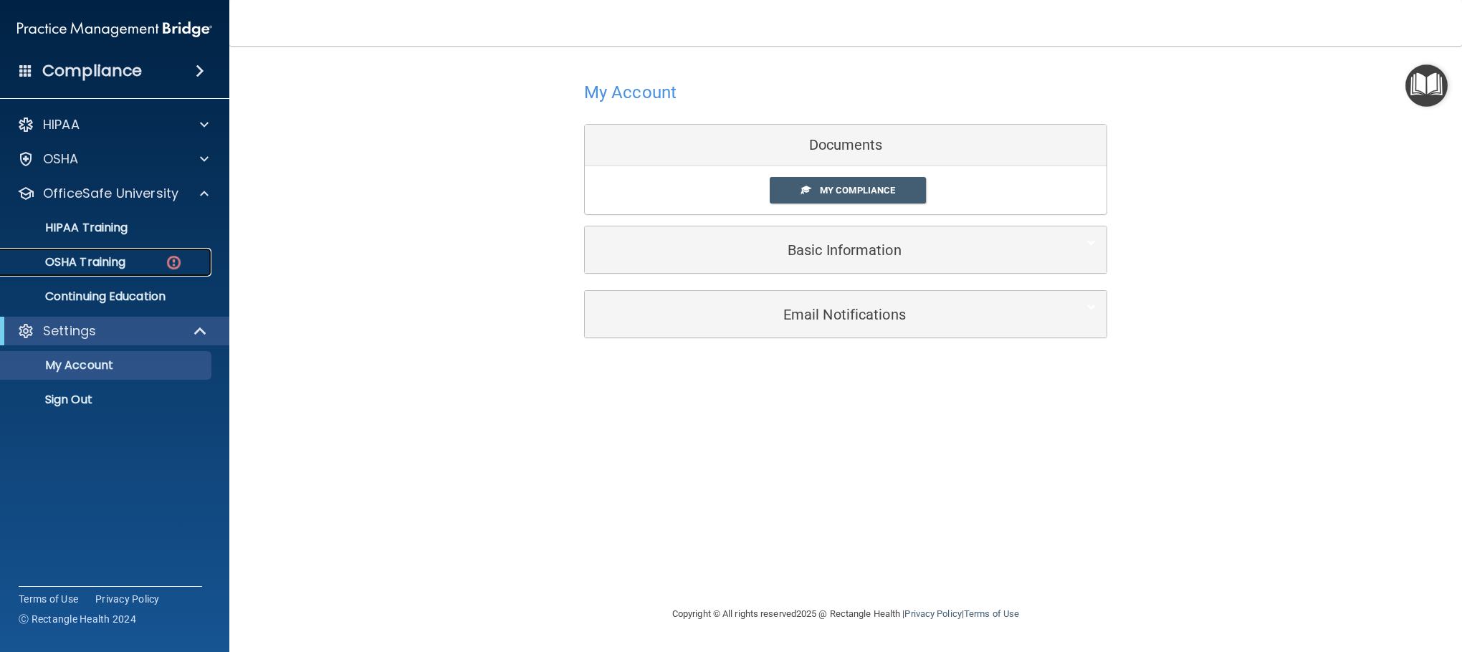
click at [143, 252] on link "OSHA Training" at bounding box center [99, 262] width 226 height 29
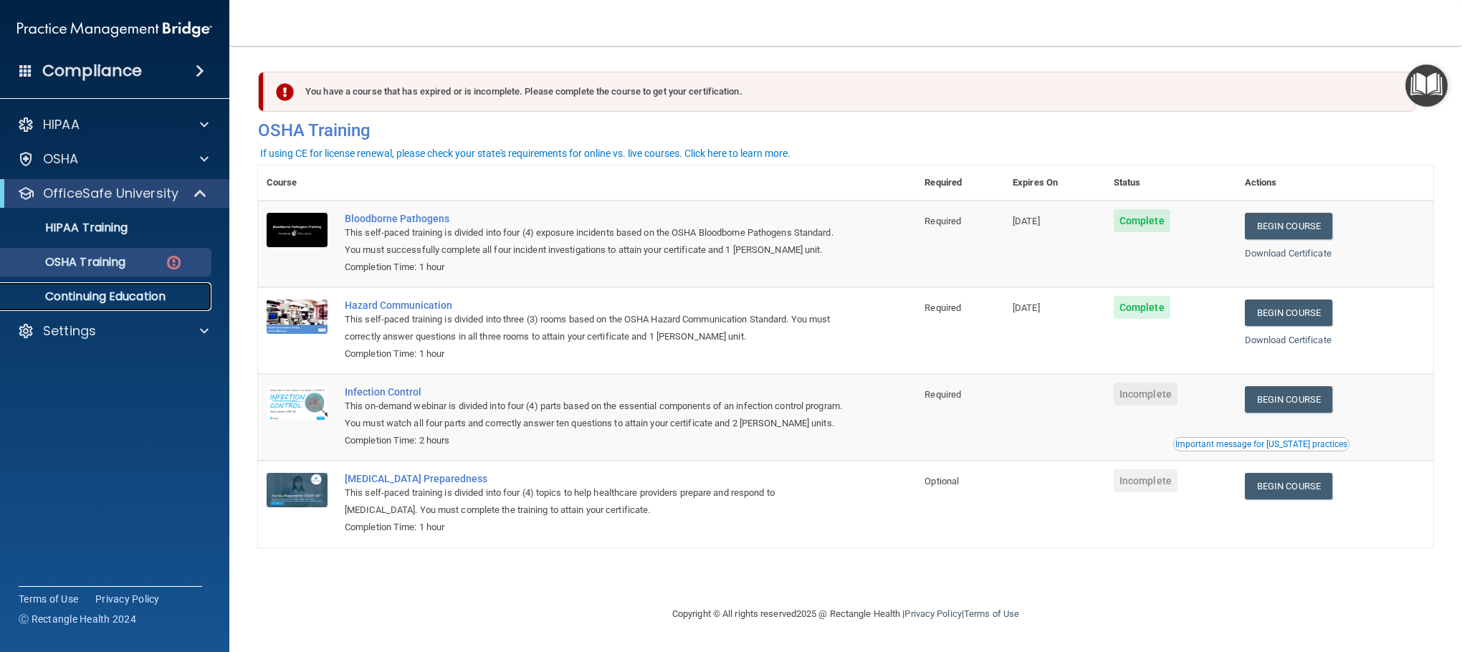
click at [186, 290] on p "Continuing Education" at bounding box center [107, 297] width 196 height 14
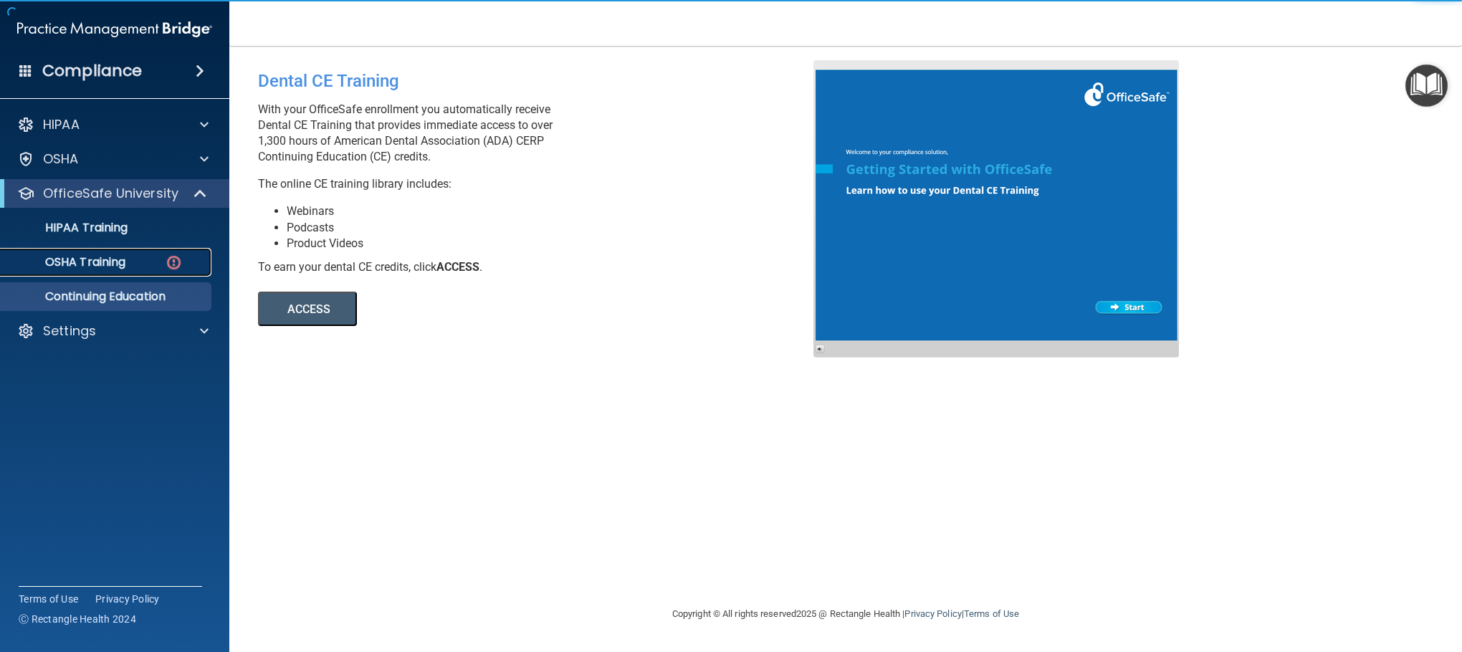
click at [130, 262] on div "OSHA Training" at bounding box center [107, 262] width 196 height 14
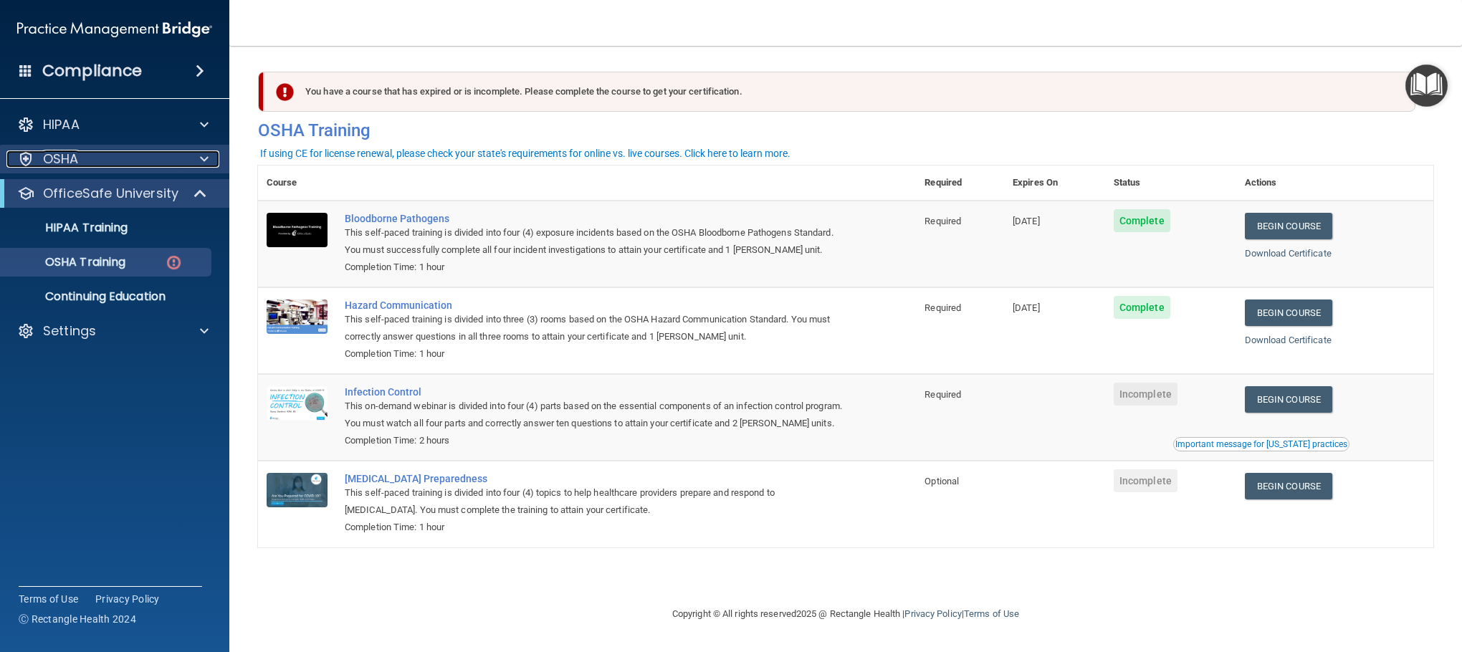
click at [99, 158] on div "OSHA" at bounding box center [95, 158] width 178 height 17
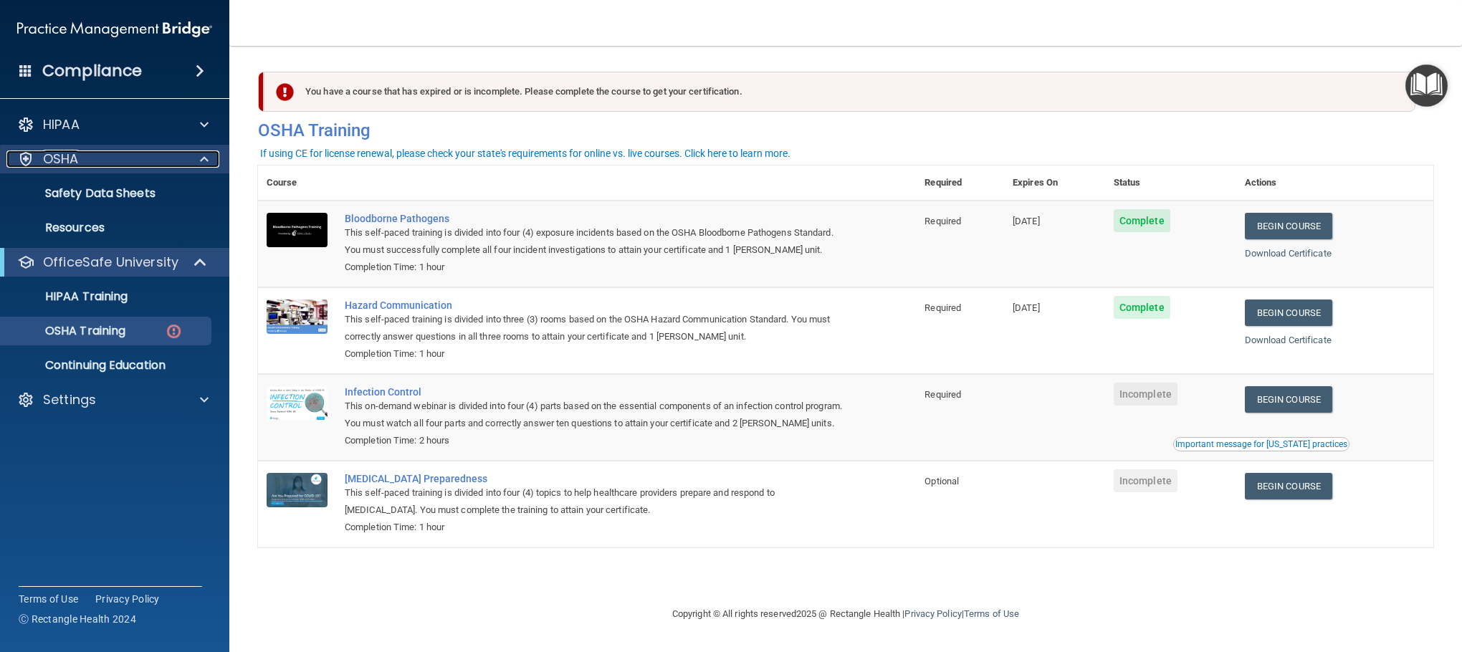
click at [97, 157] on div "OSHA" at bounding box center [95, 158] width 178 height 17
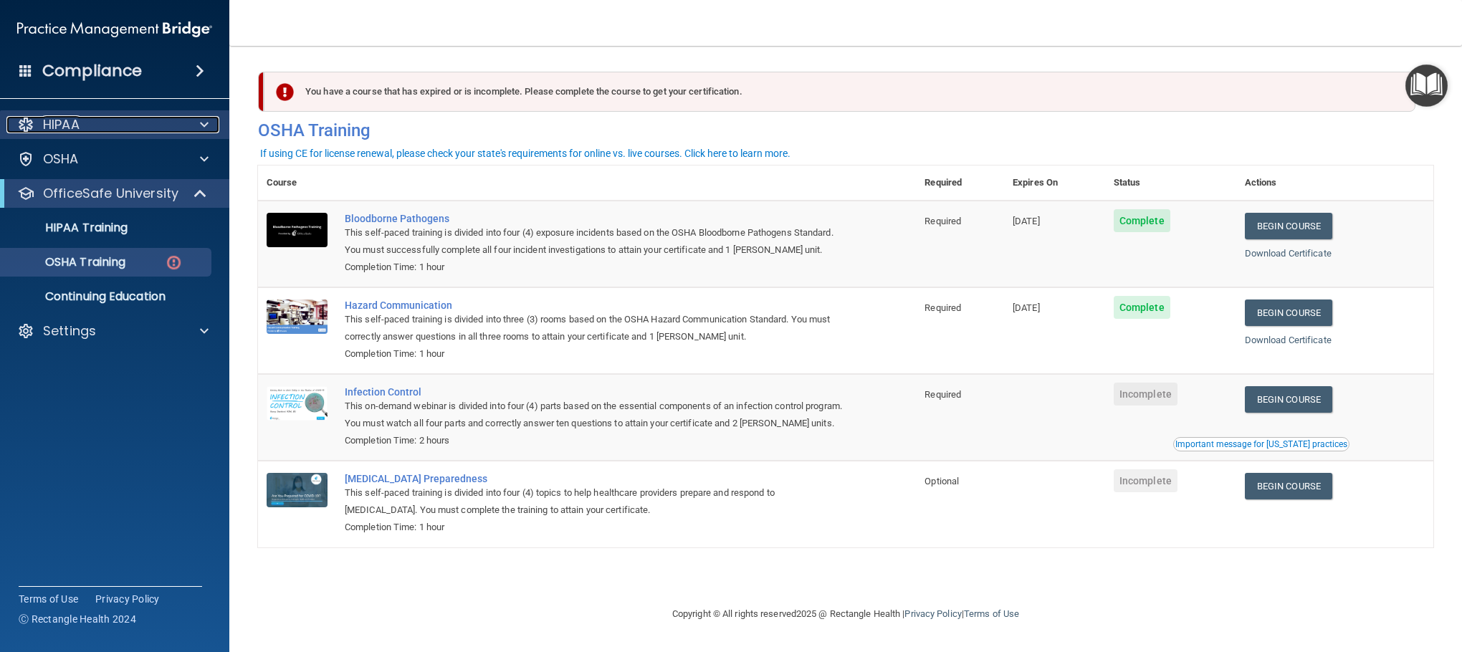
click at [100, 131] on div "HIPAA" at bounding box center [95, 124] width 178 height 17
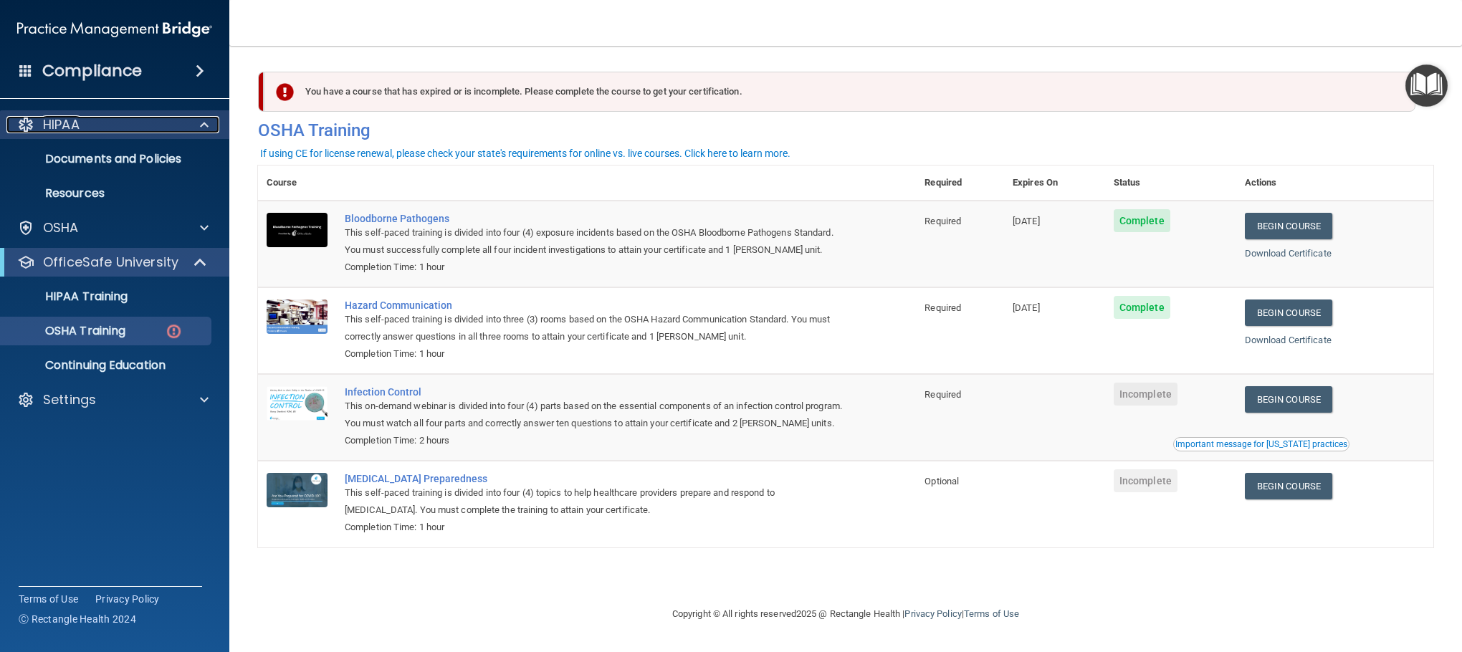
click at [100, 131] on div "HIPAA" at bounding box center [95, 124] width 178 height 17
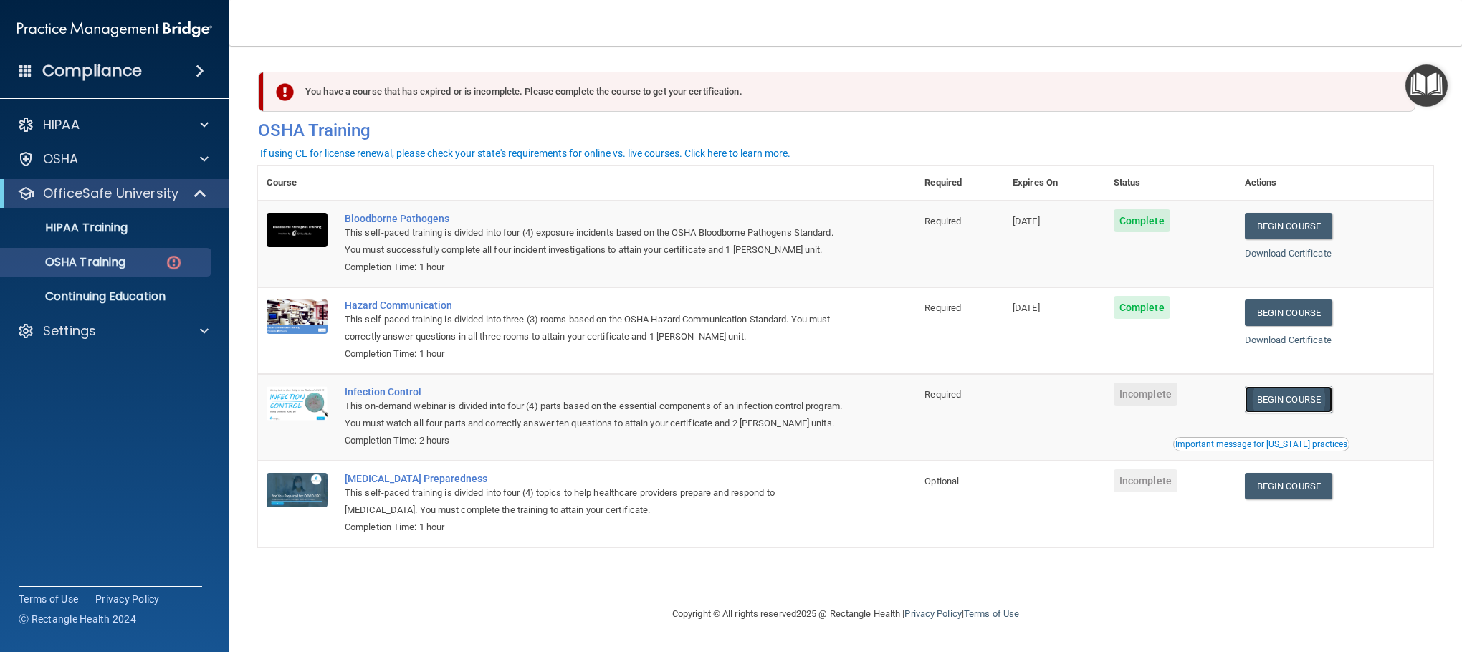
click at [1319, 400] on link "Begin Course" at bounding box center [1288, 399] width 87 height 27
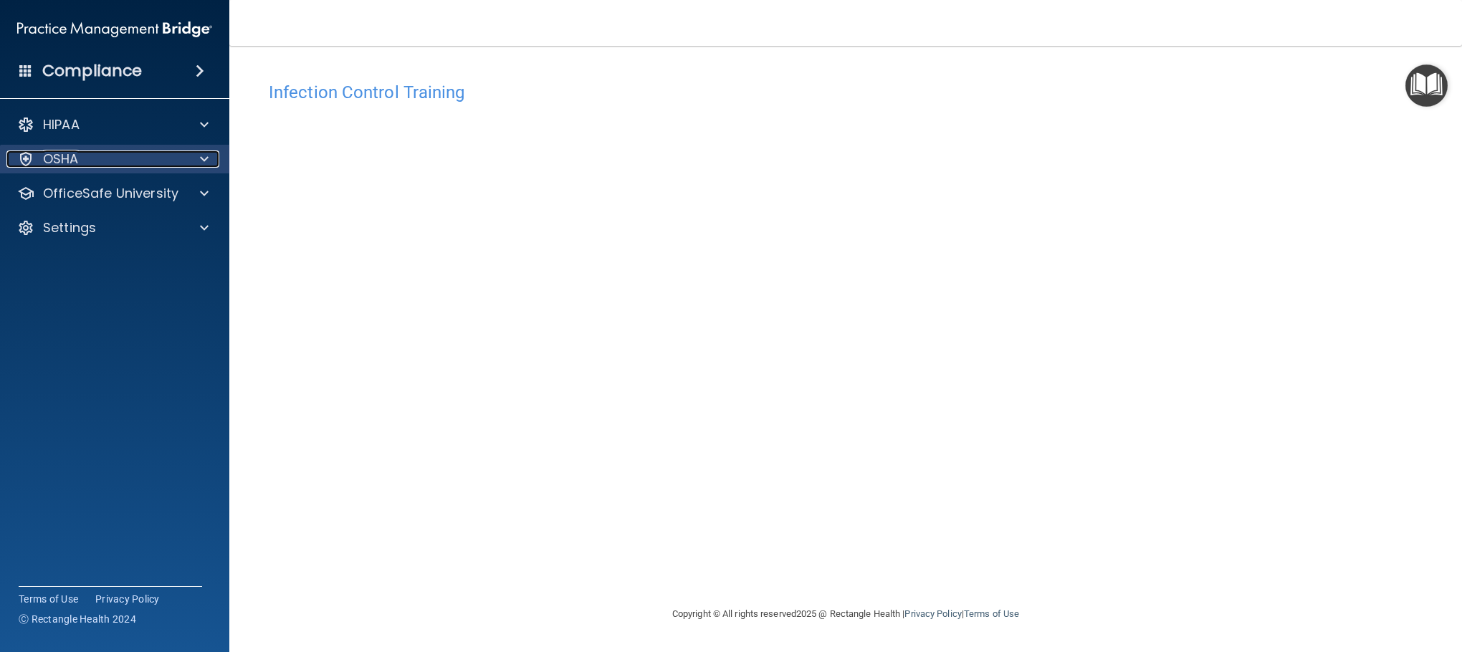
click at [58, 158] on p "OSHA" at bounding box center [61, 158] width 36 height 17
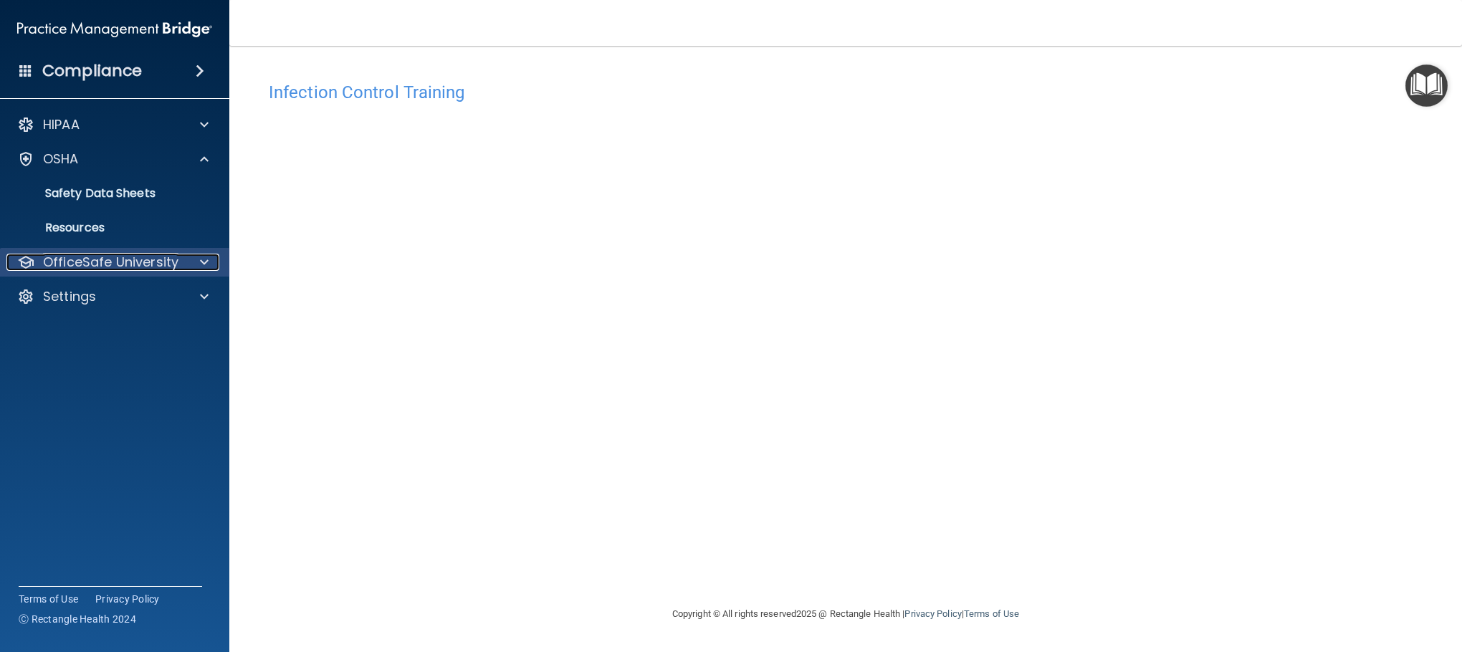
click at [85, 256] on p "OfficeSafe University" at bounding box center [110, 262] width 135 height 17
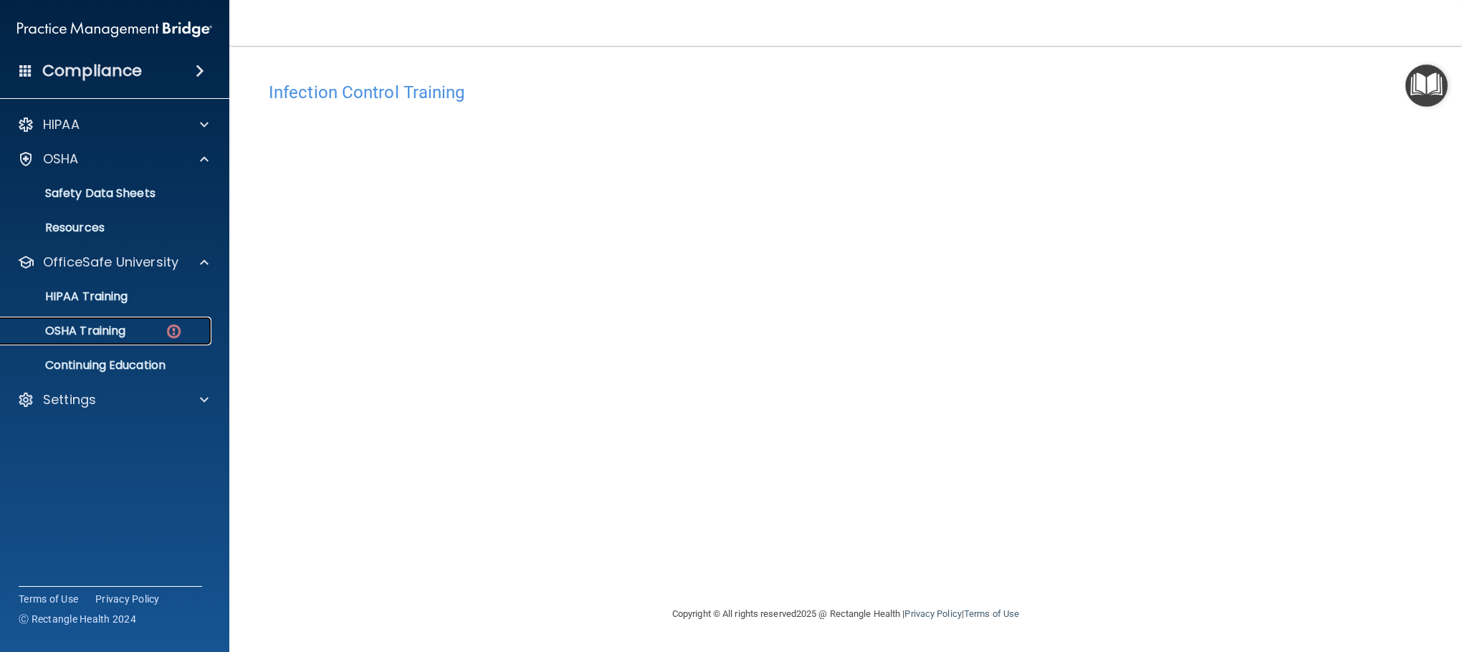
click at [114, 332] on p "OSHA Training" at bounding box center [67, 331] width 116 height 14
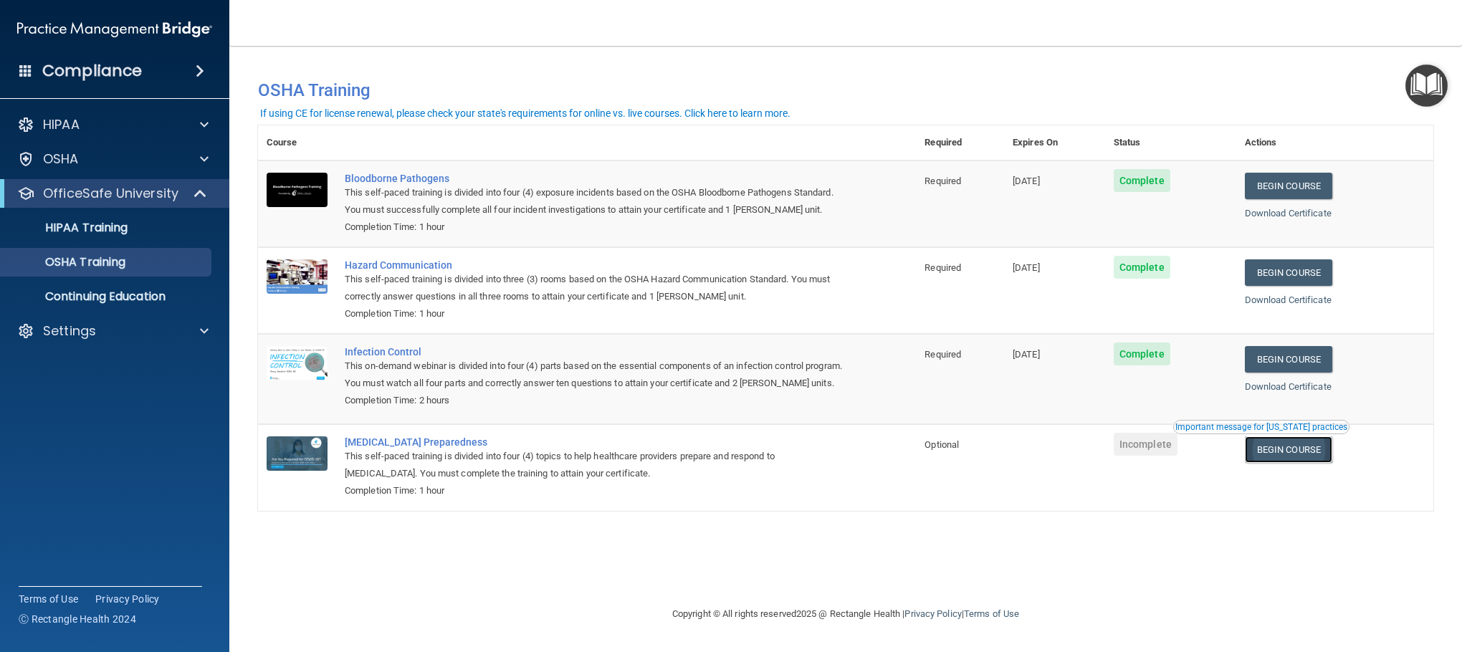
click at [1320, 463] on link "Begin Course" at bounding box center [1288, 449] width 87 height 27
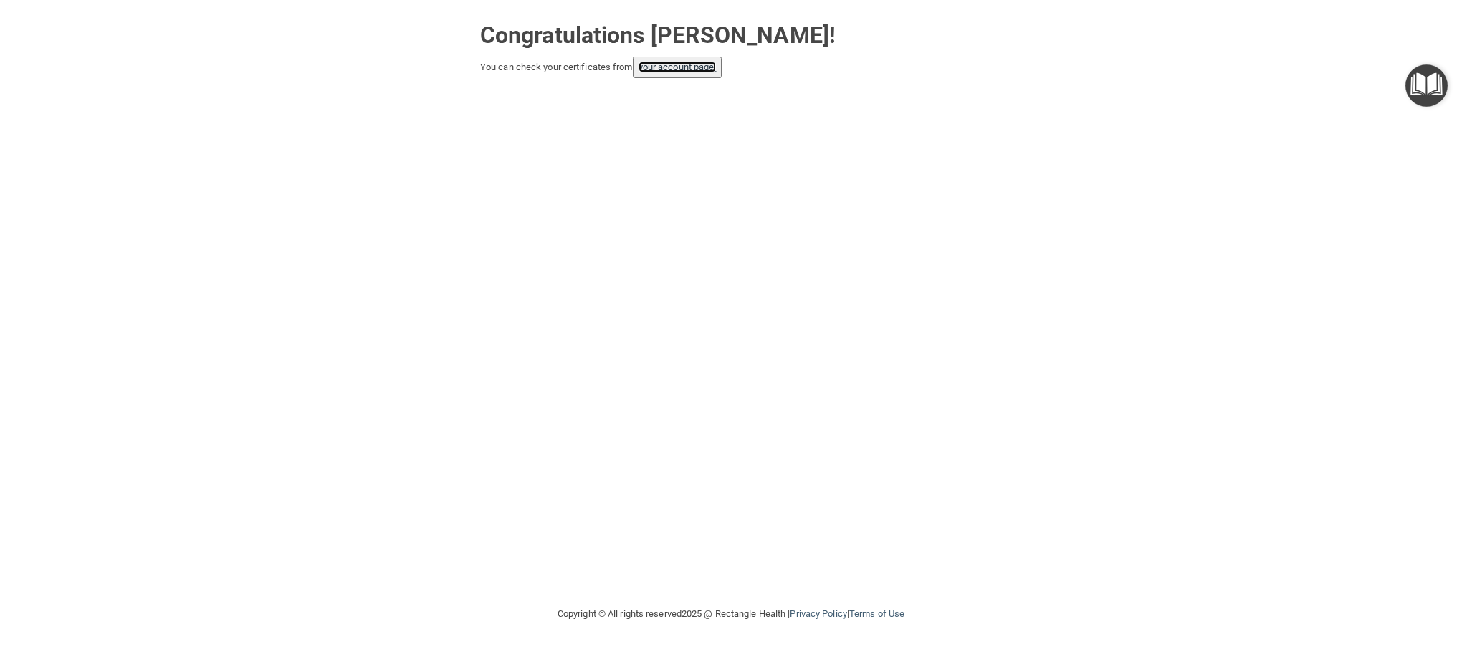
click at [645, 67] on link "your account page!" at bounding box center [678, 67] width 78 height 11
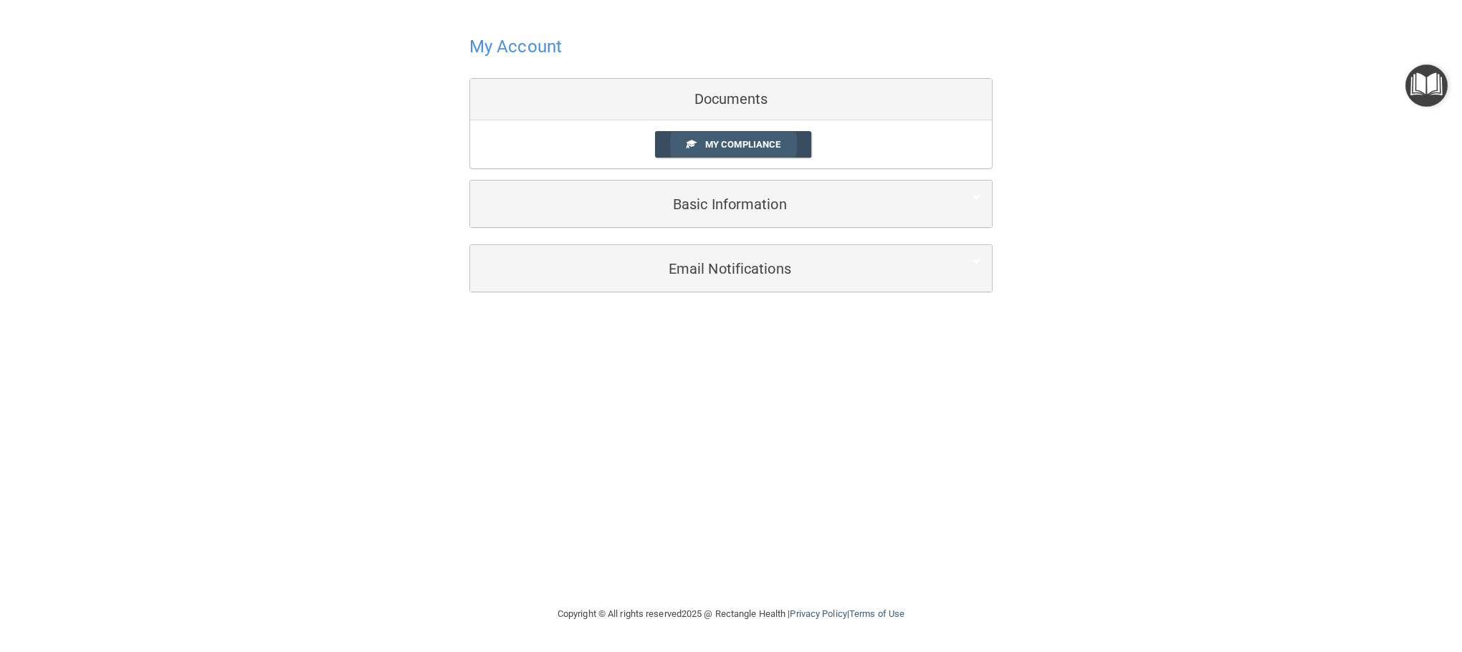
click at [671, 146] on link "My Compliance" at bounding box center [733, 144] width 157 height 27
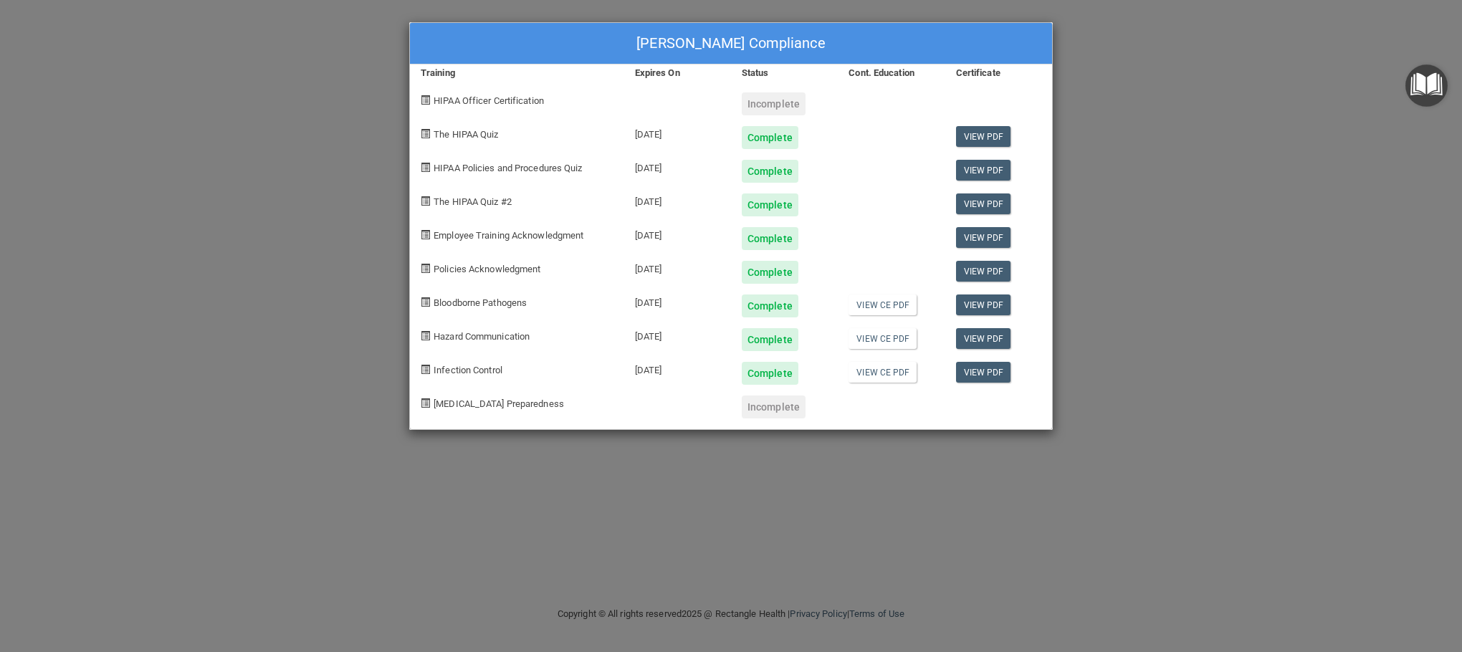
click at [1261, 130] on div "[PERSON_NAME] Compliance Training Expires On Status Cont. Education Certificate…" at bounding box center [731, 326] width 1462 height 652
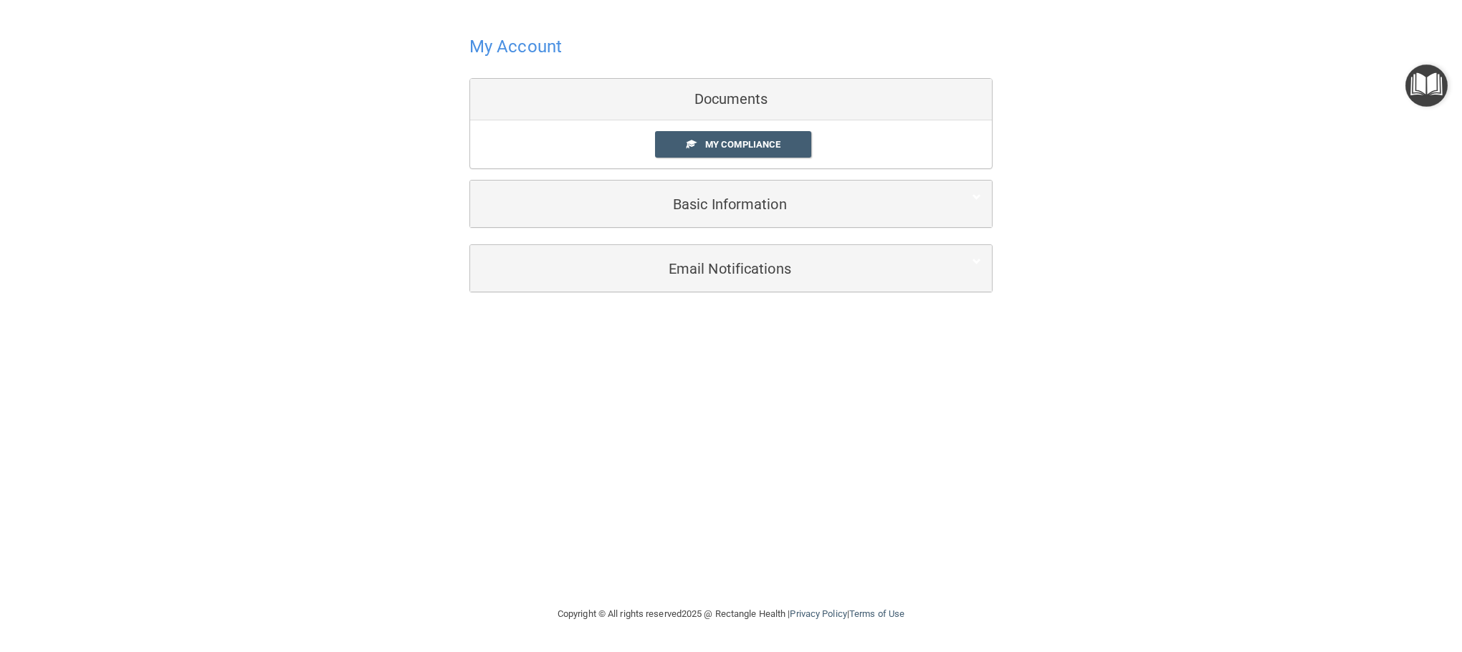
drag, startPoint x: 495, startPoint y: 37, endPoint x: 504, endPoint y: 42, distance: 9.6
click at [495, 39] on h4 "My Account" at bounding box center [515, 46] width 92 height 19
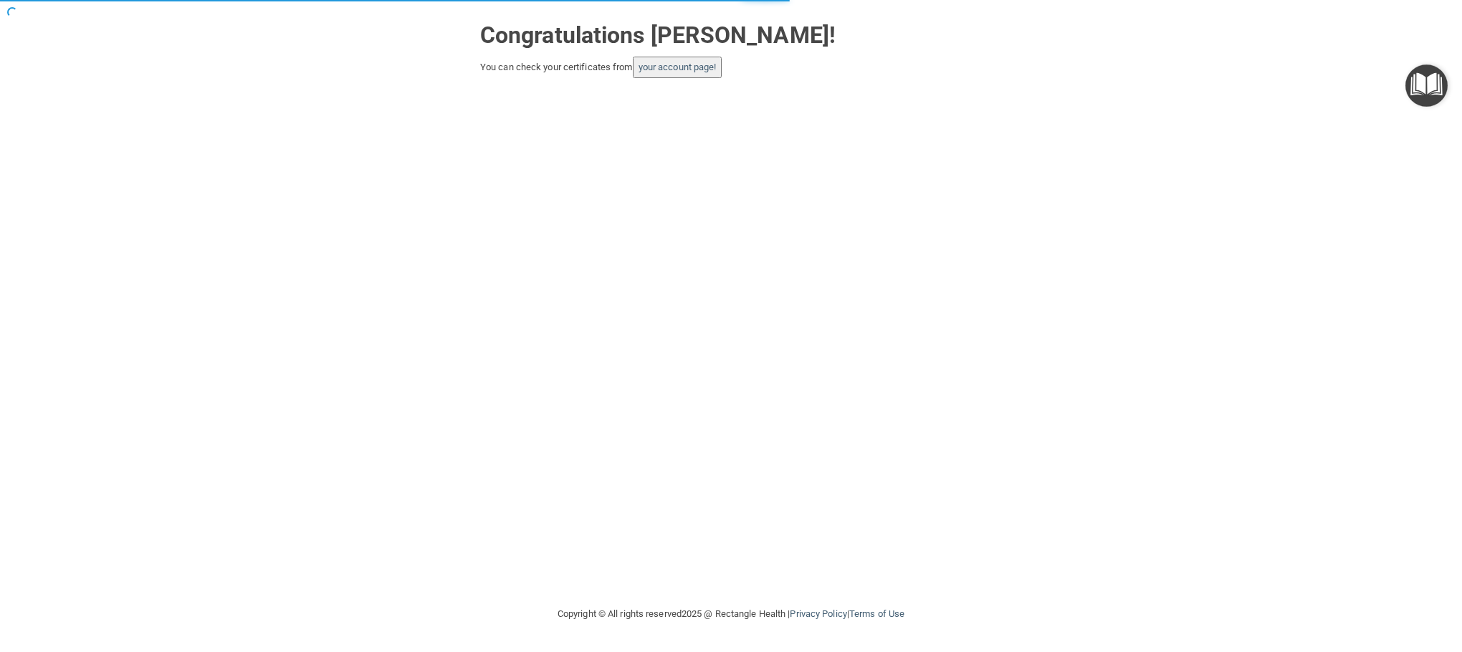
click at [682, 82] on div "Congratulations [PERSON_NAME]! You can check your certificates from your accoun…" at bounding box center [731, 302] width 1405 height 577
drag, startPoint x: 676, startPoint y: 62, endPoint x: 669, endPoint y: 67, distance: 7.8
click at [674, 62] on link "your account page!" at bounding box center [678, 67] width 78 height 11
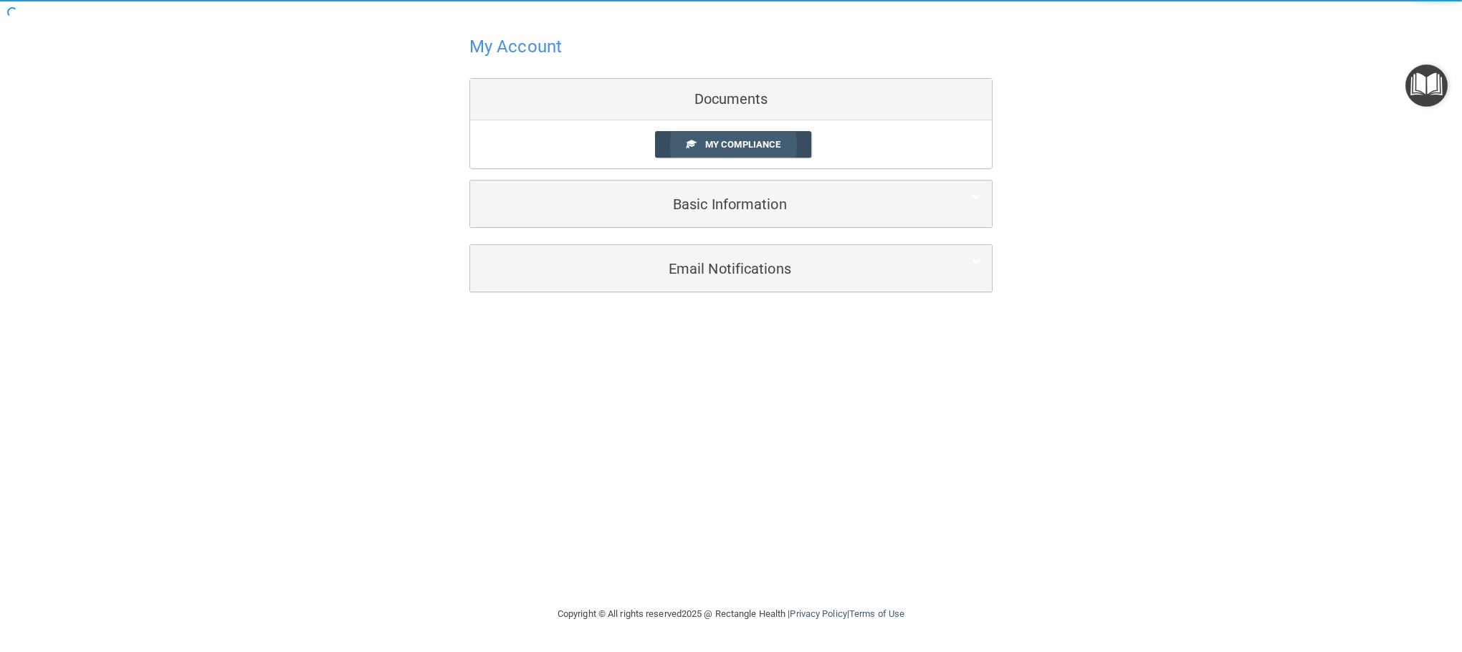
click at [736, 140] on span "My Compliance" at bounding box center [742, 144] width 75 height 11
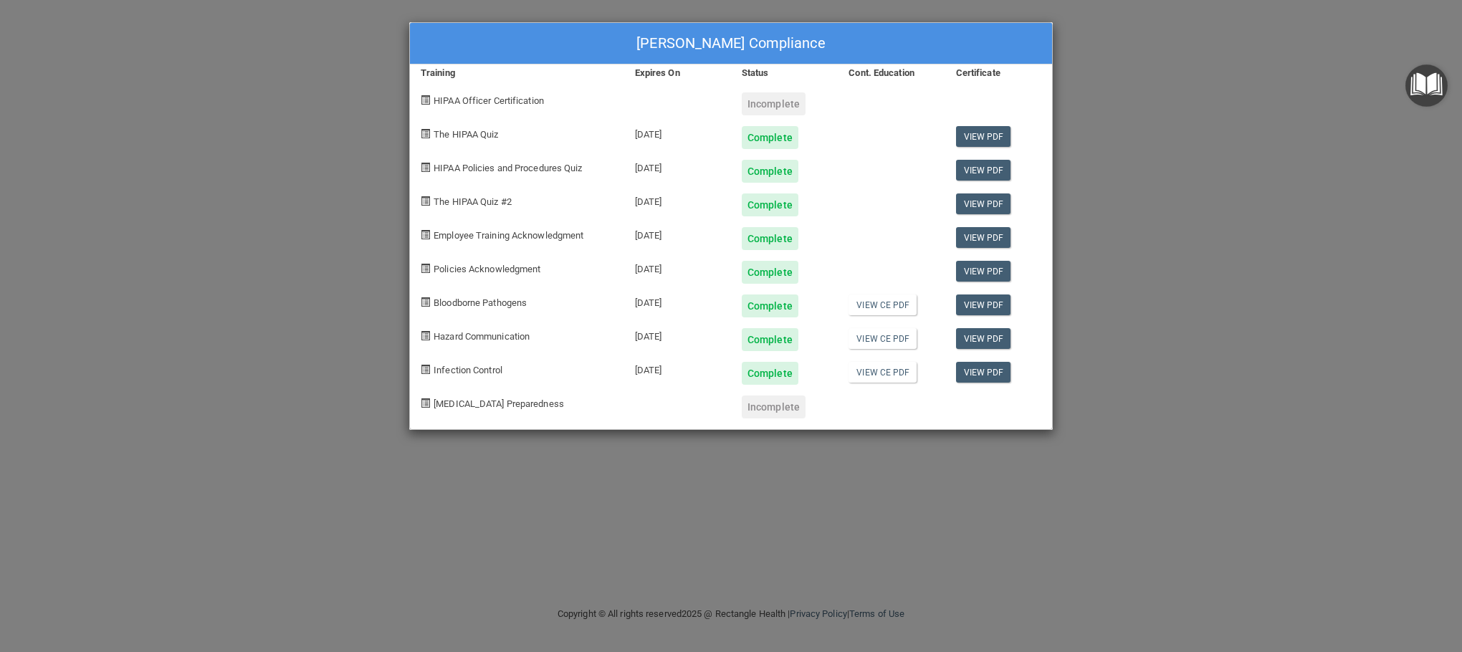
drag, startPoint x: 747, startPoint y: 420, endPoint x: 503, endPoint y: 386, distance: 246.1
click at [740, 415] on div "[PERSON_NAME] Compliance Training Expires On Status Cont. Education Certificate…" at bounding box center [731, 226] width 644 height 408
click at [484, 403] on span "[MEDICAL_DATA] Preparedness" at bounding box center [499, 403] width 130 height 11
click at [1336, 164] on div "[PERSON_NAME] Compliance Training Expires On Status Cont. Education Certificate…" at bounding box center [731, 326] width 1462 height 652
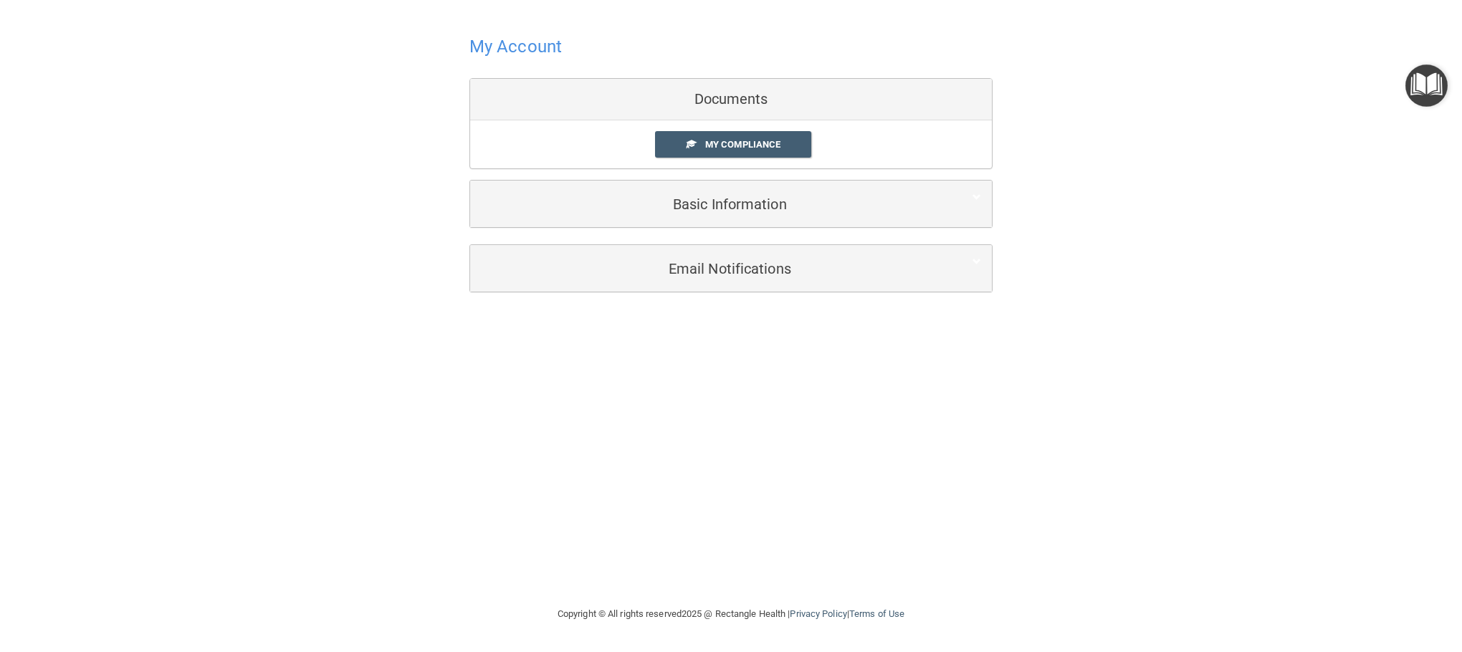
click at [1430, 74] on img "Open Resource Center" at bounding box center [1426, 85] width 42 height 42
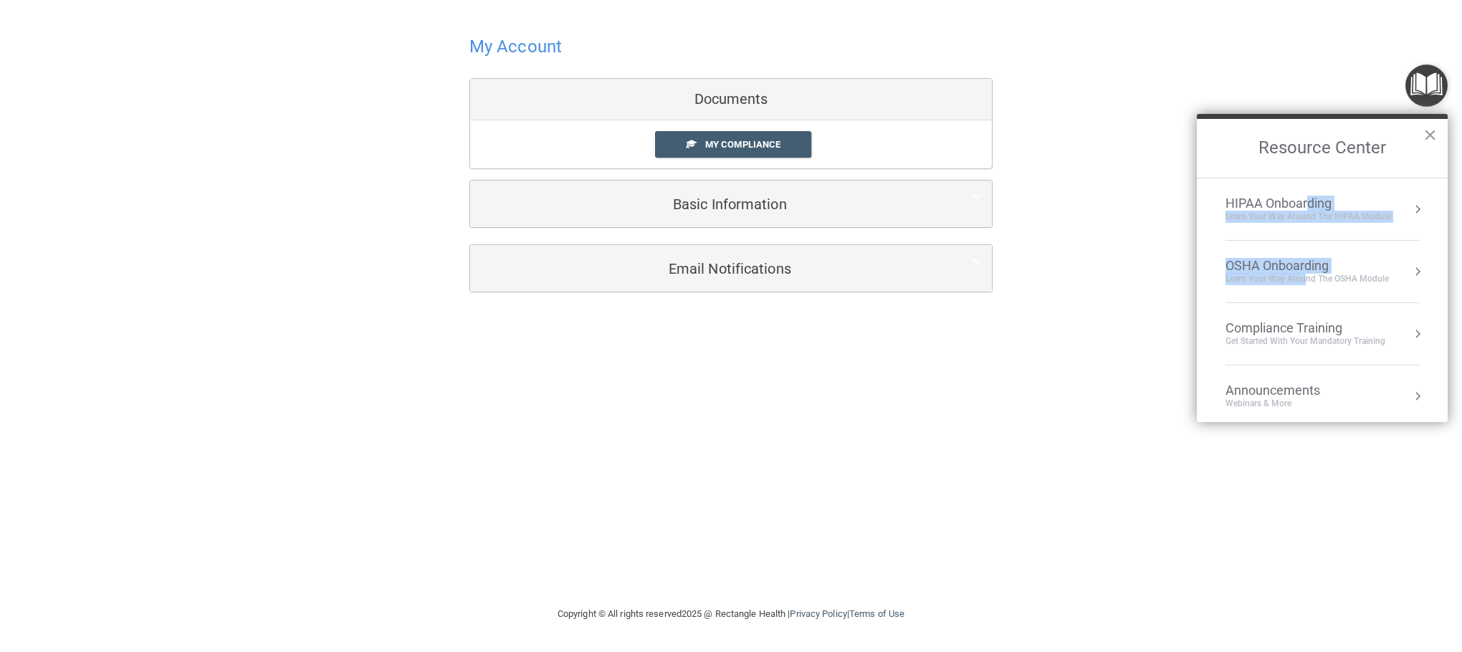
drag, startPoint x: 1310, startPoint y: 199, endPoint x: 1305, endPoint y: 284, distance: 85.4
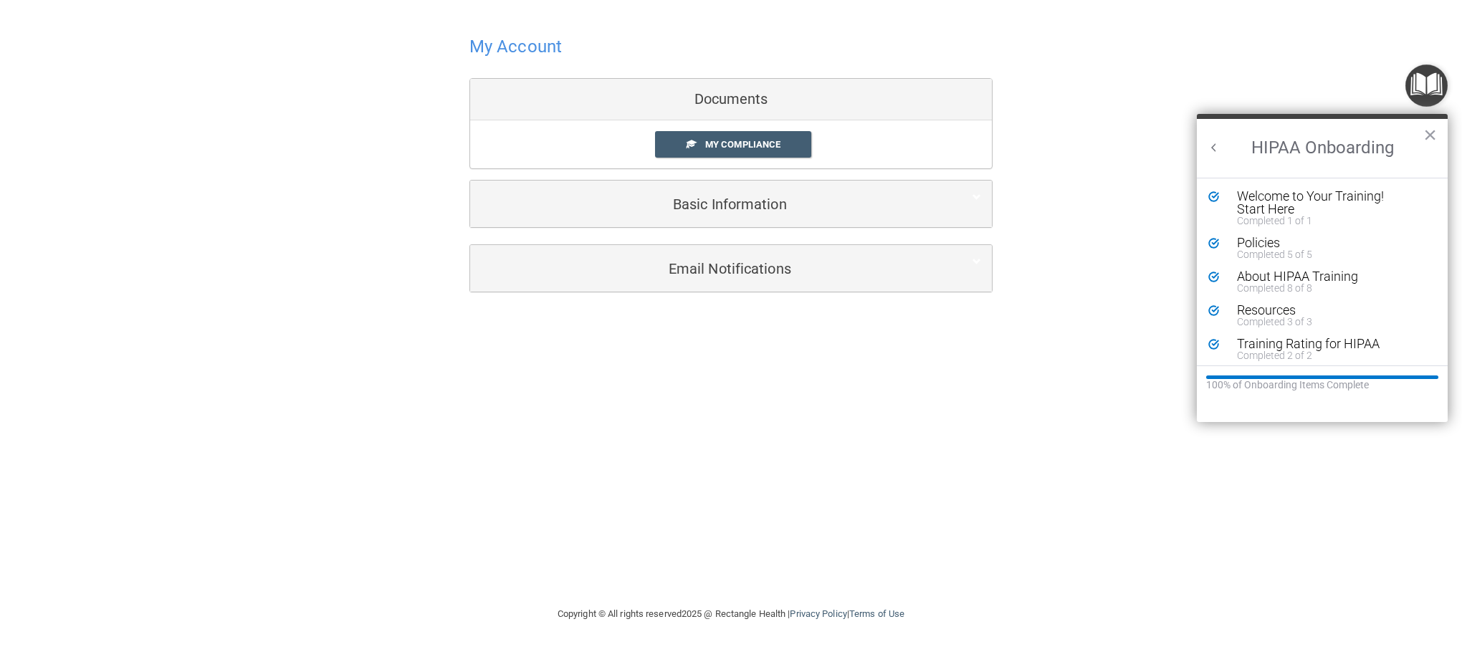
click at [1223, 140] on h2 "HIPAA Onboarding" at bounding box center [1322, 148] width 251 height 59
click at [1209, 158] on h2 "HIPAA Onboarding" at bounding box center [1322, 148] width 251 height 59
click at [1207, 151] on button "Back to Resource Center Home" at bounding box center [1214, 147] width 14 height 14
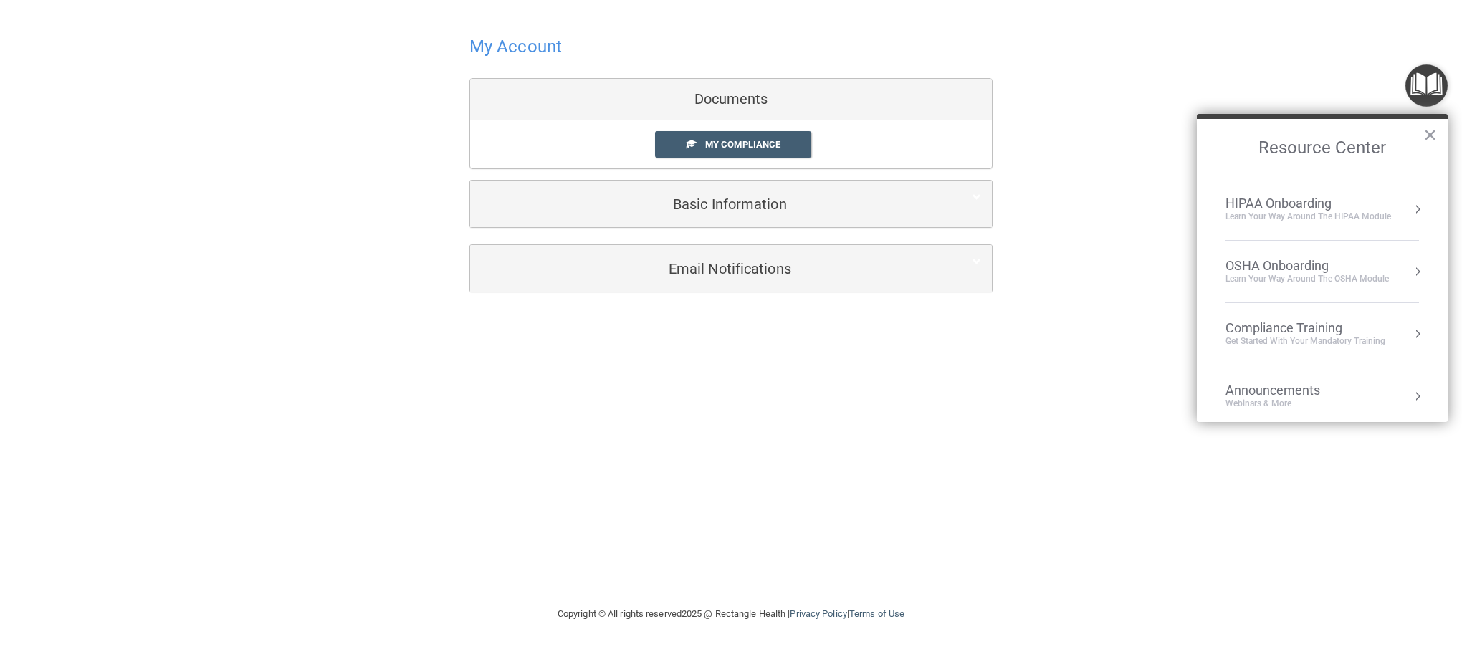
click at [1303, 269] on div "OSHA Onboarding" at bounding box center [1306, 266] width 163 height 16
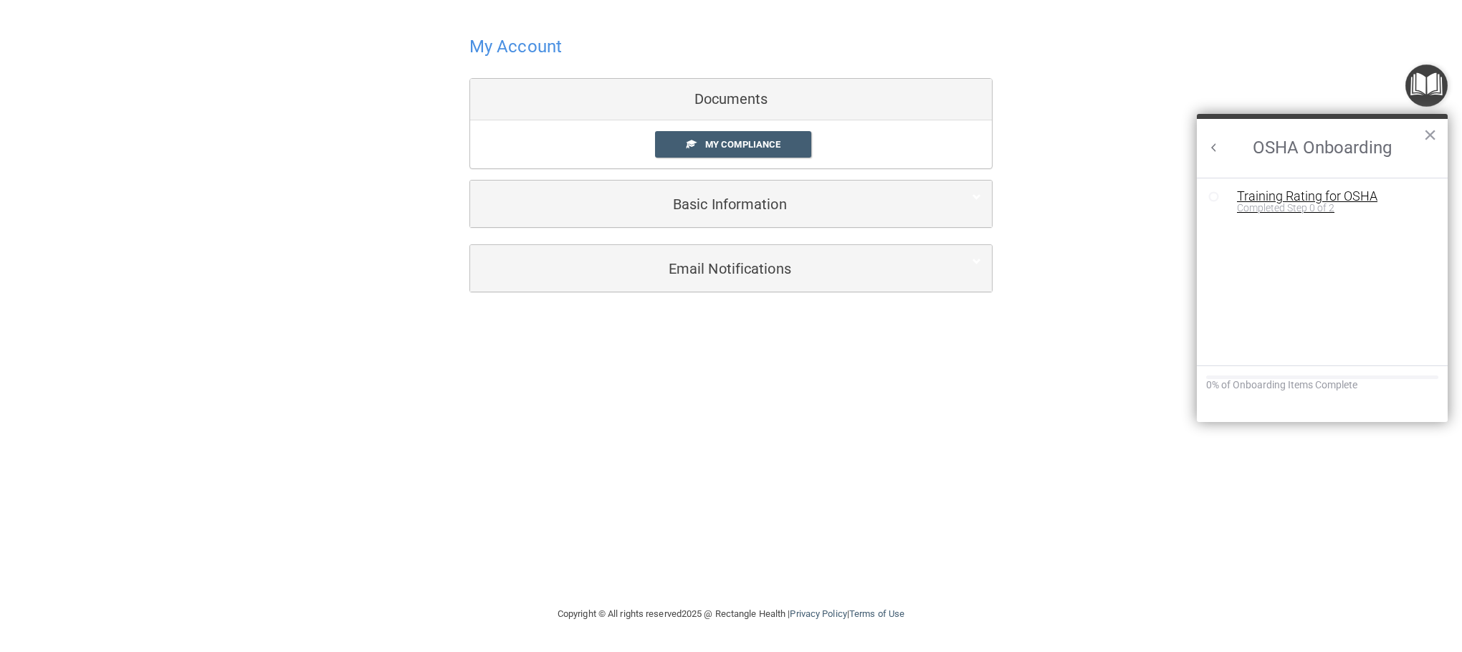
click at [1279, 206] on div "Completed Step 0 of 2" at bounding box center [1333, 208] width 192 height 10
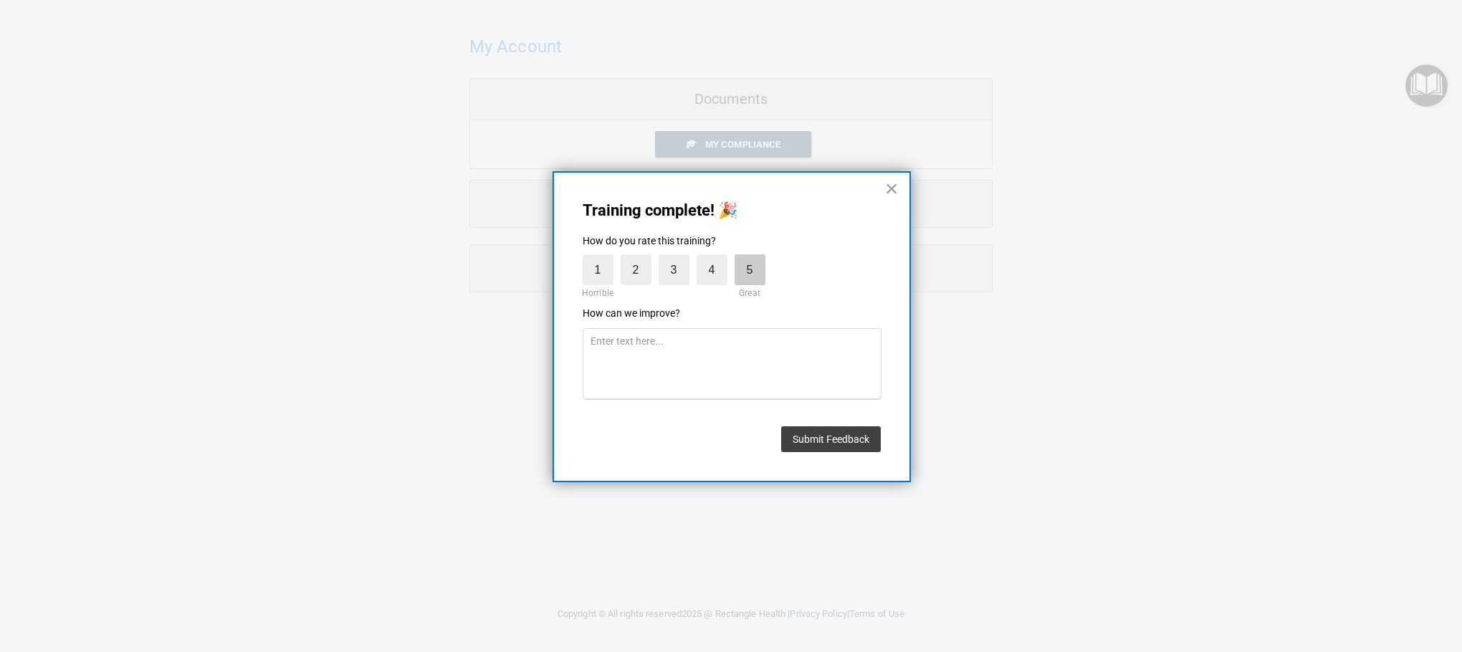
click at [742, 269] on label "5" at bounding box center [750, 269] width 31 height 31
click at [717, 258] on input "5" at bounding box center [717, 258] width 0 height 0
click at [808, 447] on button "Submit Feedback" at bounding box center [831, 439] width 100 height 26
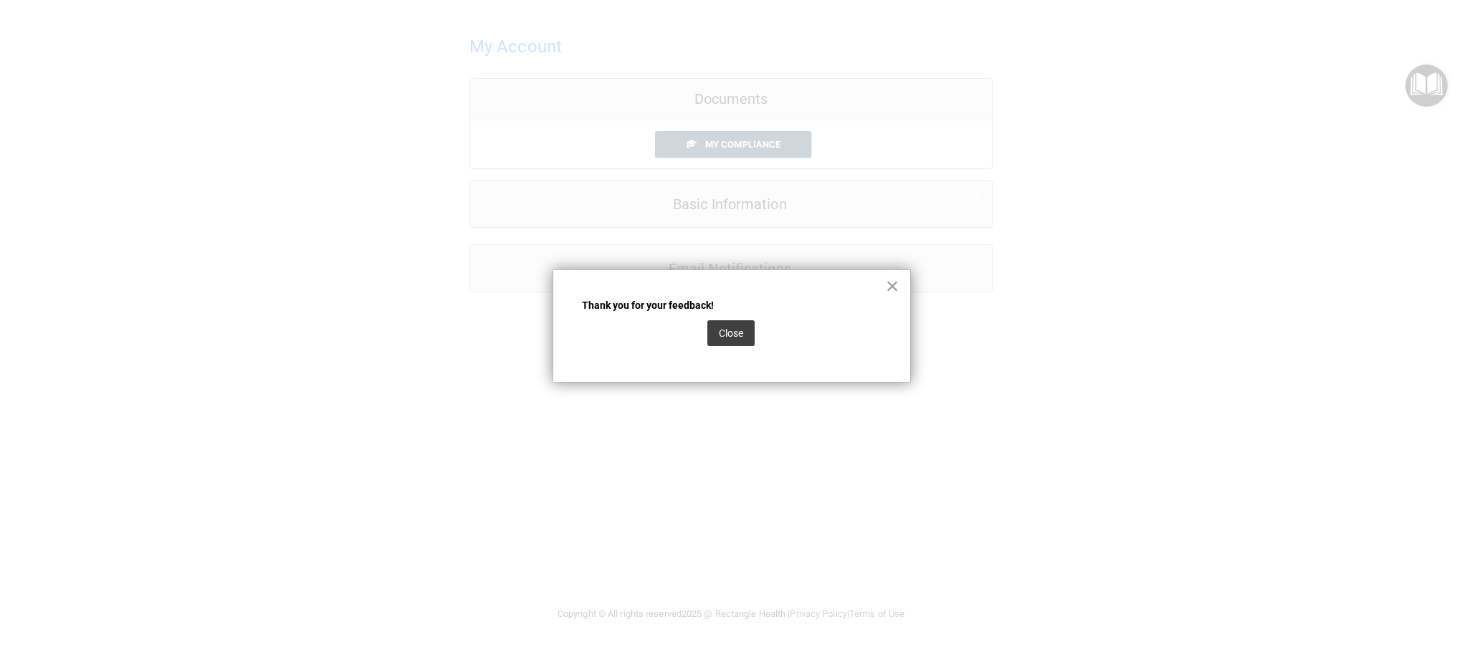
click at [733, 319] on div "Close" at bounding box center [730, 333] width 47 height 40
click at [758, 330] on div "Close" at bounding box center [732, 333] width 300 height 40
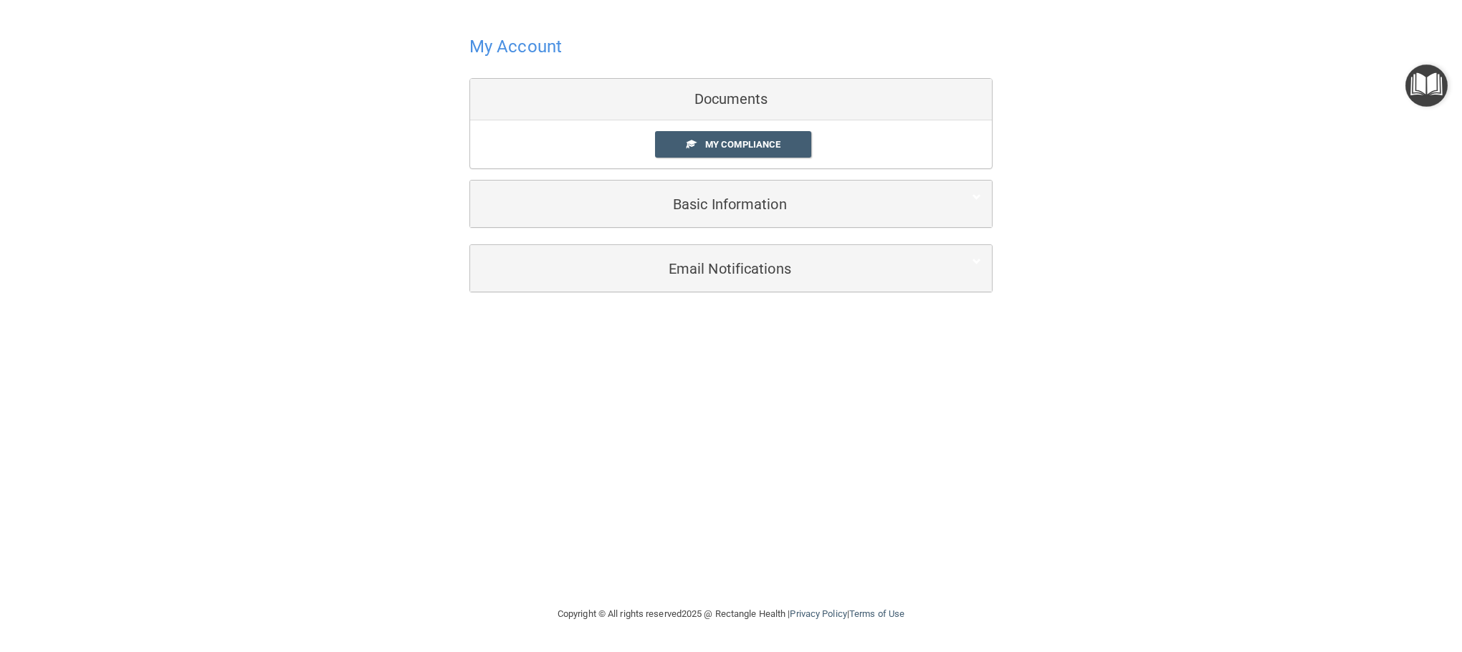
click at [1422, 91] on img "Open Resource Center" at bounding box center [1426, 85] width 42 height 42
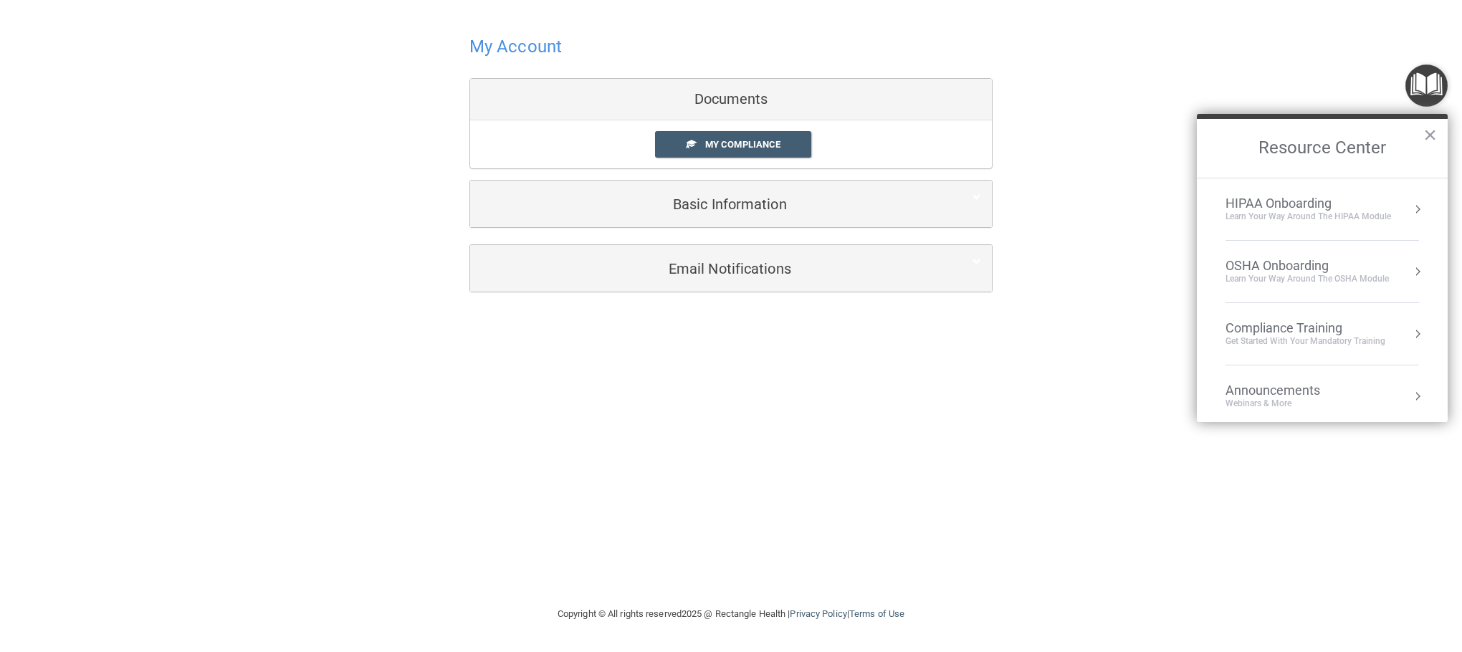
click at [1334, 267] on div "OSHA Onboarding" at bounding box center [1306, 266] width 163 height 16
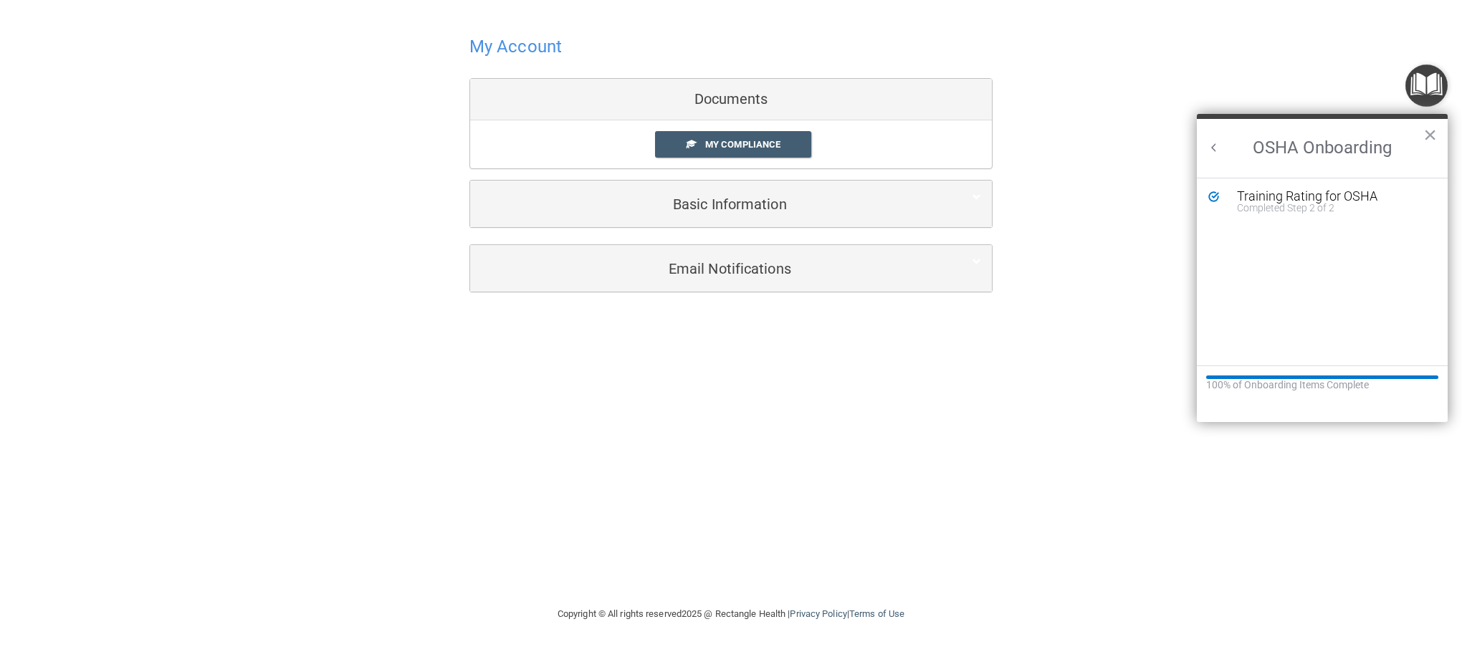
click at [1417, 84] on img "Open Resource Center" at bounding box center [1426, 85] width 42 height 42
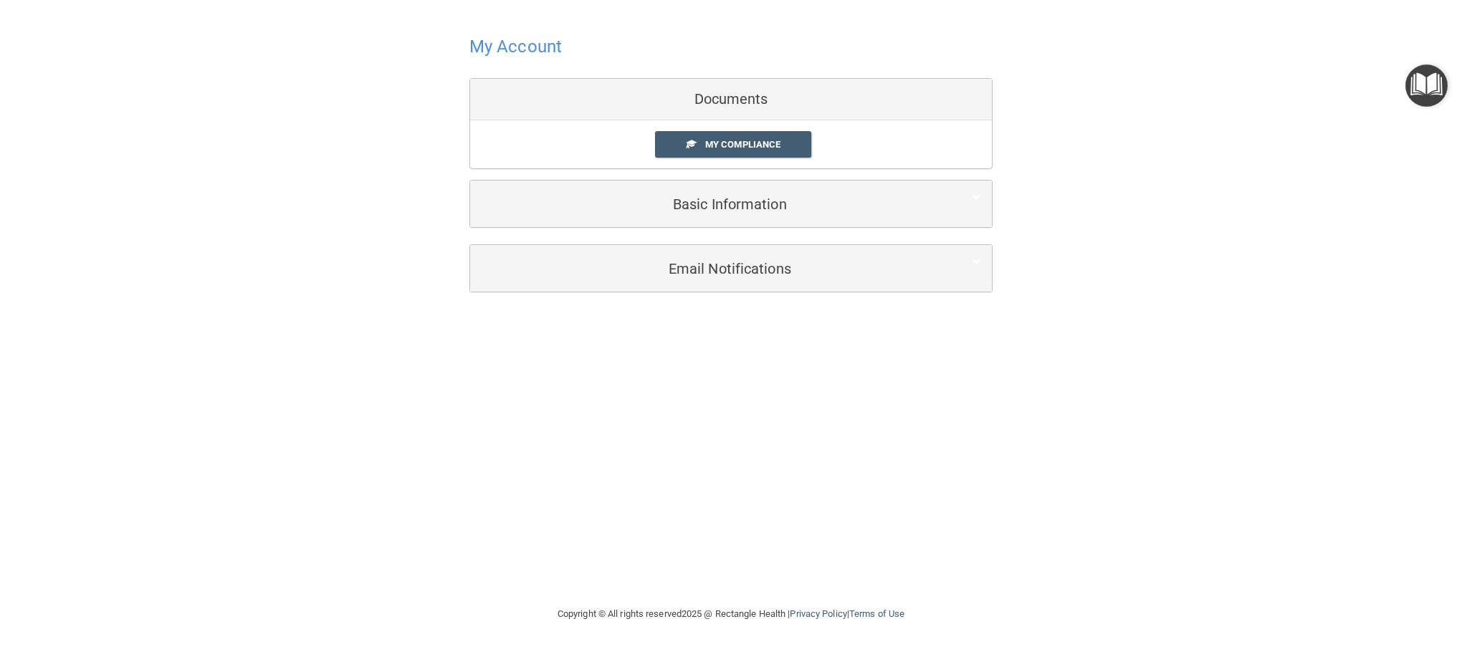
click at [566, 49] on div at bounding box center [730, 46] width 523 height 35
click at [519, 49] on h4 "My Account" at bounding box center [515, 46] width 92 height 19
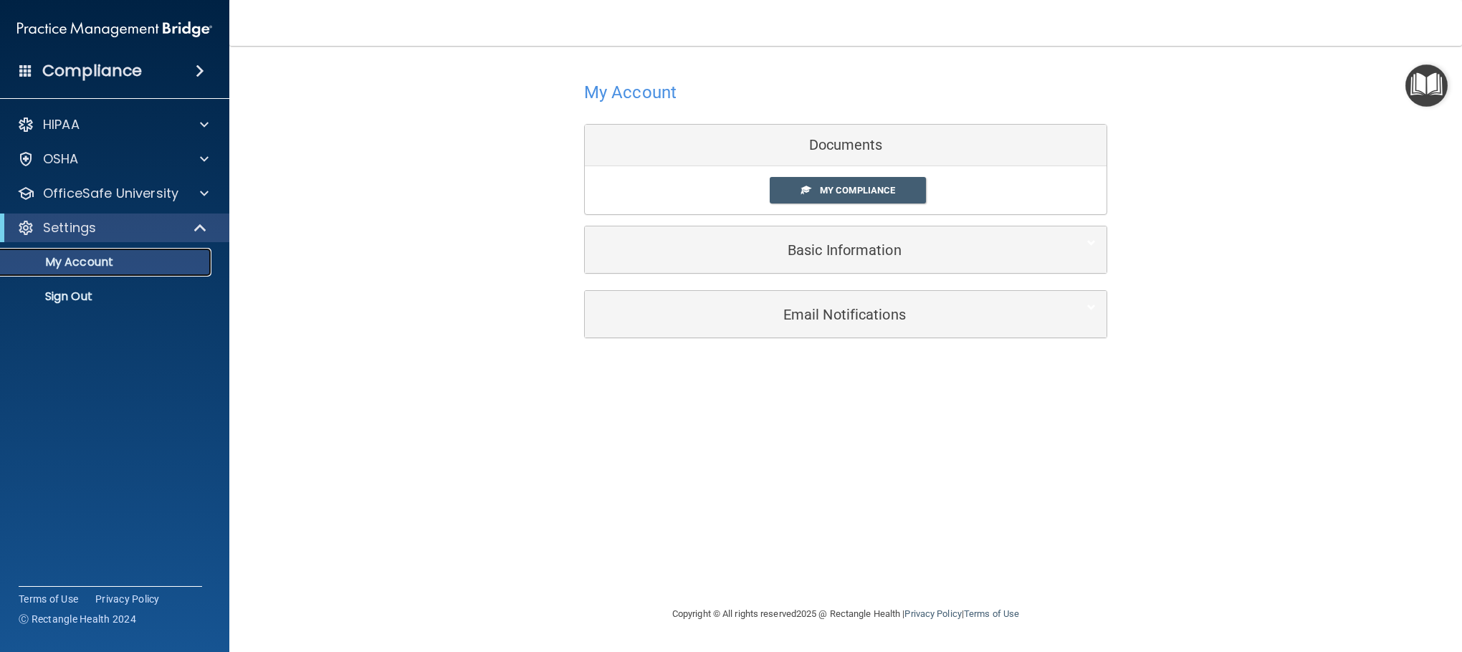
click at [102, 263] on p "My Account" at bounding box center [107, 262] width 196 height 14
click at [85, 267] on p "My Account" at bounding box center [107, 262] width 196 height 14
click at [836, 188] on span "My Compliance" at bounding box center [857, 190] width 75 height 11
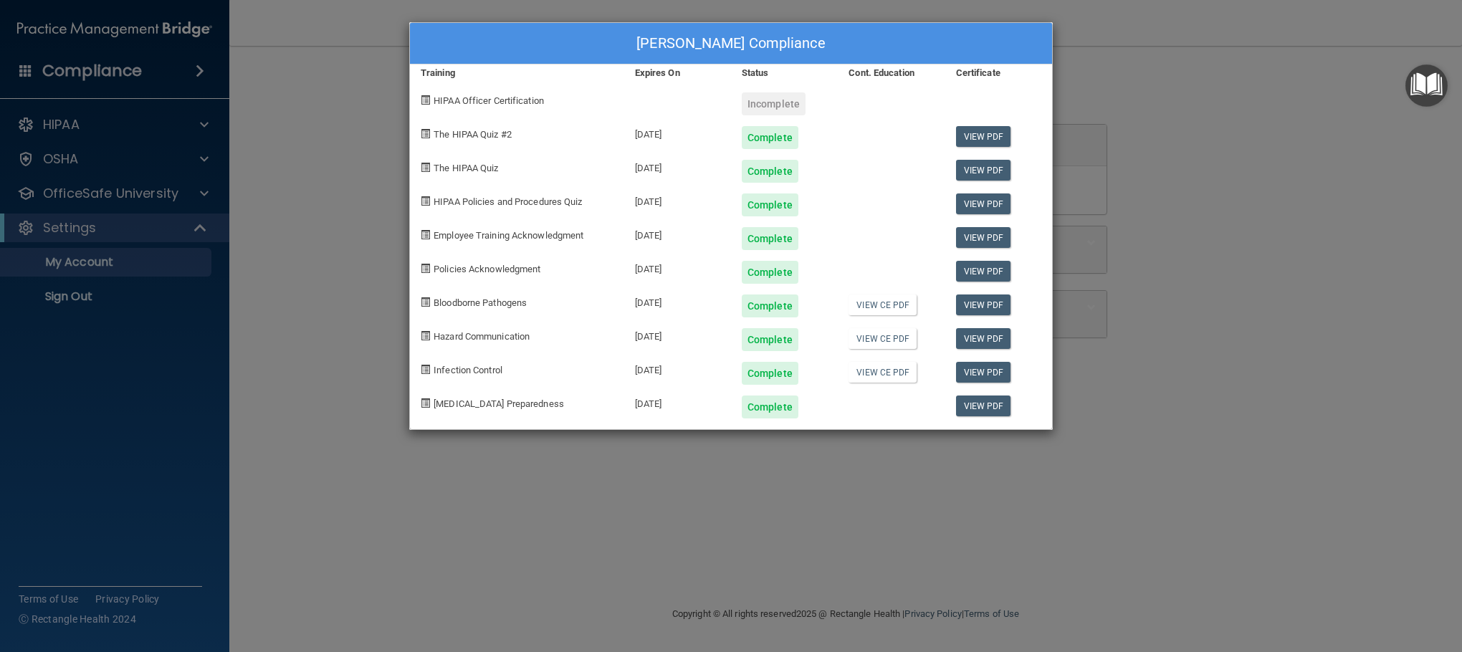
click at [1304, 191] on div "[PERSON_NAME] Compliance Training Expires On Status Cont. Education Certificate…" at bounding box center [731, 326] width 1462 height 652
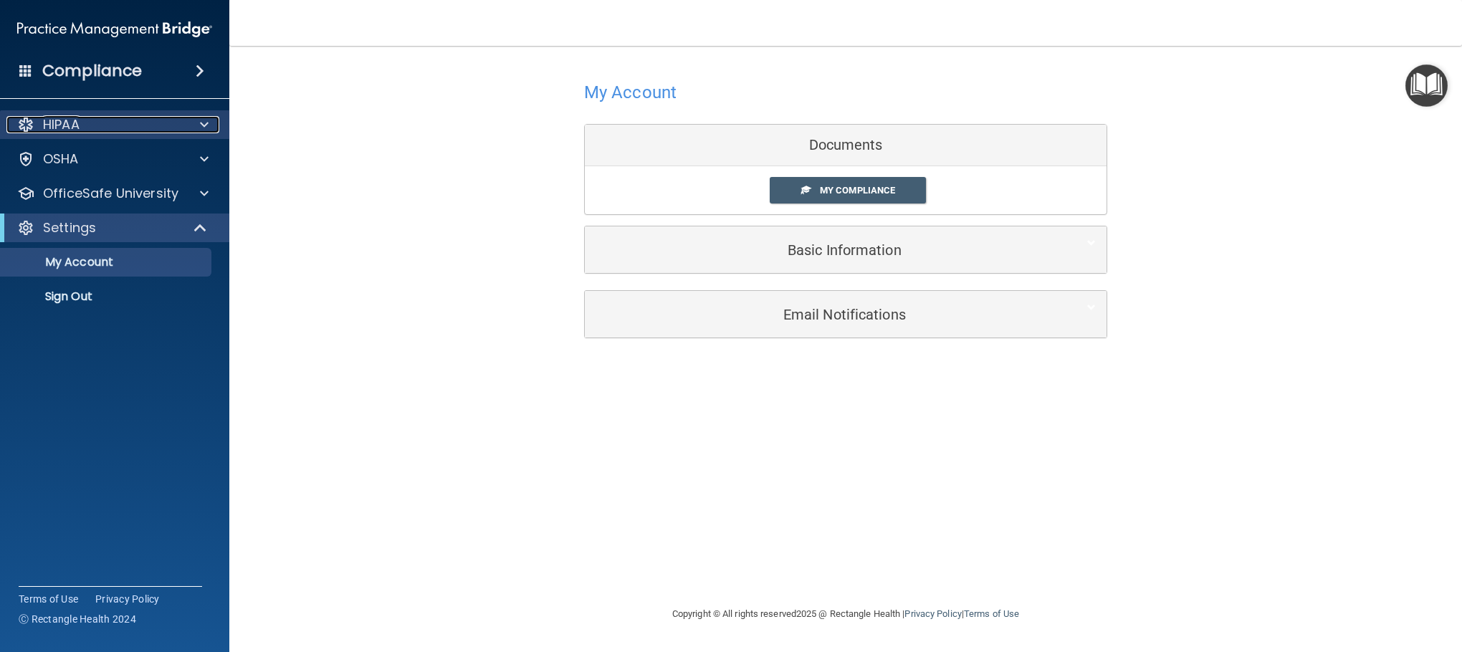
click at [78, 131] on p "HIPAA" at bounding box center [61, 124] width 37 height 17
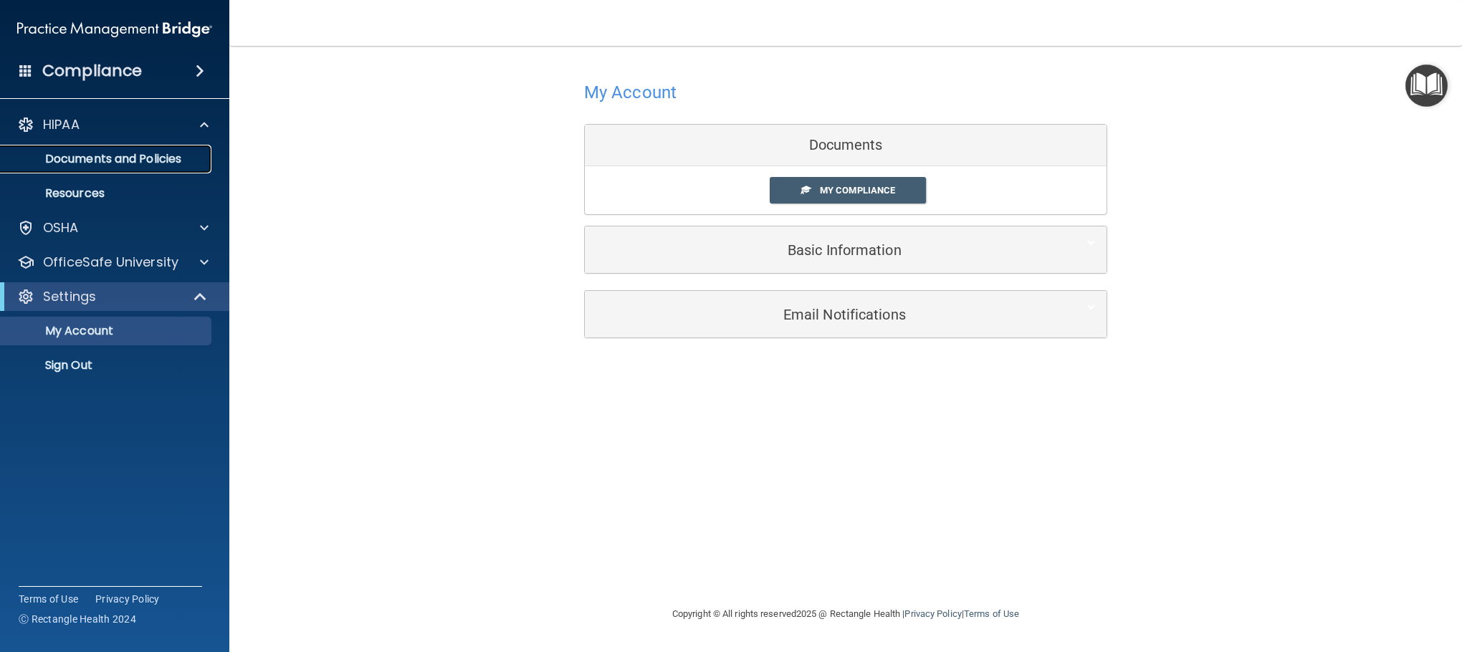
click at [84, 155] on p "Documents and Policies" at bounding box center [107, 159] width 196 height 14
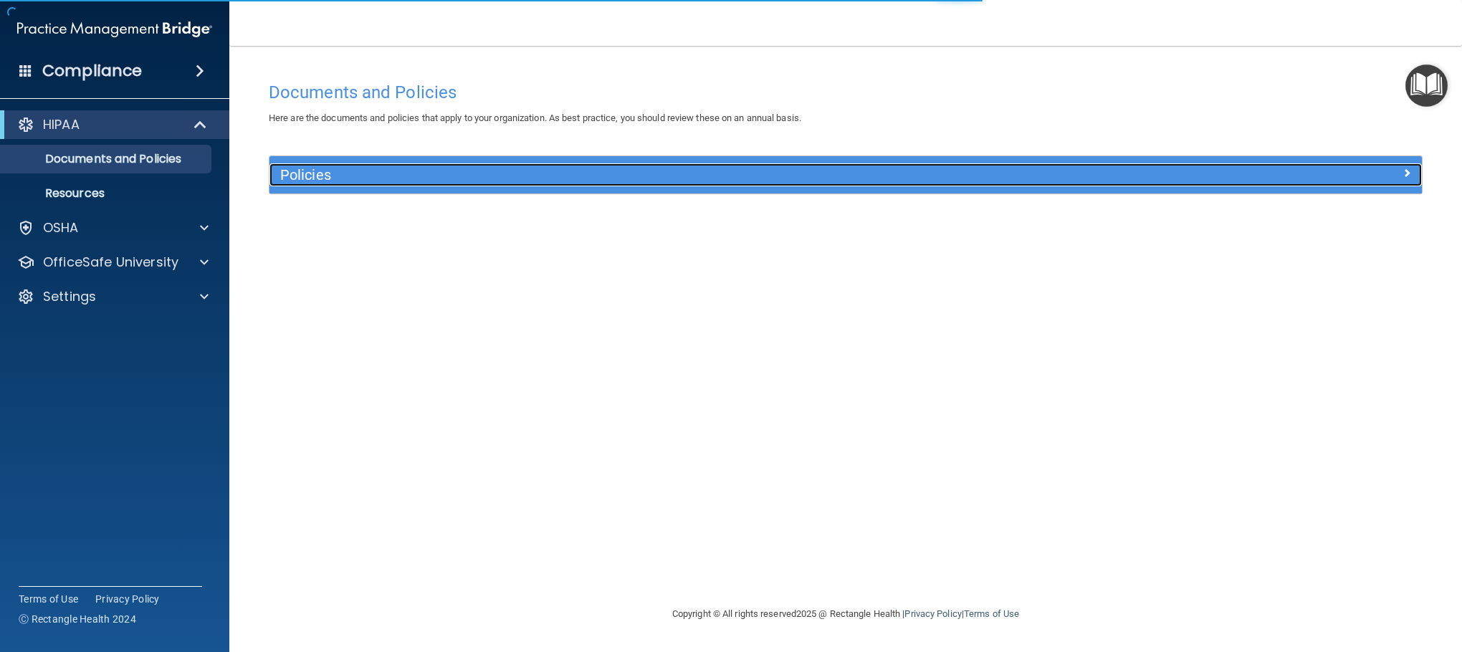
click at [331, 181] on h5 "Policies" at bounding box center [701, 175] width 843 height 16
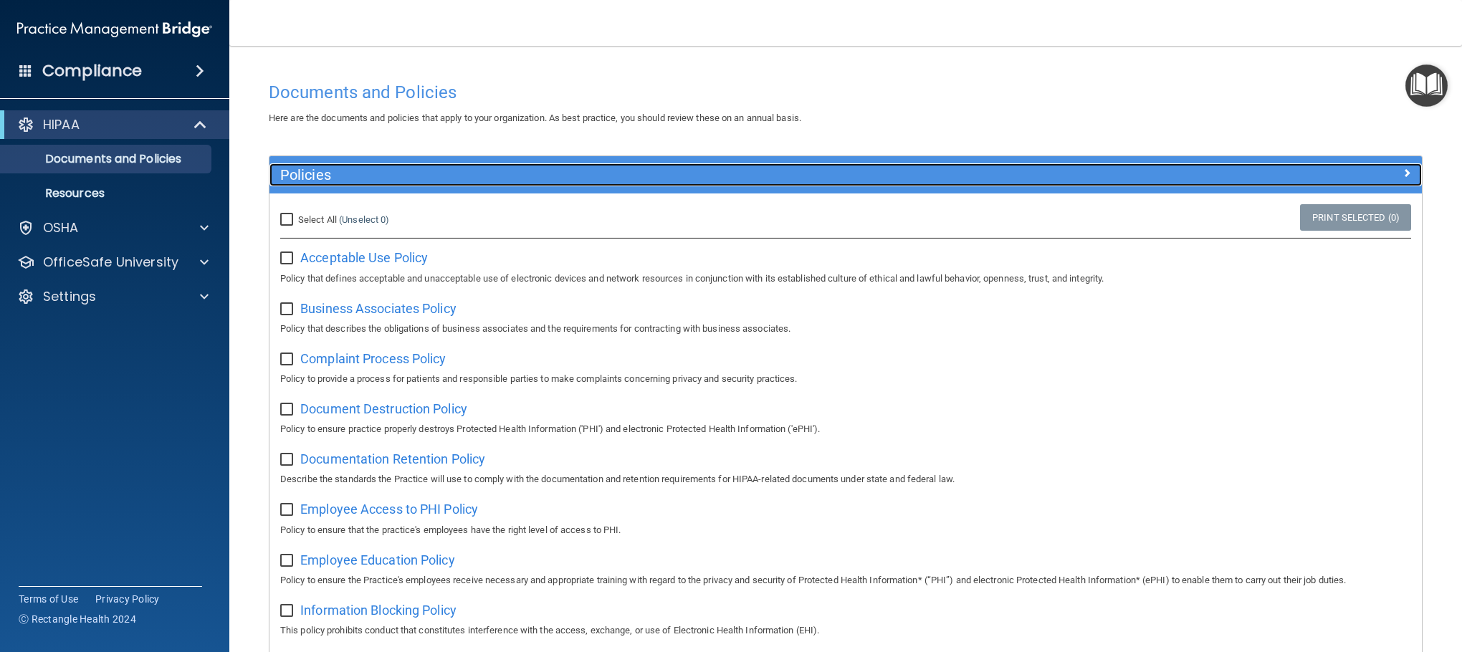
click at [331, 181] on h5 "Policies" at bounding box center [701, 175] width 843 height 16
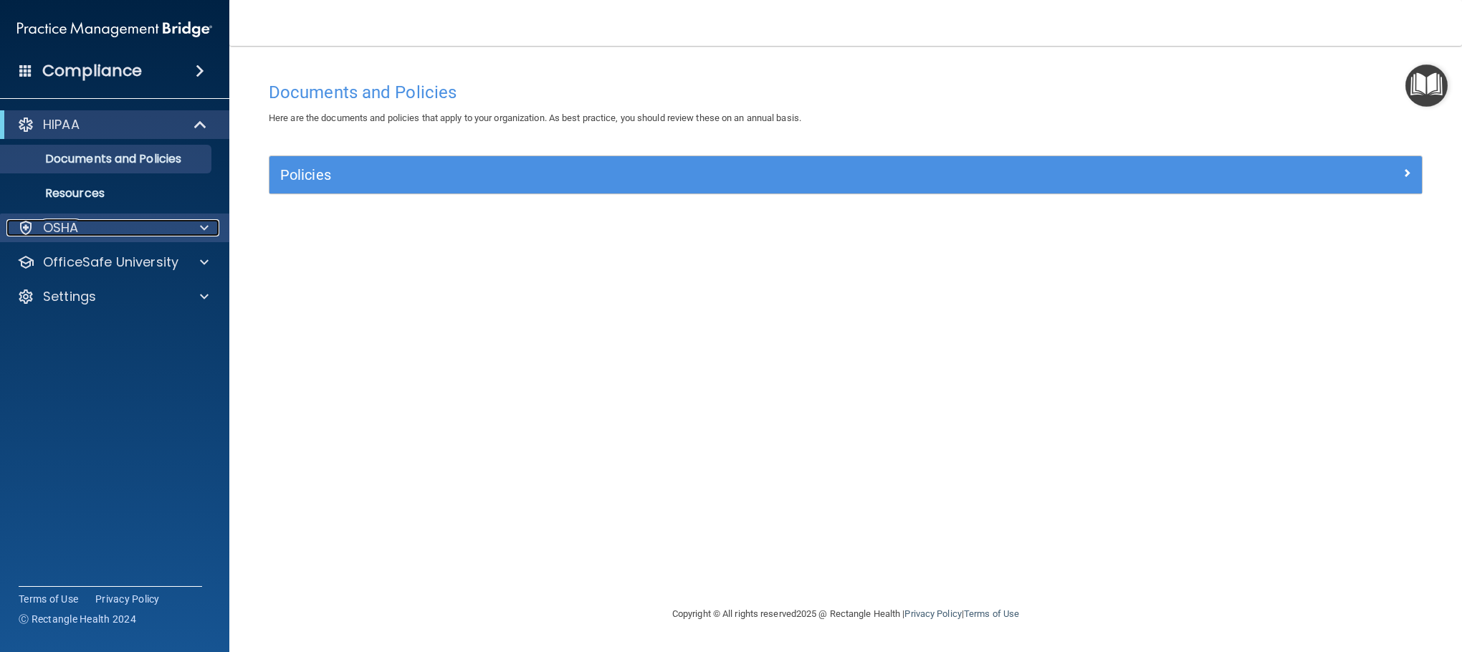
click at [103, 224] on div "OSHA" at bounding box center [95, 227] width 178 height 17
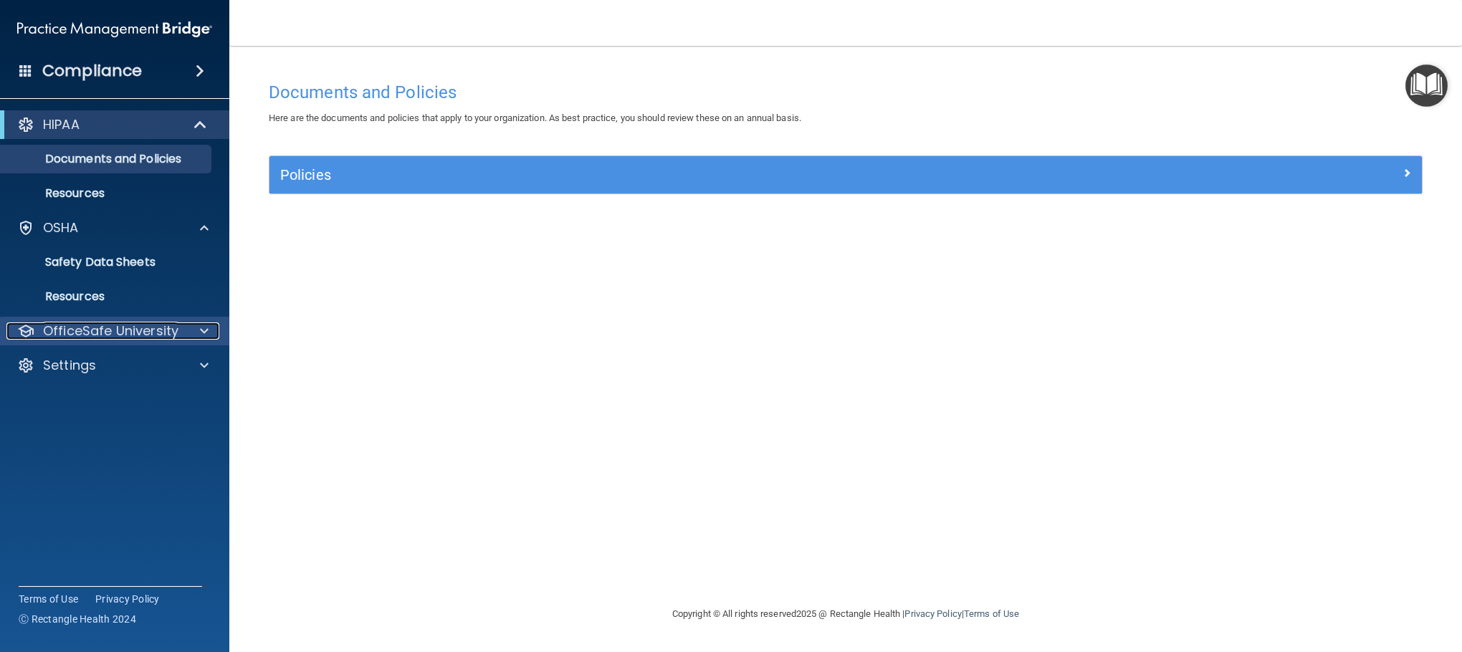
click at [119, 322] on p "OfficeSafe University" at bounding box center [110, 330] width 135 height 17
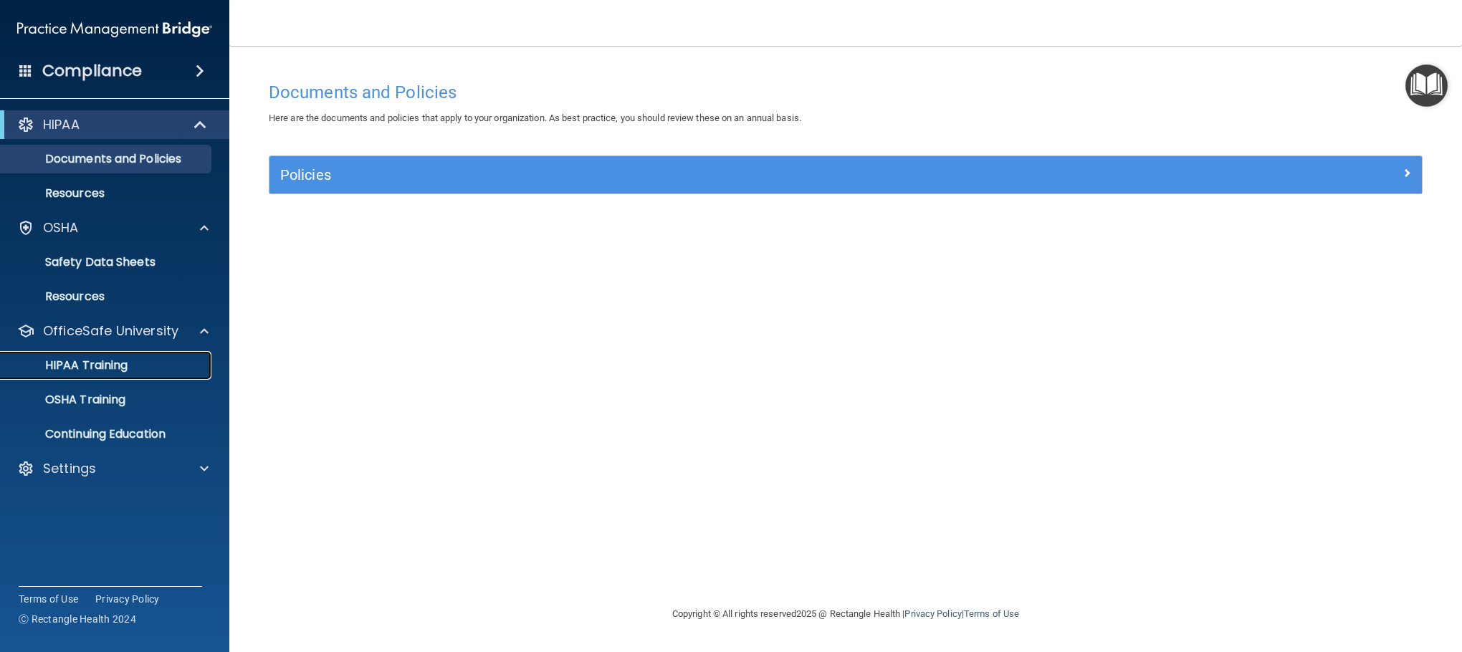
click at [121, 360] on p "HIPAA Training" at bounding box center [68, 365] width 118 height 14
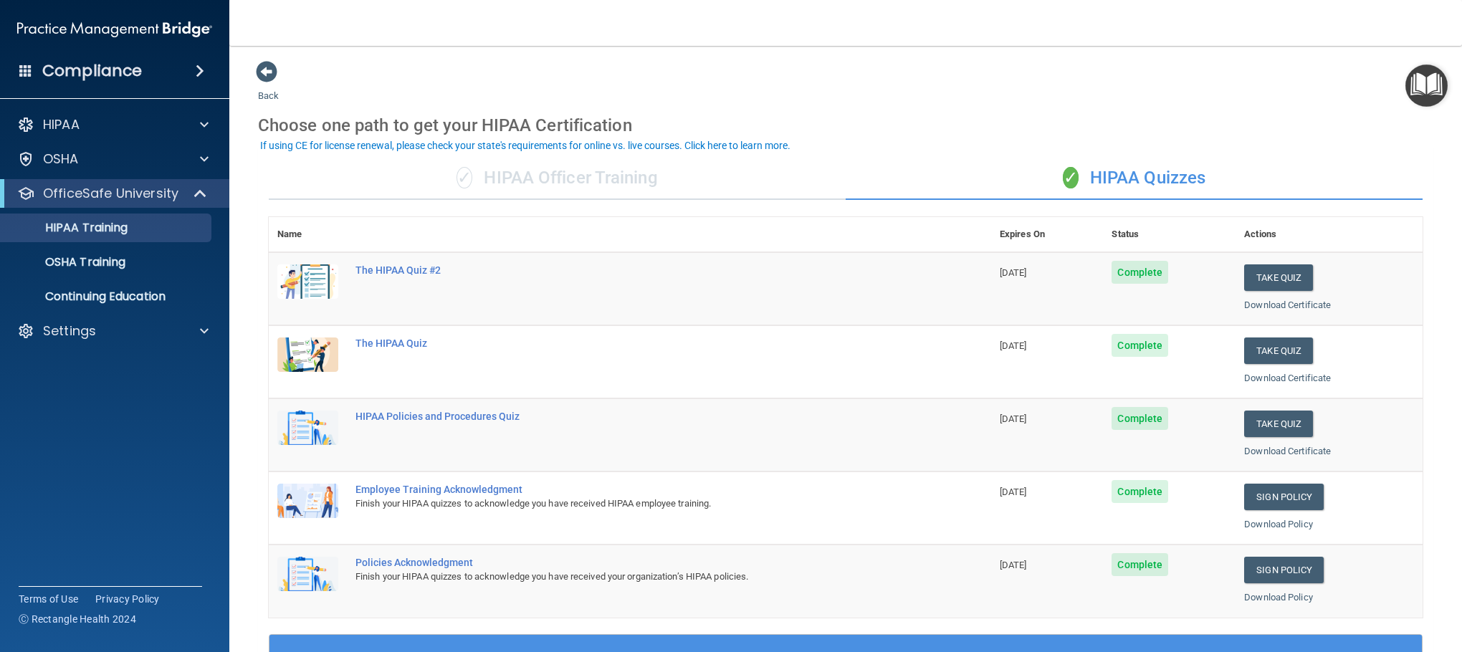
click at [546, 168] on div "✓ HIPAA Officer Training" at bounding box center [557, 178] width 577 height 43
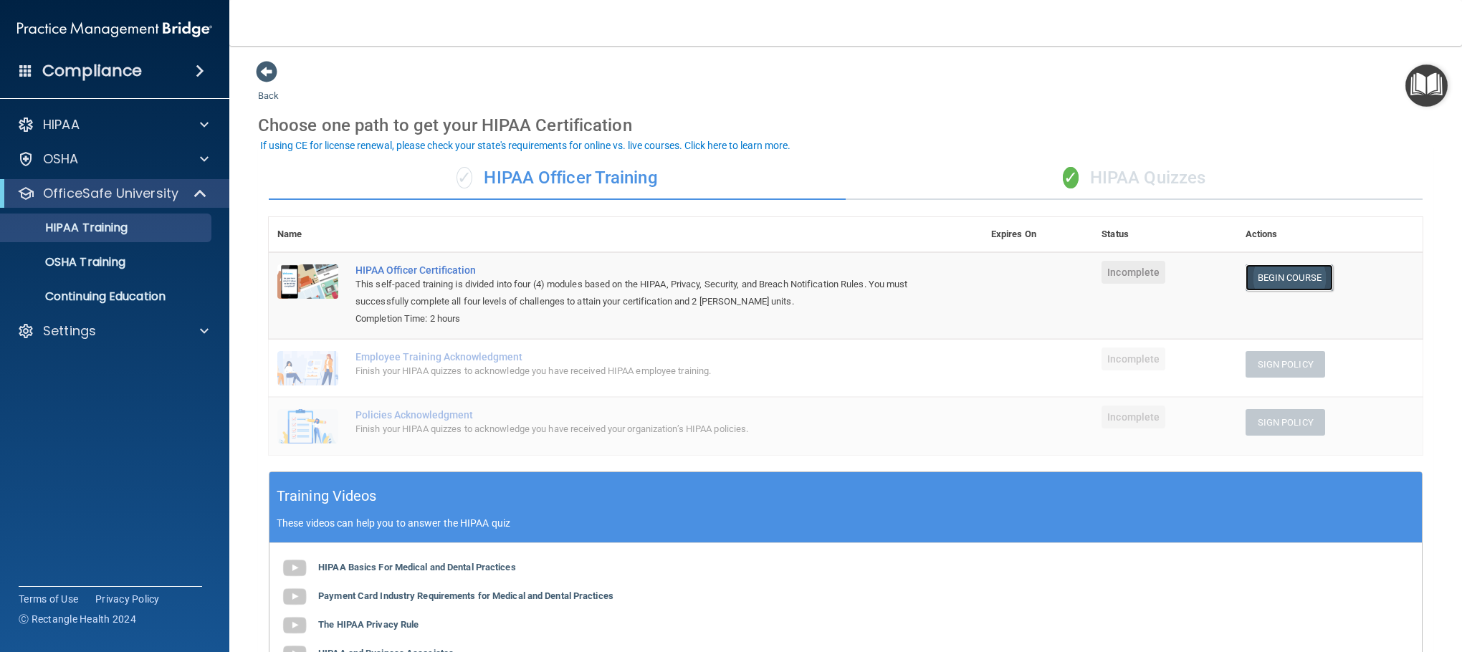
click at [1258, 284] on link "Begin Course" at bounding box center [1289, 277] width 87 height 27
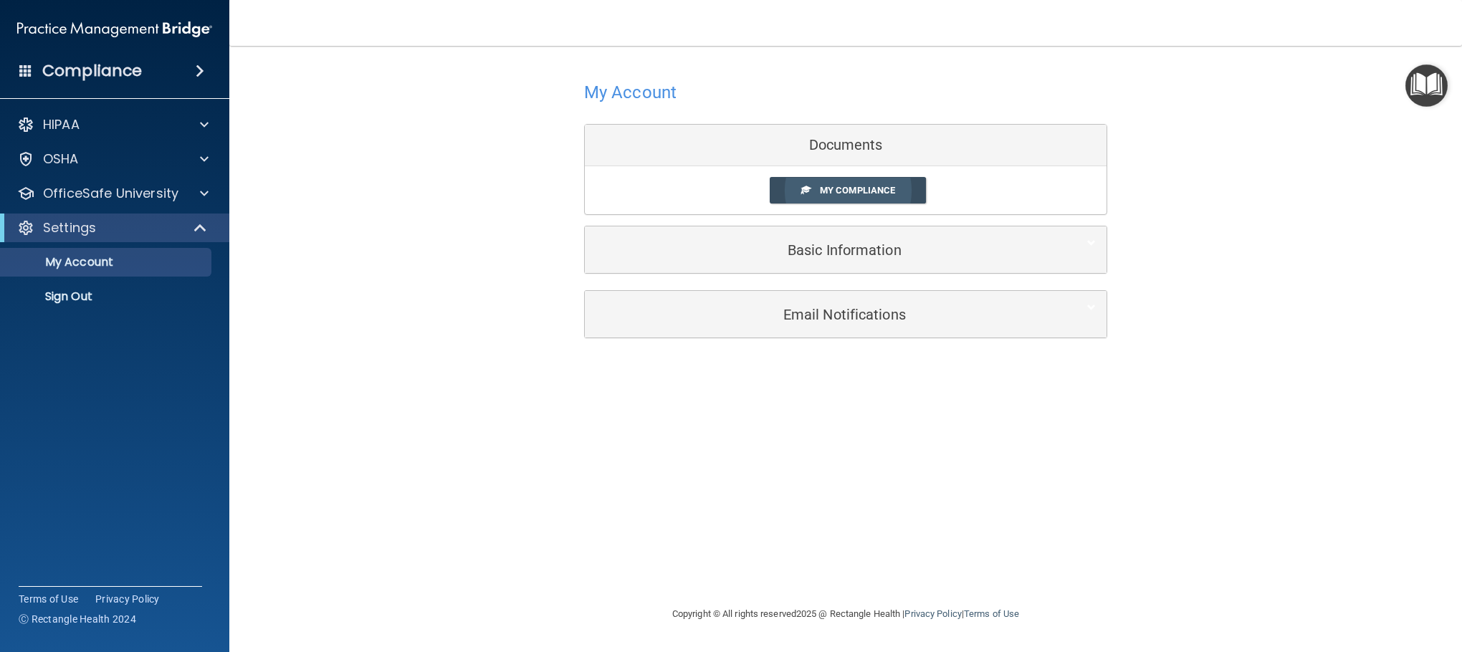
click at [811, 186] on link "My Compliance" at bounding box center [848, 190] width 157 height 27
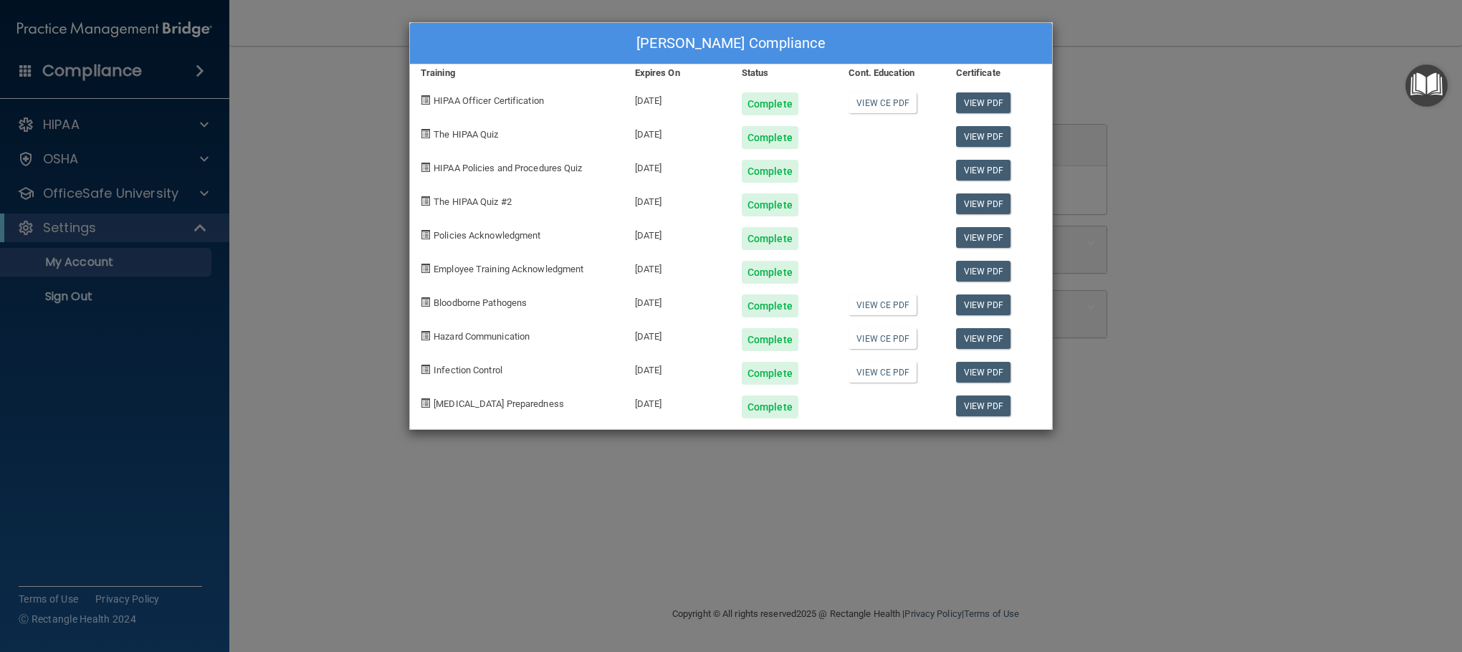
click at [1243, 85] on div "[PERSON_NAME] Compliance Training Expires On Status Cont. Education Certificate…" at bounding box center [731, 326] width 1462 height 652
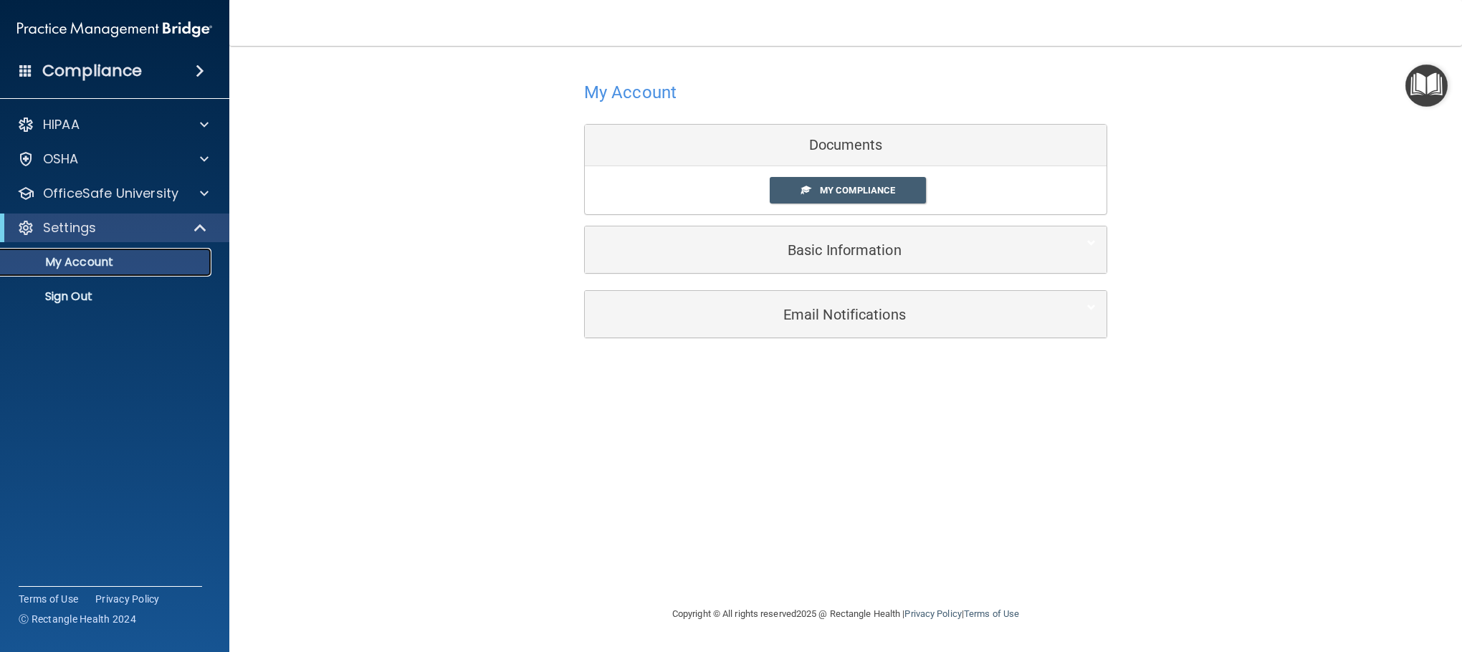
click at [112, 259] on p "My Account" at bounding box center [107, 262] width 196 height 14
click at [157, 231] on div "Settings" at bounding box center [94, 227] width 177 height 17
click at [162, 117] on div "HIPAA" at bounding box center [95, 124] width 178 height 17
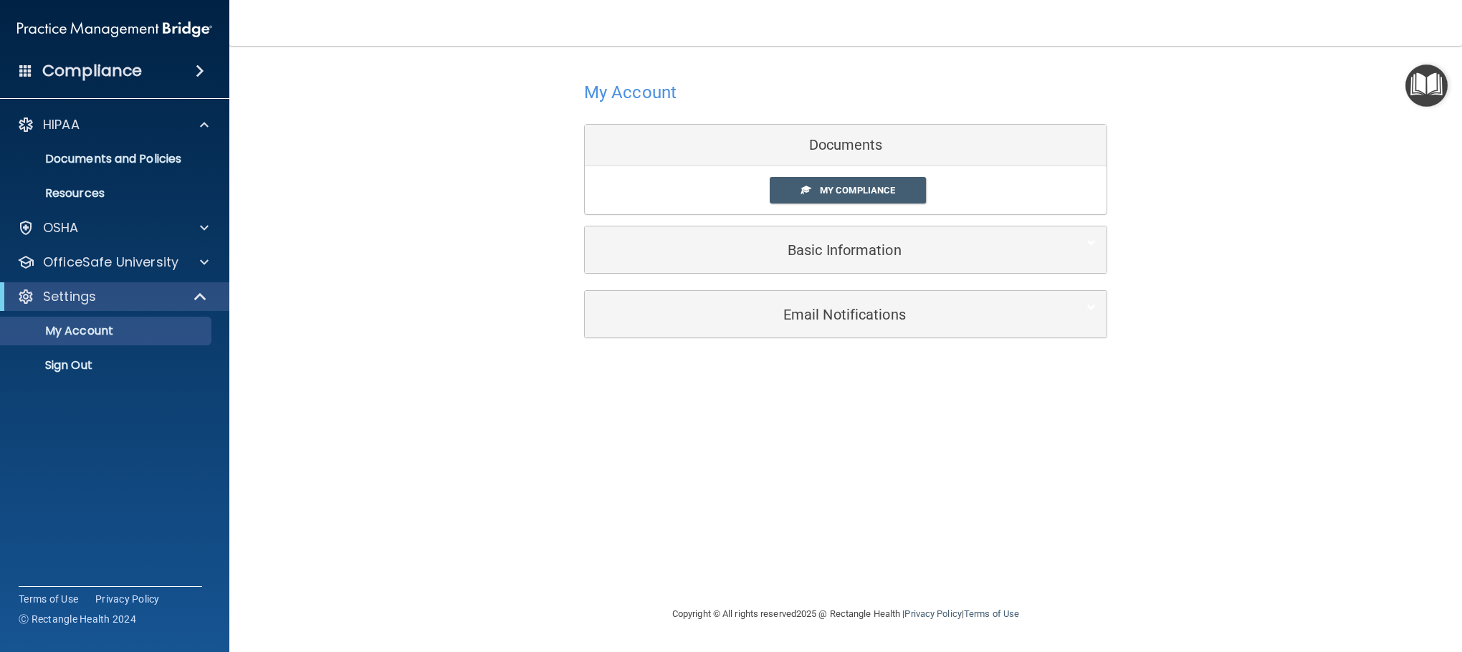
click at [1426, 75] on img "Open Resource Center" at bounding box center [1426, 85] width 42 height 42
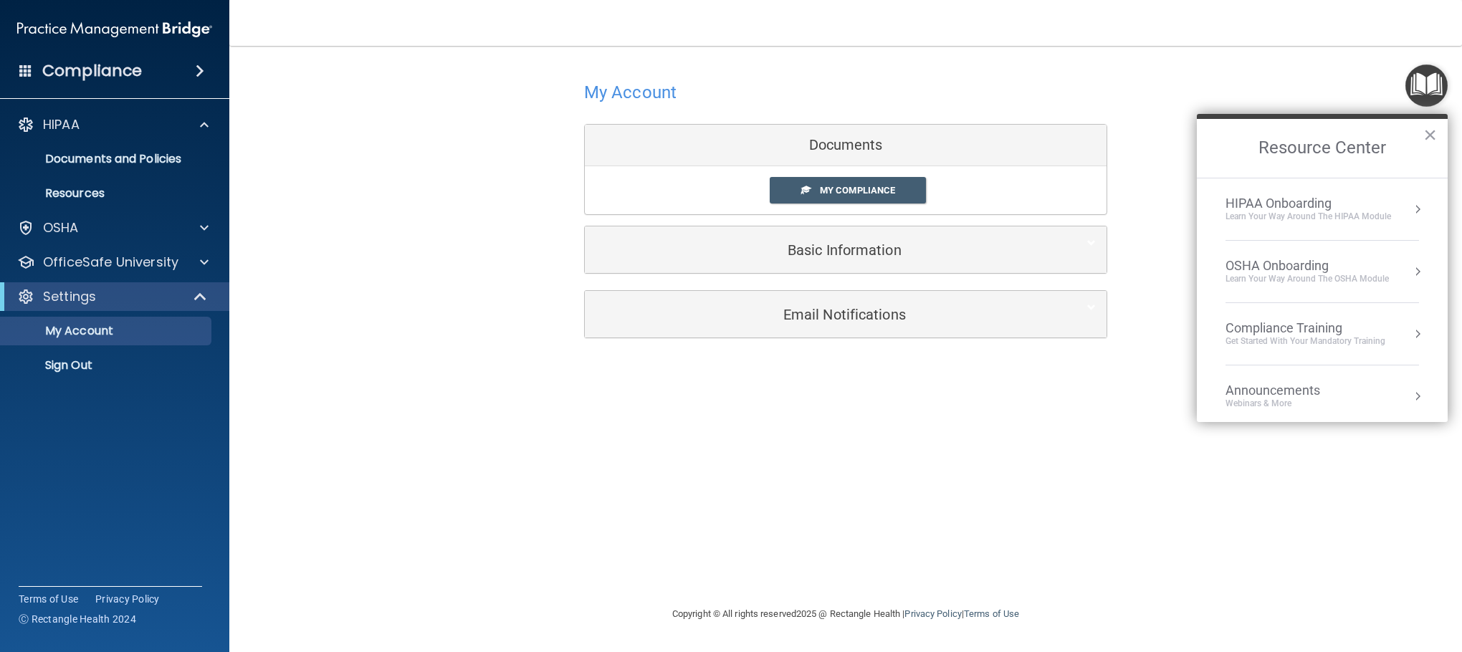
click at [1351, 328] on div "Compliance Training" at bounding box center [1305, 328] width 160 height 16
click at [1213, 146] on button "Back to Resource Center Home" at bounding box center [1214, 147] width 14 height 14
click at [1281, 267] on div "OSHA Onboarding" at bounding box center [1306, 266] width 163 height 16
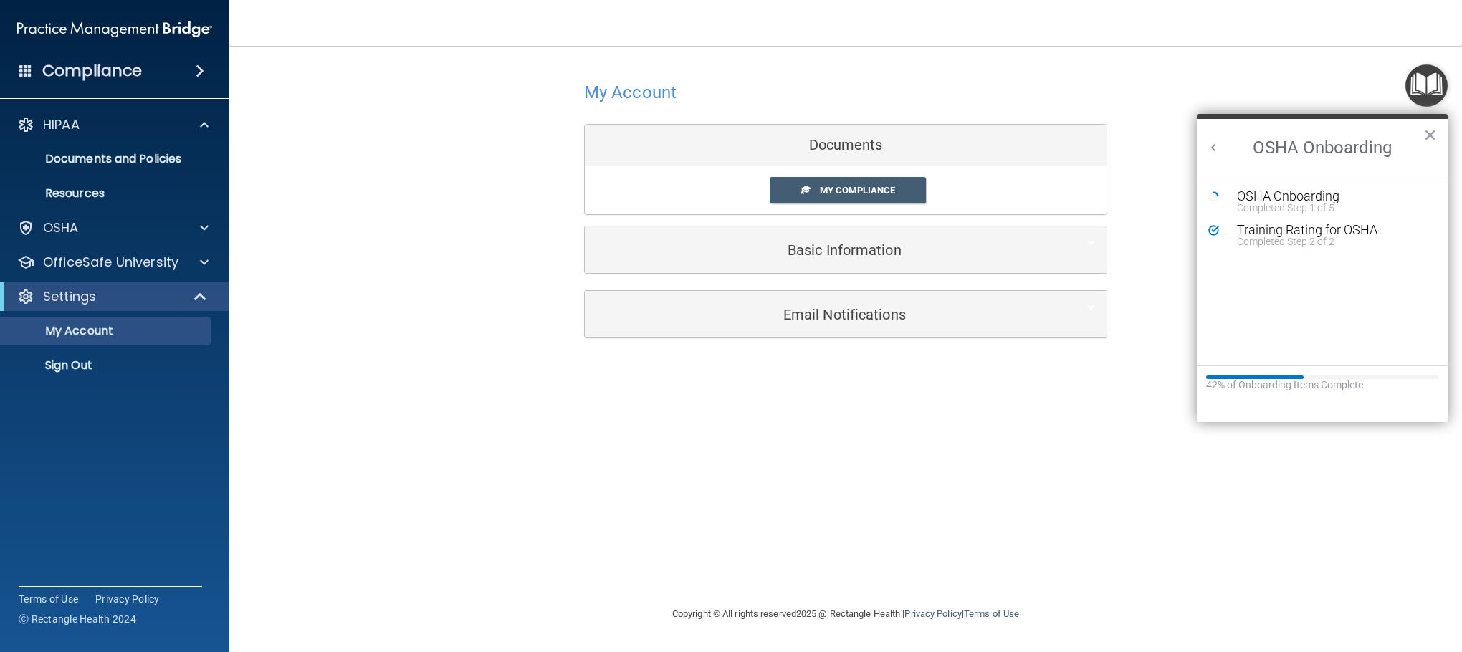
click at [1209, 132] on h2 "OSHA Onboarding" at bounding box center [1322, 148] width 251 height 59
click at [1213, 132] on h2 "OSHA Onboarding" at bounding box center [1322, 148] width 251 height 59
click at [1209, 153] on button "Back to Resource Center Home" at bounding box center [1214, 147] width 14 height 14
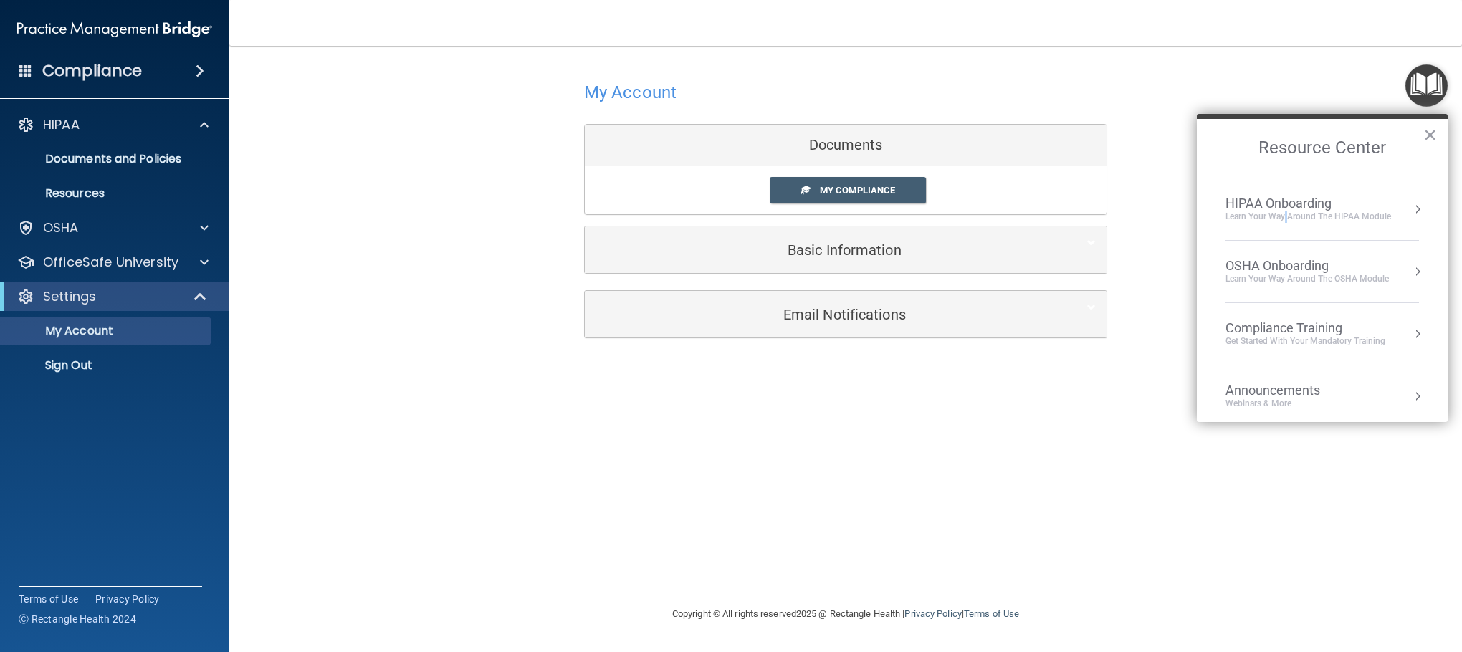
click at [1286, 214] on div "Learn Your Way around the HIPAA module" at bounding box center [1308, 217] width 166 height 12
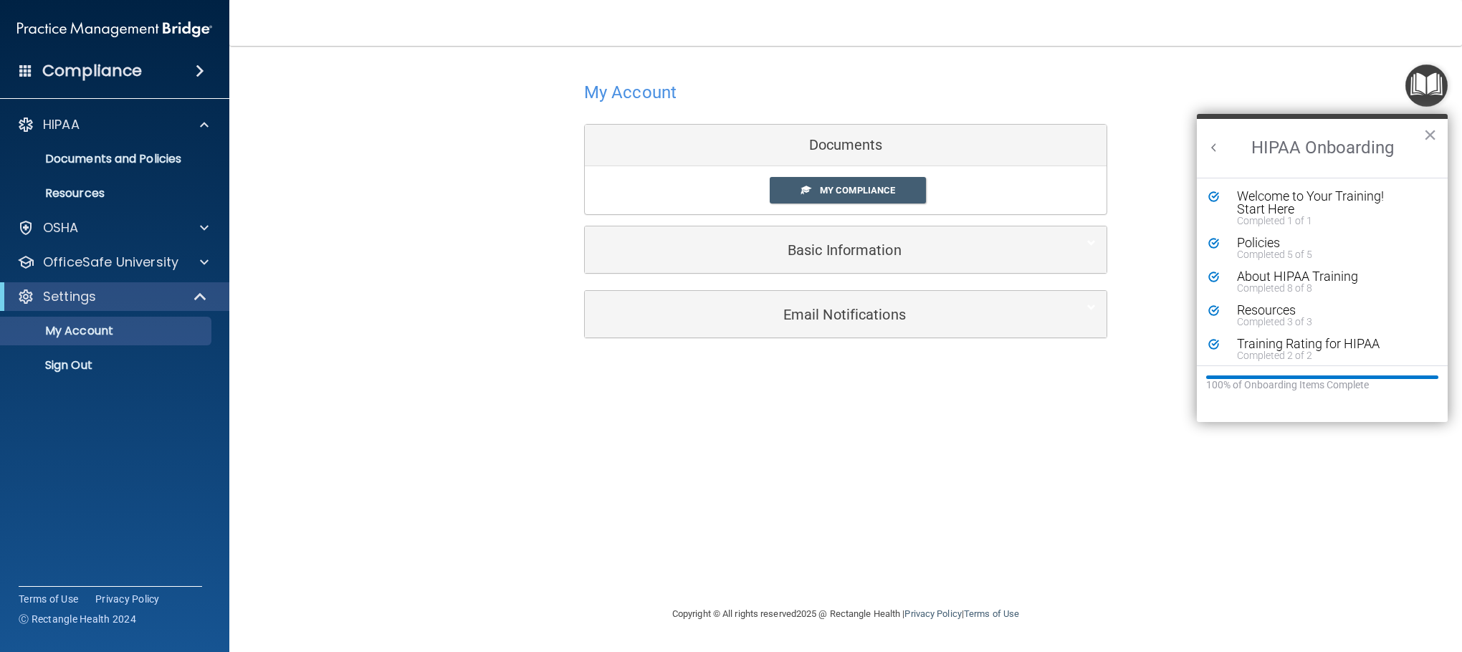
click at [1197, 133] on h2 "HIPAA Onboarding" at bounding box center [1322, 148] width 251 height 59
click at [1428, 140] on button "×" at bounding box center [1430, 134] width 14 height 23
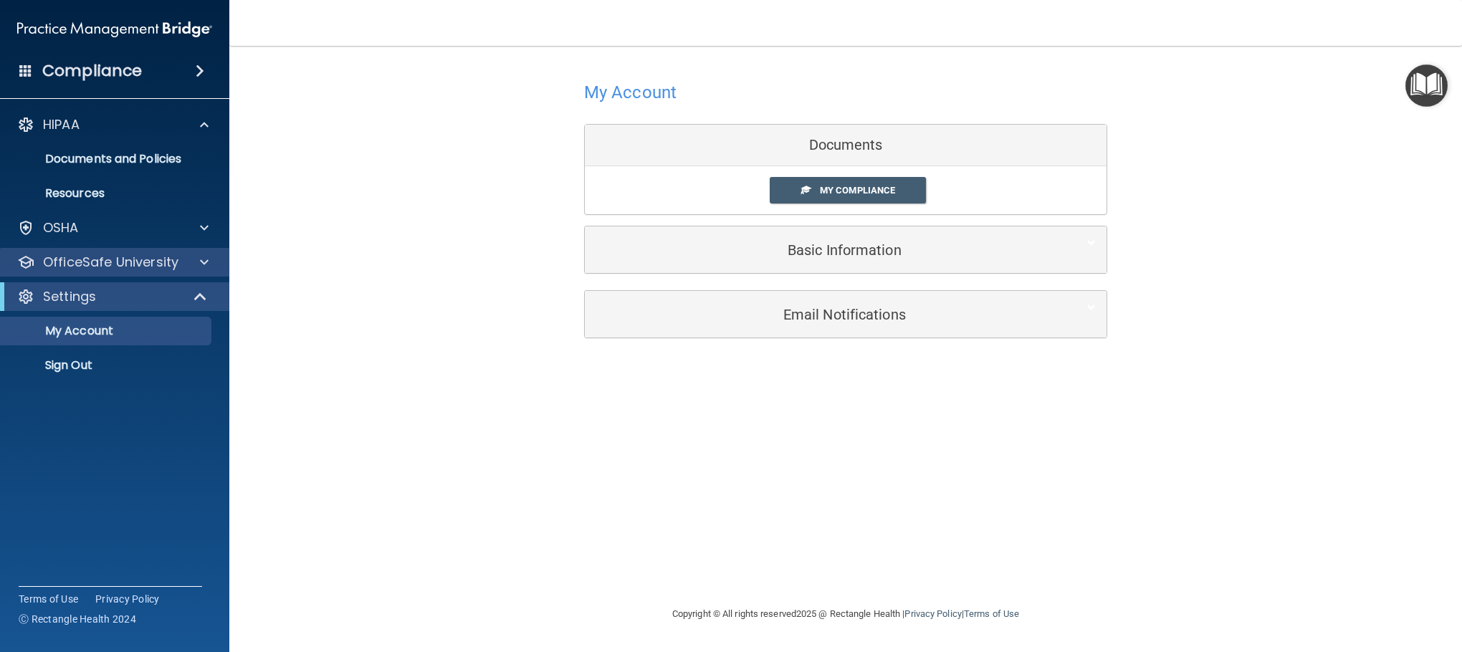
click at [135, 250] on div "OfficeSafe University" at bounding box center [115, 262] width 230 height 29
click at [163, 262] on p "OfficeSafe University" at bounding box center [110, 262] width 135 height 17
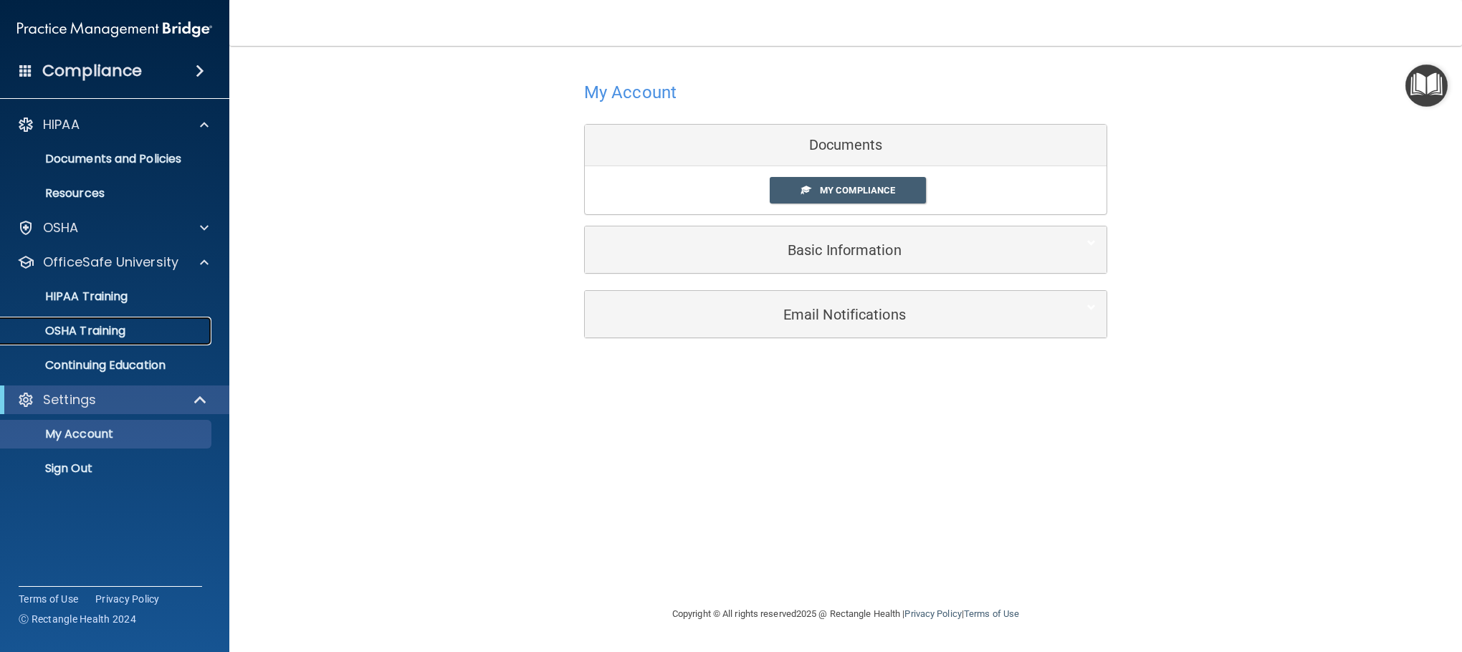
click at [123, 319] on link "OSHA Training" at bounding box center [99, 331] width 226 height 29
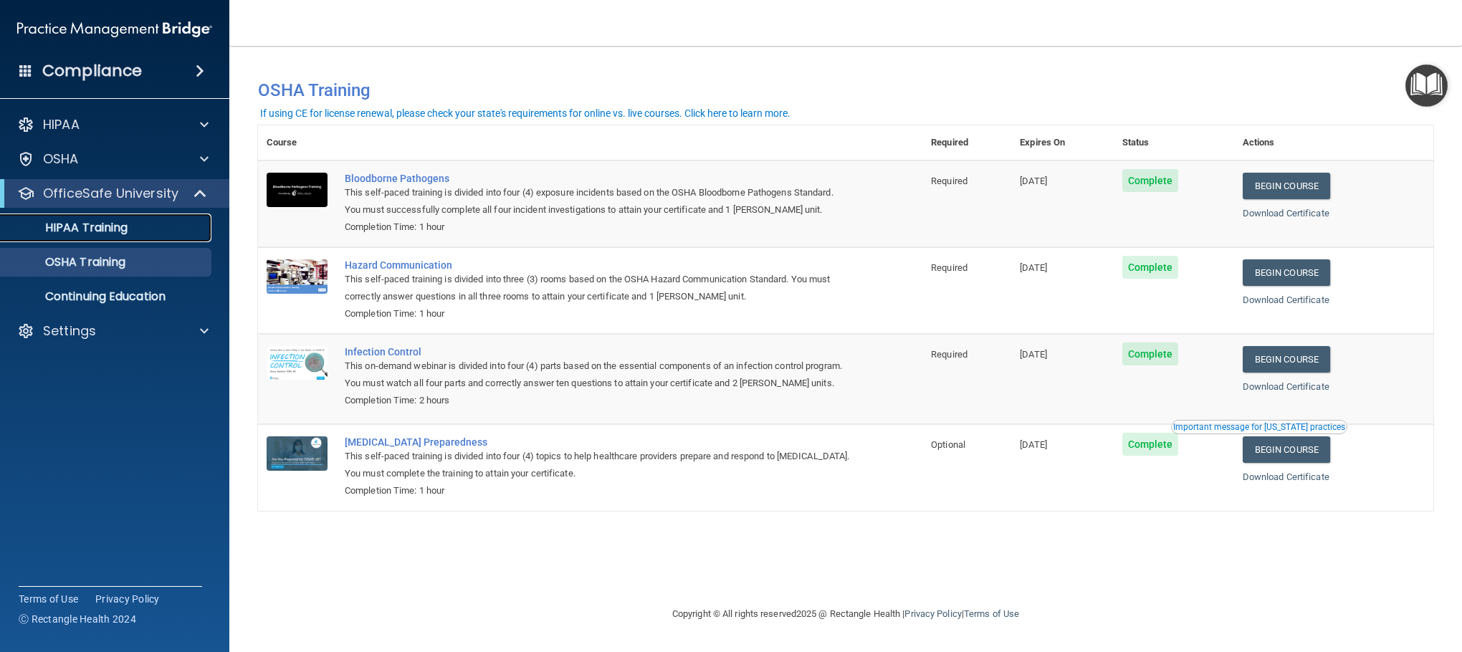
click at [91, 221] on p "HIPAA Training" at bounding box center [68, 228] width 118 height 14
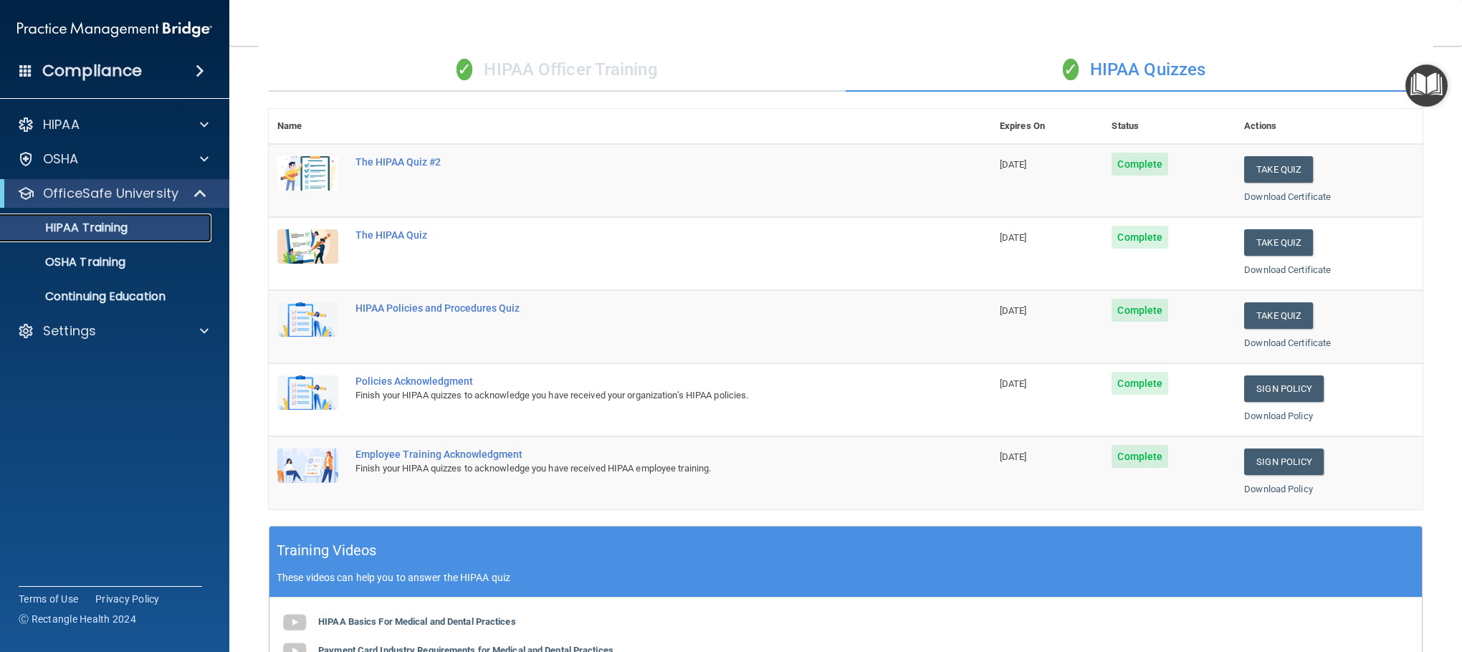
scroll to position [1, 0]
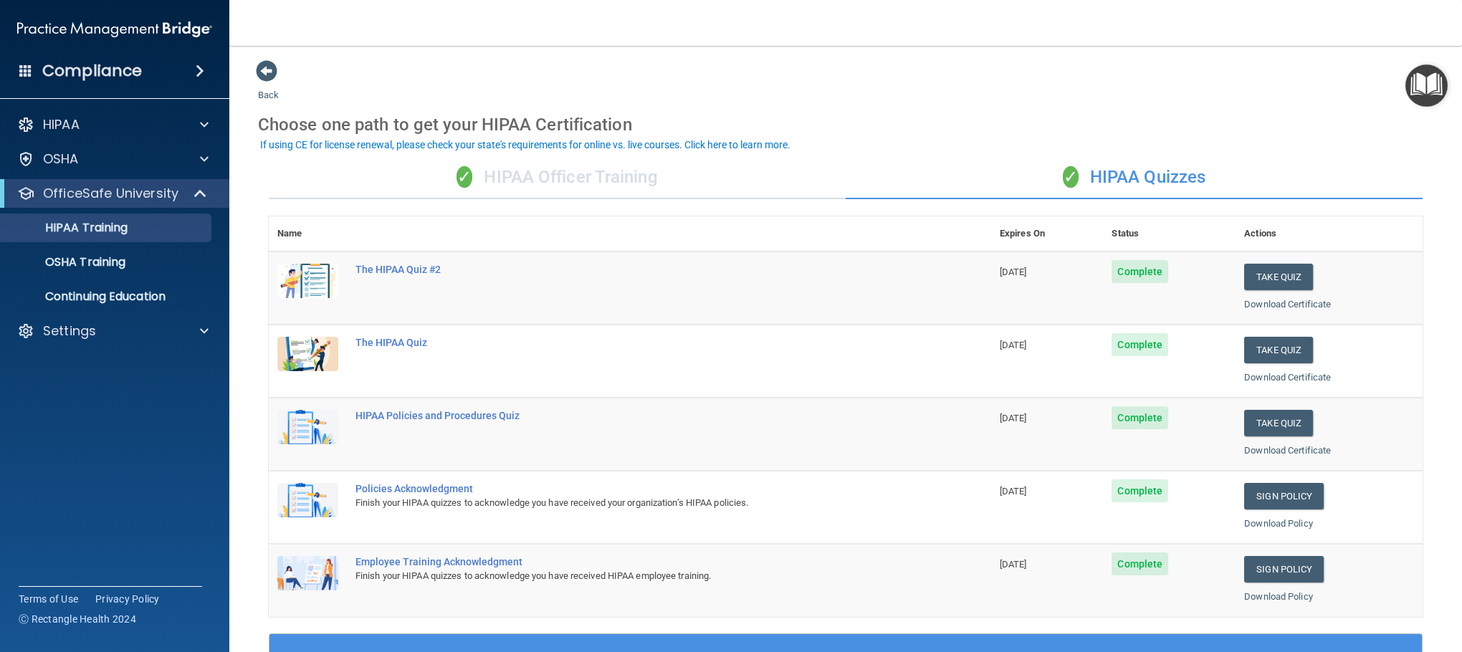
drag, startPoint x: 596, startPoint y: 147, endPoint x: 589, endPoint y: 160, distance: 14.8
click at [592, 150] on button "If using CE for license renewal, please check your state's requirements for onl…" at bounding box center [525, 145] width 535 height 14
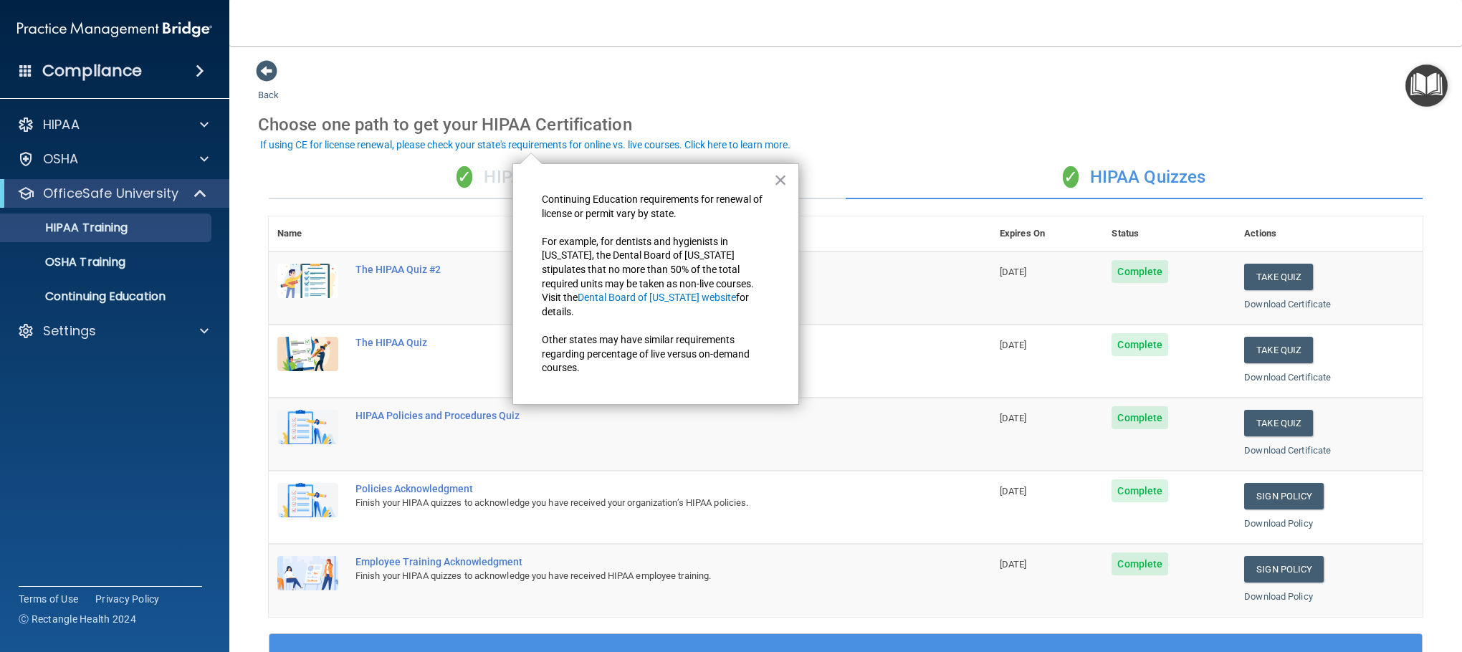
click at [402, 174] on div "✓ HIPAA Officer Training" at bounding box center [557, 177] width 577 height 43
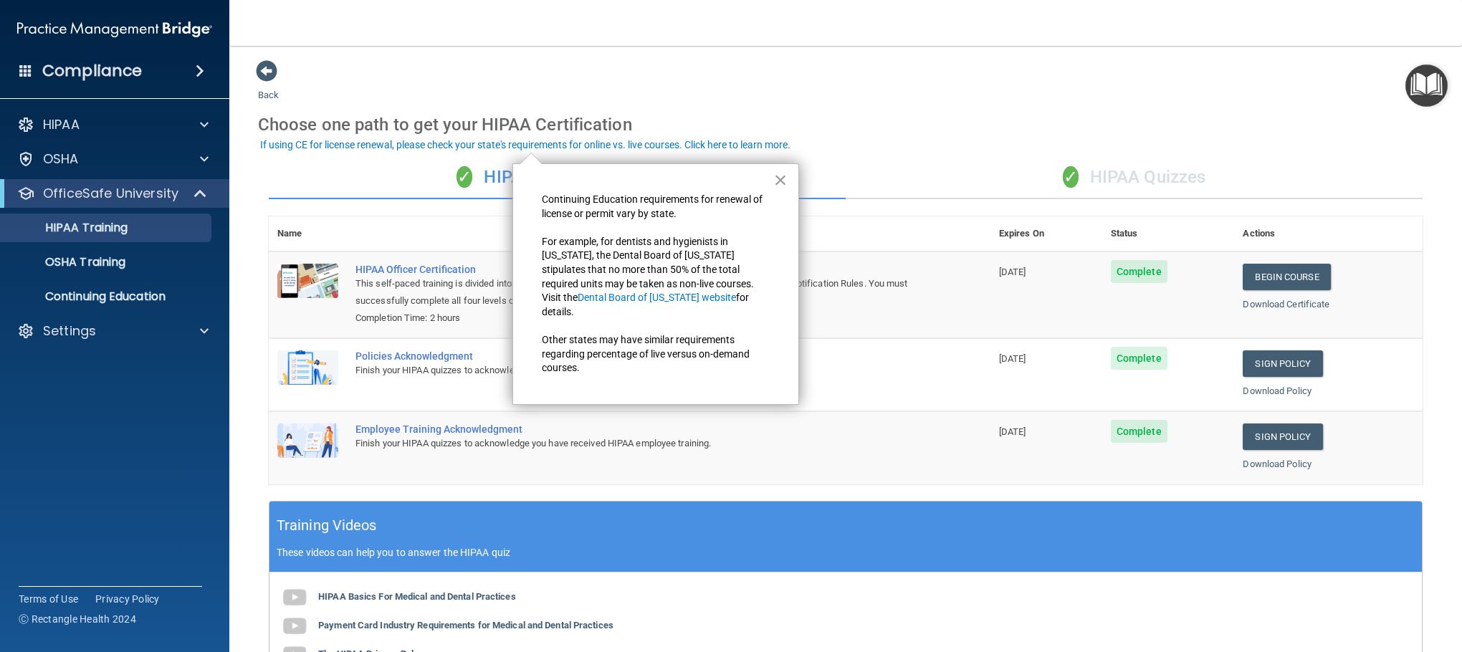
click at [1282, 88] on div "Back Choose one path to get your HIPAA Certification ✓ HIPAA Officer Training ✓…" at bounding box center [845, 473] width 1175 height 829
click at [780, 183] on button "×" at bounding box center [781, 179] width 14 height 23
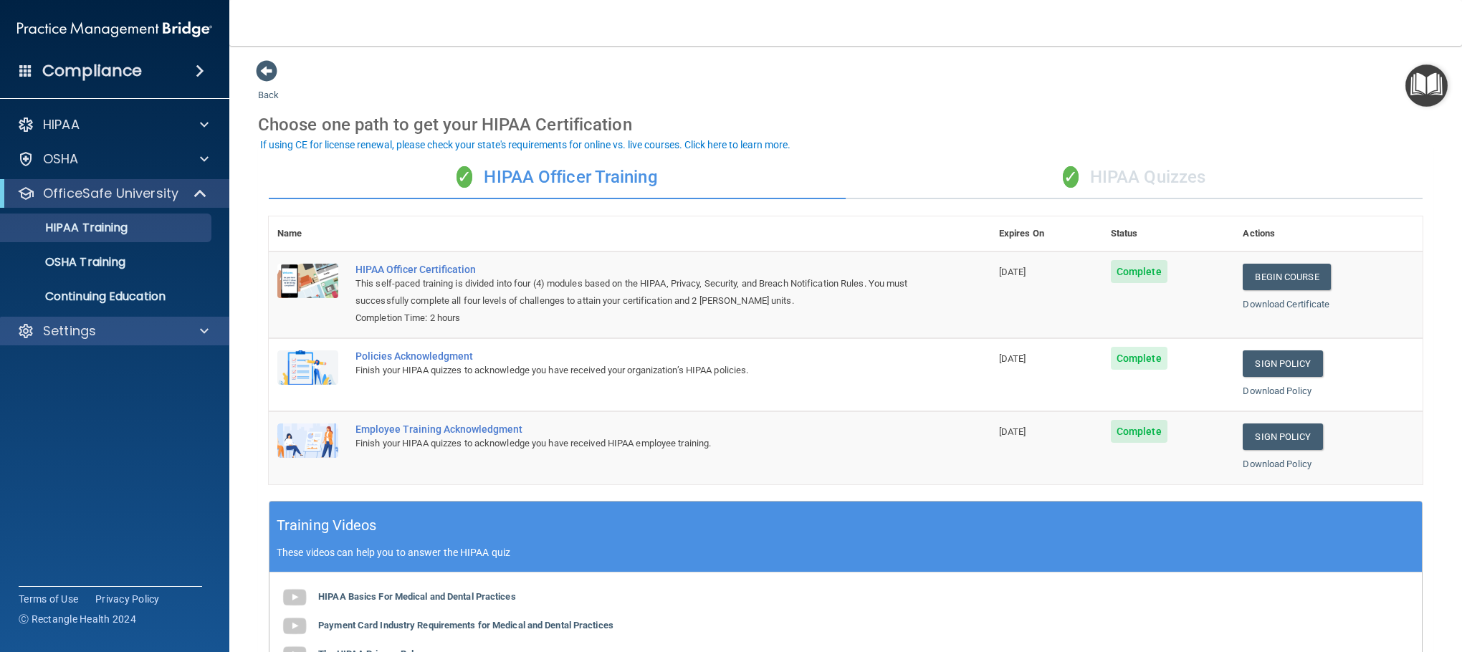
click at [93, 340] on div "Settings" at bounding box center [115, 331] width 230 height 29
click at [177, 330] on div "Settings" at bounding box center [95, 330] width 178 height 17
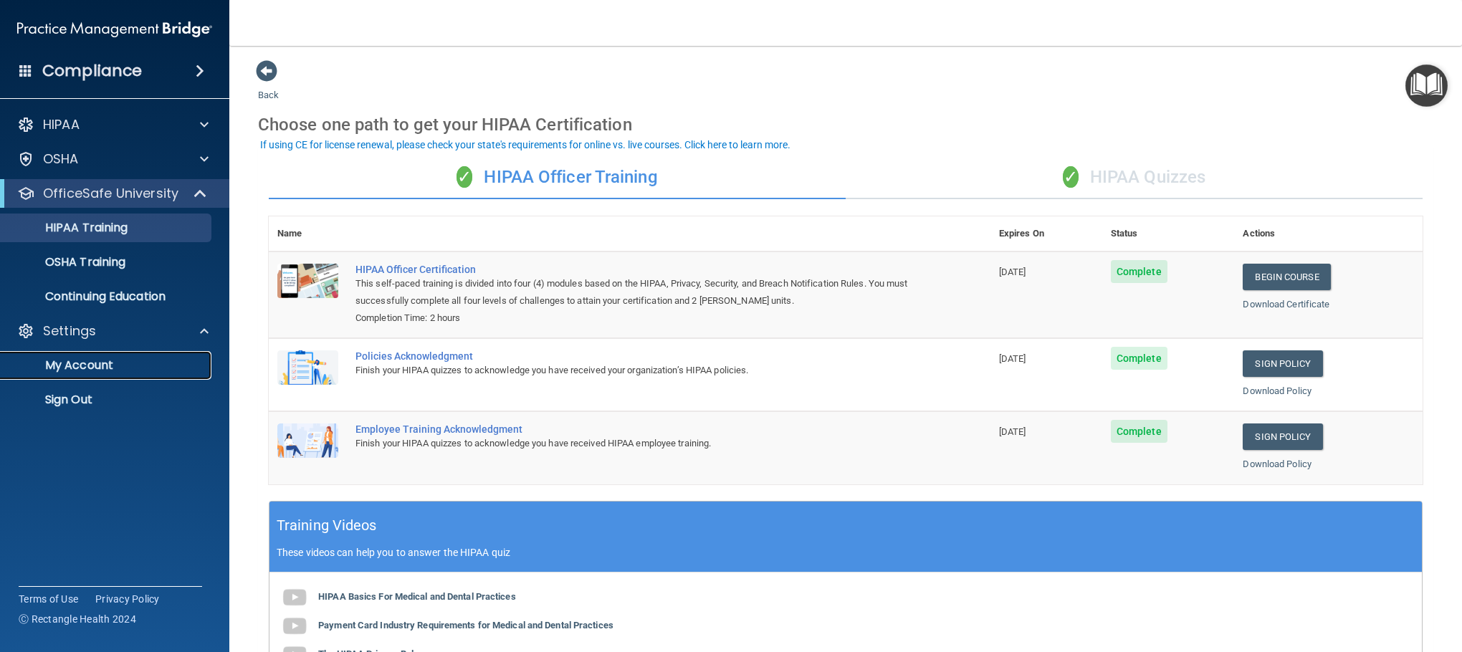
click at [120, 361] on p "My Account" at bounding box center [107, 365] width 196 height 14
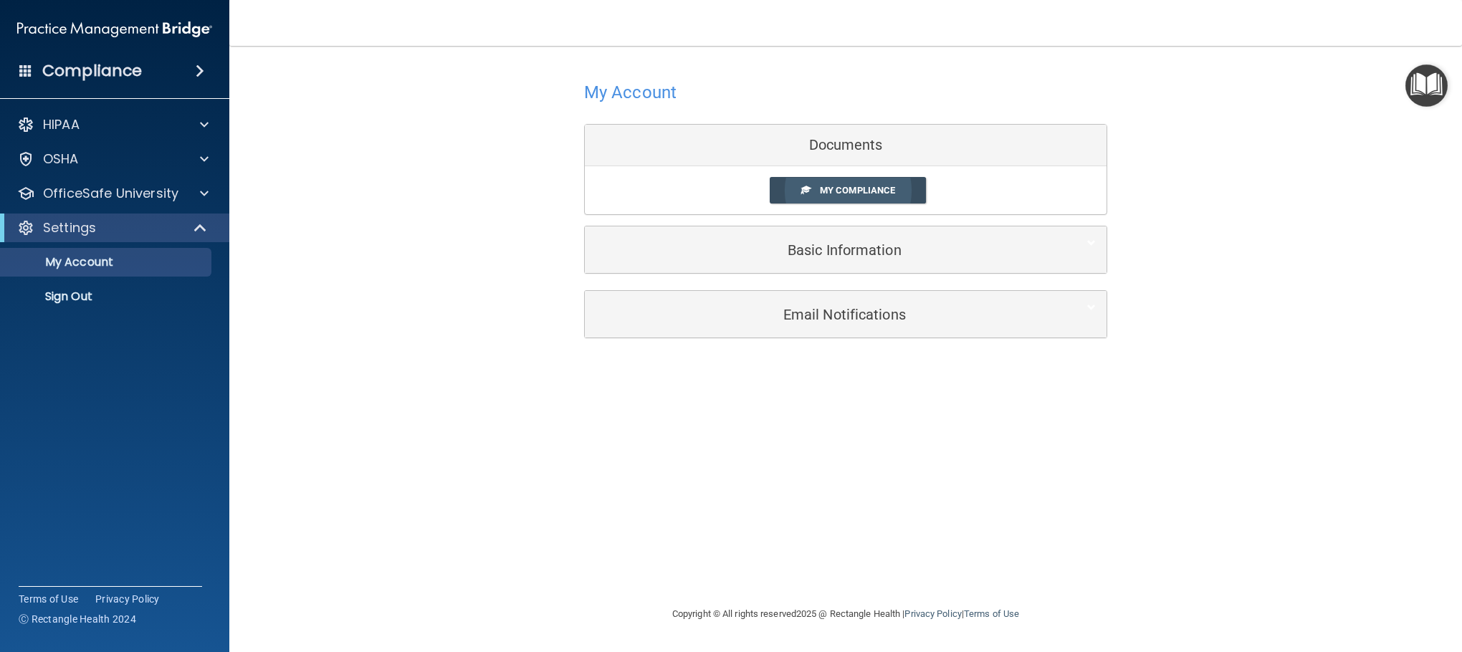
click at [874, 189] on span "My Compliance" at bounding box center [857, 190] width 75 height 11
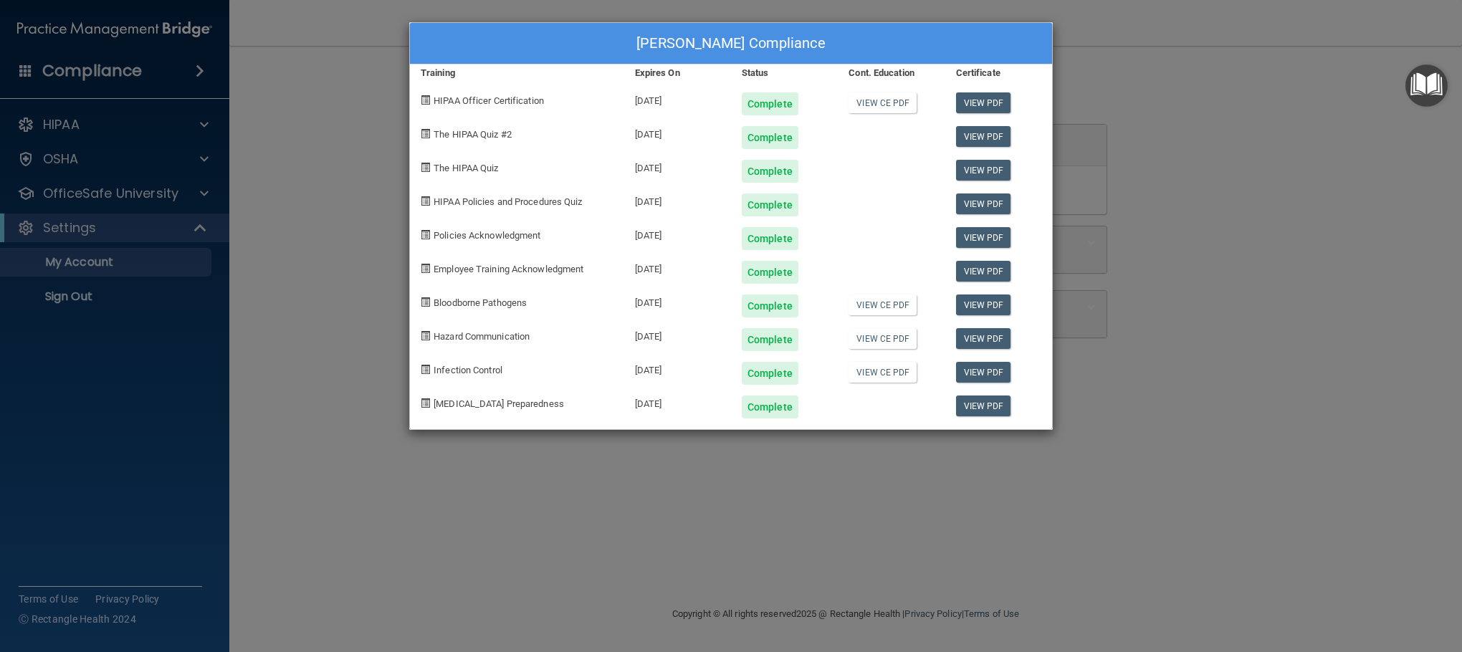
click at [429, 146] on div "The HIPAA Quiz #2" at bounding box center [517, 132] width 214 height 34
drag, startPoint x: 348, startPoint y: 155, endPoint x: 338, endPoint y: 157, distance: 11.0
click at [338, 157] on div "[PERSON_NAME] Compliance Training Expires On Status Cont. Education Certificate…" at bounding box center [731, 326] width 1462 height 652
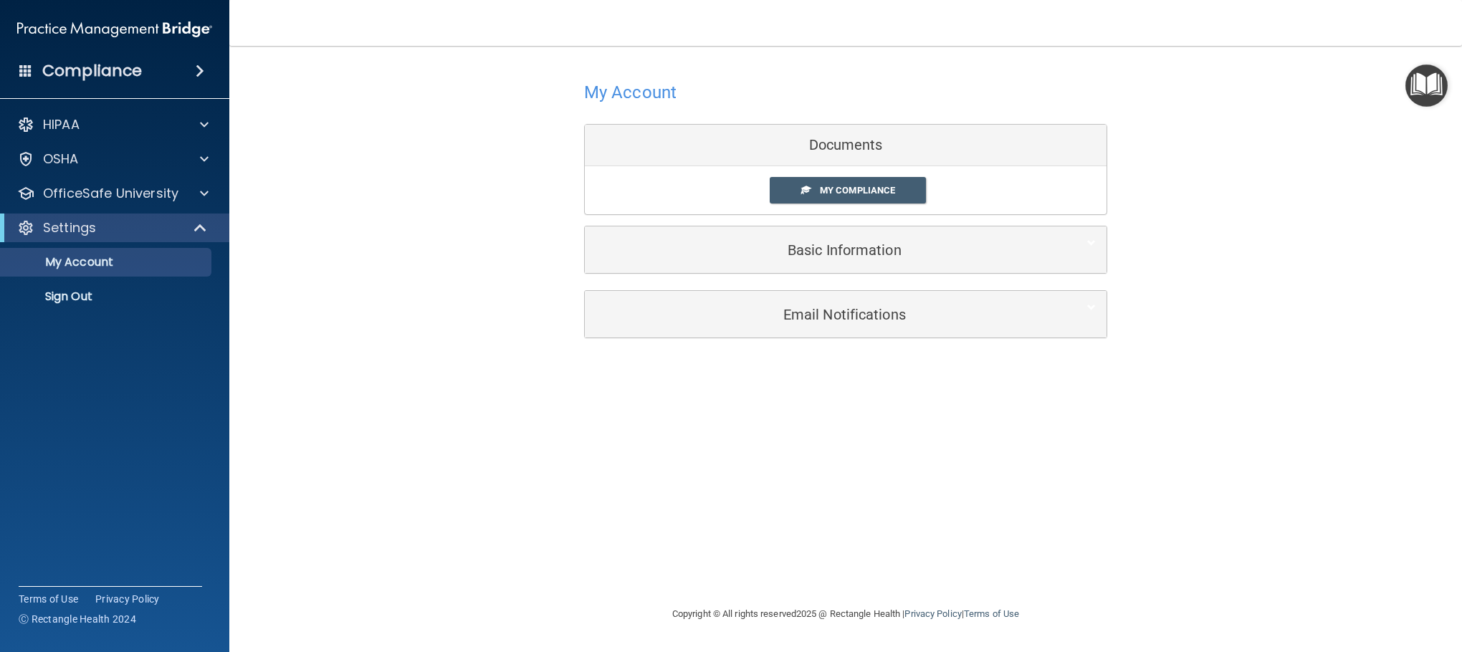
click at [78, 67] on h4 "Compliance" at bounding box center [92, 71] width 100 height 20
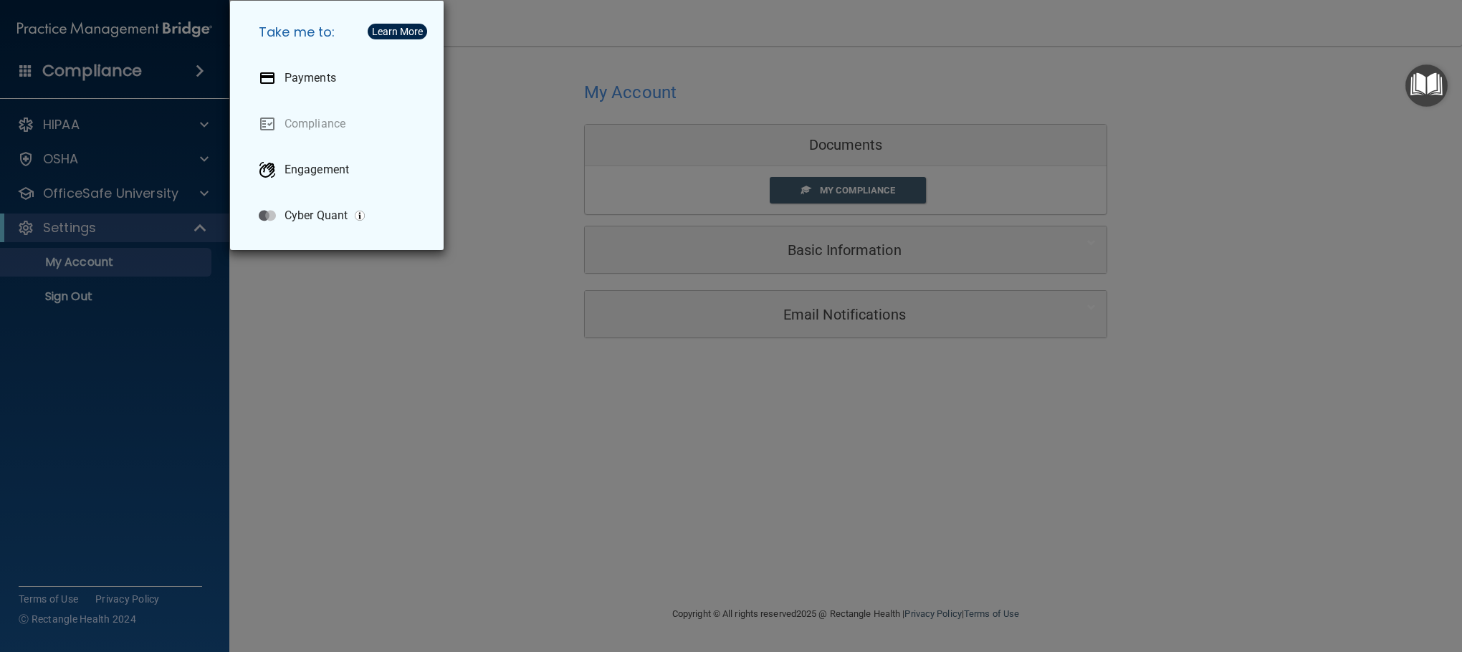
click at [914, 91] on div "Take me to: Payments Compliance Engagement Cyber Quant" at bounding box center [731, 326] width 1462 height 652
